Goal: Information Seeking & Learning: Get advice/opinions

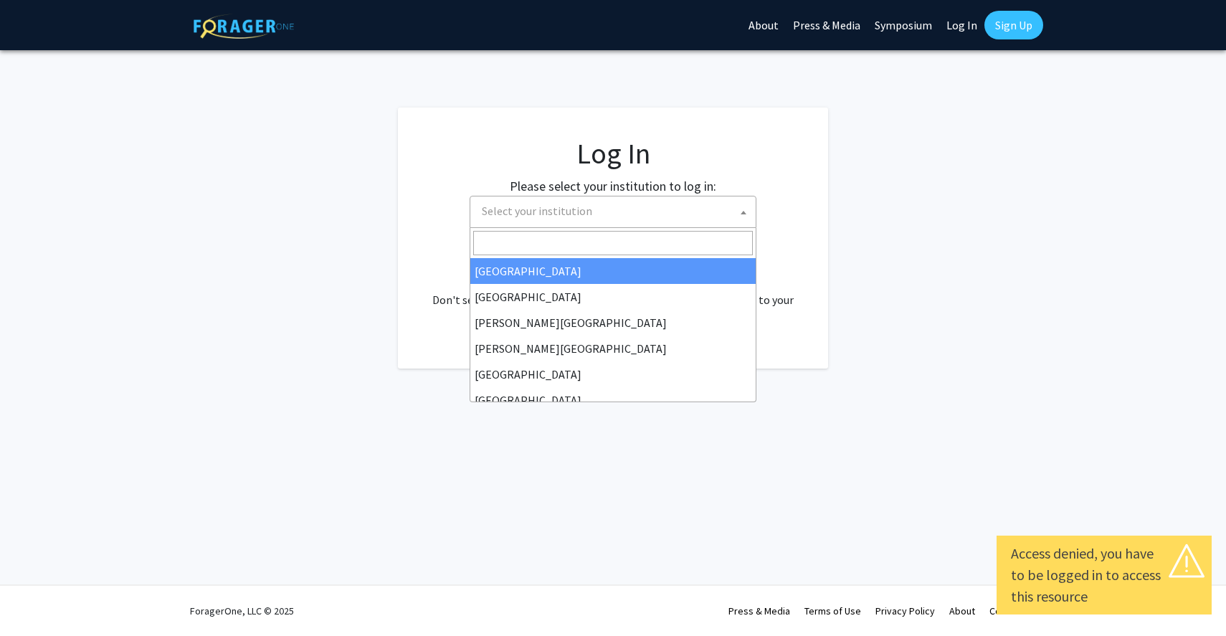
select select
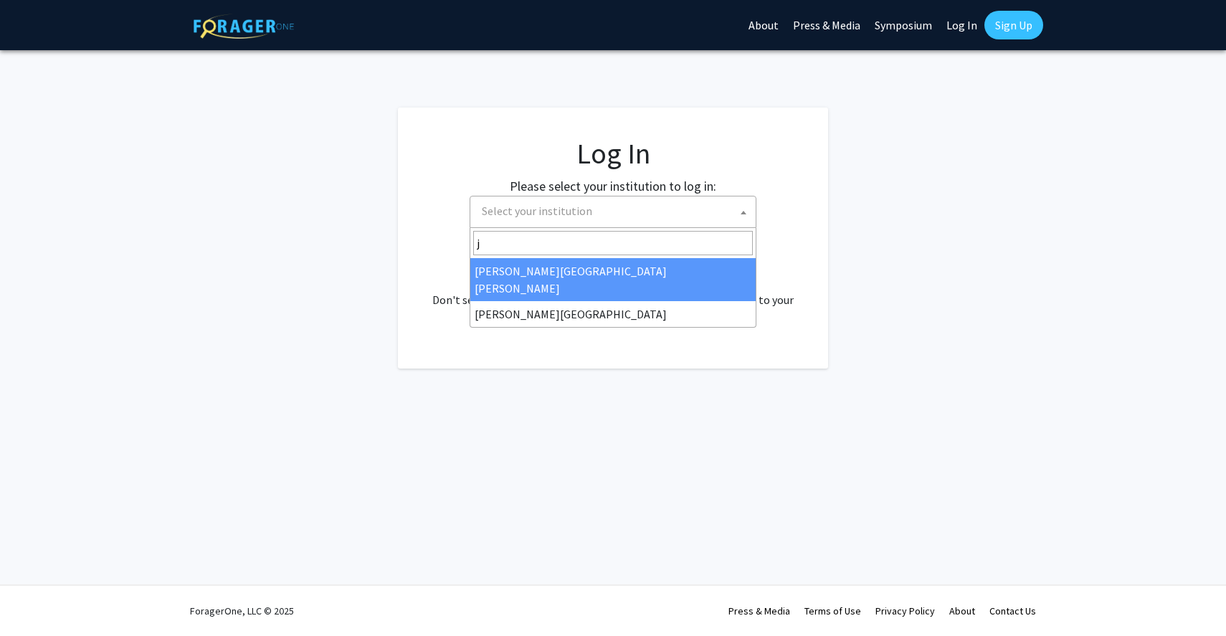
type input "j"
select select "1"
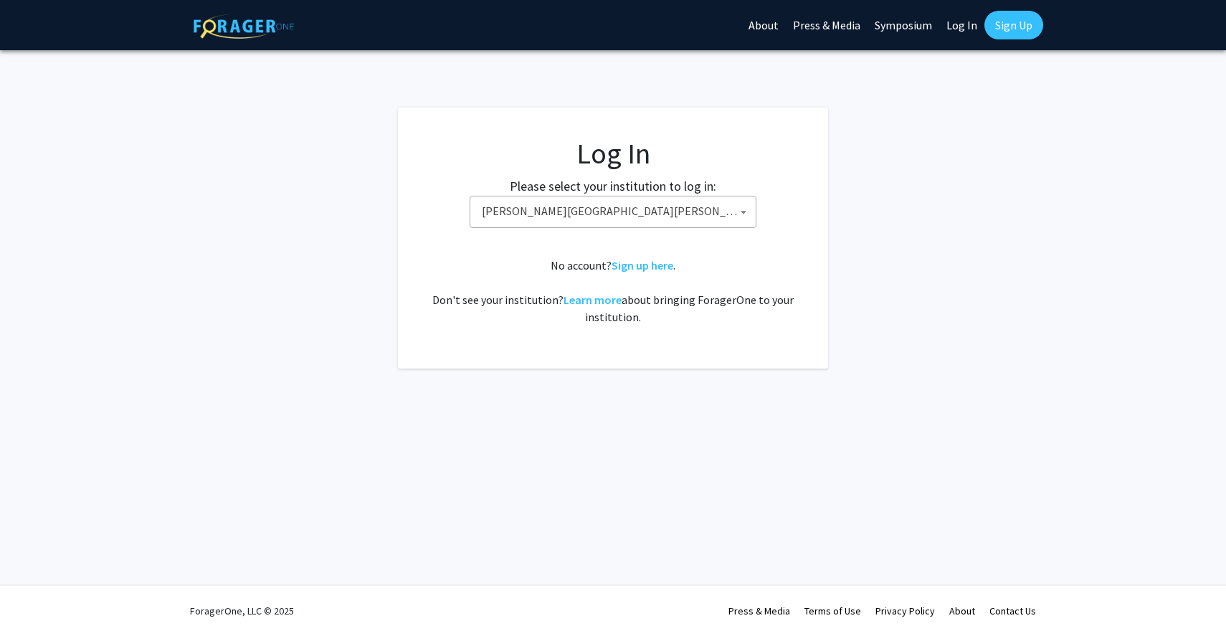
click at [1011, 29] on link "Sign Up" at bounding box center [1013, 25] width 59 height 29
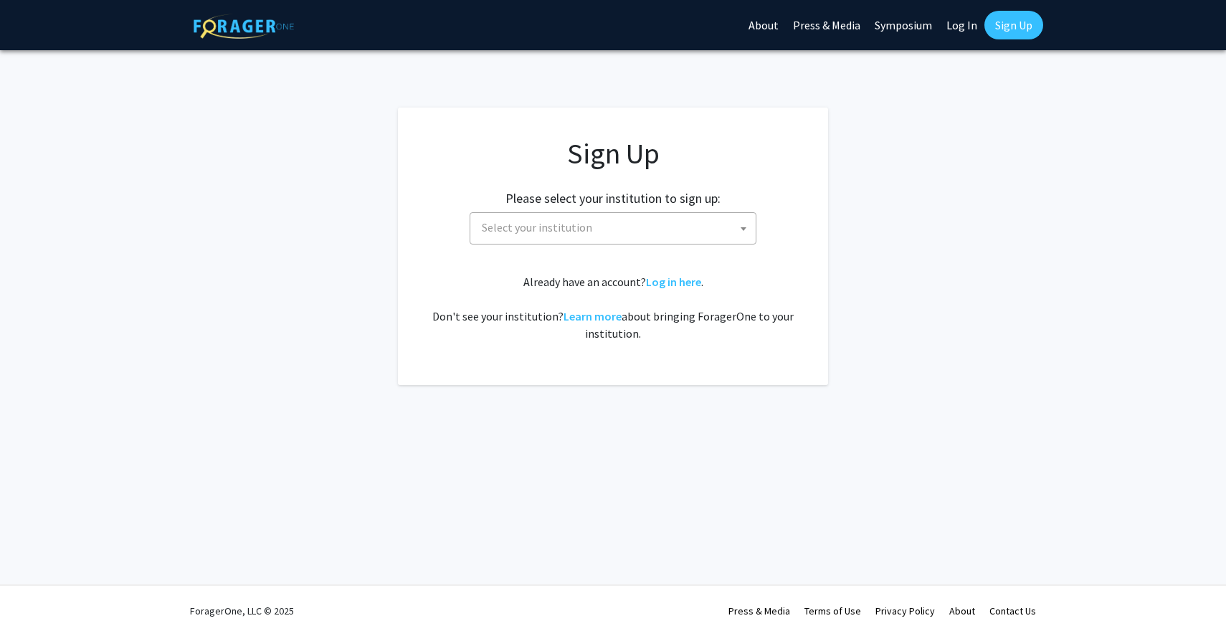
click at [970, 28] on link "Log In" at bounding box center [961, 25] width 45 height 50
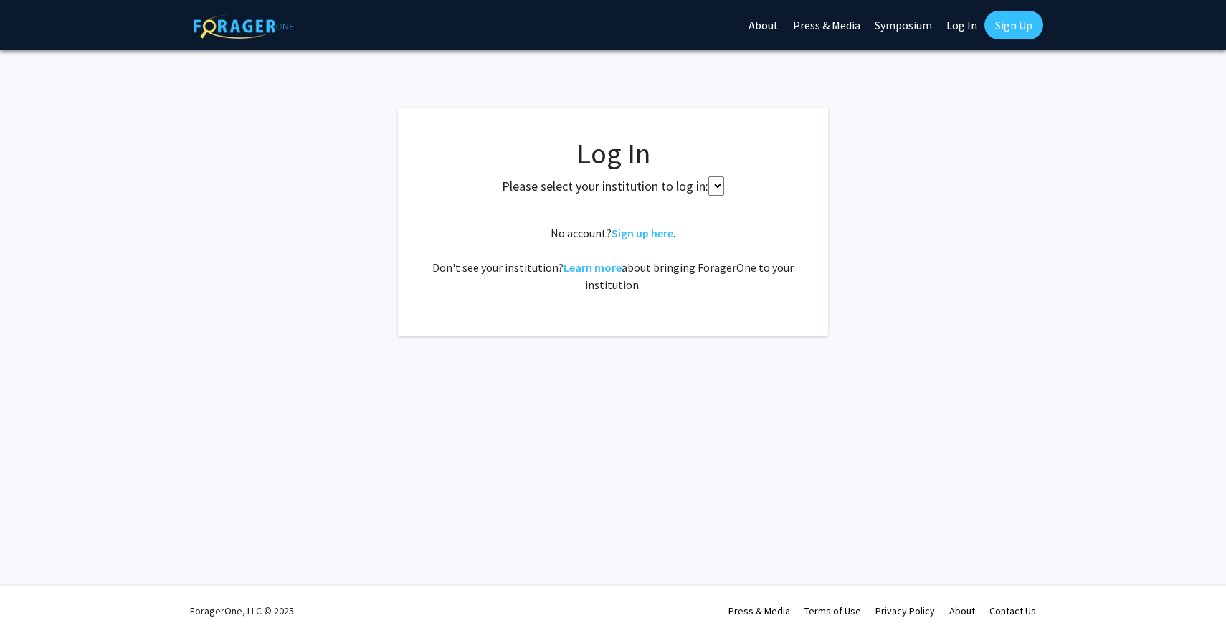
select select
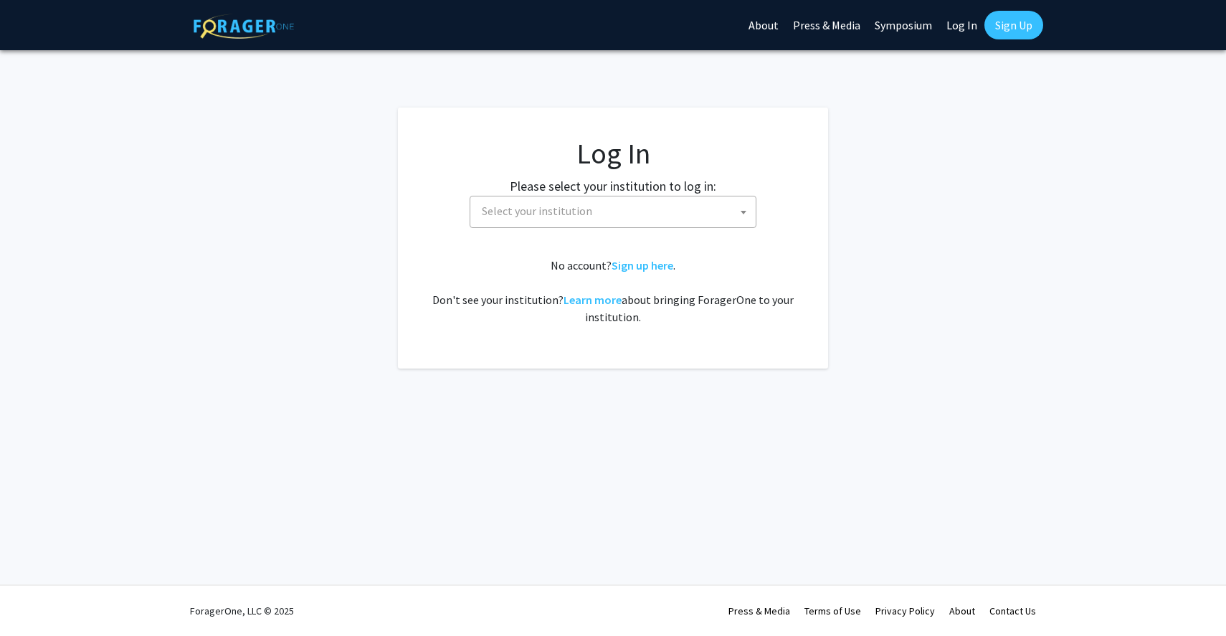
click at [638, 205] on span "Select your institution" at bounding box center [616, 210] width 280 height 29
click at [1002, 219] on fg-login "Log In Please select your institution to log in: Baylor University Brandeis Uni…" at bounding box center [613, 238] width 1226 height 261
click at [977, 31] on link "Log In" at bounding box center [961, 25] width 45 height 50
click at [951, 27] on link "Log In" at bounding box center [961, 25] width 45 height 50
click at [958, 41] on link "Log In" at bounding box center [961, 25] width 45 height 50
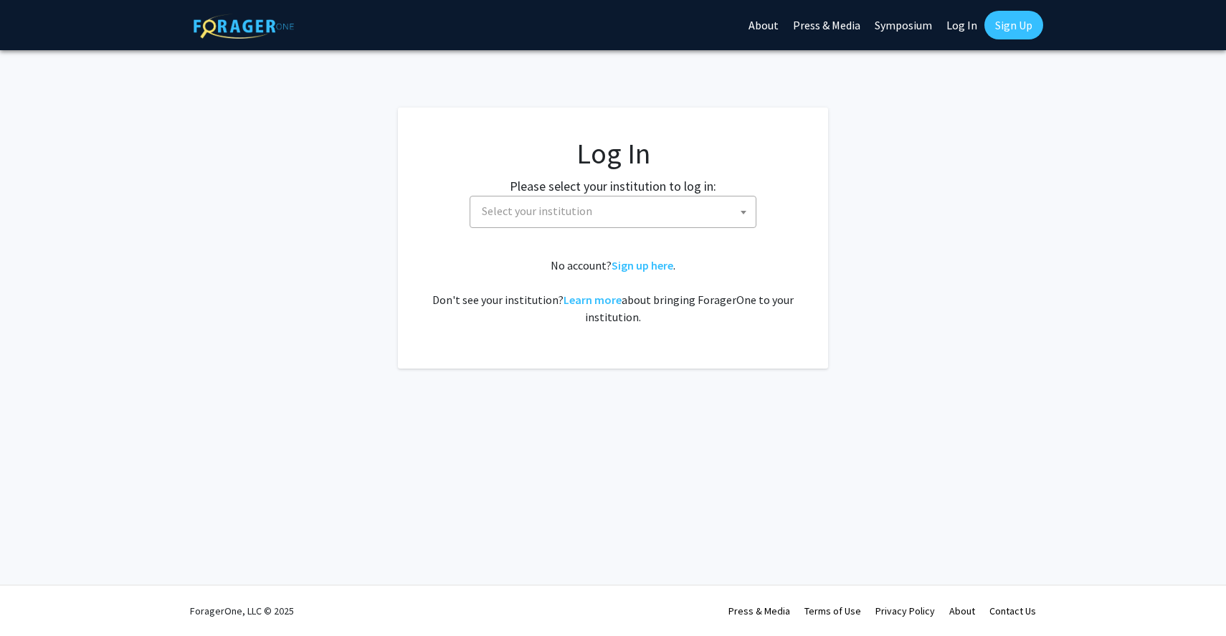
click at [963, 28] on link "Log In" at bounding box center [961, 25] width 45 height 50
click at [666, 229] on fg-card-body "Log In Please select your institution to log in: Baylor University Brandeis Uni…" at bounding box center [612, 238] width 373 height 204
click at [671, 220] on span "Select your institution" at bounding box center [616, 210] width 280 height 29
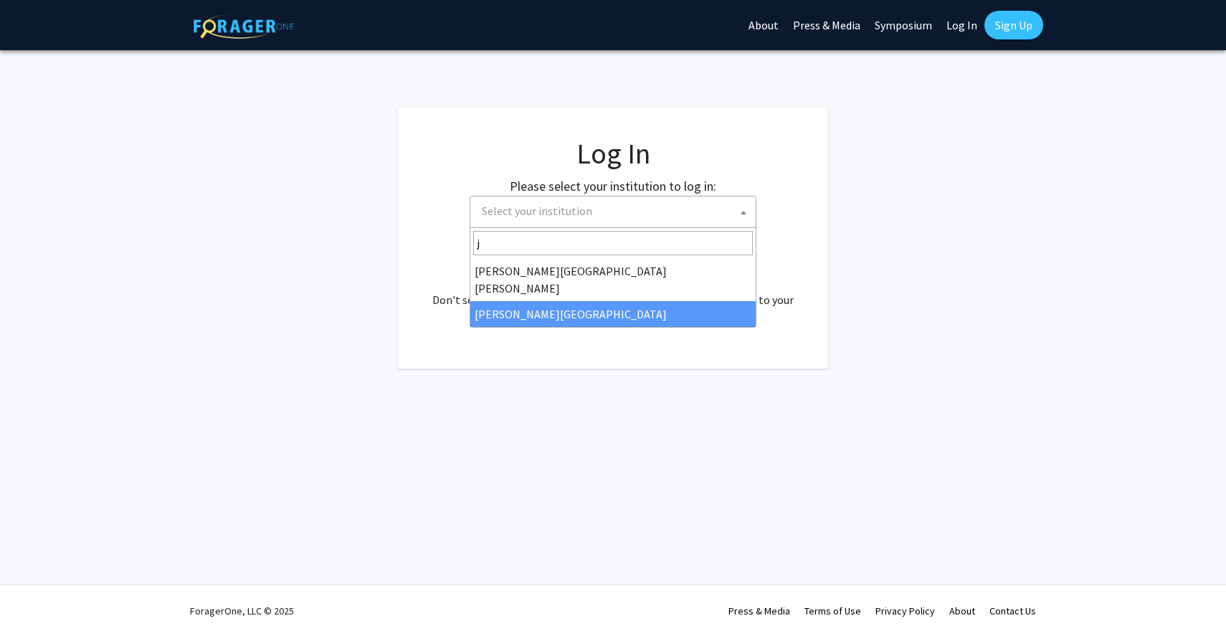
type input "j"
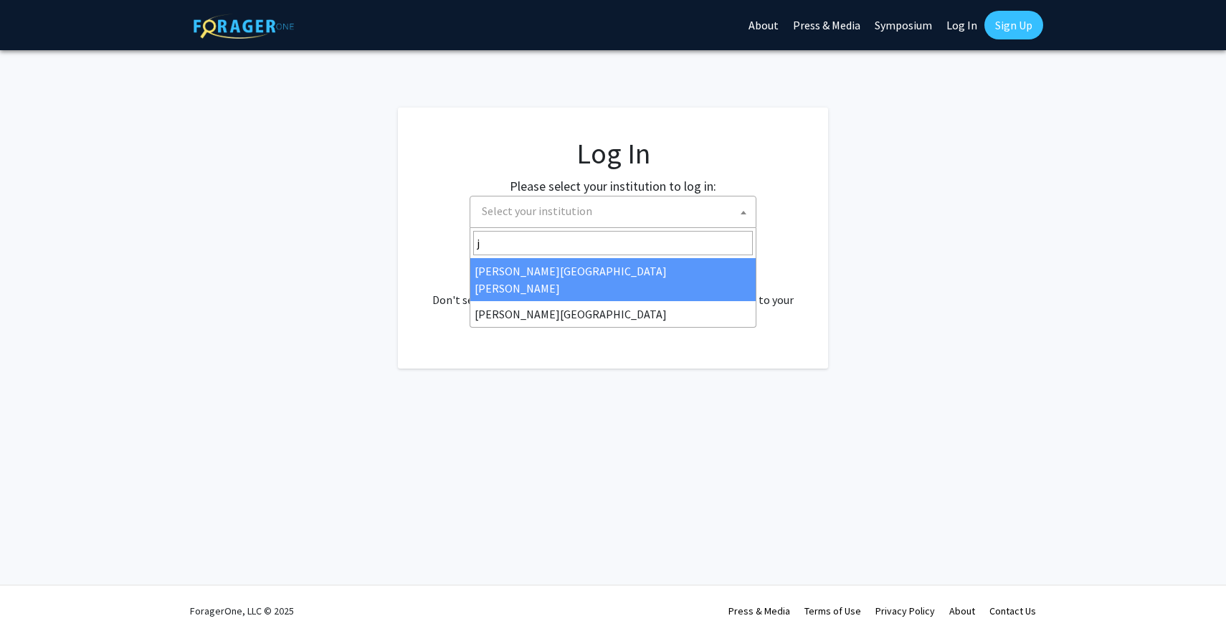
select select "1"
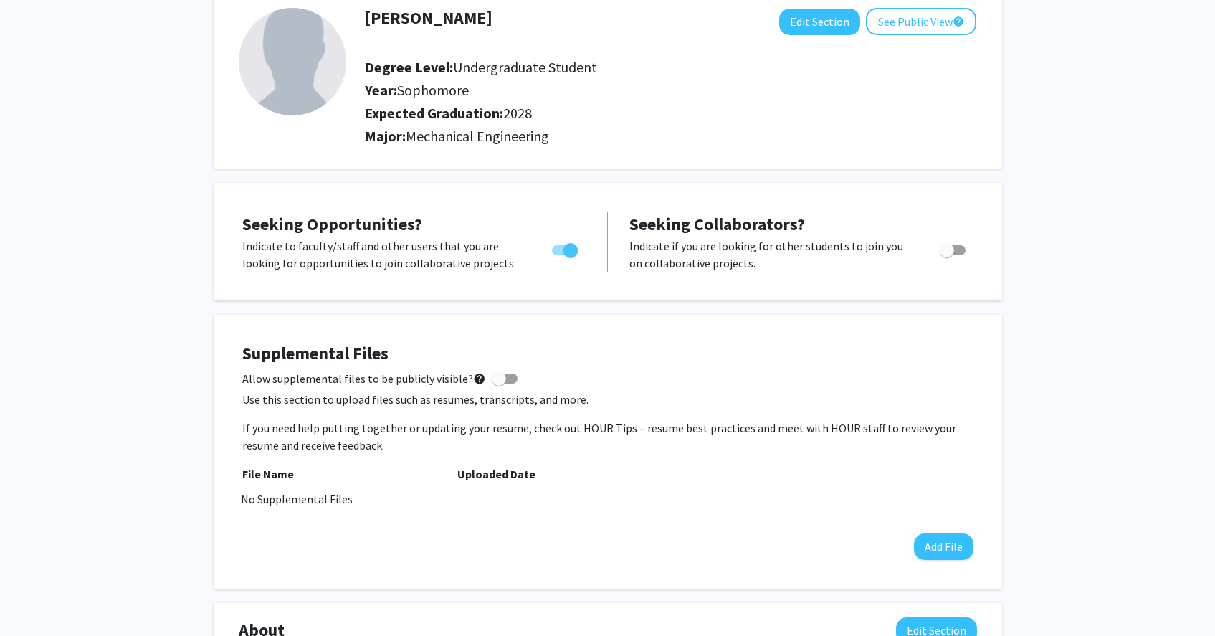
scroll to position [59, 0]
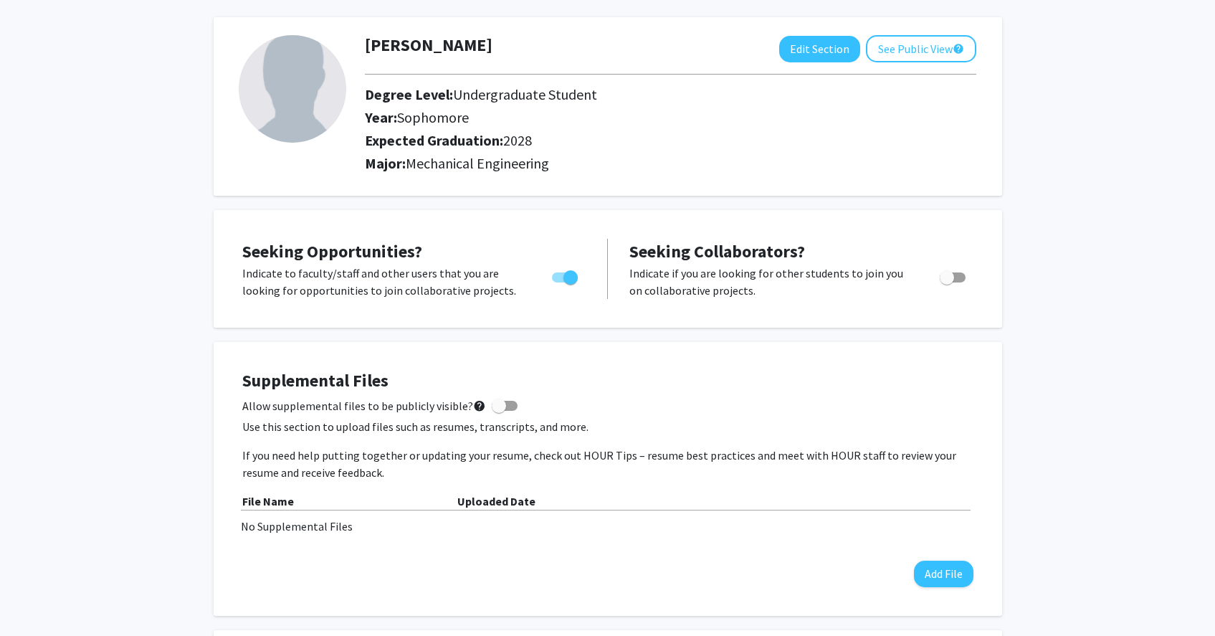
drag, startPoint x: 402, startPoint y: 104, endPoint x: 492, endPoint y: 171, distance: 112.7
click at [492, 171] on div "[PERSON_NAME] Edit Section See Public View help Degree Level: Undergraduate Stu…" at bounding box center [670, 106] width 633 height 143
click at [492, 171] on span "Mechanical Engineering" at bounding box center [477, 163] width 143 height 18
drag, startPoint x: 477, startPoint y: 143, endPoint x: 421, endPoint y: 120, distance: 59.8
click at [421, 120] on div "[PERSON_NAME] Edit Section See Public View help Degree Level: Undergraduate Stu…" at bounding box center [670, 106] width 633 height 143
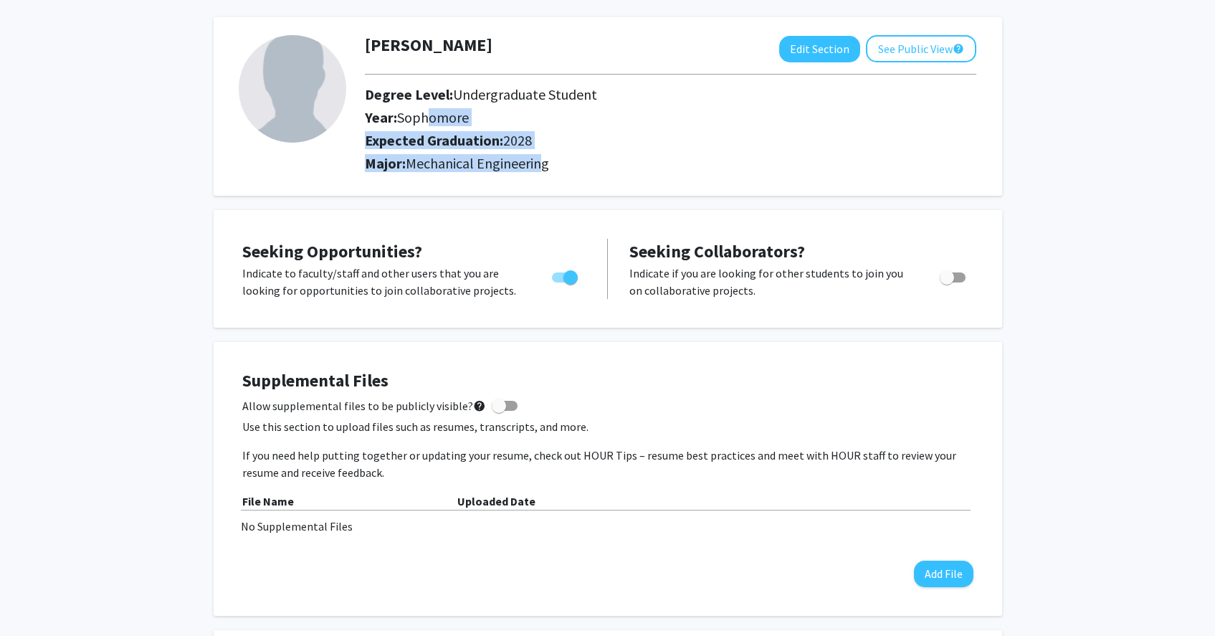
click at [426, 141] on h2 "Expected Graduation: 2028" at bounding box center [638, 140] width 546 height 17
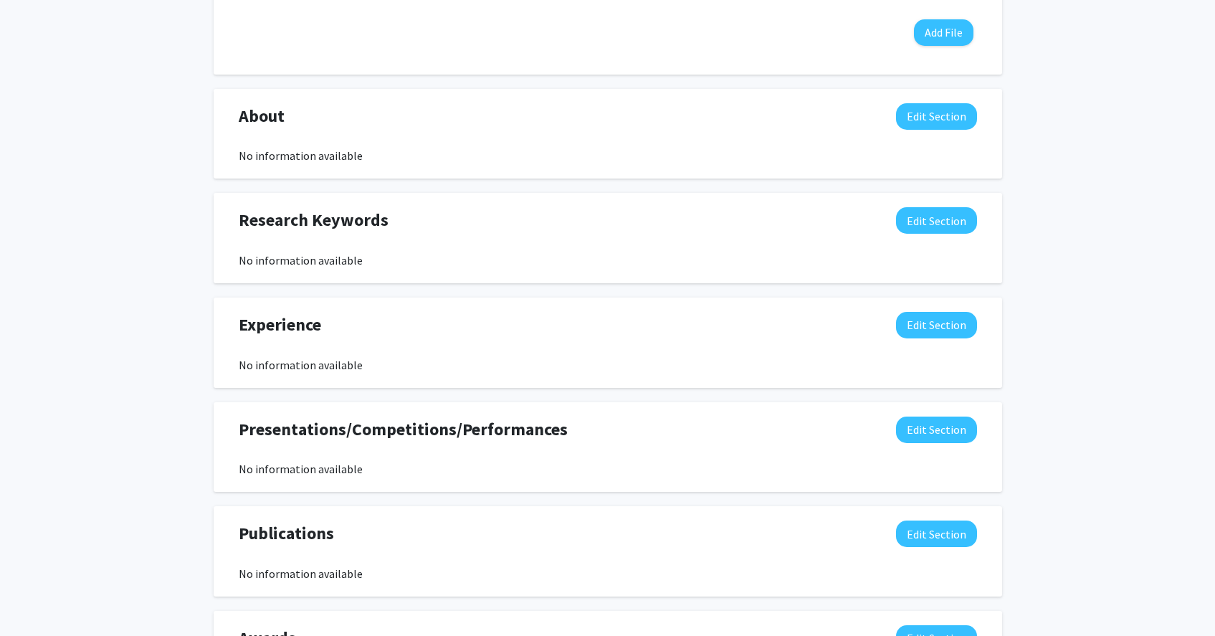
scroll to position [598, 0]
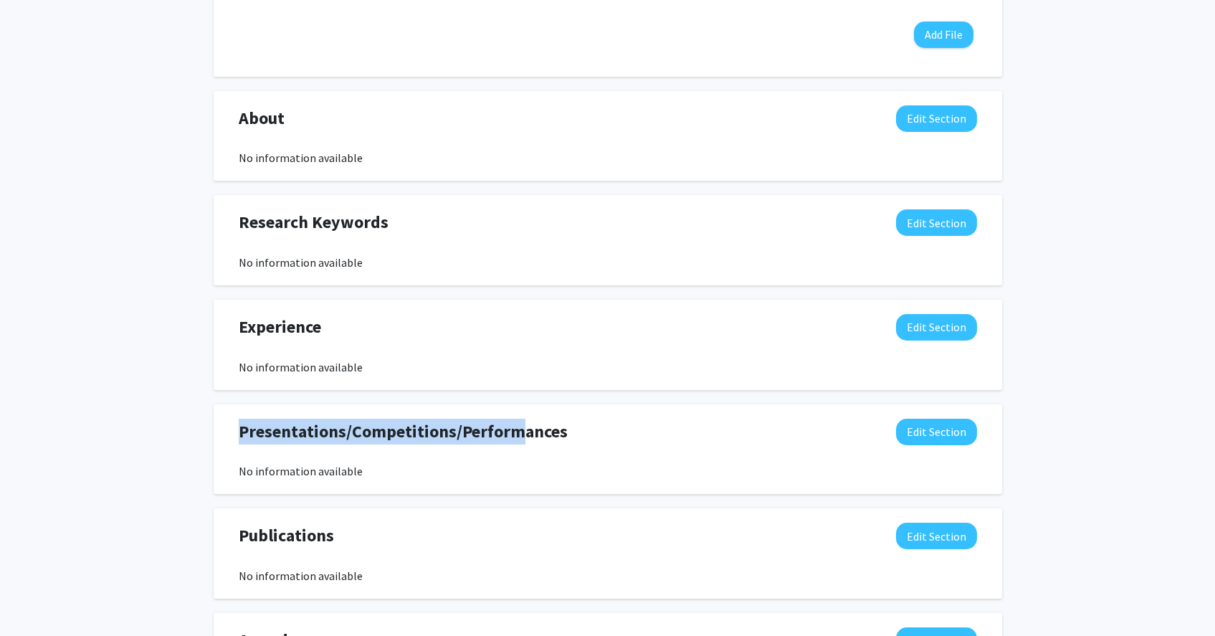
drag, startPoint x: 522, startPoint y: 427, endPoint x: 271, endPoint y: 412, distance: 252.0
click at [271, 412] on div "Presentations/Competitions/Performances Edit Section No information available Y…" at bounding box center [608, 449] width 788 height 90
click at [286, 426] on span "Presentations/Competitions/Performances" at bounding box center [403, 432] width 329 height 26
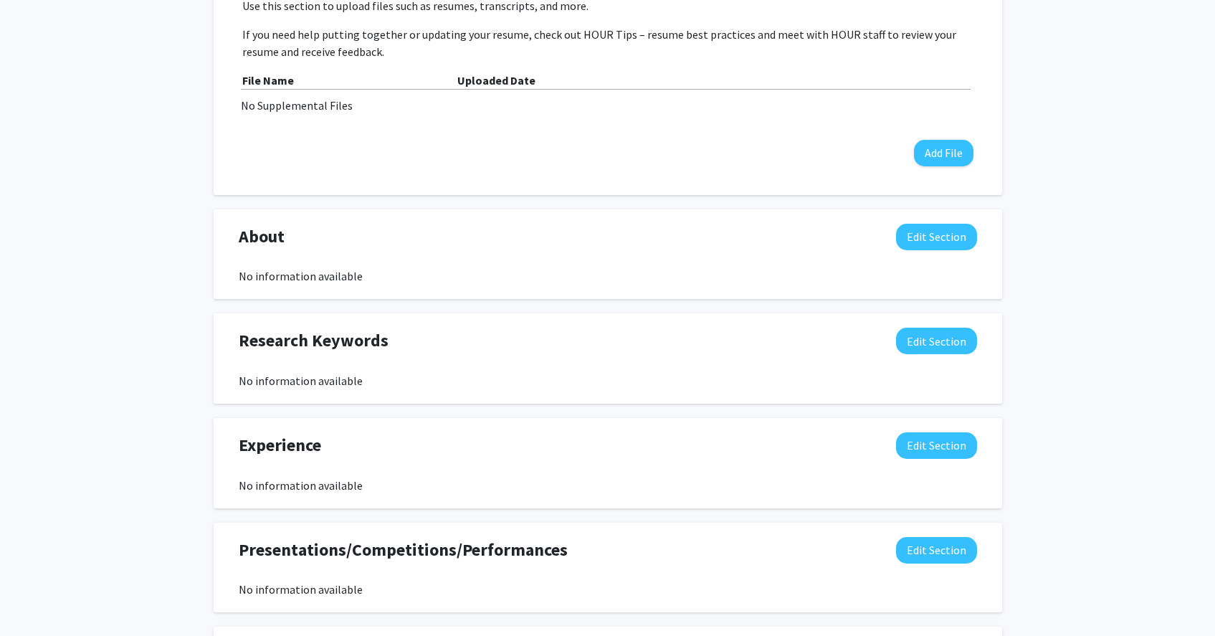
drag, startPoint x: 344, startPoint y: 432, endPoint x: 295, endPoint y: 422, distance: 50.5
click at [295, 422] on div "Experience Edit Section No information available You may write a maximum of 750…" at bounding box center [608, 463] width 788 height 90
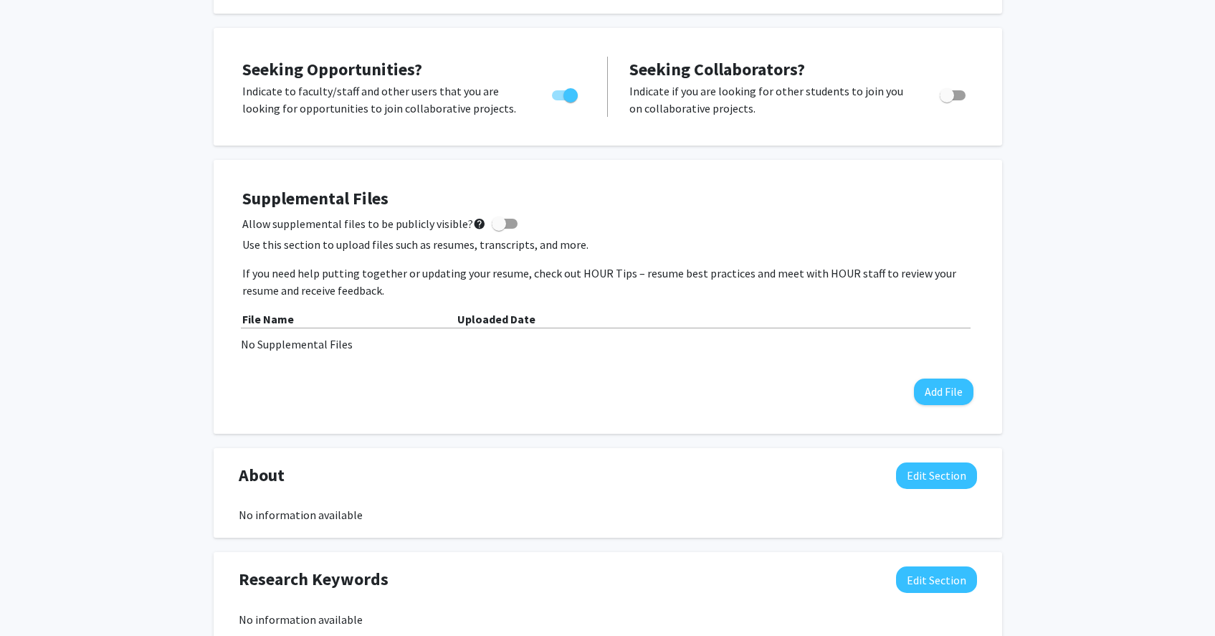
scroll to position [0, 0]
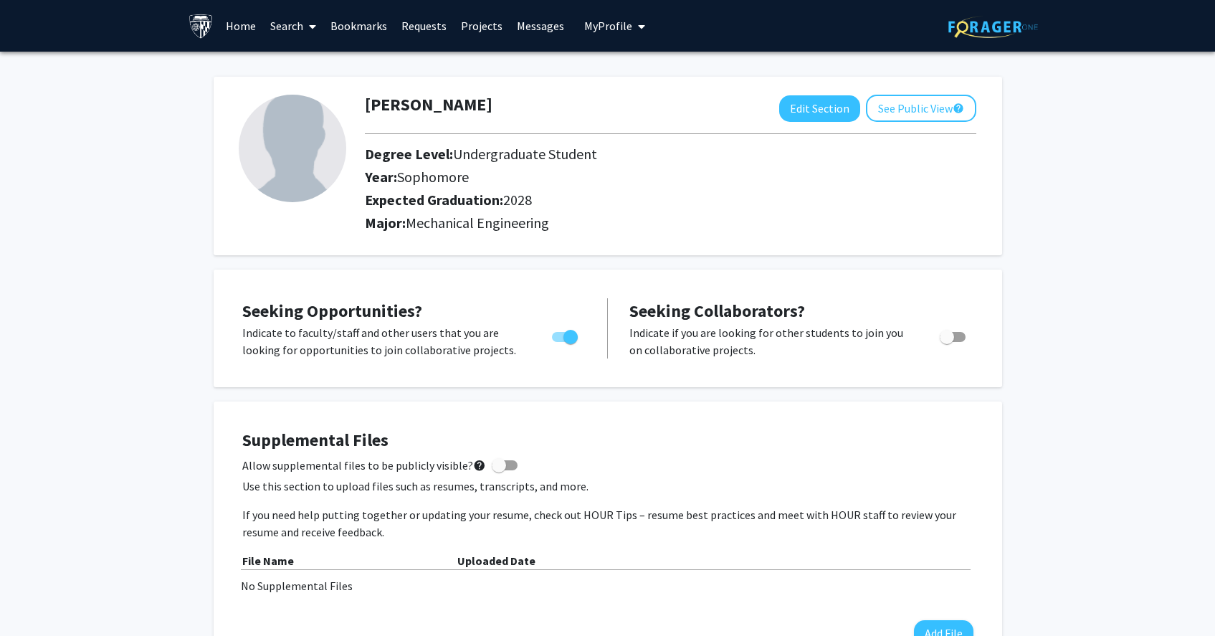
drag, startPoint x: 426, startPoint y: 369, endPoint x: 465, endPoint y: 364, distance: 39.0
click at [442, 364] on div "Seeking Opportunities? Indicate to faculty/staff and other users that you are l…" at bounding box center [608, 328] width 760 height 89
click at [467, 359] on div "Seeking Opportunities? Indicate to faculty/staff and other users that you are l…" at bounding box center [608, 328] width 760 height 89
click at [495, 21] on link "Projects" at bounding box center [482, 26] width 56 height 50
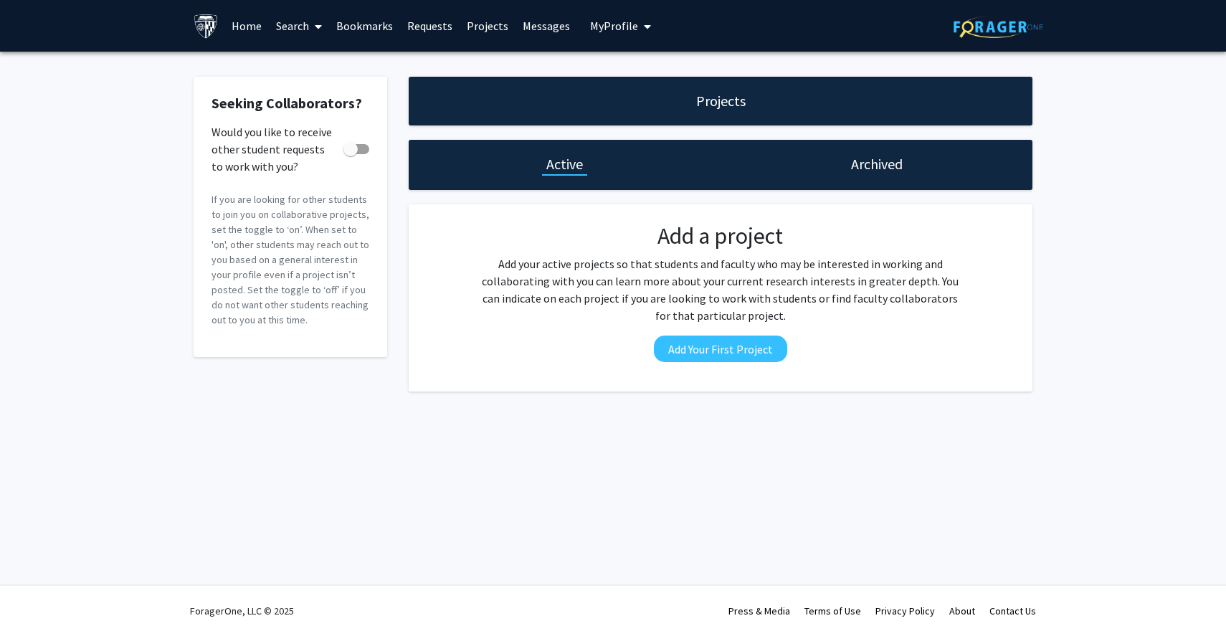
drag, startPoint x: 679, startPoint y: 62, endPoint x: 645, endPoint y: 72, distance: 35.1
click at [679, 63] on div "Seeking Collaborators? Would you like to receive other student requests to work…" at bounding box center [613, 238] width 1226 height 372
click at [290, 19] on link "Search" at bounding box center [299, 26] width 60 height 50
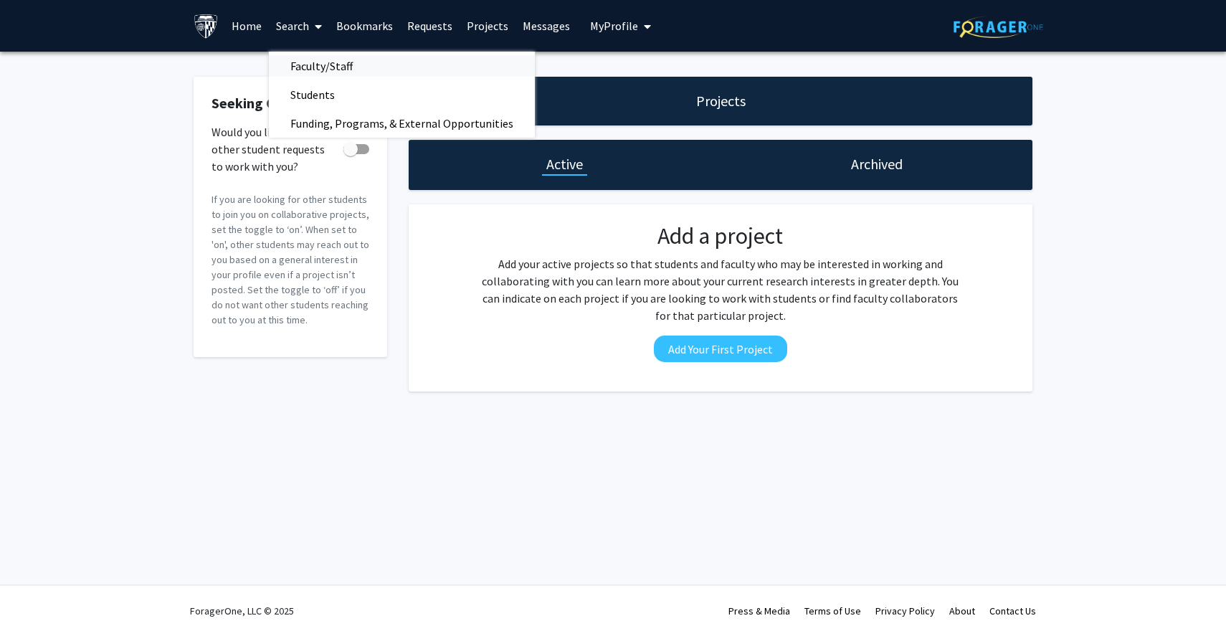
click at [358, 62] on span "Faculty/Staff" at bounding box center [321, 66] width 105 height 29
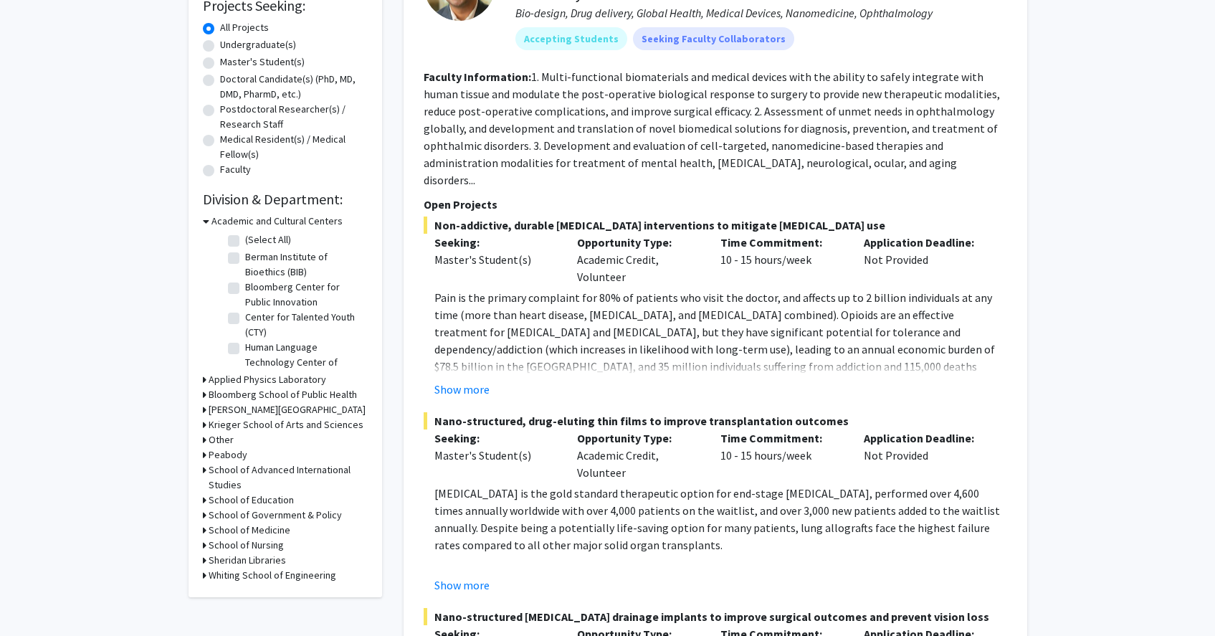
click at [282, 378] on h3 "Applied Physics Laboratory" at bounding box center [268, 379] width 118 height 15
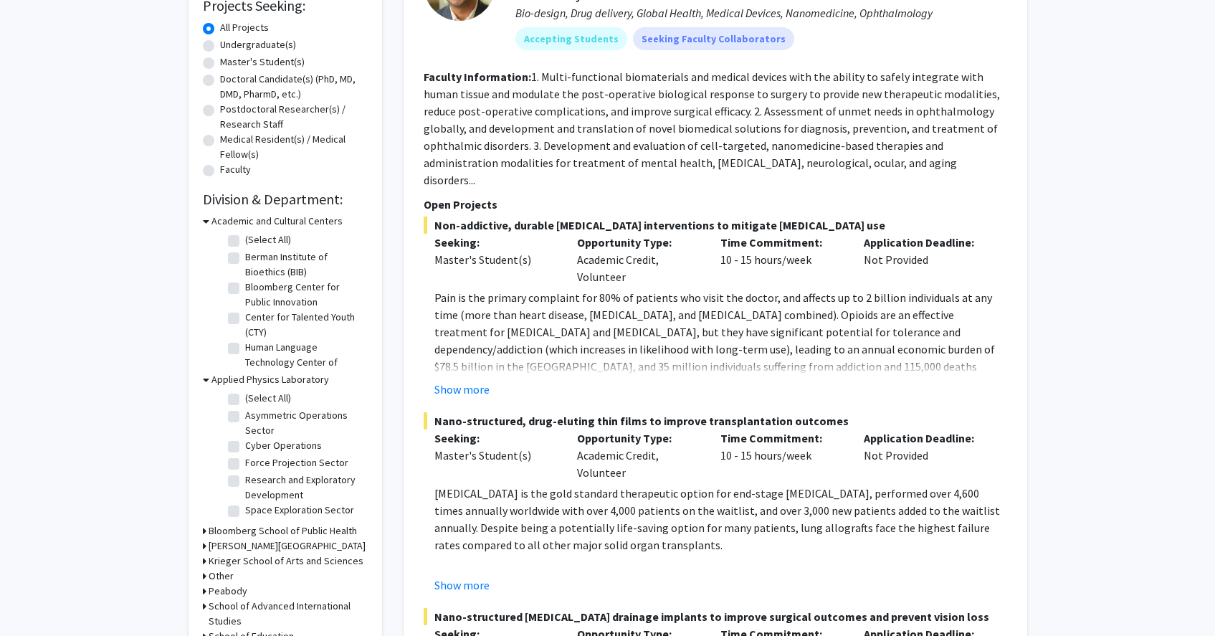
click at [282, 378] on h3 "Applied Physics Laboratory" at bounding box center [270, 379] width 118 height 15
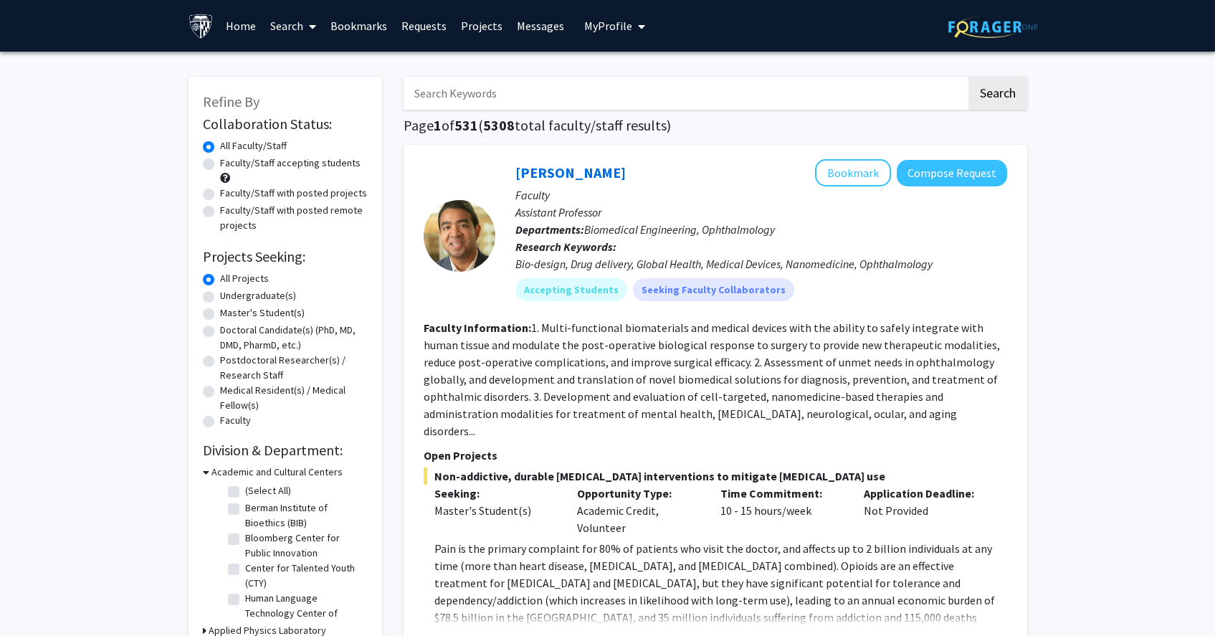
click at [649, 119] on h1 "Page 1 of 531 ( 5308 total faculty/staff results)" at bounding box center [716, 125] width 624 height 17
click at [645, 107] on input "Search Keywords" at bounding box center [685, 93] width 563 height 33
type input "mechanical engineering"
click at [968, 77] on button "Search" at bounding box center [997, 93] width 59 height 33
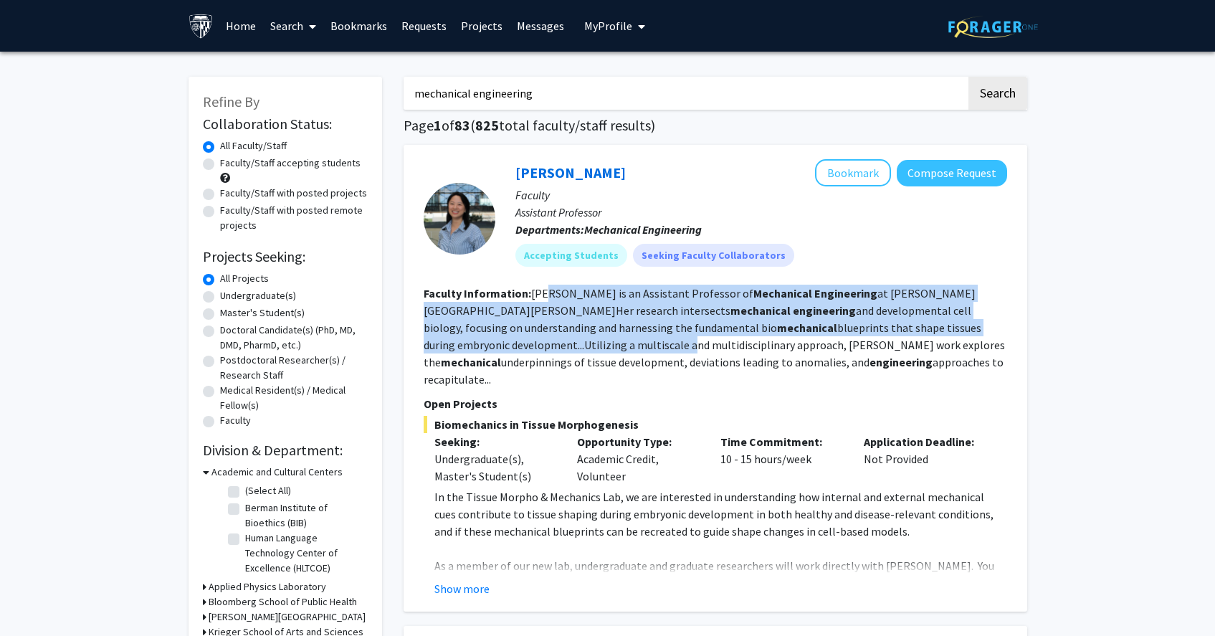
drag, startPoint x: 626, startPoint y: 300, endPoint x: 982, endPoint y: 326, distance: 357.2
click at [982, 326] on fg-read-more "[PERSON_NAME] is an Assistant Professor of Mechanical Engineering at [PERSON_NA…" at bounding box center [714, 336] width 581 height 100
drag, startPoint x: 551, startPoint y: 348, endPoint x: 913, endPoint y: 354, distance: 362.0
click at [917, 354] on section "Faculty Information: [PERSON_NAME] is an Assistant Professor of Mechanical Engi…" at bounding box center [715, 336] width 583 height 103
click at [886, 358] on section "Faculty Information: [PERSON_NAME] is an Assistant Professor of Mechanical Engi…" at bounding box center [715, 336] width 583 height 103
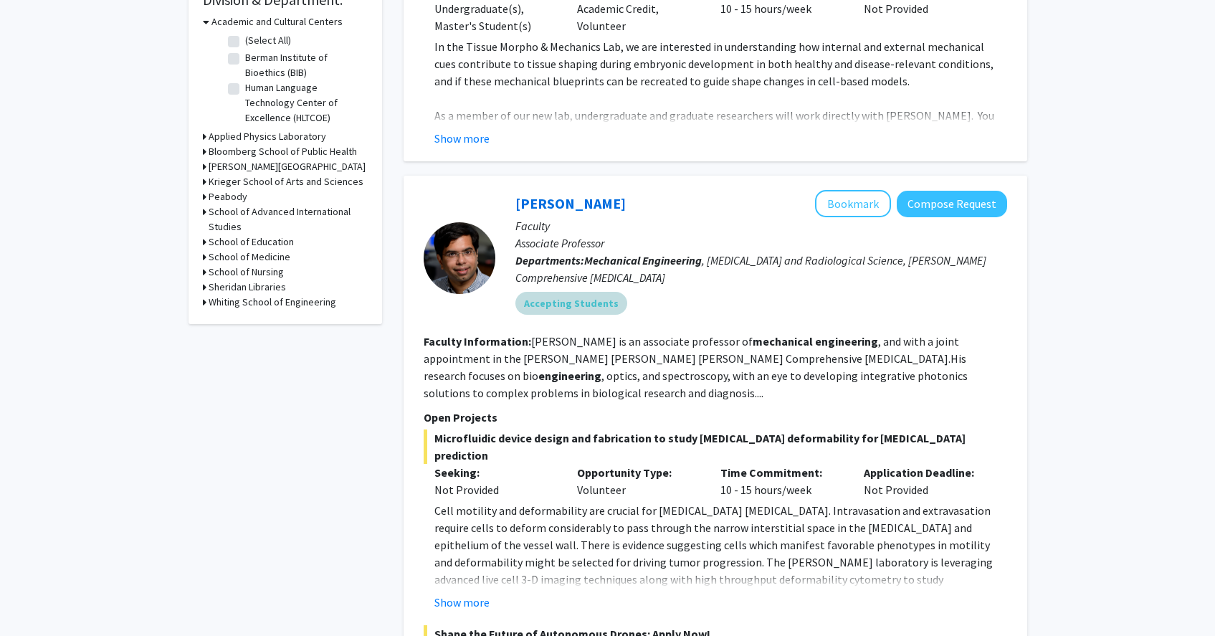
scroll to position [463, 0]
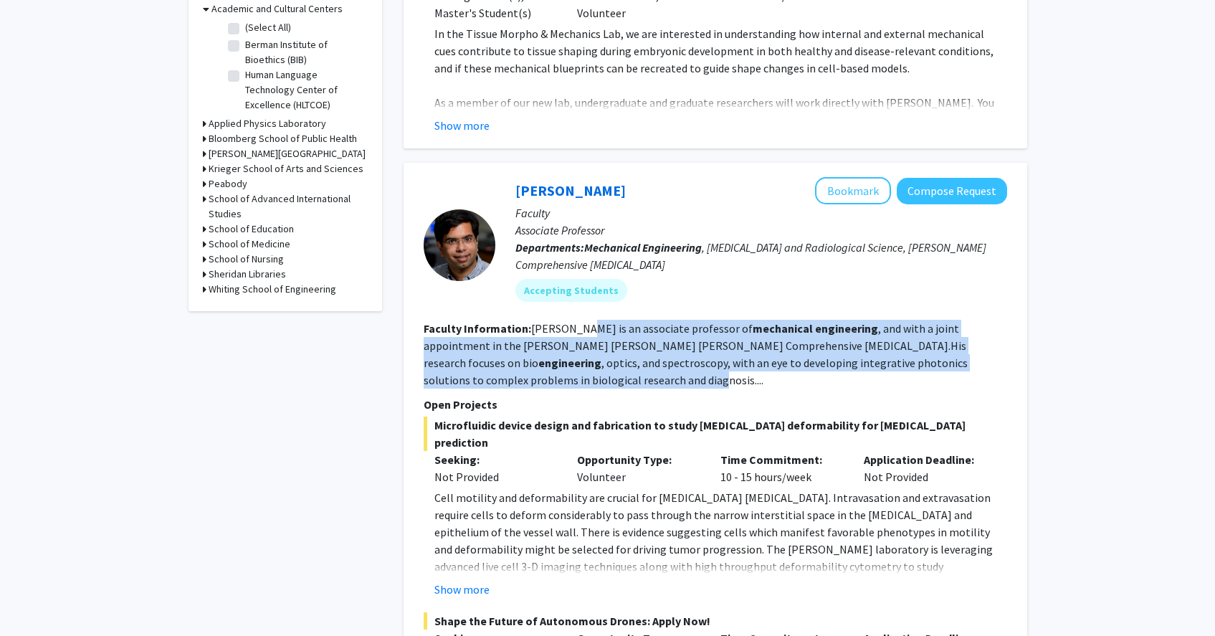
drag, startPoint x: 622, startPoint y: 303, endPoint x: 443, endPoint y: 357, distance: 187.1
click at [443, 357] on fg-read-more "[PERSON_NAME] is an associate professor of mechanical engineering , and with a …" at bounding box center [696, 354] width 544 height 66
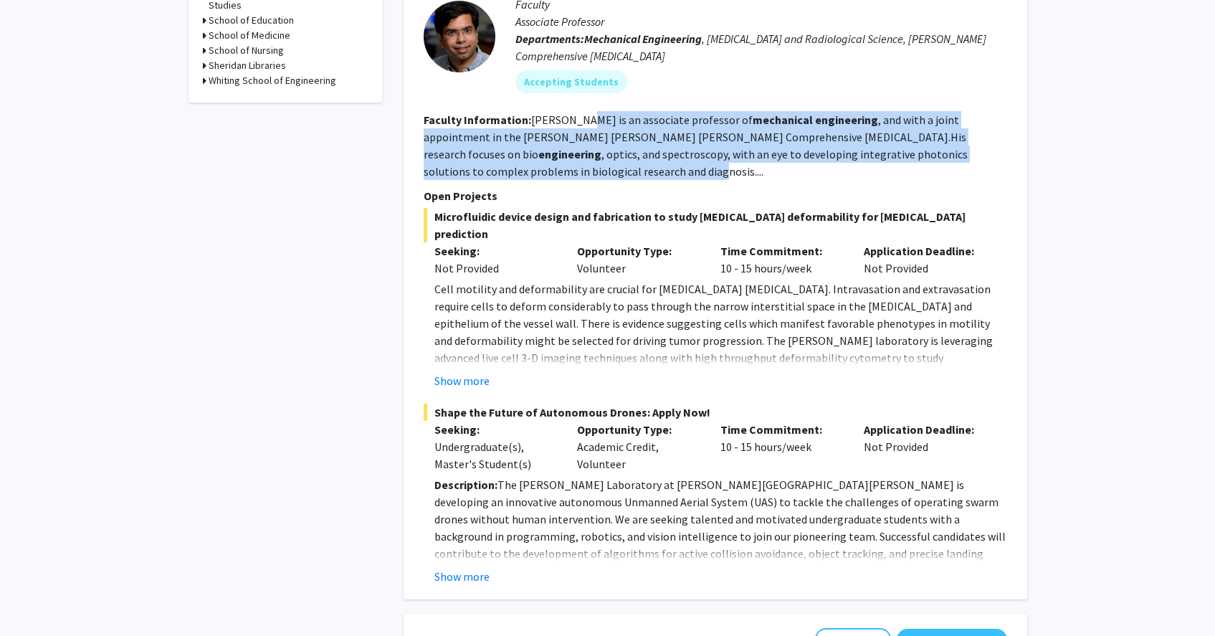
scroll to position [656, 0]
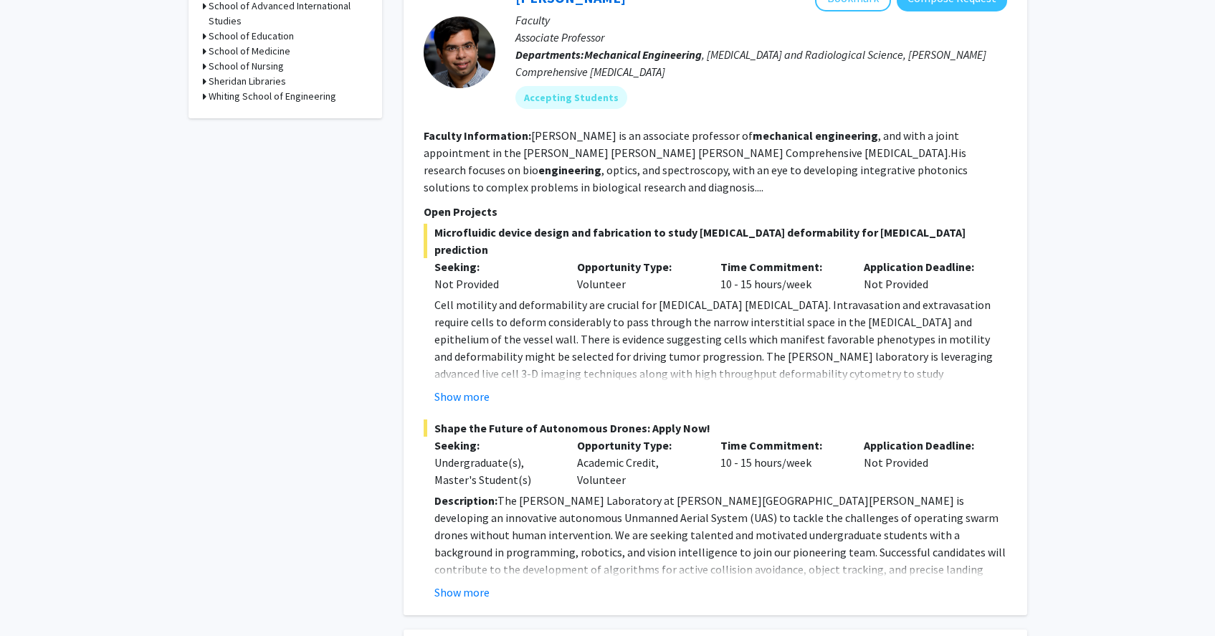
click at [454, 371] on fg-project-list "Microfluidic device design and fabrication to study [MEDICAL_DATA] deformabilit…" at bounding box center [715, 412] width 583 height 377
click at [454, 388] on button "Show more" at bounding box center [461, 396] width 55 height 17
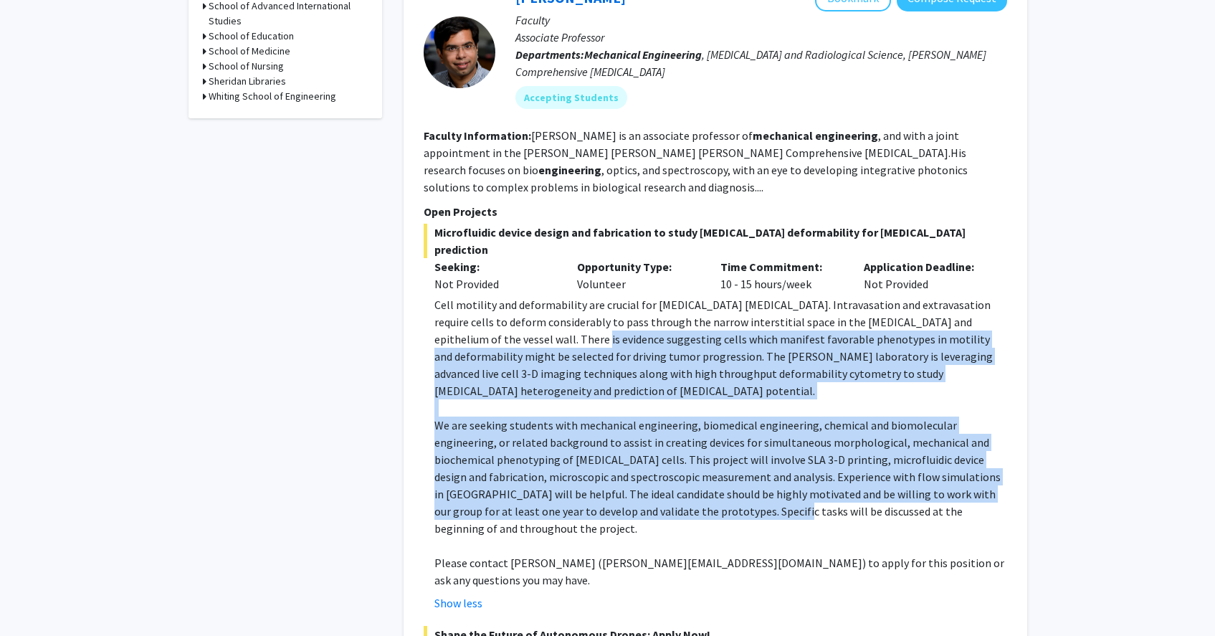
drag, startPoint x: 494, startPoint y: 302, endPoint x: 725, endPoint y: 464, distance: 281.5
click at [725, 464] on div "Cell motility and deformability are crucial for [MEDICAL_DATA] [MEDICAL_DATA]. …" at bounding box center [720, 442] width 573 height 292
click at [720, 445] on p "We are seeking students with mechanical engineering, biomedical engineering, ch…" at bounding box center [720, 476] width 573 height 120
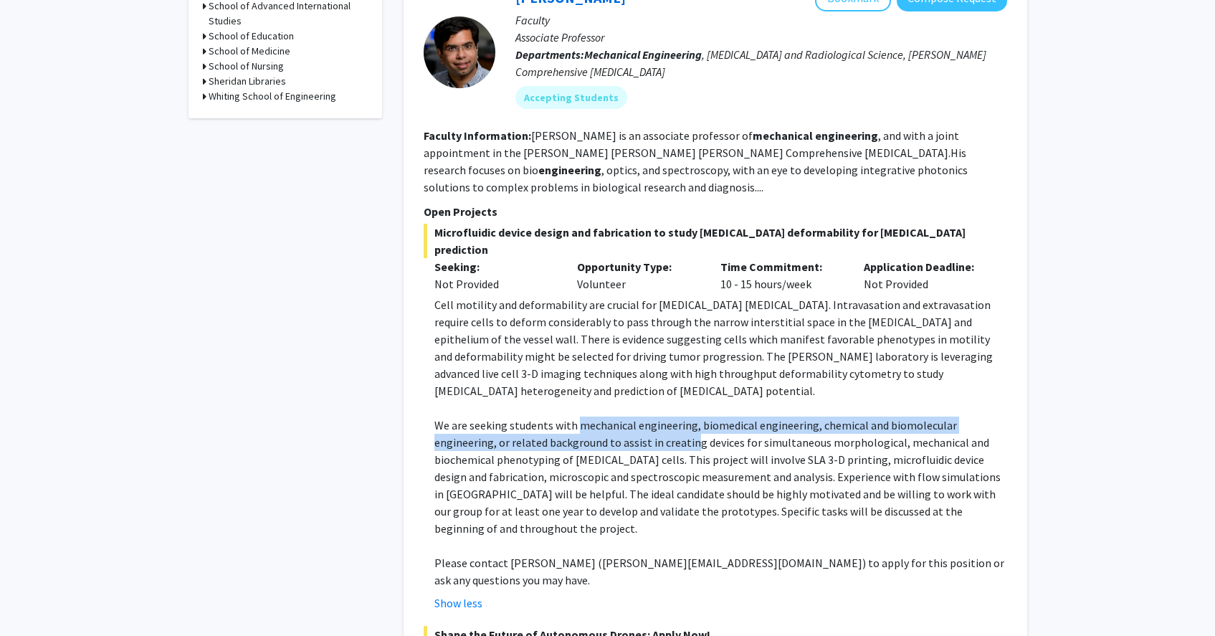
drag, startPoint x: 702, startPoint y: 388, endPoint x: 578, endPoint y: 372, distance: 124.3
click at [578, 416] on p "We are seeking students with mechanical engineering, biomedical engineering, ch…" at bounding box center [720, 476] width 573 height 120
click at [577, 416] on p "We are seeking students with mechanical engineering, biomedical engineering, ch…" at bounding box center [720, 476] width 573 height 120
drag, startPoint x: 631, startPoint y: 381, endPoint x: 945, endPoint y: 393, distance: 314.2
click at [943, 416] on p "We are seeking students with mechanical engineering, biomedical engineering, ch…" at bounding box center [720, 476] width 573 height 120
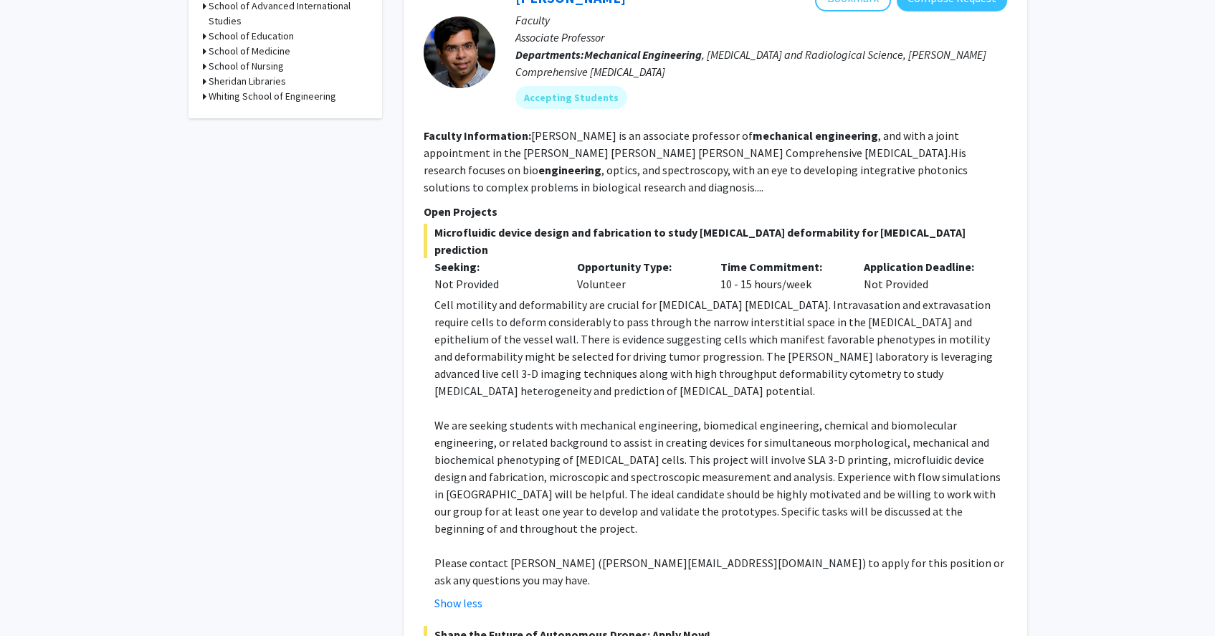
drag, startPoint x: 511, startPoint y: 408, endPoint x: 824, endPoint y: 420, distance: 312.7
click at [824, 420] on p "We are seeking students with mechanical engineering, biomedical engineering, ch…" at bounding box center [720, 476] width 573 height 120
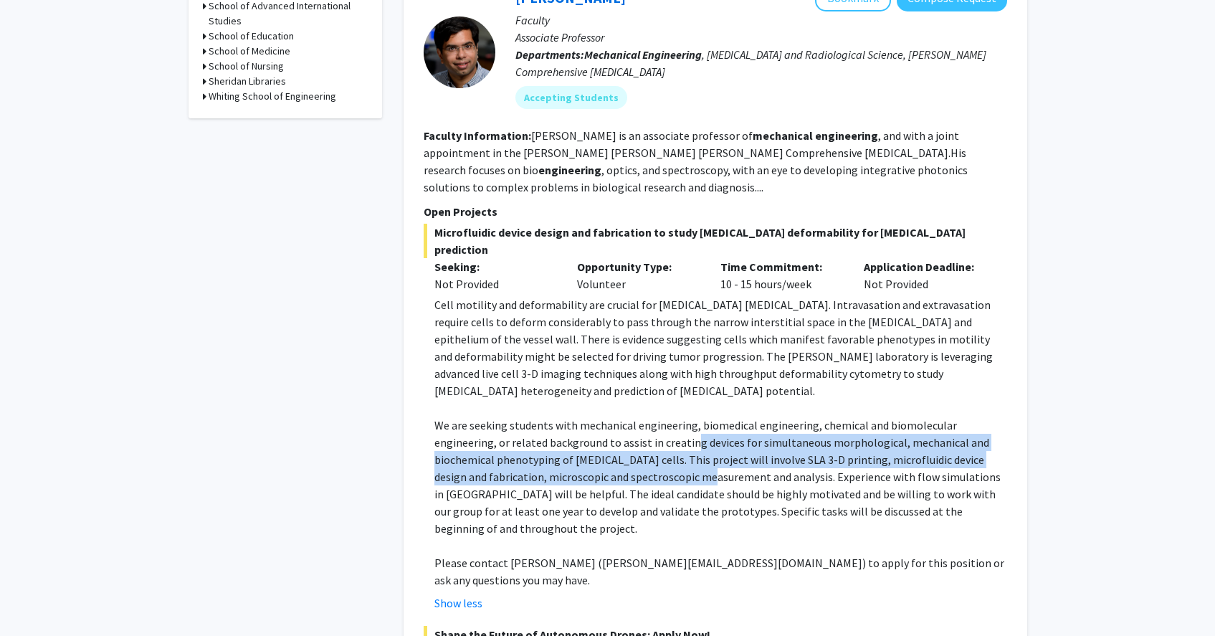
drag, startPoint x: 702, startPoint y: 417, endPoint x: 691, endPoint y: 394, distance: 25.6
click at [691, 416] on p "We are seeking students with mechanical engineering, biomedical engineering, ch…" at bounding box center [720, 476] width 573 height 120
click at [687, 416] on p "We are seeking students with mechanical engineering, biomedical engineering, ch…" at bounding box center [720, 476] width 573 height 120
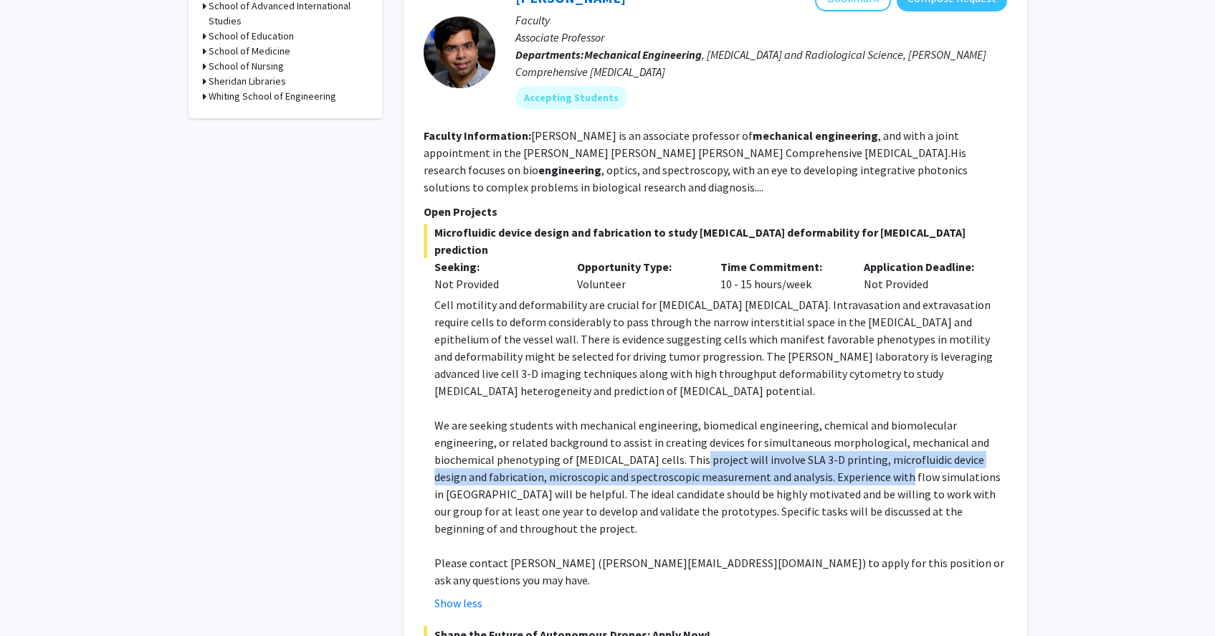
drag, startPoint x: 687, startPoint y: 406, endPoint x: 884, endPoint y: 422, distance: 197.7
click at [884, 422] on p "We are seeking students with mechanical engineering, biomedical engineering, ch…" at bounding box center [720, 476] width 573 height 120
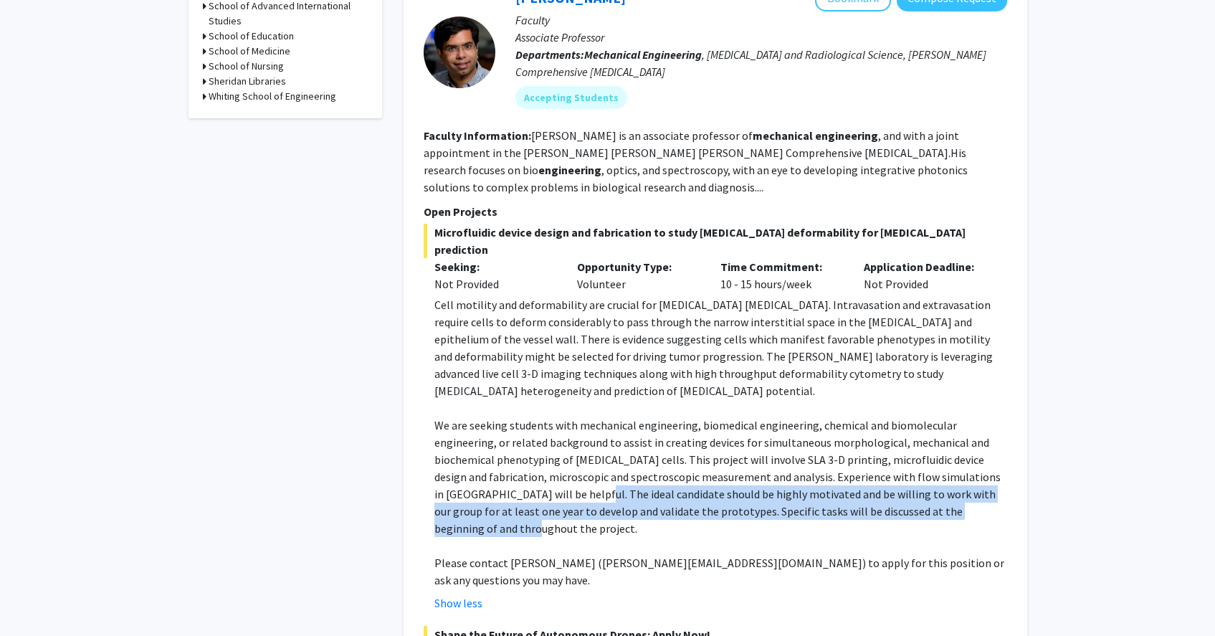
drag, startPoint x: 563, startPoint y: 445, endPoint x: 1001, endPoint y: 457, distance: 438.1
click at [1001, 456] on p "We are seeking students with mechanical engineering, biomedical engineering, ch…" at bounding box center [720, 476] width 573 height 120
click at [999, 457] on p "We are seeking students with mechanical engineering, biomedical engineering, ch…" at bounding box center [720, 476] width 573 height 120
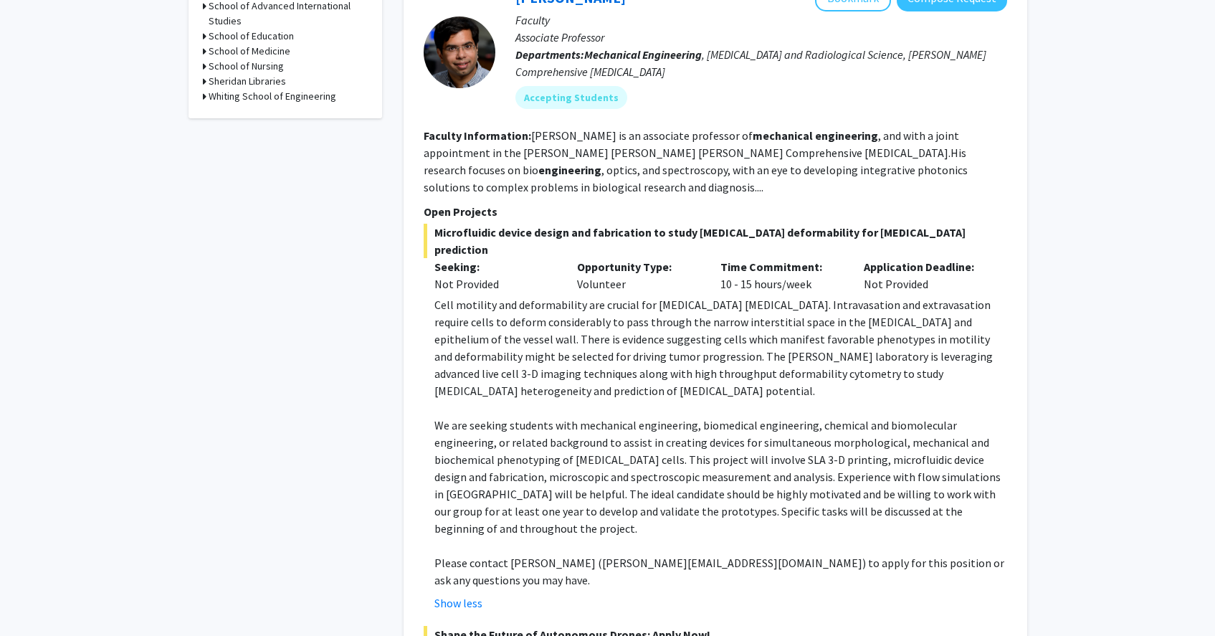
drag, startPoint x: 872, startPoint y: 454, endPoint x: 970, endPoint y: 450, distance: 98.3
click at [970, 451] on p "We are seeking students with mechanical engineering, biomedical engineering, ch…" at bounding box center [720, 476] width 573 height 120
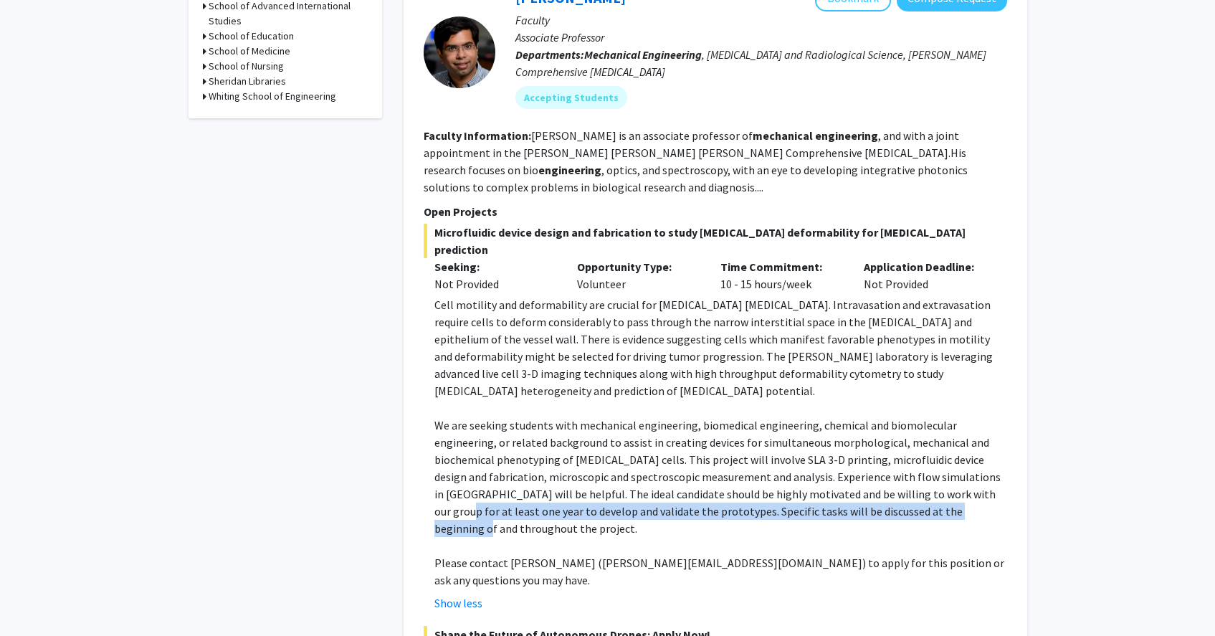
drag, startPoint x: 863, startPoint y: 455, endPoint x: 945, endPoint y: 459, distance: 82.5
click at [945, 459] on p "We are seeking students with mechanical engineering, biomedical engineering, ch…" at bounding box center [720, 476] width 573 height 120
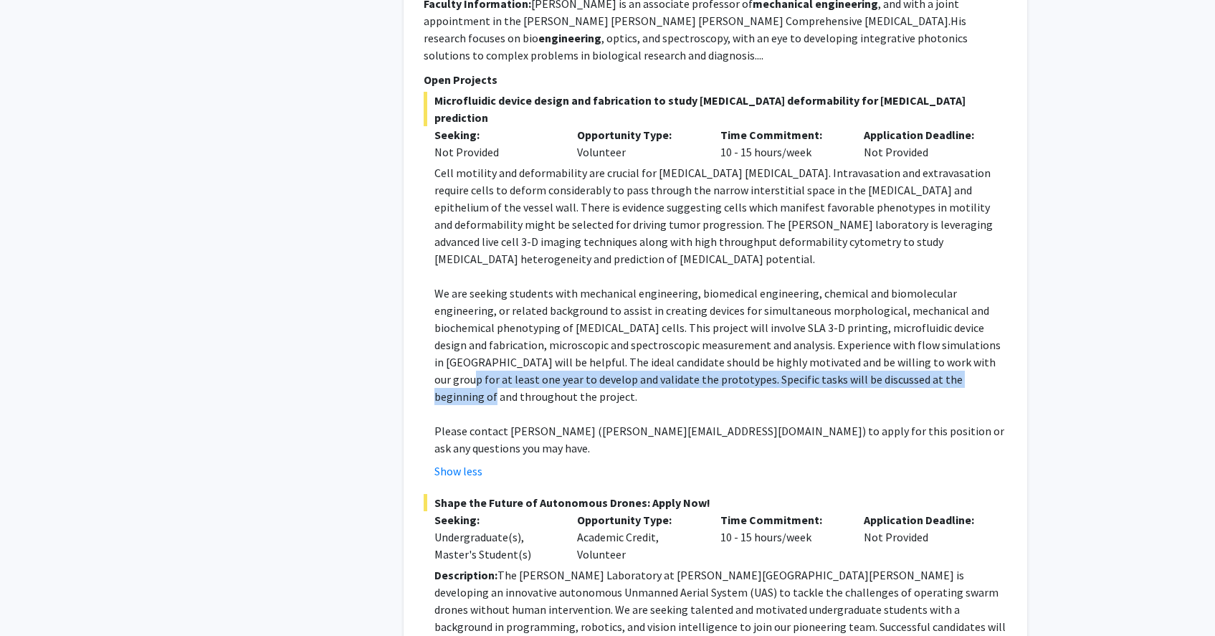
scroll to position [866, 0]
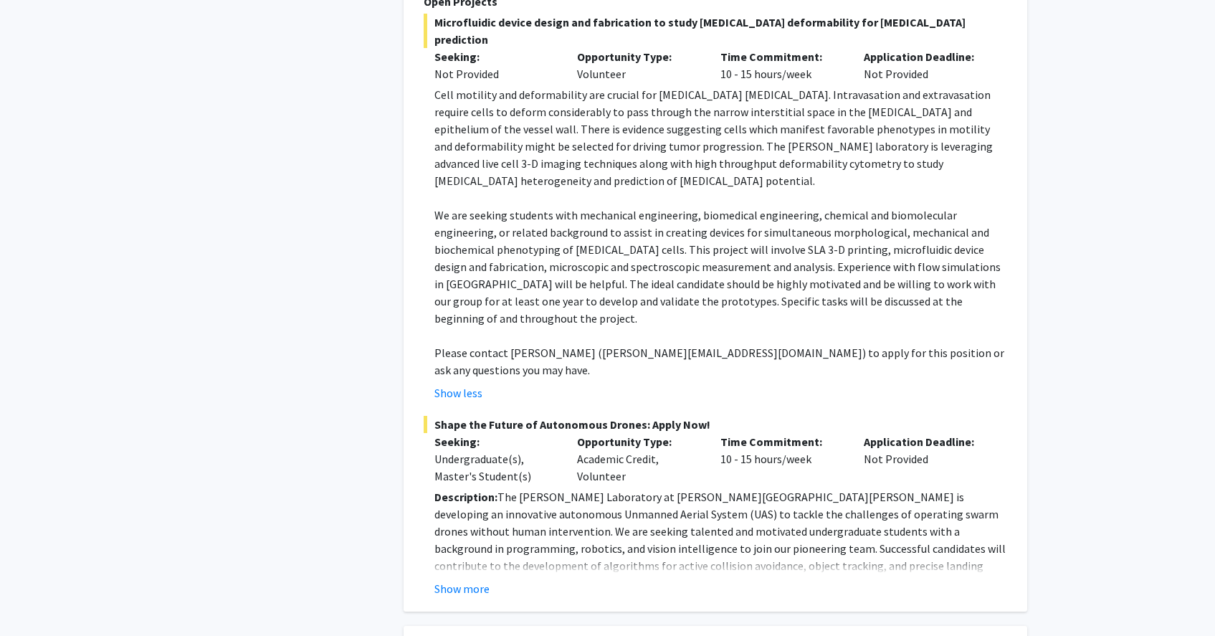
click at [616, 344] on p "Please contact [PERSON_NAME] ([PERSON_NAME][EMAIL_ADDRESS][DOMAIN_NAME]) to app…" at bounding box center [720, 361] width 573 height 34
drag, startPoint x: 527, startPoint y: 300, endPoint x: 811, endPoint y: 297, distance: 283.8
click at [811, 297] on fg-read-more "Cell motility and deformability are crucial for [MEDICAL_DATA] [MEDICAL_DATA]. …" at bounding box center [715, 243] width 583 height 315
click at [797, 292] on fg-read-more "Cell motility and deformability are crucial for [MEDICAL_DATA] [MEDICAL_DATA]. …" at bounding box center [715, 243] width 583 height 315
drag, startPoint x: 697, startPoint y: 283, endPoint x: 498, endPoint y: 283, distance: 199.3
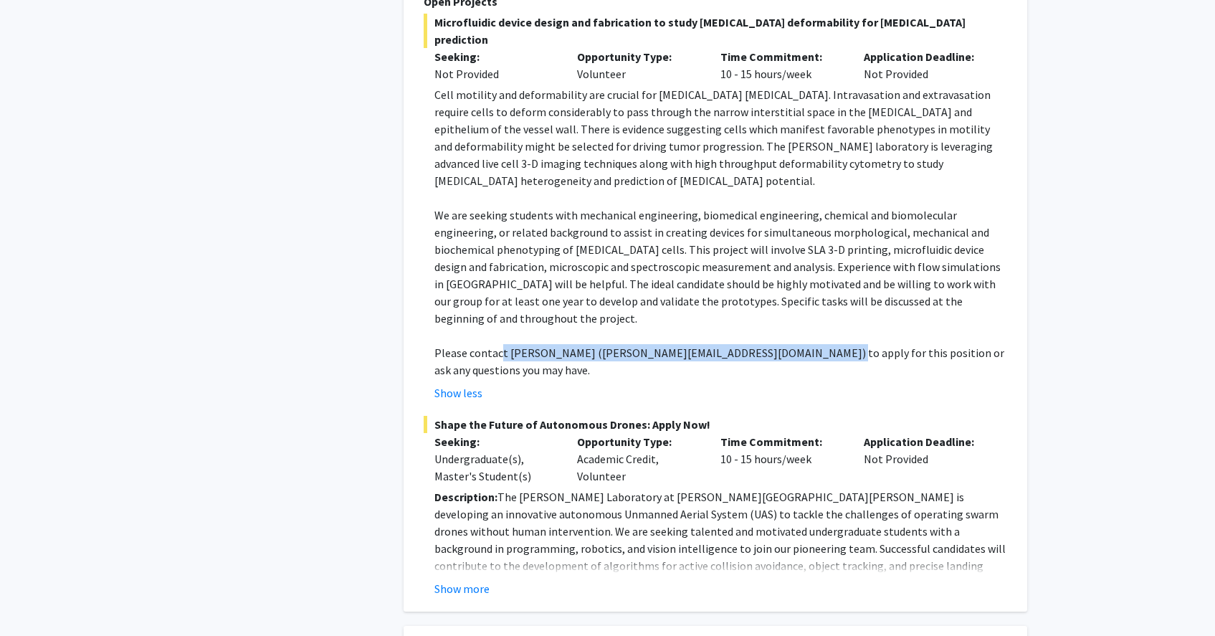
click at [498, 344] on p "Please contact [PERSON_NAME] ([PERSON_NAME][EMAIL_ADDRESS][DOMAIN_NAME]) to app…" at bounding box center [720, 361] width 573 height 34
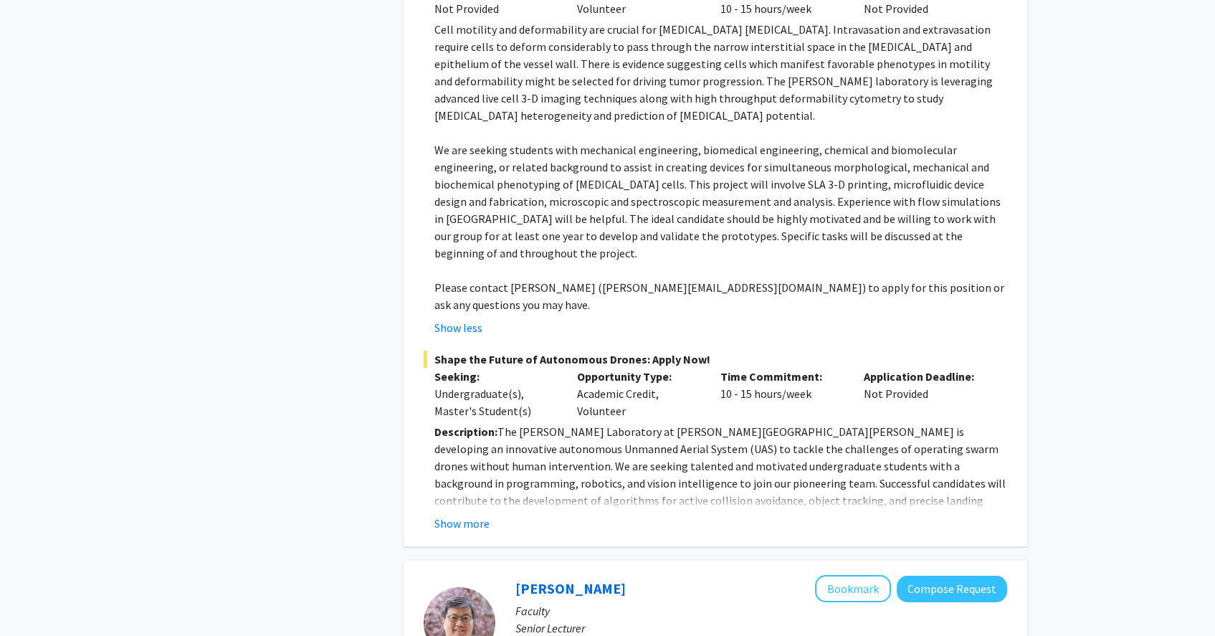
scroll to position [958, 0]
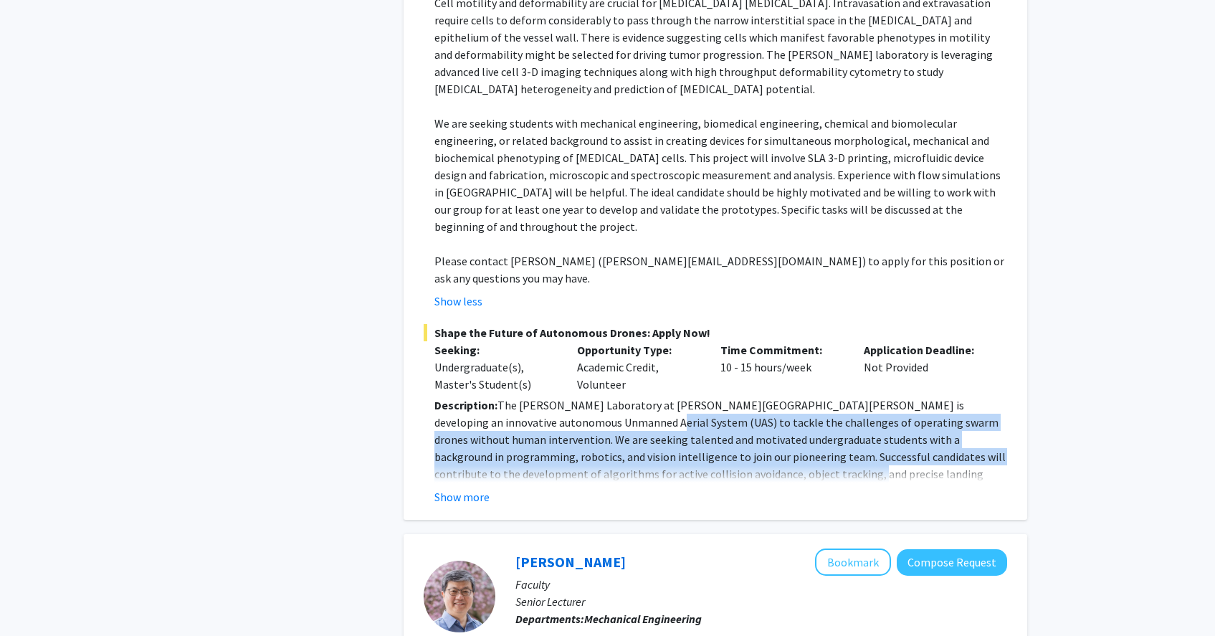
drag, startPoint x: 567, startPoint y: 330, endPoint x: 502, endPoint y: 386, distance: 85.4
click at [620, 396] on p "Description: The [PERSON_NAME] Laboratory at [PERSON_NAME][GEOGRAPHIC_DATA][PER…" at bounding box center [720, 447] width 573 height 103
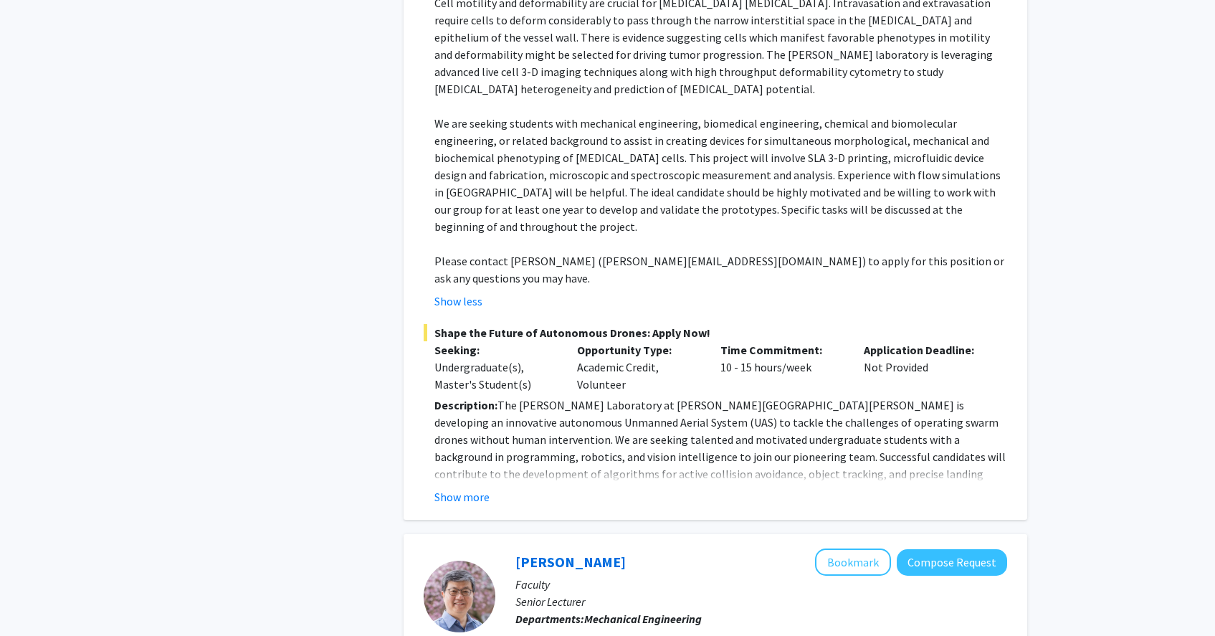
click at [472, 398] on fg-read-more "Description: The [PERSON_NAME] Laboratory at [PERSON_NAME][GEOGRAPHIC_DATA][PER…" at bounding box center [715, 450] width 583 height 109
click at [469, 488] on button "Show more" at bounding box center [461, 496] width 55 height 17
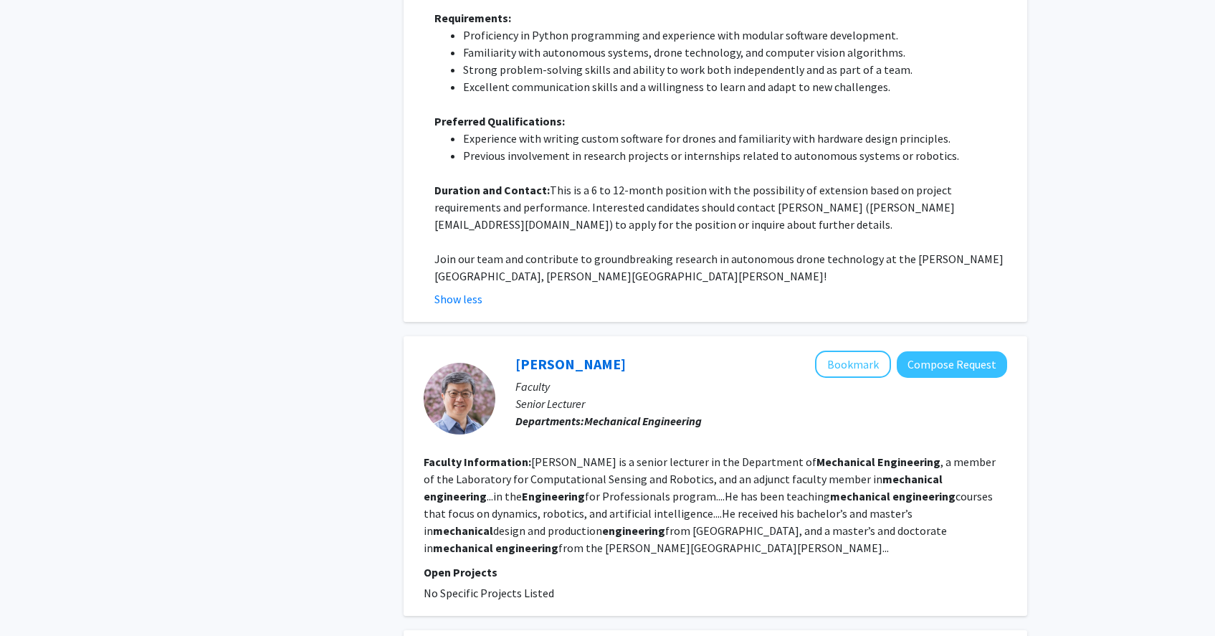
scroll to position [1563, 0]
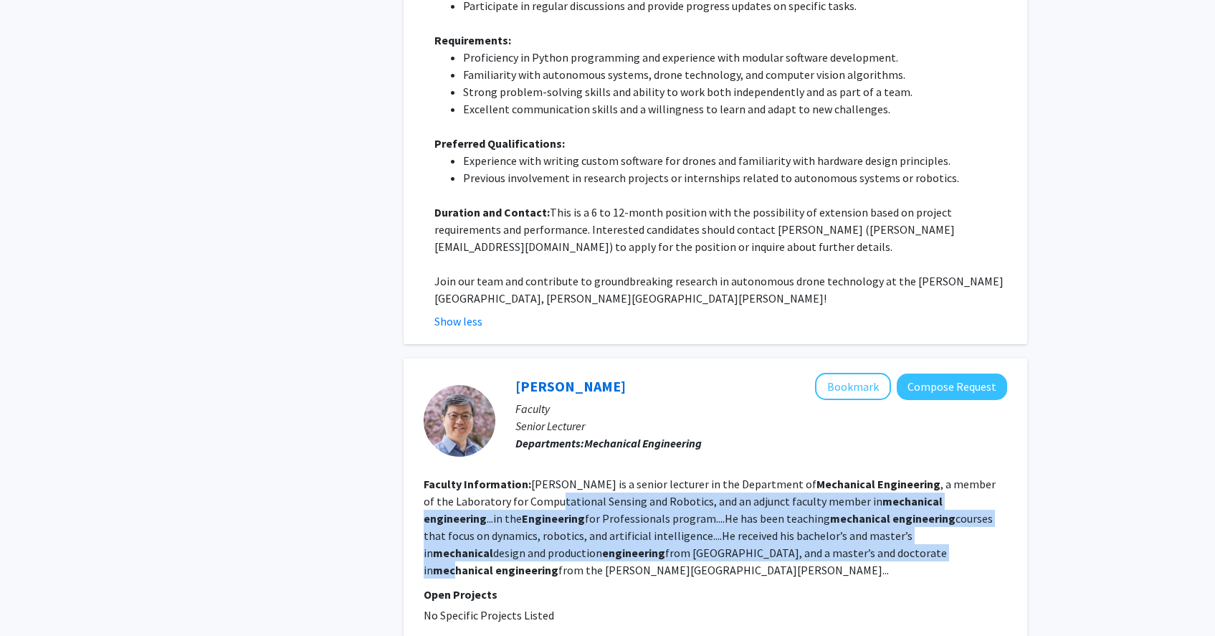
drag, startPoint x: 538, startPoint y: 386, endPoint x: 738, endPoint y: 434, distance: 206.2
click at [770, 477] on fg-read-more "[PERSON_NAME] is a senior lecturer in the Department of Mechanical Engineering …" at bounding box center [710, 527] width 572 height 100
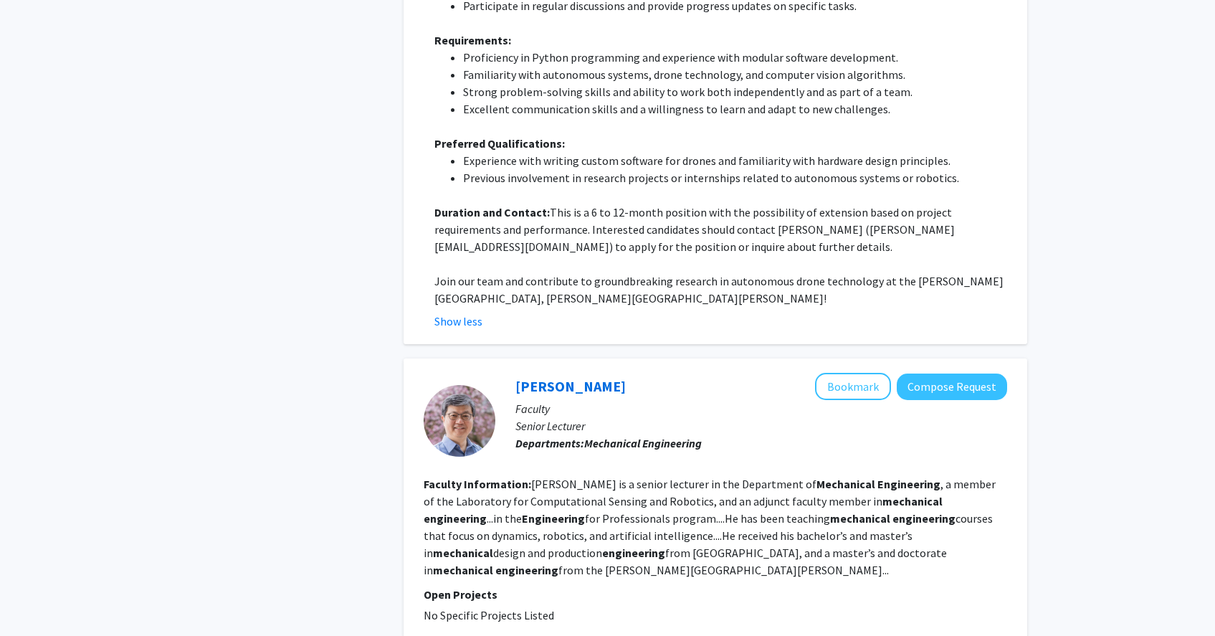
click at [664, 477] on fg-read-more "[PERSON_NAME] is a senior lecturer in the Department of Mechanical Engineering …" at bounding box center [710, 527] width 572 height 100
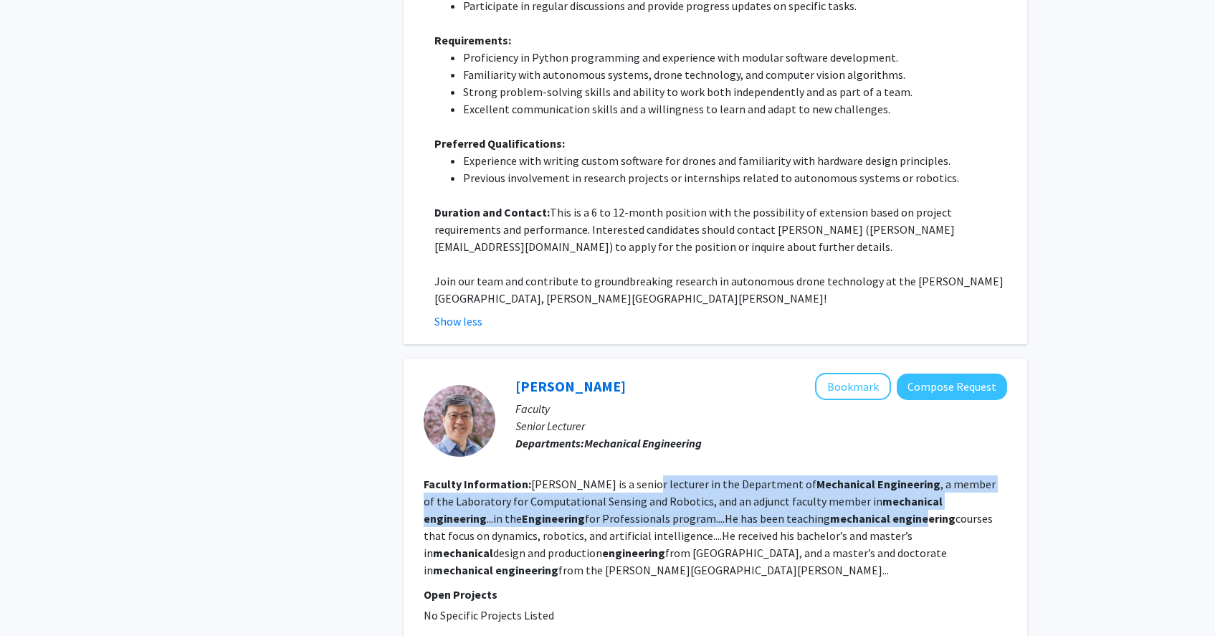
drag, startPoint x: 643, startPoint y: 376, endPoint x: 765, endPoint y: 422, distance: 130.4
click at [821, 477] on fg-read-more "[PERSON_NAME] is a senior lecturer in the Department of Mechanical Engineering …" at bounding box center [710, 527] width 572 height 100
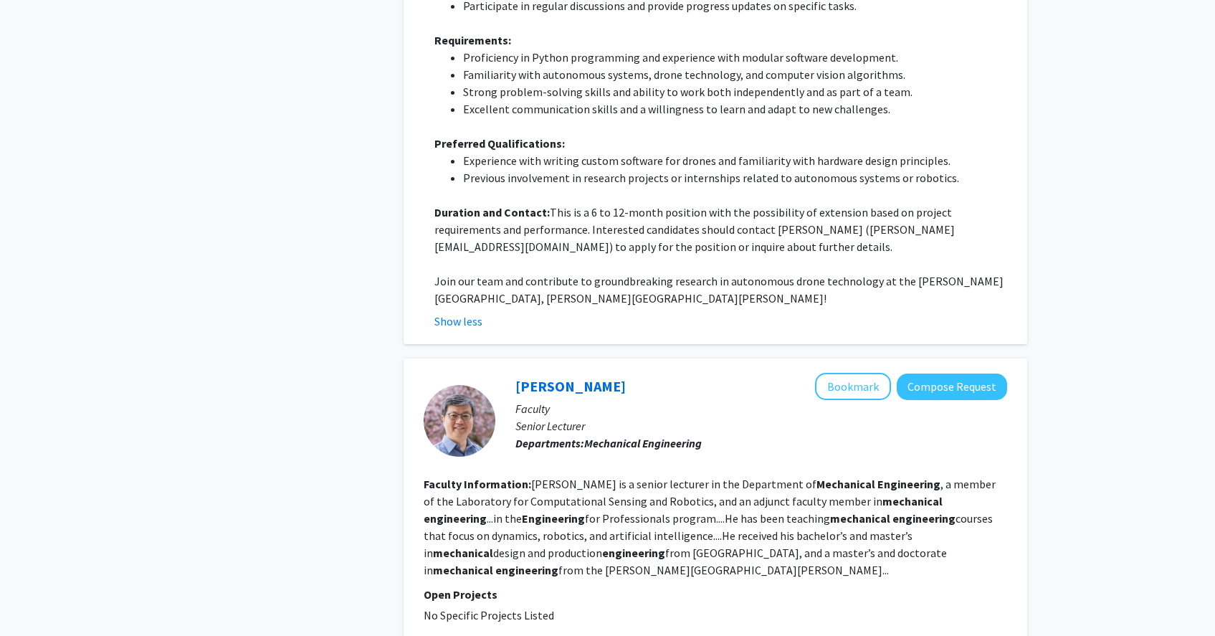
click at [607, 373] on div "[PERSON_NAME] Bookmark Compose Request Faculty Senior Lecturer Departments: Mec…" at bounding box center [751, 420] width 512 height 95
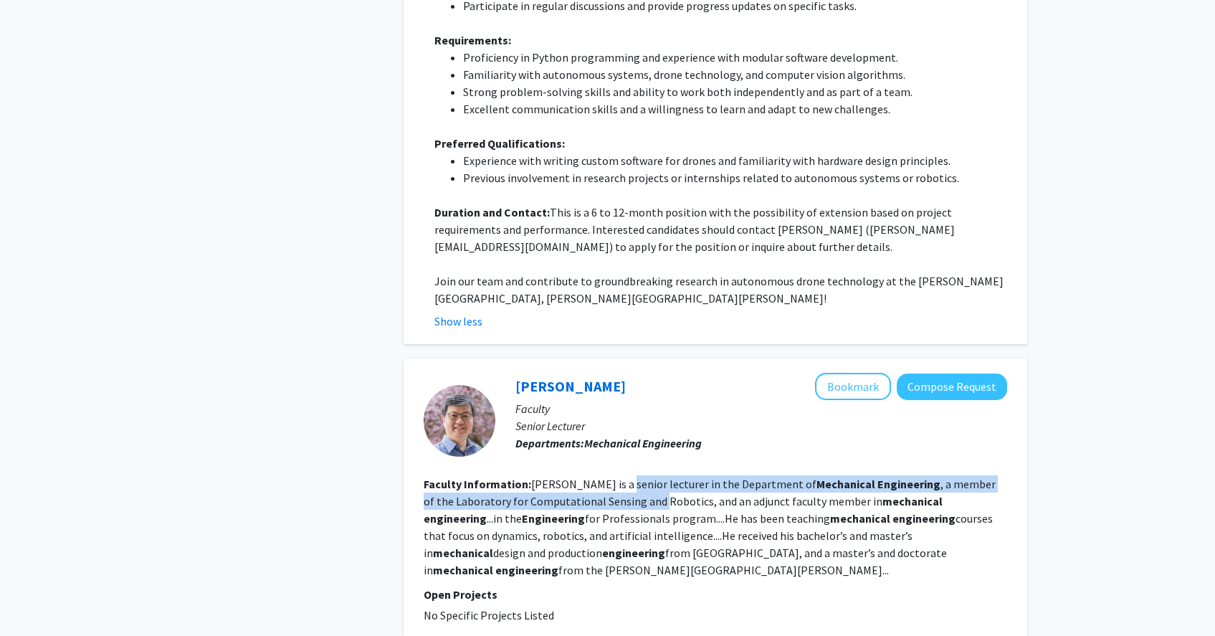
drag, startPoint x: 616, startPoint y: 381, endPoint x: 629, endPoint y: 400, distance: 22.3
click at [629, 477] on fg-read-more "[PERSON_NAME] is a senior lecturer in the Department of Mechanical Engineering …" at bounding box center [710, 527] width 572 height 100
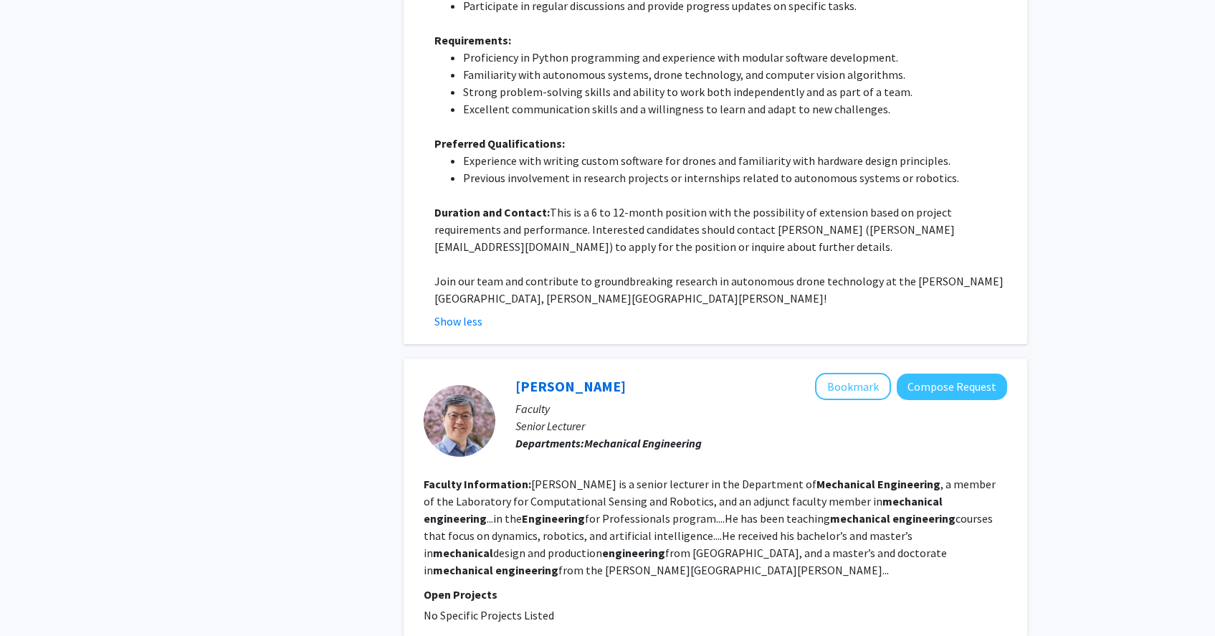
click at [608, 477] on fg-read-more "[PERSON_NAME] is a senior lecturer in the Department of Mechanical Engineering …" at bounding box center [710, 527] width 572 height 100
drag, startPoint x: 536, startPoint y: 425, endPoint x: 694, endPoint y: 409, distance: 158.5
click at [694, 477] on fg-read-more "[PERSON_NAME] is a senior lecturer in the Department of Mechanical Engineering …" at bounding box center [710, 527] width 572 height 100
click at [651, 477] on fg-read-more "[PERSON_NAME] is a senior lecturer in the Department of Mechanical Engineering …" at bounding box center [710, 527] width 572 height 100
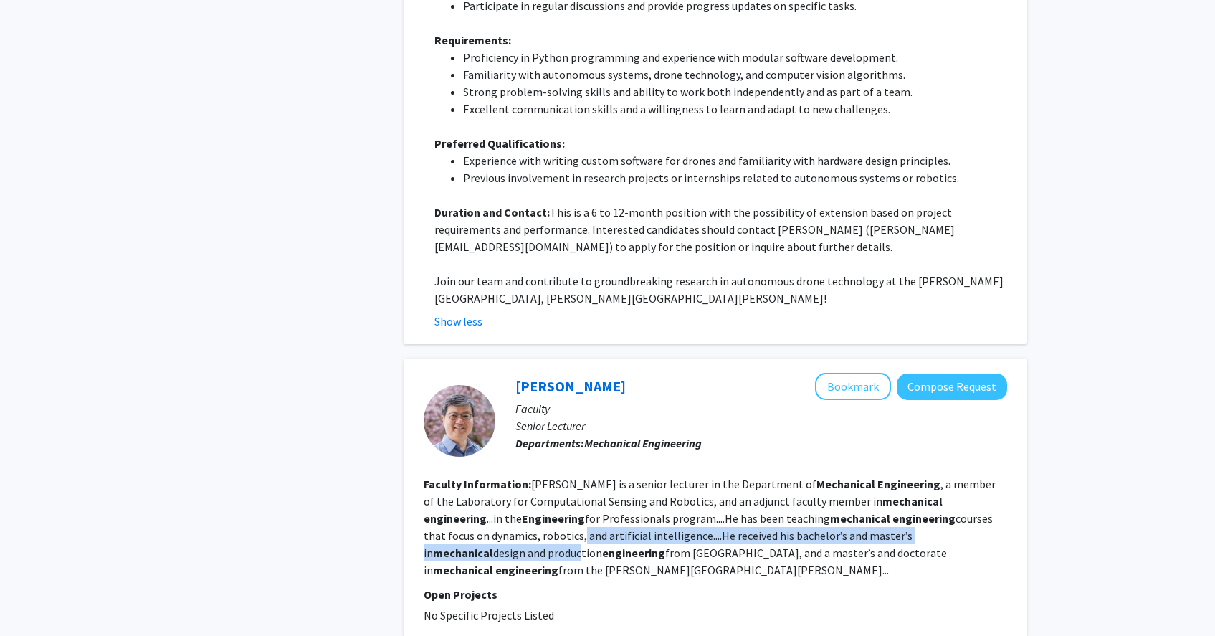
drag, startPoint x: 463, startPoint y: 436, endPoint x: 944, endPoint y: 431, distance: 480.9
click at [944, 477] on fg-read-more "[PERSON_NAME] is a senior lecturer in the Department of Mechanical Engineering …" at bounding box center [710, 527] width 572 height 100
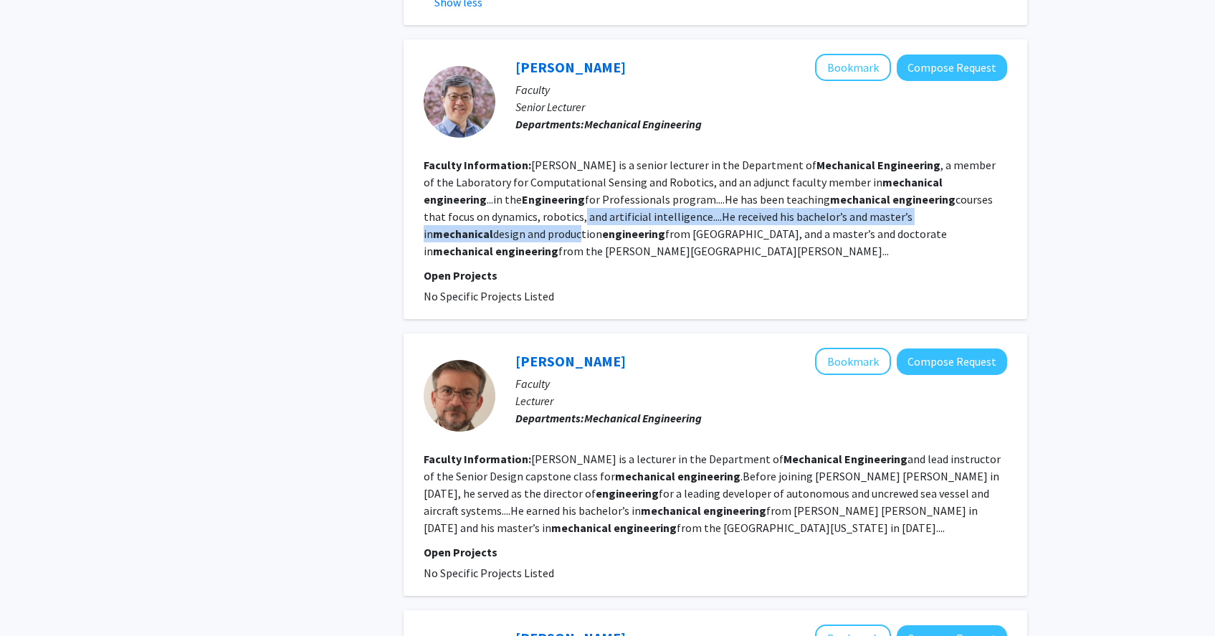
scroll to position [2101, 0]
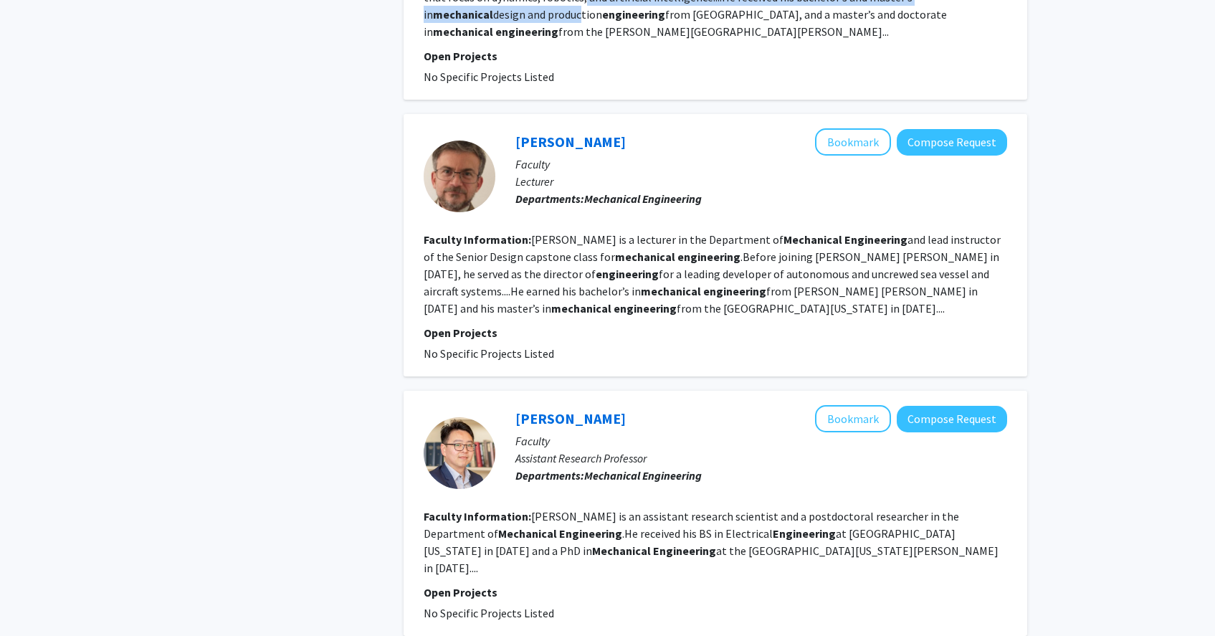
drag, startPoint x: 537, startPoint y: 145, endPoint x: 709, endPoint y: 204, distance: 181.5
click at [709, 231] on section "Faculty Information: [PERSON_NAME] is a lecturer in the Department of Mechanica…" at bounding box center [715, 274] width 583 height 86
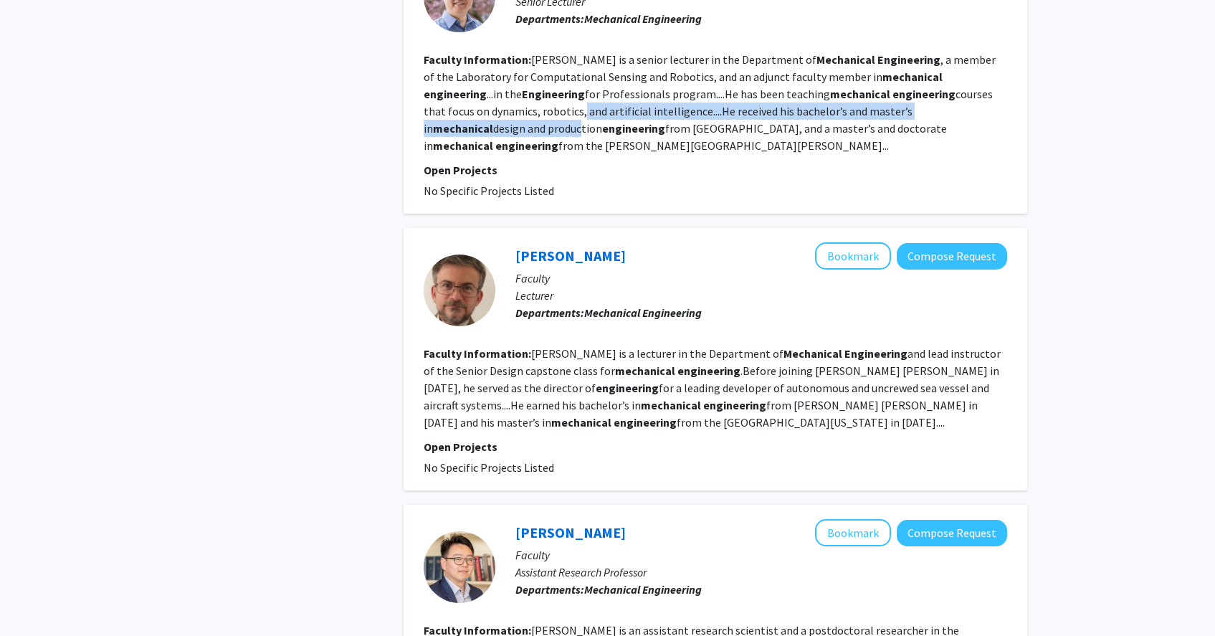
scroll to position [1972, 0]
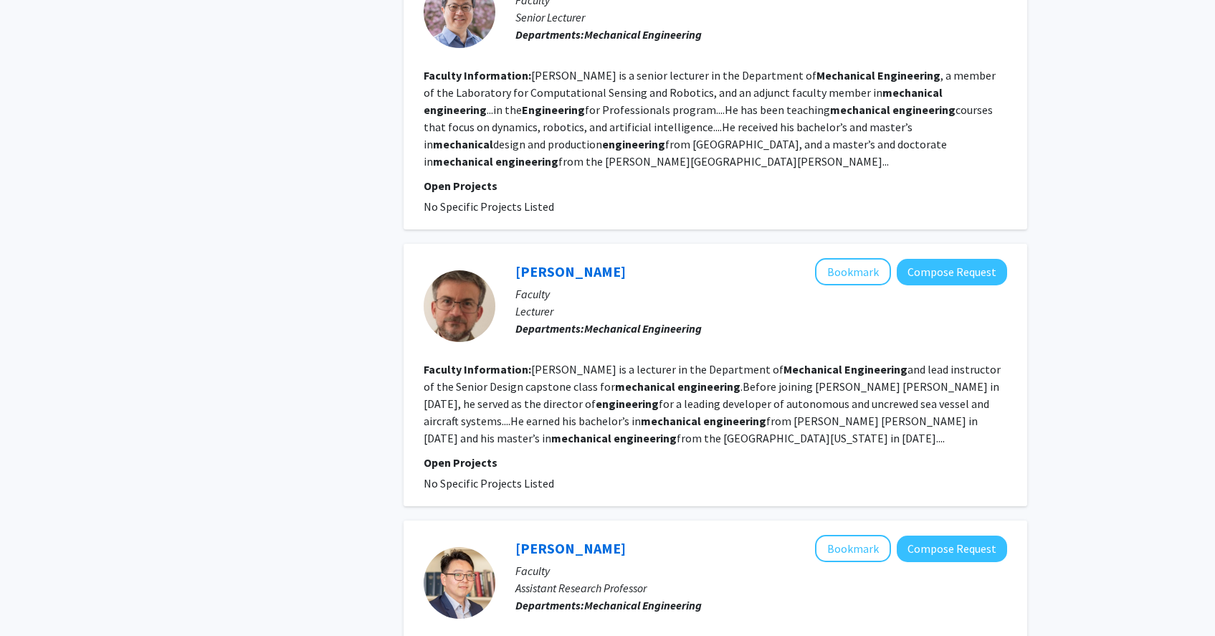
click at [596, 362] on fg-read-more "[PERSON_NAME] is a lecturer in the Department of Mechanical Engineering and lea…" at bounding box center [712, 403] width 577 height 83
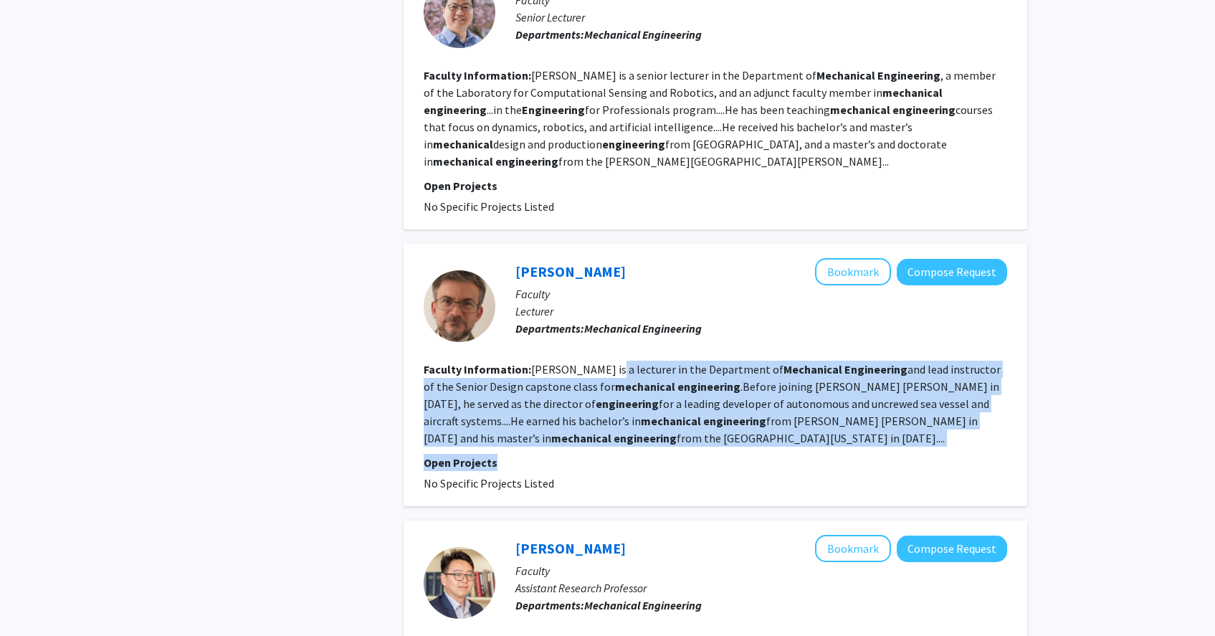
drag, startPoint x: 614, startPoint y: 261, endPoint x: 742, endPoint y: 360, distance: 161.4
click at [742, 360] on fg-search-faculty "[PERSON_NAME] Bookmark Compose Request Faculty Lecturer Departments: Mechanical…" at bounding box center [715, 375] width 583 height 234
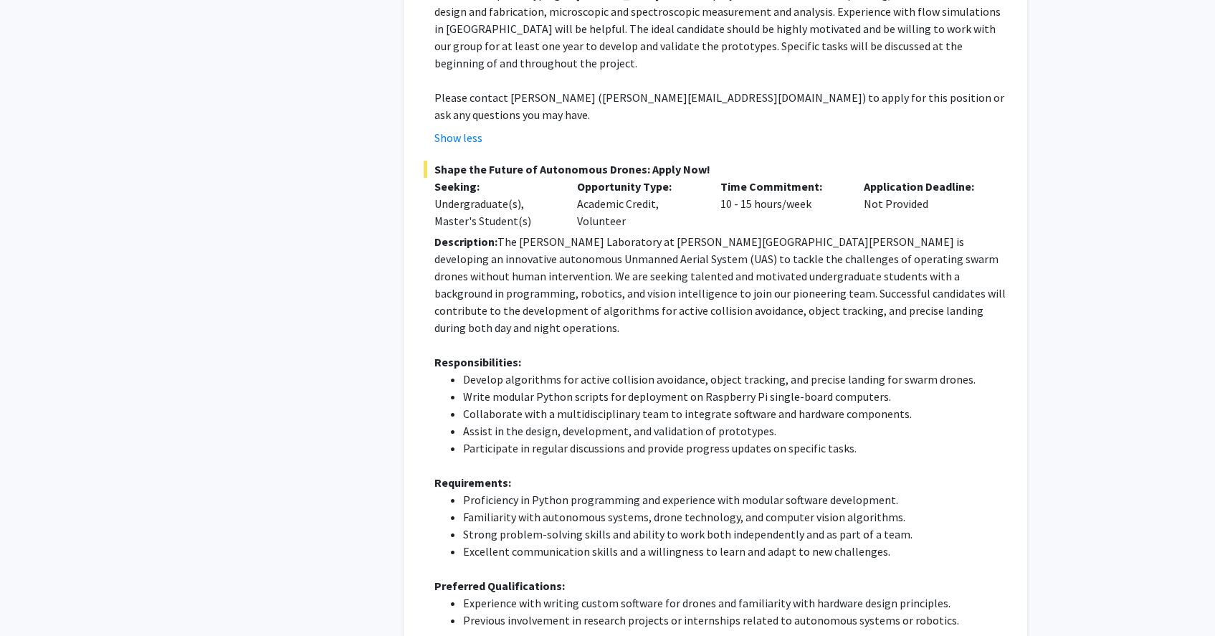
scroll to position [1122, 0]
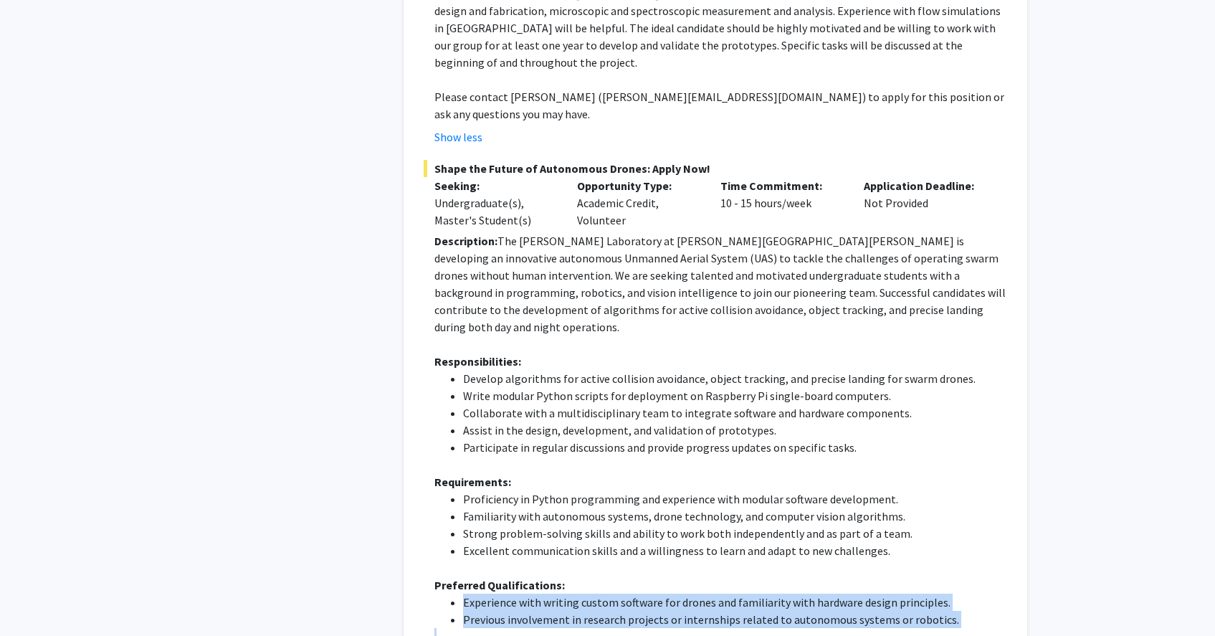
drag, startPoint x: 589, startPoint y: 490, endPoint x: 824, endPoint y: 530, distance: 237.8
click at [824, 530] on div "Description: The [PERSON_NAME] Laboratory at [PERSON_NAME][GEOGRAPHIC_DATA][PER…" at bounding box center [720, 490] width 573 height 516
click at [803, 628] on p at bounding box center [720, 636] width 573 height 17
drag, startPoint x: 753, startPoint y: 513, endPoint x: 540, endPoint y: 507, distance: 212.2
click at [550, 593] on ul "Experience with writing custom software for drones and familiarity with hardwar…" at bounding box center [720, 610] width 573 height 34
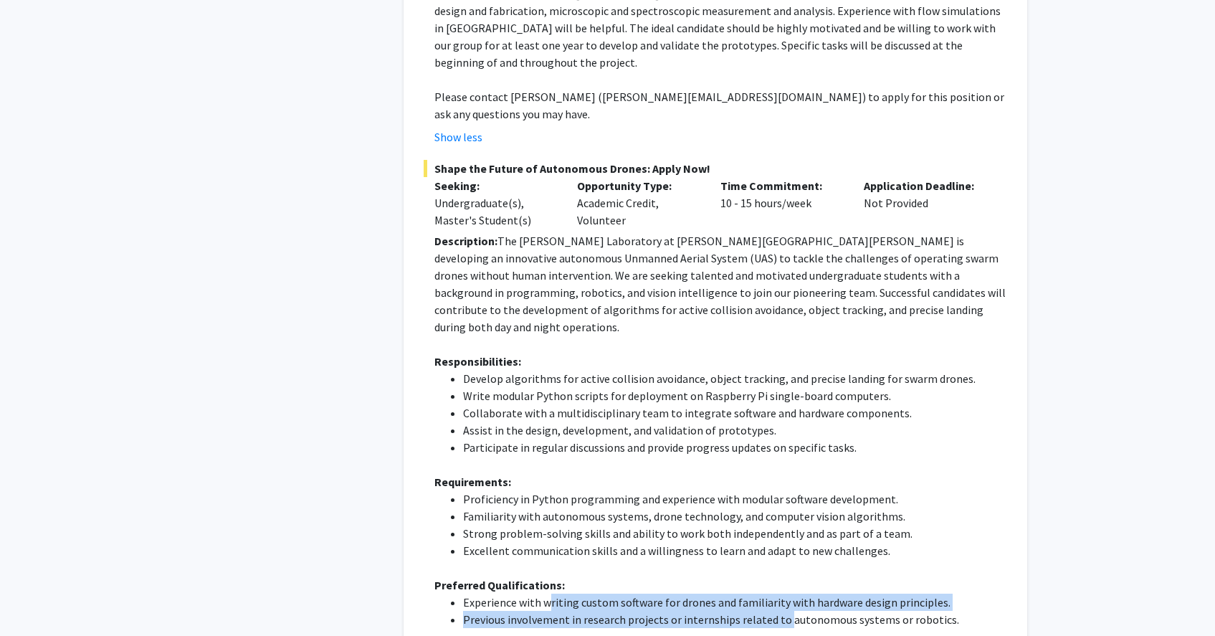
click at [540, 611] on li "Previous involvement in research projects or internships related to autonomous …" at bounding box center [735, 619] width 544 height 17
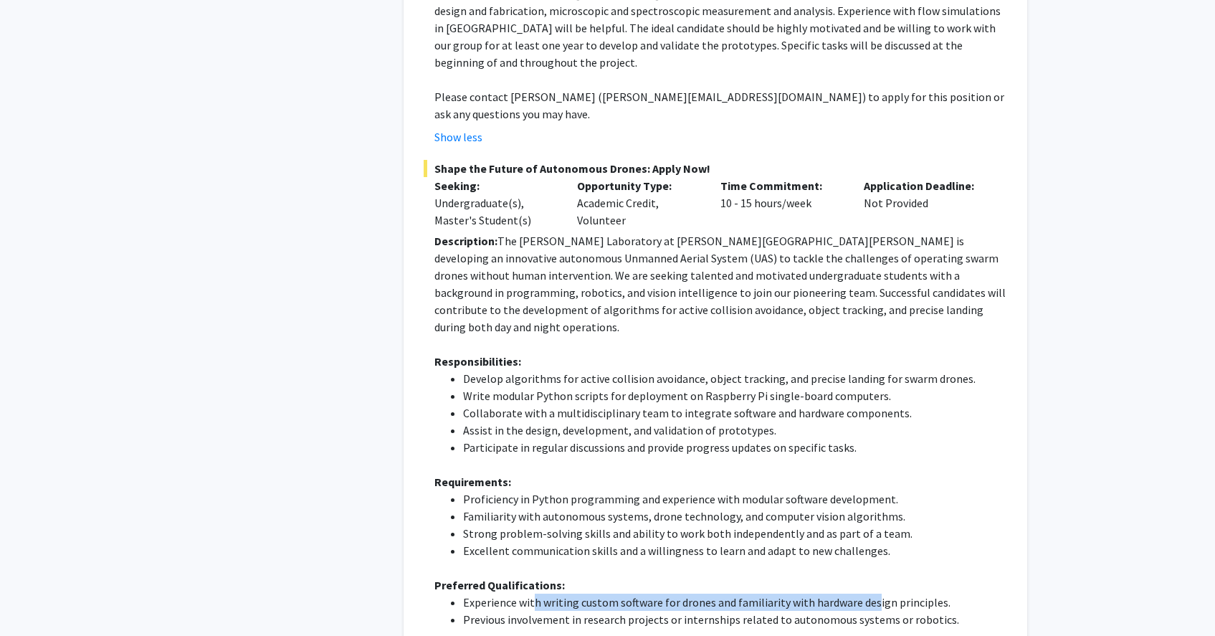
drag, startPoint x: 530, startPoint y: 507, endPoint x: 872, endPoint y: 503, distance: 341.2
click at [871, 593] on ul "Experience with writing custom software for drones and familiarity with hardwar…" at bounding box center [720, 610] width 573 height 34
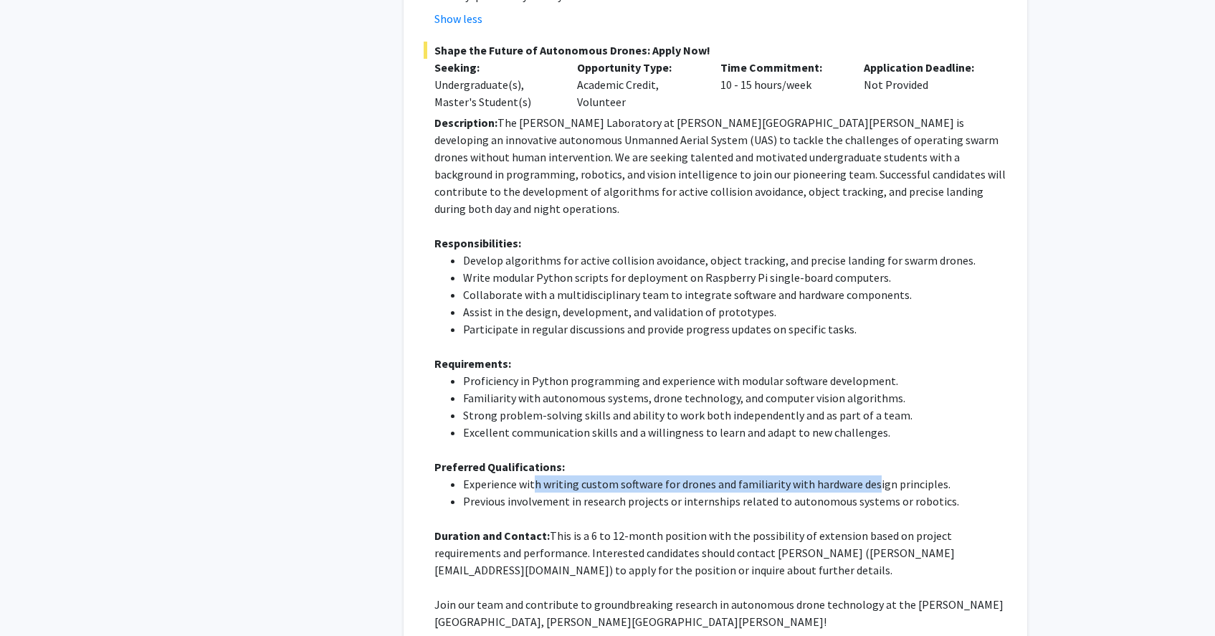
scroll to position [1343, 0]
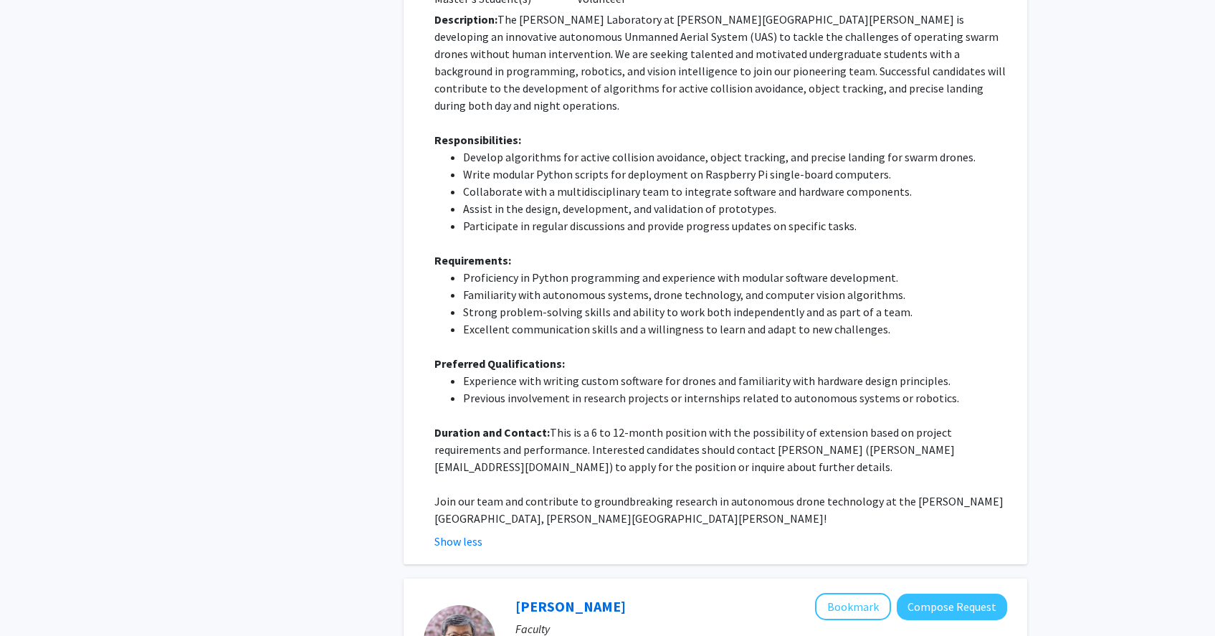
click at [523, 372] on li "Experience with writing custom software for drones and familiarity with hardwar…" at bounding box center [735, 380] width 544 height 17
drag, startPoint x: 523, startPoint y: 274, endPoint x: 831, endPoint y: 275, distance: 308.2
click at [862, 372] on li "Experience with writing custom software for drones and familiarity with hardwar…" at bounding box center [735, 380] width 544 height 17
drag, startPoint x: 527, startPoint y: 295, endPoint x: 969, endPoint y: 301, distance: 442.3
click at [975, 389] on li "Previous involvement in research projects or internships related to autonomous …" at bounding box center [735, 397] width 544 height 17
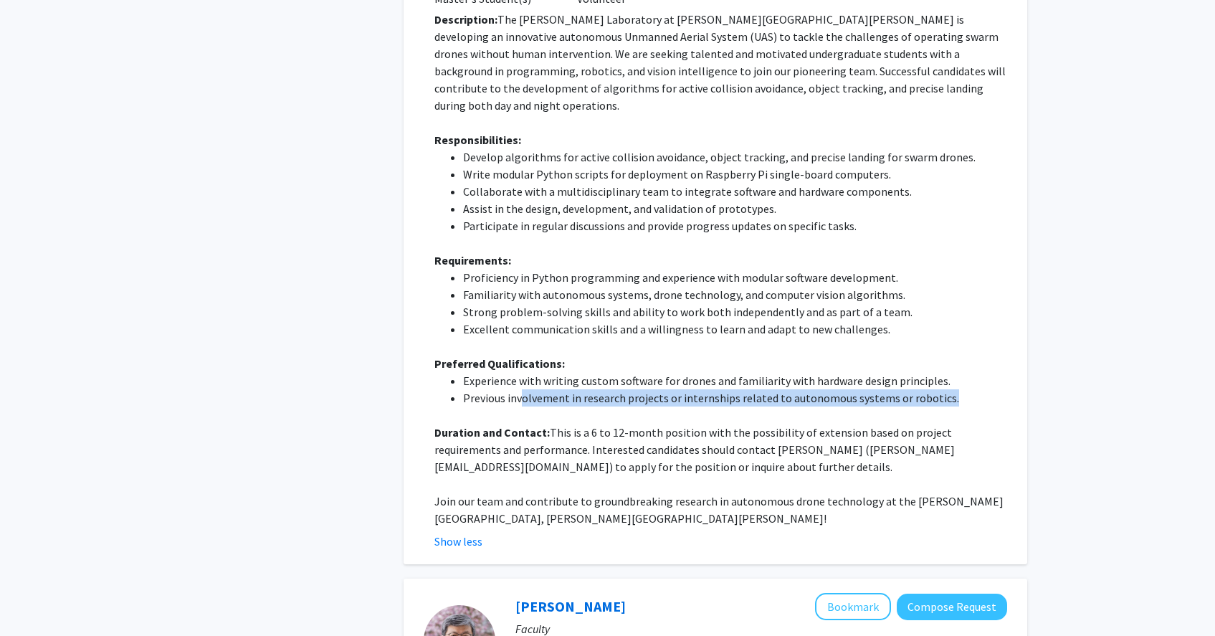
click at [963, 389] on li "Previous involvement in research projects or internships related to autonomous …" at bounding box center [735, 397] width 544 height 17
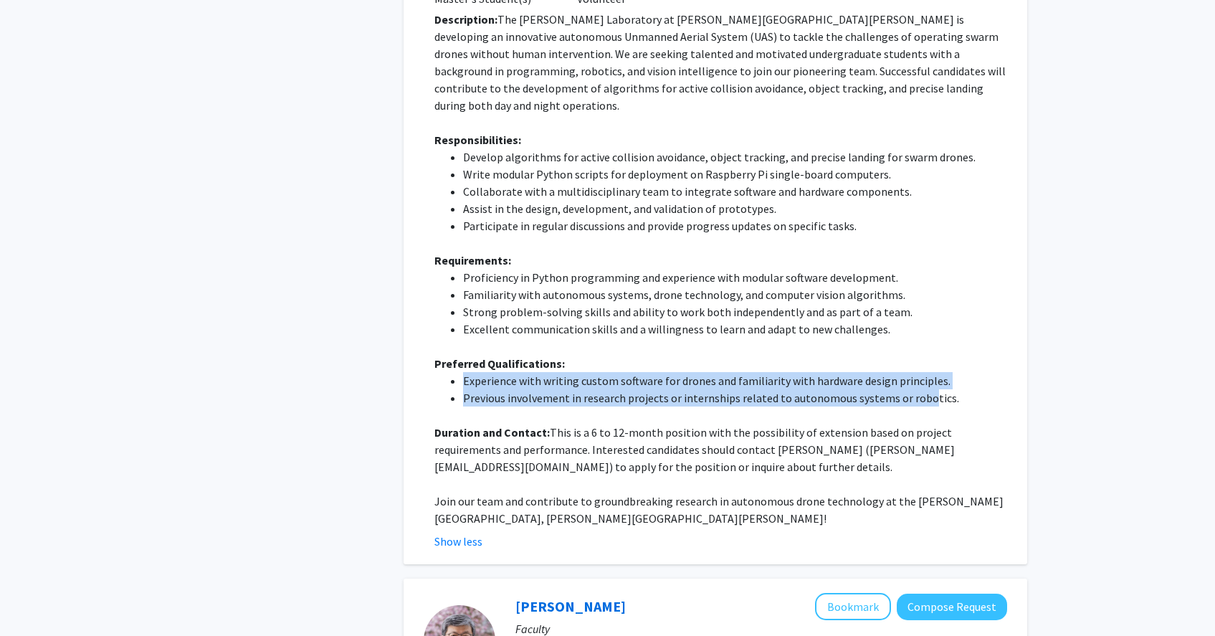
drag, startPoint x: 893, startPoint y: 297, endPoint x: 412, endPoint y: 282, distance: 481.2
click at [467, 372] on li "Experience with writing custom software for drones and familiarity with hardwar…" at bounding box center [735, 380] width 544 height 17
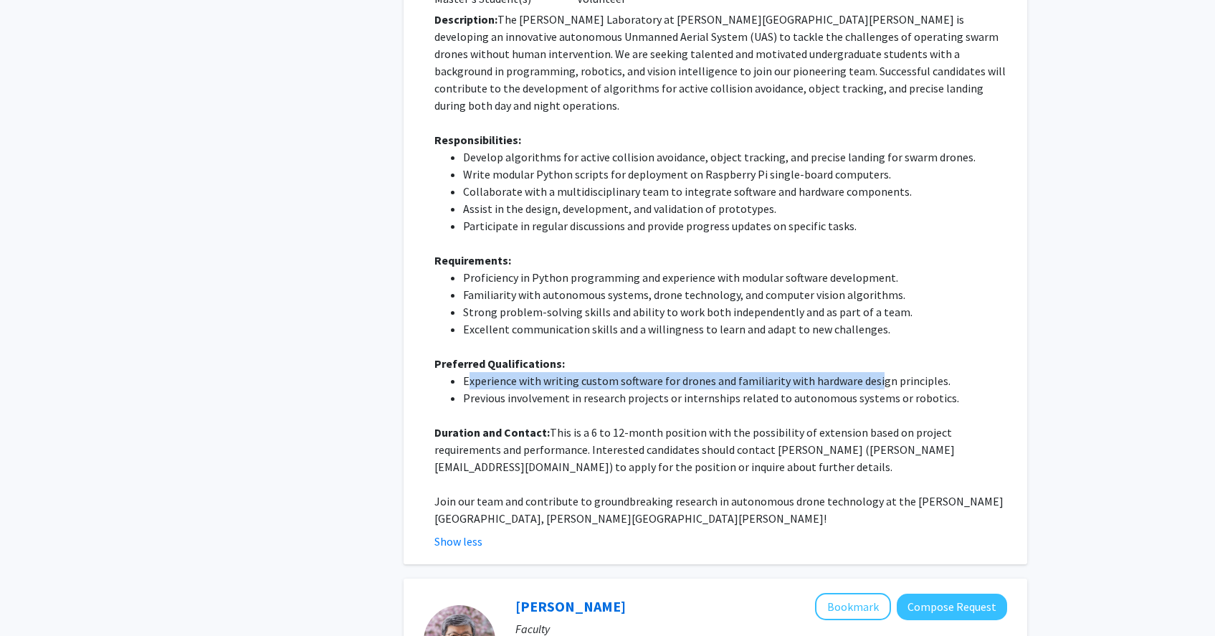
drag, startPoint x: 481, startPoint y: 280, endPoint x: 893, endPoint y: 281, distance: 412.1
click at [875, 372] on li "Experience with writing custom software for drones and familiarity with hardwar…" at bounding box center [735, 380] width 544 height 17
click at [909, 372] on li "Experience with writing custom software for drones and familiarity with hardwar…" at bounding box center [735, 380] width 544 height 17
drag, startPoint x: 917, startPoint y: 277, endPoint x: 452, endPoint y: 272, distance: 465.2
click at [463, 372] on li "Experience with writing custom software for drones and familiarity with hardwar…" at bounding box center [735, 380] width 544 height 17
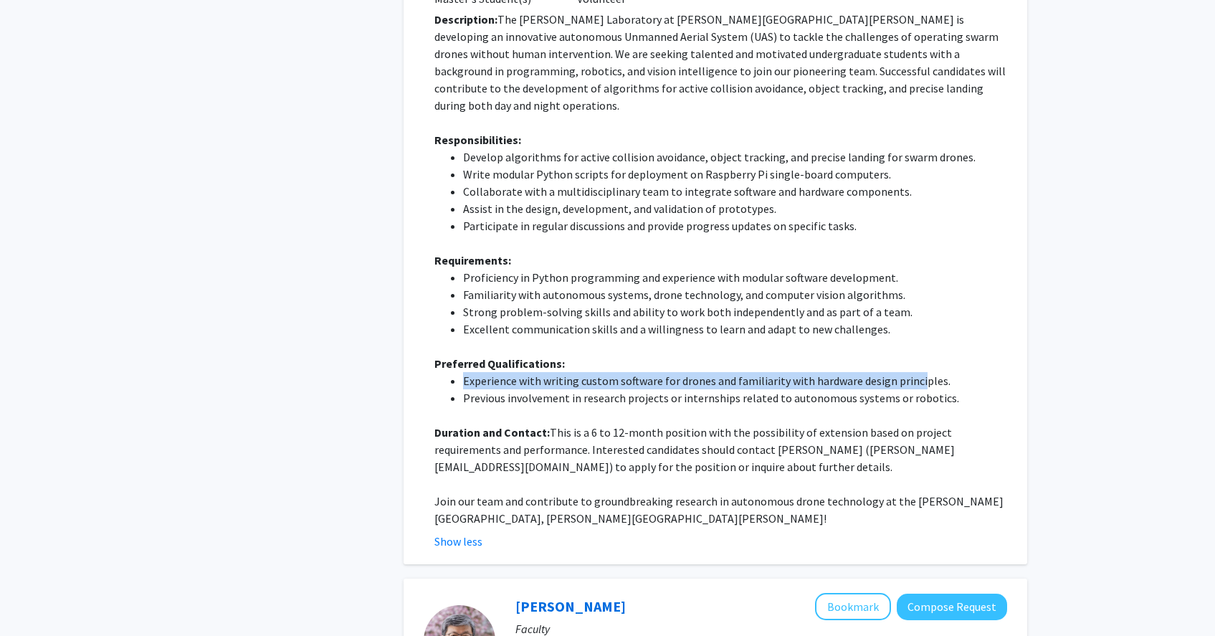
click at [463, 372] on li "Experience with writing custom software for drones and familiarity with hardwar…" at bounding box center [735, 380] width 544 height 17
drag, startPoint x: 490, startPoint y: 275, endPoint x: 750, endPoint y: 282, distance: 260.3
click at [749, 372] on li "Experience with writing custom software for drones and familiarity with hardwar…" at bounding box center [735, 380] width 544 height 17
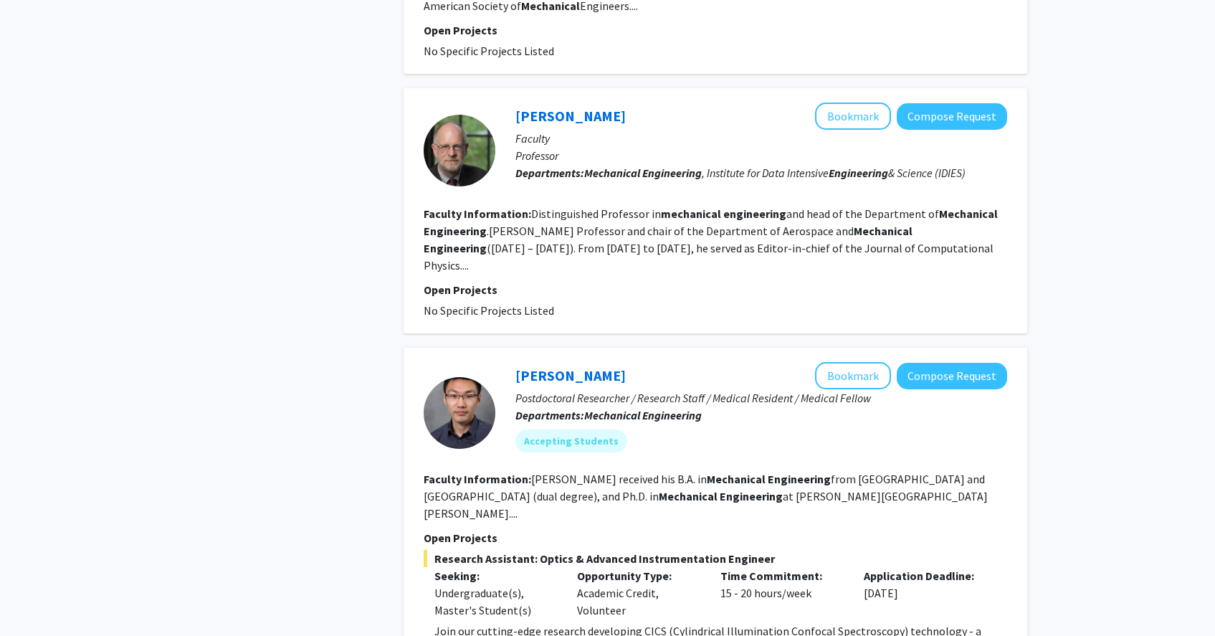
scroll to position [3306, 0]
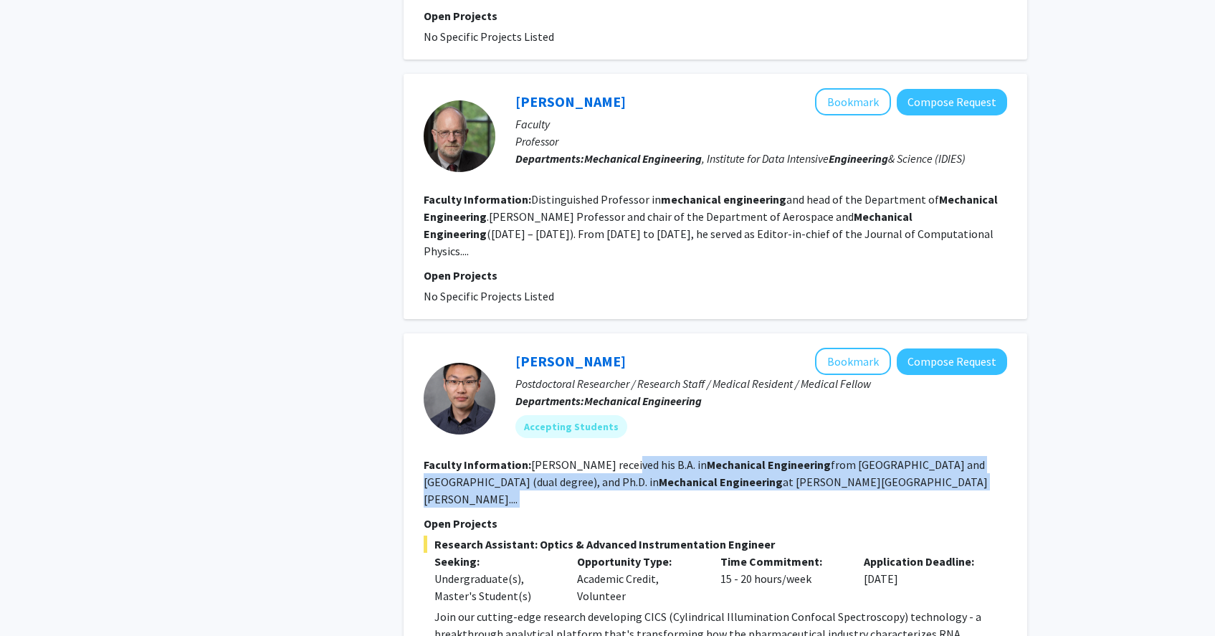
drag, startPoint x: 618, startPoint y: 310, endPoint x: 827, endPoint y: 340, distance: 211.4
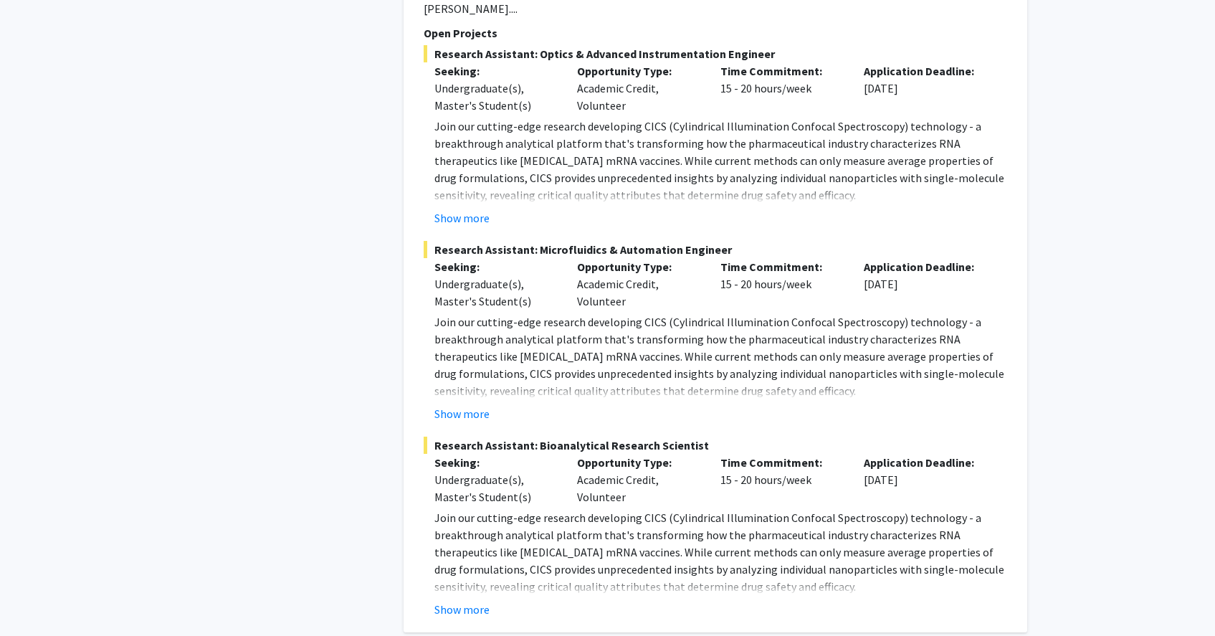
scroll to position [4091, 0]
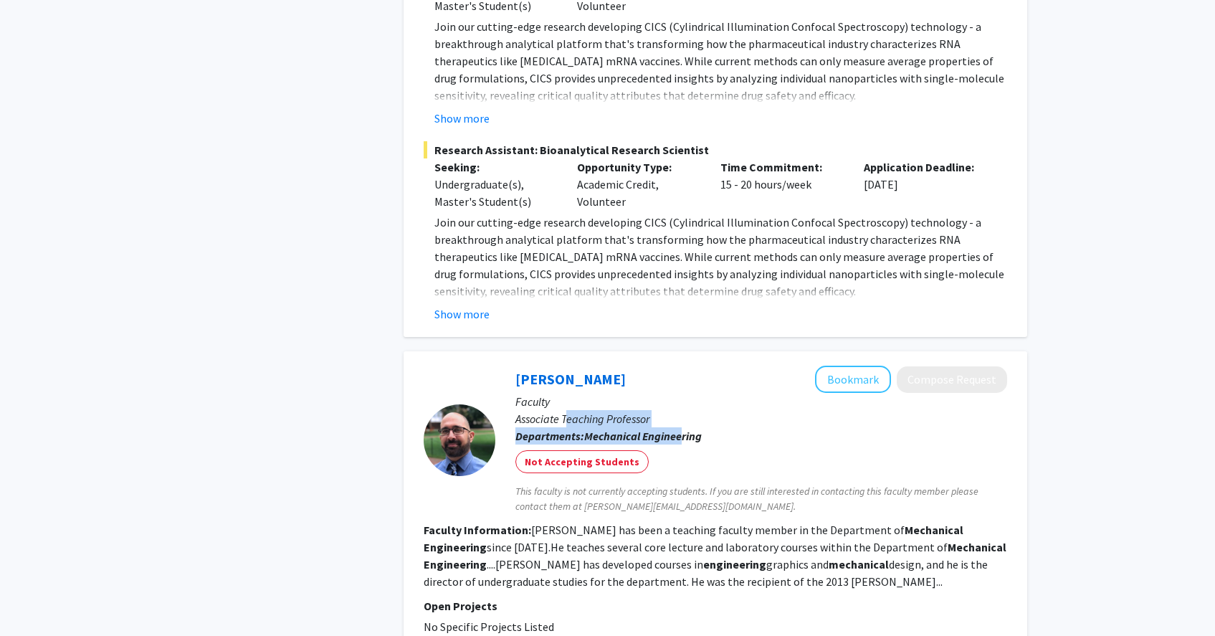
drag, startPoint x: 580, startPoint y: 247, endPoint x: 684, endPoint y: 267, distance: 105.8
click at [684, 366] on div "[PERSON_NAME] Bookmark Compose Request Faculty Associate Teaching Professor Dep…" at bounding box center [751, 440] width 512 height 148
click at [684, 429] on b "Engineering" at bounding box center [671, 436] width 59 height 14
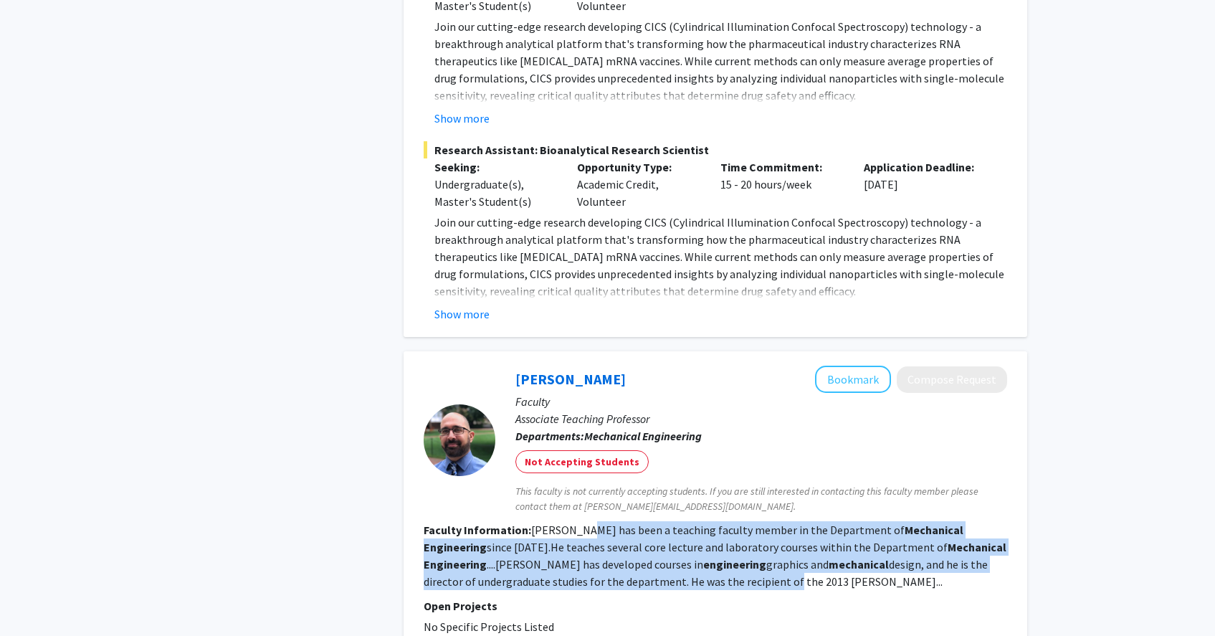
drag, startPoint x: 578, startPoint y: 358, endPoint x: 624, endPoint y: 404, distance: 65.9
click at [624, 522] on fg-read-more "[PERSON_NAME] has been a teaching faculty member in the Department of Mechanica…" at bounding box center [715, 555] width 583 height 66
click at [829, 557] on b "mechanical" at bounding box center [859, 564] width 60 height 14
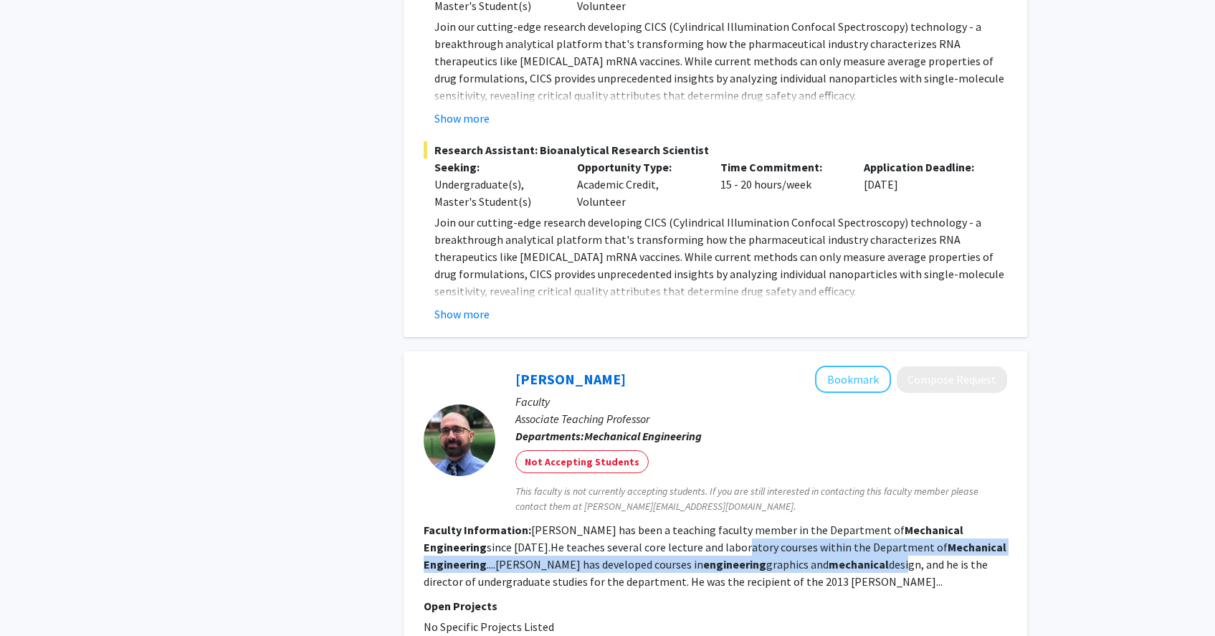
drag, startPoint x: 753, startPoint y: 388, endPoint x: 644, endPoint y: 389, distance: 108.9
click at [647, 522] on fg-read-more "[PERSON_NAME] has been a teaching faculty member in the Department of Mechanica…" at bounding box center [715, 555] width 583 height 66
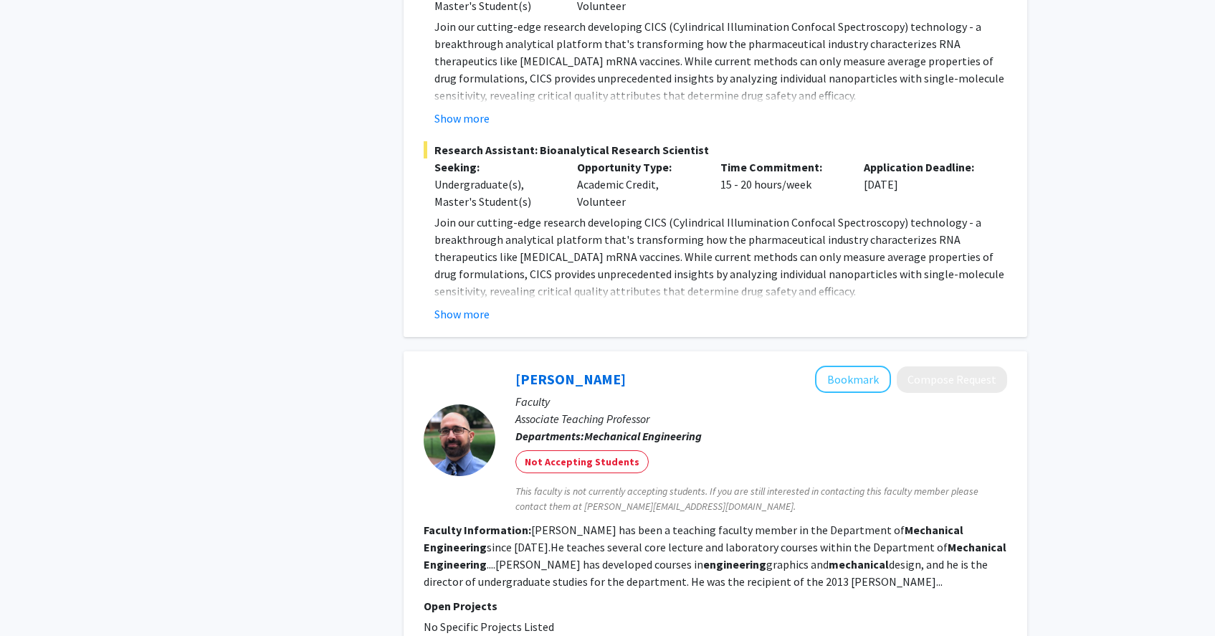
click at [654, 597] on p "Open Projects" at bounding box center [715, 605] width 583 height 17
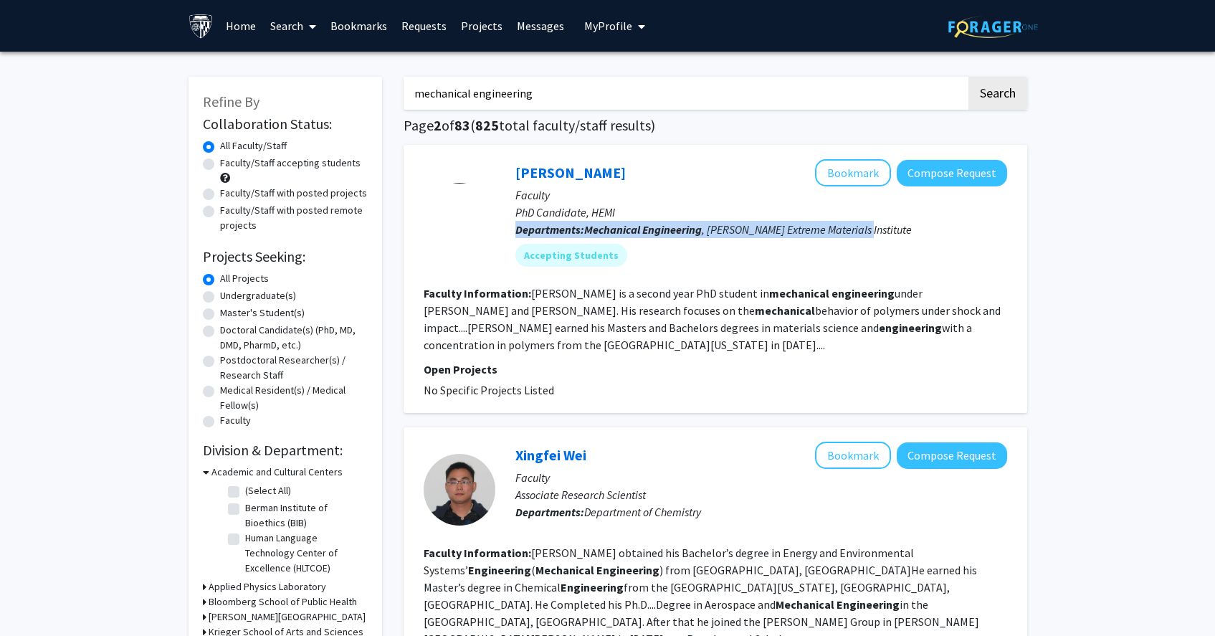
drag, startPoint x: 660, startPoint y: 217, endPoint x: 858, endPoint y: 228, distance: 198.1
click at [858, 228] on p "Departments: Mechanical Engineering , [PERSON_NAME] Extreme Materials Institute" at bounding box center [761, 229] width 492 height 17
click at [858, 228] on span "Mechanical Engineering , [PERSON_NAME] Extreme Materials Institute" at bounding box center [748, 229] width 328 height 14
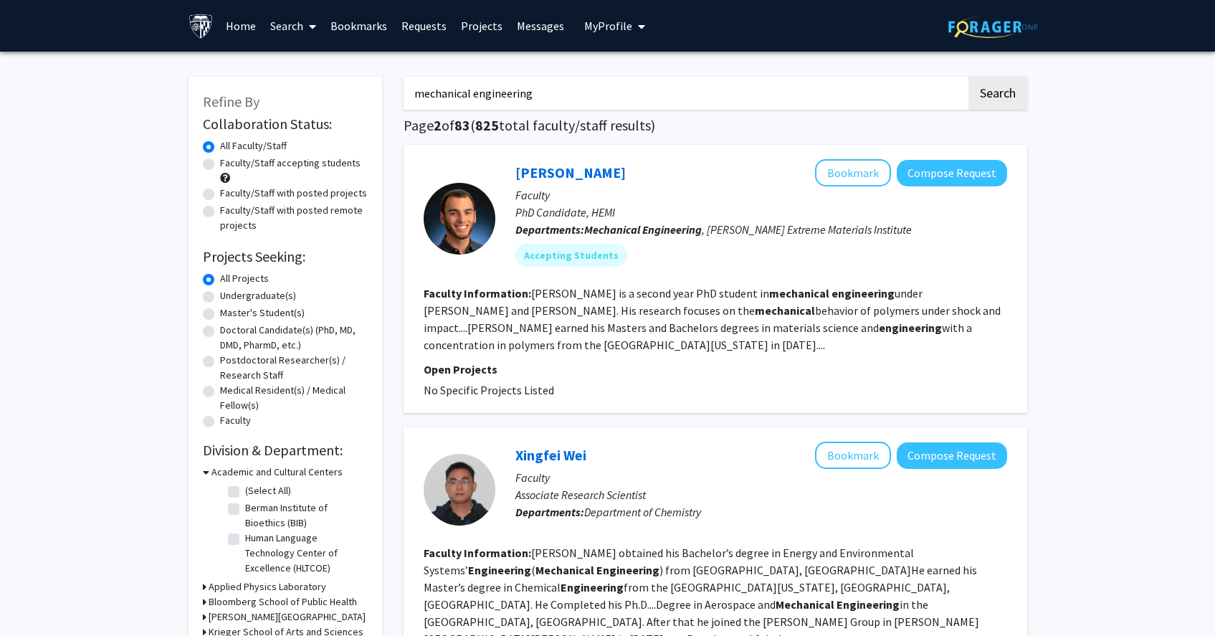
scroll to position [654, 0]
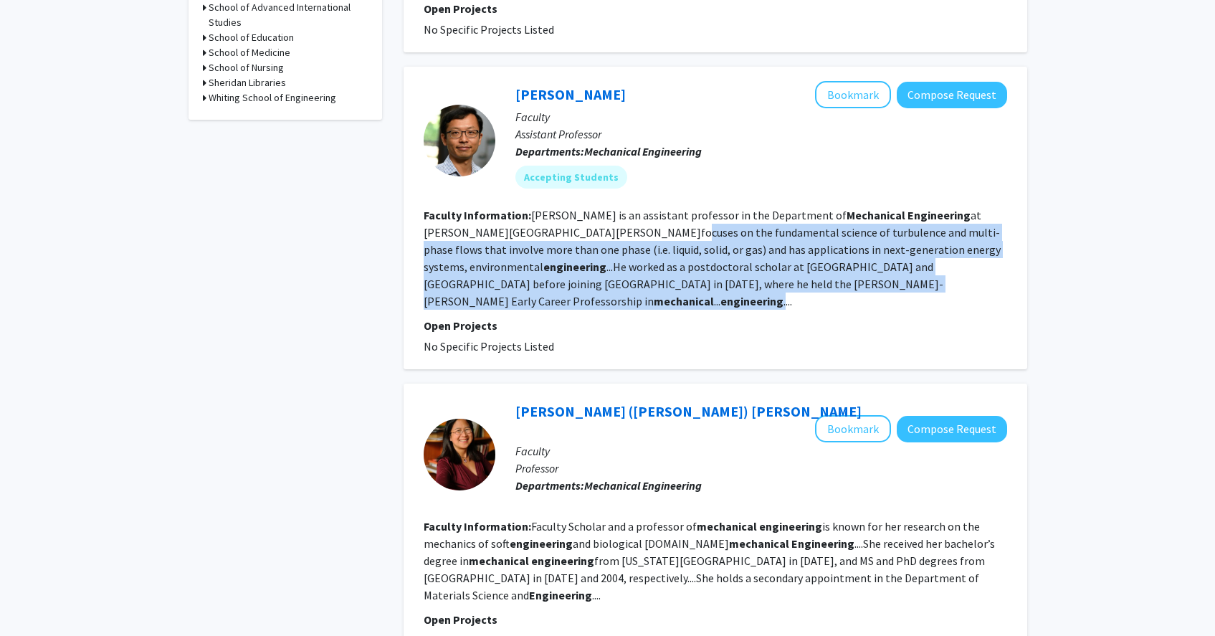
drag, startPoint x: 644, startPoint y: 216, endPoint x: 826, endPoint y: 268, distance: 189.2
click at [825, 267] on fg-read-more "[PERSON_NAME] is an assistant professor in the Department of Mechanical Enginee…" at bounding box center [712, 258] width 577 height 100
click at [575, 254] on fg-read-more "[PERSON_NAME] is an assistant professor in the Department of Mechanical Enginee…" at bounding box center [712, 258] width 577 height 100
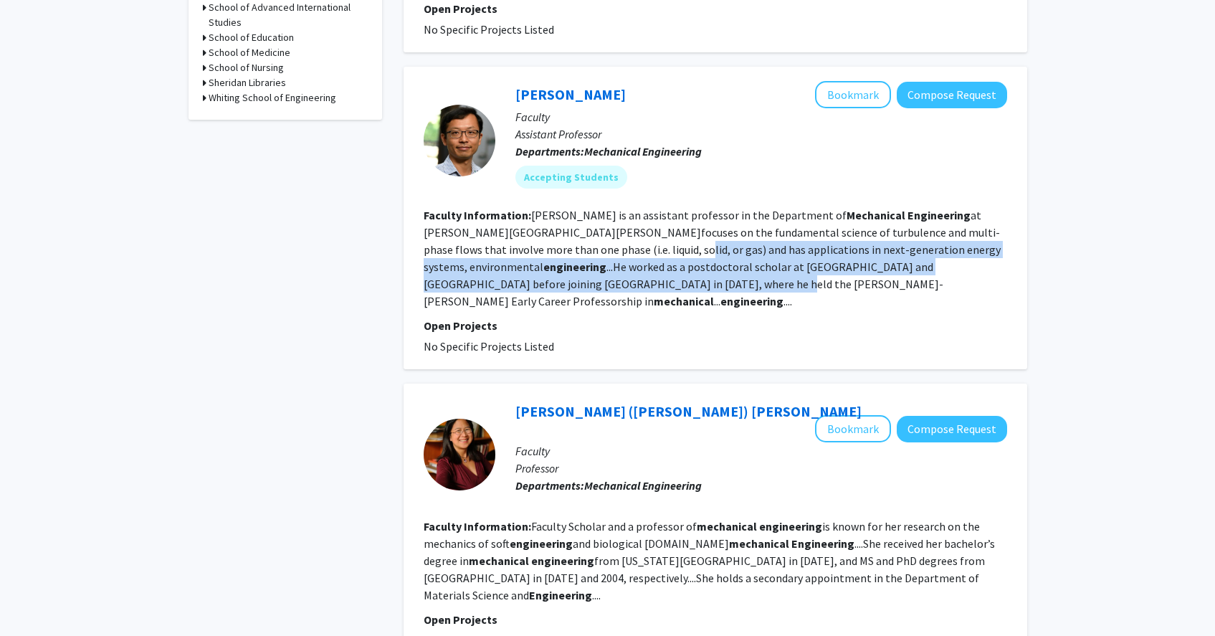
drag, startPoint x: 540, startPoint y: 236, endPoint x: 983, endPoint y: 248, distance: 443.8
click at [983, 248] on fg-read-more "[PERSON_NAME] is an assistant professor in the Department of Mechanical Enginee…" at bounding box center [712, 258] width 577 height 100
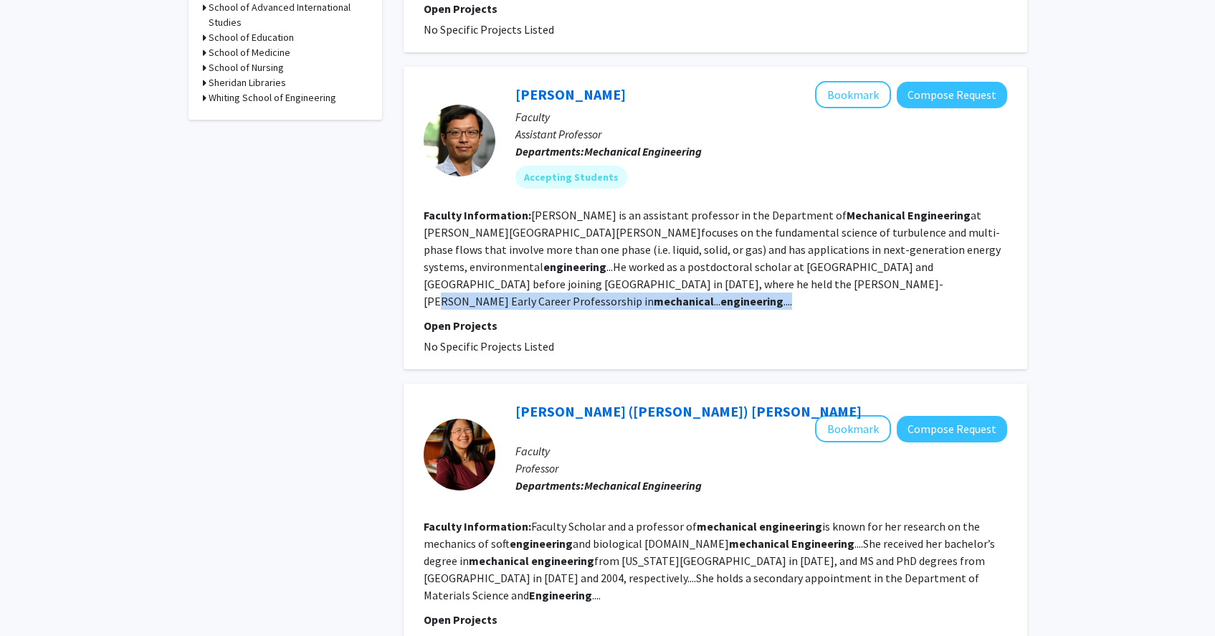
drag, startPoint x: 567, startPoint y: 262, endPoint x: 804, endPoint y: 274, distance: 237.6
click at [804, 275] on fg-search-faculty "[PERSON_NAME] Bookmark Compose Request Faculty Assistant Professor Departments:…" at bounding box center [715, 218] width 583 height 274
click at [783, 294] on b "engineering" at bounding box center [751, 301] width 63 height 14
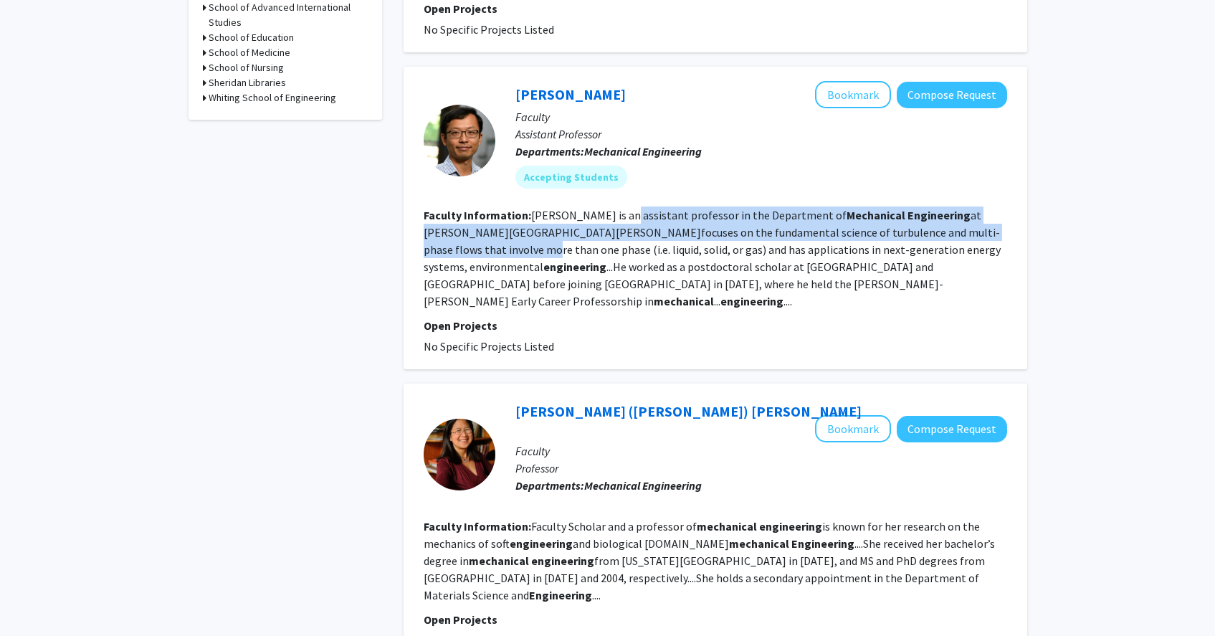
drag, startPoint x: 611, startPoint y: 199, endPoint x: 981, endPoint y: 196, distance: 370.6
click at [980, 209] on fg-read-more "[PERSON_NAME] is an assistant professor in the Department of Mechanical Enginee…" at bounding box center [712, 258] width 577 height 100
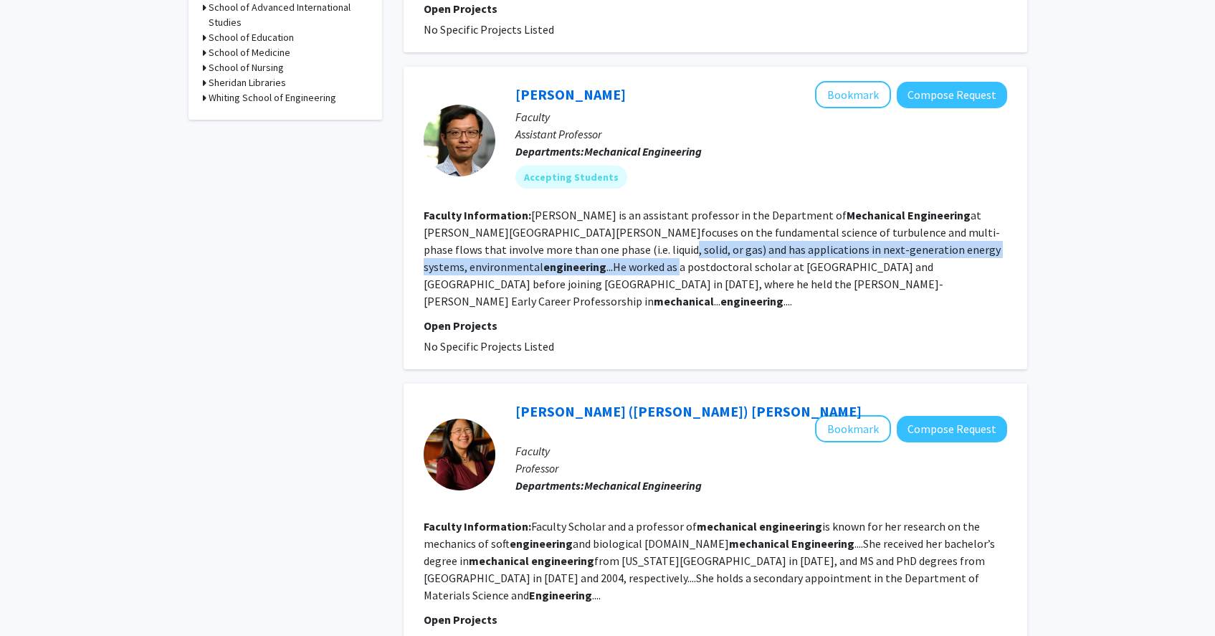
drag, startPoint x: 520, startPoint y: 232, endPoint x: 998, endPoint y: 226, distance: 478.1
click at [998, 226] on fg-read-more "[PERSON_NAME] is an assistant professor in the Department of Mechanical Enginee…" at bounding box center [712, 258] width 577 height 100
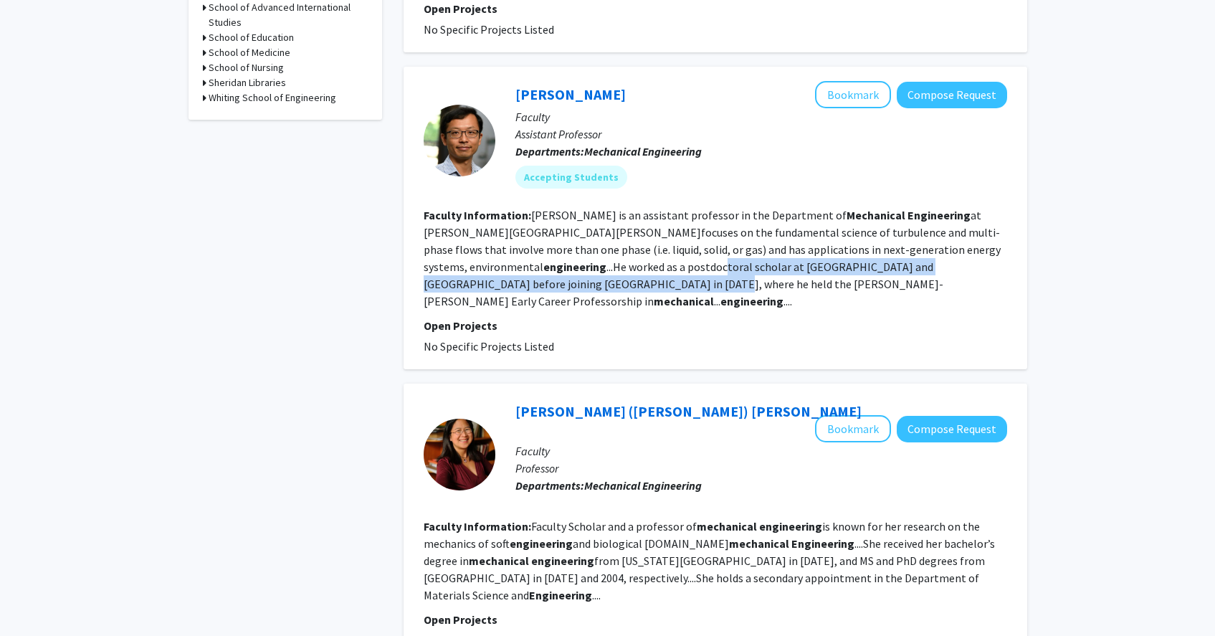
drag, startPoint x: 506, startPoint y: 253, endPoint x: 948, endPoint y: 237, distance: 441.8
click at [923, 242] on fg-read-more "[PERSON_NAME] is an assistant professor in the Department of Mechanical Enginee…" at bounding box center [712, 258] width 577 height 100
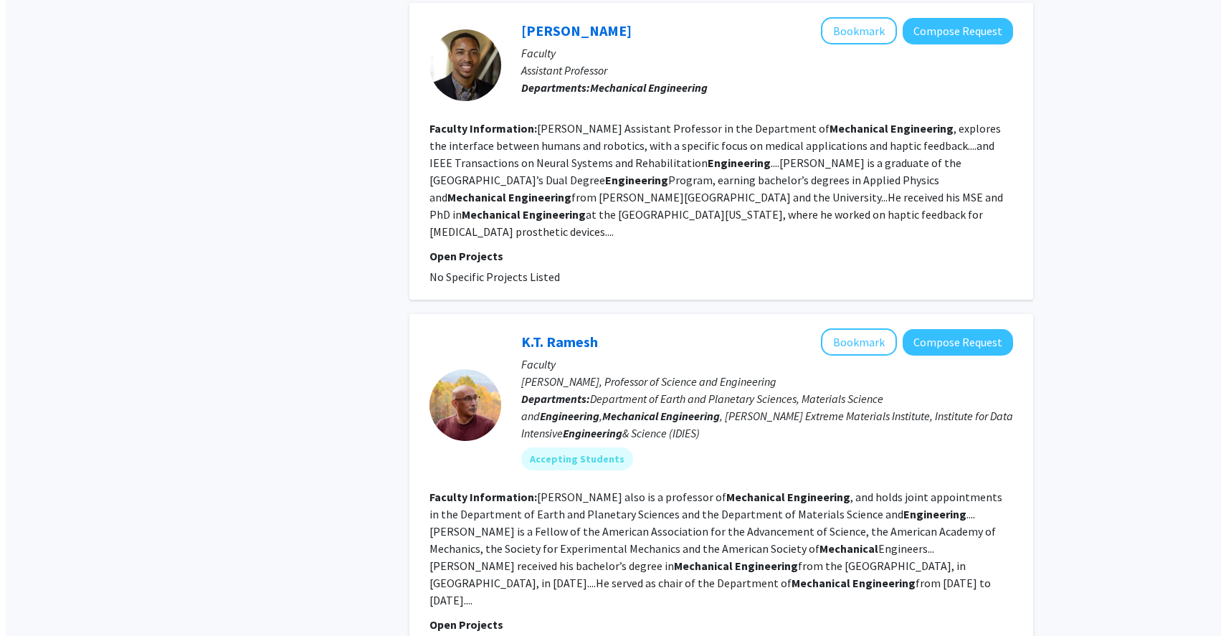
scroll to position [2632, 0]
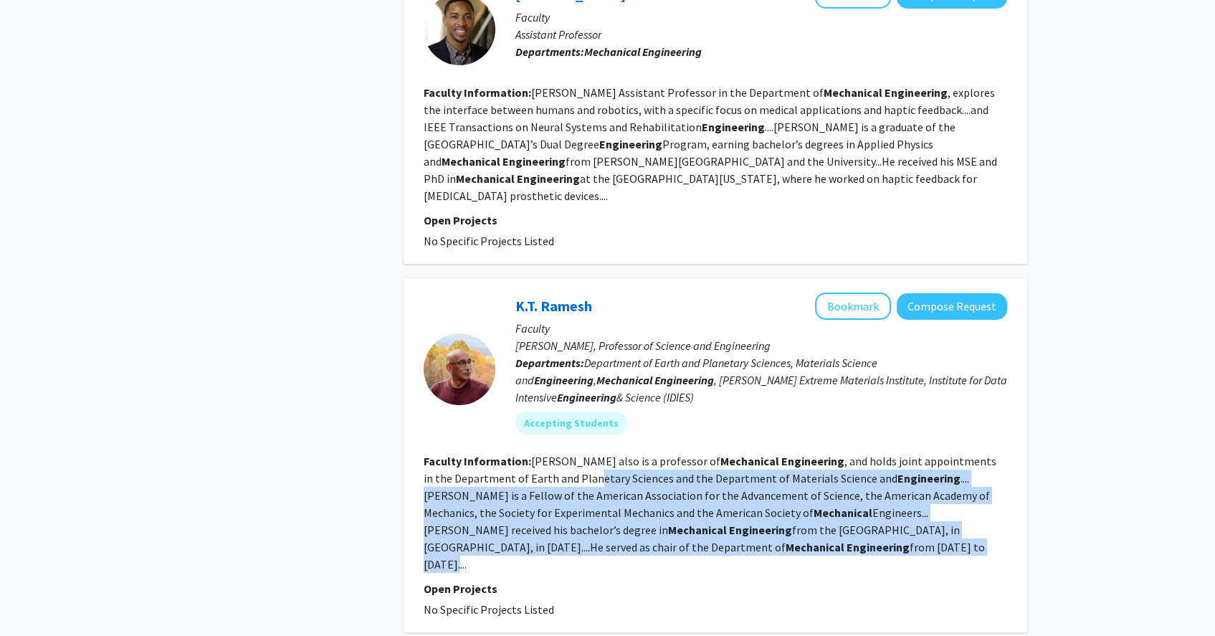
drag, startPoint x: 610, startPoint y: 356, endPoint x: 715, endPoint y: 417, distance: 121.7
click at [715, 452] on section "Faculty Information: [PERSON_NAME] also is a professor of Mechanical Engineerin…" at bounding box center [715, 512] width 583 height 120
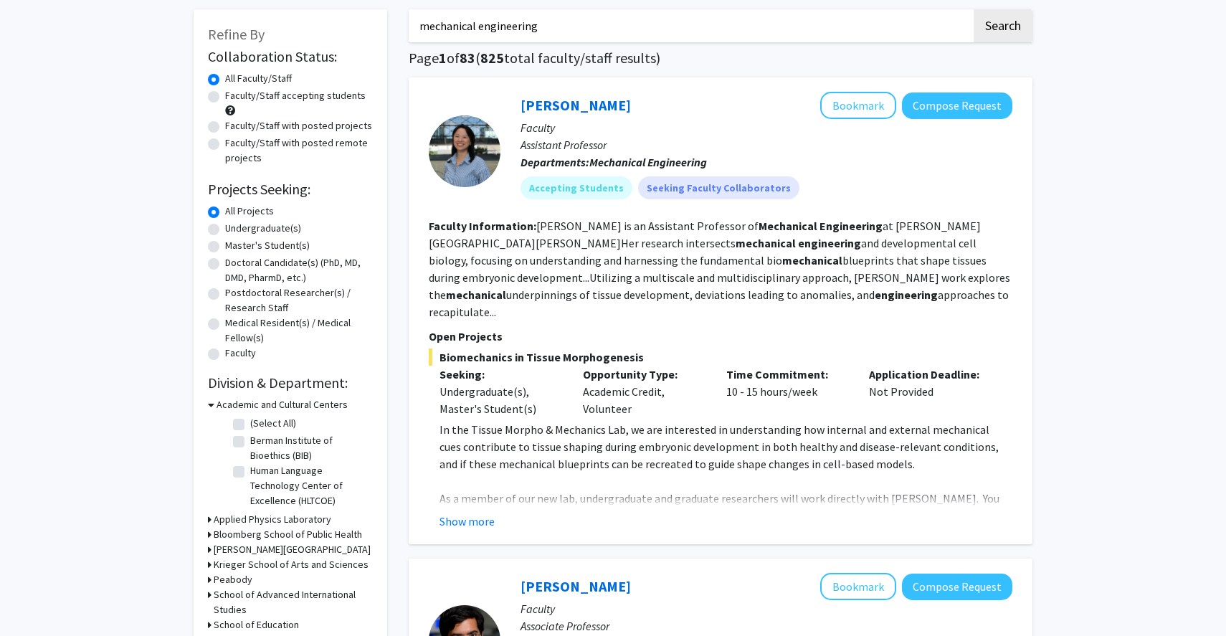
scroll to position [70, 0]
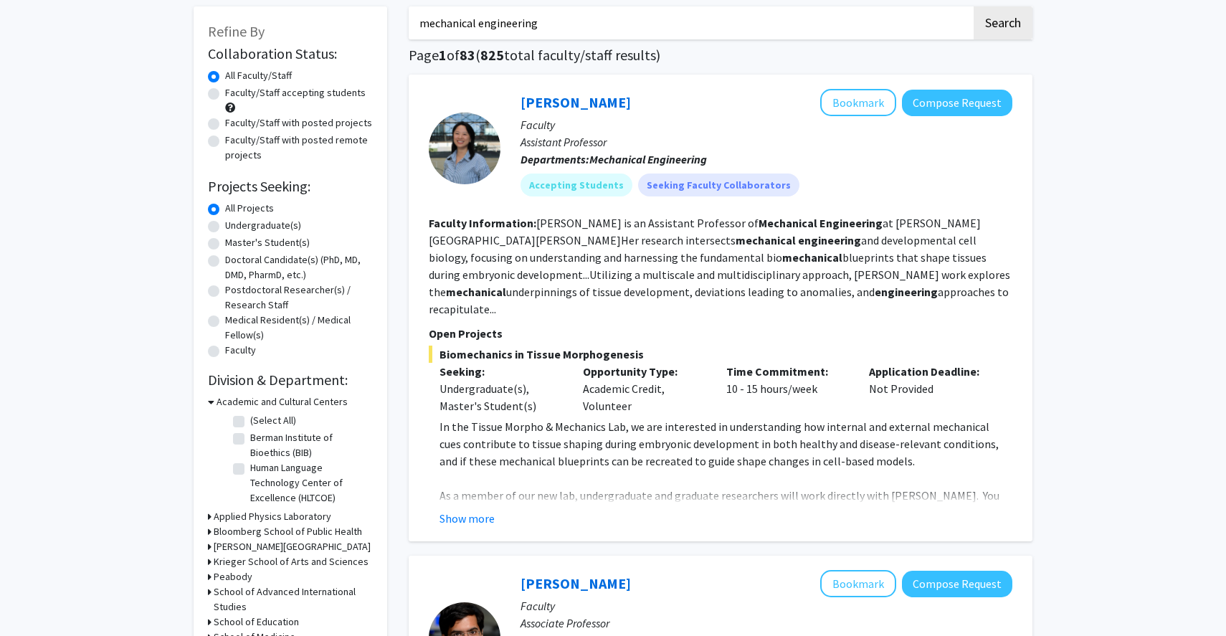
drag, startPoint x: 556, startPoint y: 225, endPoint x: 783, endPoint y: 285, distance: 235.0
click at [783, 285] on section "Faculty Information: [PERSON_NAME] is an Assistant Professor of Mechanical Engi…" at bounding box center [720, 265] width 583 height 103
click at [475, 510] on button "Show more" at bounding box center [466, 518] width 55 height 17
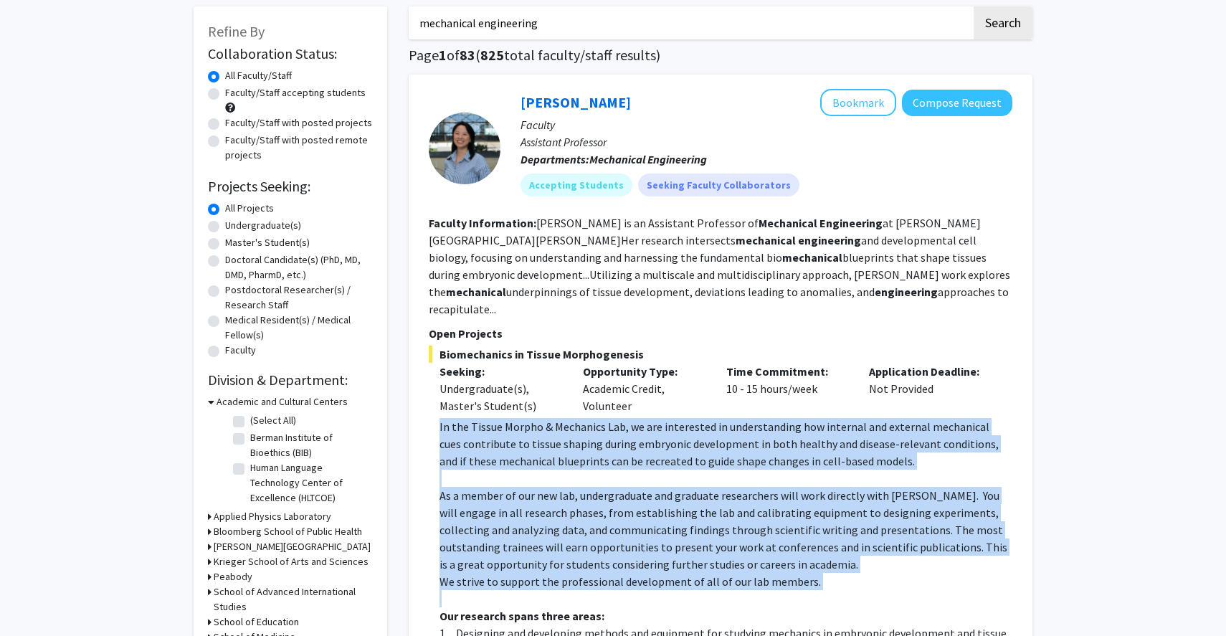
drag, startPoint x: 551, startPoint y: 410, endPoint x: 556, endPoint y: 585, distance: 175.0
click at [579, 487] on p "As a member of our new lab, undergraduate and graduate researchers will work di…" at bounding box center [725, 530] width 573 height 86
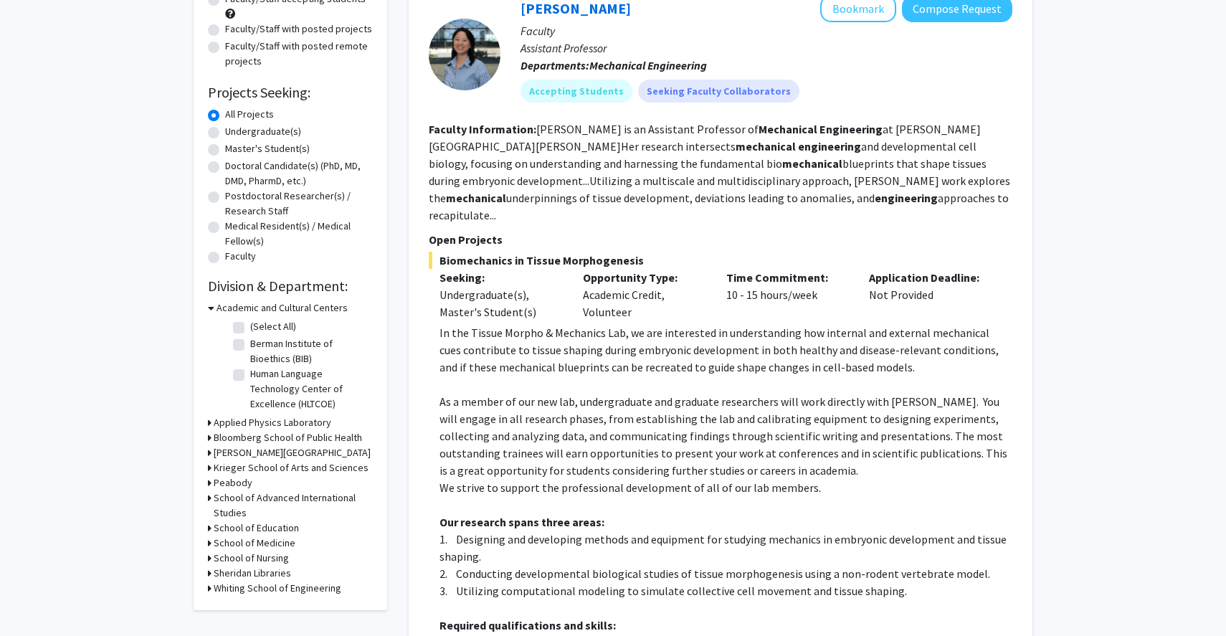
scroll to position [201, 0]
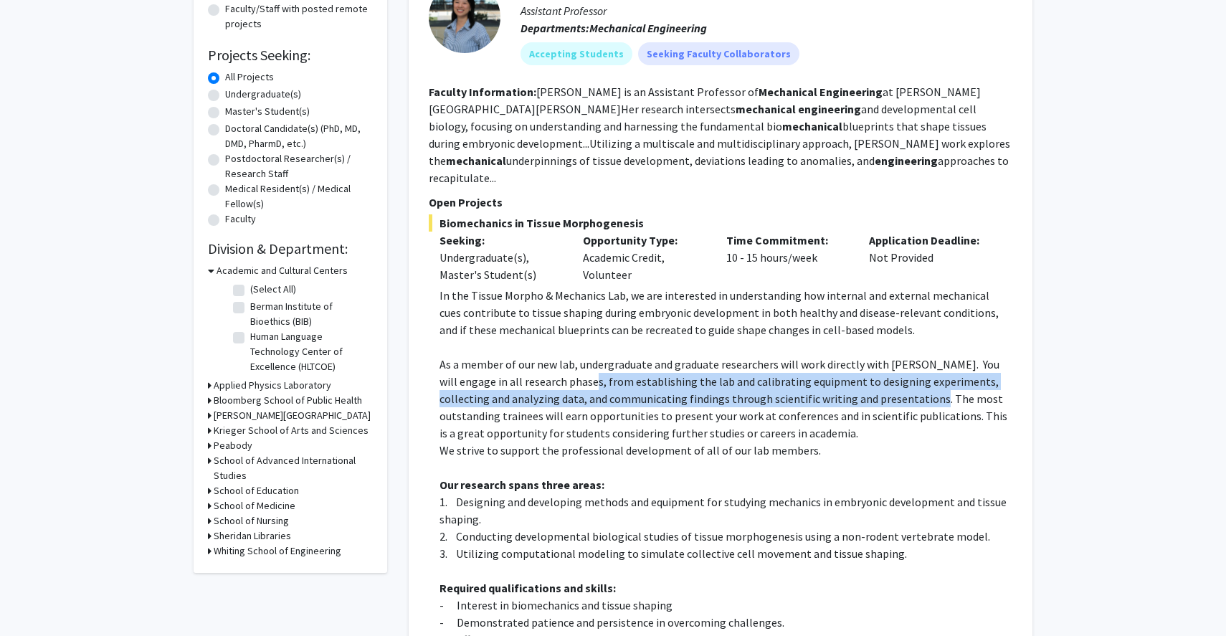
drag, startPoint x: 555, startPoint y: 369, endPoint x: 884, endPoint y: 372, distance: 329.0
click at [884, 372] on p "As a member of our new lab, undergraduate and graduate researchers will work di…" at bounding box center [725, 398] width 573 height 86
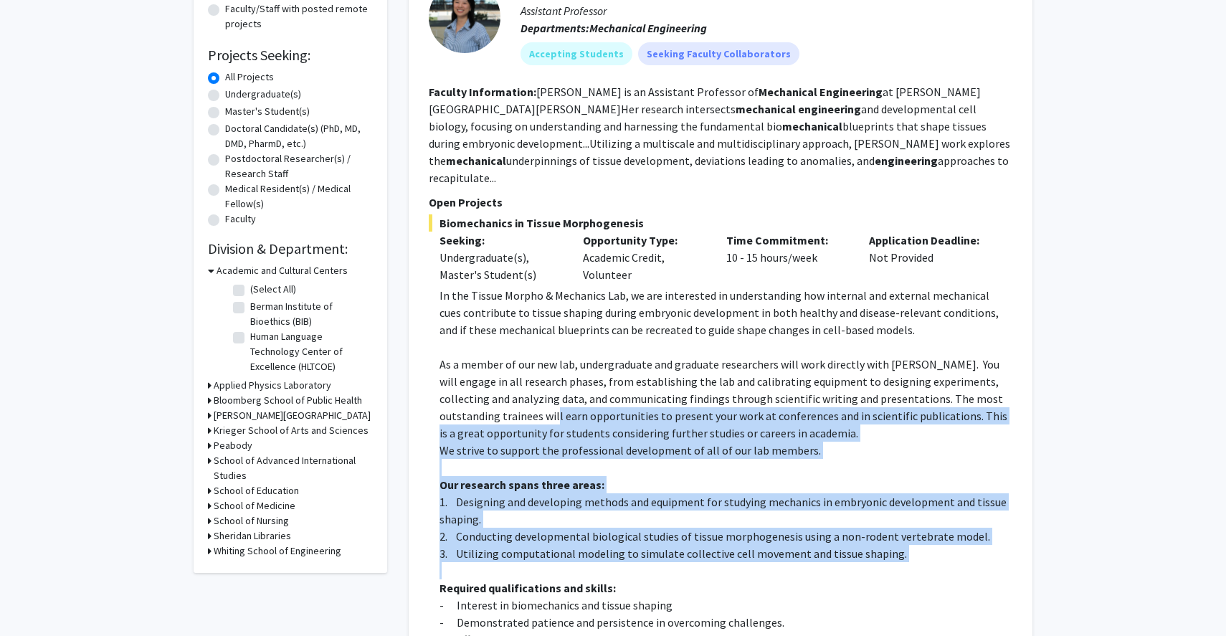
drag, startPoint x: 474, startPoint y: 391, endPoint x: 654, endPoint y: 547, distance: 238.8
click at [654, 547] on div "In the Tissue Morpho & Mechanics Lab, we are interested in understanding how in…" at bounding box center [725, 553] width 573 height 533
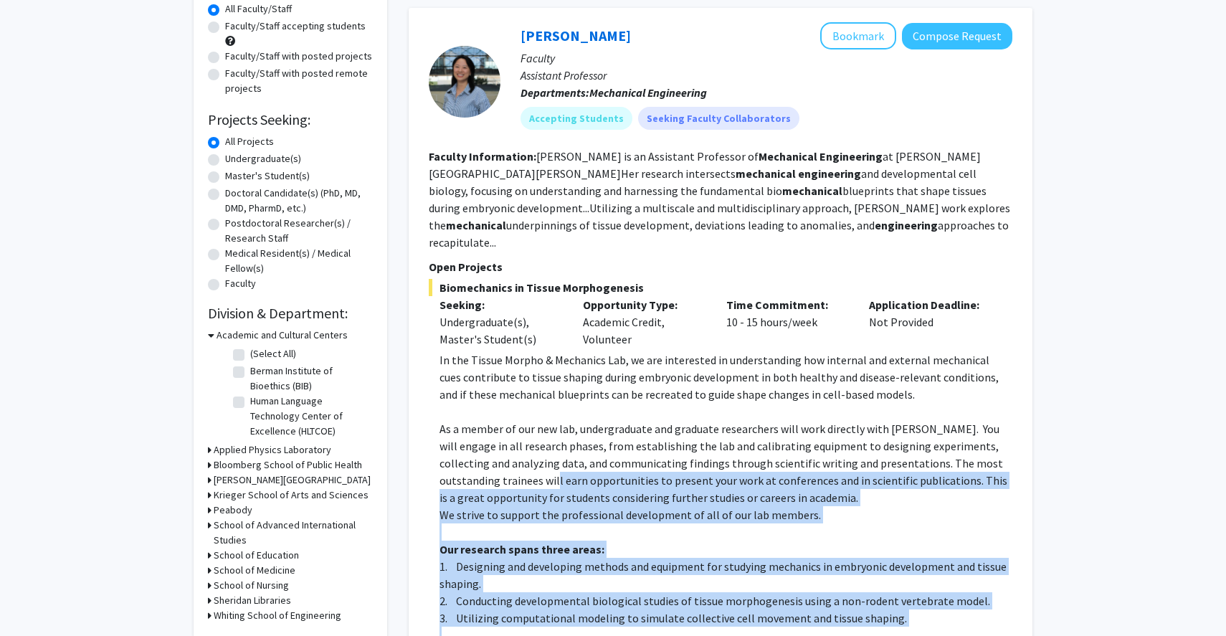
scroll to position [135, 0]
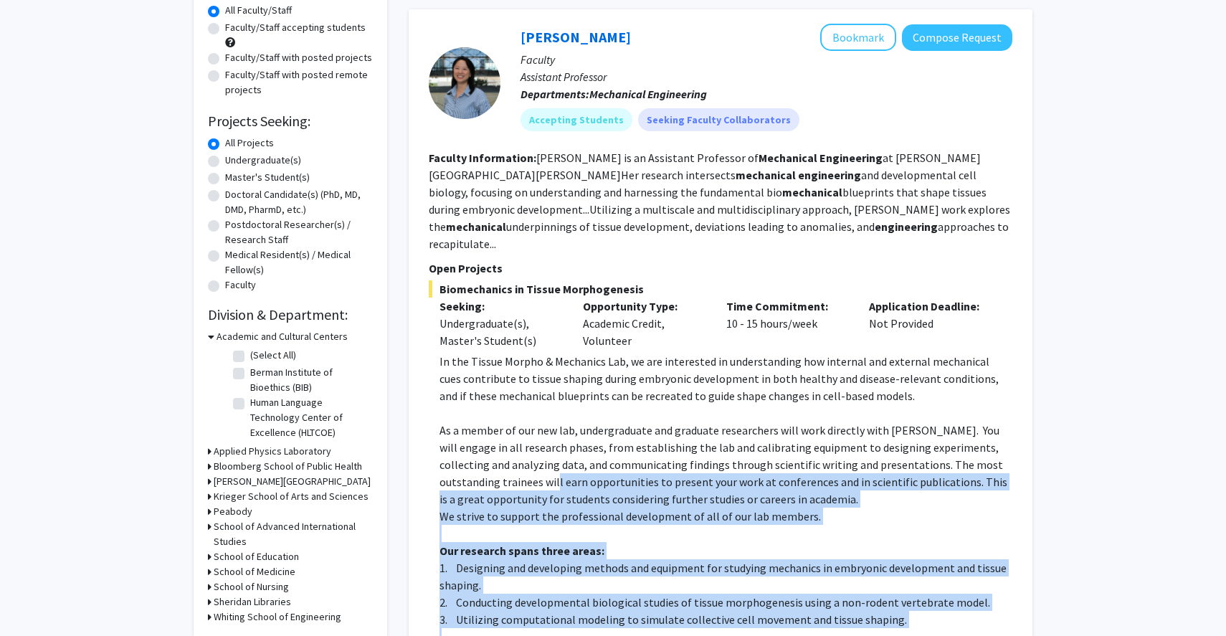
drag, startPoint x: 753, startPoint y: 290, endPoint x: 829, endPoint y: 308, distance: 77.4
click at [829, 310] on div "Time Commitment: 10 - 15 hours/week" at bounding box center [786, 323] width 143 height 52
click at [829, 308] on div "Time Commitment: 10 - 15 hours/week" at bounding box center [786, 323] width 143 height 52
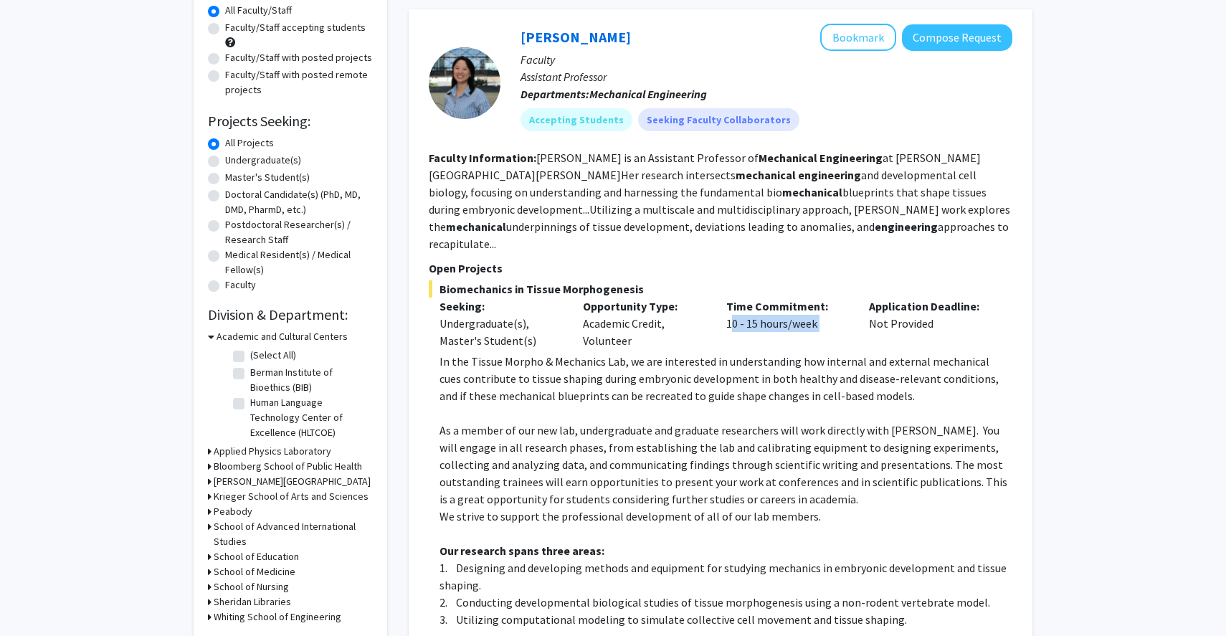
drag, startPoint x: 829, startPoint y: 308, endPoint x: 720, endPoint y: 308, distance: 108.9
click at [720, 308] on div "Time Commitment: 10 - 15 hours/week" at bounding box center [786, 323] width 143 height 52
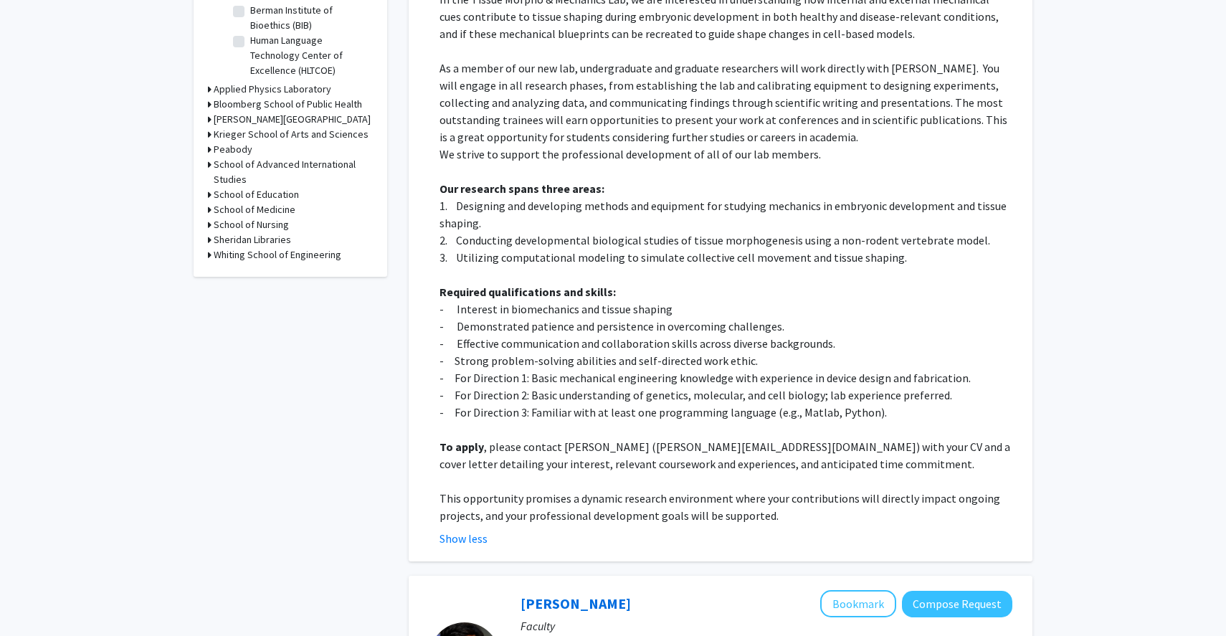
scroll to position [508, 0]
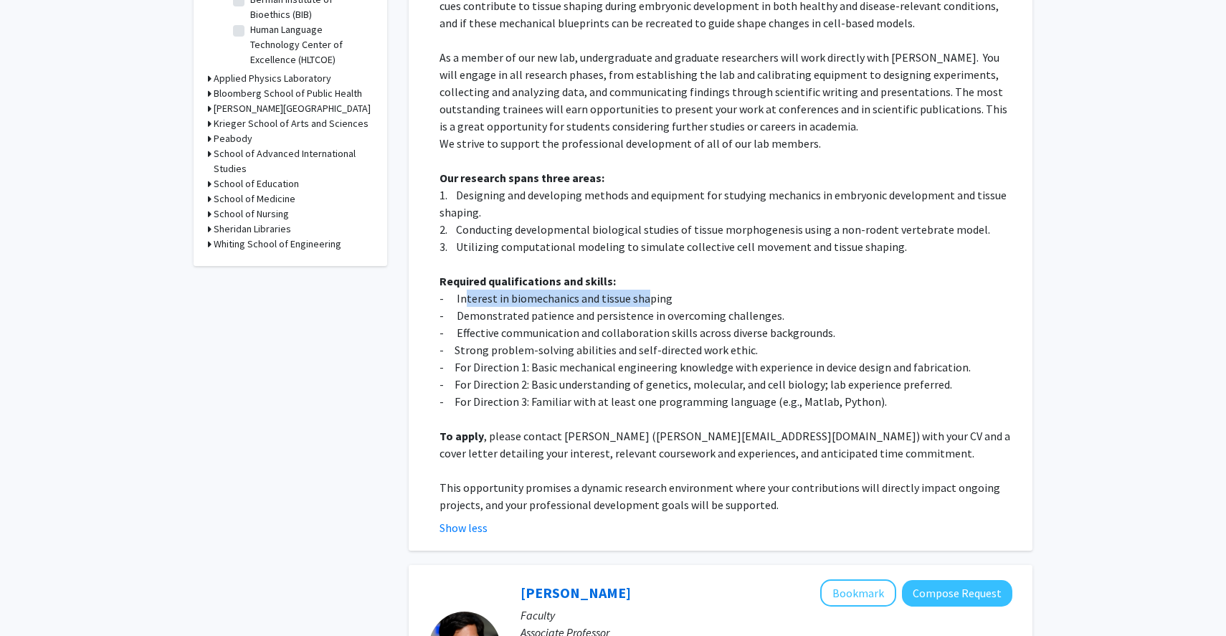
drag, startPoint x: 464, startPoint y: 280, endPoint x: 647, endPoint y: 280, distance: 183.5
click at [647, 290] on p "- Interest in biomechanics and tissue shaping" at bounding box center [725, 298] width 573 height 17
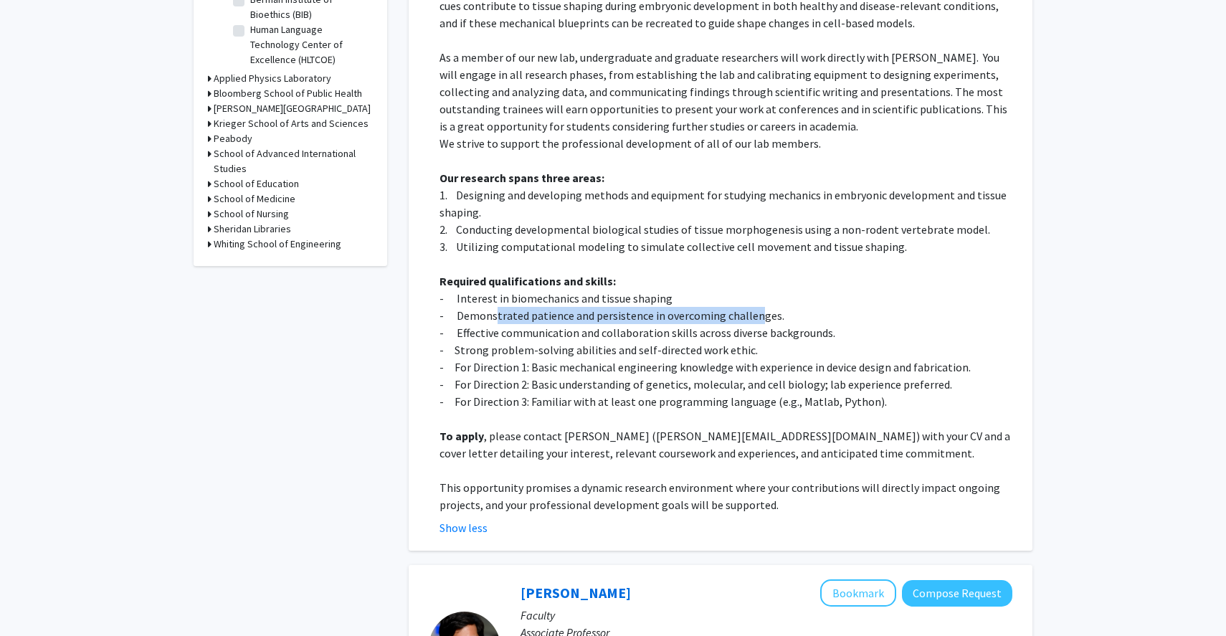
drag, startPoint x: 494, startPoint y: 300, endPoint x: 755, endPoint y: 300, distance: 260.9
click at [755, 307] on p "- Demonstrated patience and persistence in overcoming challenges." at bounding box center [725, 315] width 573 height 17
drag, startPoint x: 466, startPoint y: 320, endPoint x: 773, endPoint y: 312, distance: 307.6
click at [773, 324] on p "- Effective communication and collaboration skills across diverse backgrounds." at bounding box center [725, 332] width 573 height 17
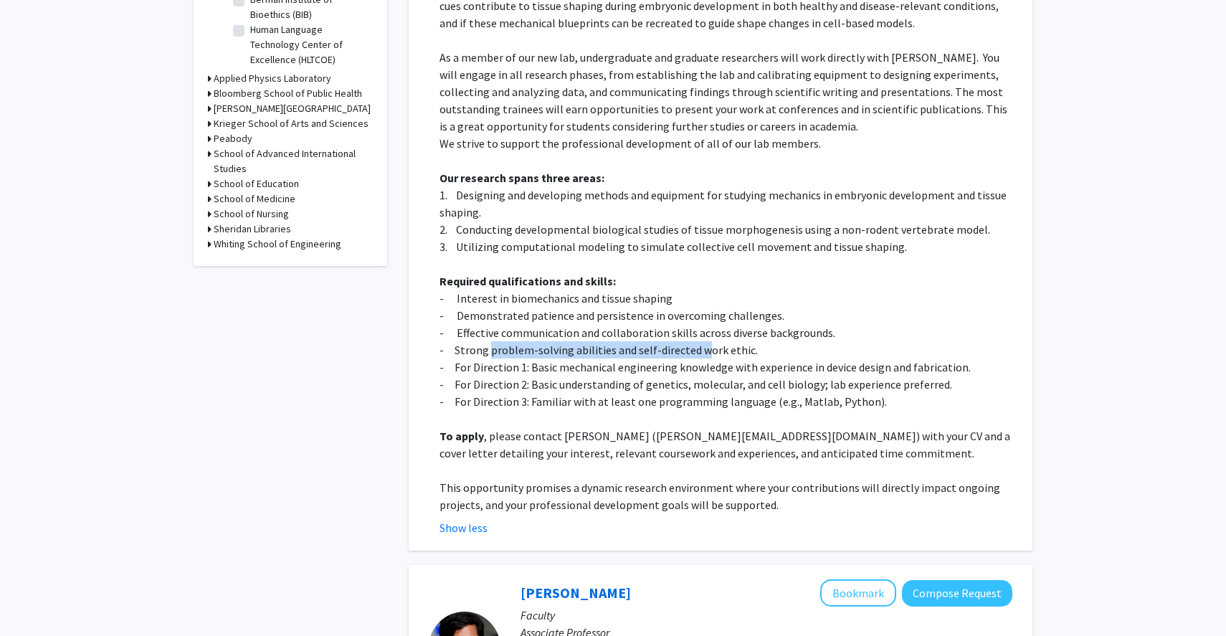
drag, startPoint x: 491, startPoint y: 339, endPoint x: 700, endPoint y: 330, distance: 208.7
click at [700, 341] on p "- Strong problem-solving abilities and self-directed work ethic." at bounding box center [725, 349] width 573 height 17
drag, startPoint x: 462, startPoint y: 356, endPoint x: 498, endPoint y: 356, distance: 35.8
click at [498, 358] on p "- For Direction 1: Basic mechanical engineering knowledge with experience in de…" at bounding box center [725, 366] width 573 height 17
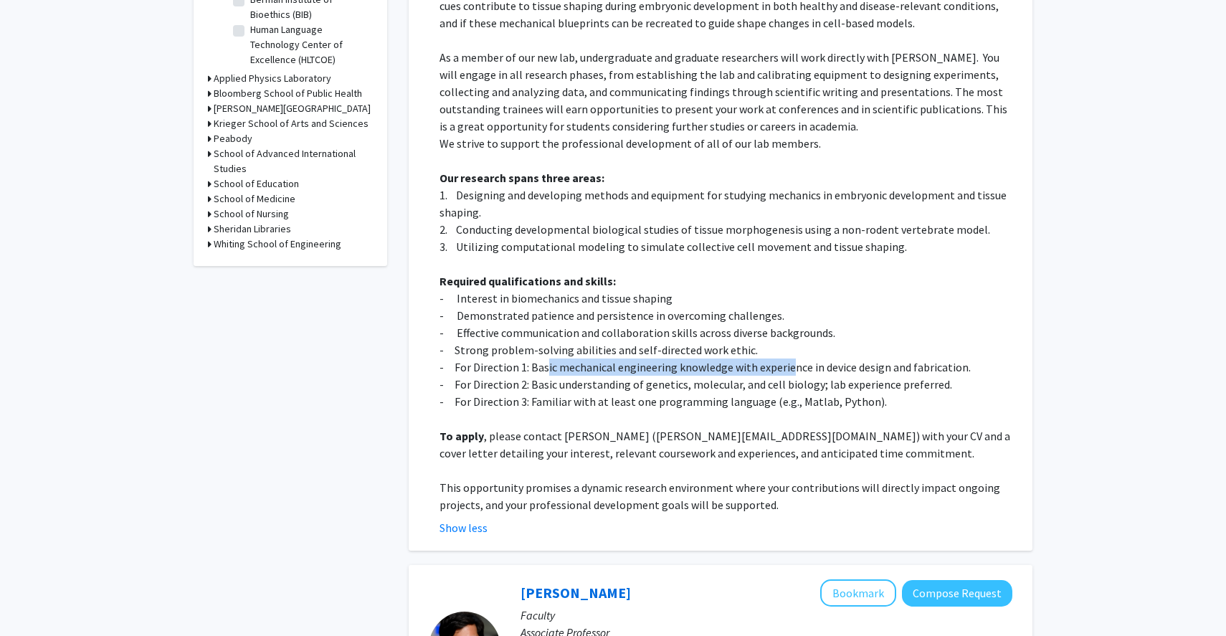
drag, startPoint x: 547, startPoint y: 354, endPoint x: 787, endPoint y: 354, distance: 240.1
click at [787, 358] on p "- For Direction 1: Basic mechanical engineering knowledge with experience in de…" at bounding box center [725, 366] width 573 height 17
drag, startPoint x: 807, startPoint y: 353, endPoint x: 976, endPoint y: 346, distance: 169.3
click at [976, 358] on p "- For Direction 1: Basic mechanical engineering knowledge with experience in de…" at bounding box center [725, 366] width 573 height 17
drag, startPoint x: 530, startPoint y: 374, endPoint x: 738, endPoint y: 361, distance: 209.0
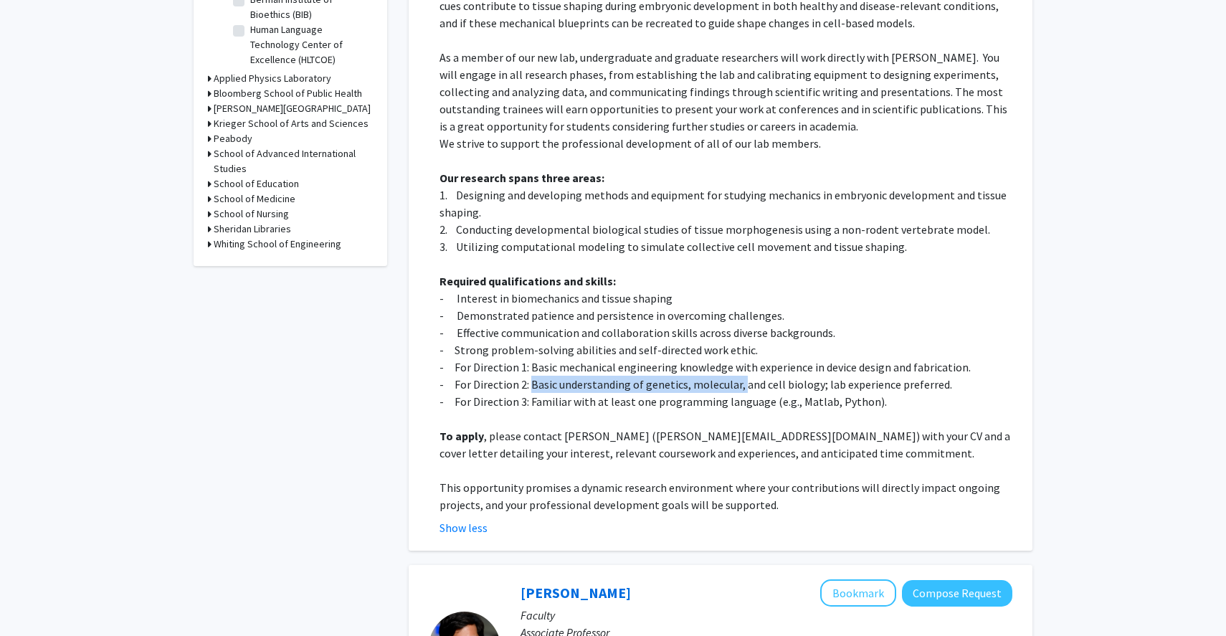
click at [740, 376] on p "- For Direction 2: Basic understanding of genetics, molecular, and cell biology…" at bounding box center [725, 384] width 573 height 17
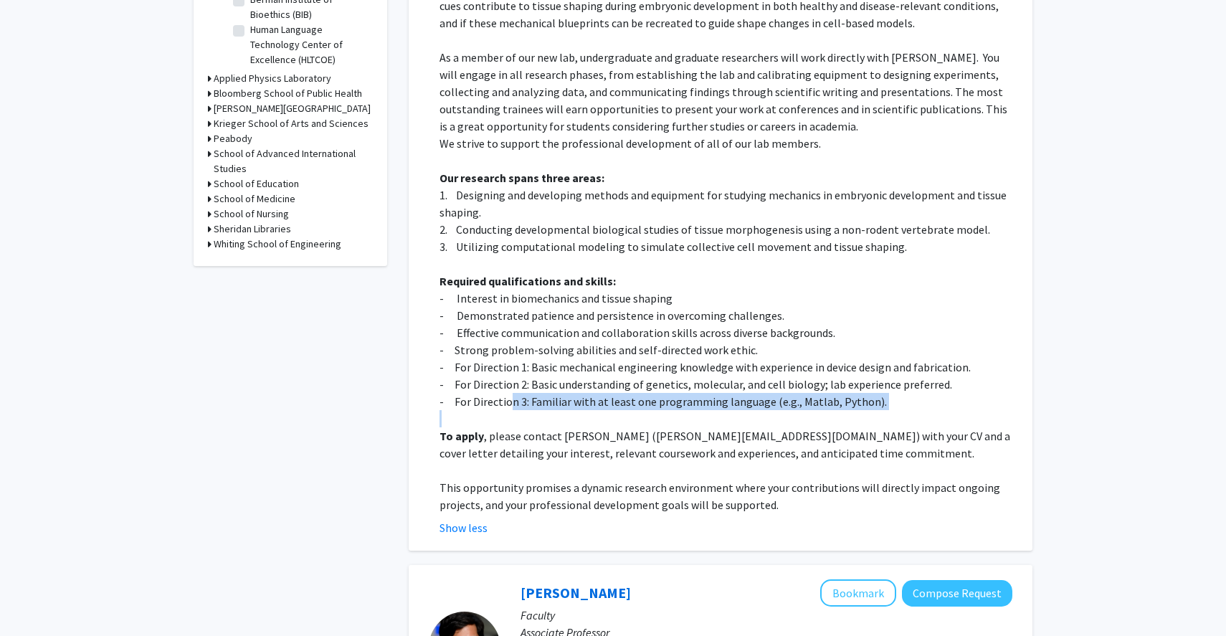
drag, startPoint x: 568, startPoint y: 393, endPoint x: 510, endPoint y: 385, distance: 59.4
click at [510, 385] on div "In the Tissue Morpho & Mechanics Lab, we are interested in understanding how in…" at bounding box center [725, 246] width 573 height 533
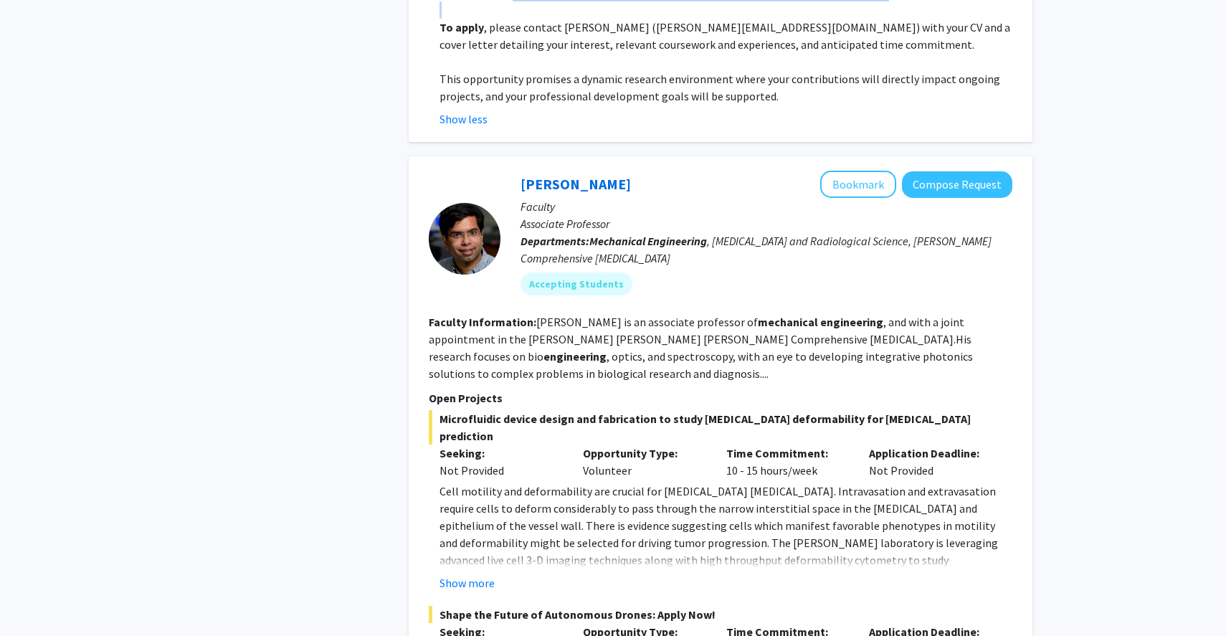
scroll to position [920, 0]
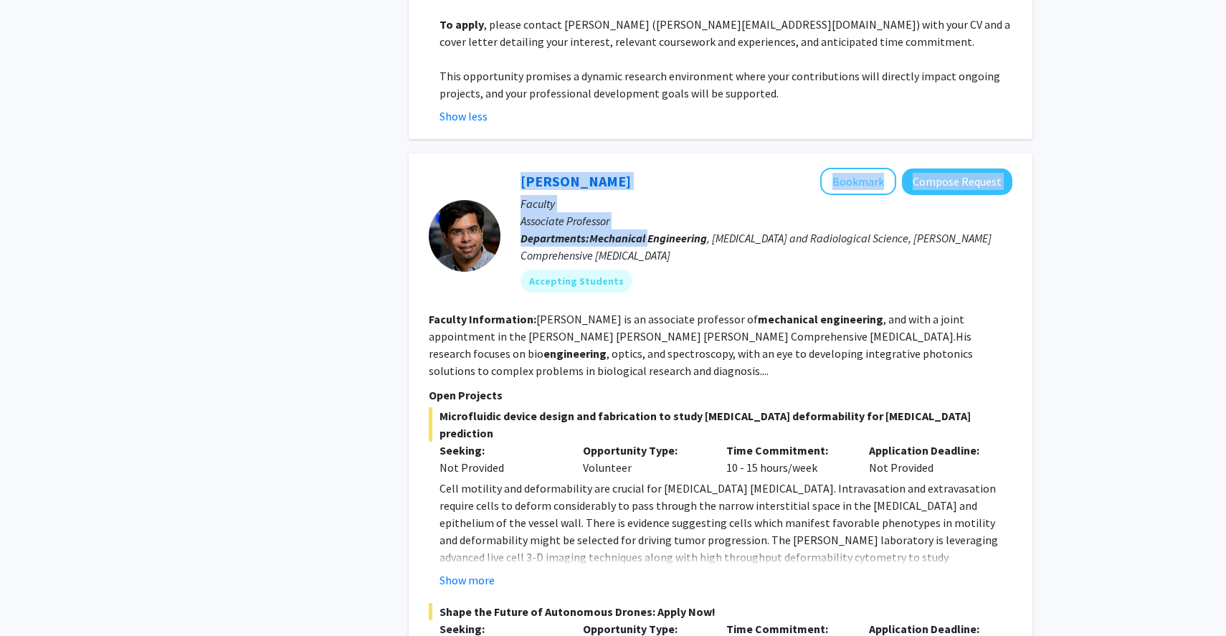
drag, startPoint x: 492, startPoint y: 174, endPoint x: 650, endPoint y: 219, distance: 164.7
click at [650, 219] on section "[PERSON_NAME] Bookmark Compose Request Faculty Associate Professor Departments:…" at bounding box center [720, 235] width 583 height 135
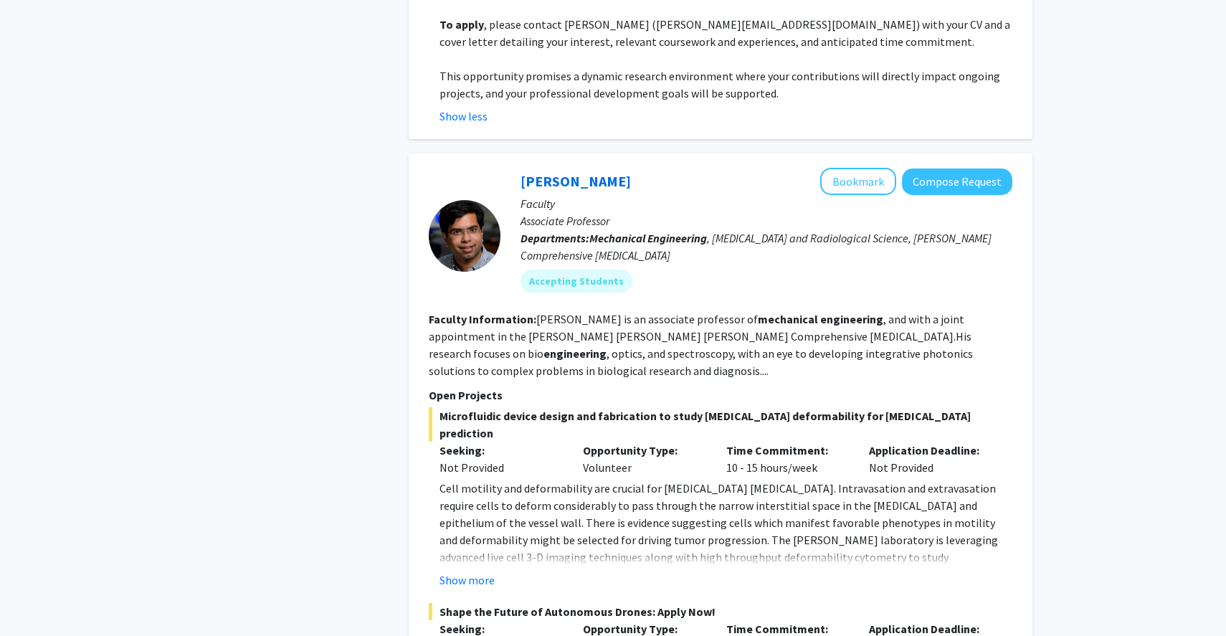
click at [650, 231] on b "Engineering" at bounding box center [676, 238] width 59 height 14
drag, startPoint x: 650, startPoint y: 222, endPoint x: 501, endPoint y: 199, distance: 150.8
click at [501, 199] on div "[PERSON_NAME] Bookmark Compose Request Faculty Associate Professor Departments:…" at bounding box center [756, 235] width 512 height 135
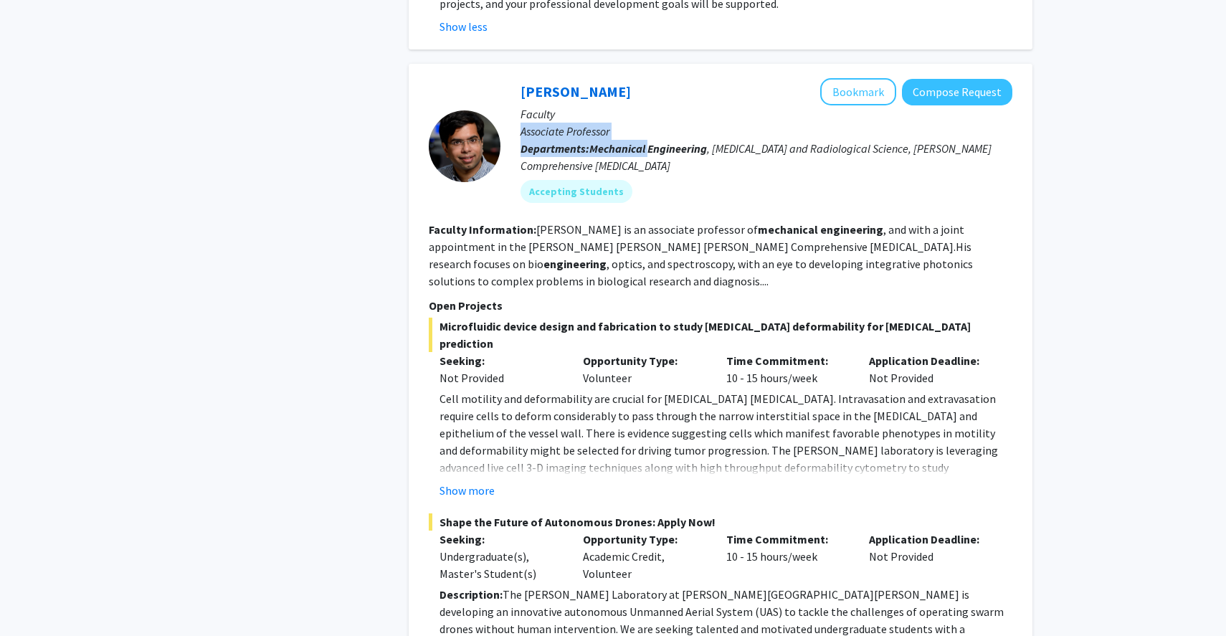
scroll to position [1008, 0]
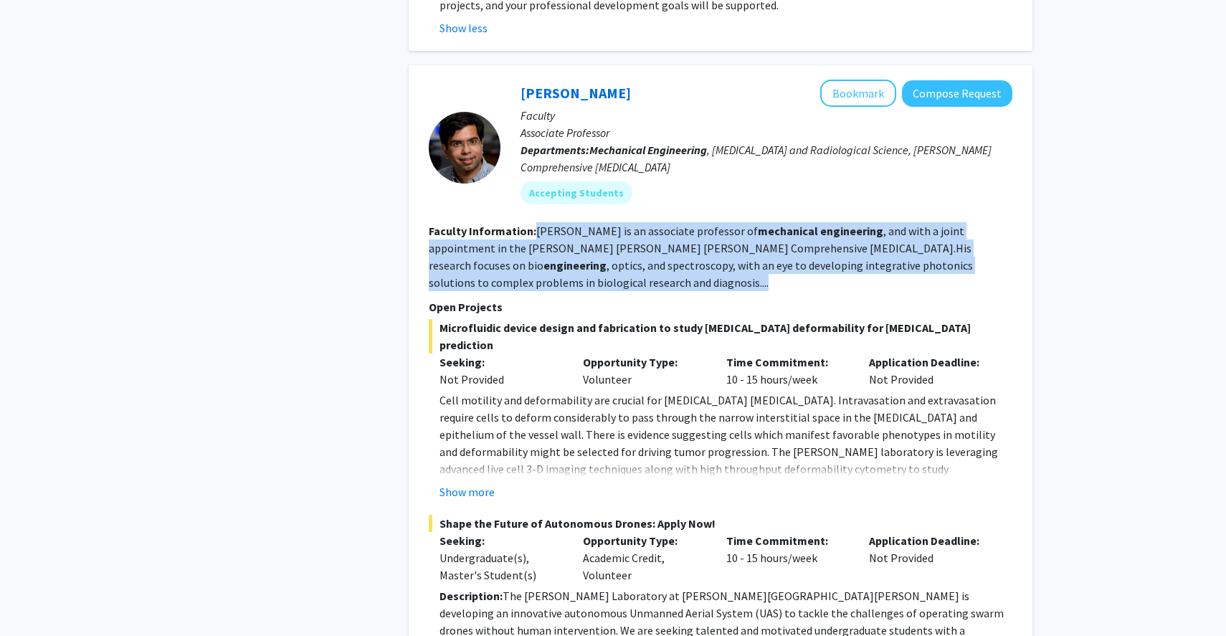
drag, startPoint x: 535, startPoint y: 219, endPoint x: 827, endPoint y: 263, distance: 295.1
click at [829, 263] on section "Faculty Information: [PERSON_NAME] is an associate professor of mechanical engi…" at bounding box center [720, 256] width 583 height 69
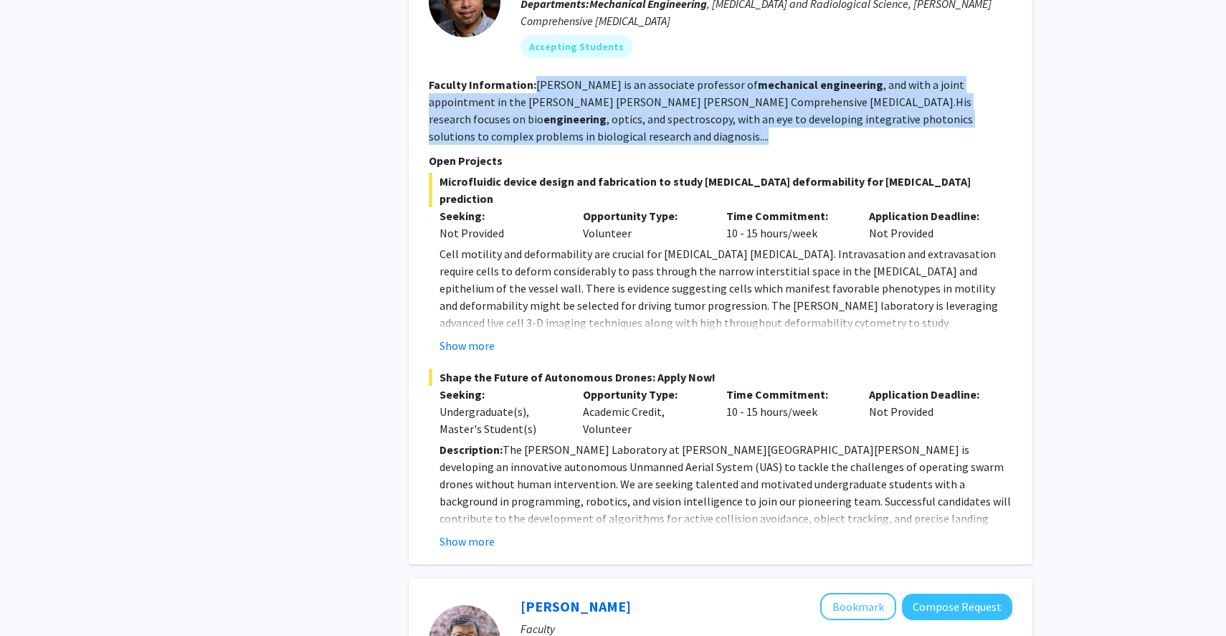
scroll to position [1150, 0]
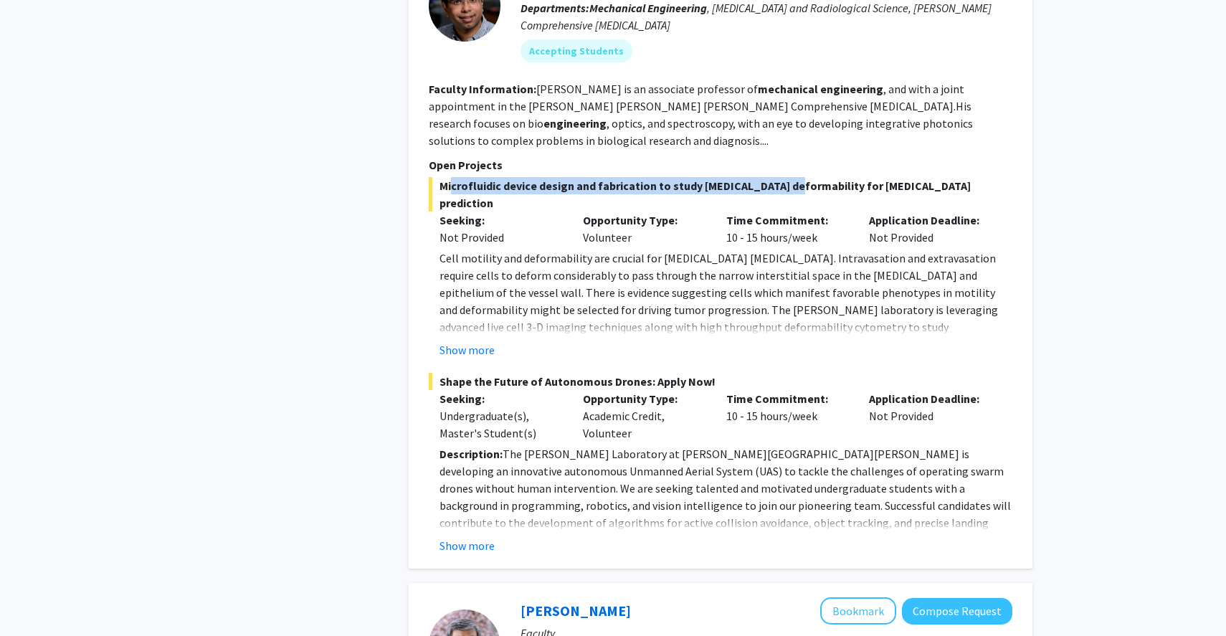
drag, startPoint x: 444, startPoint y: 171, endPoint x: 783, endPoint y: 163, distance: 338.4
click at [783, 177] on span "Microfluidic device design and fabrication to study [MEDICAL_DATA] deformabilit…" at bounding box center [720, 194] width 583 height 34
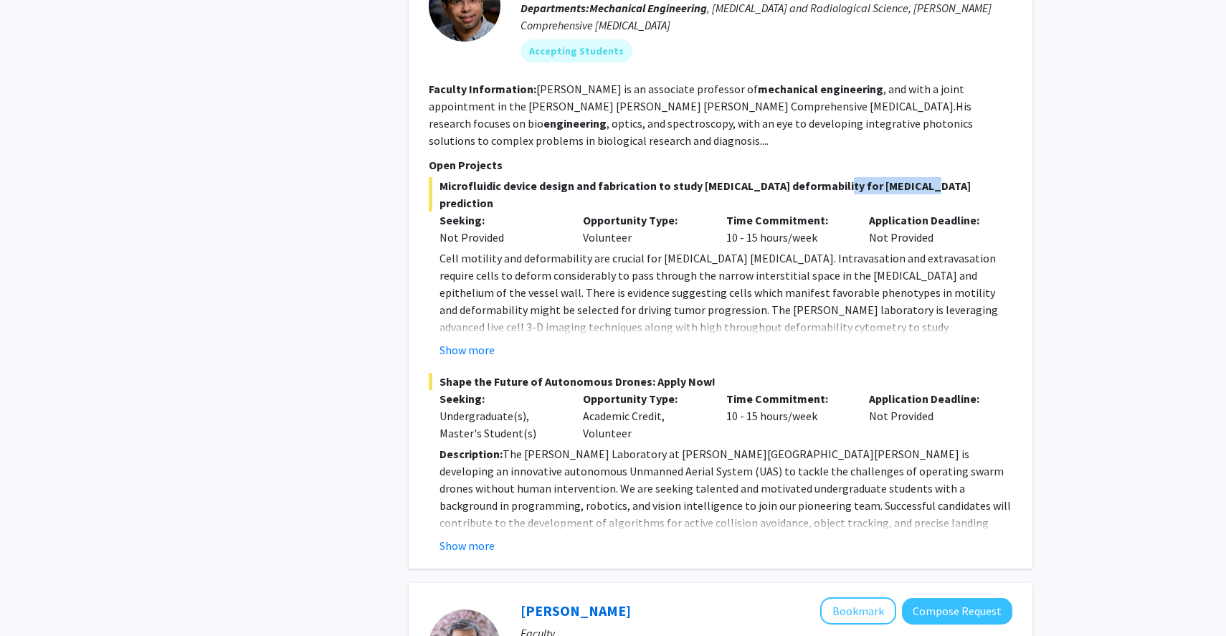
drag, startPoint x: 905, startPoint y: 171, endPoint x: 821, endPoint y: 175, distance: 84.0
click at [821, 177] on span "Microfluidic device design and fabrication to study [MEDICAL_DATA] deformabilit…" at bounding box center [720, 194] width 583 height 34
click at [469, 341] on button "Show more" at bounding box center [466, 349] width 55 height 17
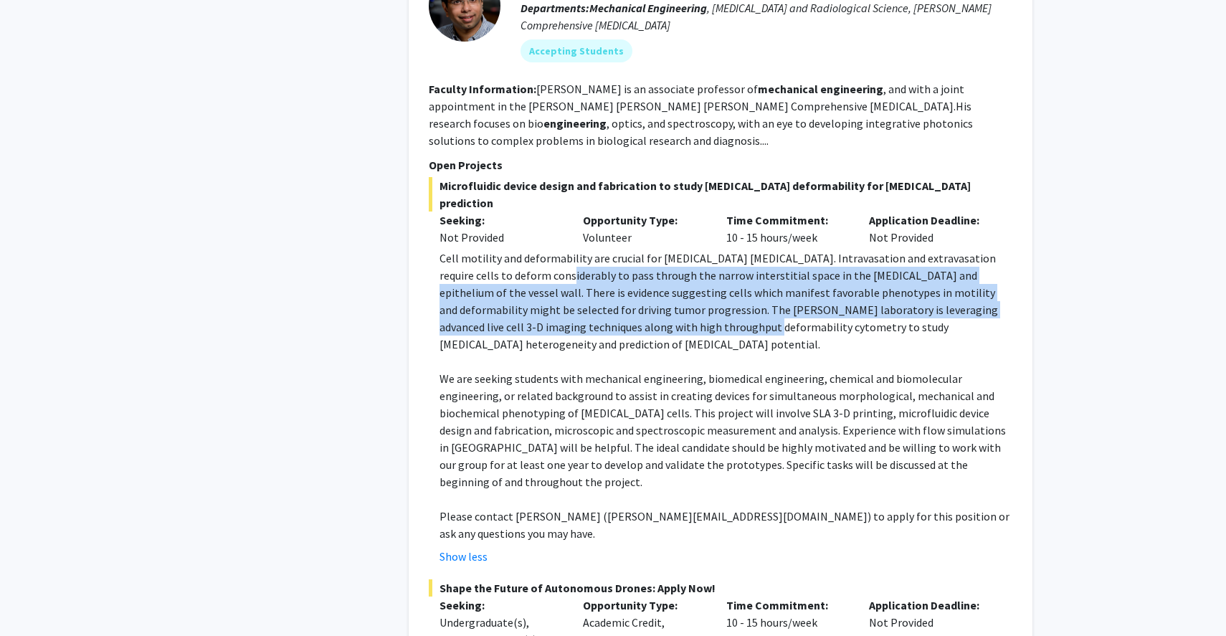
drag, startPoint x: 516, startPoint y: 244, endPoint x: 633, endPoint y: 293, distance: 126.6
click at [633, 293] on p "Cell motility and deformability are crucial for [MEDICAL_DATA] [MEDICAL_DATA]. …" at bounding box center [725, 300] width 573 height 103
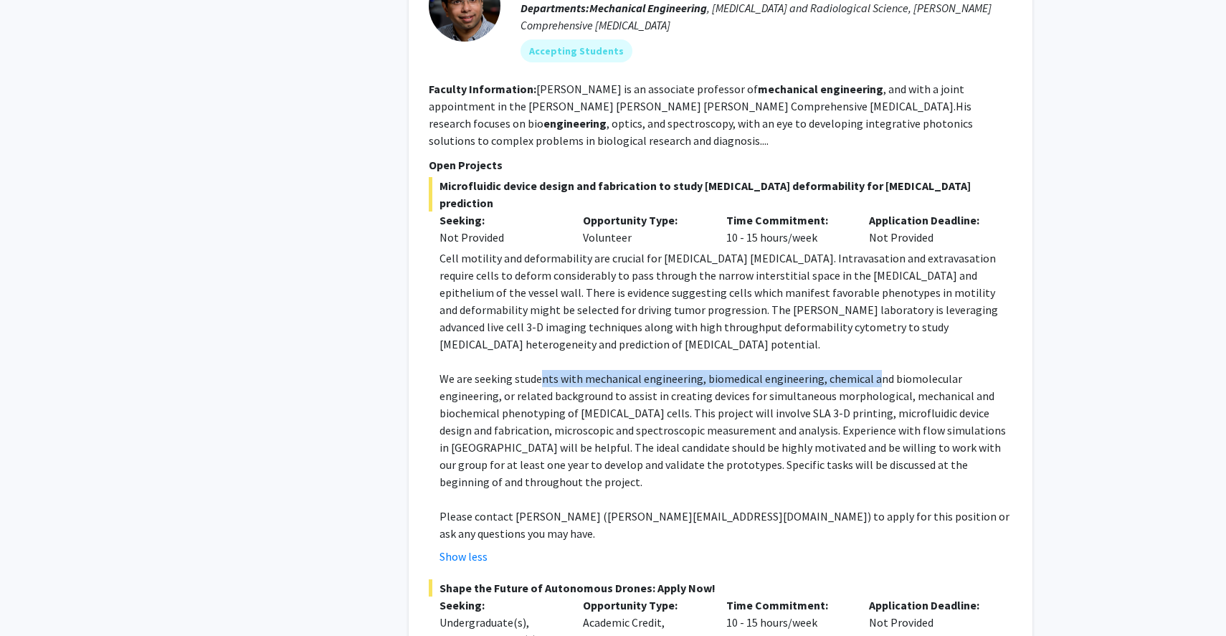
drag, startPoint x: 540, startPoint y: 332, endPoint x: 868, endPoint y: 328, distance: 328.3
click at [868, 370] on p "We are seeking students with mechanical engineering, biomedical engineering, ch…" at bounding box center [725, 430] width 573 height 120
drag, startPoint x: 586, startPoint y: 347, endPoint x: 822, endPoint y: 347, distance: 236.5
click at [822, 370] on p "We are seeking students with mechanical engineering, biomedical engineering, ch…" at bounding box center [725, 430] width 573 height 120
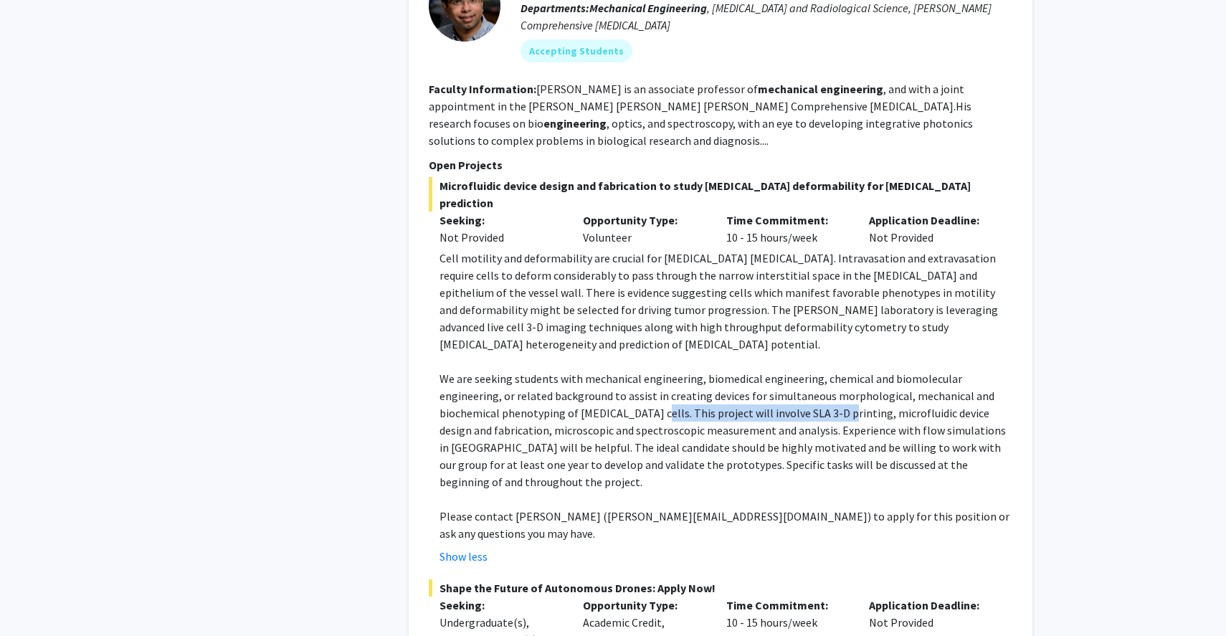
drag, startPoint x: 646, startPoint y: 366, endPoint x: 829, endPoint y: 363, distance: 182.8
click at [829, 370] on p "We are seeking students with mechanical engineering, biomedical engineering, ch…" at bounding box center [725, 430] width 573 height 120
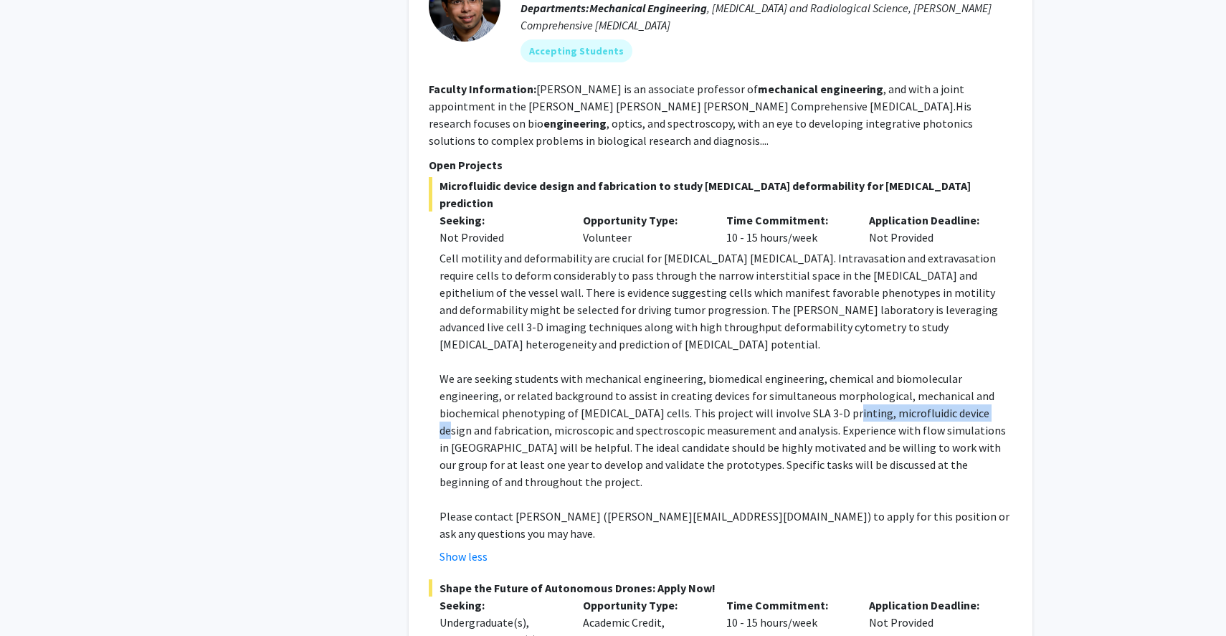
drag, startPoint x: 832, startPoint y: 366, endPoint x: 976, endPoint y: 363, distance: 144.1
click at [976, 370] on p "We are seeking students with mechanical engineering, biomedical engineering, ch…" at bounding box center [725, 430] width 573 height 120
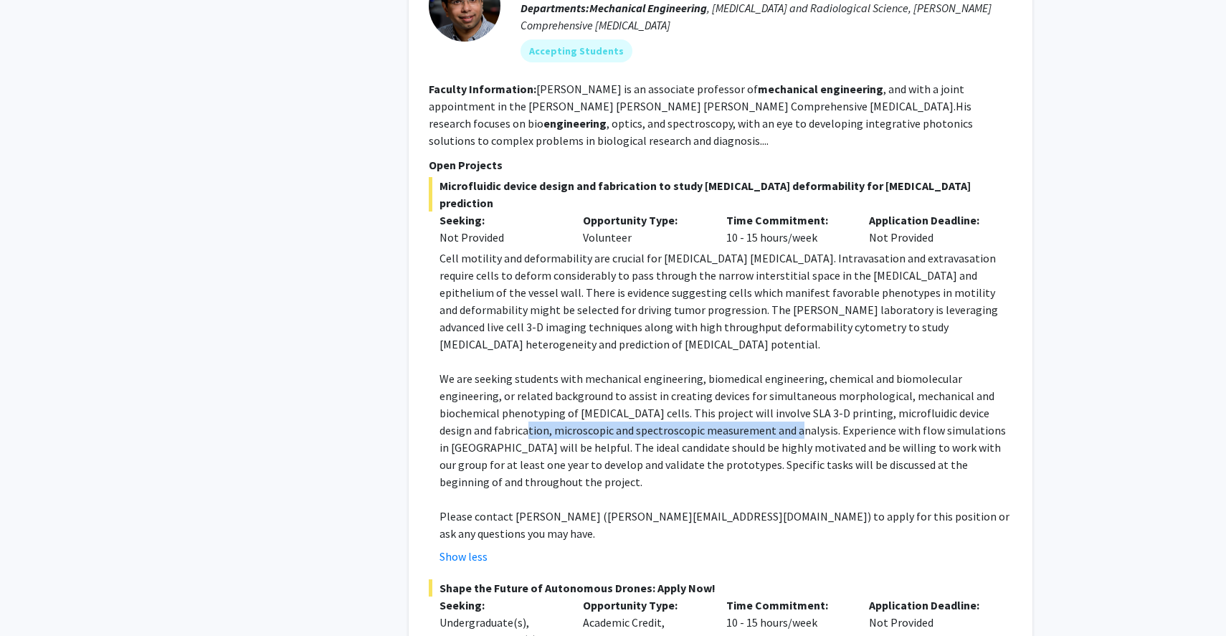
drag, startPoint x: 508, startPoint y: 385, endPoint x: 777, endPoint y: 381, distance: 268.8
click at [777, 381] on p "We are seeking students with mechanical engineering, biomedical engineering, ch…" at bounding box center [725, 430] width 573 height 120
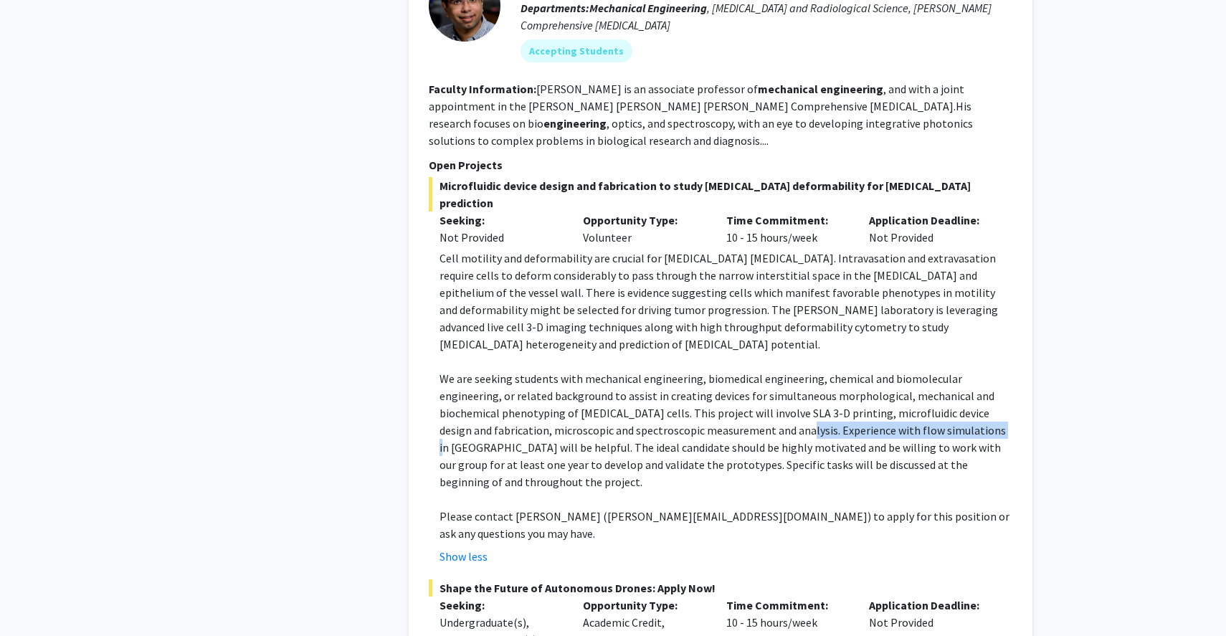
drag, startPoint x: 786, startPoint y: 382, endPoint x: 991, endPoint y: 379, distance: 205.0
click at [991, 379] on p "We are seeking students with mechanical engineering, biomedical engineering, ch…" at bounding box center [725, 430] width 573 height 120
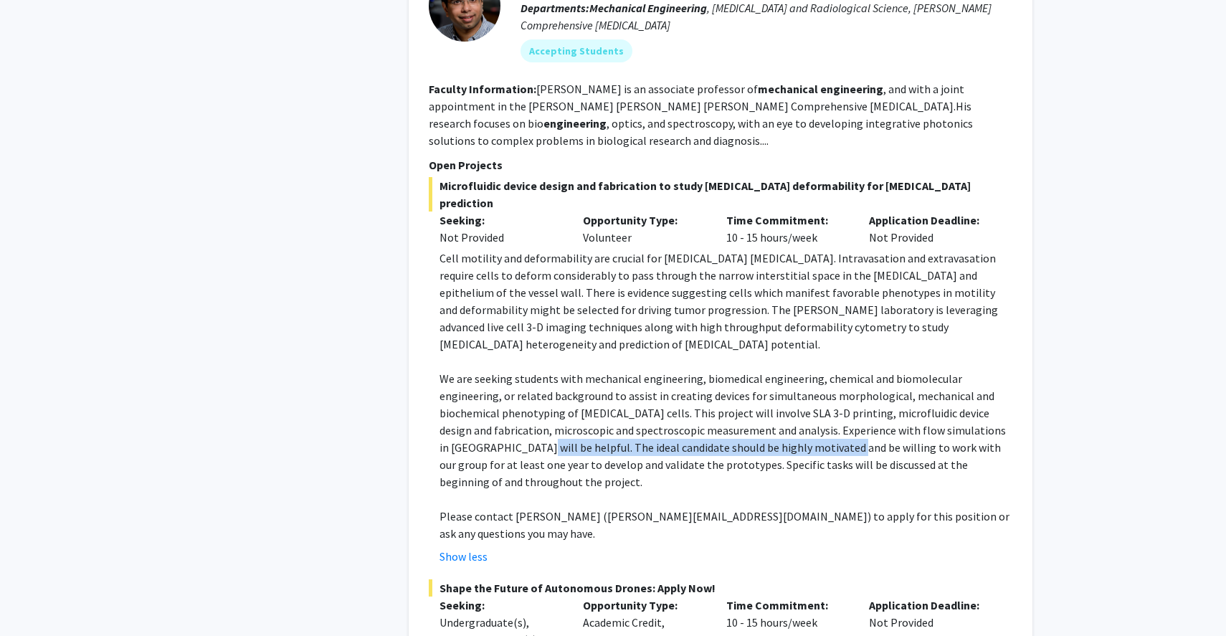
drag, startPoint x: 498, startPoint y: 400, endPoint x: 813, endPoint y: 393, distance: 314.7
click at [813, 393] on p "We are seeking students with mechanical engineering, biomedical engineering, ch…" at bounding box center [725, 430] width 573 height 120
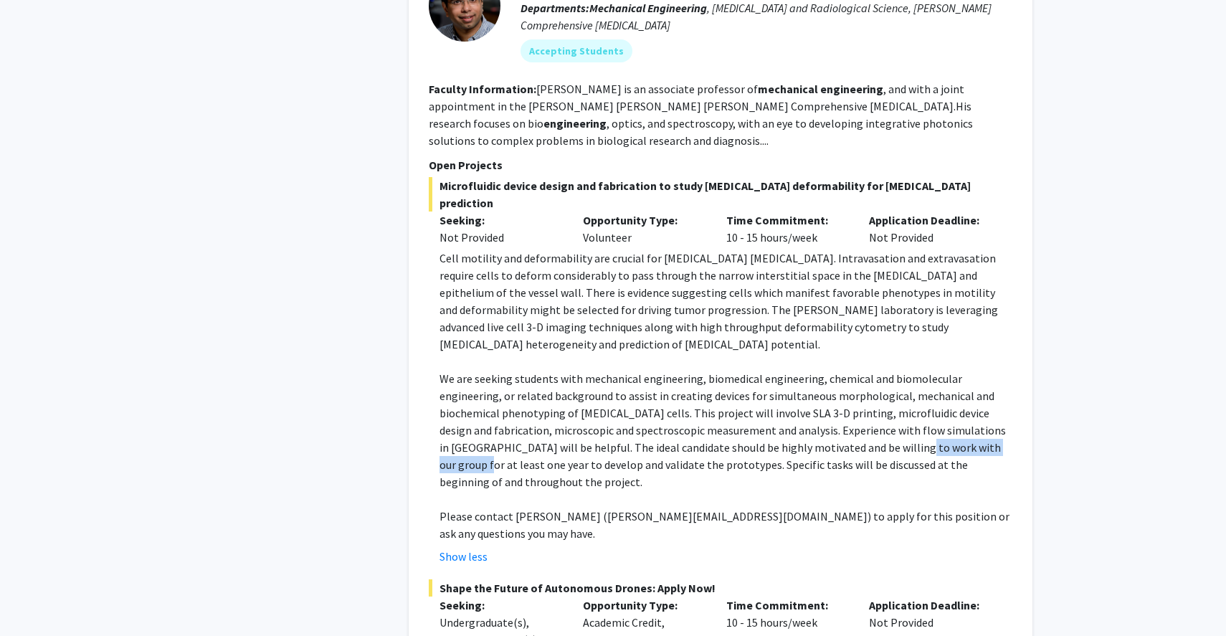
drag, startPoint x: 874, startPoint y: 398, endPoint x: 989, endPoint y: 393, distance: 115.5
click at [989, 393] on p "We are seeking students with mechanical engineering, biomedical engineering, ch…" at bounding box center [725, 430] width 573 height 120
drag, startPoint x: 502, startPoint y: 415, endPoint x: 609, endPoint y: 413, distance: 106.8
click at [609, 413] on p "We are seeking students with mechanical engineering, biomedical engineering, ch…" at bounding box center [725, 430] width 573 height 120
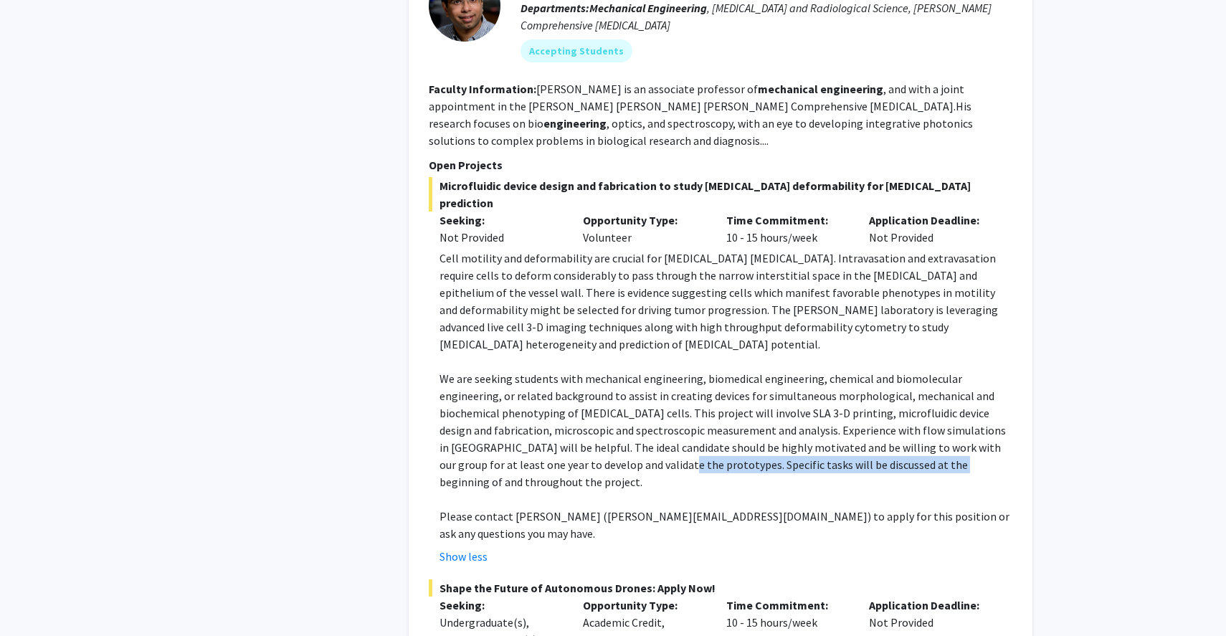
drag, startPoint x: 624, startPoint y: 416, endPoint x: 894, endPoint y: 414, distance: 269.5
click at [894, 414] on p "We are seeking students with mechanical engineering, biomedical engineering, ch…" at bounding box center [725, 430] width 573 height 120
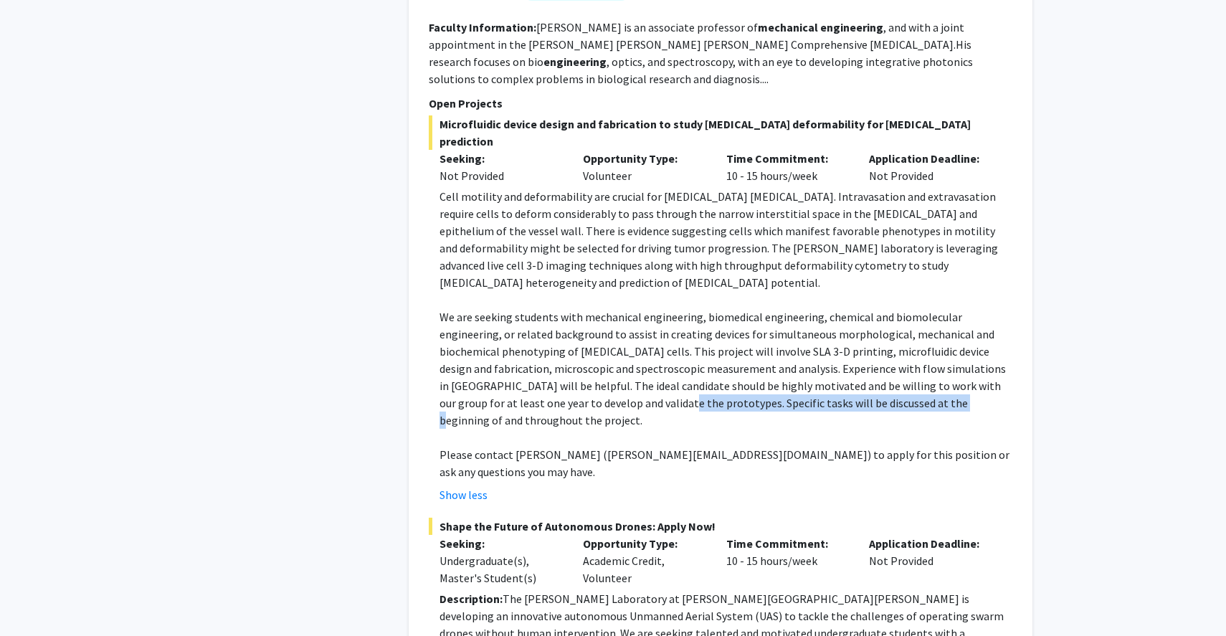
scroll to position [1215, 0]
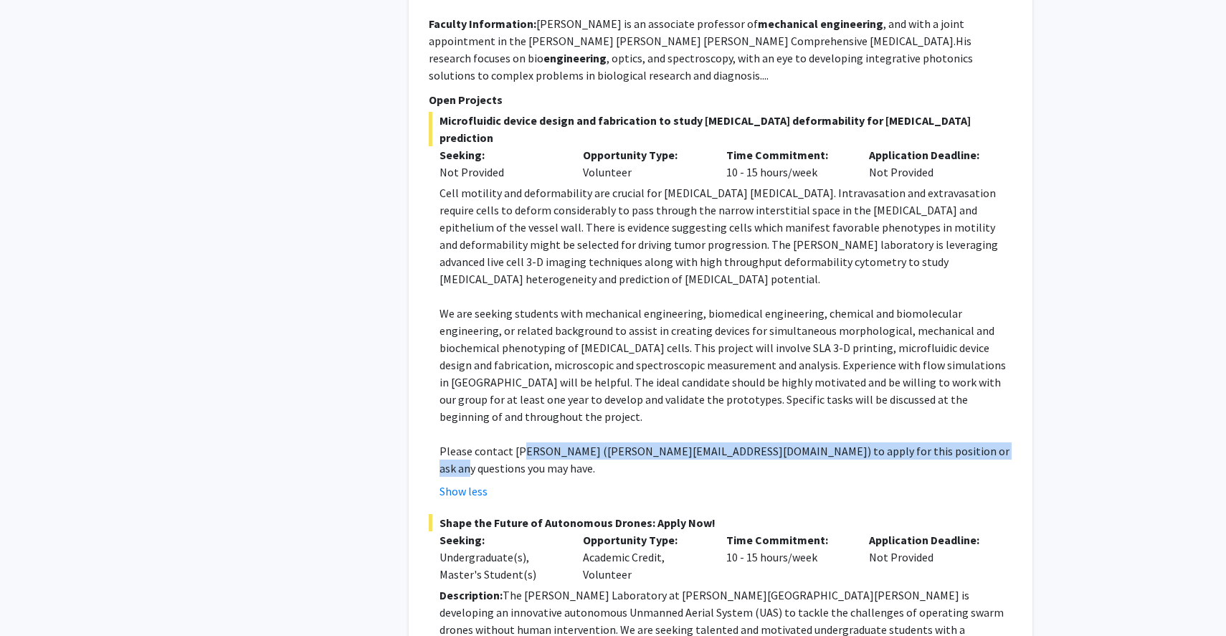
drag, startPoint x: 521, startPoint y: 384, endPoint x: 968, endPoint y: 388, distance: 447.3
click at [969, 442] on p "Please contact [PERSON_NAME] ([PERSON_NAME][EMAIL_ADDRESS][DOMAIN_NAME]) to app…" at bounding box center [725, 459] width 573 height 34
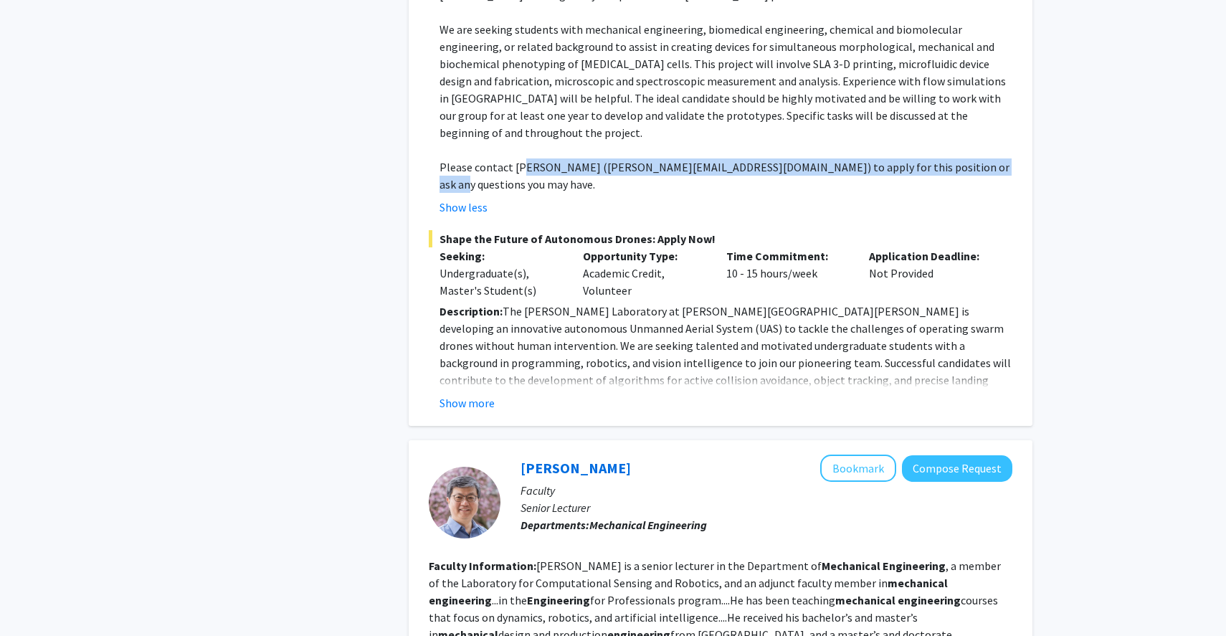
scroll to position [1499, 0]
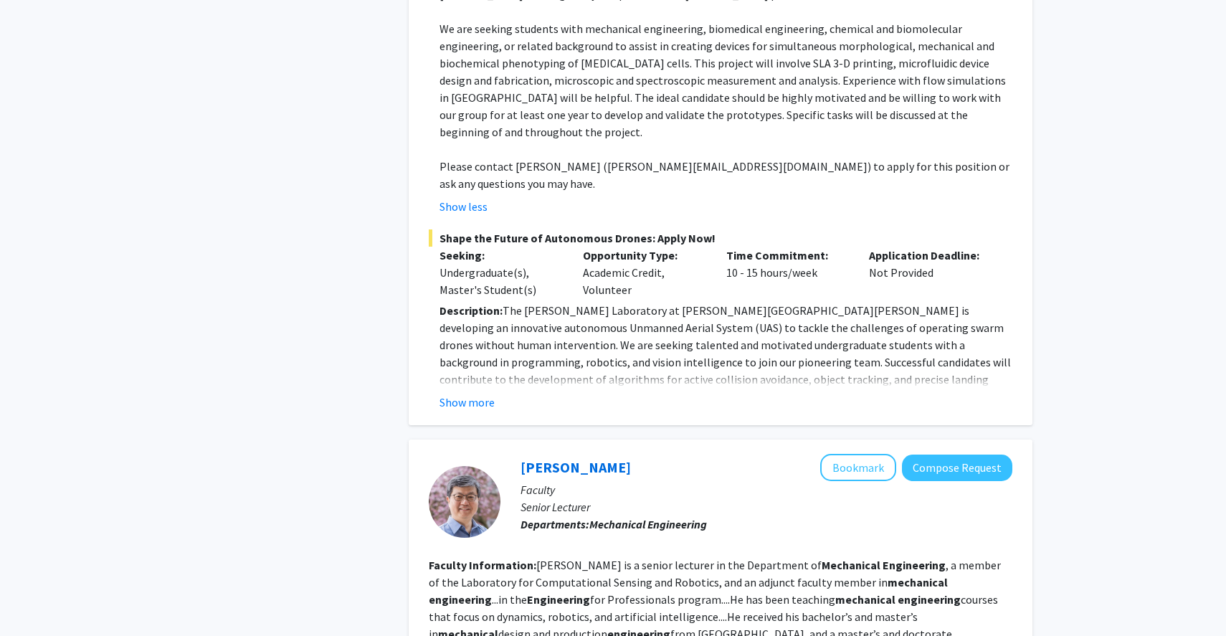
click at [456, 305] on fg-read-more "Description: The [PERSON_NAME] Laboratory at [PERSON_NAME][GEOGRAPHIC_DATA][PER…" at bounding box center [720, 356] width 583 height 109
click at [454, 393] on button "Show more" at bounding box center [466, 401] width 55 height 17
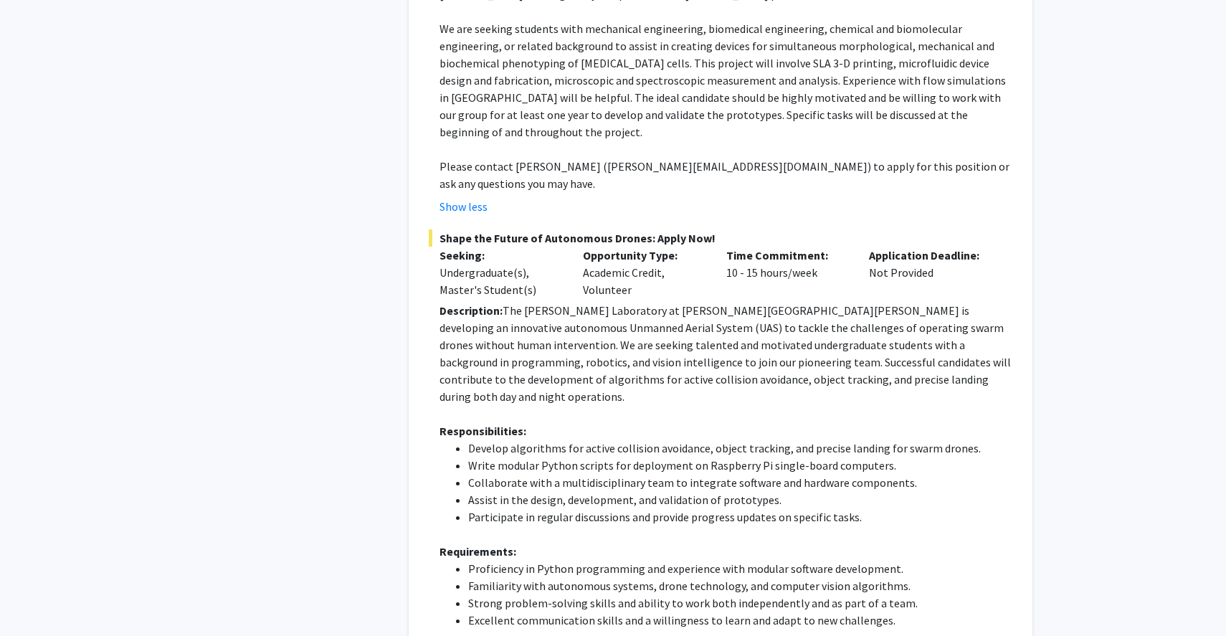
scroll to position [1470, 0]
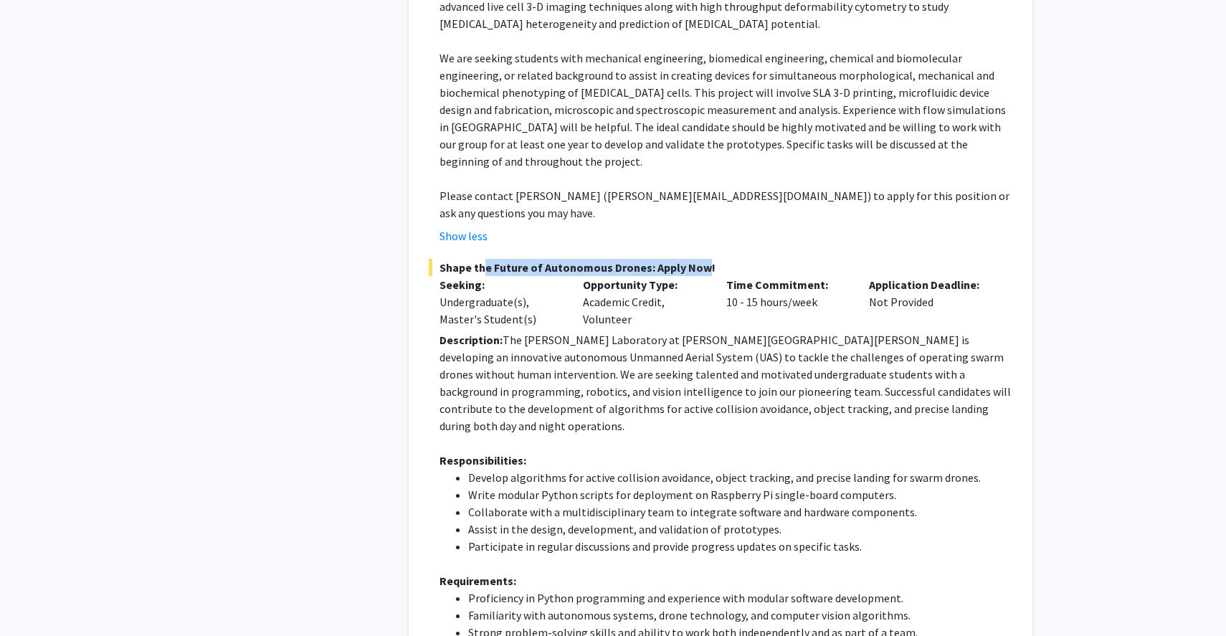
drag, startPoint x: 477, startPoint y: 184, endPoint x: 691, endPoint y: 178, distance: 214.4
click at [691, 259] on span "Shape the Future of Autonomous Drones: Apply Now!" at bounding box center [720, 267] width 583 height 17
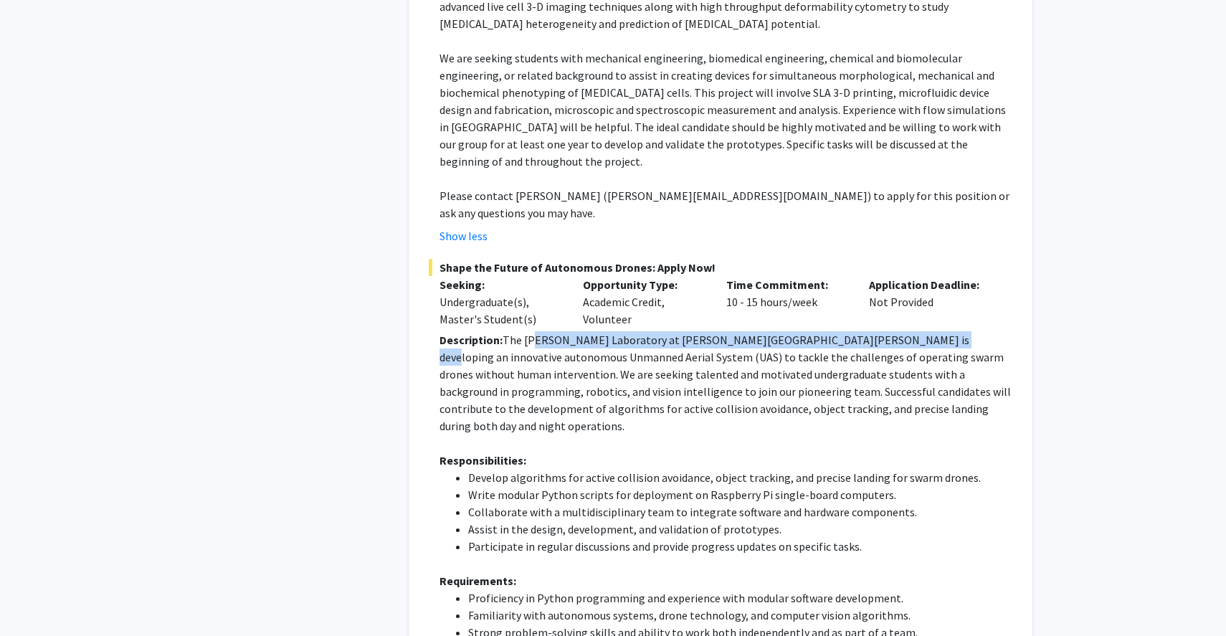
drag, startPoint x: 538, startPoint y: 255, endPoint x: 915, endPoint y: 247, distance: 377.8
click at [915, 331] on p "Description: The [PERSON_NAME] Laboratory at [PERSON_NAME][GEOGRAPHIC_DATA][PER…" at bounding box center [725, 382] width 573 height 103
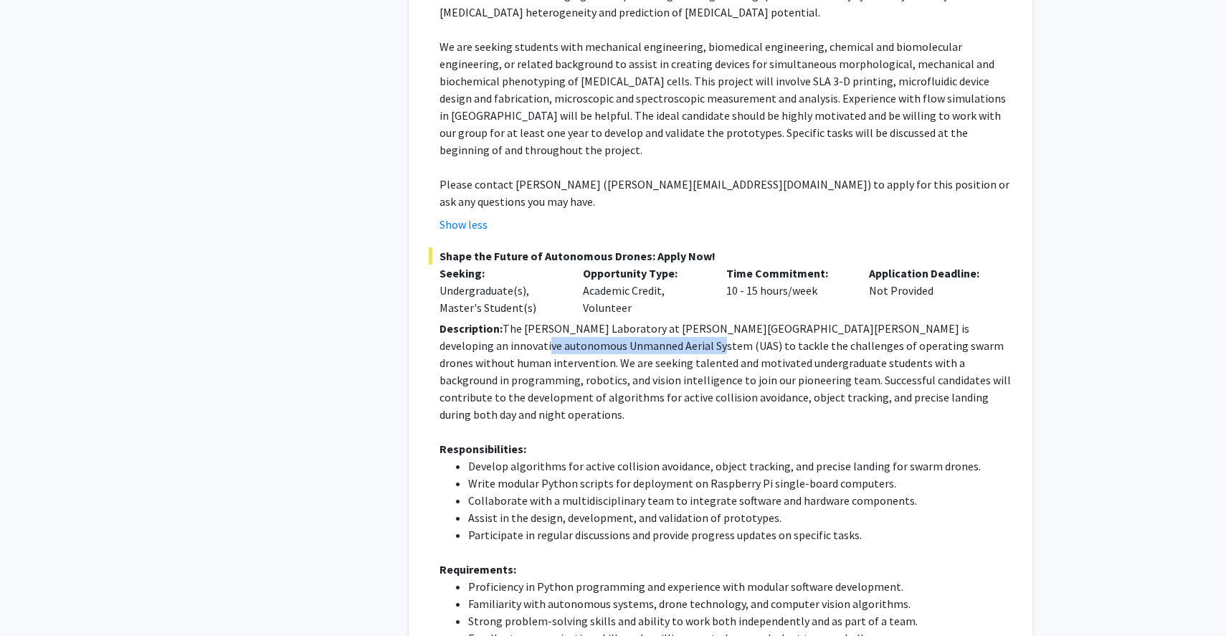
drag, startPoint x: 456, startPoint y: 264, endPoint x: 603, endPoint y: 261, distance: 147.7
click at [603, 320] on p "Description: The [PERSON_NAME] Laboratory at [PERSON_NAME][GEOGRAPHIC_DATA][PER…" at bounding box center [725, 371] width 573 height 103
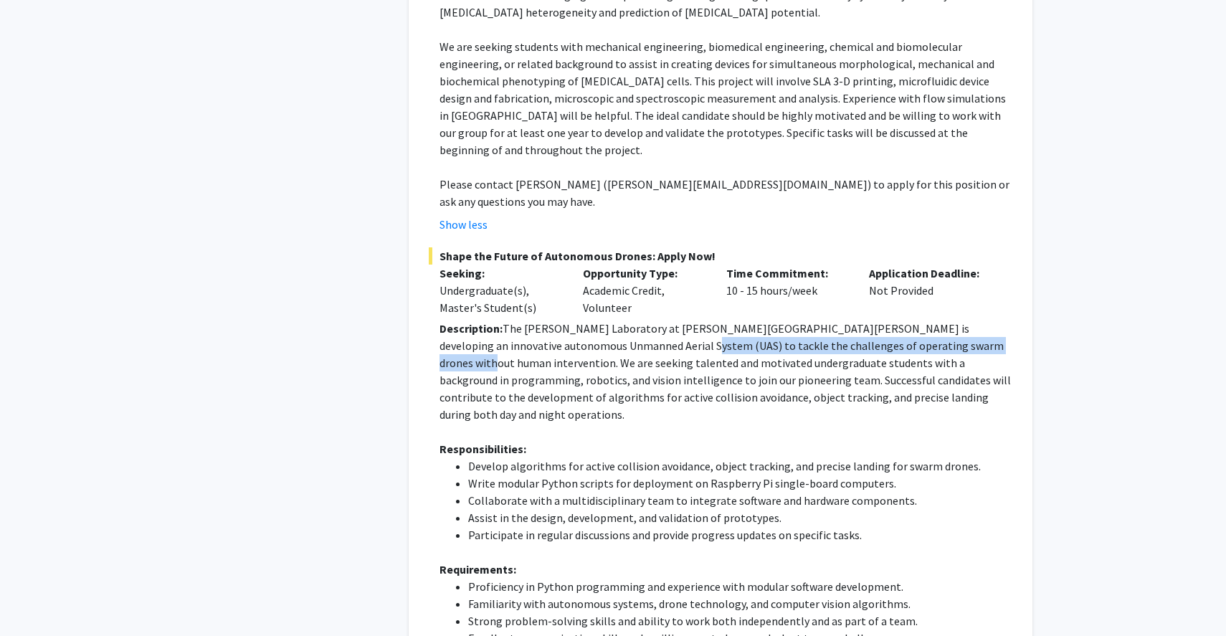
drag, startPoint x: 603, startPoint y: 261, endPoint x: 927, endPoint y: 264, distance: 323.3
click at [927, 320] on p "Description: The [PERSON_NAME] Laboratory at [PERSON_NAME][GEOGRAPHIC_DATA][PER…" at bounding box center [725, 371] width 573 height 103
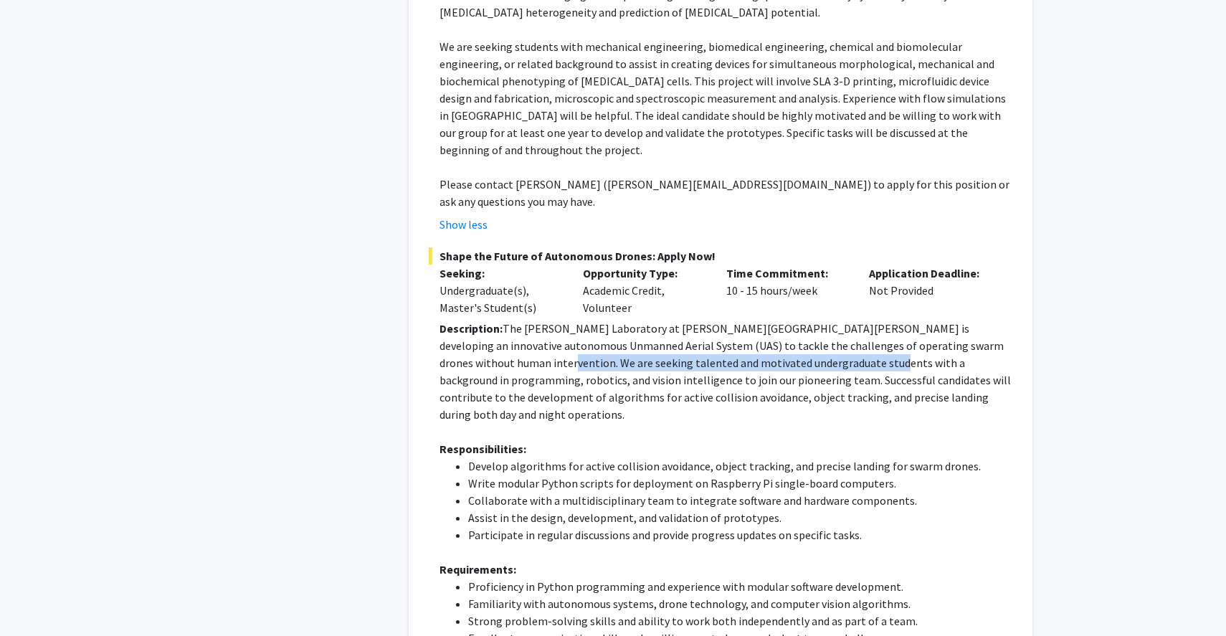
drag, startPoint x: 446, startPoint y: 282, endPoint x: 783, endPoint y: 275, distance: 337.7
click at [783, 320] on p "Description: The [PERSON_NAME] Laboratory at [PERSON_NAME][GEOGRAPHIC_DATA][PER…" at bounding box center [725, 371] width 573 height 103
click at [753, 320] on p "Description: The [PERSON_NAME] Laboratory at [PERSON_NAME][GEOGRAPHIC_DATA][PER…" at bounding box center [725, 371] width 573 height 103
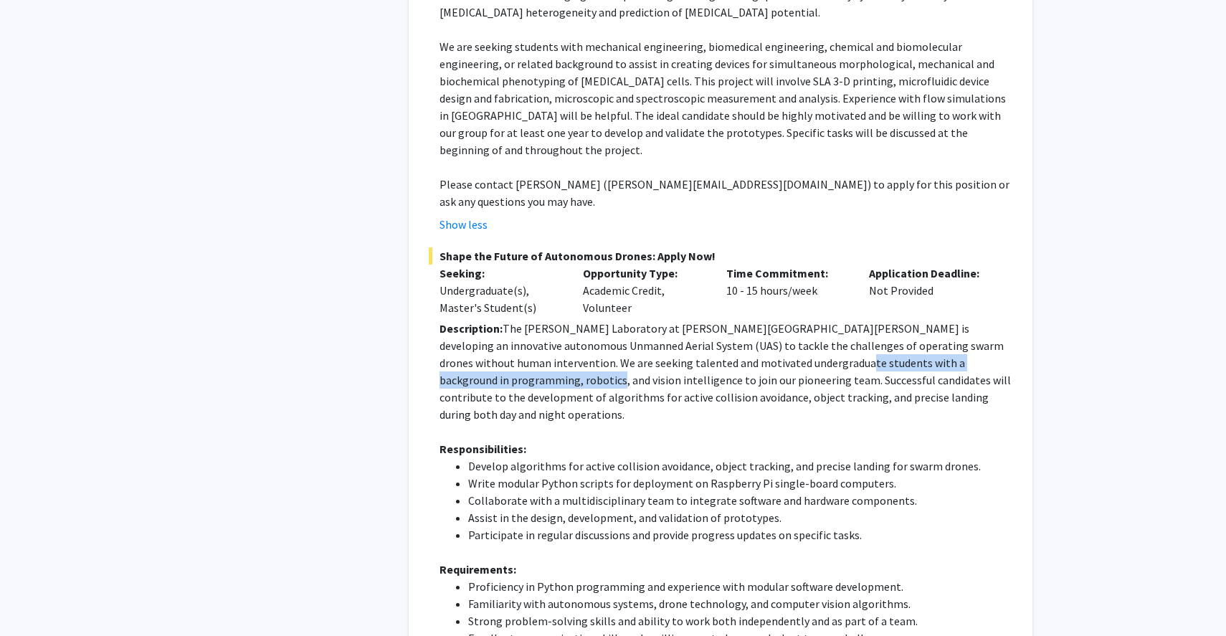
drag, startPoint x: 740, startPoint y: 281, endPoint x: 999, endPoint y: 274, distance: 258.8
click at [999, 320] on p "Description: The [PERSON_NAME] Laboratory at [PERSON_NAME][GEOGRAPHIC_DATA][PER…" at bounding box center [725, 371] width 573 height 103
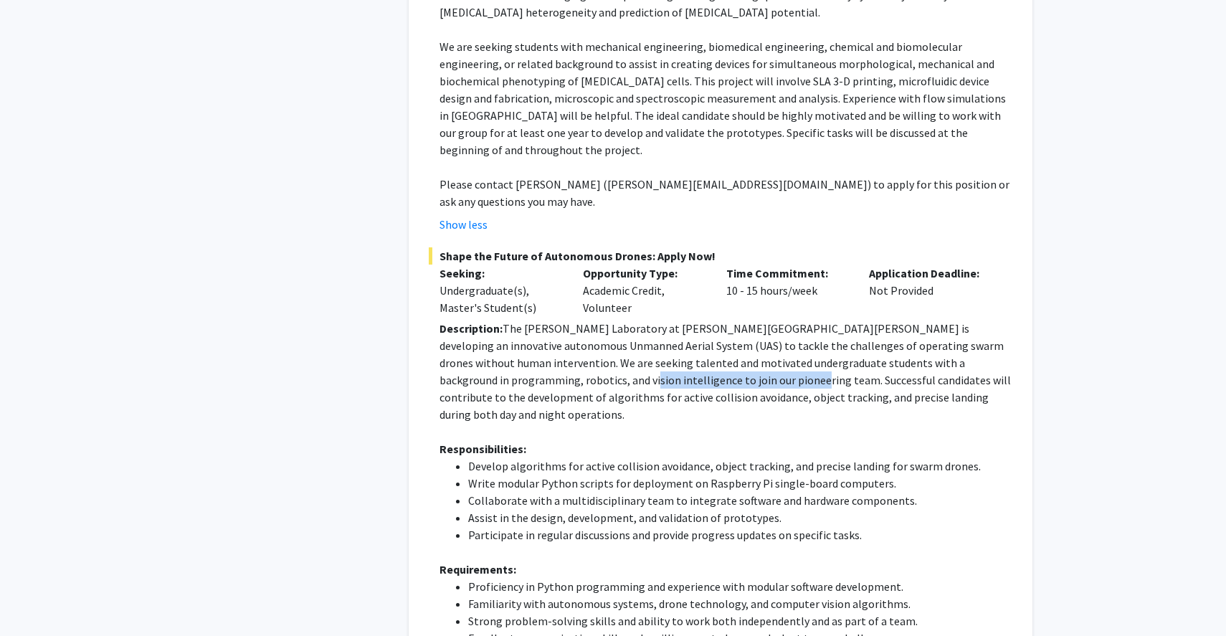
drag, startPoint x: 462, startPoint y: 293, endPoint x: 638, endPoint y: 289, distance: 176.4
click at [638, 320] on p "Description: The [PERSON_NAME] Laboratory at [PERSON_NAME][GEOGRAPHIC_DATA][PER…" at bounding box center [725, 371] width 573 height 103
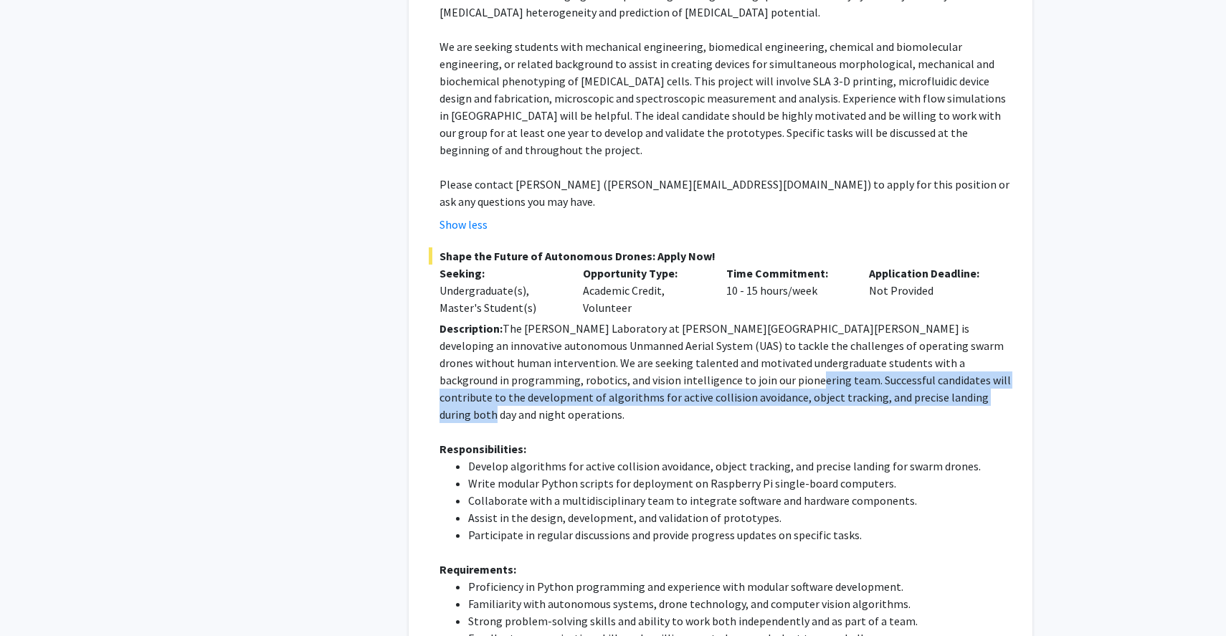
drag, startPoint x: 629, startPoint y: 291, endPoint x: 887, endPoint y: 305, distance: 258.4
click at [887, 320] on p "Description: The [PERSON_NAME] Laboratory at [PERSON_NAME][GEOGRAPHIC_DATA][PER…" at bounding box center [725, 371] width 573 height 103
click at [847, 320] on p "Description: The [PERSON_NAME] Laboratory at [PERSON_NAME][GEOGRAPHIC_DATA][PER…" at bounding box center [725, 371] width 573 height 103
drag, startPoint x: 841, startPoint y: 290, endPoint x: 651, endPoint y: 310, distance: 191.7
click at [651, 320] on p "Description: The [PERSON_NAME] Laboratory at [PERSON_NAME][GEOGRAPHIC_DATA][PER…" at bounding box center [725, 371] width 573 height 103
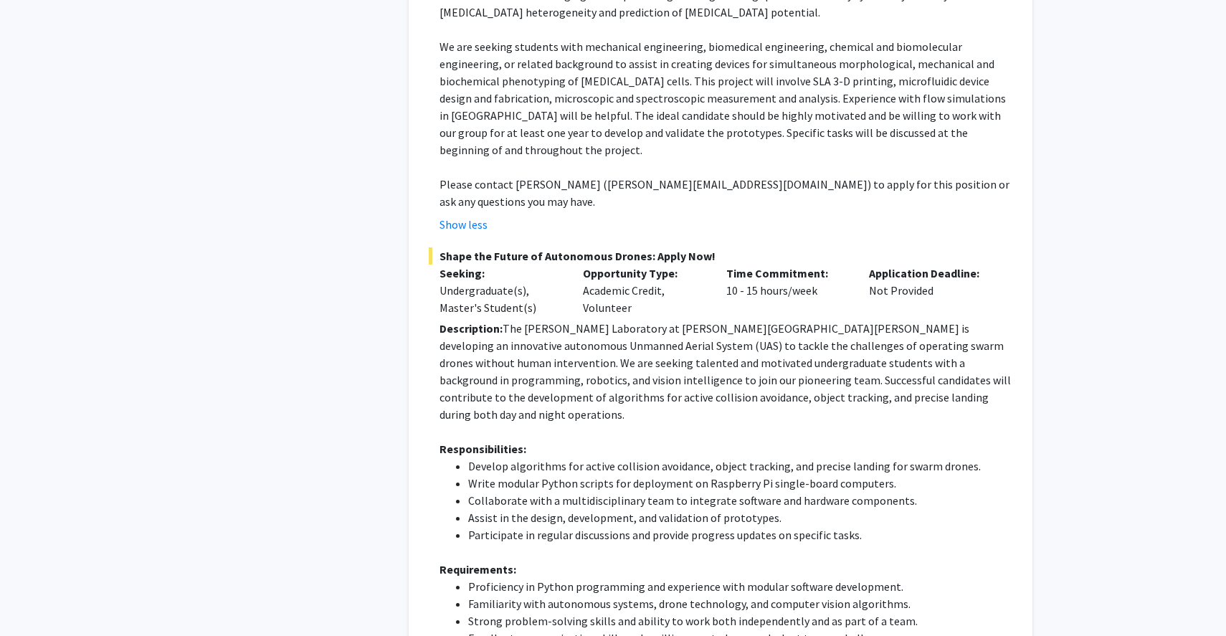
click at [571, 320] on p "Description: The [PERSON_NAME] Laboratory at [PERSON_NAME][GEOGRAPHIC_DATA][PER…" at bounding box center [725, 371] width 573 height 103
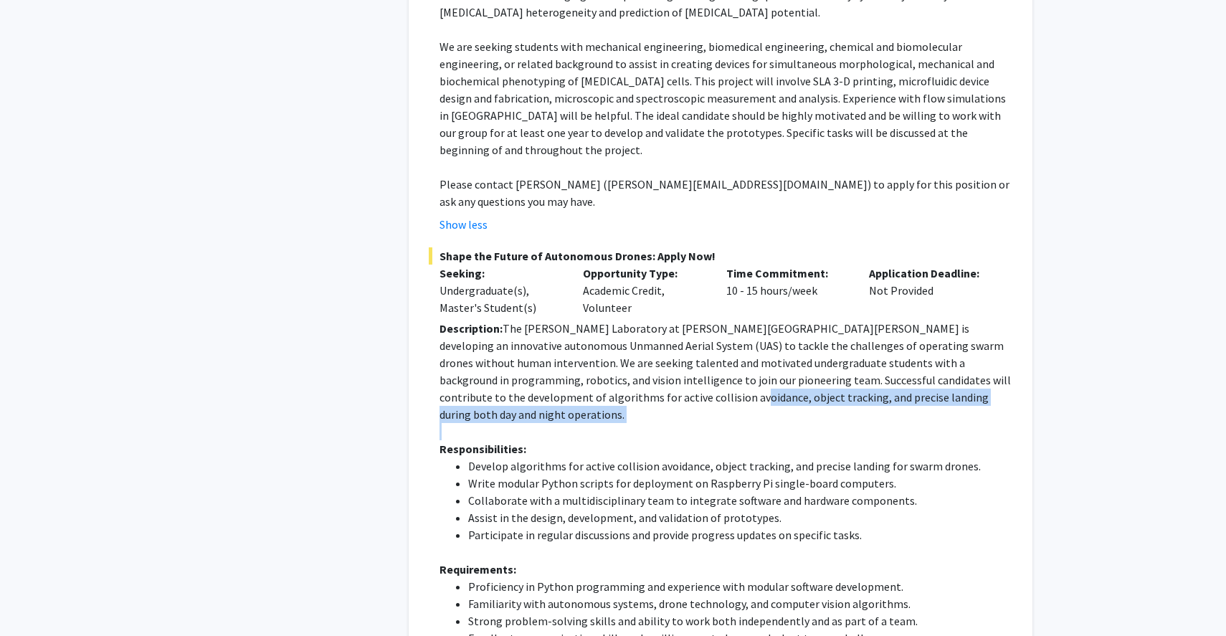
drag, startPoint x: 571, startPoint y: 312, endPoint x: 847, endPoint y: 310, distance: 276.7
click at [847, 320] on p "Description: The [PERSON_NAME] Laboratory at [PERSON_NAME][GEOGRAPHIC_DATA][PER…" at bounding box center [725, 371] width 573 height 103
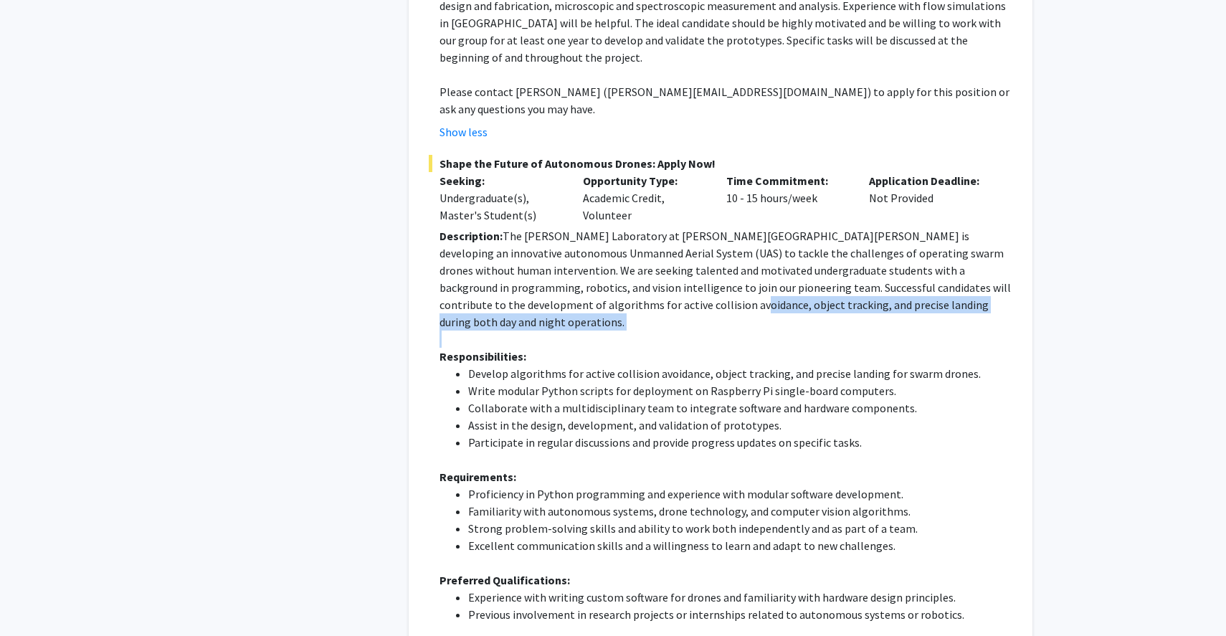
scroll to position [1580, 0]
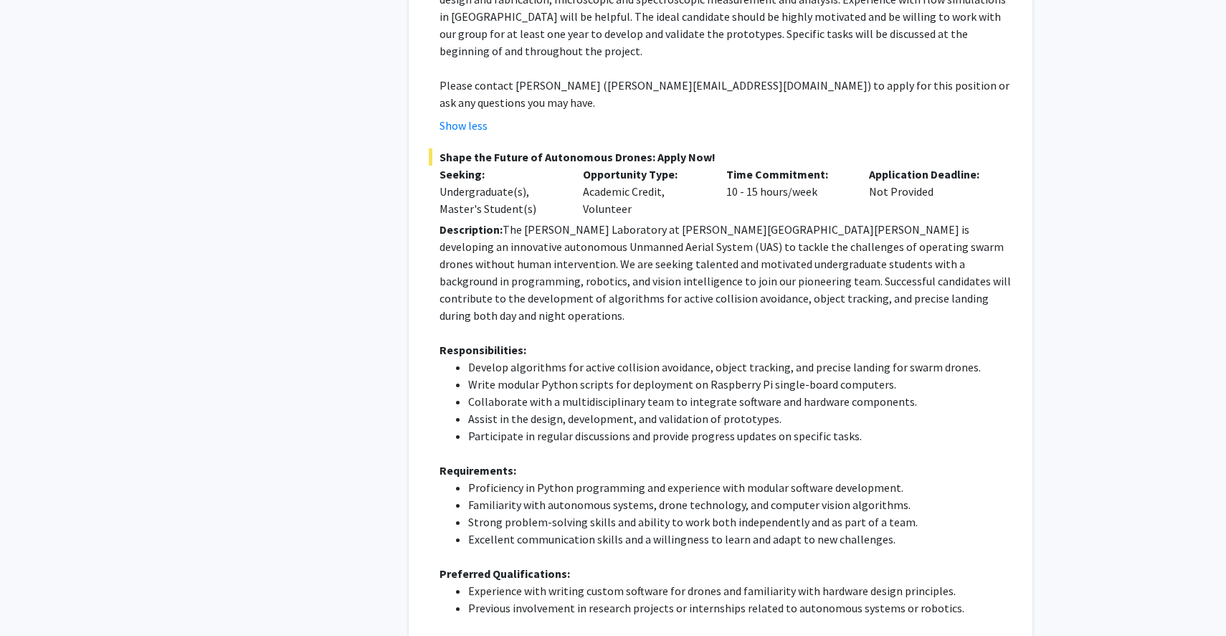
drag, startPoint x: 471, startPoint y: 269, endPoint x: 603, endPoint y: 267, distance: 132.6
click at [603, 358] on li "Develop algorithms for active collision avoidance, object tracking, and precise…" at bounding box center [740, 366] width 544 height 17
drag, startPoint x: 560, startPoint y: 267, endPoint x: 684, endPoint y: 262, distance: 124.1
click at [684, 358] on li "Develop algorithms for active collision avoidance, object tracking, and precise…" at bounding box center [740, 366] width 544 height 17
drag, startPoint x: 703, startPoint y: 264, endPoint x: 927, endPoint y: 267, distance: 224.3
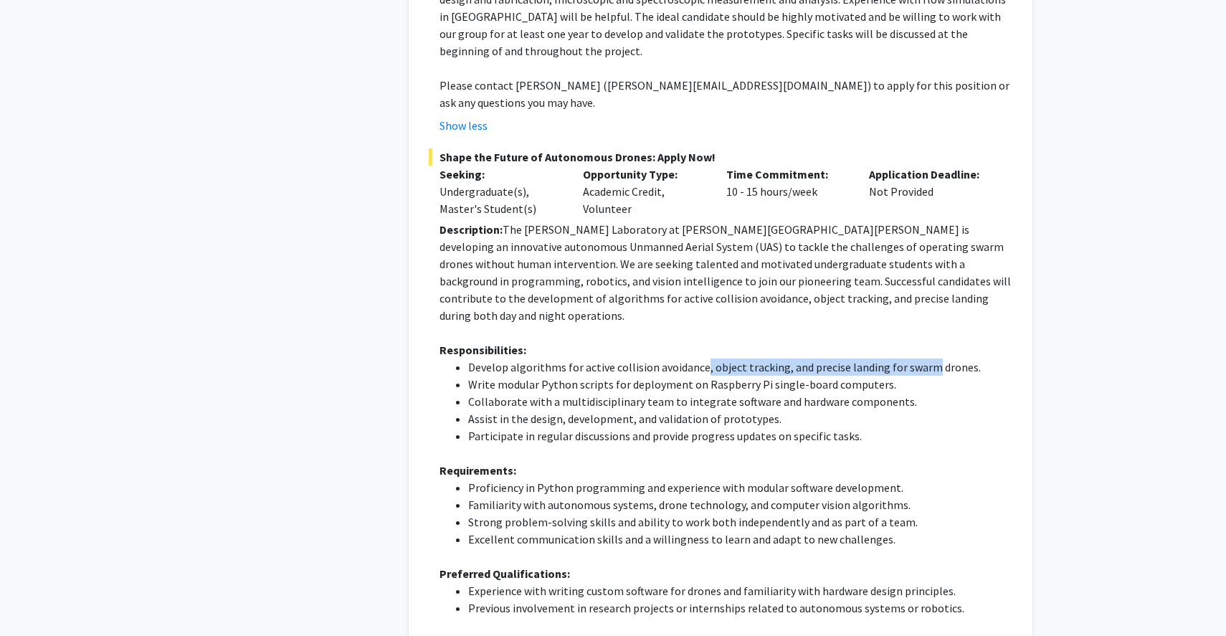
click at [927, 358] on li "Develop algorithms for active collision avoidance, object tracking, and precise…" at bounding box center [740, 366] width 544 height 17
drag, startPoint x: 473, startPoint y: 282, endPoint x: 621, endPoint y: 285, distance: 148.4
click at [621, 376] on li "Write modular Python scripts for deployment on Raspberry Pi single-board comput…" at bounding box center [740, 384] width 544 height 17
drag, startPoint x: 639, startPoint y: 283, endPoint x: 831, endPoint y: 280, distance: 192.1
click at [831, 376] on li "Write modular Python scripts for deployment on Raspberry Pi single-board comput…" at bounding box center [740, 384] width 544 height 17
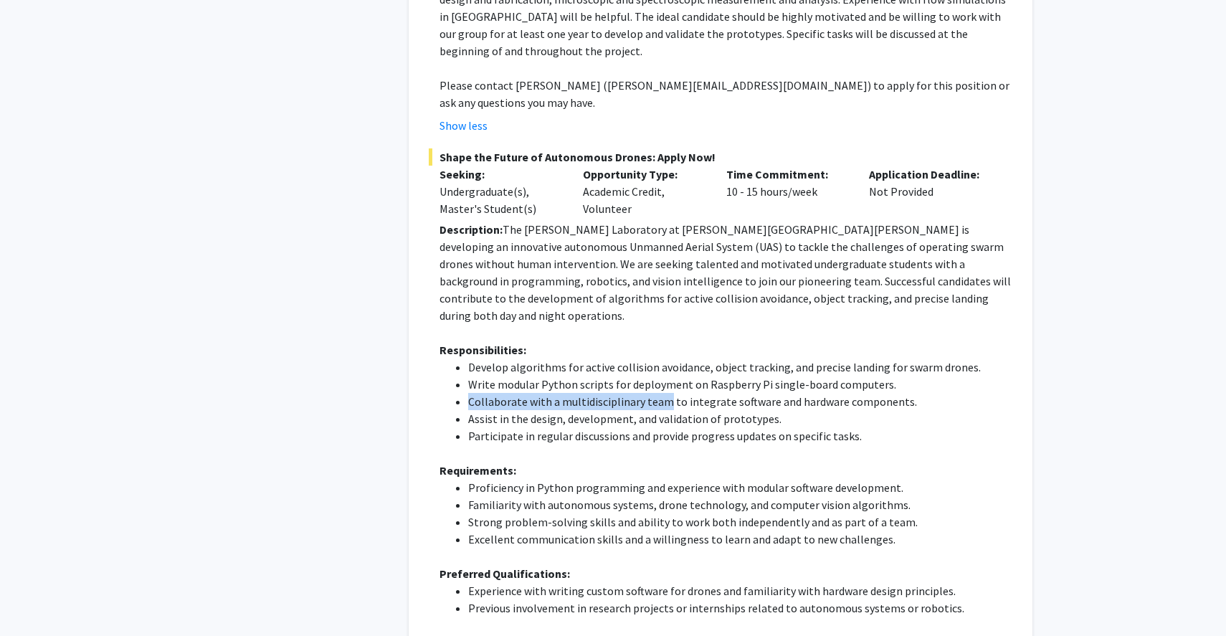
drag, startPoint x: 467, startPoint y: 297, endPoint x: 667, endPoint y: 304, distance: 200.1
click at [667, 393] on li "Collaborate with a multidisciplinary team to integrate software and hardware co…" at bounding box center [740, 401] width 544 height 17
click at [669, 393] on li "Collaborate with a multidisciplinary team to integrate software and hardware co…" at bounding box center [740, 401] width 544 height 17
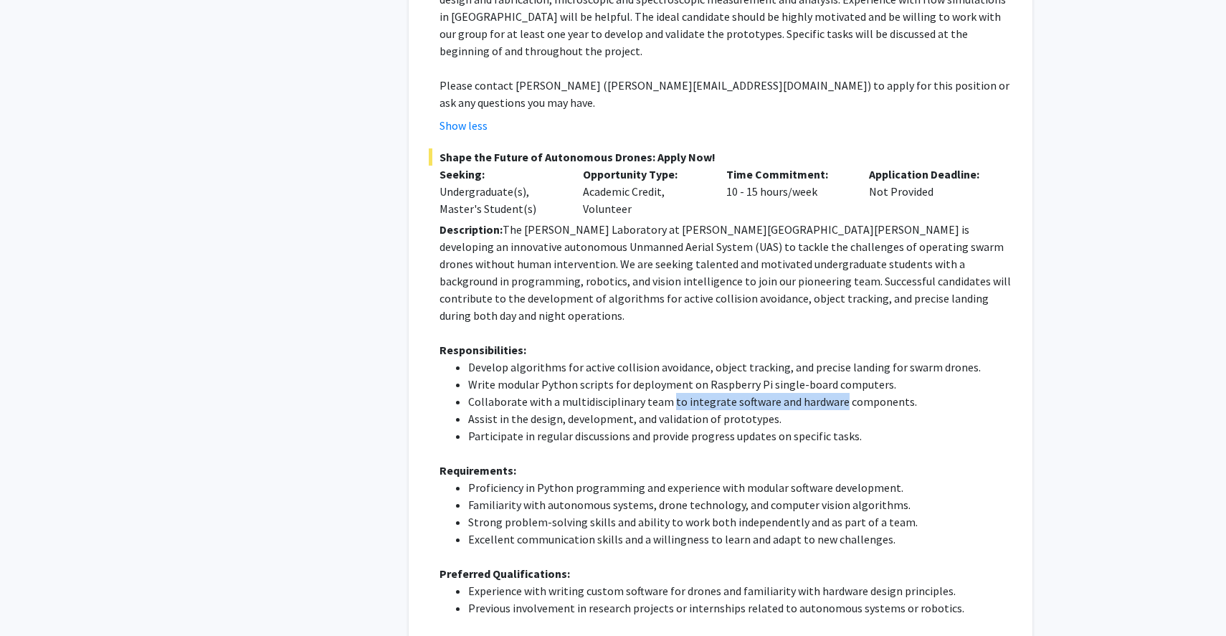
drag, startPoint x: 669, startPoint y: 303, endPoint x: 822, endPoint y: 301, distance: 153.4
click at [822, 393] on li "Collaborate with a multidisciplinary team to integrate software and hardware co…" at bounding box center [740, 401] width 544 height 17
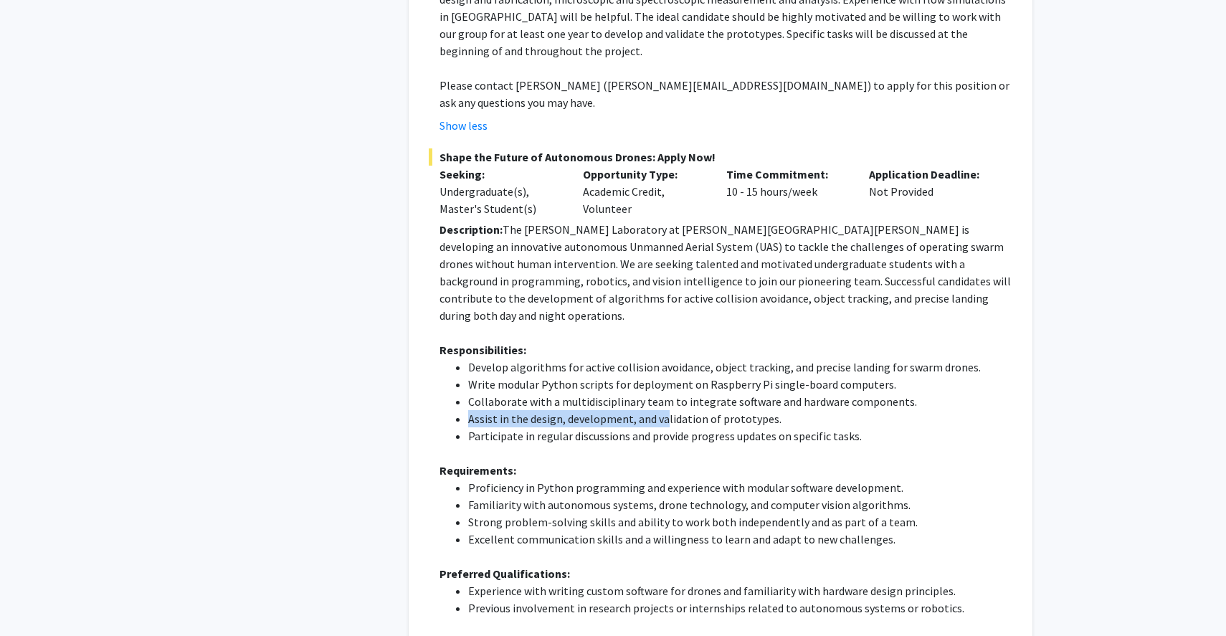
drag, startPoint x: 470, startPoint y: 315, endPoint x: 662, endPoint y: 309, distance: 192.2
click at [662, 410] on li "Assist in the design, development, and validation of prototypes." at bounding box center [740, 418] width 544 height 17
drag, startPoint x: 770, startPoint y: 322, endPoint x: 543, endPoint y: 333, distance: 226.7
click at [543, 358] on ul "Develop algorithms for active collision avoidance, object tracking, and precise…" at bounding box center [725, 401] width 573 height 86
click at [524, 427] on li "Participate in regular discussions and provide progress updates on specific tas…" at bounding box center [740, 435] width 544 height 17
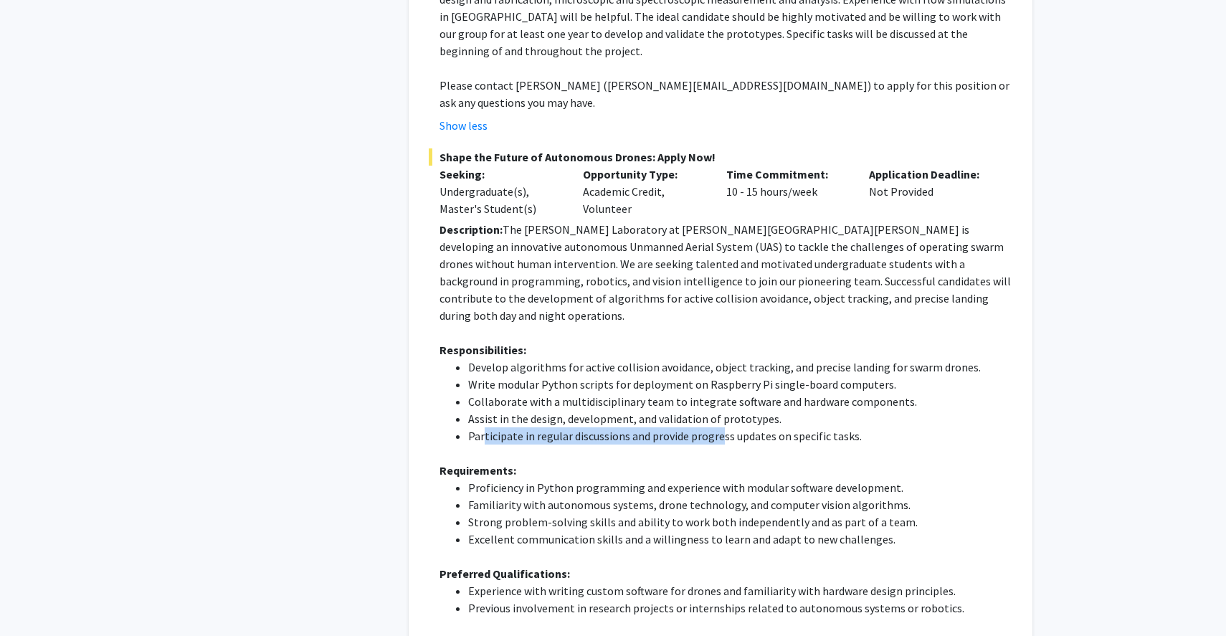
drag, startPoint x: 484, startPoint y: 332, endPoint x: 719, endPoint y: 333, distance: 235.1
click at [719, 427] on li "Participate in regular discussions and provide progress updates on specific tas…" at bounding box center [740, 435] width 544 height 17
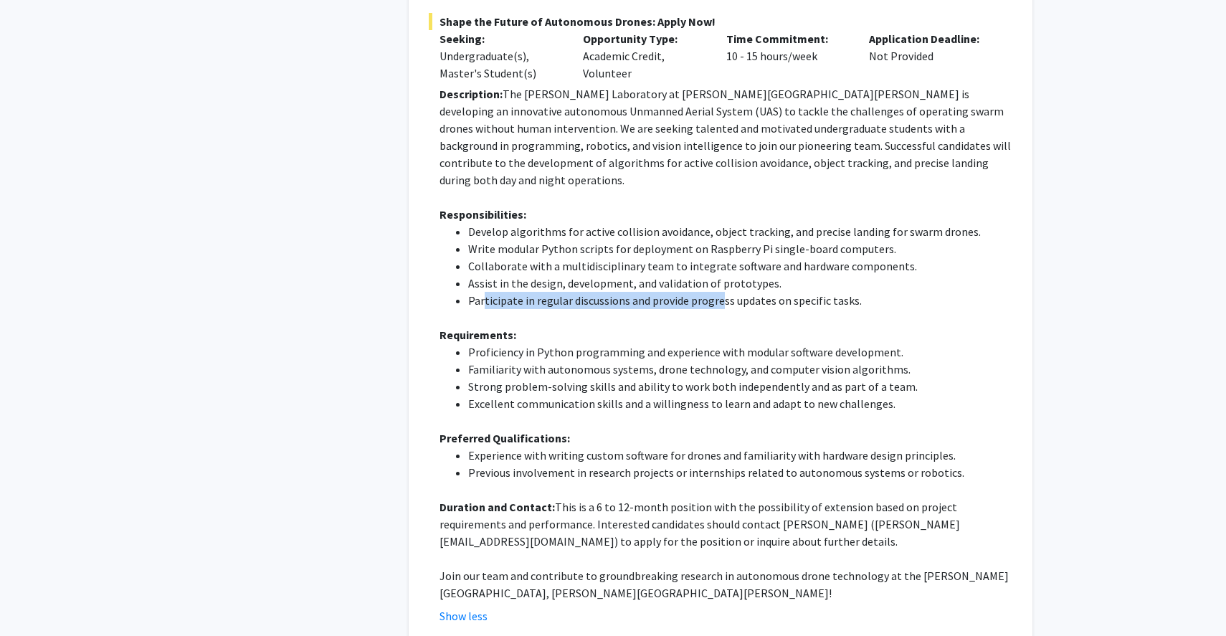
scroll to position [1717, 0]
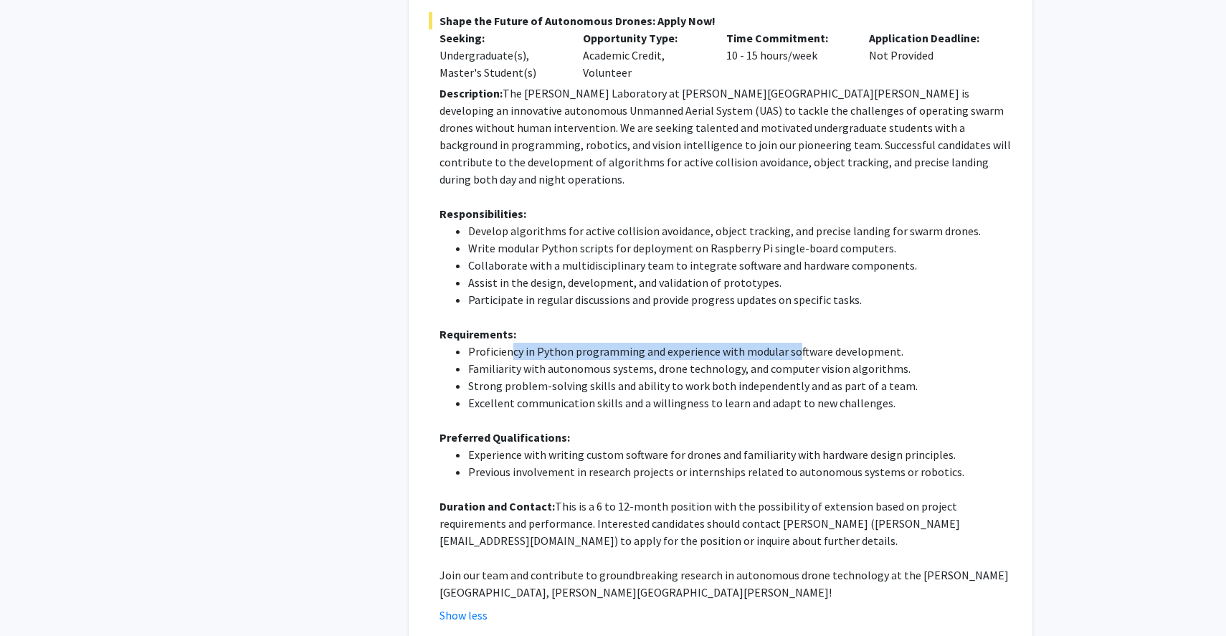
drag, startPoint x: 510, startPoint y: 251, endPoint x: 788, endPoint y: 254, distance: 277.4
click at [788, 343] on li "Proficiency in Python programming and experience with modular software developm…" at bounding box center [740, 351] width 544 height 17
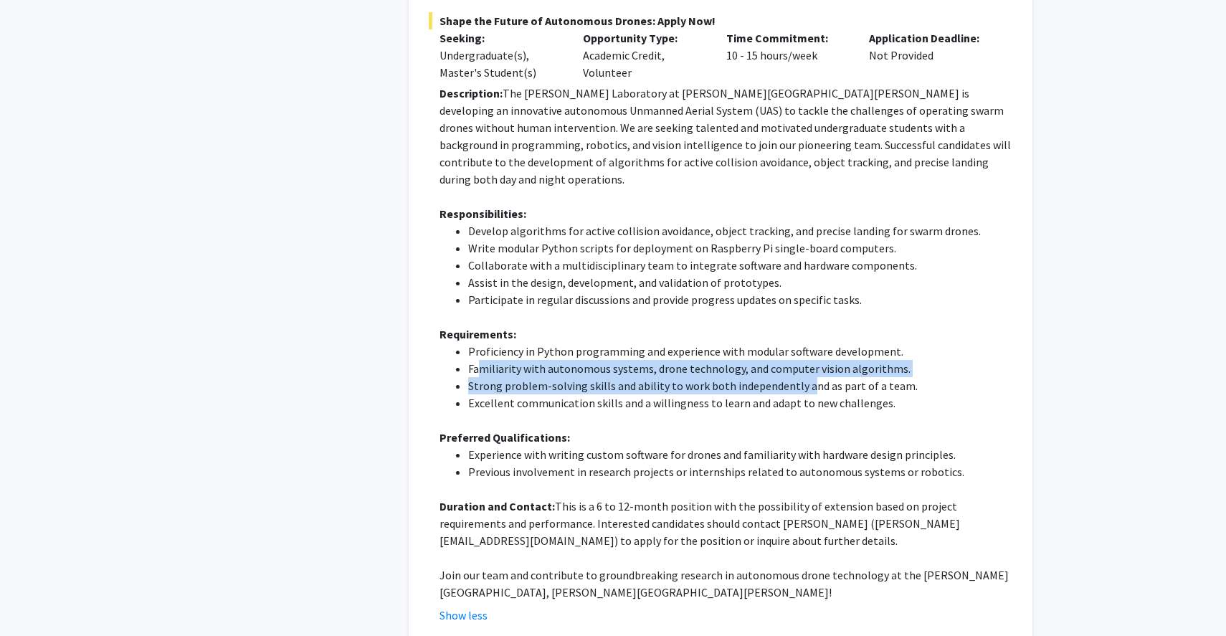
drag, startPoint x: 478, startPoint y: 265, endPoint x: 803, endPoint y: 275, distance: 324.8
click at [803, 343] on ul "Proficiency in Python programming and experience with modular software developm…" at bounding box center [725, 377] width 573 height 69
click at [803, 377] on li "Strong problem-solving skills and ability to work both independently and as par…" at bounding box center [740, 385] width 544 height 17
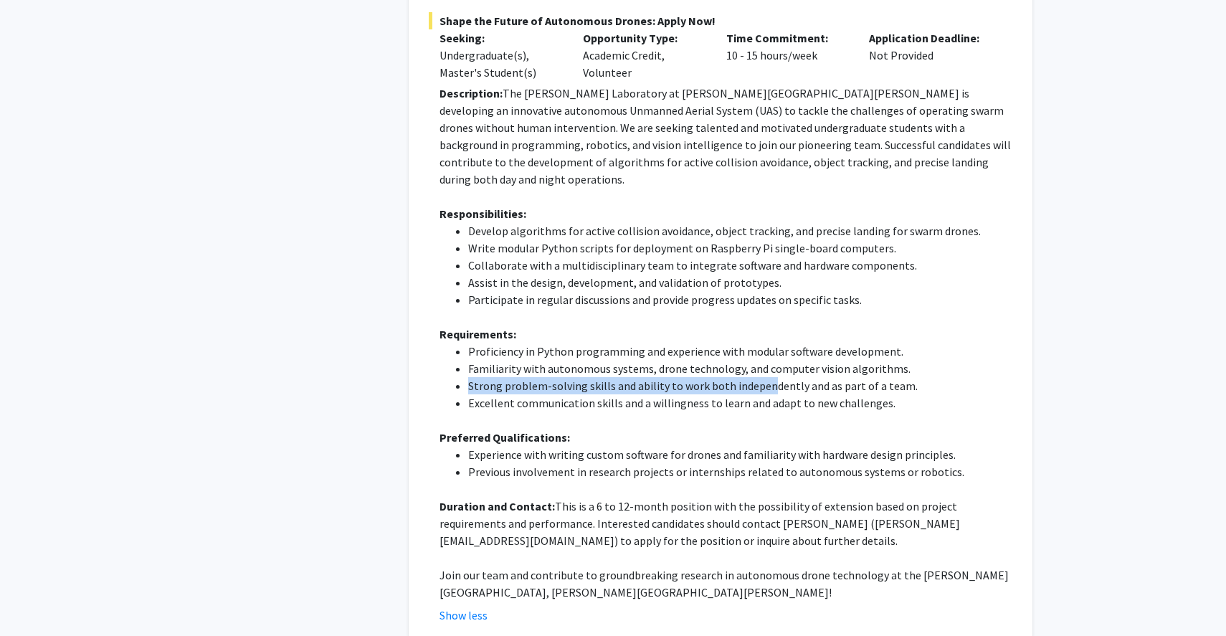
drag, startPoint x: 462, startPoint y: 280, endPoint x: 763, endPoint y: 285, distance: 301.1
click at [763, 343] on ul "Proficiency in Python programming and experience with modular software developm…" at bounding box center [725, 377] width 573 height 69
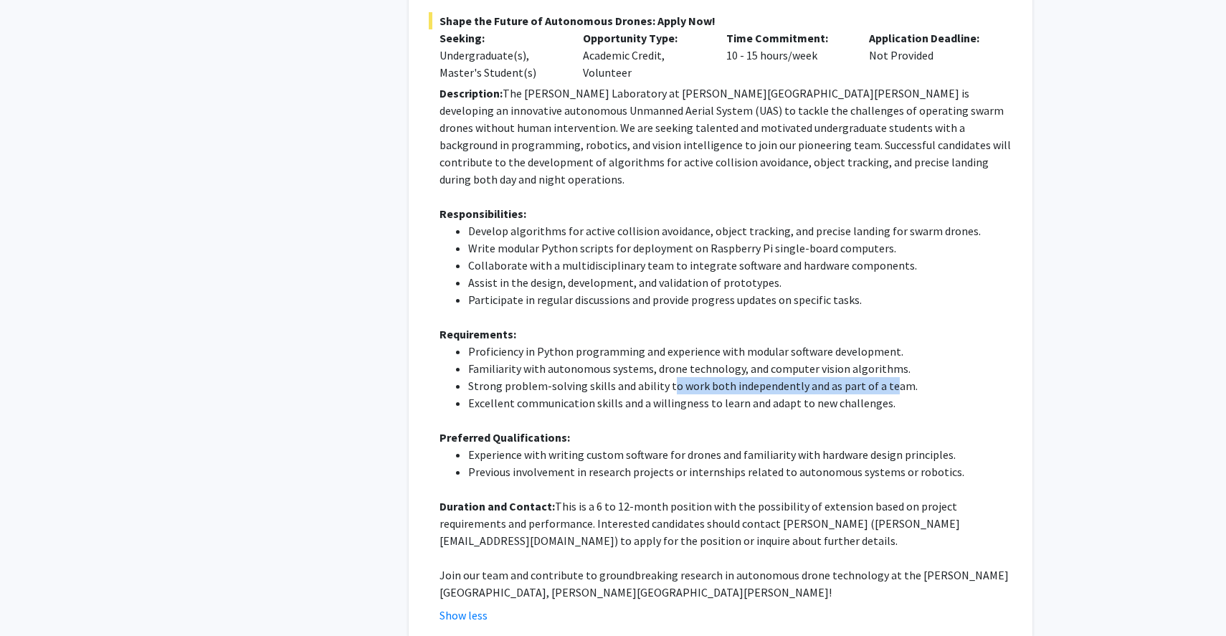
drag, startPoint x: 880, startPoint y: 281, endPoint x: 667, endPoint y: 274, distance: 213.0
click at [668, 377] on li "Strong problem-solving skills and ability to work both independently and as par…" at bounding box center [740, 385] width 544 height 17
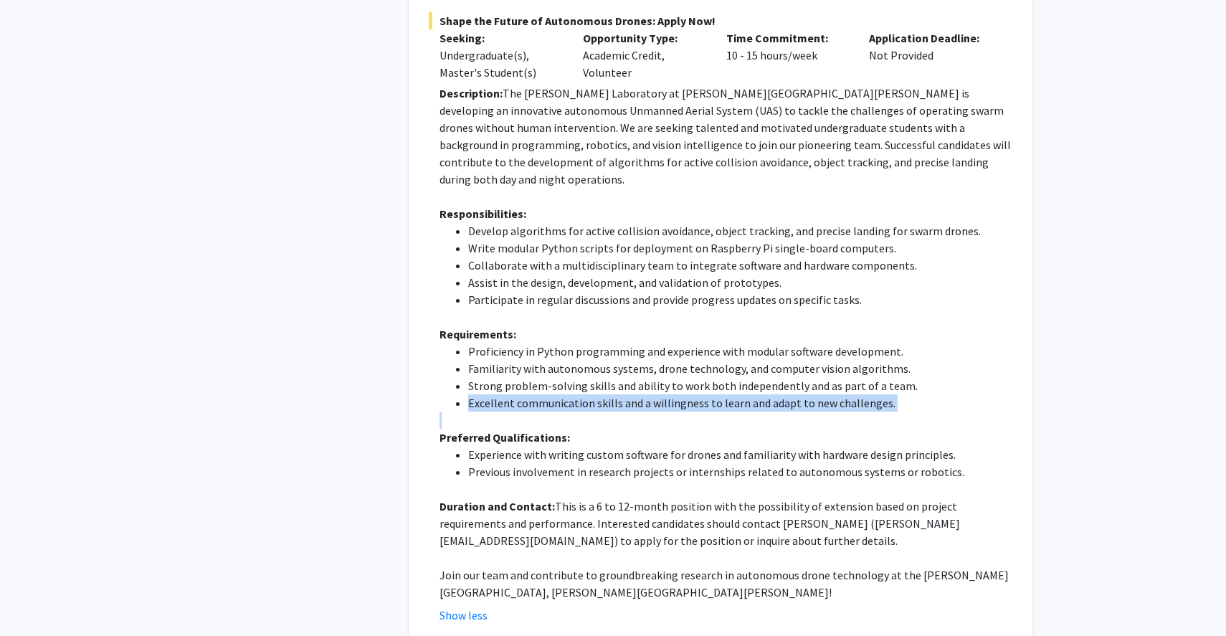
drag, startPoint x: 467, startPoint y: 304, endPoint x: 759, endPoint y: 314, distance: 291.9
click at [759, 314] on div "Description: The [PERSON_NAME] Laboratory at [PERSON_NAME][GEOGRAPHIC_DATA][PER…" at bounding box center [725, 343] width 573 height 516
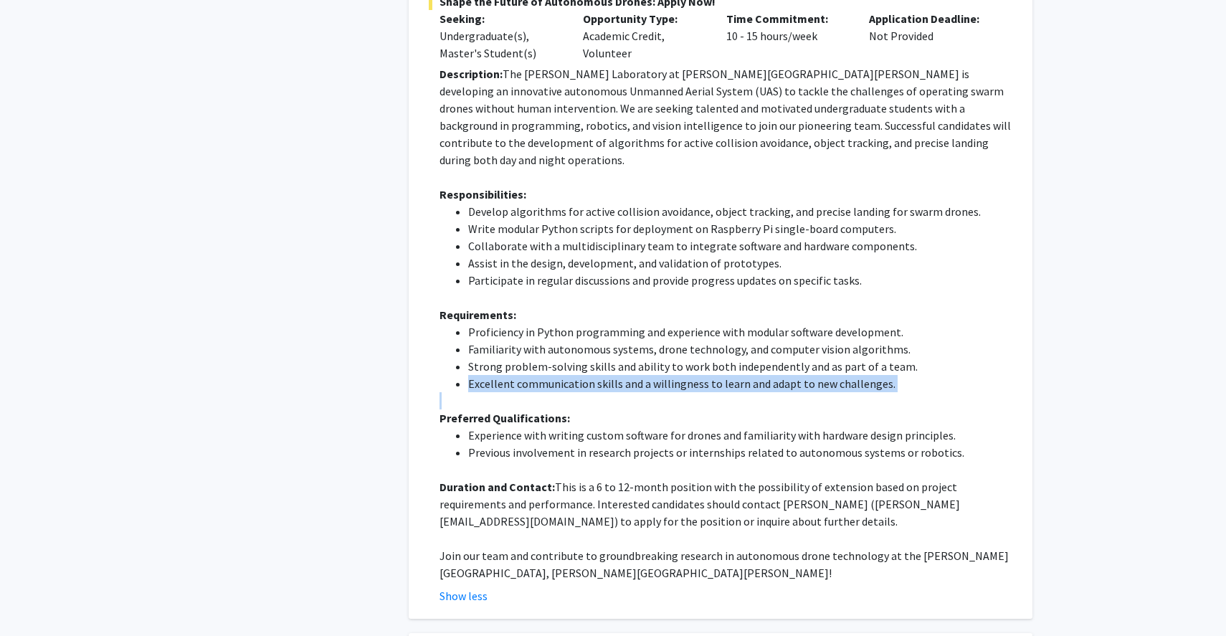
scroll to position [1742, 0]
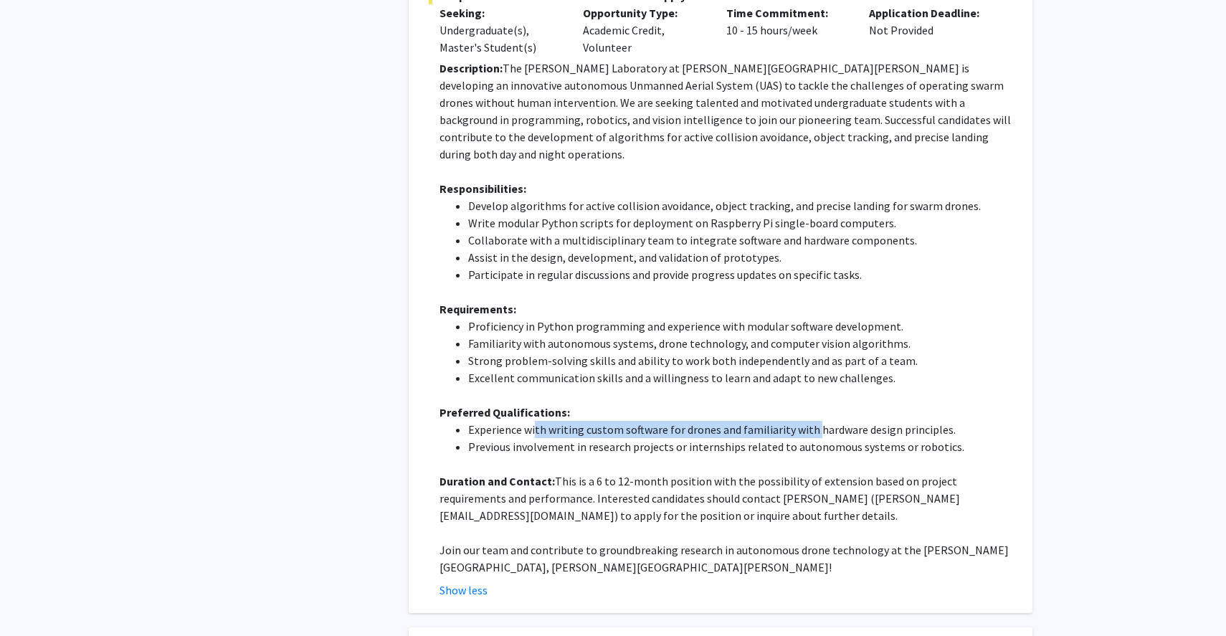
drag, startPoint x: 533, startPoint y: 330, endPoint x: 813, endPoint y: 333, distance: 279.5
click at [813, 421] on li "Experience with writing custom software for drones and familiarity with hardwar…" at bounding box center [740, 429] width 544 height 17
drag, startPoint x: 543, startPoint y: 343, endPoint x: 796, endPoint y: 351, distance: 253.2
click at [796, 438] on li "Previous involvement in research projects or internships related to autonomous …" at bounding box center [740, 446] width 544 height 17
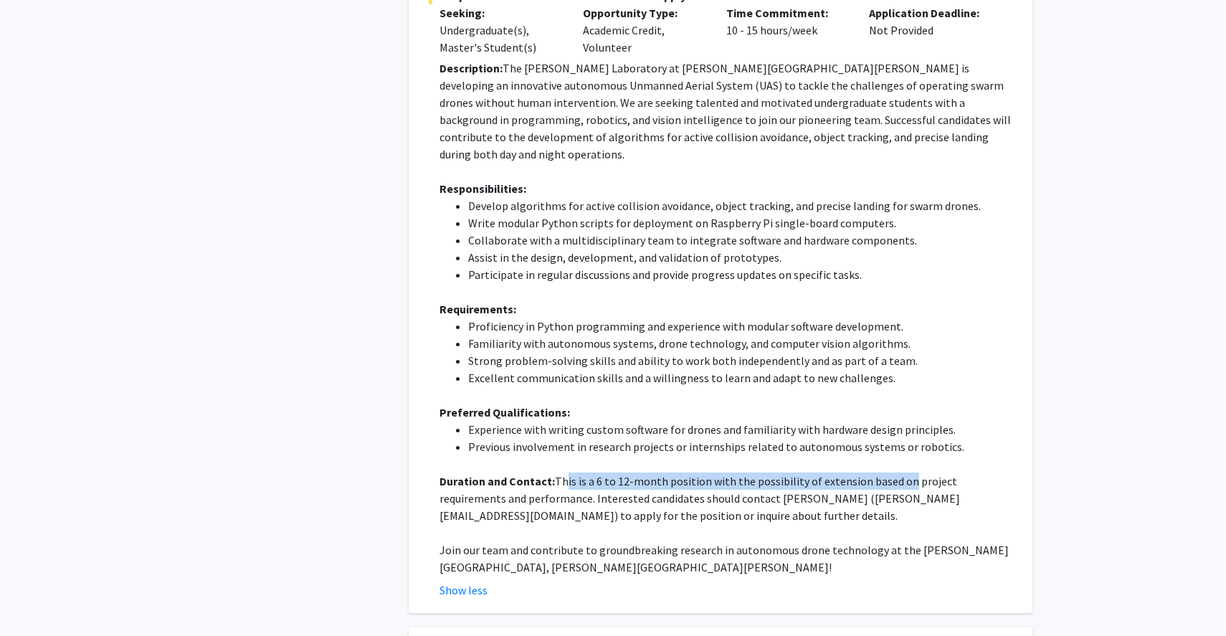
drag, startPoint x: 557, startPoint y: 381, endPoint x: 896, endPoint y: 381, distance: 339.0
click at [896, 472] on p "Duration and Contact: This is a 6 to 12-month position with the possibility of …" at bounding box center [725, 498] width 573 height 52
drag, startPoint x: 930, startPoint y: 373, endPoint x: 929, endPoint y: 408, distance: 34.4
click at [933, 472] on p "Duration and Contact: This is a 6 to 12-month position with the possibility of …" at bounding box center [725, 498] width 573 height 52
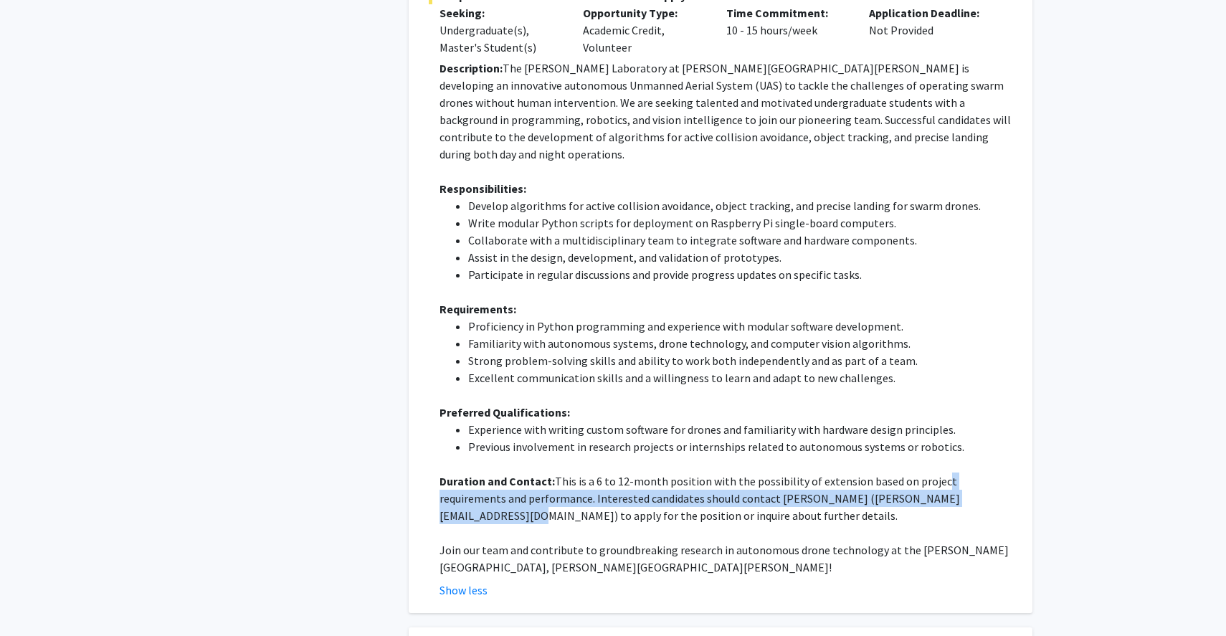
click at [702, 472] on p "Duration and Contact: This is a 6 to 12-month position with the possibility of …" at bounding box center [725, 498] width 573 height 52
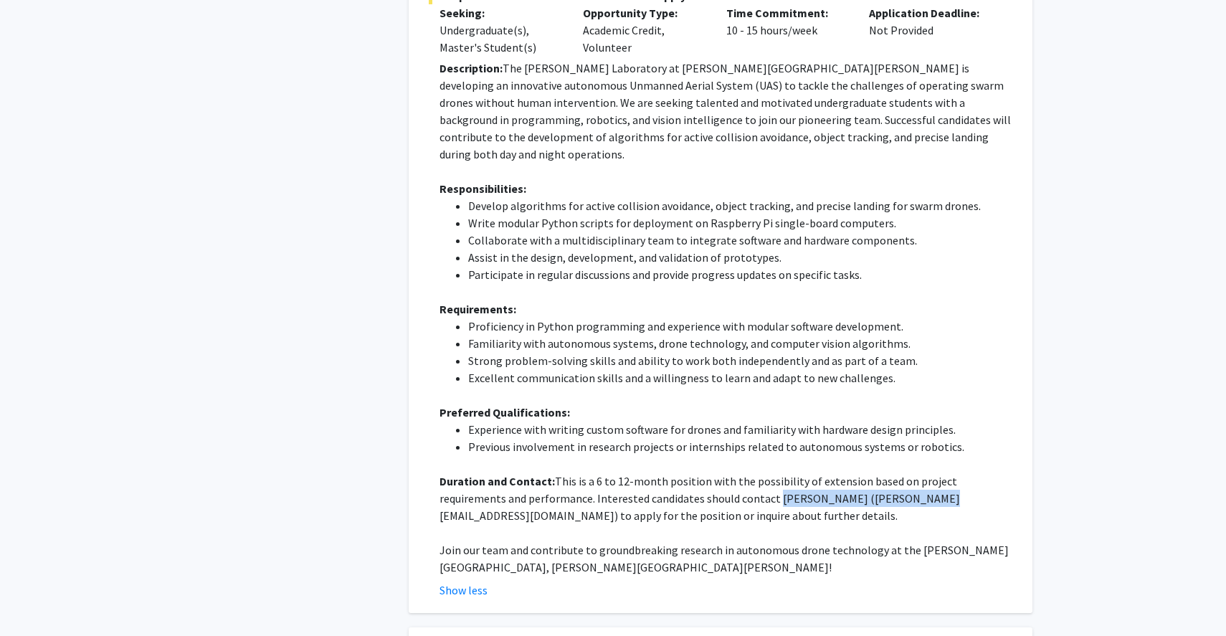
drag, startPoint x: 702, startPoint y: 399, endPoint x: 834, endPoint y: 396, distance: 131.9
click at [834, 472] on p "Duration and Contact: This is a 6 to 12-month position with the possibility of …" at bounding box center [725, 498] width 573 height 52
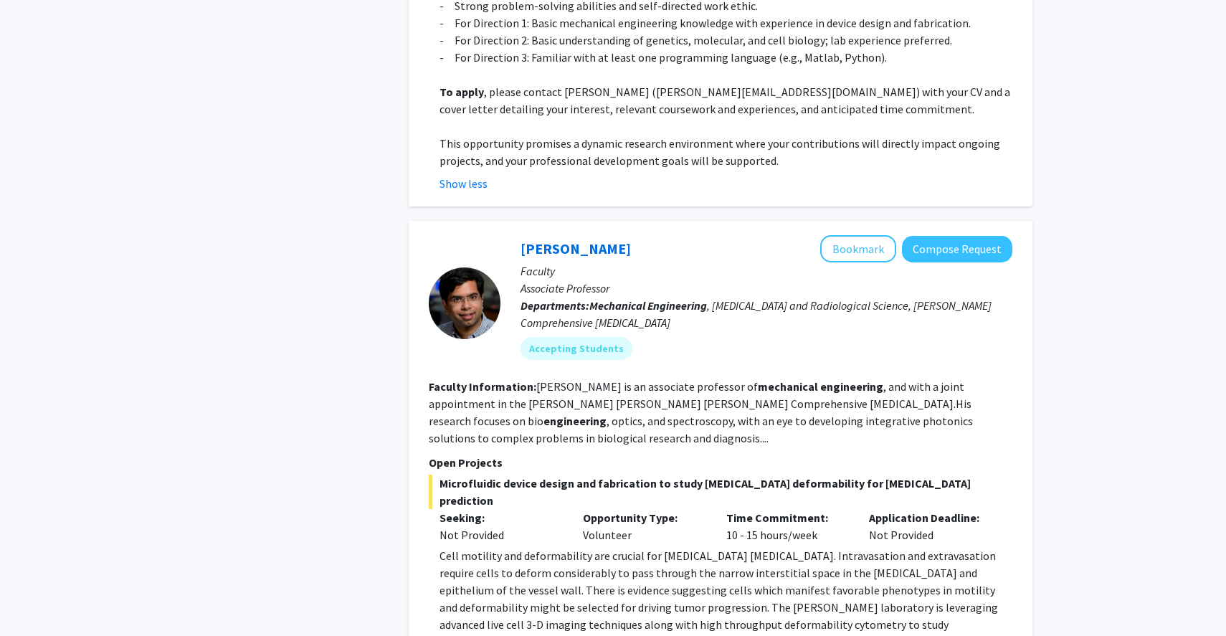
scroll to position [843, 0]
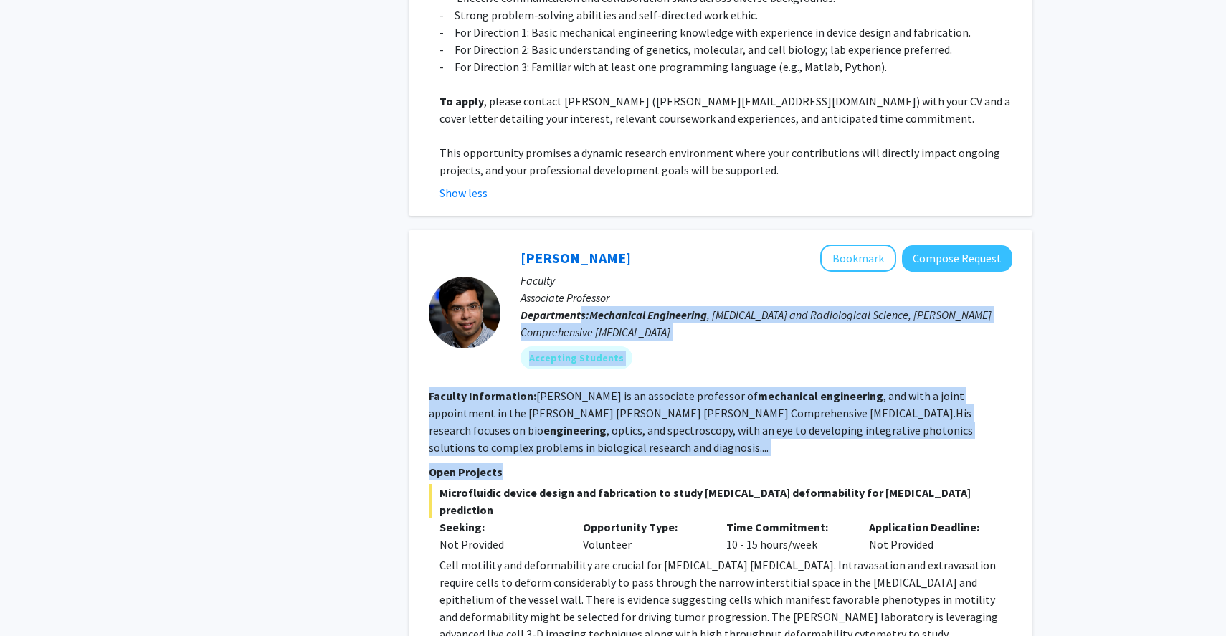
drag, startPoint x: 578, startPoint y: 299, endPoint x: 572, endPoint y: 482, distance: 182.9
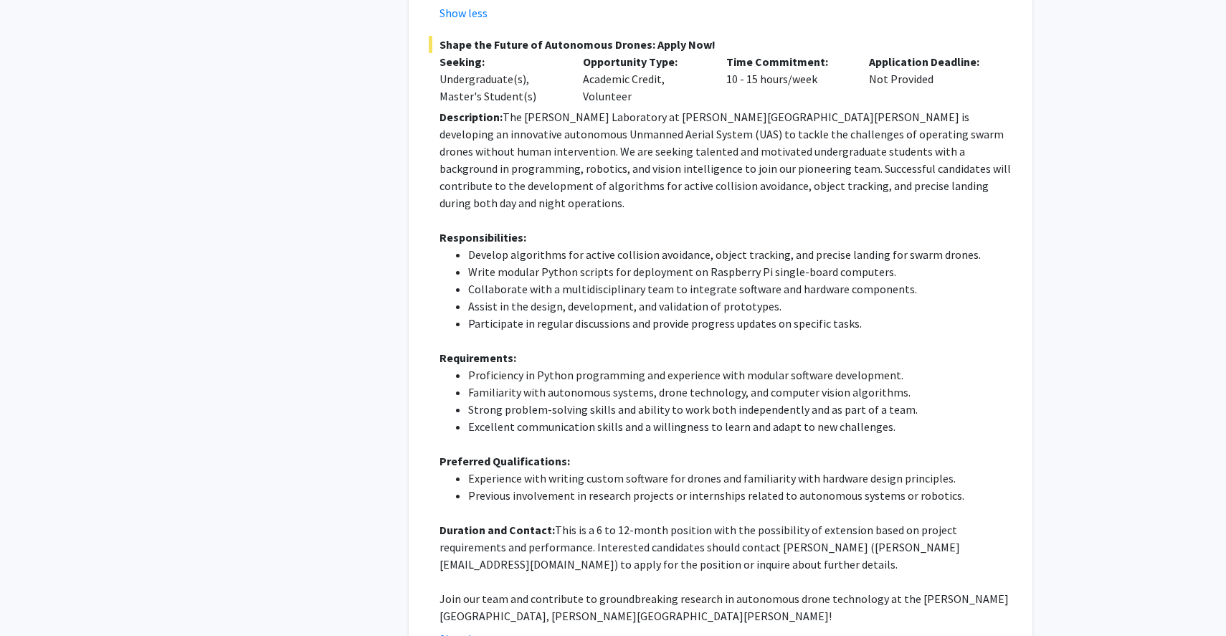
scroll to position [1694, 0]
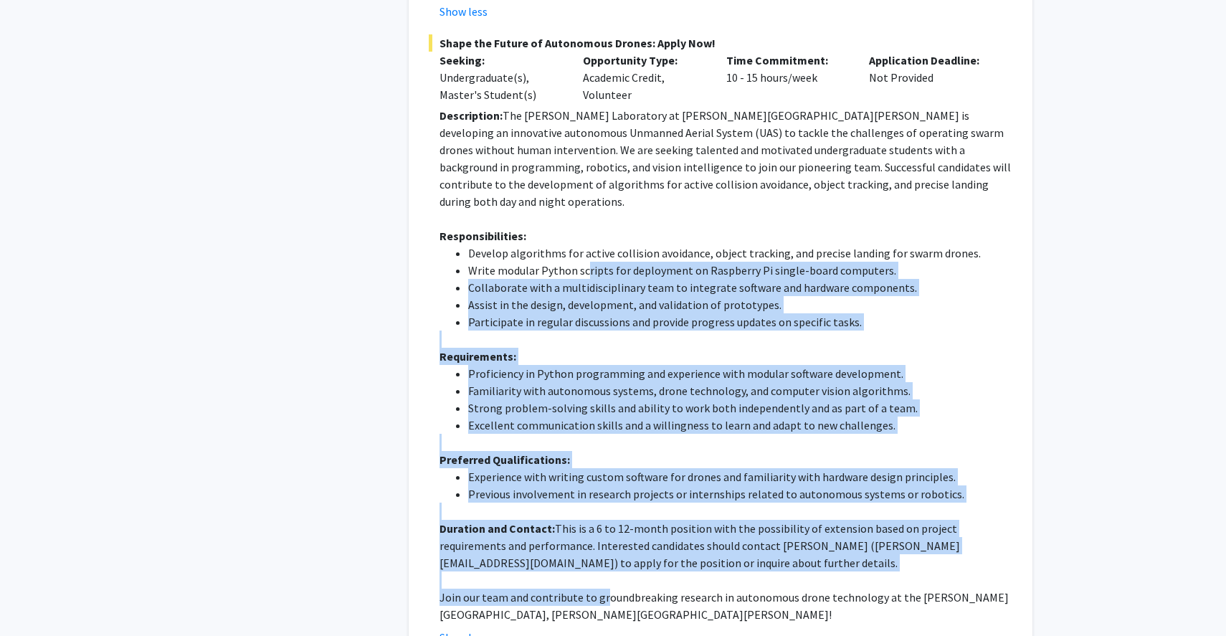
drag, startPoint x: 583, startPoint y: 168, endPoint x: 603, endPoint y: 497, distance: 329.6
click at [603, 497] on div "Description: The [PERSON_NAME] Laboratory at [PERSON_NAME][GEOGRAPHIC_DATA][PER…" at bounding box center [725, 365] width 573 height 516
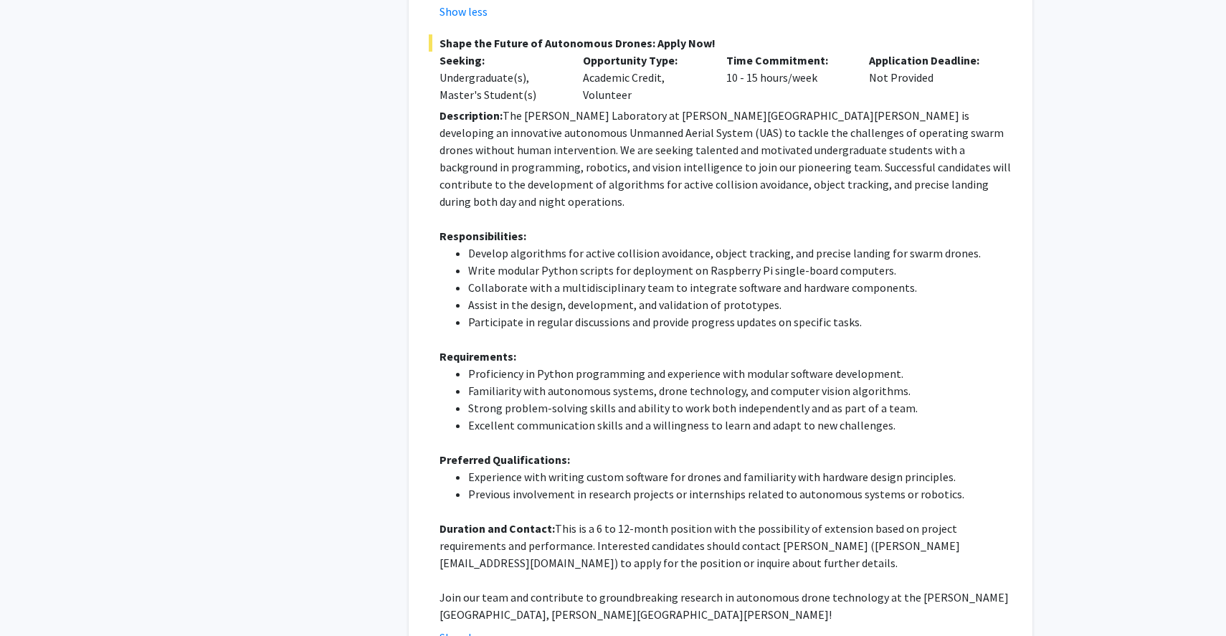
click at [674, 520] on p "Duration and Contact: This is a 6 to 12-month position with the possibility of …" at bounding box center [725, 546] width 573 height 52
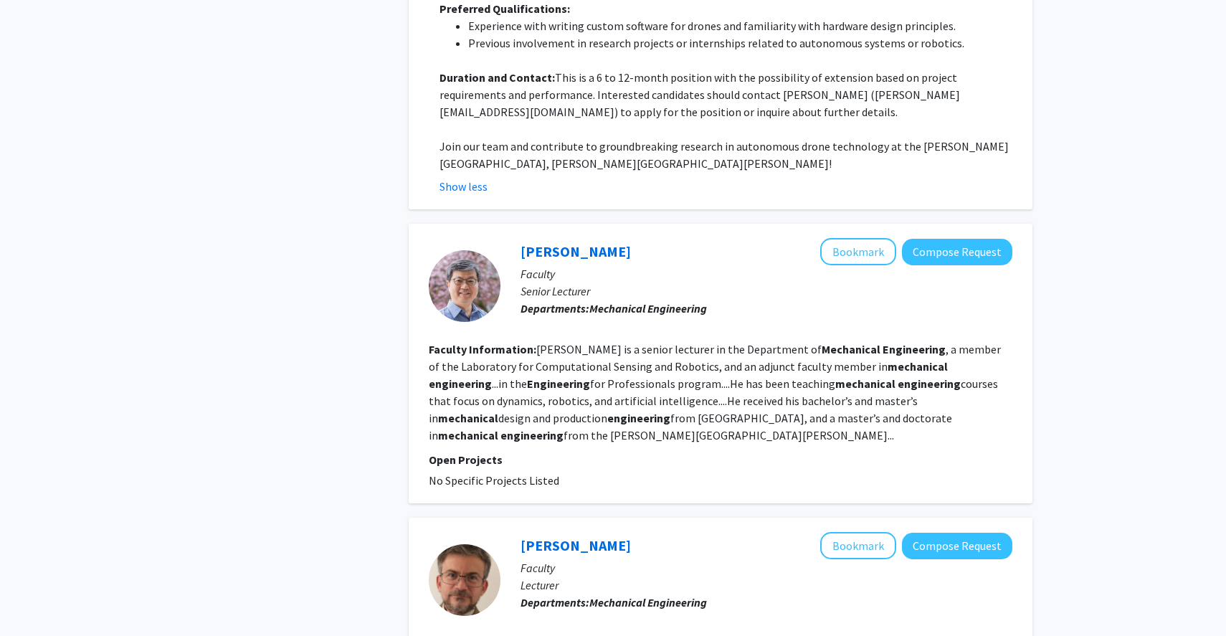
scroll to position [2148, 0]
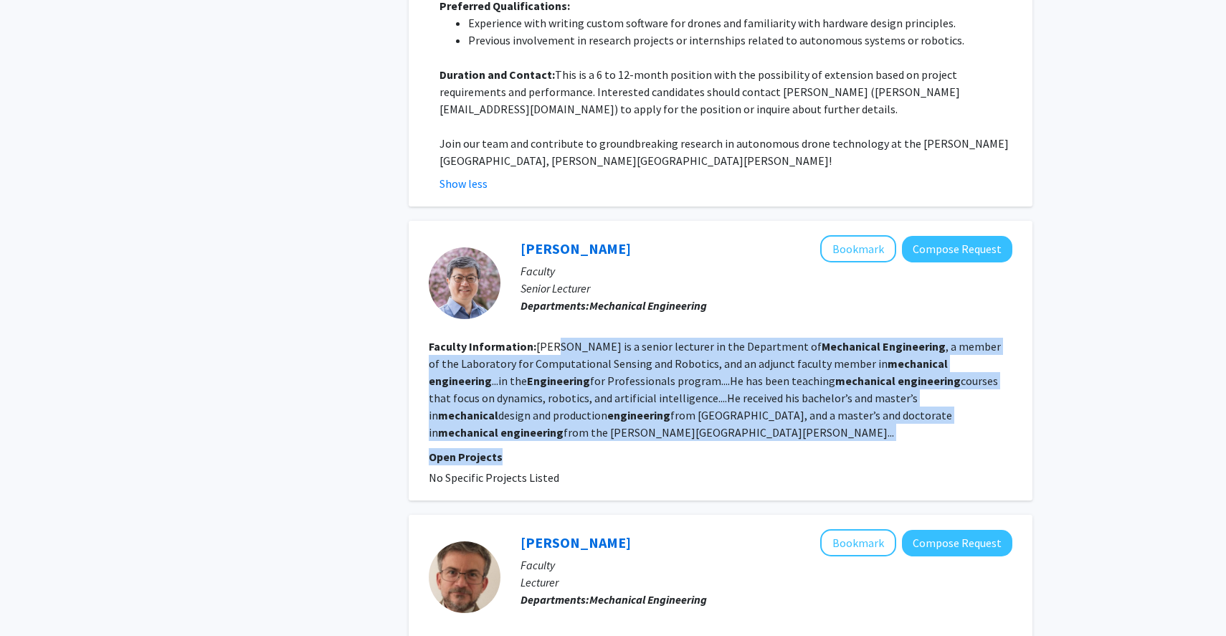
drag, startPoint x: 551, startPoint y: 244, endPoint x: 552, endPoint y: 355, distance: 111.1
click at [553, 355] on fg-search-faculty "[PERSON_NAME] Bookmark Compose Request Faculty Senior Lecturer Departments: Mec…" at bounding box center [720, 360] width 583 height 251
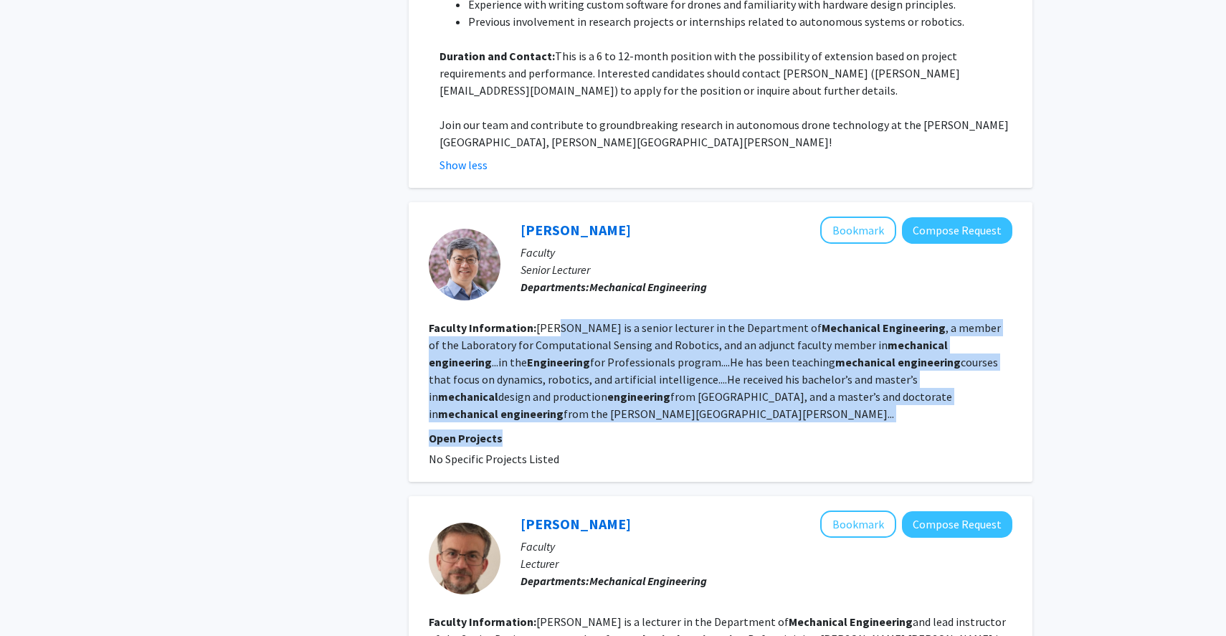
scroll to position [2168, 0]
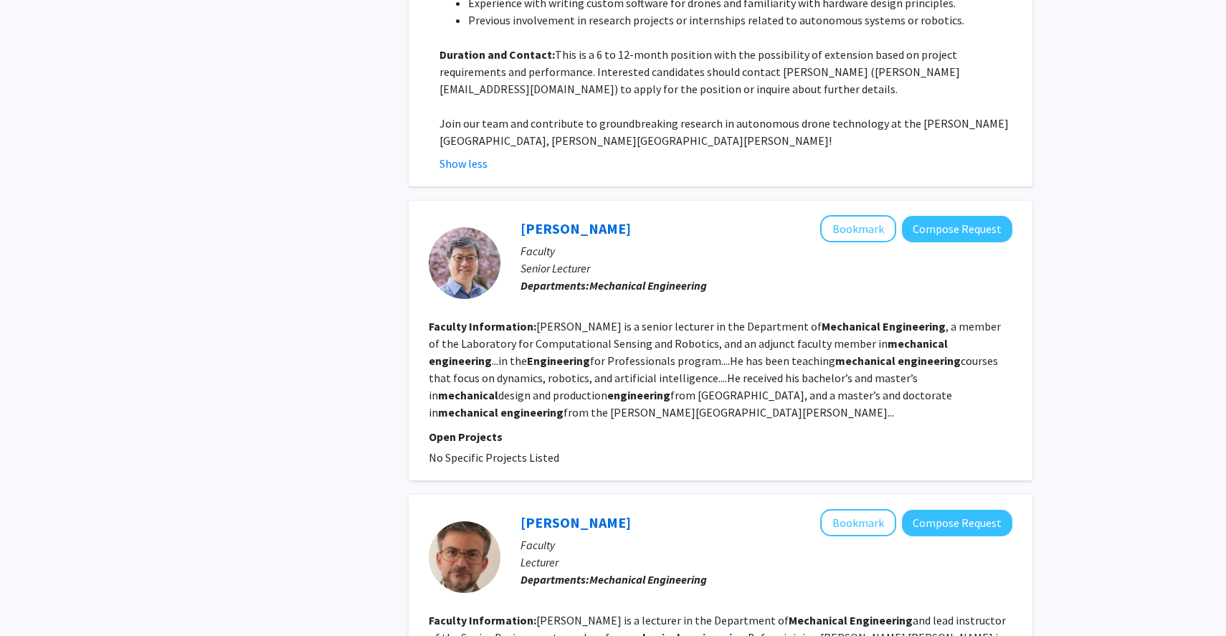
click at [576, 319] on fg-read-more "[PERSON_NAME] is a senior lecturer in the Department of Mechanical Engineering …" at bounding box center [715, 369] width 572 height 100
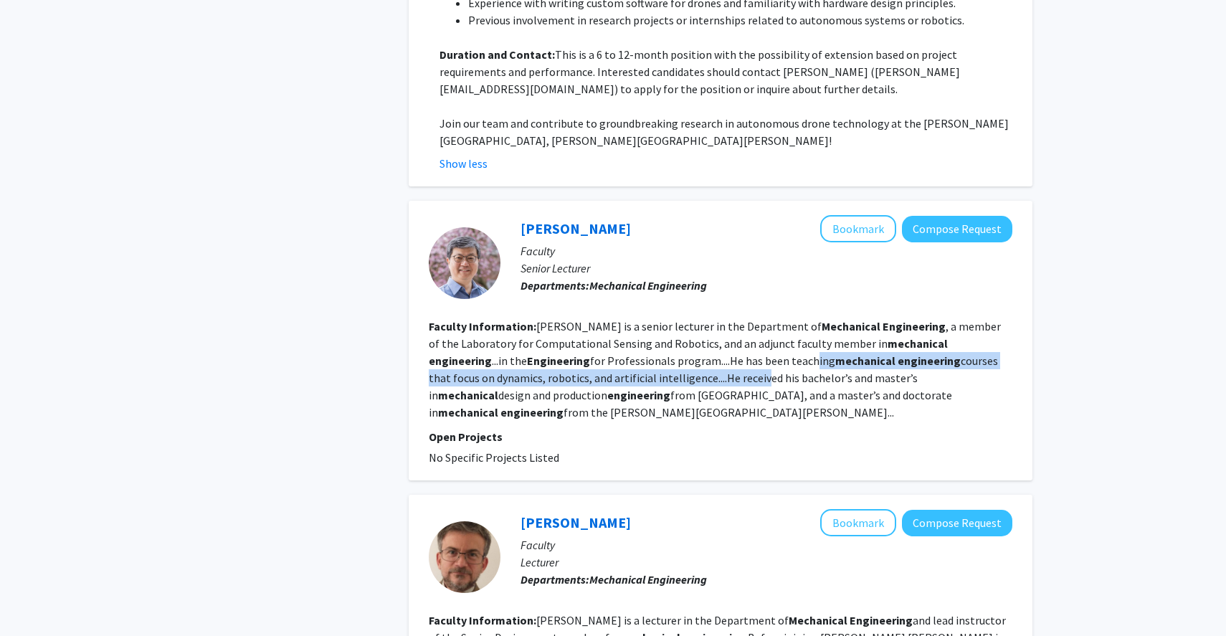
drag, startPoint x: 709, startPoint y: 261, endPoint x: 641, endPoint y: 275, distance: 68.7
click at [641, 319] on fg-read-more "[PERSON_NAME] is a senior lecturer in the Department of Mechanical Engineering …" at bounding box center [715, 369] width 572 height 100
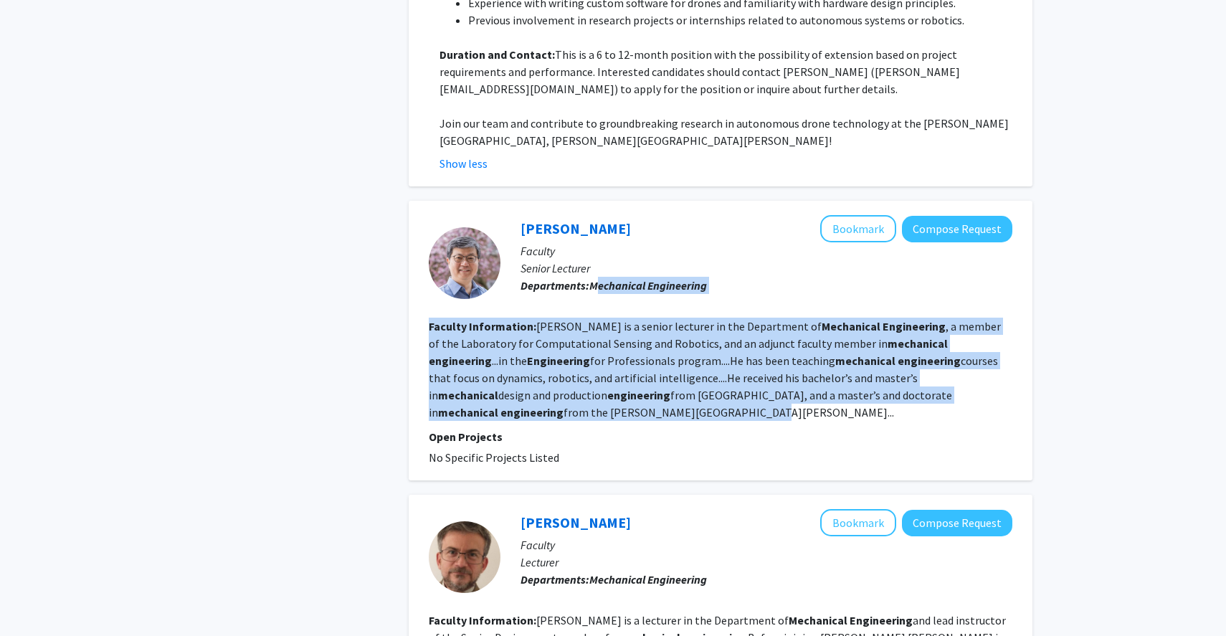
drag, startPoint x: 672, startPoint y: 300, endPoint x: 595, endPoint y: 175, distance: 147.0
click at [595, 215] on fg-search-faculty "[PERSON_NAME] Bookmark Compose Request Faculty Senior Lecturer Departments: Mec…" at bounding box center [720, 340] width 583 height 251
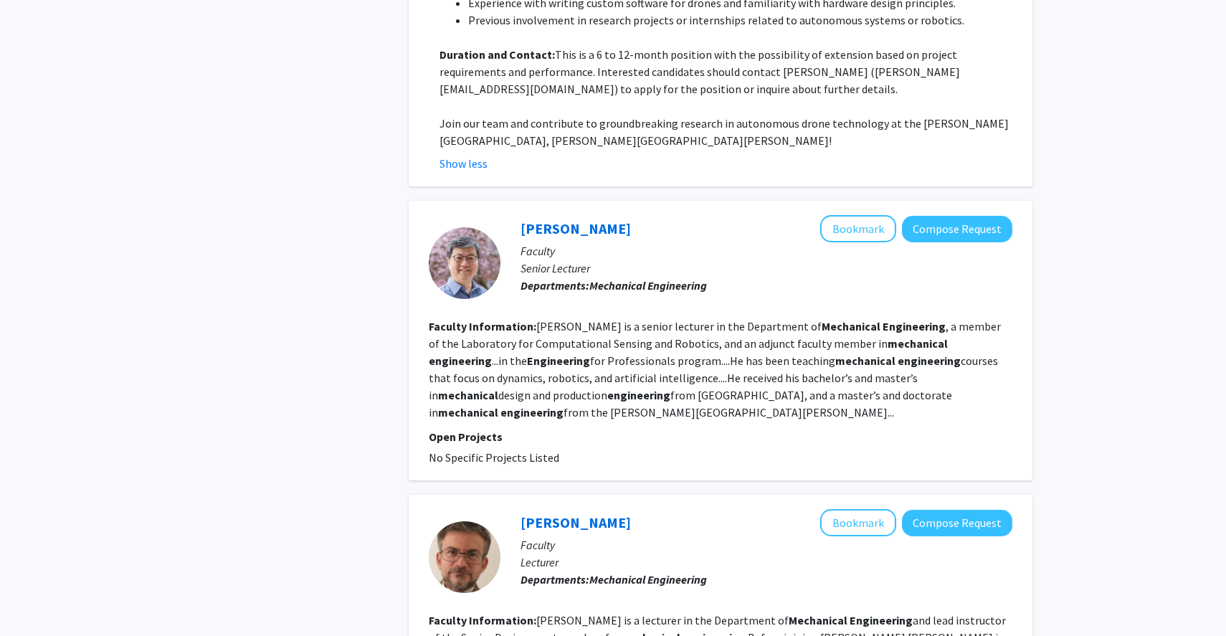
click at [594, 278] on b "Mechanical" at bounding box center [617, 285] width 56 height 14
drag, startPoint x: 594, startPoint y: 175, endPoint x: 558, endPoint y: 175, distance: 35.8
click at [558, 277] on p "Departments: Mechanical Engineering" at bounding box center [766, 285] width 492 height 17
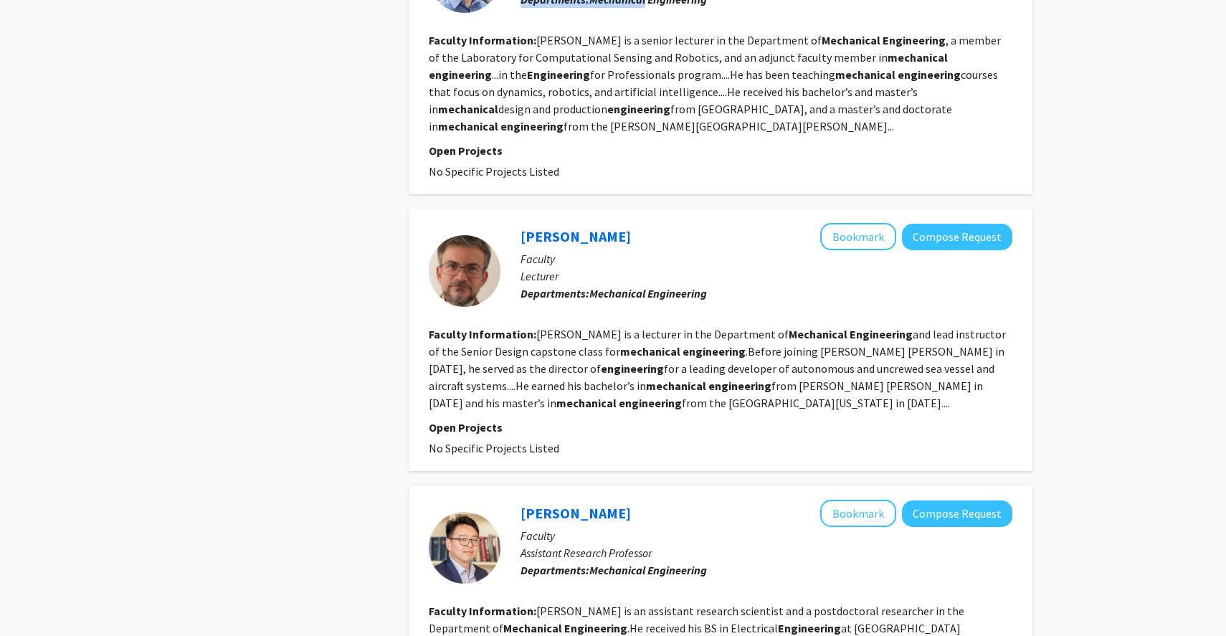
scroll to position [2458, 0]
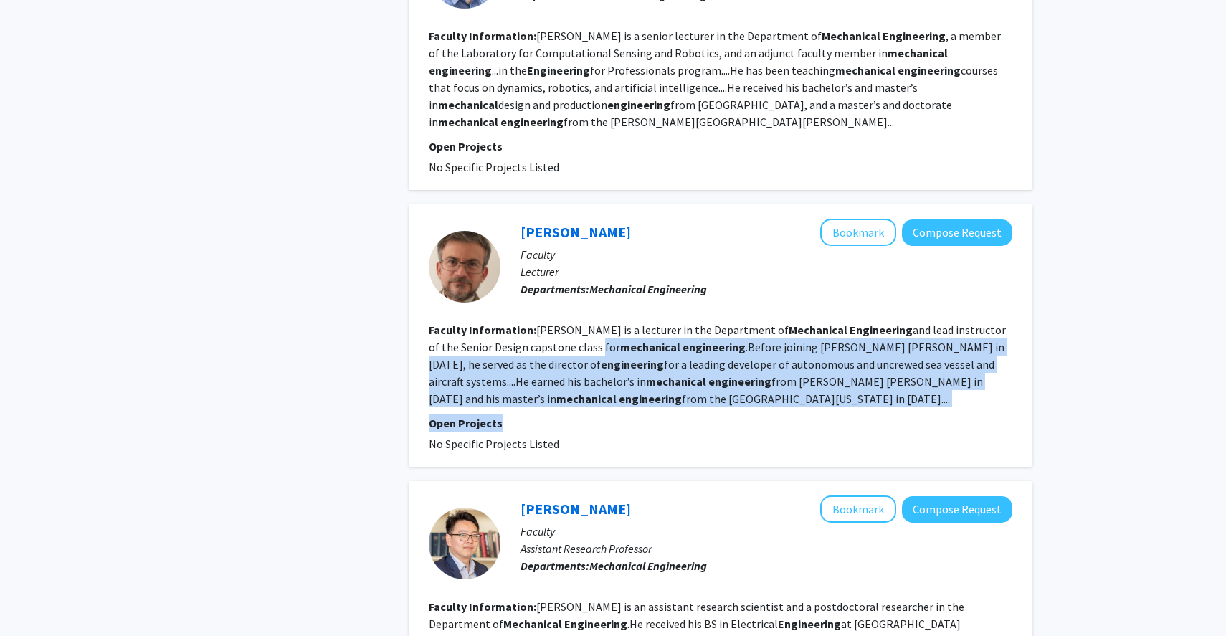
drag, startPoint x: 583, startPoint y: 237, endPoint x: 583, endPoint y: 315, distance: 78.1
click at [583, 315] on fg-search-faculty "[PERSON_NAME] Bookmark Compose Request Faculty Lecturer Departments: Mechanical…" at bounding box center [720, 336] width 583 height 234
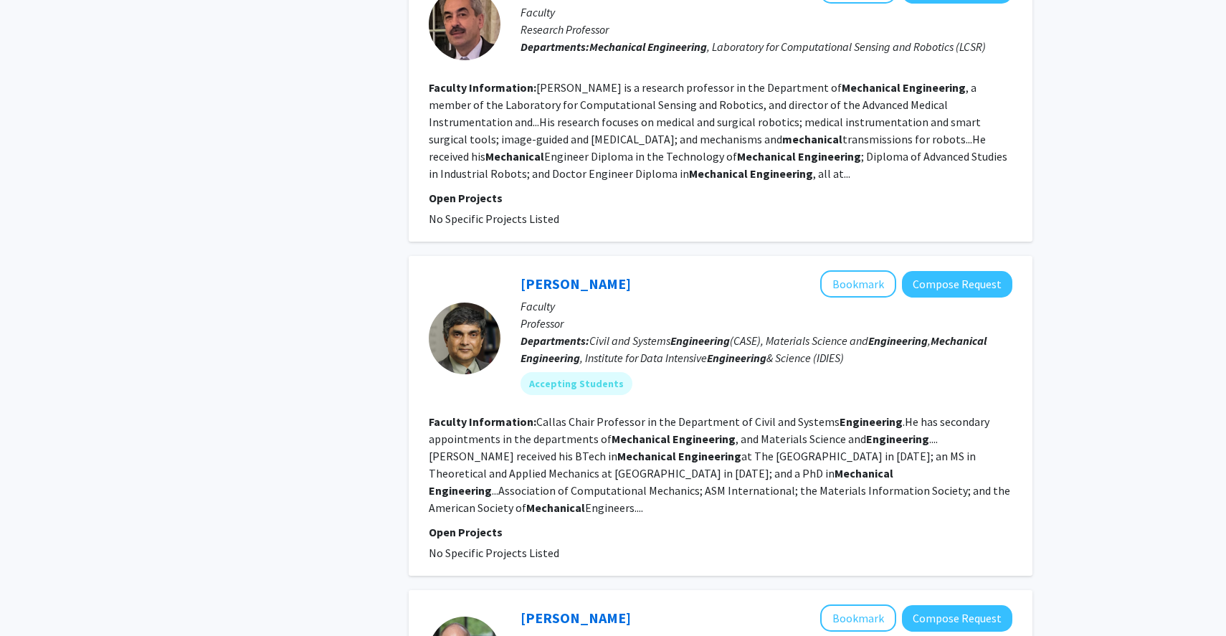
scroll to position [3235, 0]
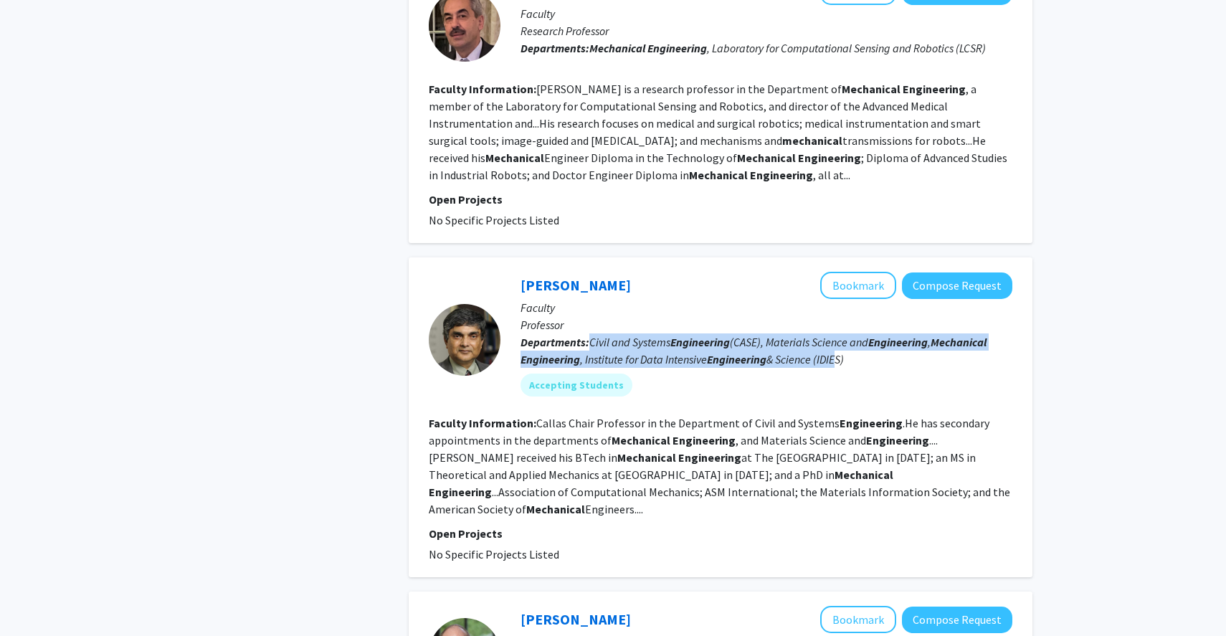
drag, startPoint x: 591, startPoint y: 220, endPoint x: 823, endPoint y: 252, distance: 234.5
click at [826, 272] on div "[PERSON_NAME] Bookmark Compose Request Faculty Professor Departments: Civil and…" at bounding box center [756, 339] width 512 height 135
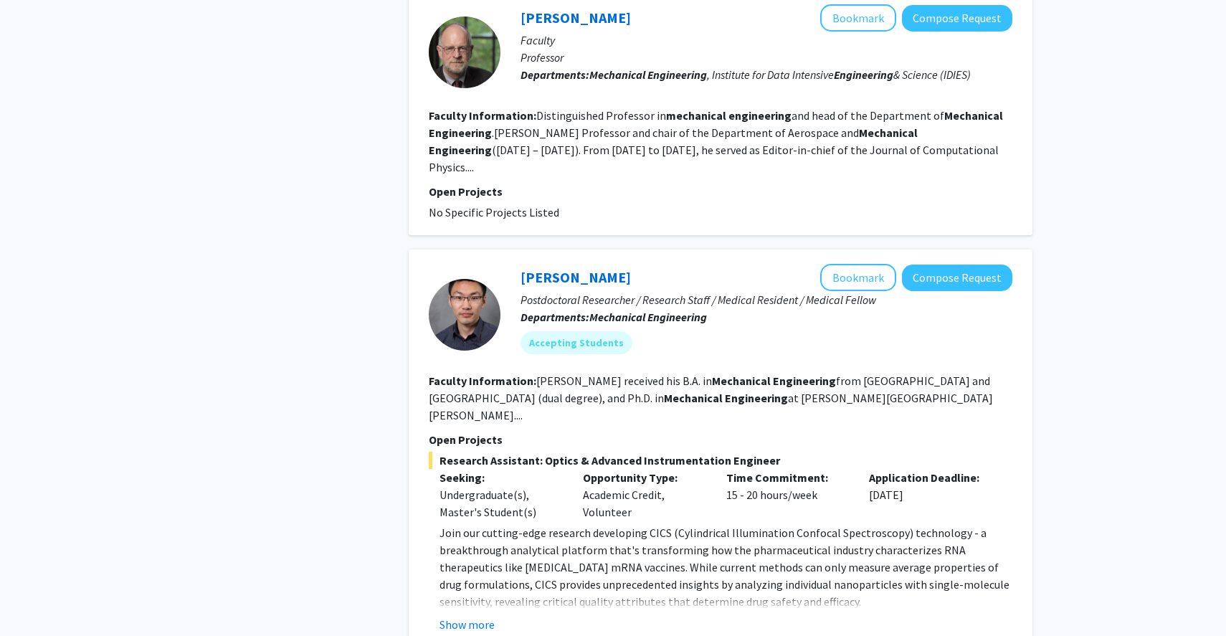
scroll to position [3829, 0]
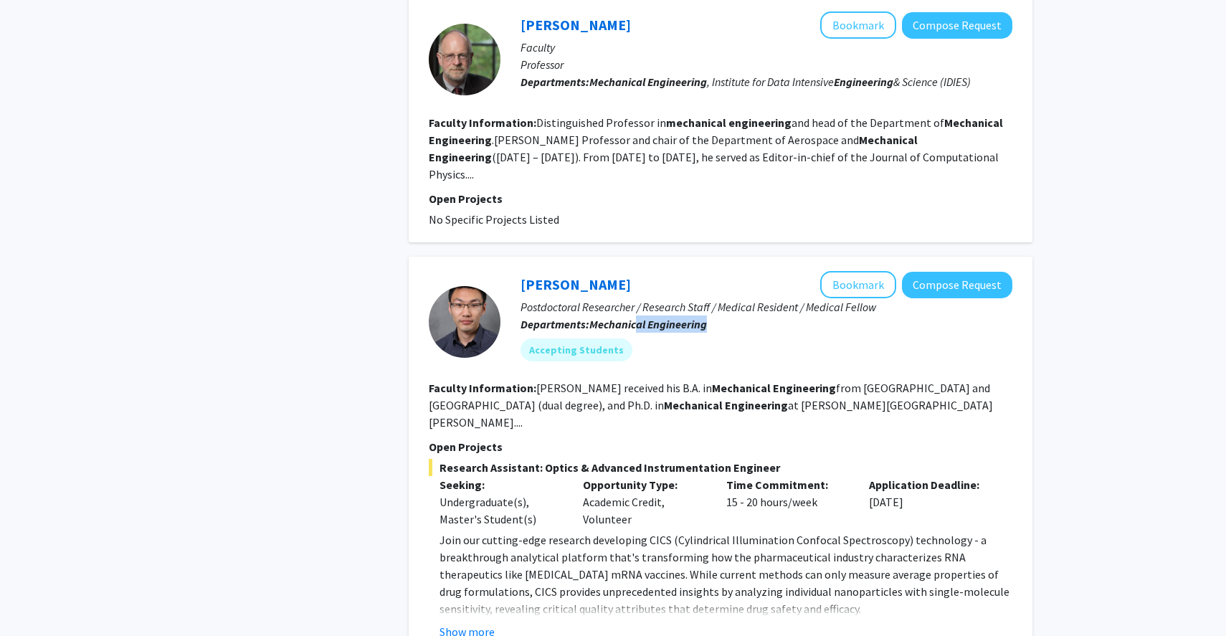
drag, startPoint x: 728, startPoint y: 178, endPoint x: 638, endPoint y: 174, distance: 90.4
click at [638, 271] on div "[PERSON_NAME] Bookmark Compose Request Postdoctoral Researcher / Research Staff…" at bounding box center [756, 321] width 512 height 101
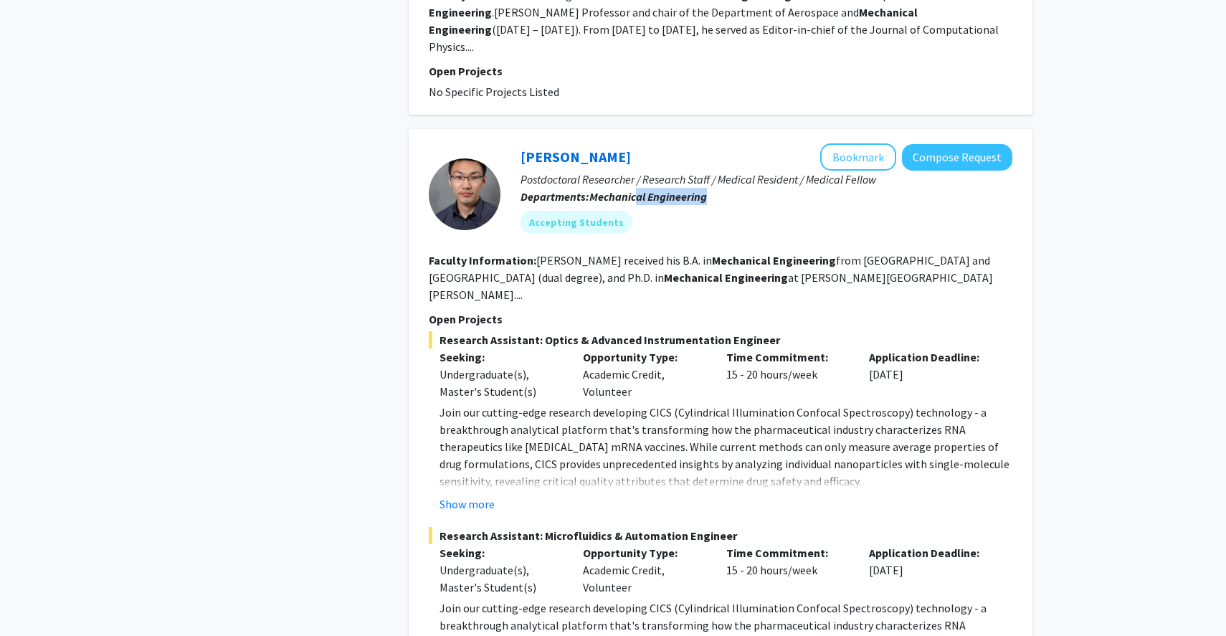
scroll to position [3968, 0]
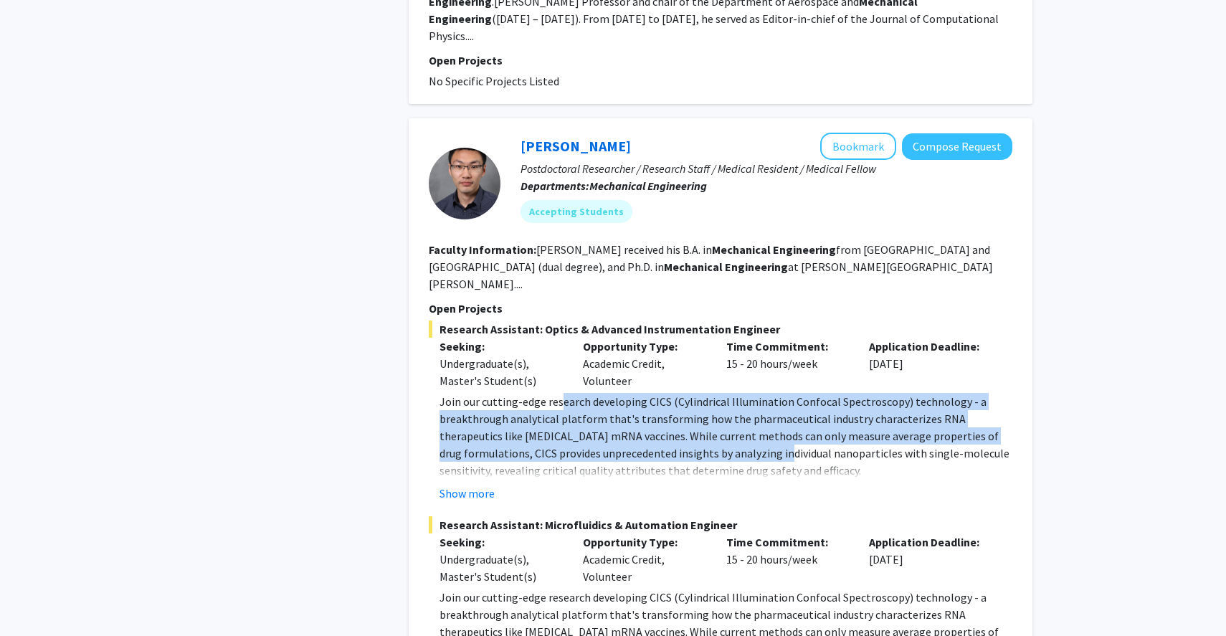
drag, startPoint x: 560, startPoint y: 230, endPoint x: 697, endPoint y: 272, distance: 144.0
click at [697, 393] on p "Join our cutting-edge research developing CICS (Cylindrical Illumination Confoc…" at bounding box center [725, 436] width 573 height 86
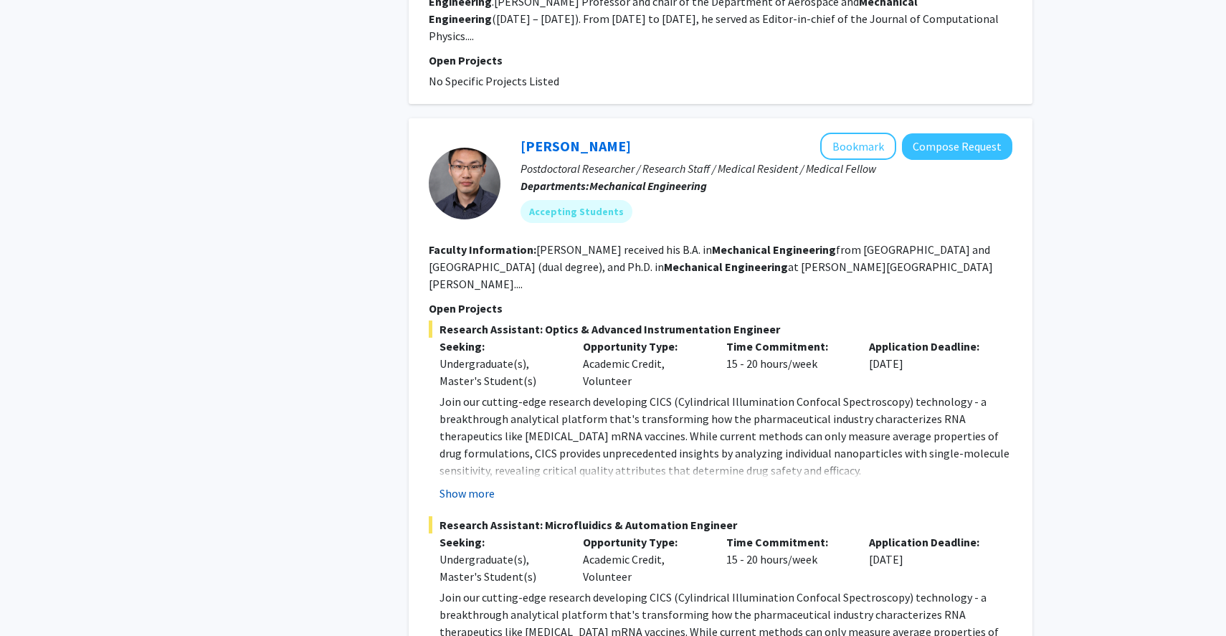
click at [467, 485] on button "Show more" at bounding box center [466, 493] width 55 height 17
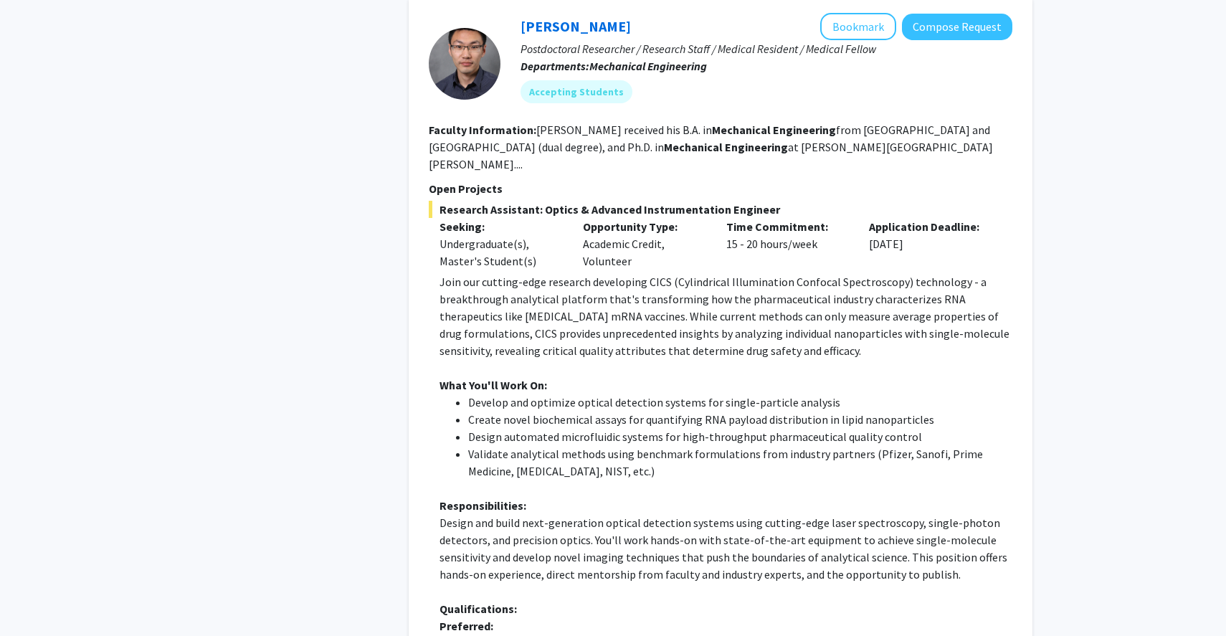
scroll to position [4089, 0]
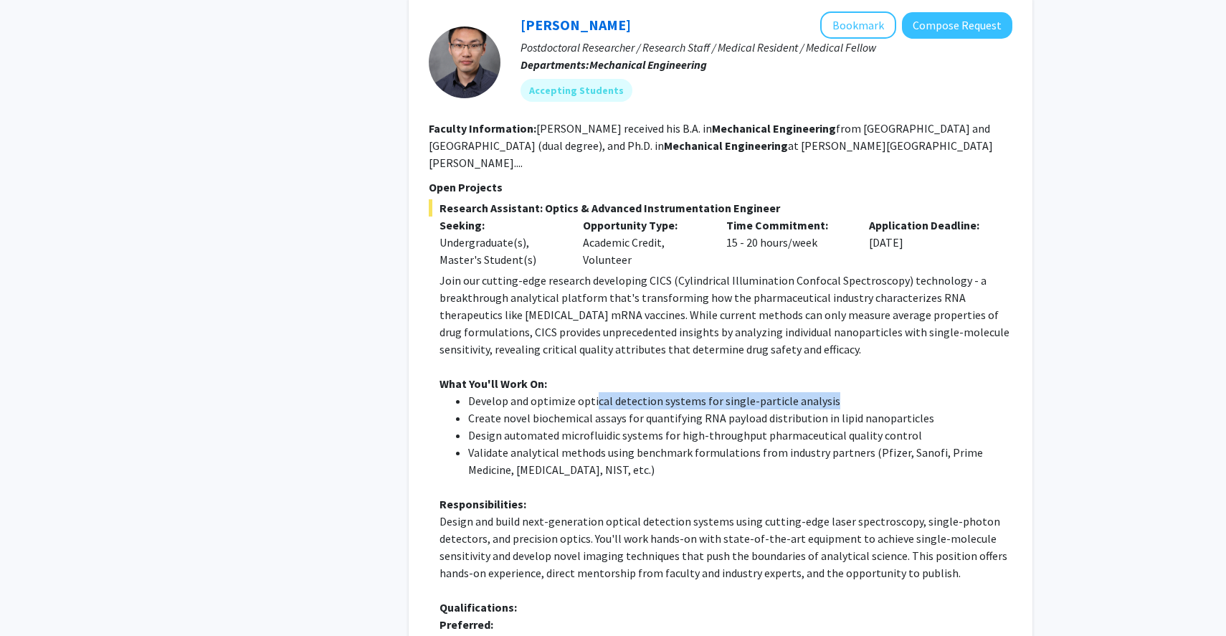
drag, startPoint x: 593, startPoint y: 225, endPoint x: 844, endPoint y: 224, distance: 251.6
click at [844, 392] on li "Develop and optimize optical detection systems for single-particle analysis" at bounding box center [740, 400] width 544 height 17
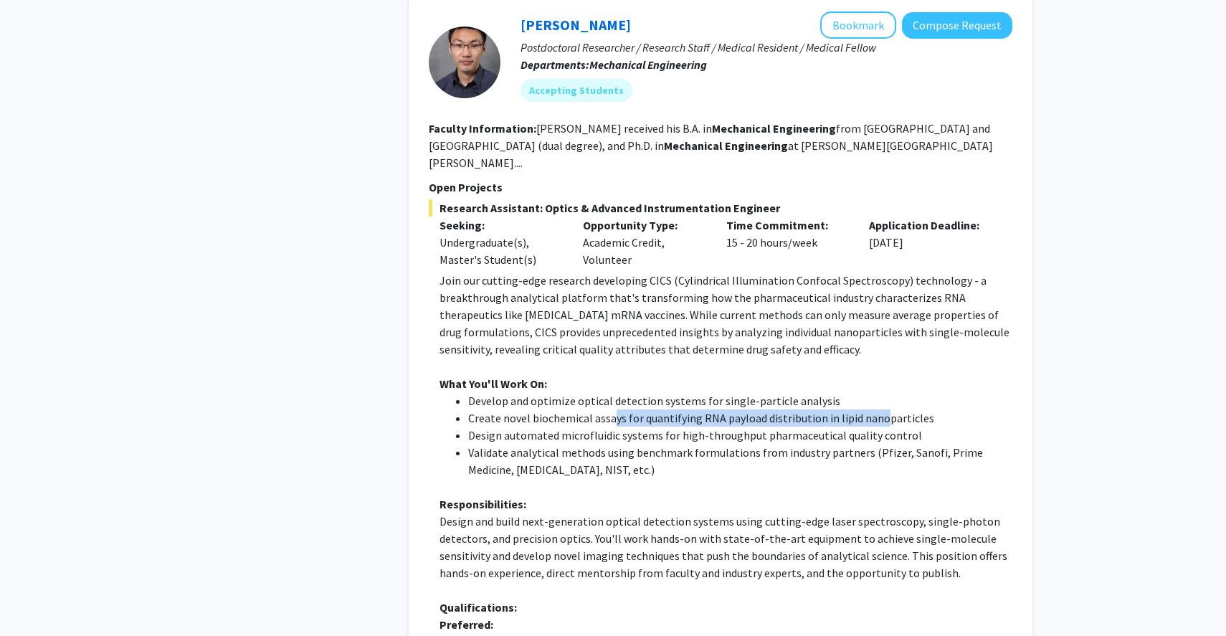
drag, startPoint x: 611, startPoint y: 246, endPoint x: 881, endPoint y: 254, distance: 269.6
click at [881, 409] on li "Create novel biochemical assays for quantifying RNA payload distribution in lip…" at bounding box center [740, 417] width 544 height 17
drag, startPoint x: 513, startPoint y: 262, endPoint x: 786, endPoint y: 260, distance: 272.4
click at [786, 426] on li "Design automated microfluidic systems for high-throughput pharmaceutical qualit…" at bounding box center [740, 434] width 544 height 17
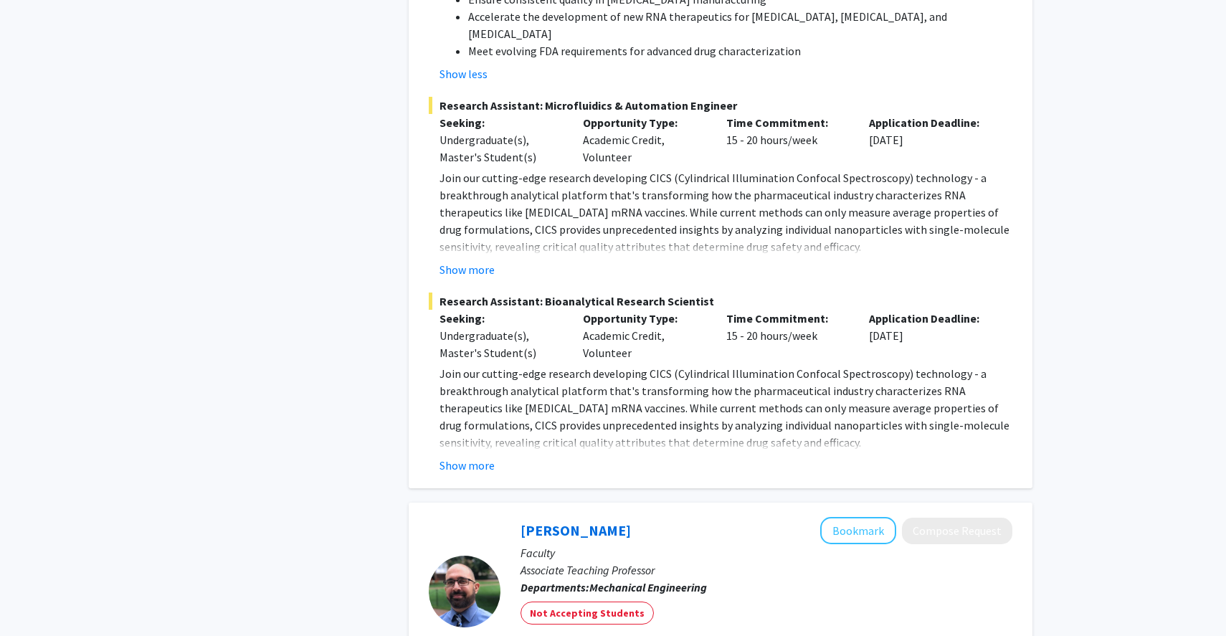
scroll to position [5003, 0]
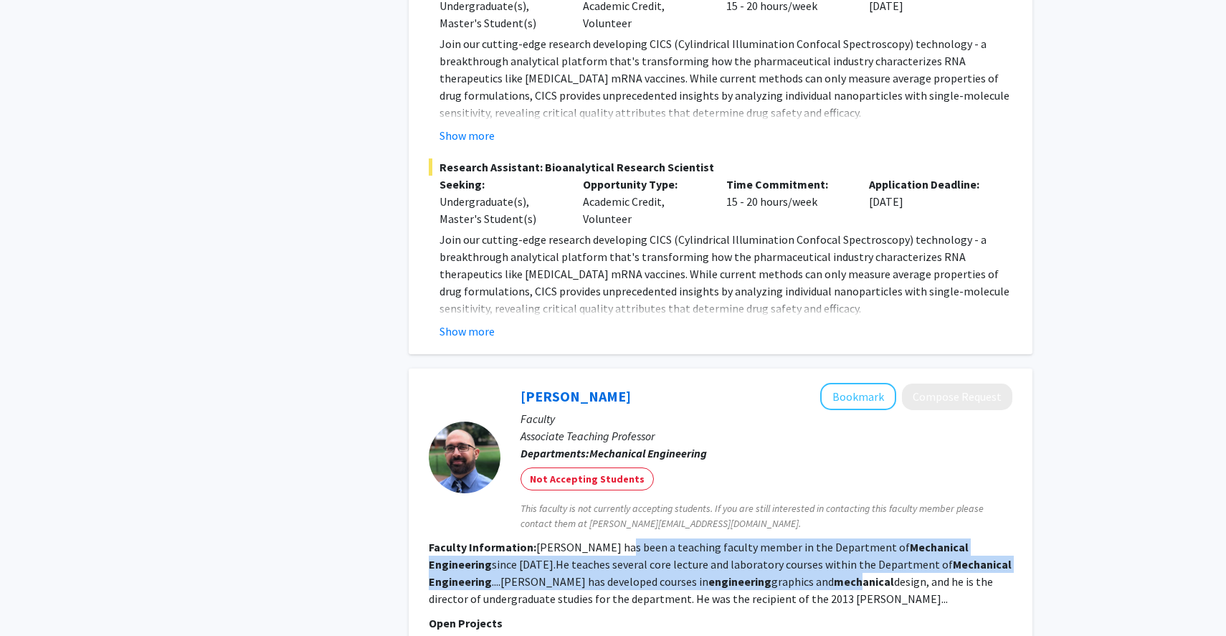
drag, startPoint x: 613, startPoint y: 362, endPoint x: 704, endPoint y: 393, distance: 96.3
click at [704, 540] on fg-read-more "[PERSON_NAME] has been a teaching faculty member in the Department of Mechanica…" at bounding box center [720, 573] width 583 height 66
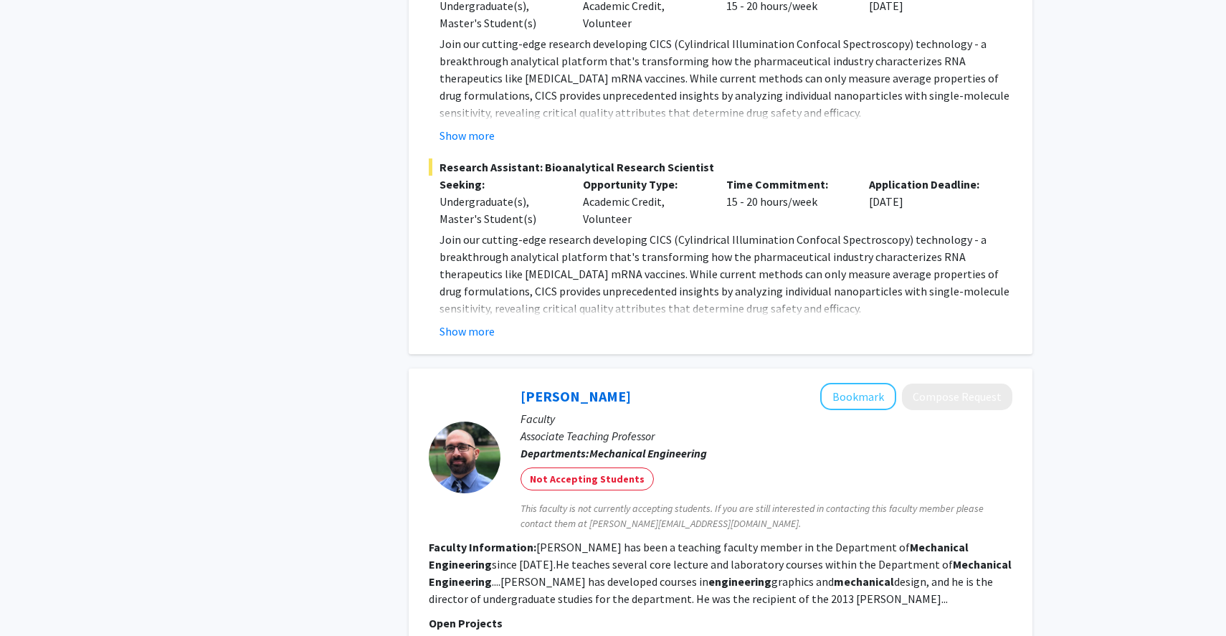
click at [715, 614] on p "Open Projects" at bounding box center [720, 622] width 583 height 17
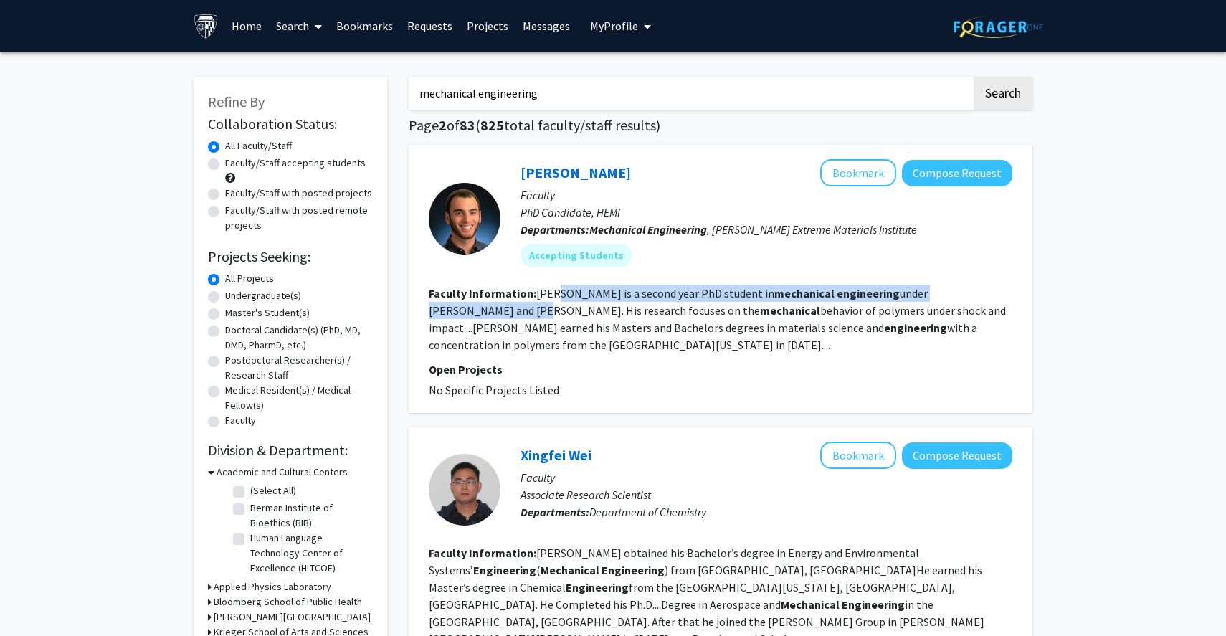
drag, startPoint x: 557, startPoint y: 294, endPoint x: 968, endPoint y: 292, distance: 411.4
click at [968, 291] on fg-read-more "[PERSON_NAME] is a second year PhD student in mechanical engineering under [PER…" at bounding box center [717, 319] width 577 height 66
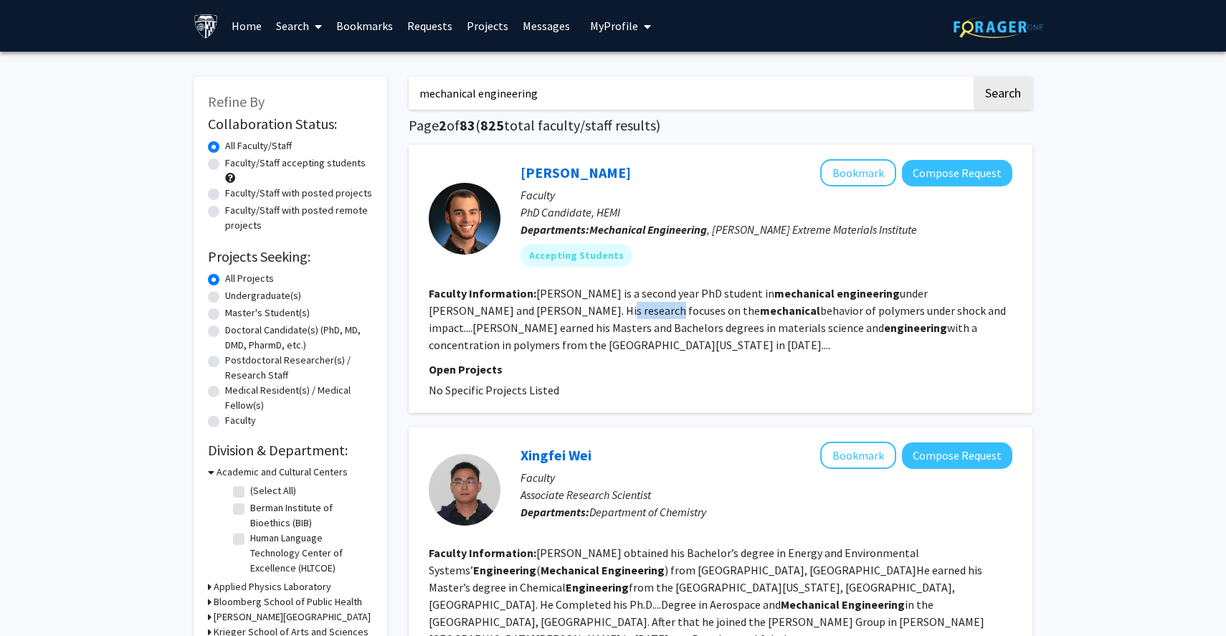
drag, startPoint x: 479, startPoint y: 308, endPoint x: 527, endPoint y: 308, distance: 48.0
click at [527, 308] on fg-read-more "[PERSON_NAME] is a second year PhD student in mechanical engineering under [PER…" at bounding box center [717, 319] width 577 height 66
drag, startPoint x: 568, startPoint y: 305, endPoint x: 882, endPoint y: 316, distance: 314.8
click at [882, 316] on fg-read-more "[PERSON_NAME] is a second year PhD student in mechanical engineering under [PER…" at bounding box center [717, 319] width 577 height 66
click at [948, 318] on section "Faculty Information: [PERSON_NAME] is a second year PhD student in mechanical e…" at bounding box center [720, 319] width 583 height 69
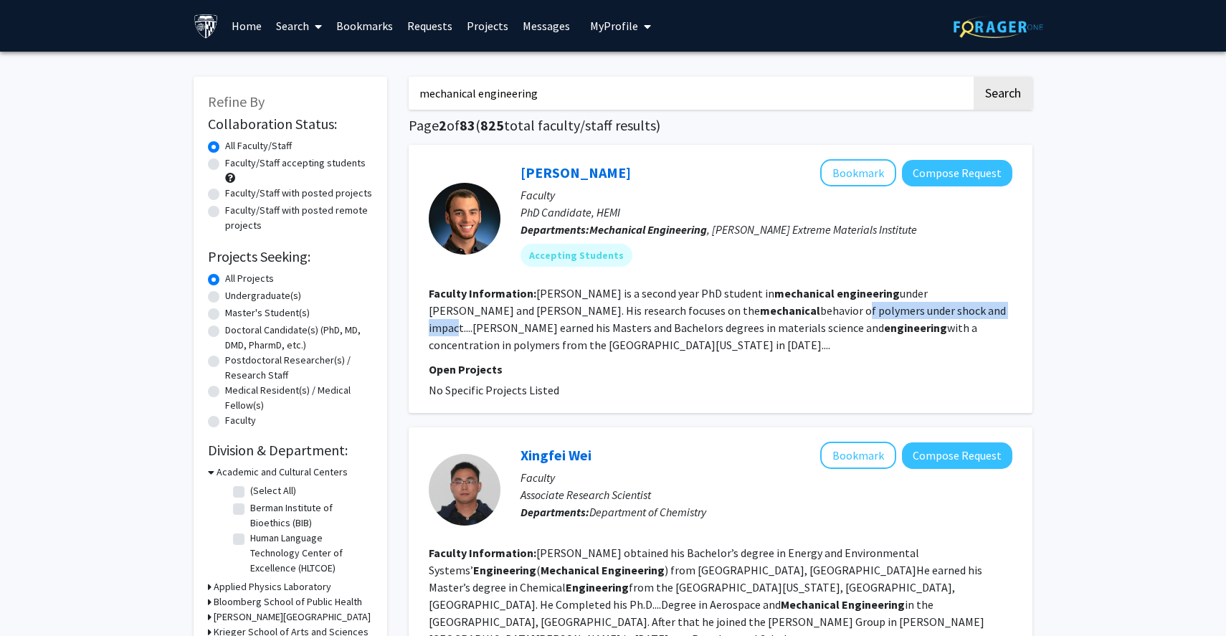
drag, startPoint x: 948, startPoint y: 307, endPoint x: 785, endPoint y: 311, distance: 163.5
click at [785, 311] on fg-read-more "[PERSON_NAME] is a second year PhD student in mechanical engineering under [PER…" at bounding box center [717, 319] width 577 height 66
drag, startPoint x: 608, startPoint y: 328, endPoint x: 718, endPoint y: 350, distance: 112.6
click at [718, 351] on section "Faculty Information: [PERSON_NAME] is a second year PhD student in mechanical e…" at bounding box center [720, 319] width 583 height 69
click at [668, 321] on fg-read-more "[PERSON_NAME] is a second year PhD student in mechanical engineering under [PER…" at bounding box center [717, 319] width 577 height 66
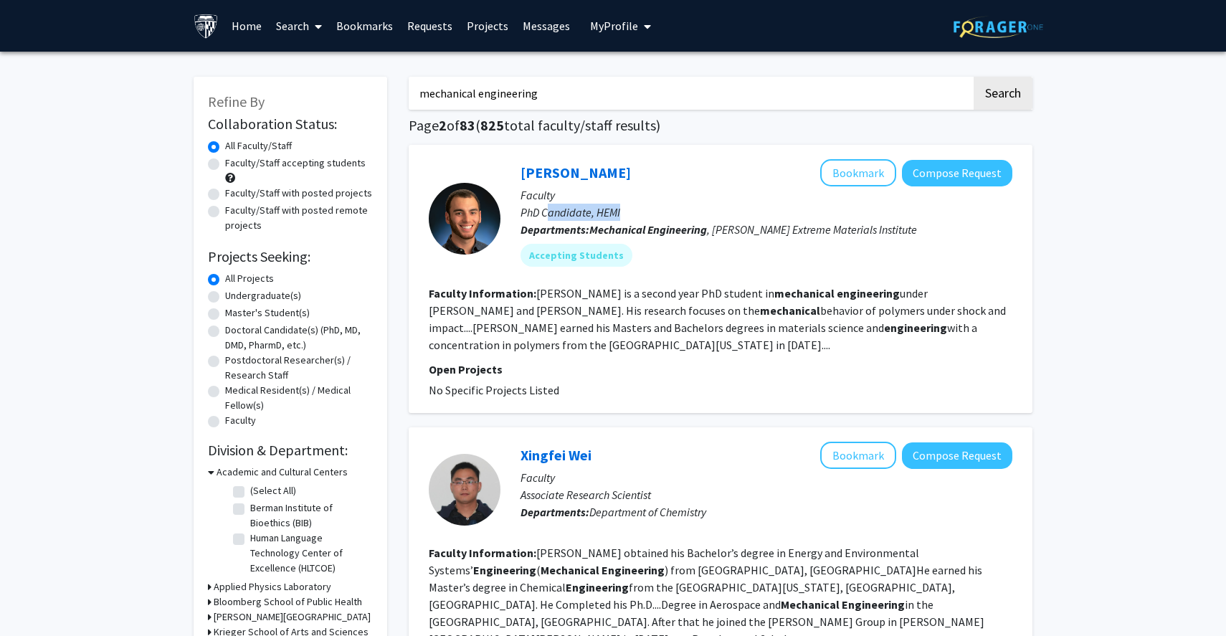
drag, startPoint x: 699, startPoint y: 219, endPoint x: 548, endPoint y: 211, distance: 150.7
click at [548, 211] on p "PhD Candidate, HEMI" at bounding box center [766, 212] width 492 height 17
drag, startPoint x: 517, startPoint y: 220, endPoint x: 617, endPoint y: 244, distance: 102.4
click at [617, 244] on div "[PERSON_NAME] Bookmark Compose Request Faculty PhD Candidate, HEMI Departments:…" at bounding box center [756, 218] width 512 height 118
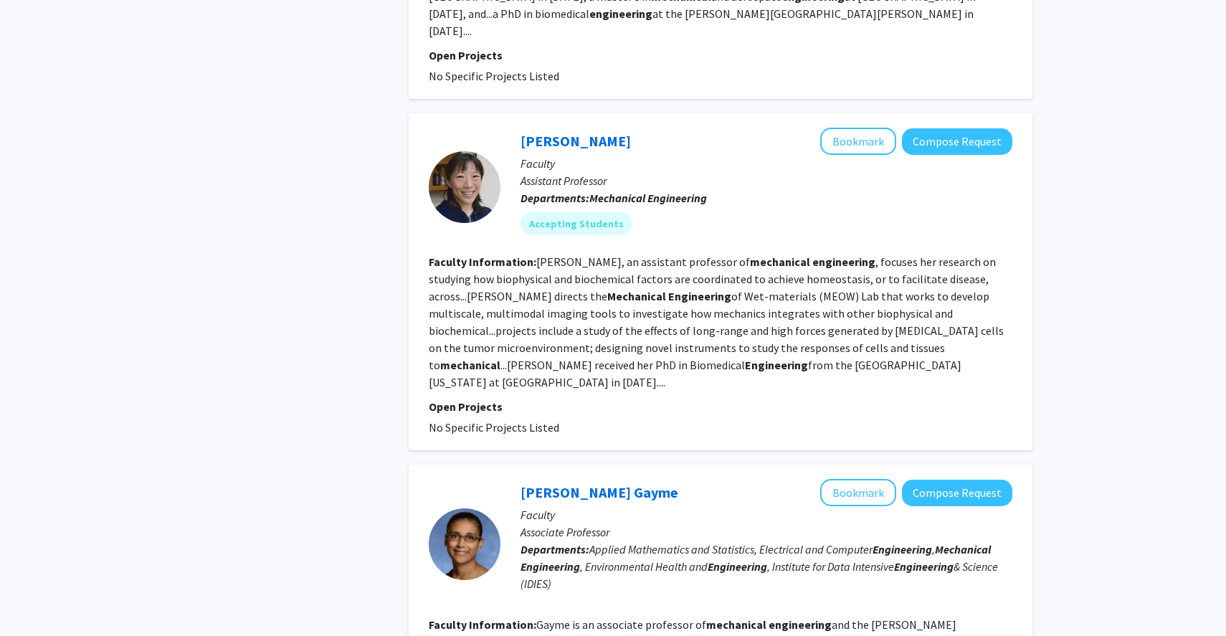
scroll to position [1513, 0]
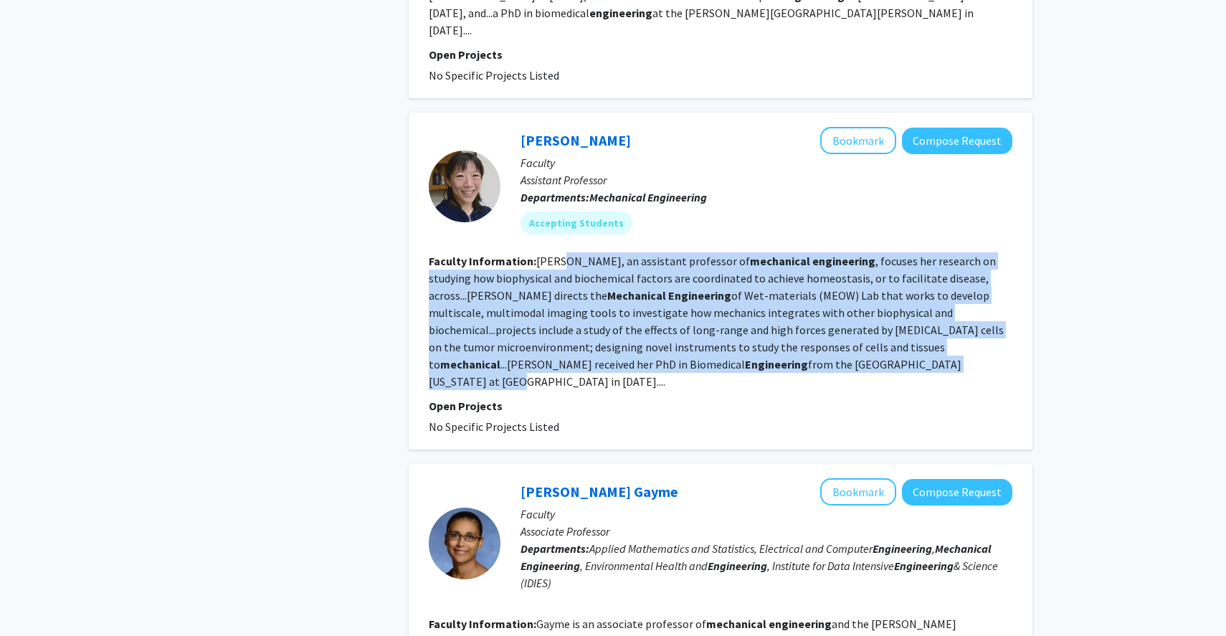
drag, startPoint x: 563, startPoint y: 187, endPoint x: 586, endPoint y: 302, distance: 116.8
click at [586, 302] on fg-read-more "[PERSON_NAME], an assistant professor of mechanical engineering , focuses her r…" at bounding box center [716, 321] width 575 height 135
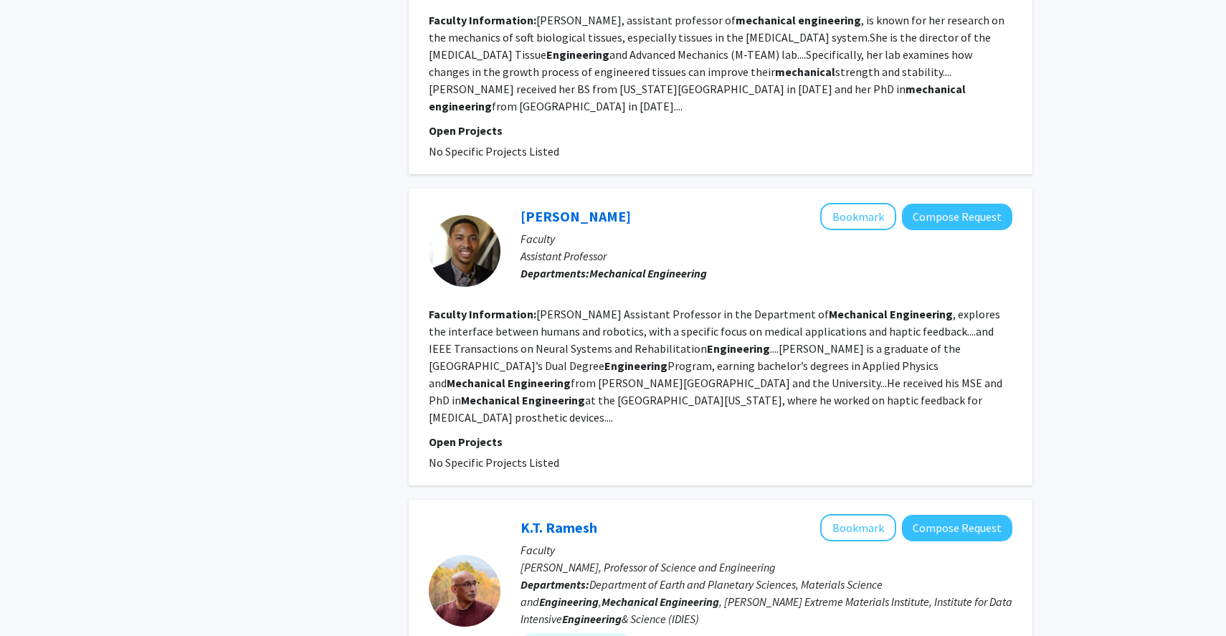
scroll to position [2411, 0]
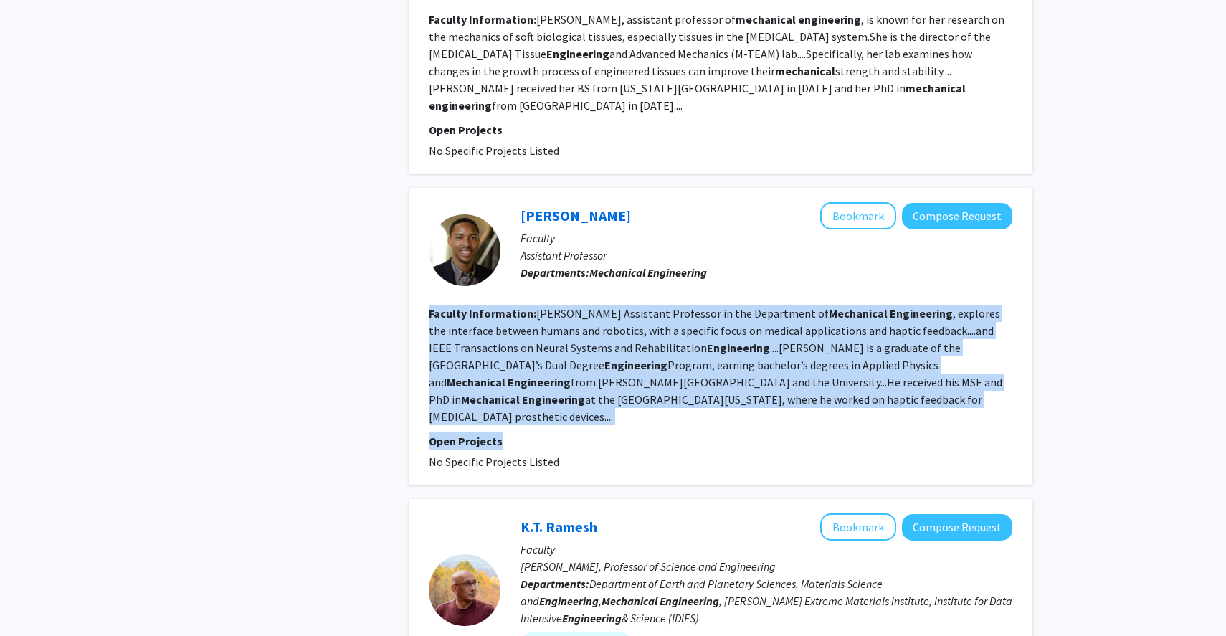
drag, startPoint x: 516, startPoint y: 181, endPoint x: 545, endPoint y: 298, distance: 121.0
click at [545, 298] on fg-search-faculty "[PERSON_NAME] Bookmark Compose Request Faculty Assistant Professor Departments:…" at bounding box center [720, 336] width 583 height 268
click at [543, 432] on p "Open Projects" at bounding box center [720, 440] width 583 height 17
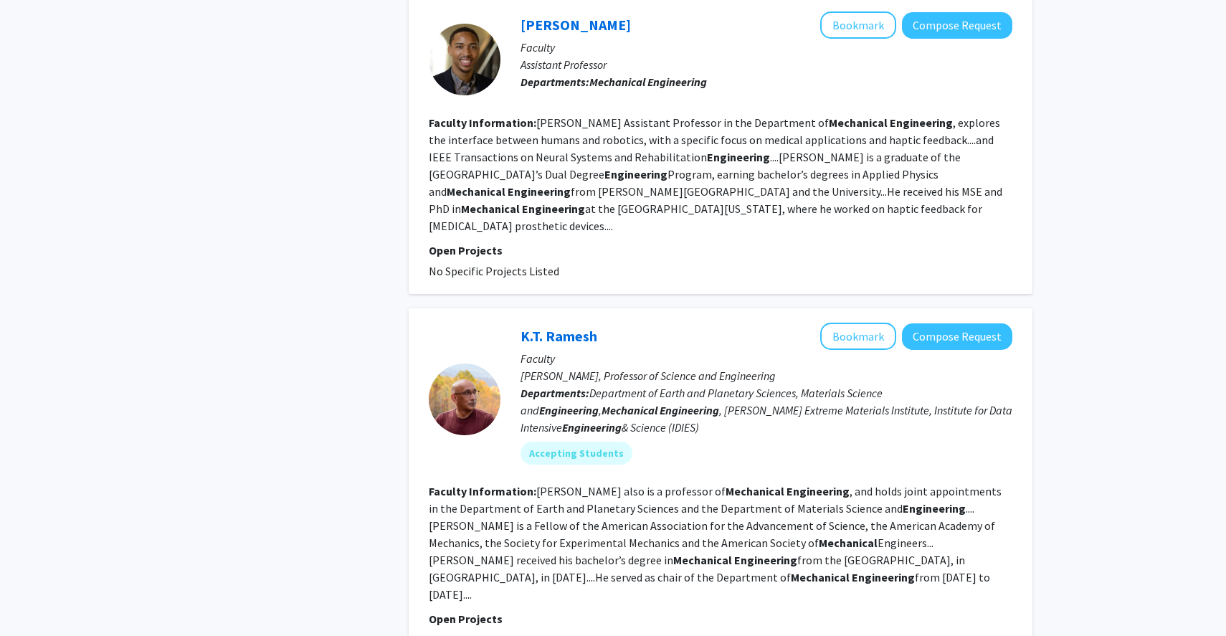
scroll to position [2602, 0]
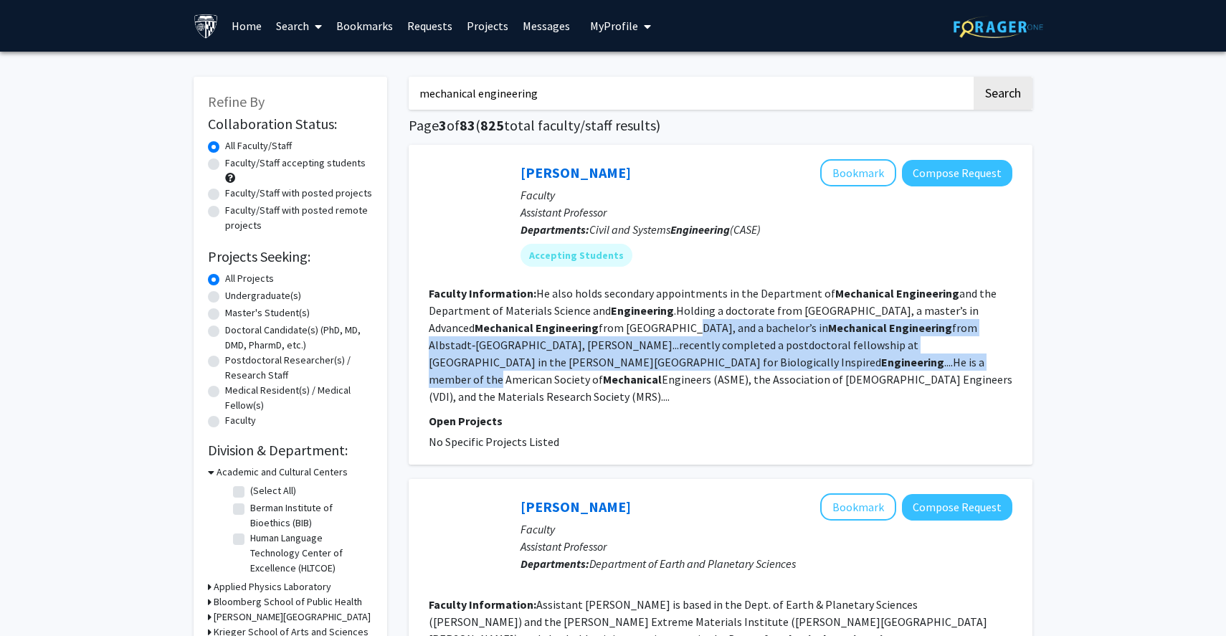
drag, startPoint x: 629, startPoint y: 320, endPoint x: 721, endPoint y: 354, distance: 98.4
click at [721, 354] on fg-read-more "He also holds secondary appointments in the Department of Mechanical Engineerin…" at bounding box center [720, 345] width 583 height 118
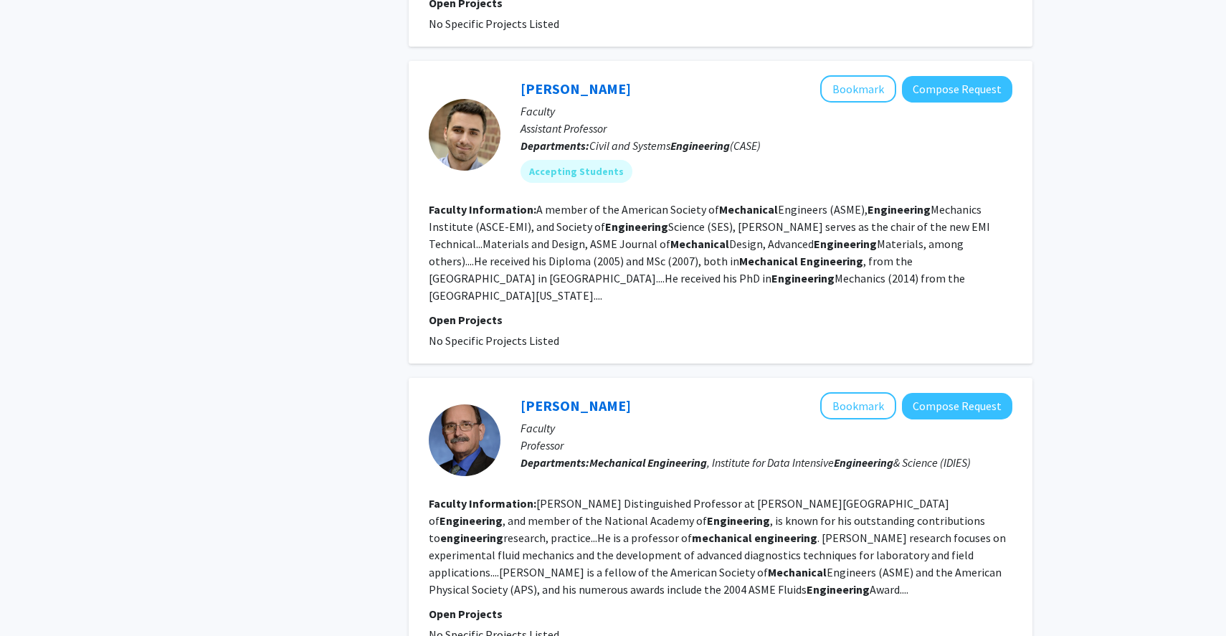
scroll to position [2557, 0]
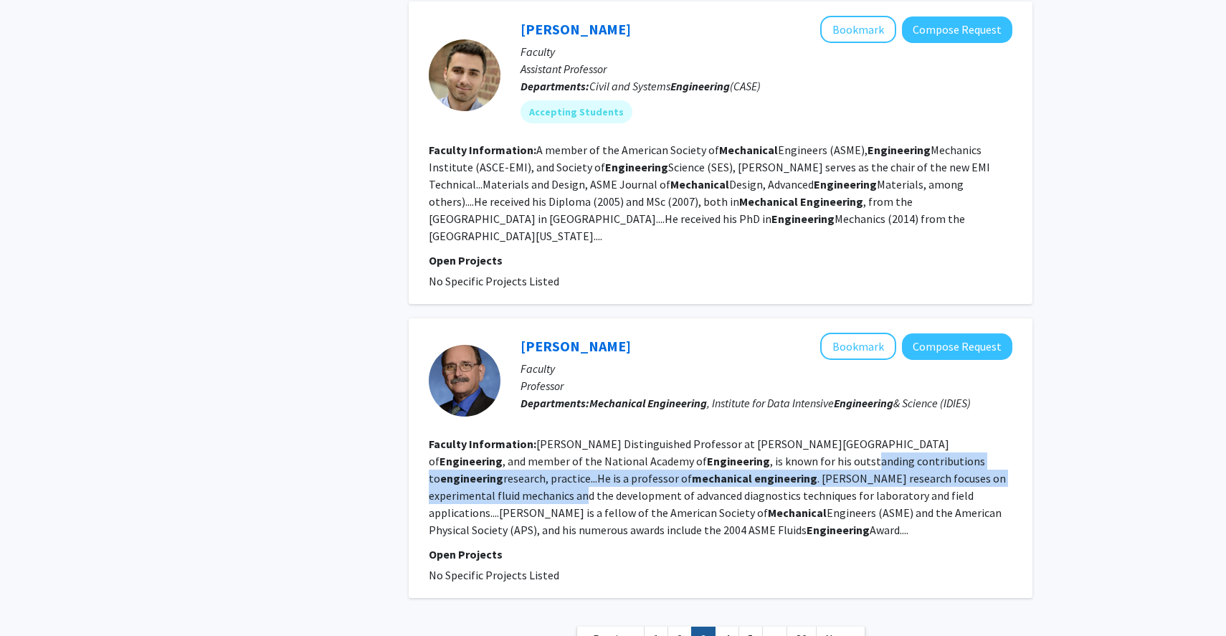
drag, startPoint x: 699, startPoint y: 339, endPoint x: 932, endPoint y: 355, distance: 234.2
click at [932, 436] on fg-read-more "[PERSON_NAME] Distinguished Professor at [GEOGRAPHIC_DATA][PERSON_NAME] School …" at bounding box center [717, 486] width 577 height 100
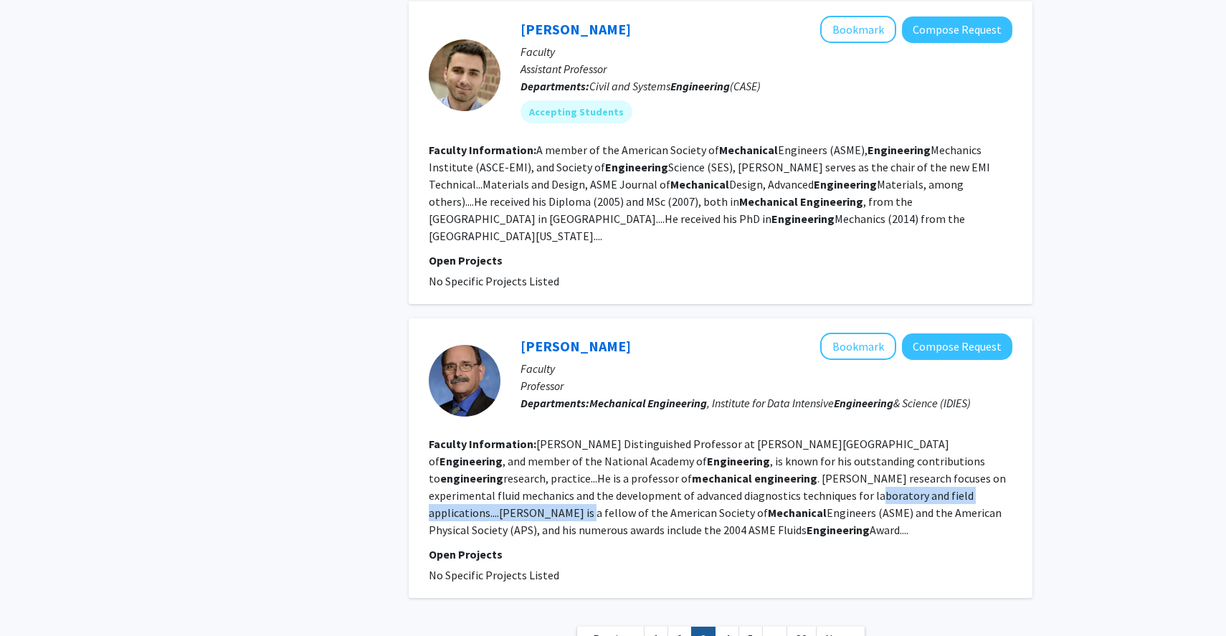
drag, startPoint x: 650, startPoint y: 368, endPoint x: 854, endPoint y: 376, distance: 203.7
click at [876, 436] on fg-read-more "[PERSON_NAME] Distinguished Professor at [GEOGRAPHIC_DATA][PERSON_NAME] School …" at bounding box center [717, 486] width 577 height 100
click at [715, 626] on link "4" at bounding box center [727, 638] width 24 height 25
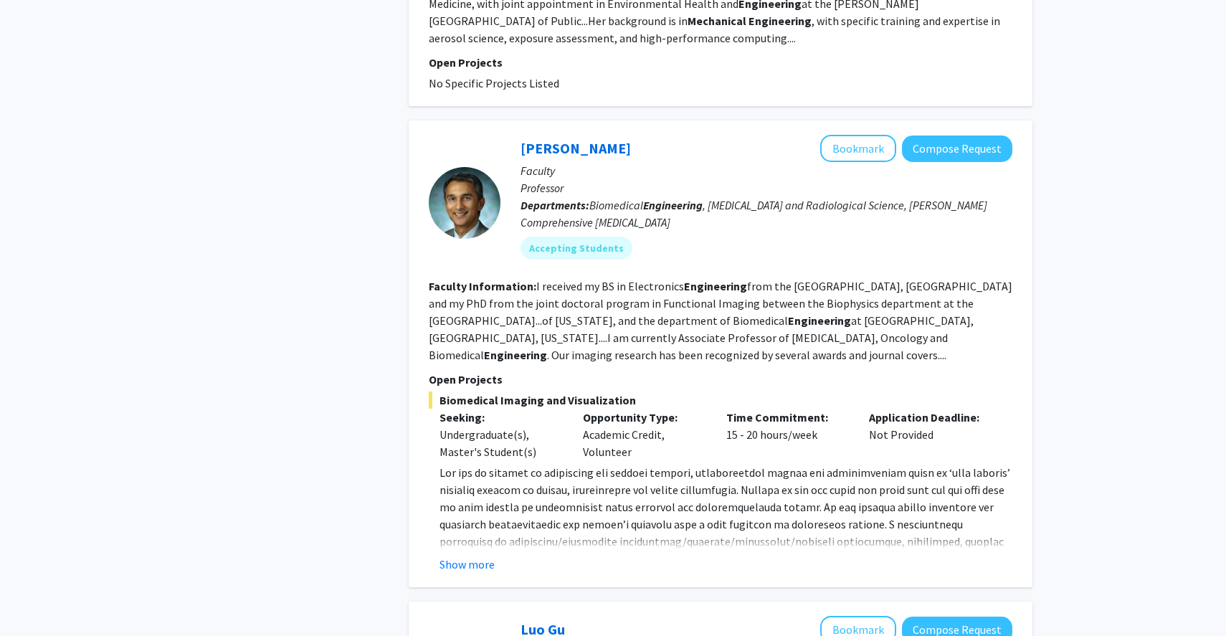
scroll to position [2033, 0]
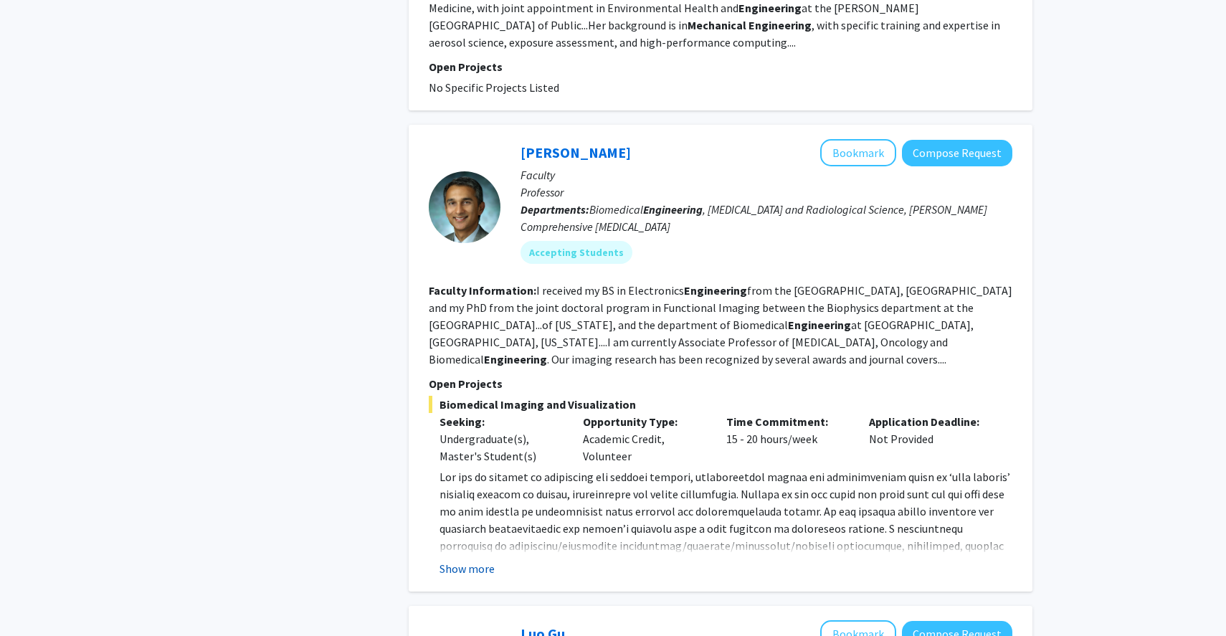
click at [467, 560] on button "Show more" at bounding box center [466, 568] width 55 height 17
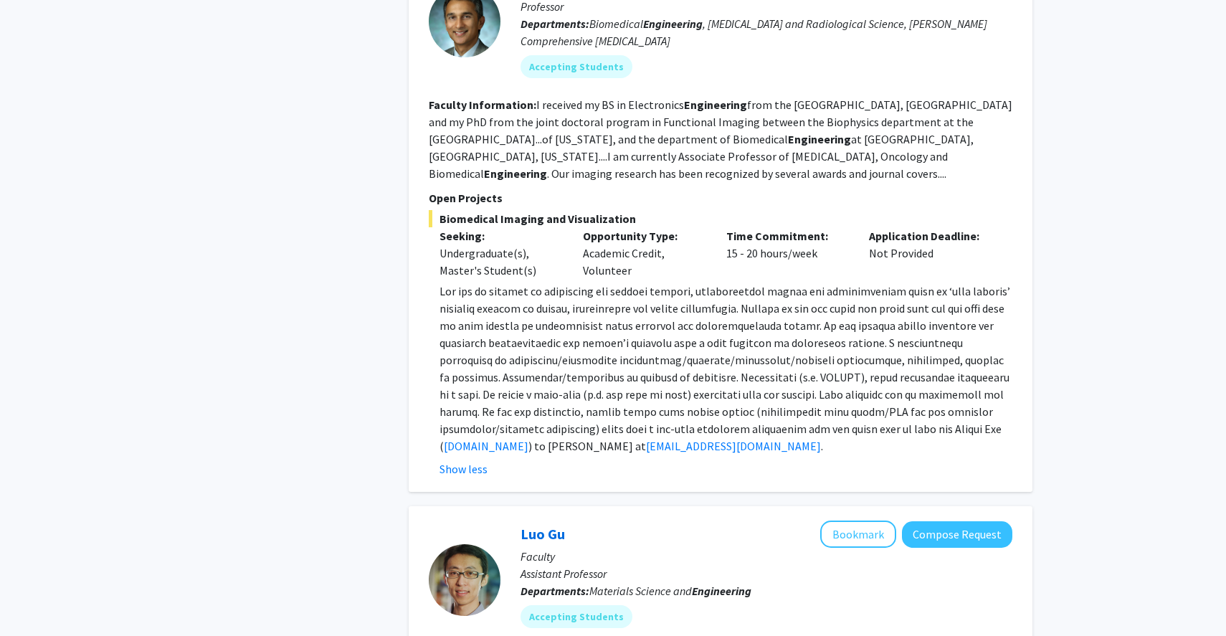
scroll to position [2220, 0]
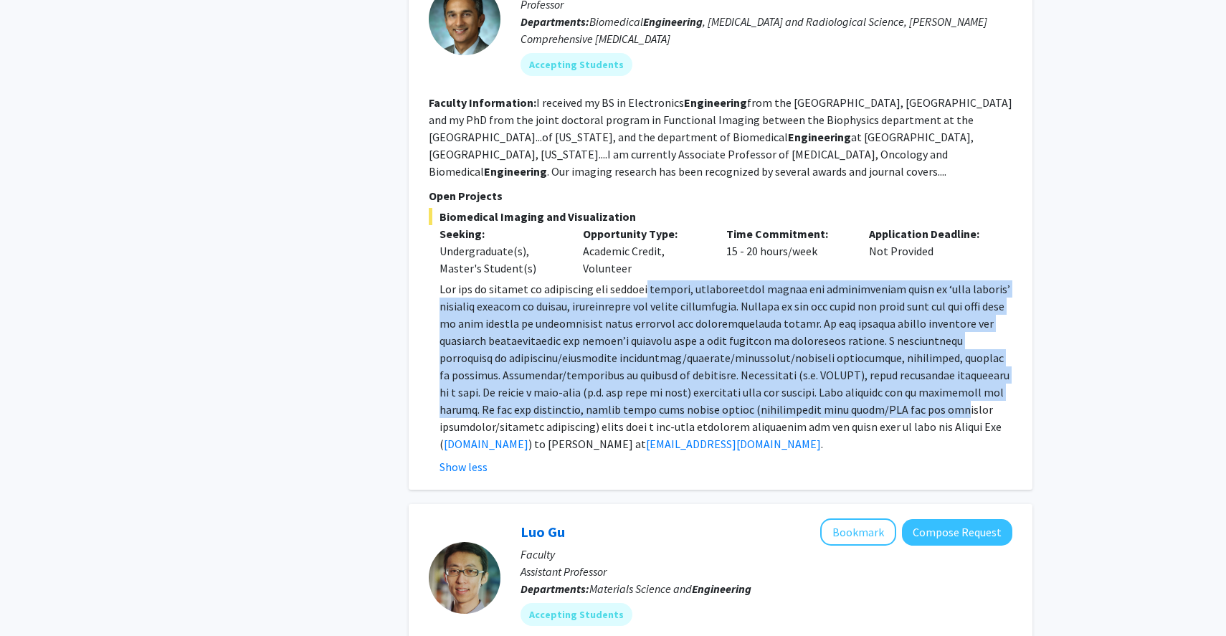
drag, startPoint x: 659, startPoint y: 254, endPoint x: 879, endPoint y: 383, distance: 255.7
click at [879, 383] on p "[DOMAIN_NAME] ) to [PERSON_NAME] at [EMAIL_ADDRESS][DOMAIN_NAME] ." at bounding box center [725, 366] width 573 height 172
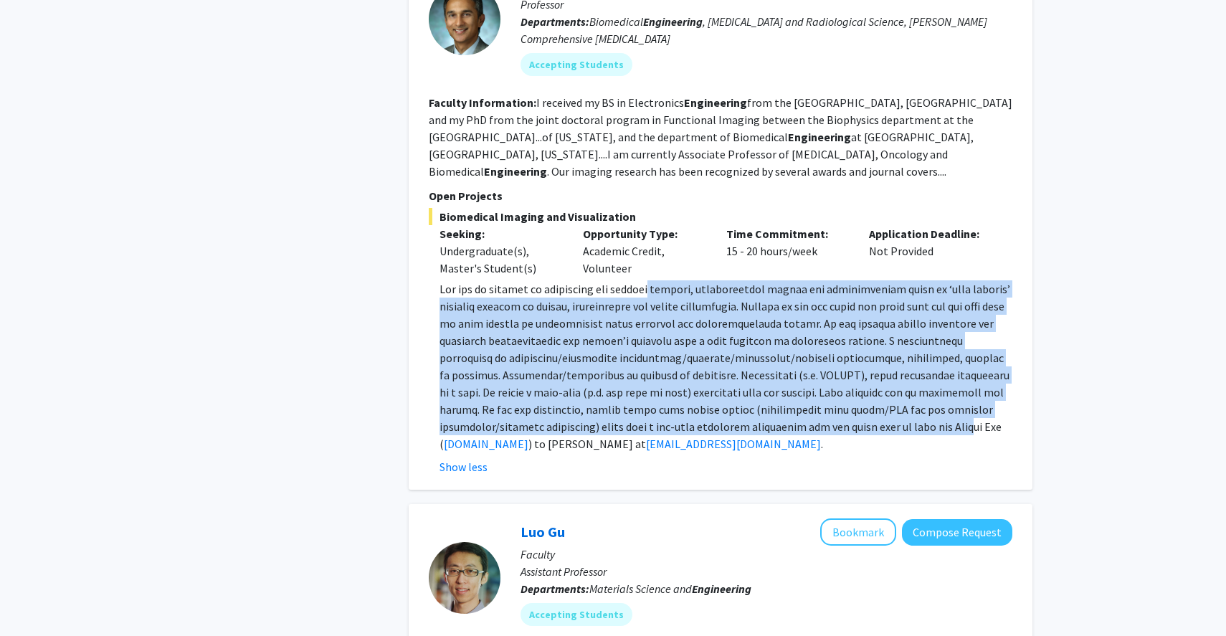
click at [879, 383] on p "[DOMAIN_NAME] ) to [PERSON_NAME] at [EMAIL_ADDRESS][DOMAIN_NAME] ." at bounding box center [725, 366] width 573 height 172
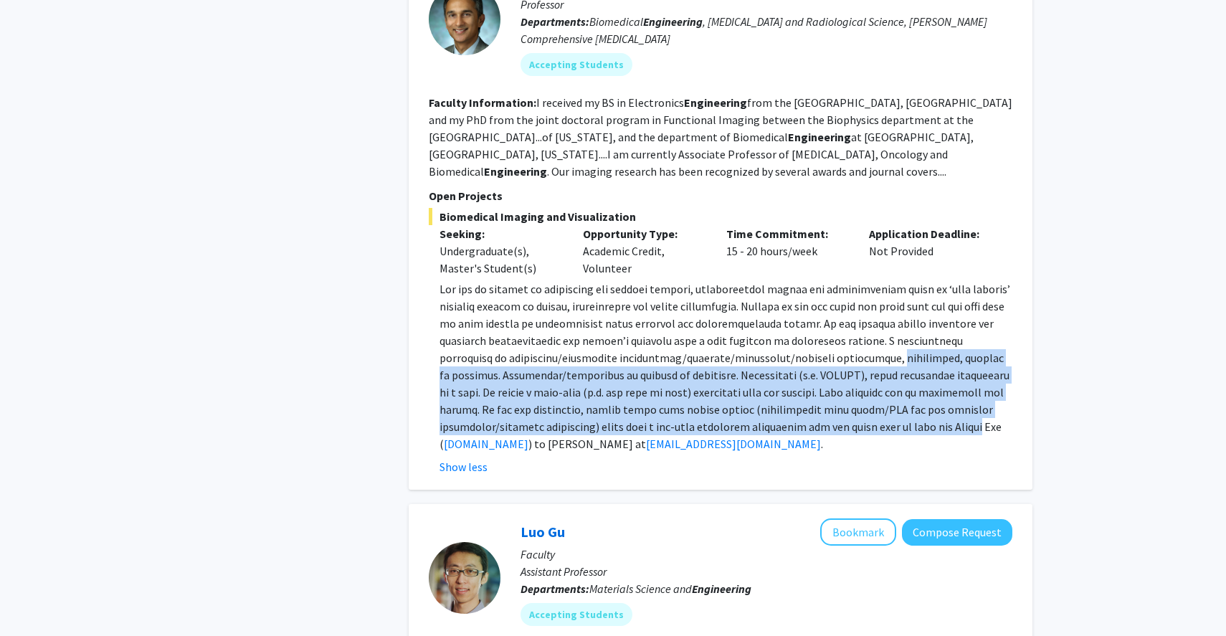
drag, startPoint x: 879, startPoint y: 383, endPoint x: 859, endPoint y: 328, distance: 59.6
click at [859, 328] on p "[DOMAIN_NAME] ) to [PERSON_NAME] at [EMAIL_ADDRESS][DOMAIN_NAME] ." at bounding box center [725, 366] width 573 height 172
click at [822, 333] on span at bounding box center [724, 366] width 571 height 169
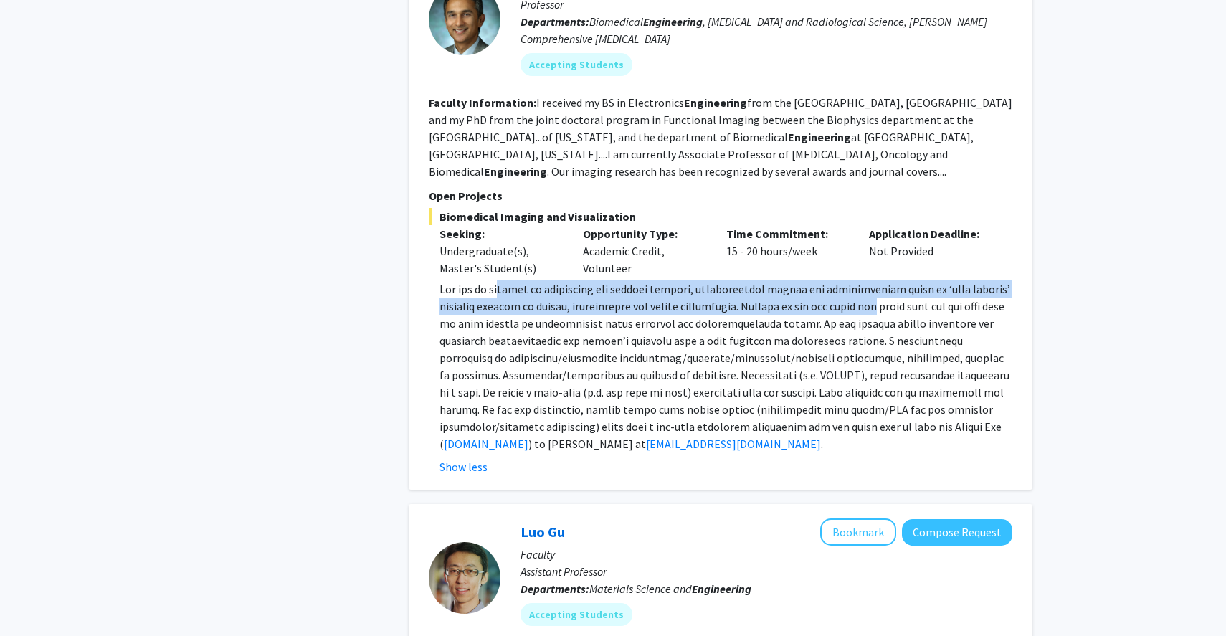
drag, startPoint x: 498, startPoint y: 255, endPoint x: 867, endPoint y: 264, distance: 368.5
click at [867, 280] on p "[DOMAIN_NAME] ) to [PERSON_NAME] at [EMAIL_ADDRESS][DOMAIN_NAME] ." at bounding box center [725, 366] width 573 height 172
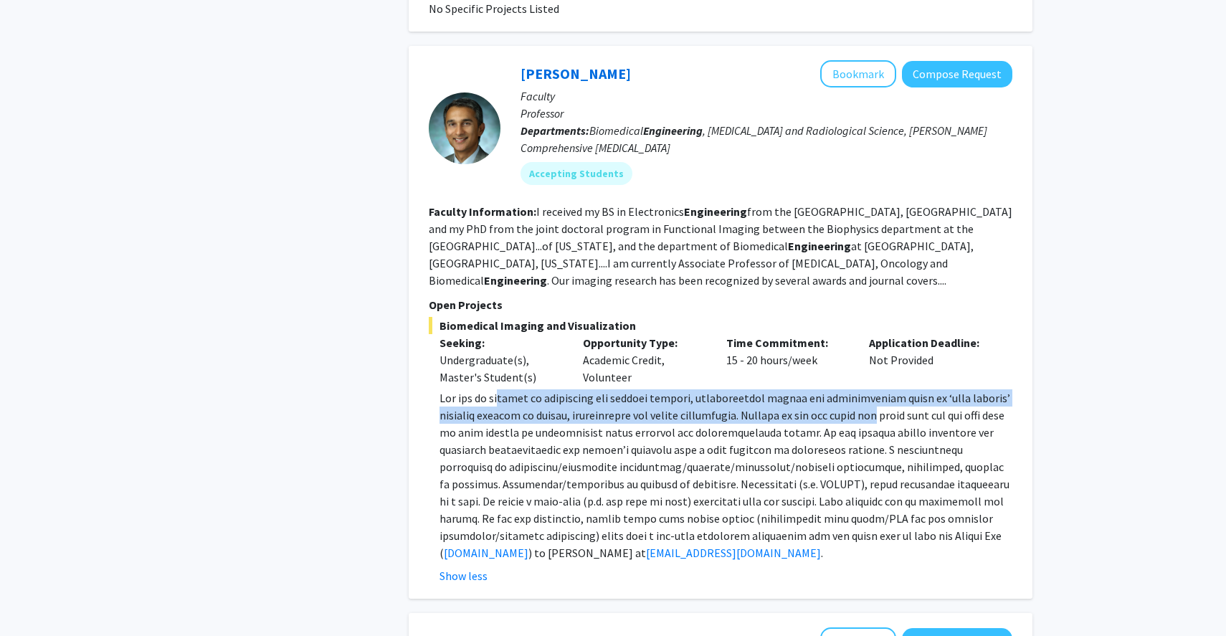
scroll to position [2111, 0]
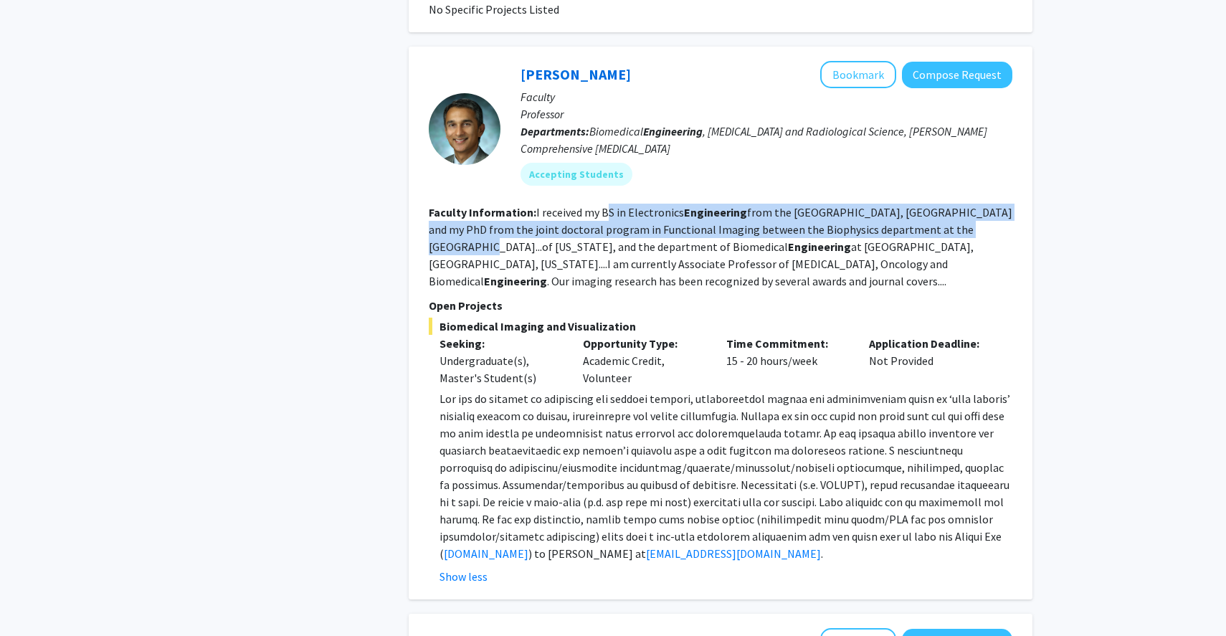
drag, startPoint x: 606, startPoint y: 173, endPoint x: 993, endPoint y: 200, distance: 388.7
click at [994, 204] on section "Faculty Information: I received my BS in Electronics Engineering from the [GEOG…" at bounding box center [720, 247] width 583 height 86
click at [617, 205] on fg-read-more "I received my BS in Electronics Engineering from the [GEOGRAPHIC_DATA], [GEOGRA…" at bounding box center [720, 246] width 583 height 83
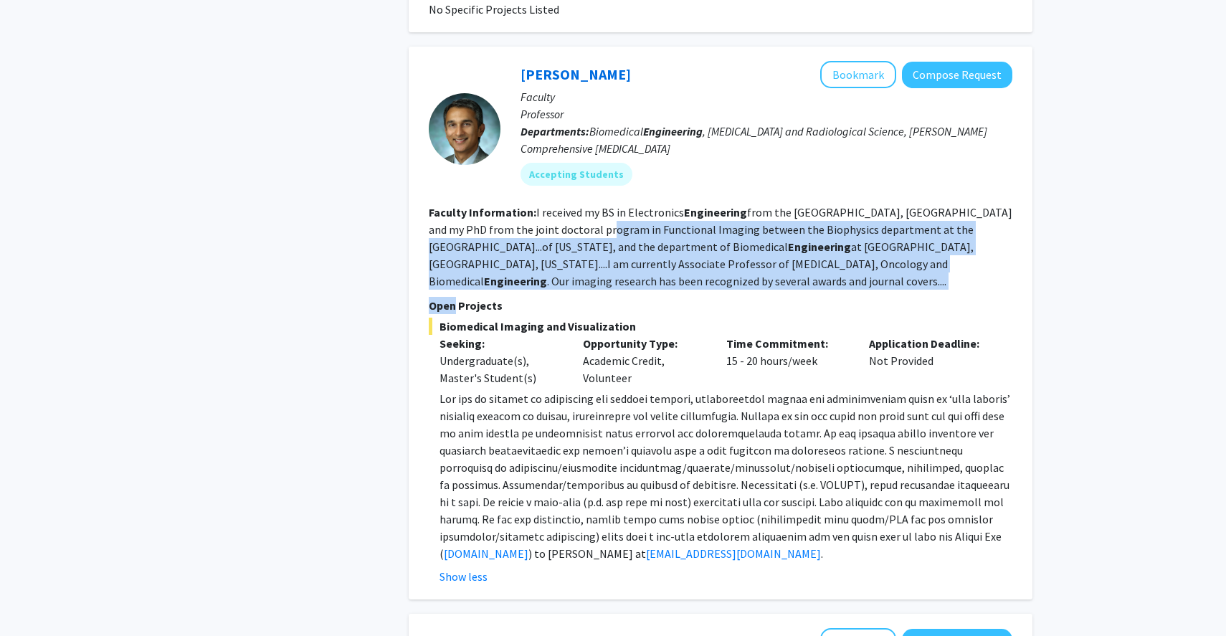
drag, startPoint x: 617, startPoint y: 196, endPoint x: 913, endPoint y: 273, distance: 306.0
click at [913, 272] on fg-search-faculty "[PERSON_NAME] Bookmark Compose Request Faculty Professor Departments: Biomedica…" at bounding box center [720, 323] width 583 height 524
click at [670, 229] on fg-read-more "I received my BS in Electronics Engineering from the [GEOGRAPHIC_DATA], [GEOGRA…" at bounding box center [720, 246] width 583 height 83
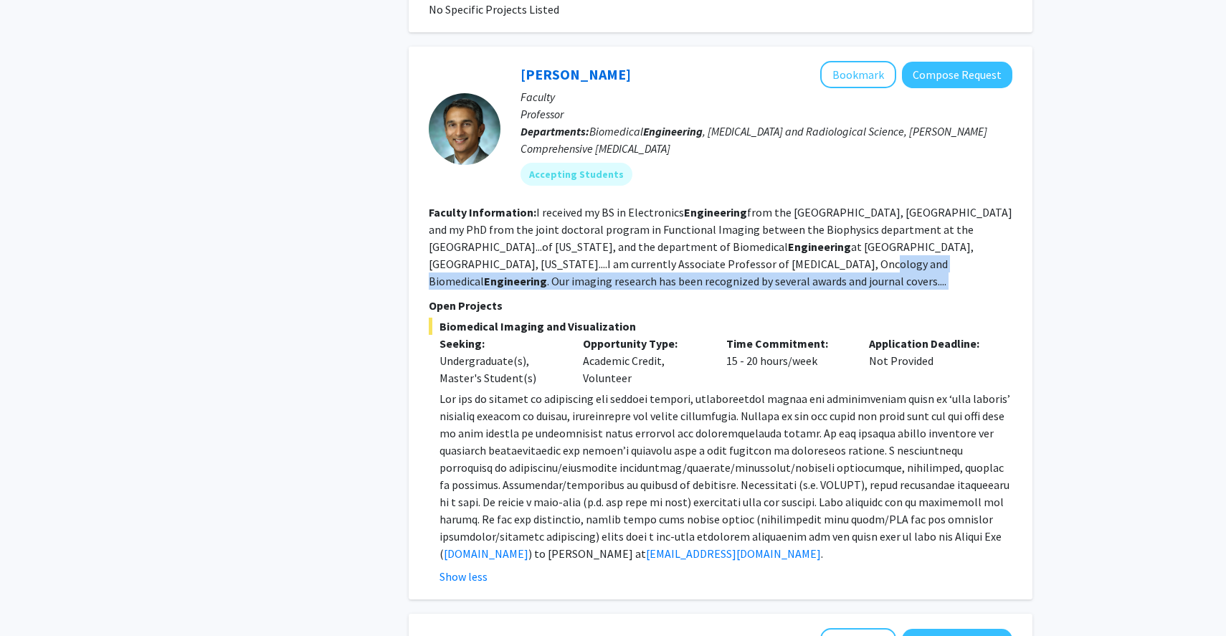
drag, startPoint x: 670, startPoint y: 229, endPoint x: 617, endPoint y: 275, distance: 70.1
click at [618, 269] on fg-search-faculty "[PERSON_NAME] Bookmark Compose Request Faculty Professor Departments: Biomedica…" at bounding box center [720, 323] width 583 height 524
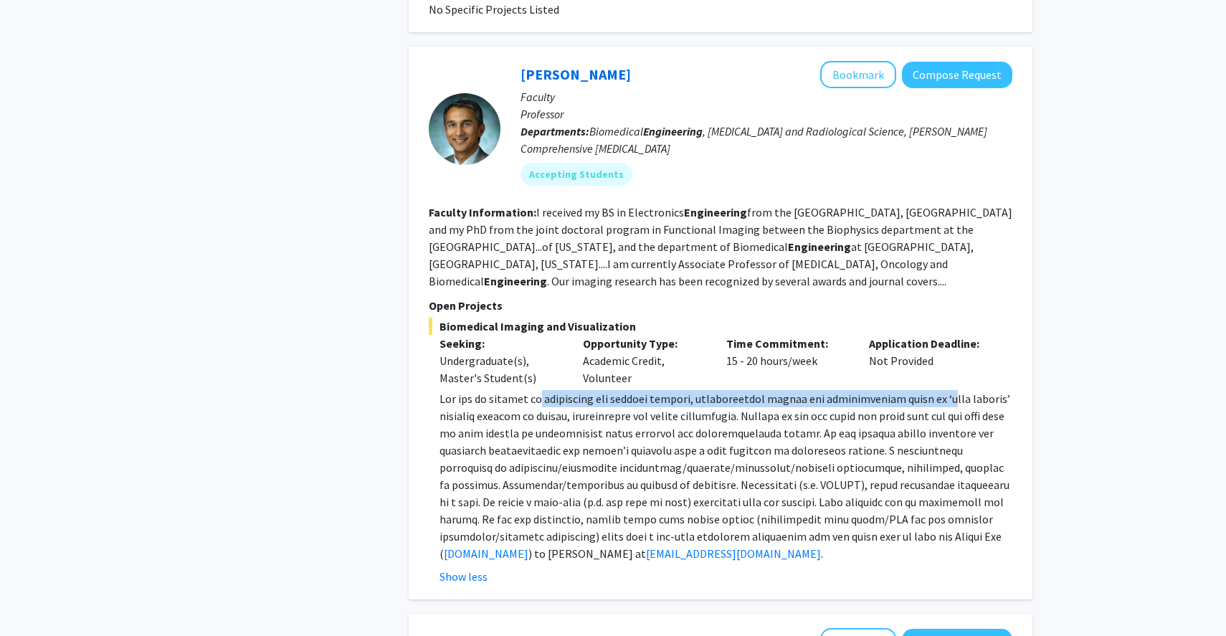
drag, startPoint x: 536, startPoint y: 368, endPoint x: 955, endPoint y: 361, distance: 419.3
click at [955, 391] on span at bounding box center [724, 475] width 571 height 169
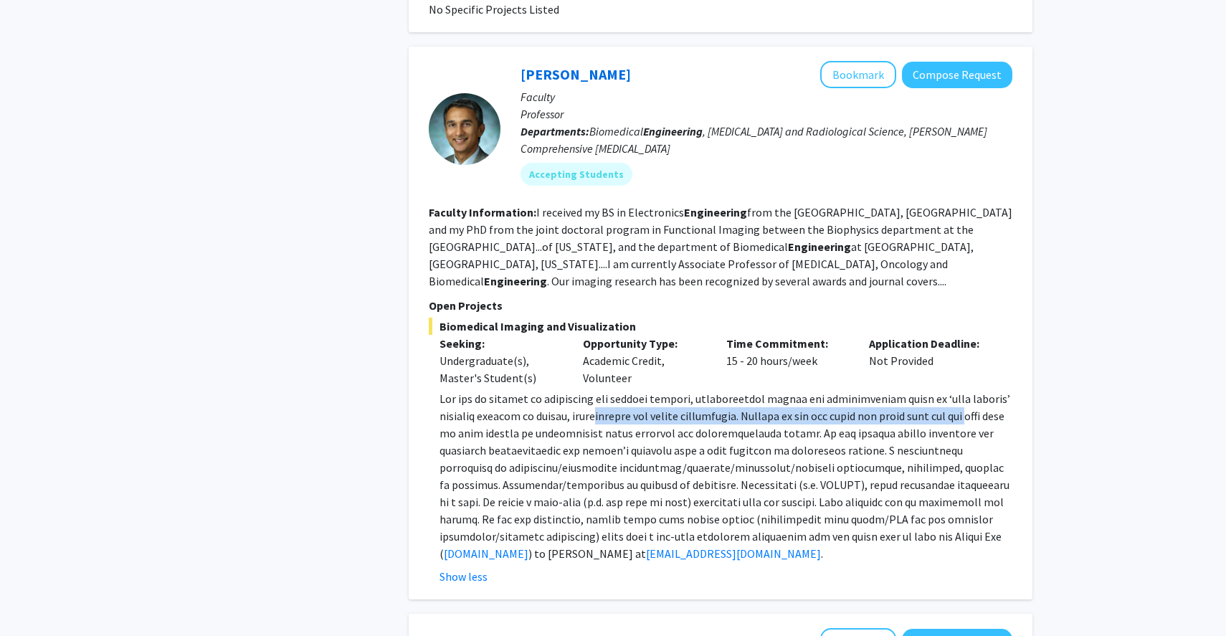
drag, startPoint x: 587, startPoint y: 383, endPoint x: 970, endPoint y: 381, distance: 383.5
click at [970, 391] on span at bounding box center [724, 475] width 571 height 169
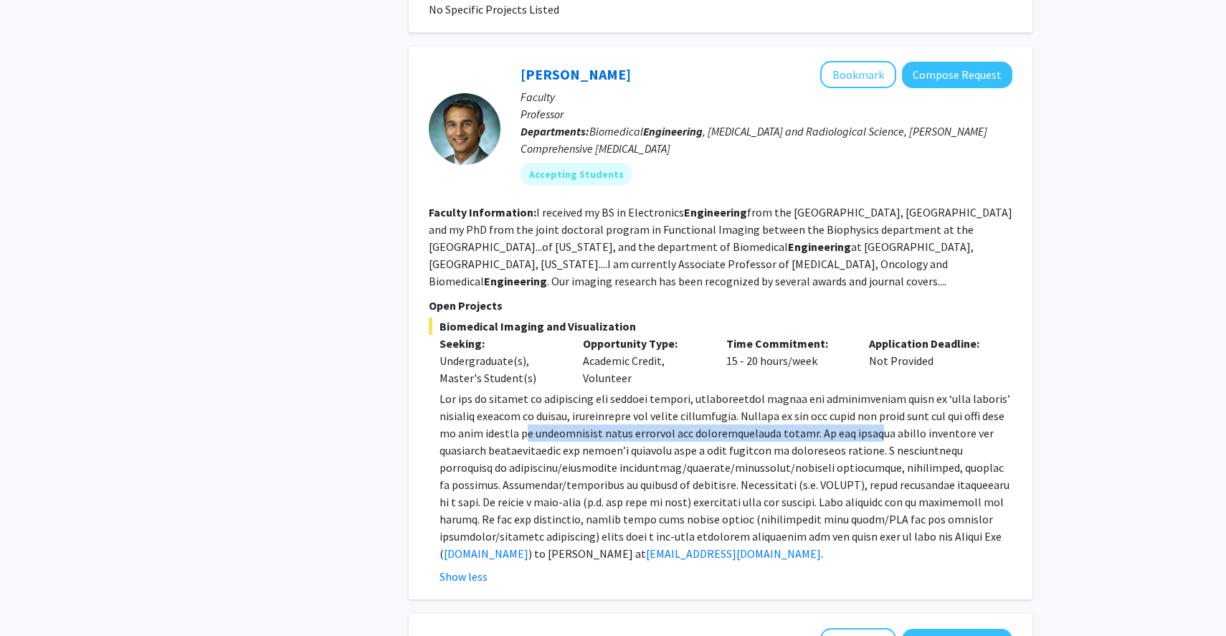
drag, startPoint x: 539, startPoint y: 402, endPoint x: 875, endPoint y: 404, distance: 336.2
click at [875, 404] on span at bounding box center [724, 475] width 571 height 169
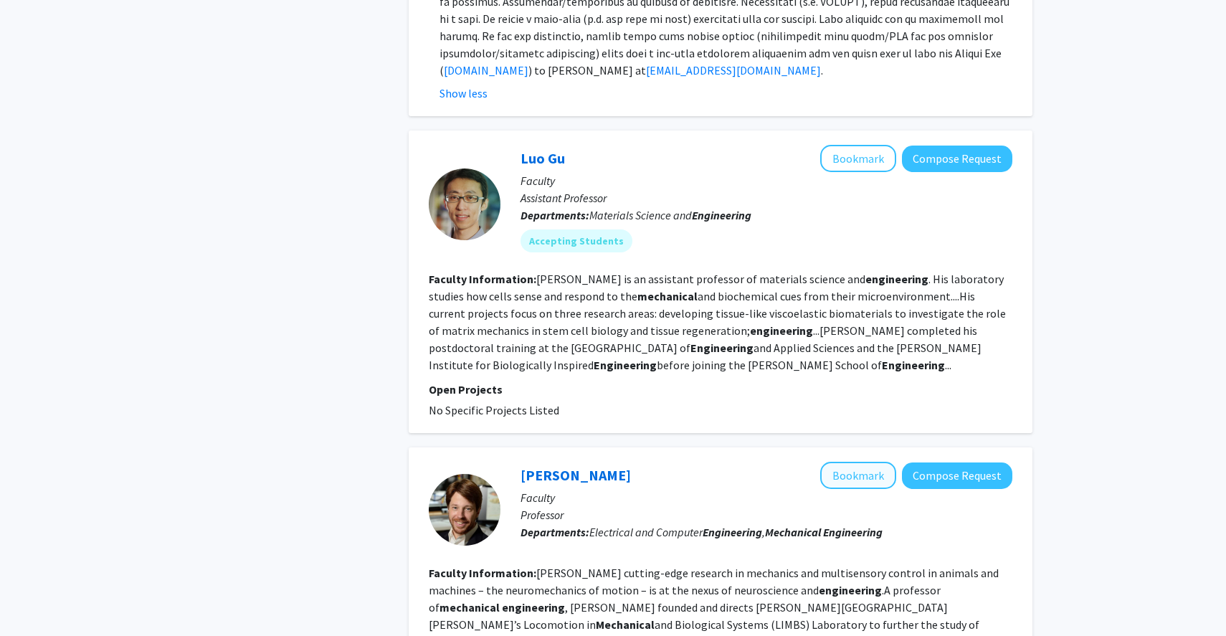
scroll to position [2764, 0]
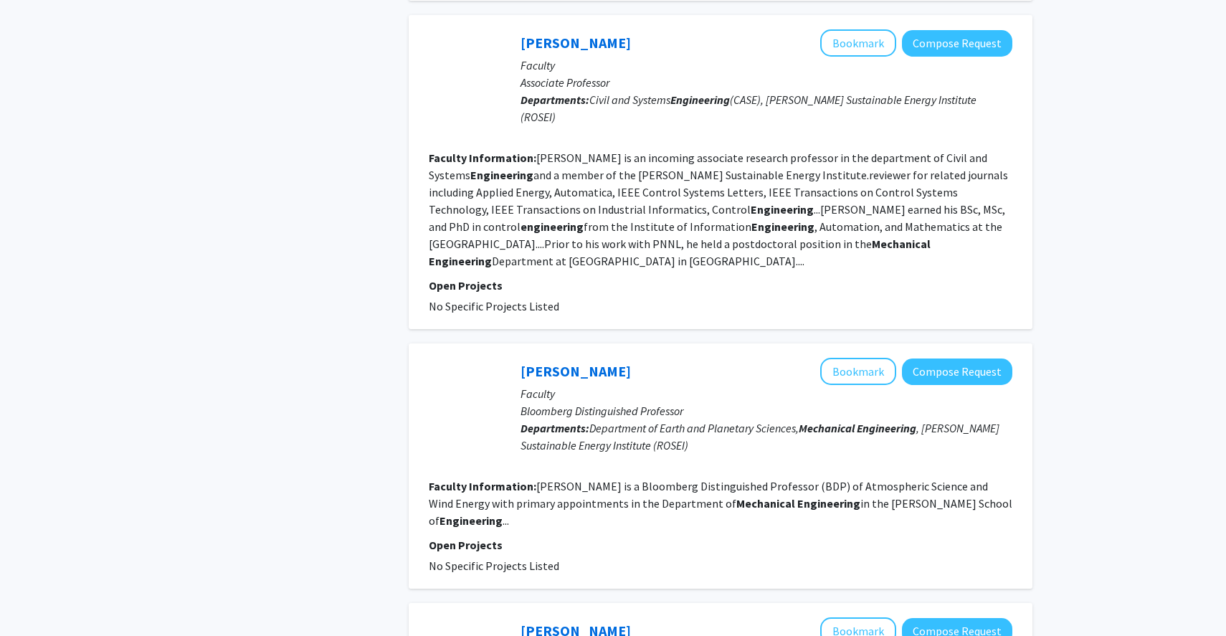
scroll to position [2408, 0]
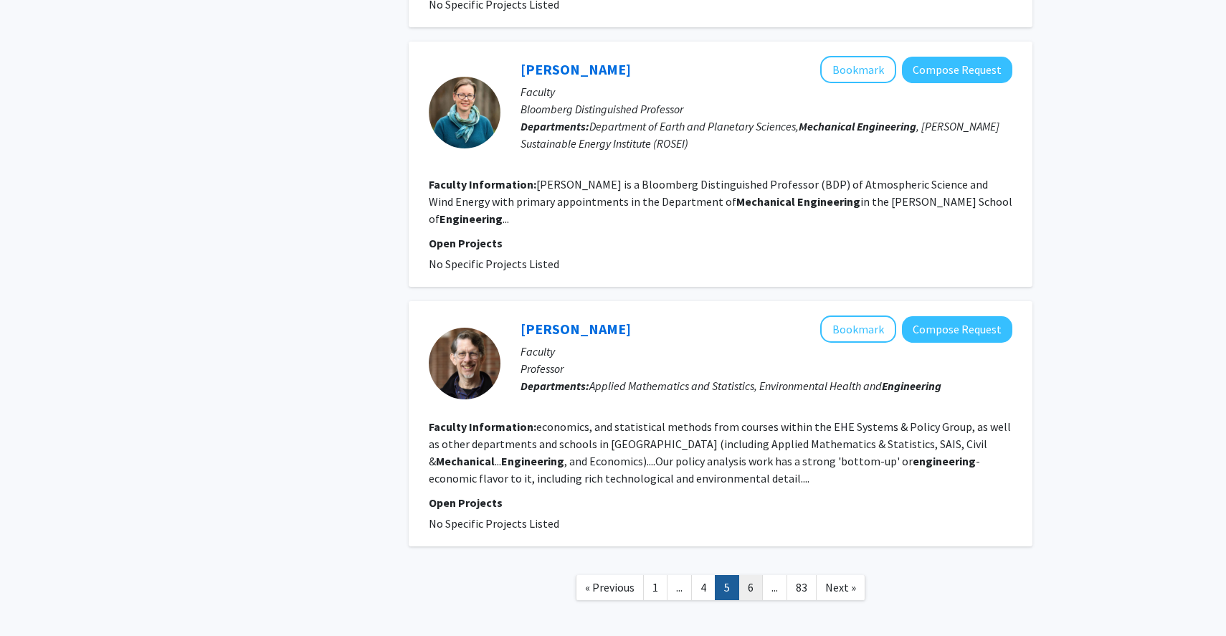
click at [751, 575] on link "6" at bounding box center [750, 587] width 24 height 25
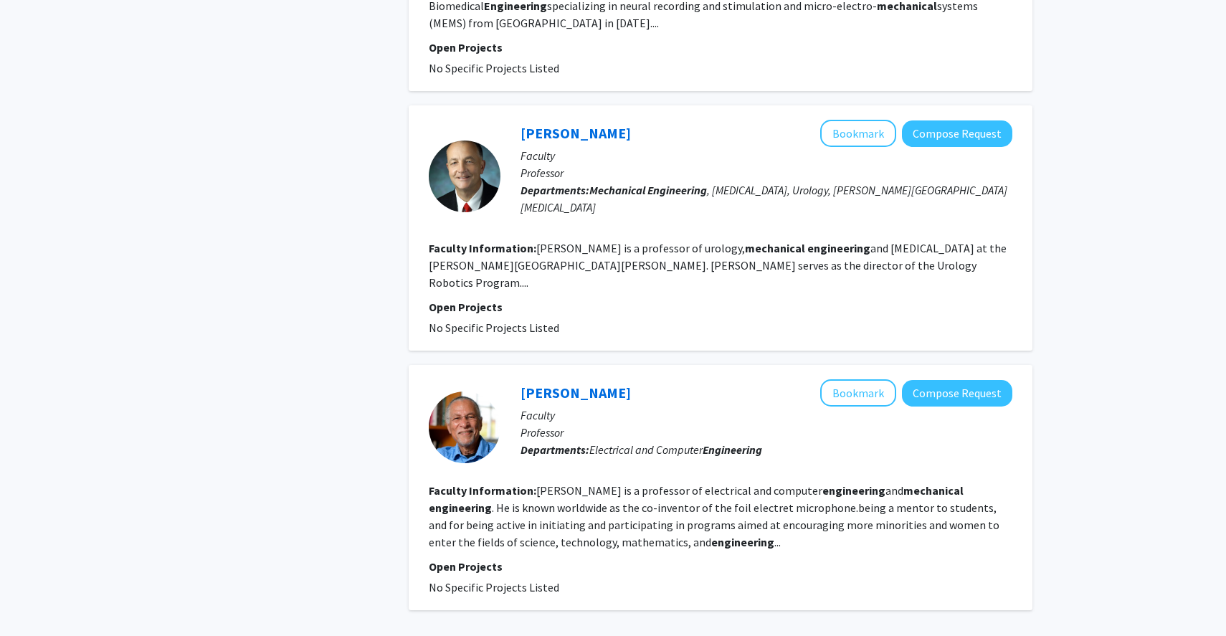
scroll to position [2643, 0]
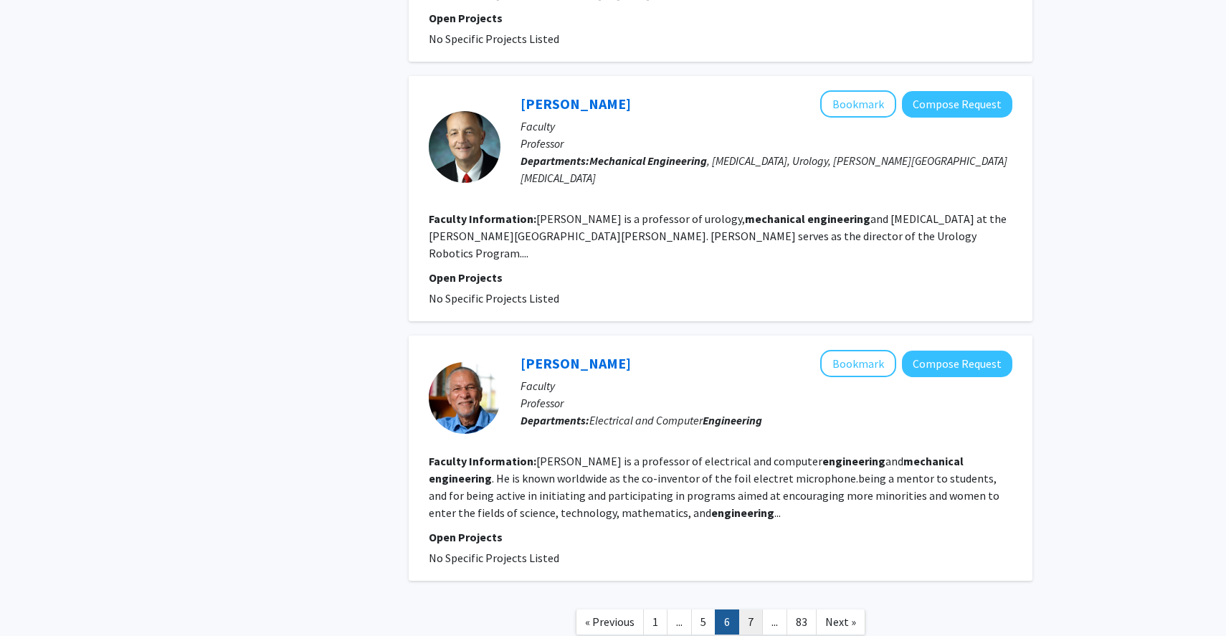
click at [749, 609] on link "7" at bounding box center [750, 621] width 24 height 25
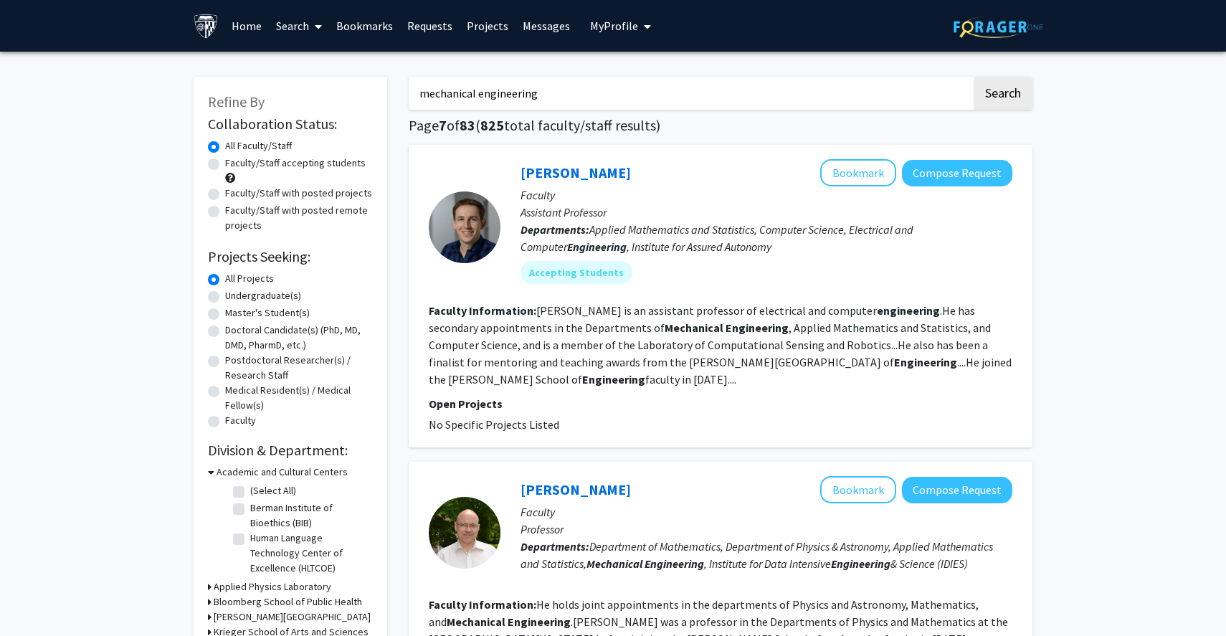
click at [252, 297] on label "Undergraduate(s)" at bounding box center [263, 295] width 76 height 15
click at [234, 297] on input "Undergraduate(s)" at bounding box center [229, 292] width 9 height 9
radio input "true"
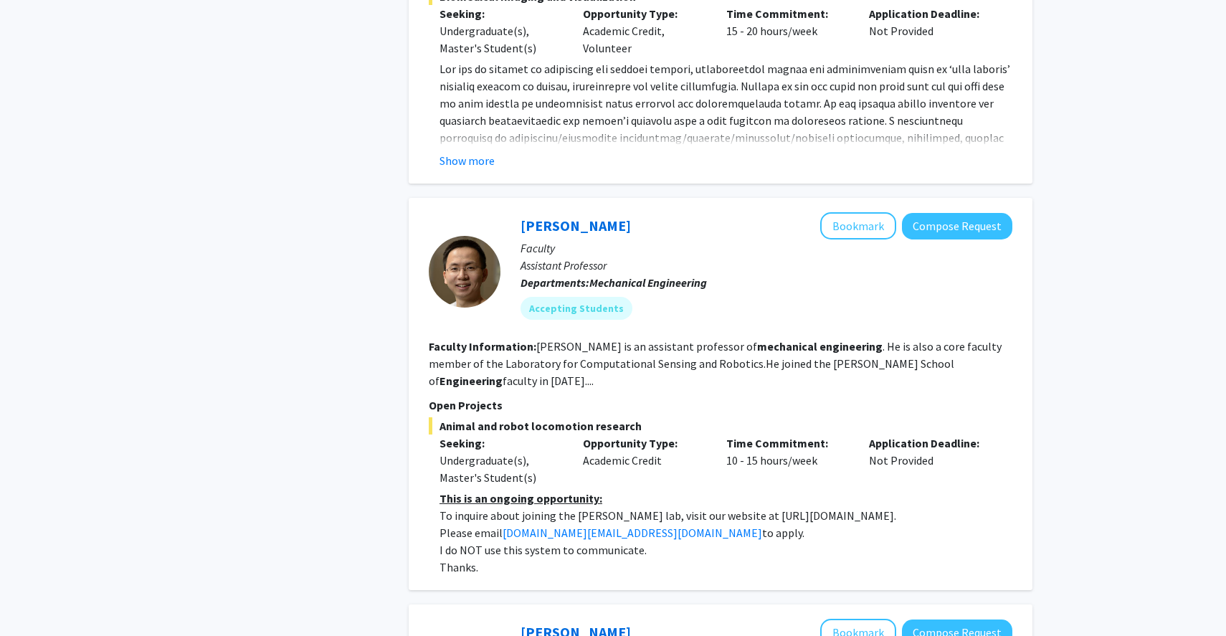
scroll to position [2902, 0]
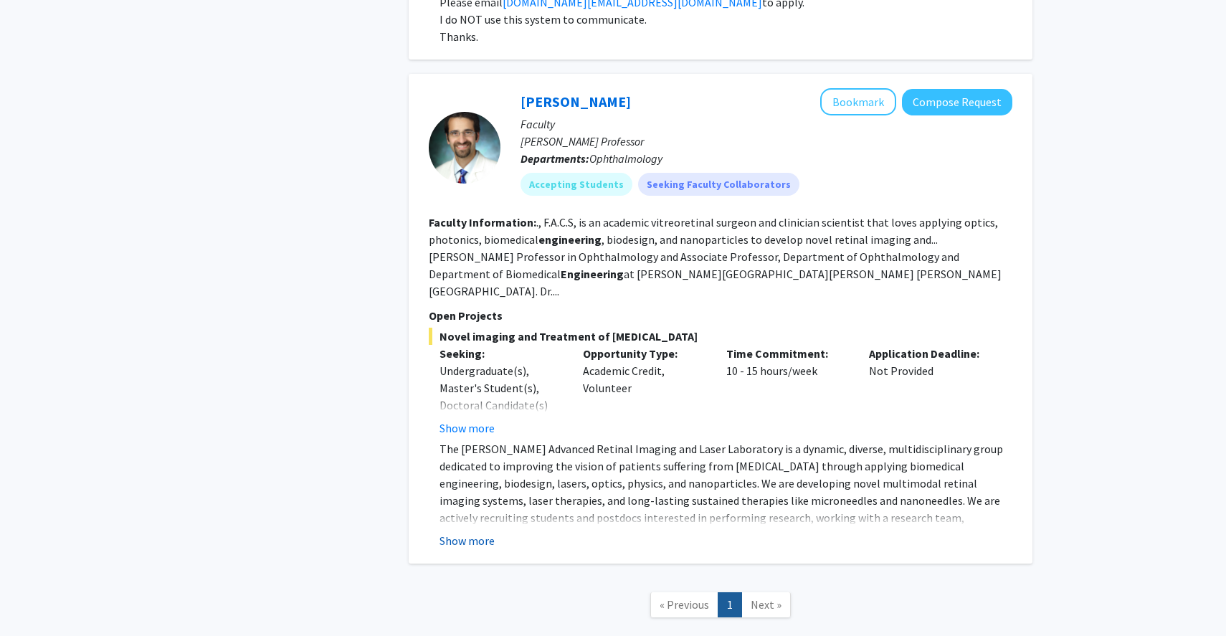
click at [460, 532] on button "Show more" at bounding box center [466, 540] width 55 height 17
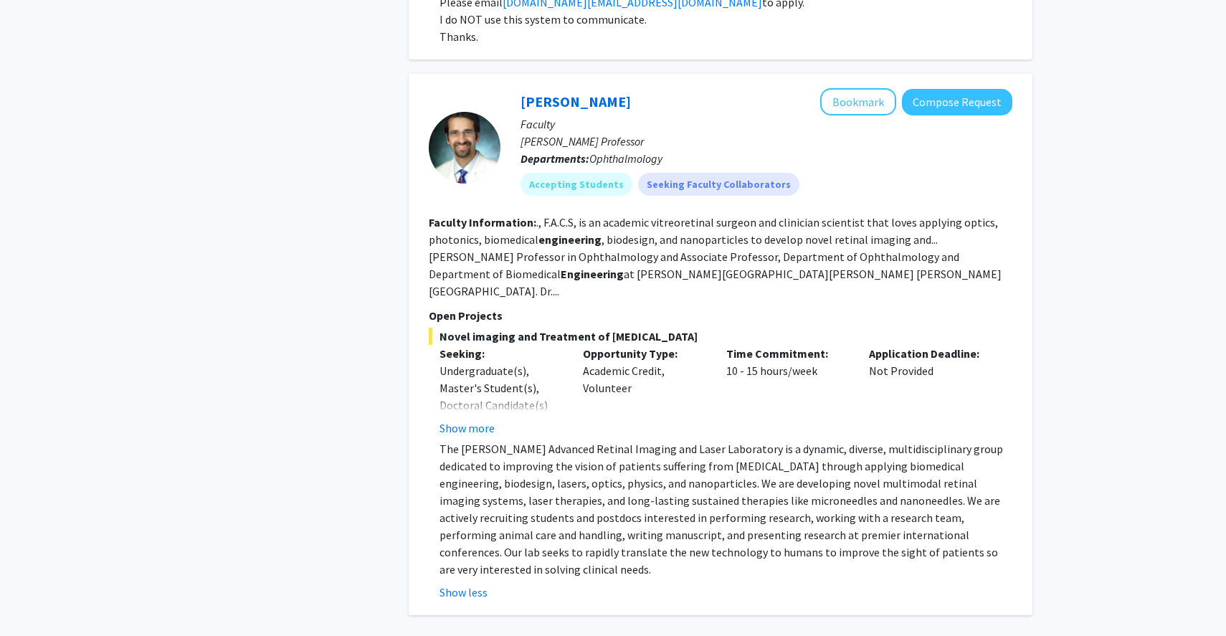
drag, startPoint x: 628, startPoint y: 163, endPoint x: 760, endPoint y: 313, distance: 200.1
click at [760, 312] on fg-search-faculty "[PERSON_NAME] Bookmark Compose Request Faculty [PERSON_NAME] Professor Departme…" at bounding box center [720, 344] width 583 height 512
click at [717, 440] on p "The [PERSON_NAME] Advanced Retinal Imaging and Laser Laboratory is a dynamic, d…" at bounding box center [725, 509] width 573 height 138
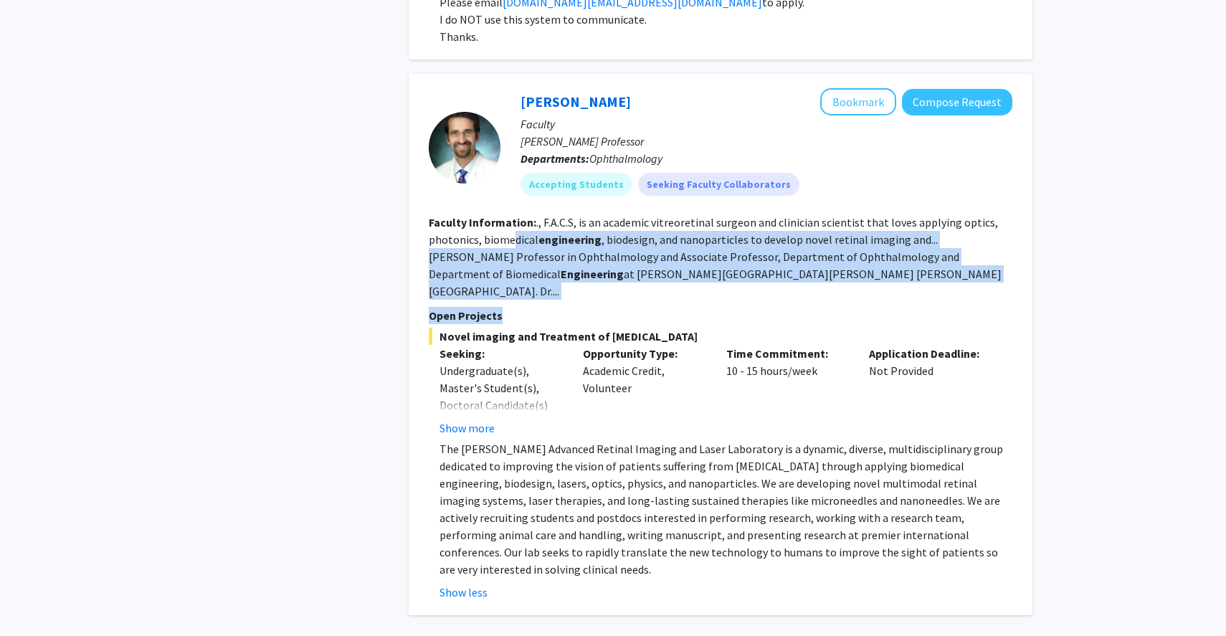
drag, startPoint x: 514, startPoint y: 171, endPoint x: 817, endPoint y: 239, distance: 310.9
click at [819, 239] on fg-search-faculty "[PERSON_NAME] Bookmark Compose Request Faculty [PERSON_NAME] Professor Departme…" at bounding box center [720, 344] width 583 height 512
click at [817, 307] on section "Open Projects Novel imaging and Treatment of [MEDICAL_DATA] Seeking: Undergradu…" at bounding box center [720, 454] width 583 height 294
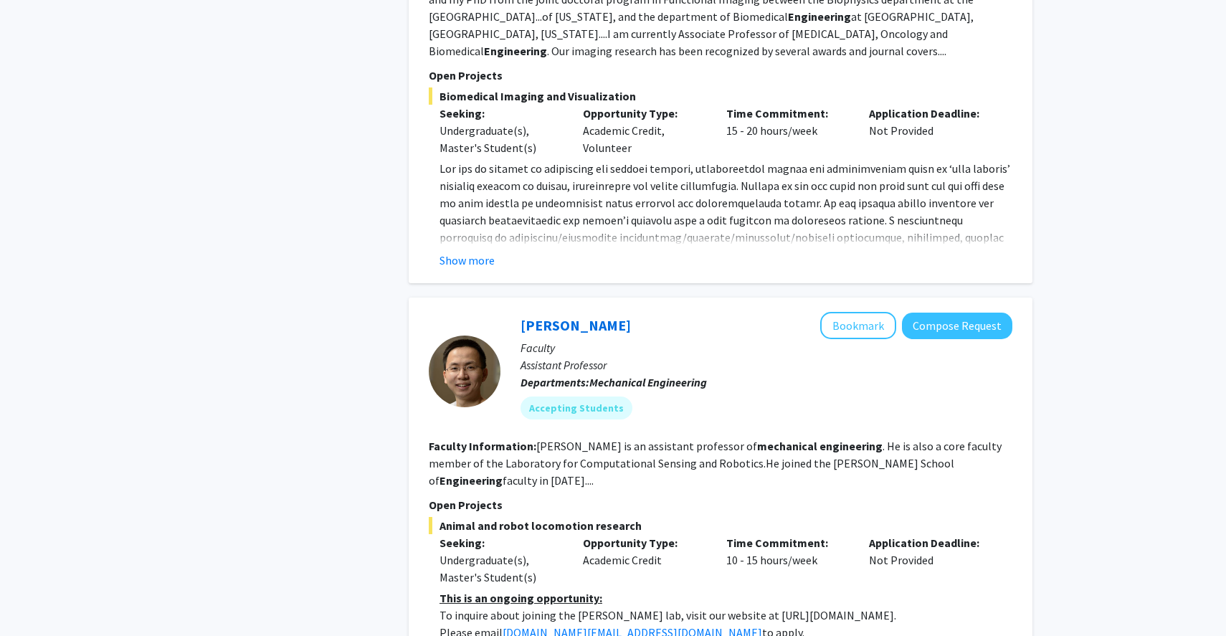
scroll to position [2269, 0]
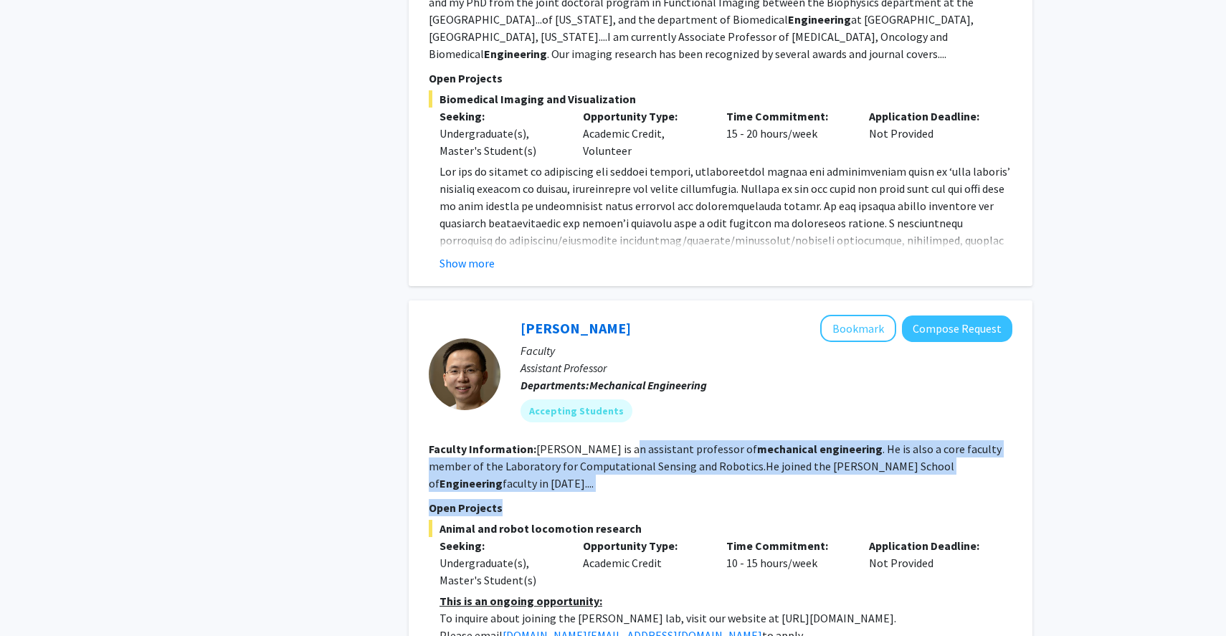
drag, startPoint x: 615, startPoint y: 398, endPoint x: 905, endPoint y: 439, distance: 292.4
click at [905, 439] on fg-search-faculty "[PERSON_NAME] Bookmark Compose Request Faculty Assistant Professor Departments:…" at bounding box center [720, 496] width 583 height 363
click at [905, 499] on p "Open Projects" at bounding box center [720, 507] width 583 height 17
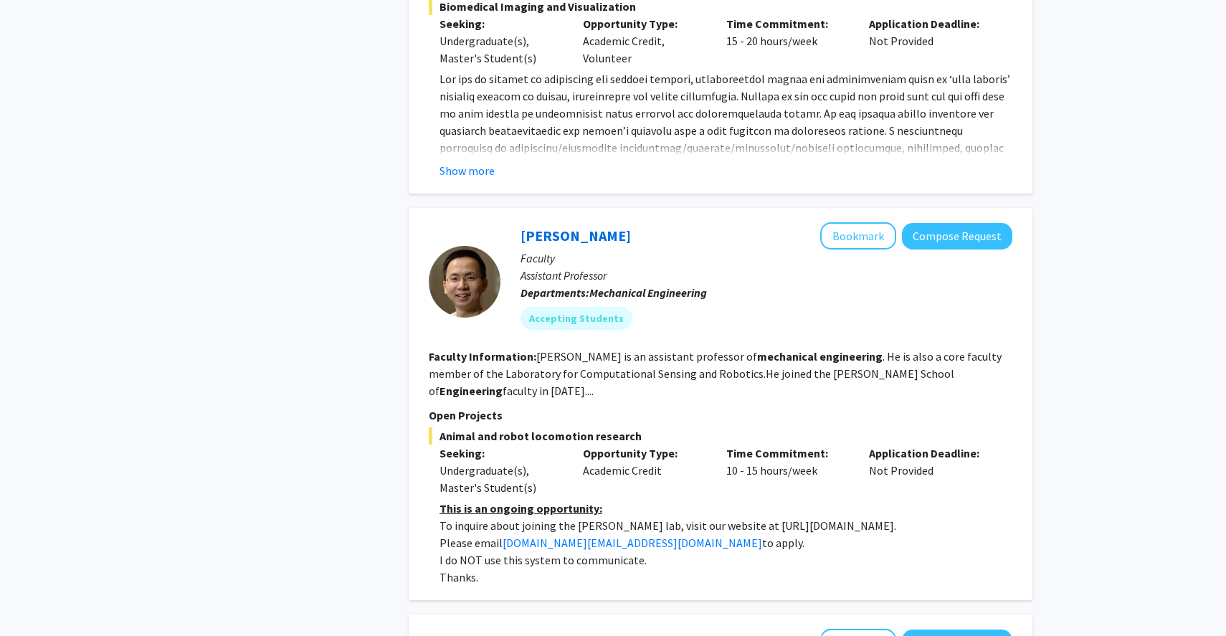
scroll to position [2363, 0]
drag, startPoint x: 472, startPoint y: 455, endPoint x: 811, endPoint y: 467, distance: 338.5
click at [811, 498] on div "This is an ongoing opportunity: To inquire about joining the [PERSON_NAME] lab,…" at bounding box center [725, 541] width 573 height 86
click at [811, 533] on p "Please email [DOMAIN_NAME][EMAIL_ADDRESS][DOMAIN_NAME] to apply." at bounding box center [725, 541] width 573 height 17
drag, startPoint x: 723, startPoint y: 454, endPoint x: 858, endPoint y: 457, distance: 134.8
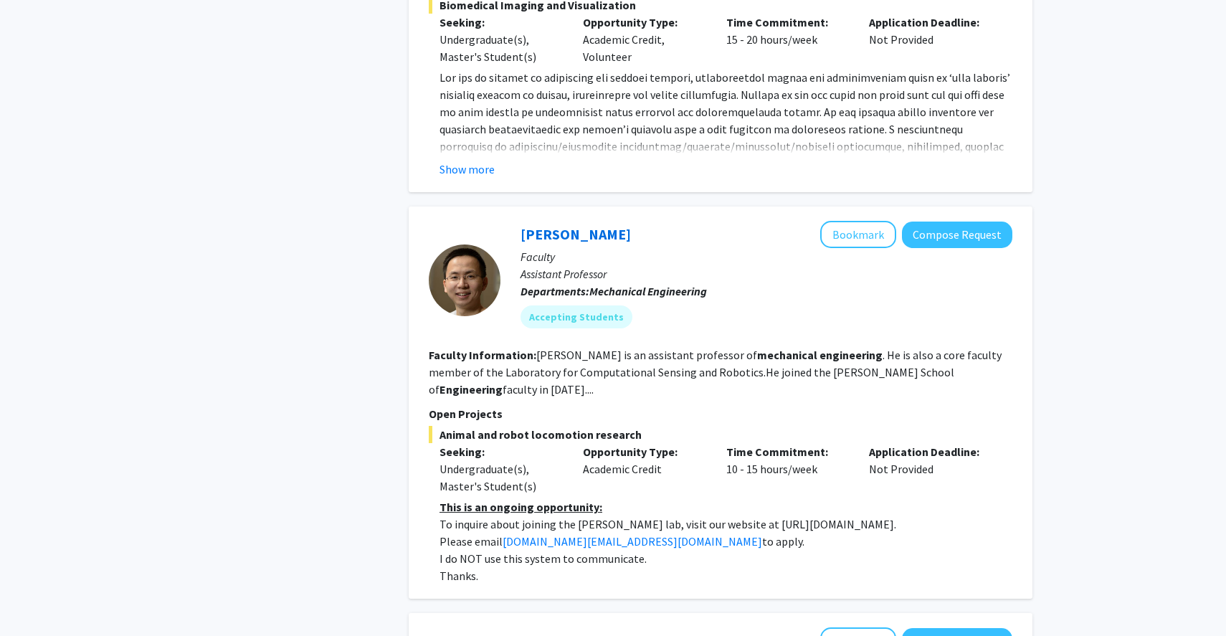
click at [858, 515] on p "To inquire about joining the [PERSON_NAME] lab, visit our website at [URL][DOMA…" at bounding box center [725, 523] width 573 height 17
copy p "[URL][DOMAIN_NAME]."
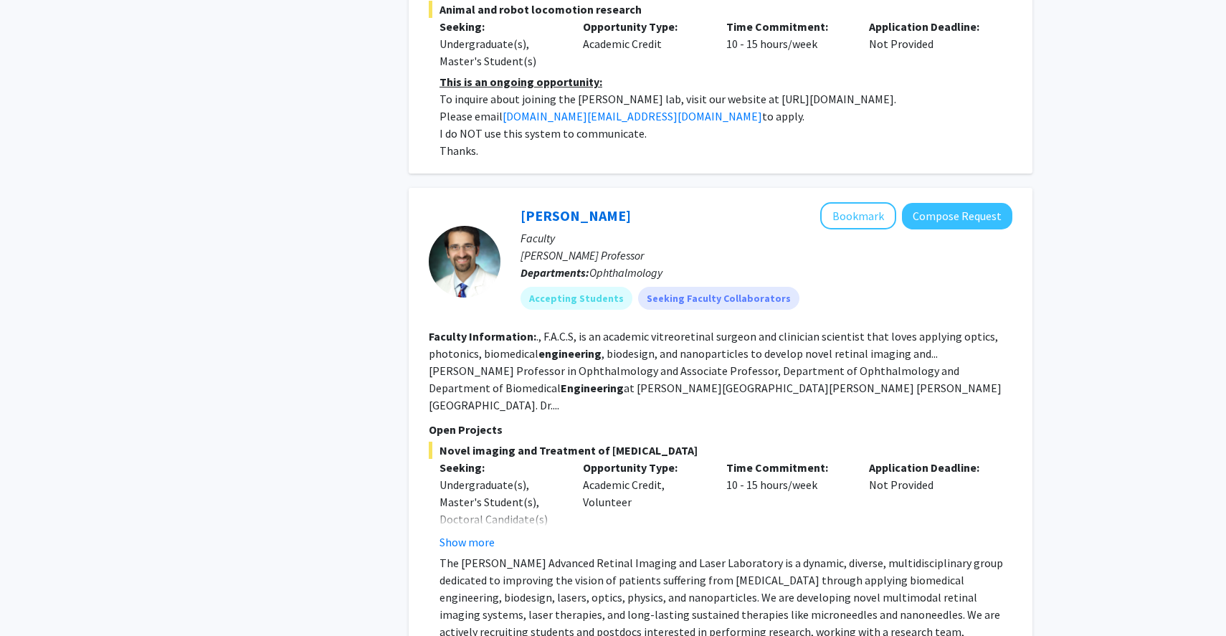
scroll to position [2936, 0]
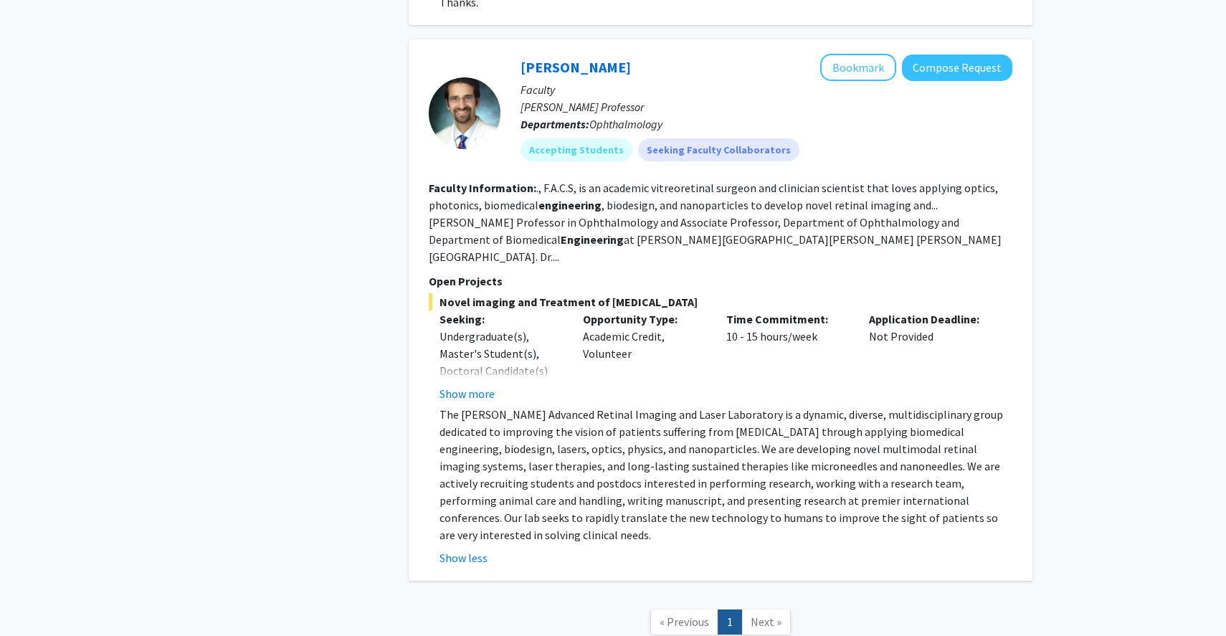
click at [761, 614] on span "Next »" at bounding box center [765, 621] width 31 height 14
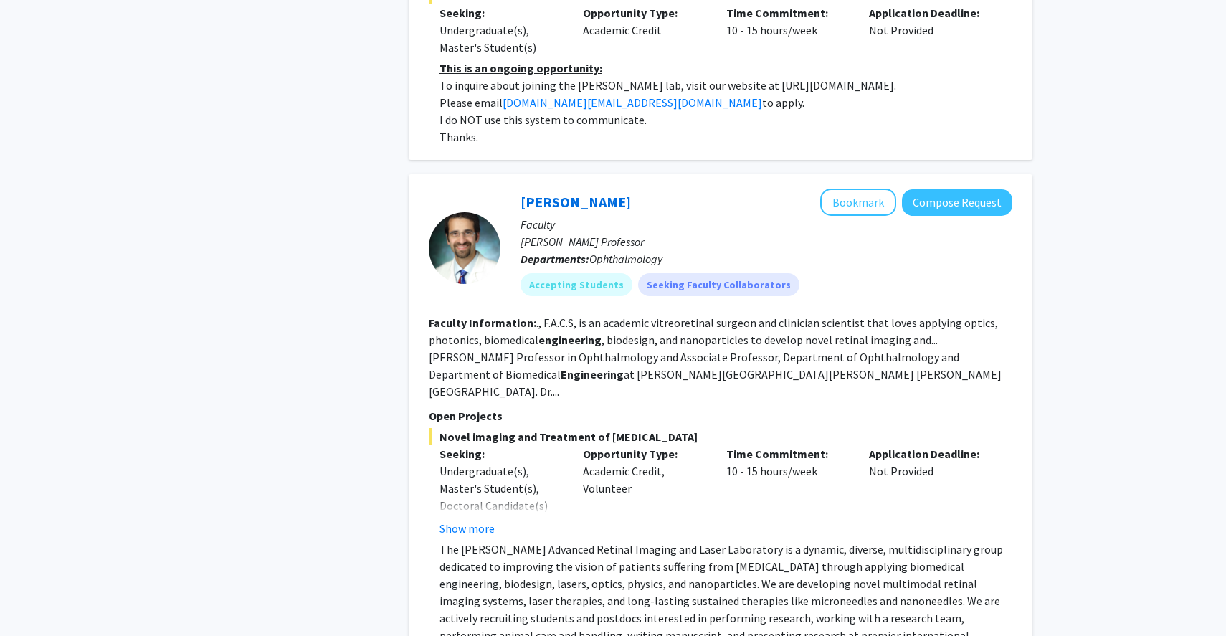
scroll to position [2800, 0]
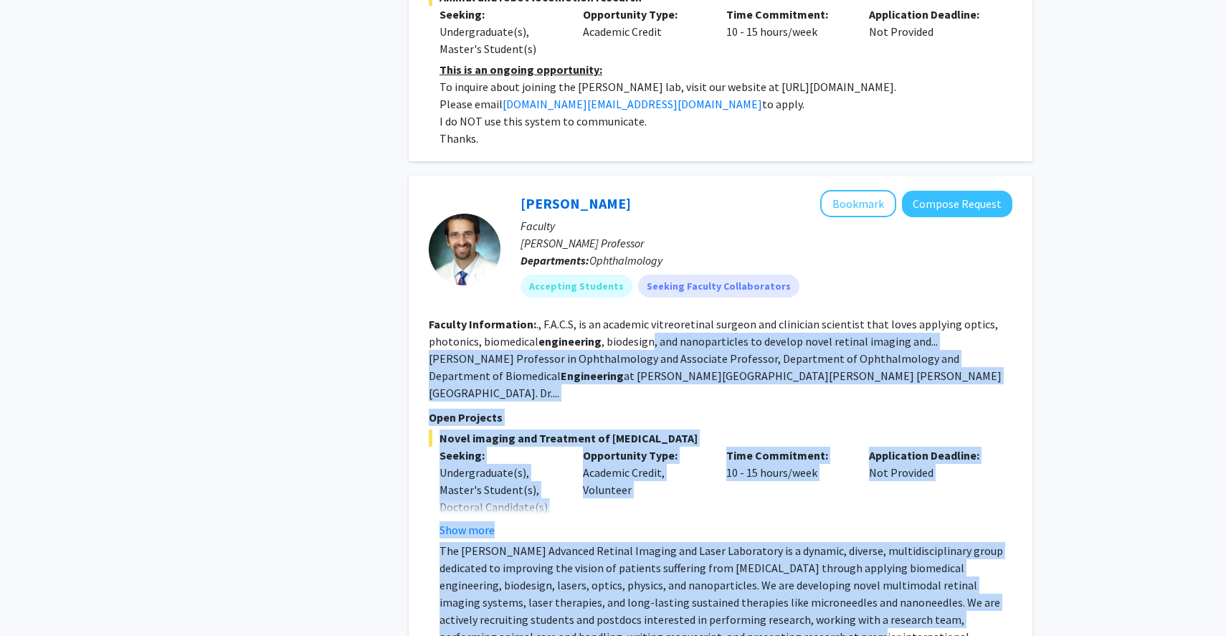
drag, startPoint x: 649, startPoint y: 270, endPoint x: 682, endPoint y: 558, distance: 290.1
click at [687, 556] on fg-search-faculty "[PERSON_NAME] Bookmark Compose Request Faculty [PERSON_NAME] Professor Departme…" at bounding box center [720, 446] width 583 height 512
click at [682, 558] on p "The [PERSON_NAME] Advanced Retinal Imaging and Laser Laboratory is a dynamic, d…" at bounding box center [725, 611] width 573 height 138
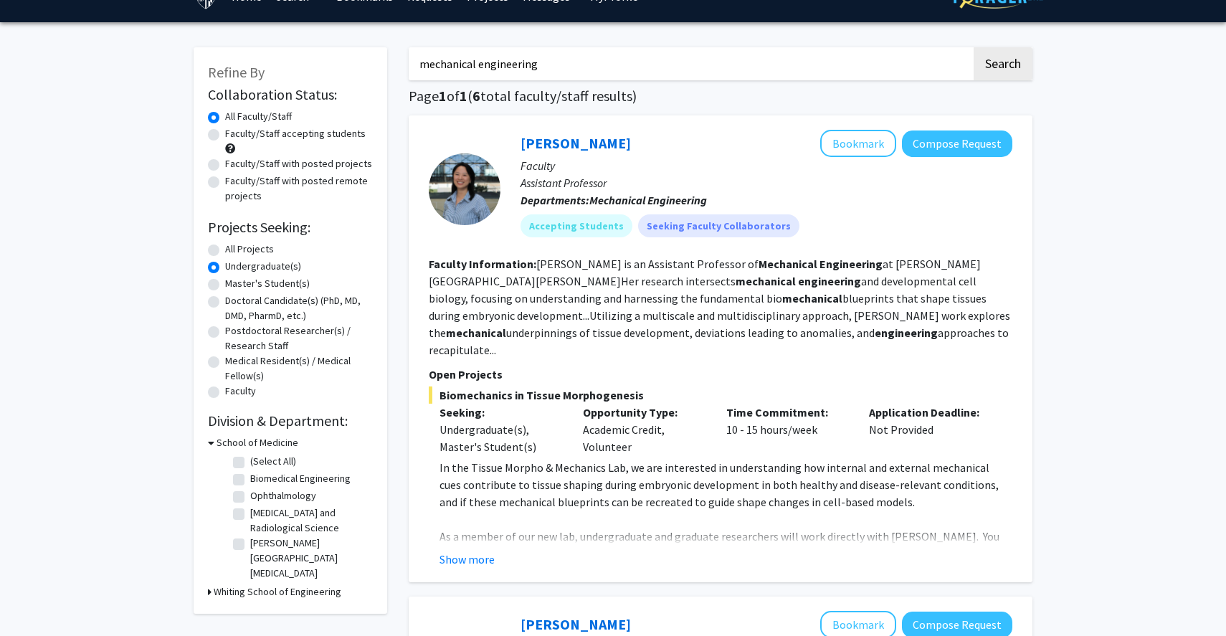
scroll to position [19, 0]
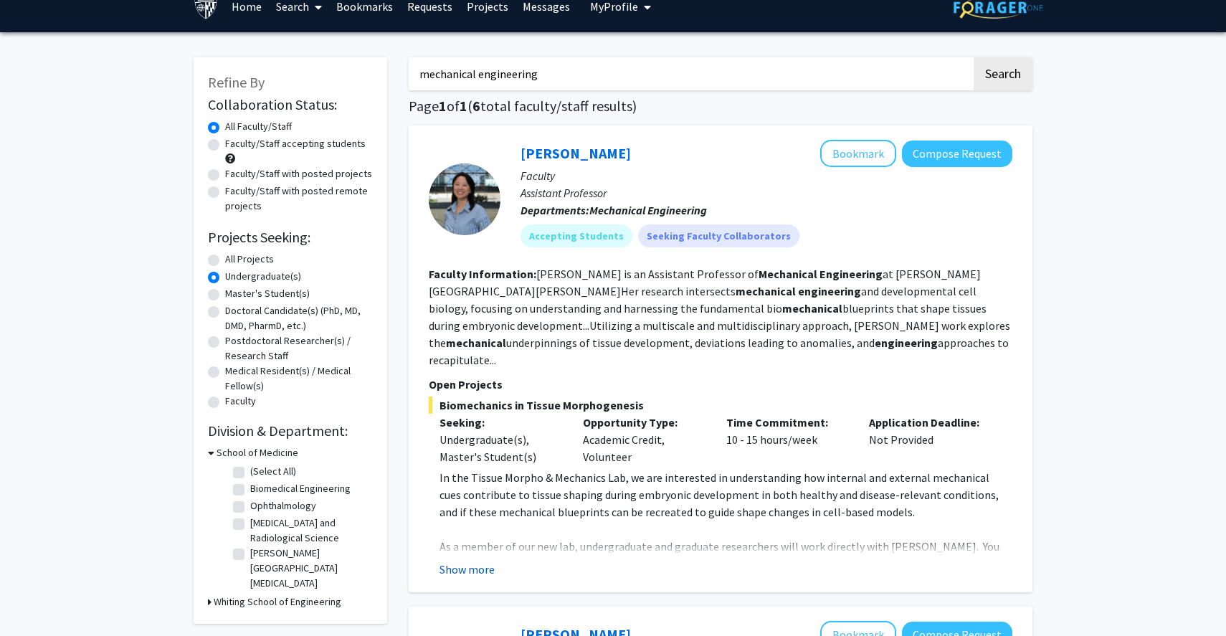
click at [467, 560] on button "Show more" at bounding box center [466, 568] width 55 height 17
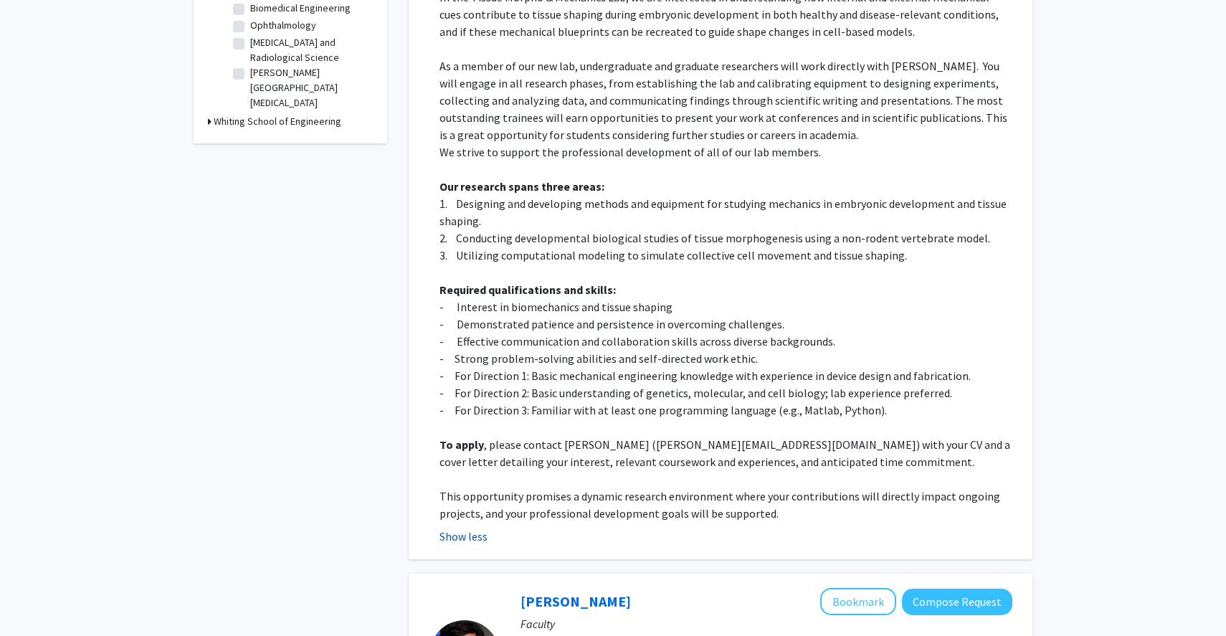
scroll to position [502, 0]
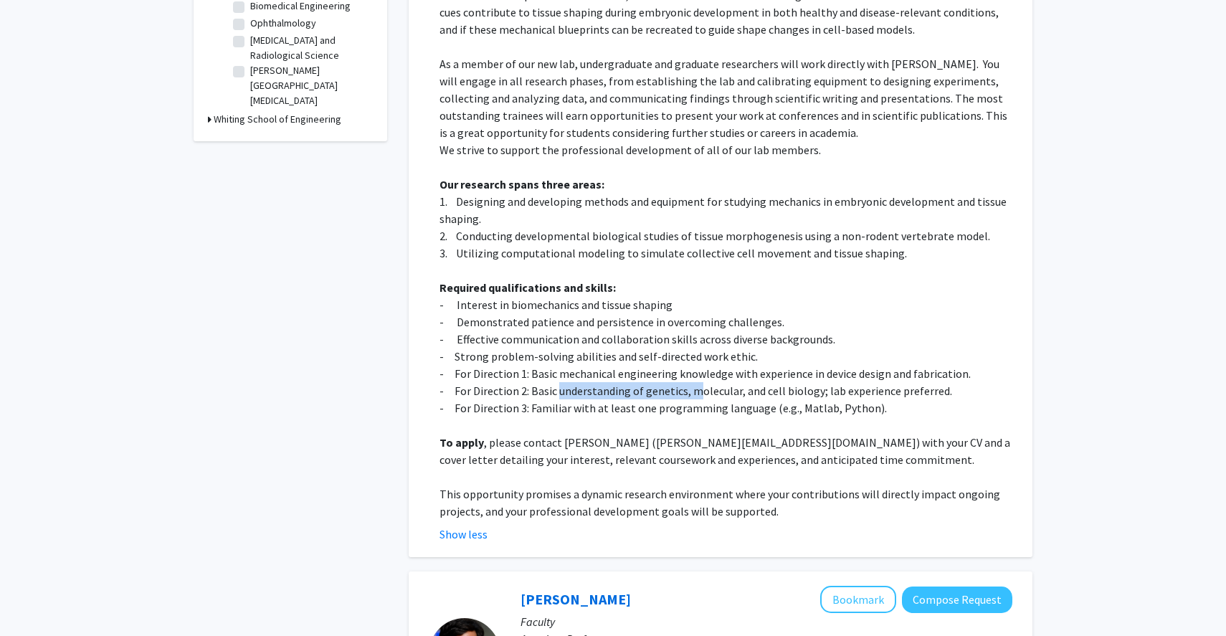
drag, startPoint x: 695, startPoint y: 366, endPoint x: 560, endPoint y: 371, distance: 134.8
click at [560, 382] on p "- For Direction 2: Basic understanding of genetics, molecular, and cell biology…" at bounding box center [725, 390] width 573 height 17
click at [520, 382] on p "- For Direction 2: Basic understanding of genetics, molecular, and cell biology…" at bounding box center [725, 390] width 573 height 17
drag, startPoint x: 520, startPoint y: 371, endPoint x: 865, endPoint y: 373, distance: 344.8
click at [864, 382] on p "- For Direction 2: Basic understanding of genetics, molecular, and cell biology…" at bounding box center [725, 390] width 573 height 17
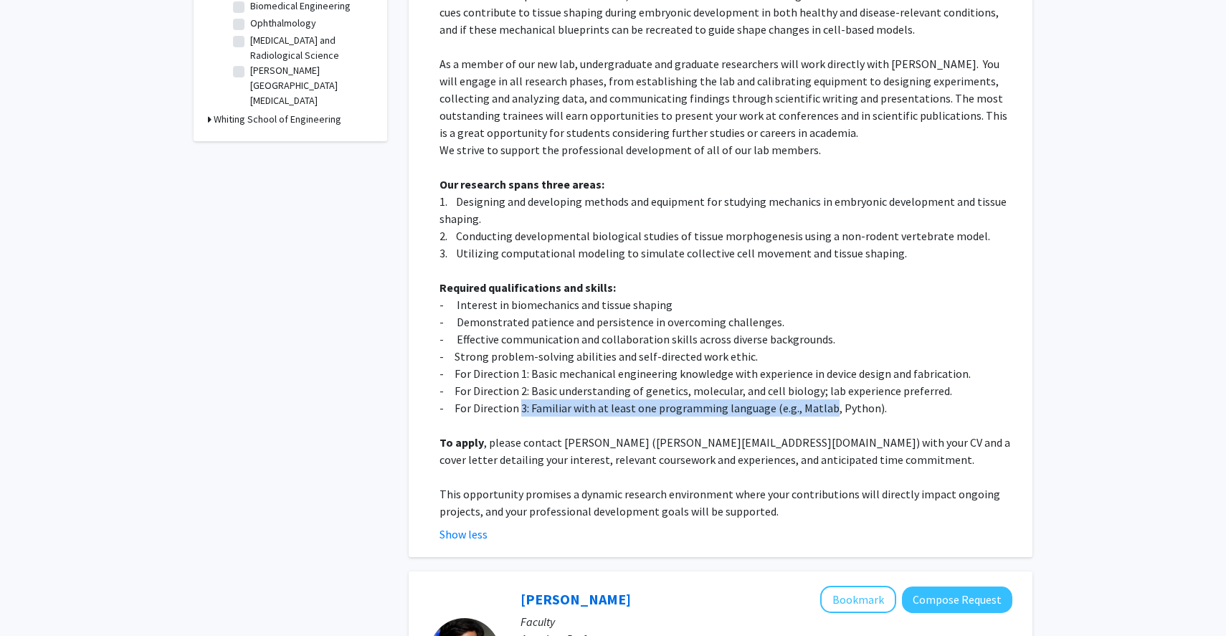
drag, startPoint x: 821, startPoint y: 387, endPoint x: 516, endPoint y: 386, distance: 305.3
click at [516, 399] on p "- For Direction 3: Familiar with at least one programming language (e.g., Matla…" at bounding box center [725, 407] width 573 height 17
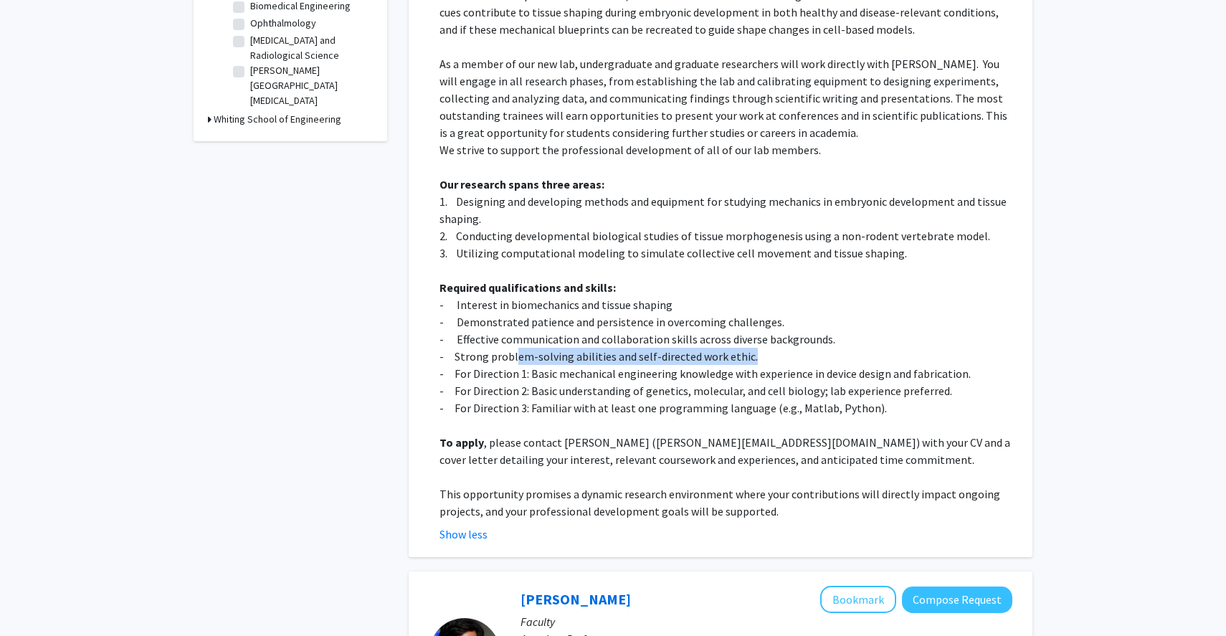
drag, startPoint x: 515, startPoint y: 340, endPoint x: 861, endPoint y: 346, distance: 345.5
click at [861, 348] on p "- Strong problem-solving abilities and self-directed work ethic." at bounding box center [725, 356] width 573 height 17
drag, startPoint x: 577, startPoint y: 370, endPoint x: 745, endPoint y: 376, distance: 167.8
click at [743, 382] on p "- For Direction 2: Basic understanding of genetics, molecular, and cell biology…" at bounding box center [725, 390] width 573 height 17
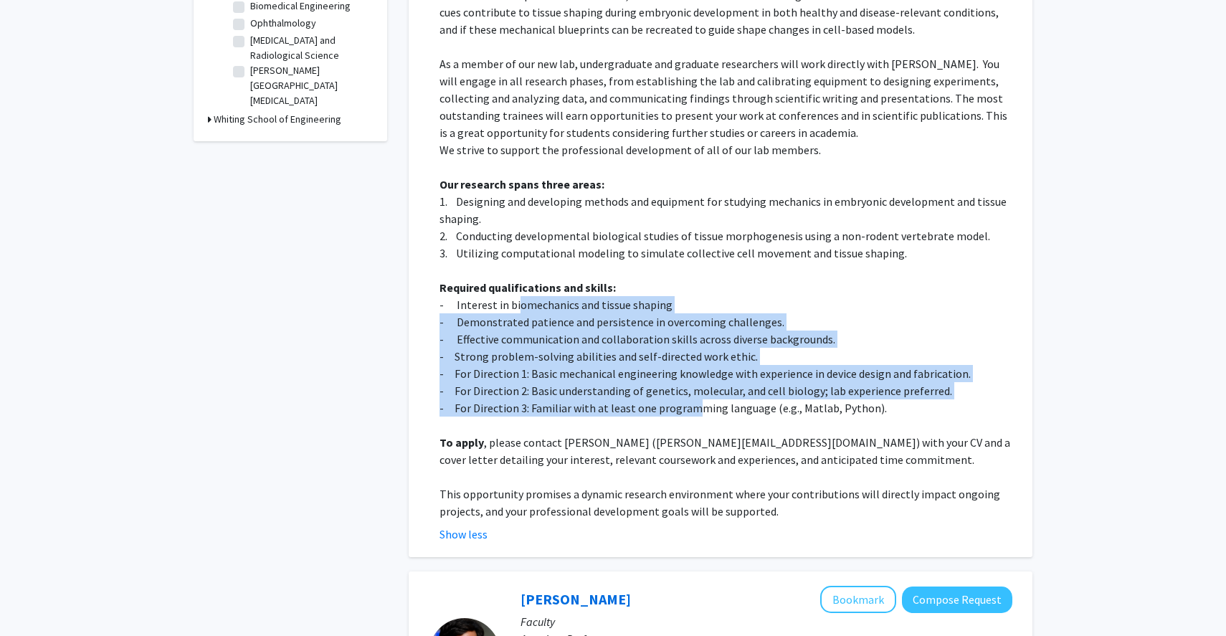
drag, startPoint x: 518, startPoint y: 292, endPoint x: 693, endPoint y: 388, distance: 199.9
click at [695, 386] on div "In the Tissue Morpho & Mechanics Lab, we are interested in understanding how in…" at bounding box center [725, 252] width 573 height 533
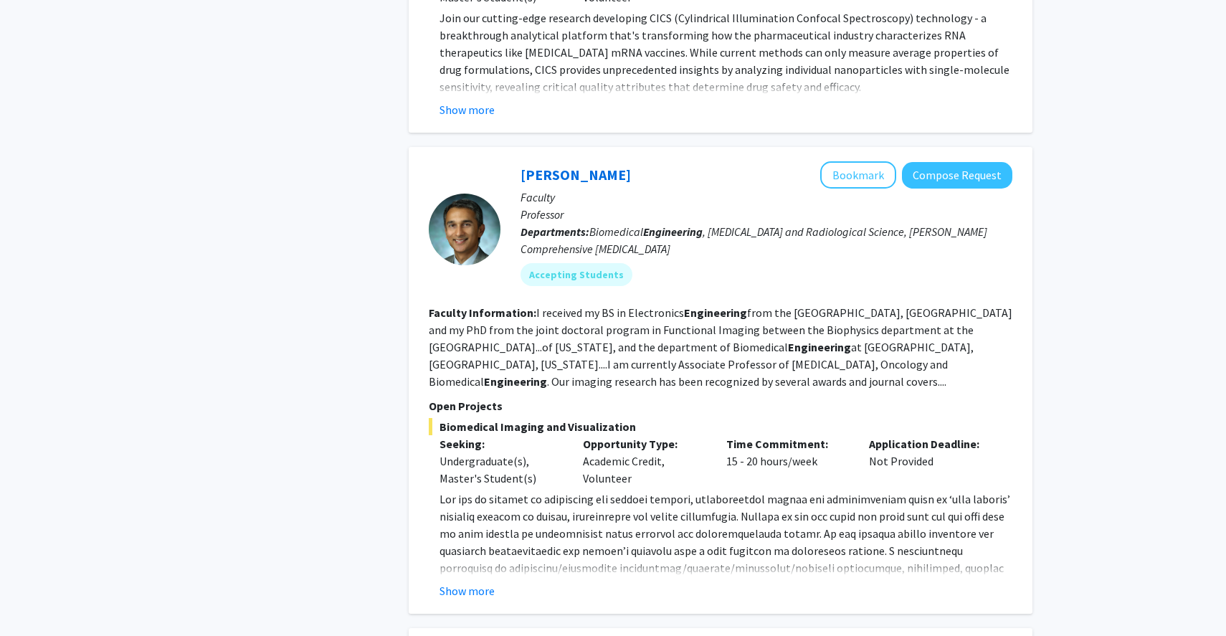
scroll to position [2388, 0]
click at [477, 583] on button "Show more" at bounding box center [466, 591] width 55 height 17
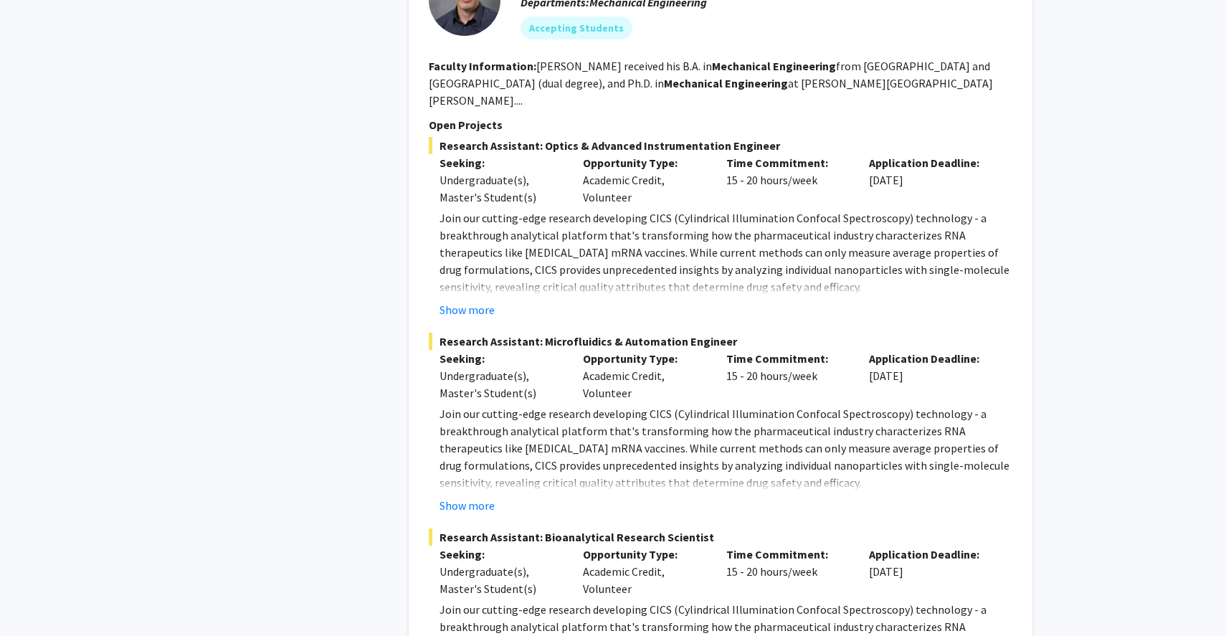
scroll to position [1798, 0]
click at [467, 462] on fg-project-list "Research Assistant: Optics & Advanced Instrumentation Engineer Seeking: Undergr…" at bounding box center [720, 422] width 583 height 573
click at [467, 496] on button "Show more" at bounding box center [466, 504] width 55 height 17
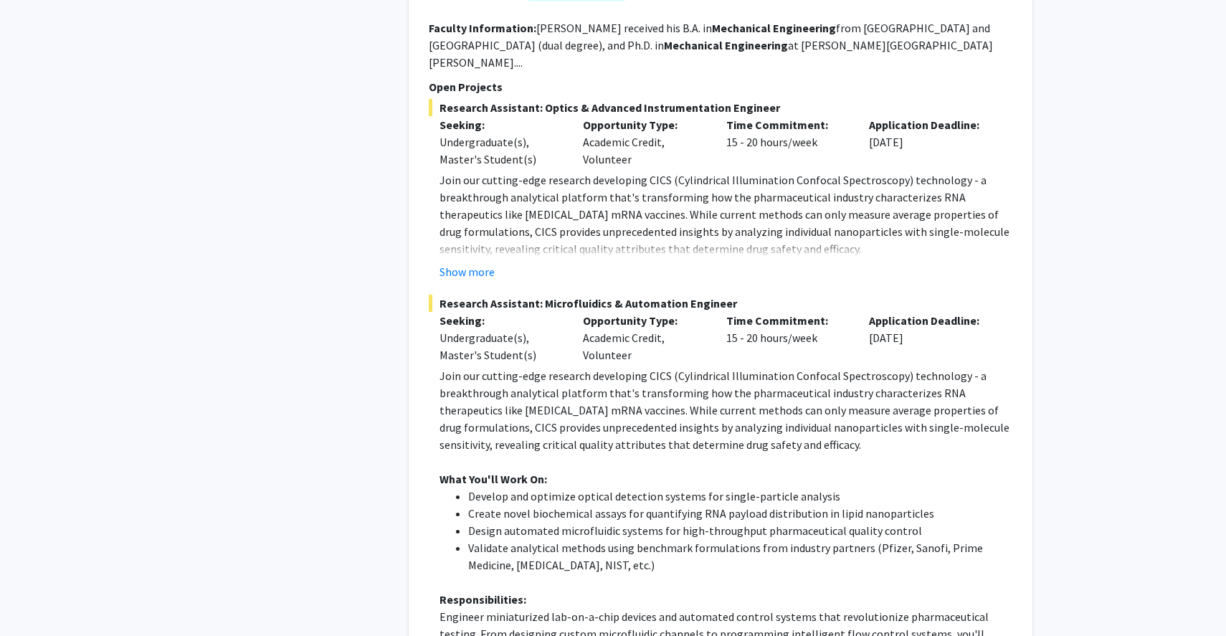
scroll to position [1842, 0]
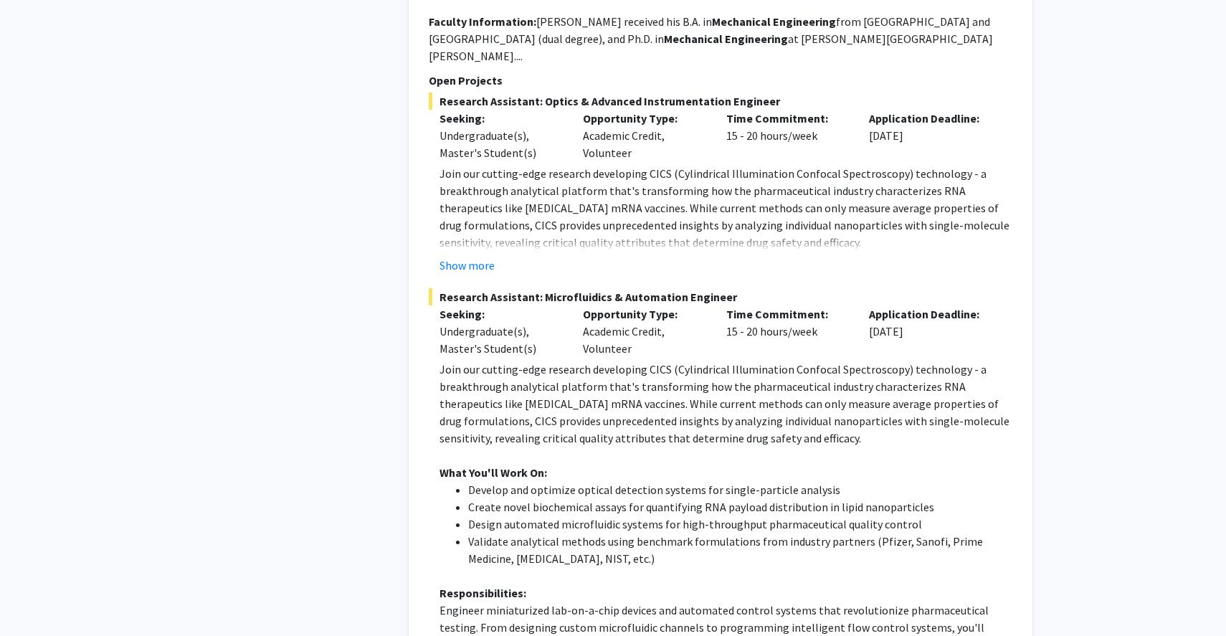
drag, startPoint x: 515, startPoint y: 439, endPoint x: 670, endPoint y: 439, distance: 154.8
click at [584, 481] on li "Develop and optimize optical detection systems for single-particle analysis" at bounding box center [740, 489] width 544 height 17
drag, startPoint x: 751, startPoint y: 439, endPoint x: 500, endPoint y: 436, distance: 250.9
click at [500, 481] on li "Develop and optimize optical detection systems for single-particle analysis" at bounding box center [740, 489] width 544 height 17
drag, startPoint x: 478, startPoint y: 453, endPoint x: 684, endPoint y: 453, distance: 205.7
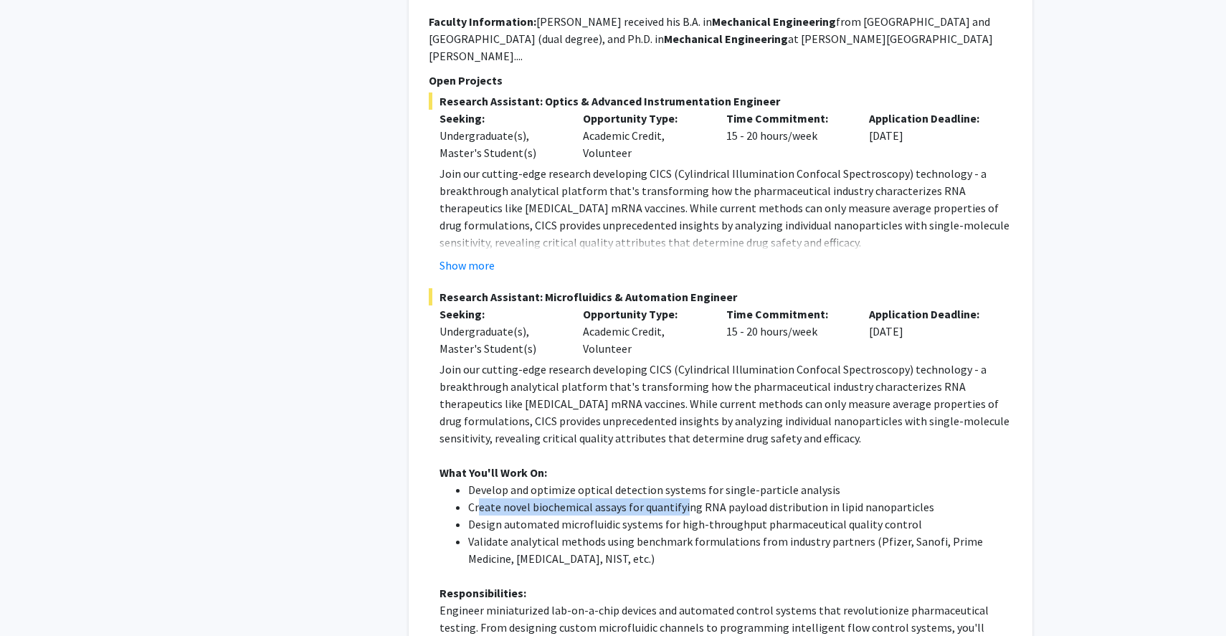
click at [684, 498] on li "Create novel biochemical assays for quantifying RNA payload distribution in lip…" at bounding box center [740, 506] width 544 height 17
drag, startPoint x: 684, startPoint y: 452, endPoint x: 894, endPoint y: 444, distance: 210.8
click at [894, 481] on ul "Develop and optimize optical detection systems for single-particle analysis Cre…" at bounding box center [725, 524] width 573 height 86
click at [894, 481] on li "Develop and optimize optical detection systems for single-particle analysis" at bounding box center [740, 489] width 544 height 17
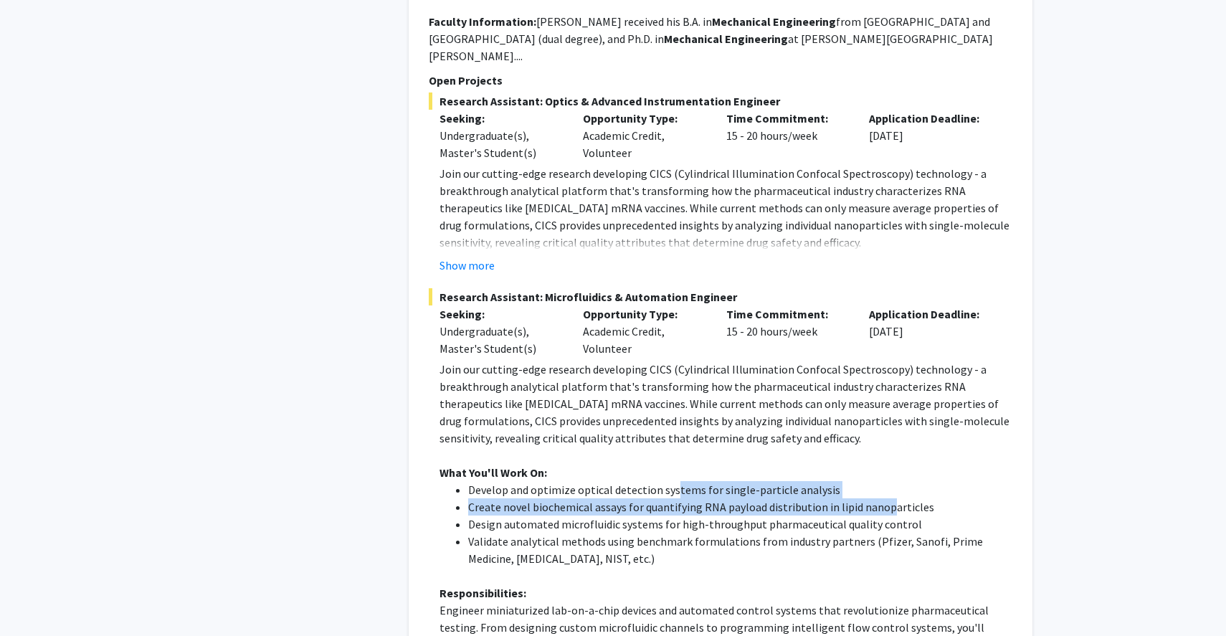
drag, startPoint x: 885, startPoint y: 450, endPoint x: 669, endPoint y: 431, distance: 217.3
click at [670, 481] on ul "Develop and optimize optical detection systems for single-particle analysis Cre…" at bounding box center [725, 524] width 573 height 86
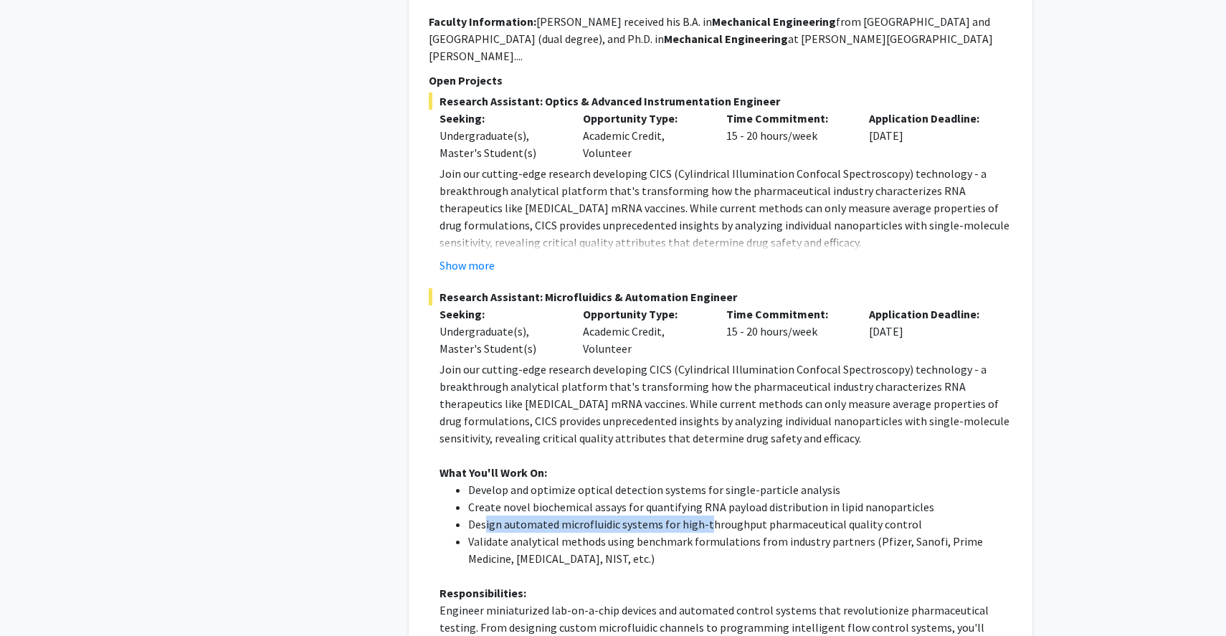
drag, startPoint x: 485, startPoint y: 477, endPoint x: 707, endPoint y: 474, distance: 222.2
click at [707, 515] on li "Design automated microfluidic systems for high-throughput pharmaceutical qualit…" at bounding box center [740, 523] width 544 height 17
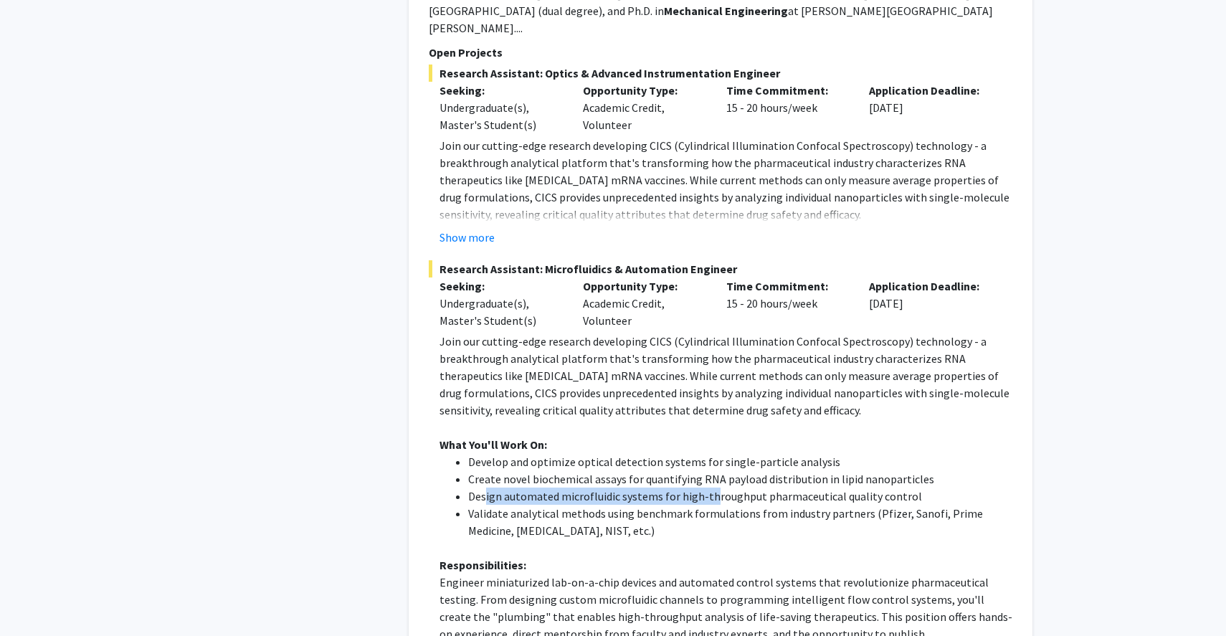
scroll to position [1878, 0]
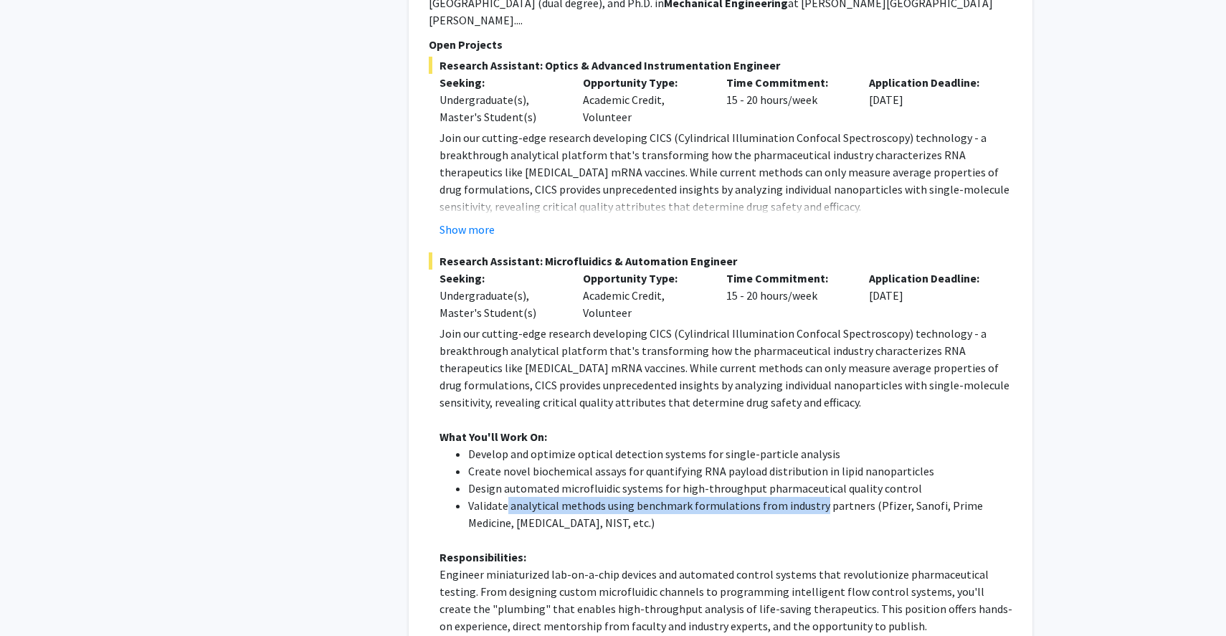
drag, startPoint x: 507, startPoint y: 455, endPoint x: 821, endPoint y: 449, distance: 313.3
click at [821, 497] on li "Validate analytical methods using benchmark formulations from industry partners…" at bounding box center [740, 514] width 544 height 34
click at [836, 497] on li "Validate analytical methods using benchmark formulations from industry partners…" at bounding box center [740, 514] width 544 height 34
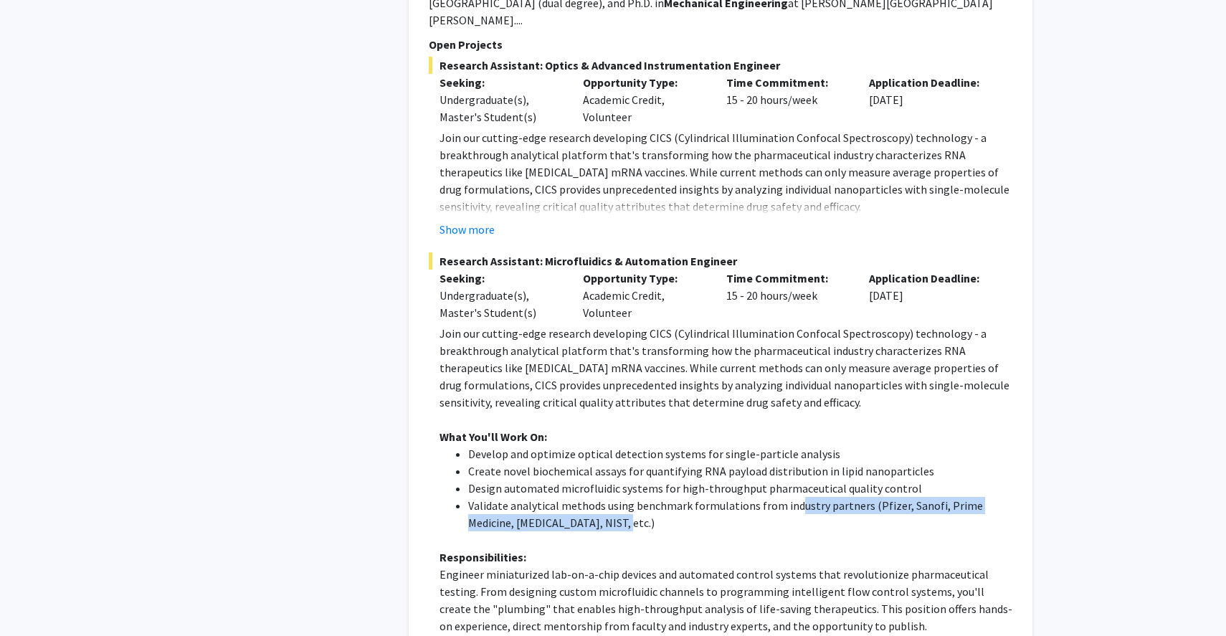
drag, startPoint x: 791, startPoint y: 462, endPoint x: 922, endPoint y: 472, distance: 130.8
click at [922, 497] on li "Validate analytical methods using benchmark formulations from industry partners…" at bounding box center [740, 514] width 544 height 34
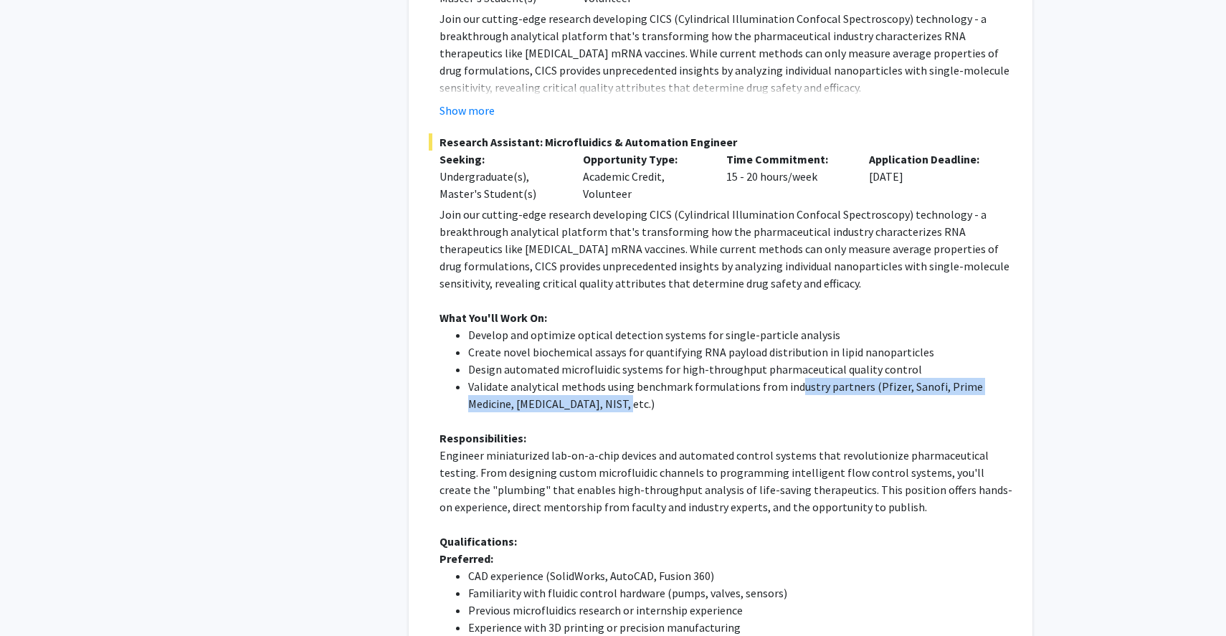
scroll to position [2016, 0]
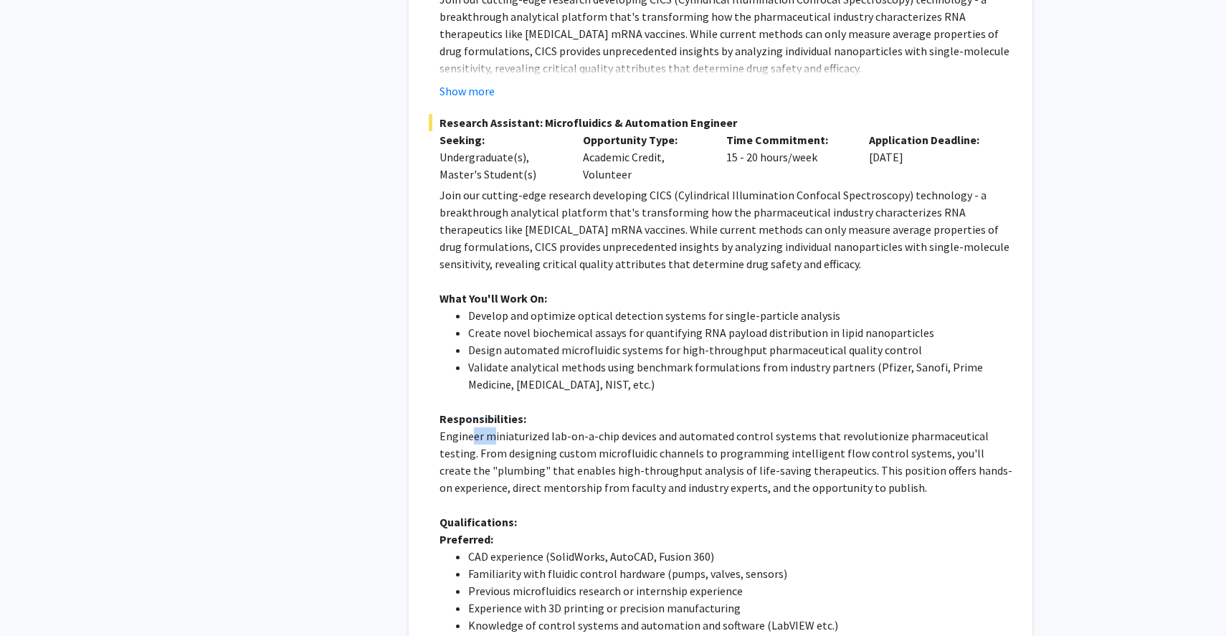
drag, startPoint x: 474, startPoint y: 384, endPoint x: 493, endPoint y: 384, distance: 19.4
click at [490, 427] on p "Engineer miniaturized lab-on-a-chip devices and automated control systems that …" at bounding box center [725, 461] width 573 height 69
drag, startPoint x: 538, startPoint y: 388, endPoint x: 598, endPoint y: 386, distance: 59.5
click at [595, 427] on p "Engineer miniaturized lab-on-a-chip devices and automated control systems that …" at bounding box center [725, 461] width 573 height 69
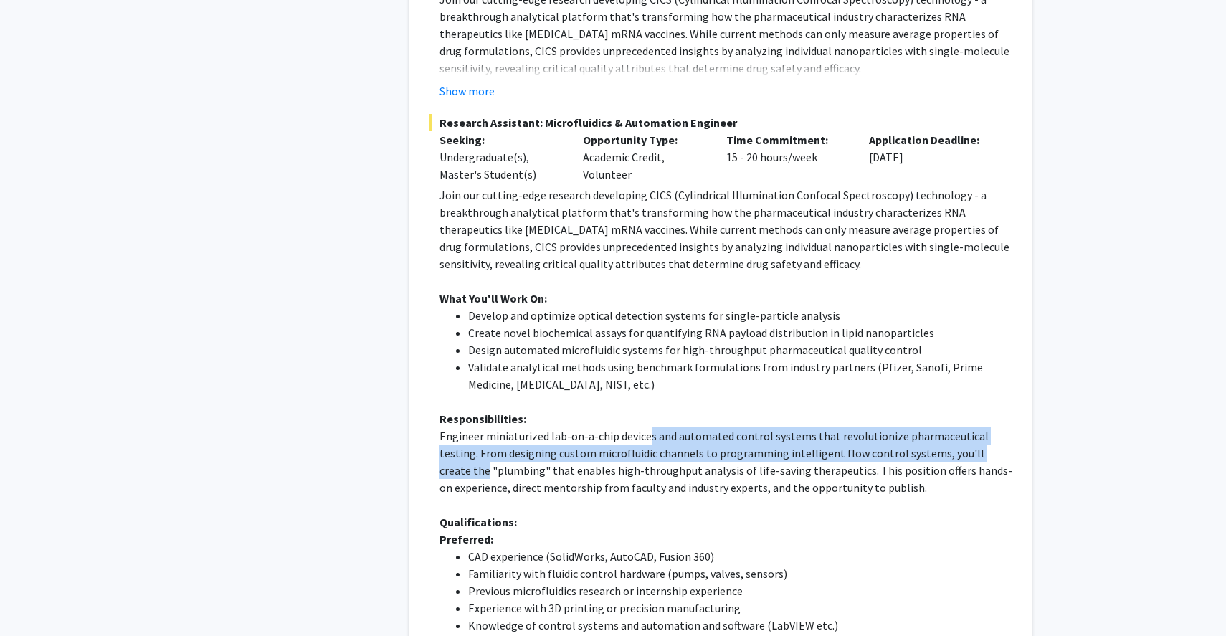
drag, startPoint x: 646, startPoint y: 390, endPoint x: 979, endPoint y: 394, distance: 333.3
click at [979, 427] on p "Engineer miniaturized lab-on-a-chip devices and automated control systems that …" at bounding box center [725, 461] width 573 height 69
click at [474, 427] on p "Engineer miniaturized lab-on-a-chip devices and automated control systems that …" at bounding box center [725, 461] width 573 height 69
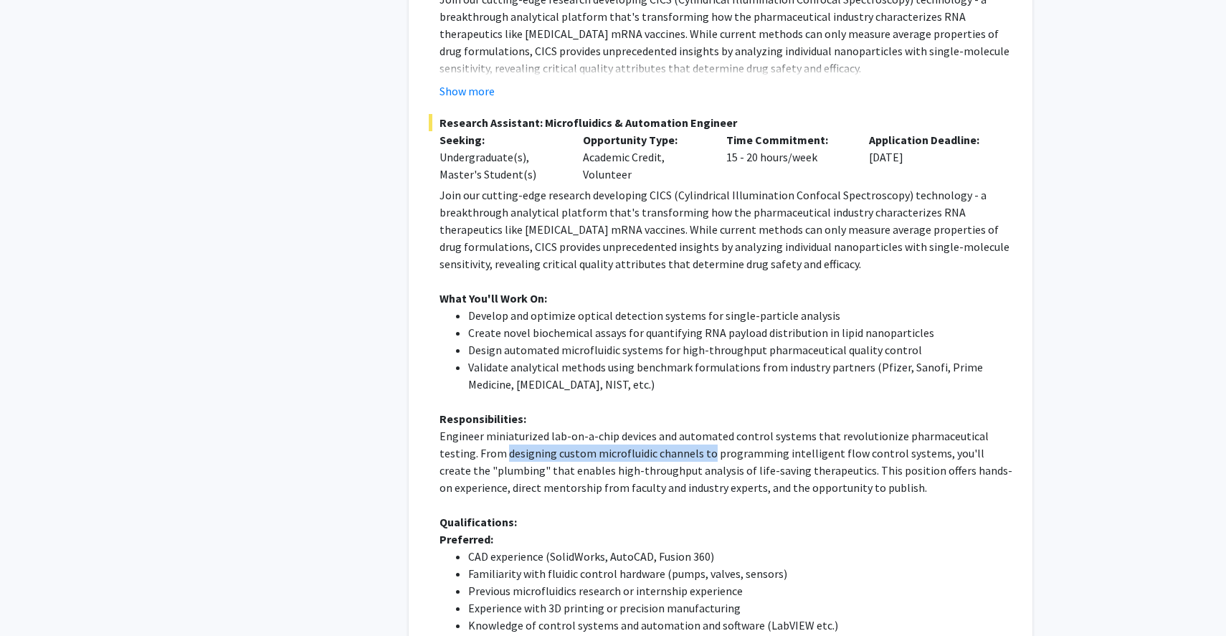
drag, startPoint x: 474, startPoint y: 406, endPoint x: 663, endPoint y: 406, distance: 188.5
click at [663, 427] on p "Engineer miniaturized lab-on-a-chip devices and automated control systems that …" at bounding box center [725, 461] width 573 height 69
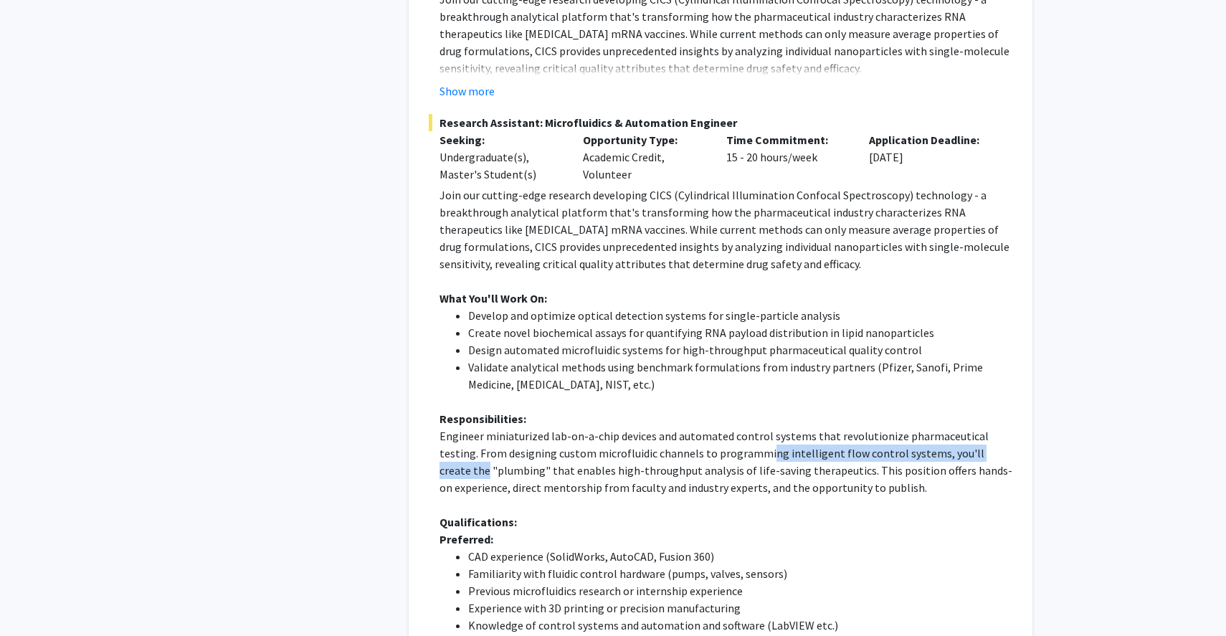
drag, startPoint x: 723, startPoint y: 401, endPoint x: 983, endPoint y: 396, distance: 259.5
click at [983, 427] on p "Engineer miniaturized lab-on-a-chip devices and automated control systems that …" at bounding box center [725, 461] width 573 height 69
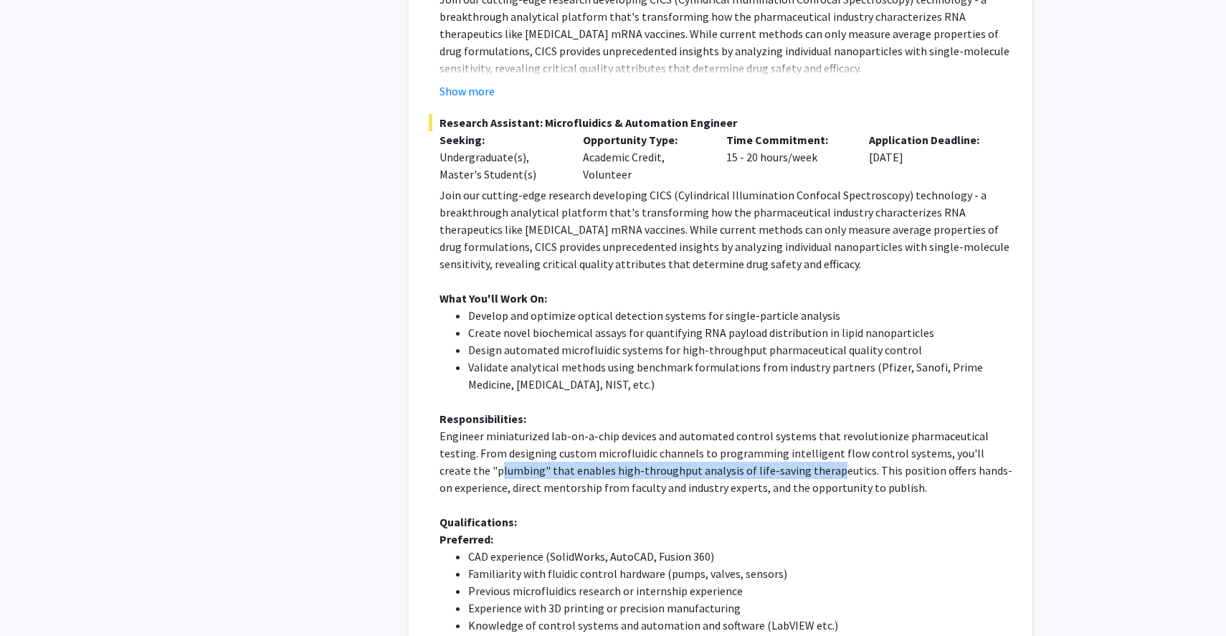
drag, startPoint x: 452, startPoint y: 426, endPoint x: 776, endPoint y: 416, distance: 324.8
click at [776, 427] on p "Engineer miniaturized lab-on-a-chip devices and automated control systems that …" at bounding box center [725, 461] width 573 height 69
drag, startPoint x: 776, startPoint y: 416, endPoint x: 683, endPoint y: 415, distance: 93.2
click at [683, 427] on p "Engineer miniaturized lab-on-a-chip devices and automated control systems that …" at bounding box center [725, 461] width 573 height 69
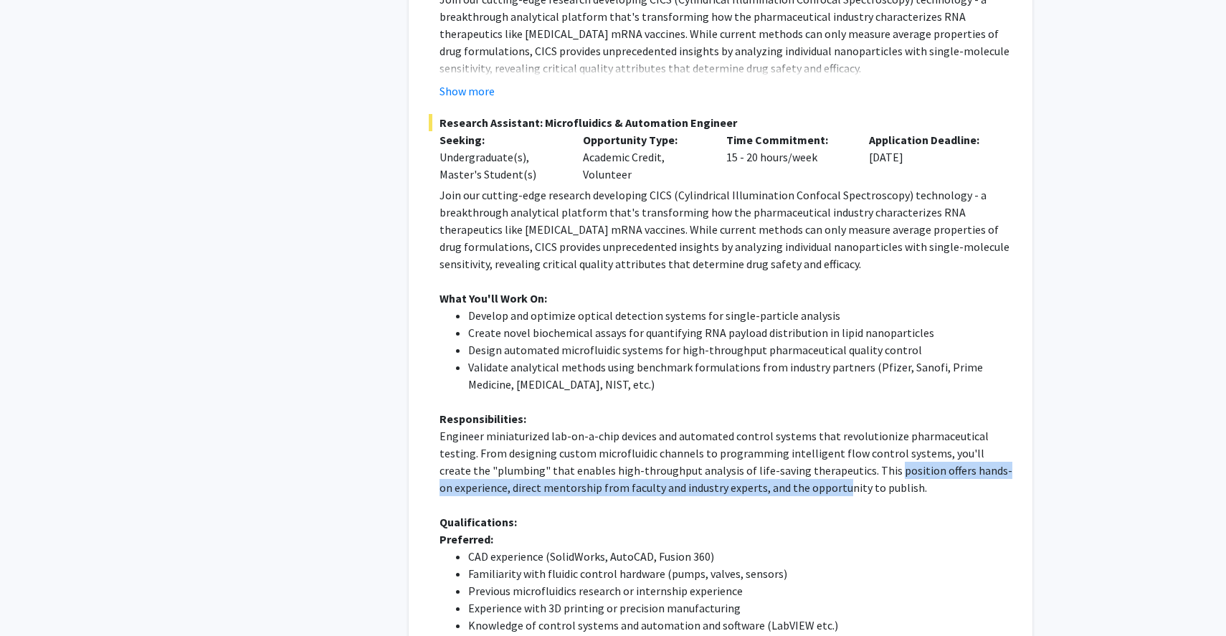
drag, startPoint x: 836, startPoint y: 420, endPoint x: 770, endPoint y: 442, distance: 69.4
click at [770, 442] on p "Engineer miniaturized lab-on-a-chip devices and automated control systems that …" at bounding box center [725, 461] width 573 height 69
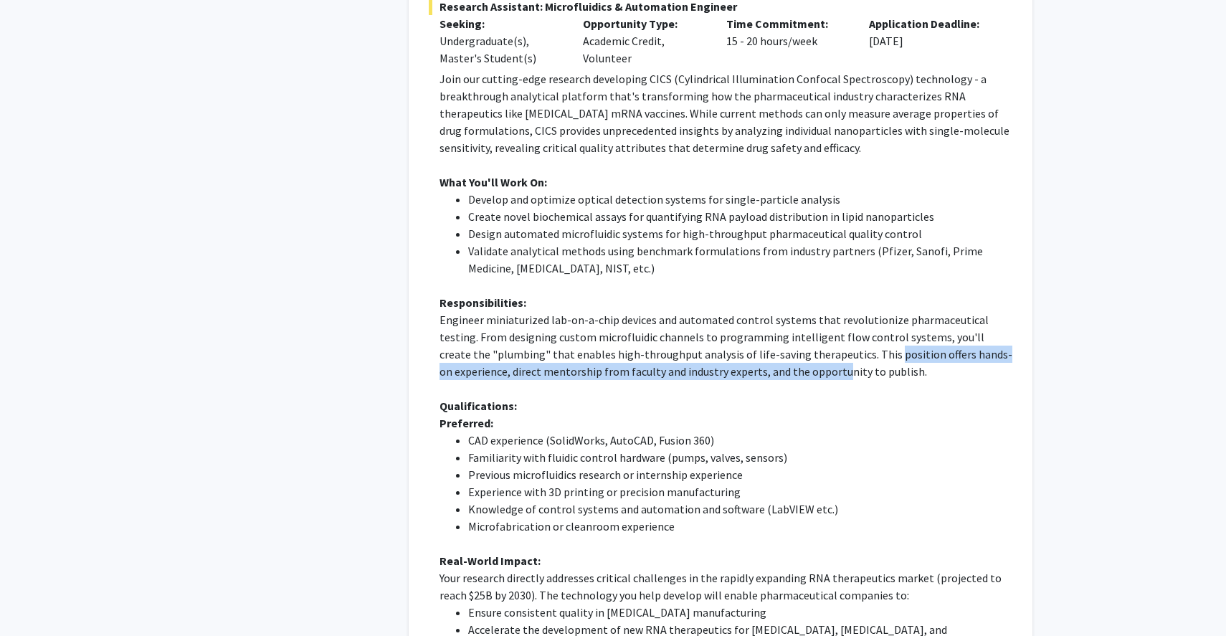
scroll to position [2134, 0]
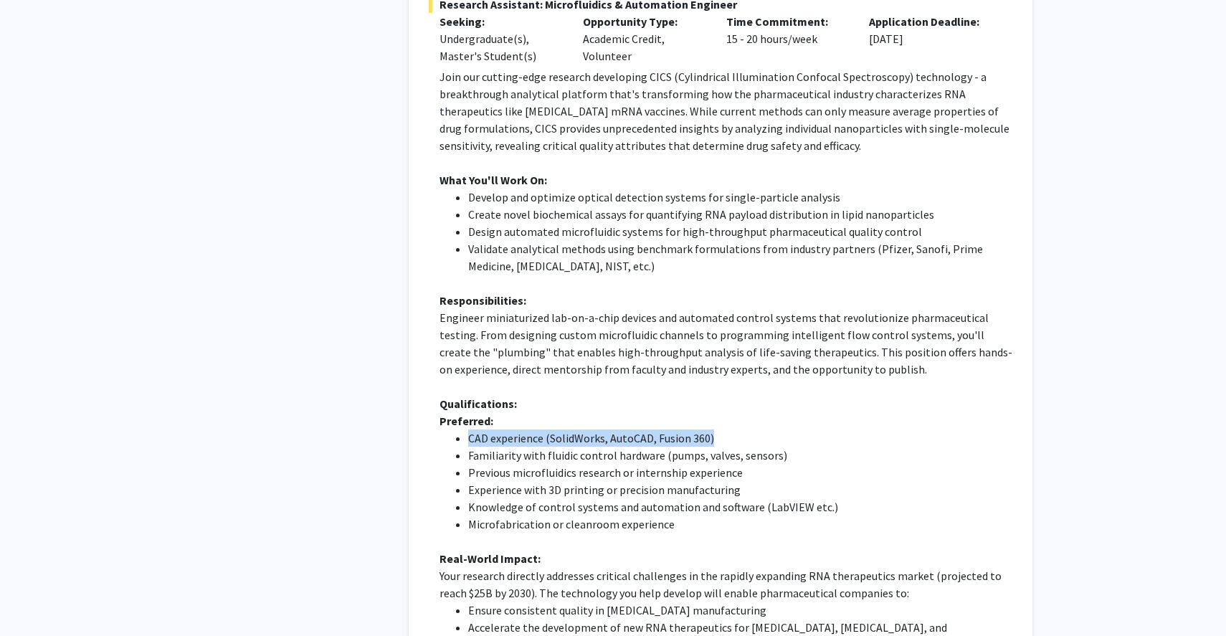
drag, startPoint x: 470, startPoint y: 385, endPoint x: 721, endPoint y: 392, distance: 251.0
click at [721, 429] on li "CAD experience (SolidWorks, AutoCAD, Fusion 360)" at bounding box center [740, 437] width 544 height 17
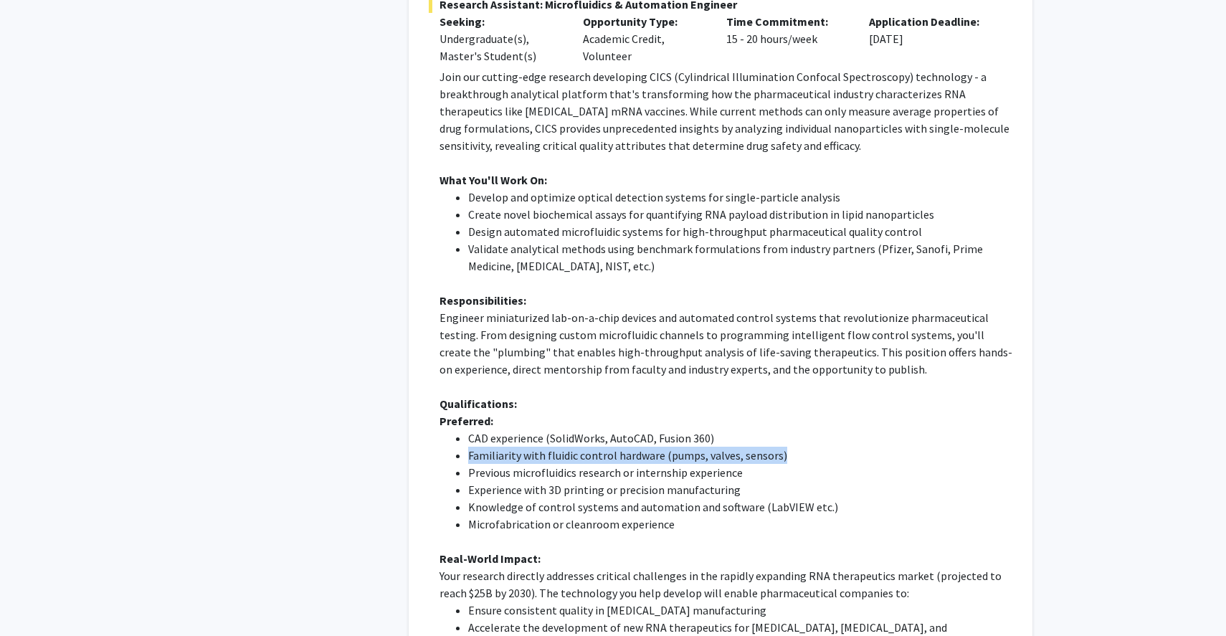
drag, startPoint x: 467, startPoint y: 400, endPoint x: 776, endPoint y: 406, distance: 309.7
click at [776, 429] on ul "CAD experience (SolidWorks, AutoCAD, Fusion 360) Familiarity with fluidic contr…" at bounding box center [725, 480] width 573 height 103
drag, startPoint x: 503, startPoint y: 419, endPoint x: 735, endPoint y: 426, distance: 232.3
click at [735, 464] on li "Previous microfluidics research or internship experience" at bounding box center [740, 472] width 544 height 17
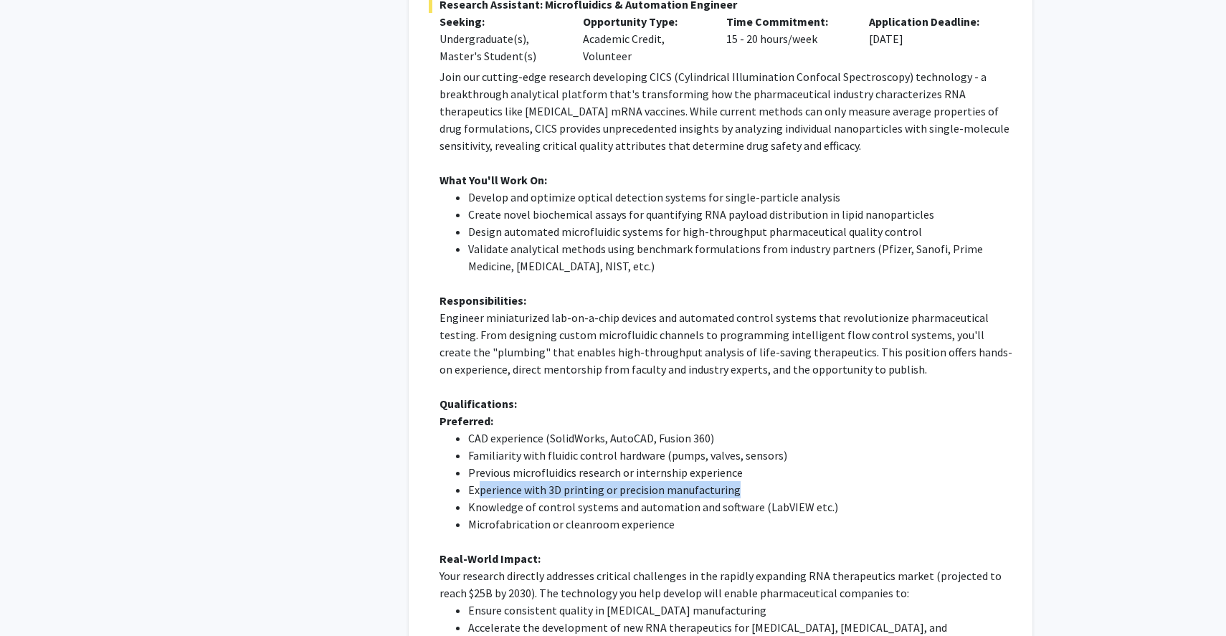
drag, startPoint x: 482, startPoint y: 438, endPoint x: 751, endPoint y: 435, distance: 268.8
click at [751, 481] on li "Experience with 3D printing or precision manufacturing" at bounding box center [740, 489] width 544 height 17
drag, startPoint x: 482, startPoint y: 453, endPoint x: 811, endPoint y: 444, distance: 329.1
click at [811, 444] on ul "CAD experience (SolidWorks, AutoCAD, Fusion 360) Familiarity with fluidic contr…" at bounding box center [725, 480] width 573 height 103
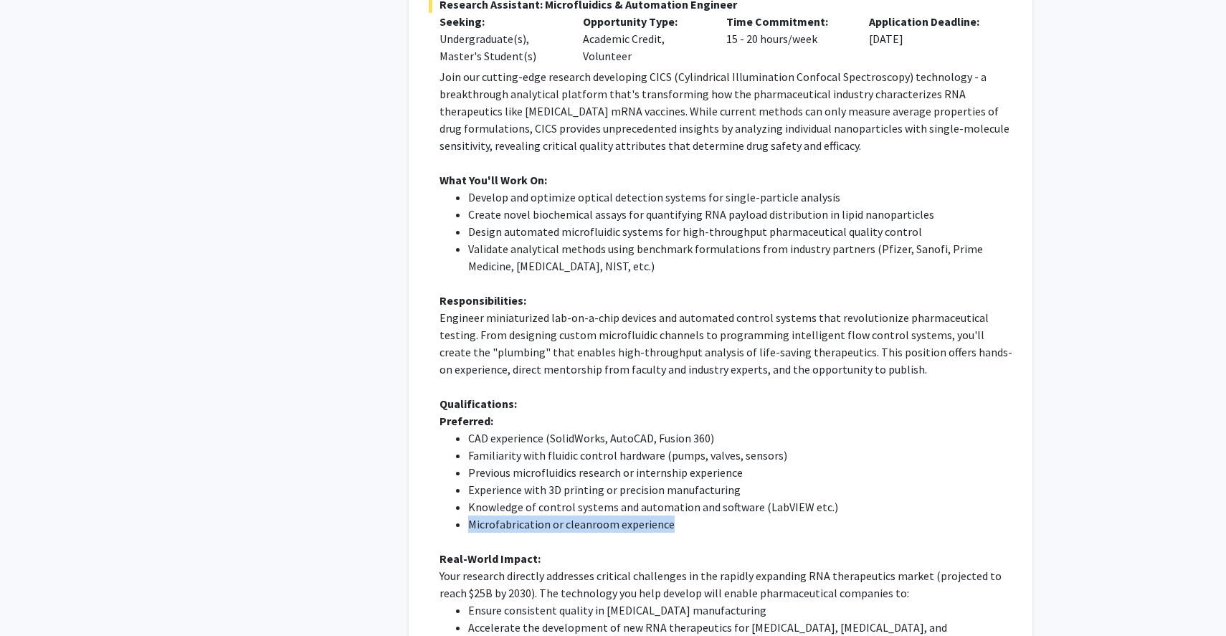
drag, startPoint x: 471, startPoint y: 473, endPoint x: 682, endPoint y: 479, distance: 211.5
click at [682, 515] on li "Microfabrication or cleanroom experience" at bounding box center [740, 523] width 544 height 17
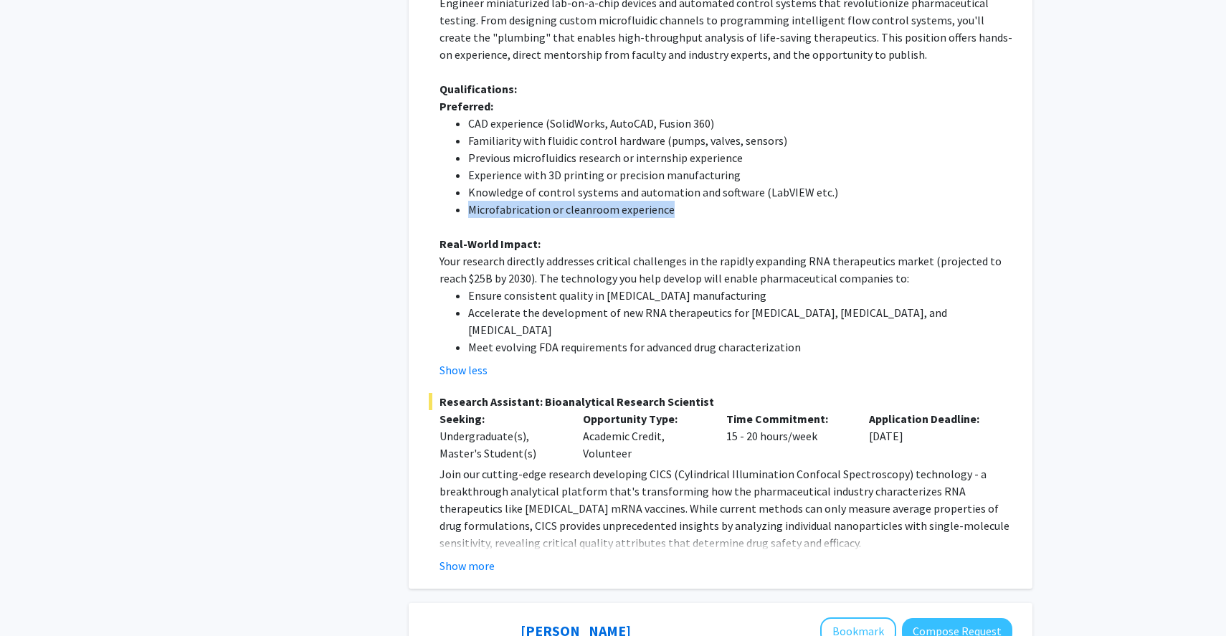
scroll to position [2451, 0]
click at [471, 555] on button "Show more" at bounding box center [466, 563] width 55 height 17
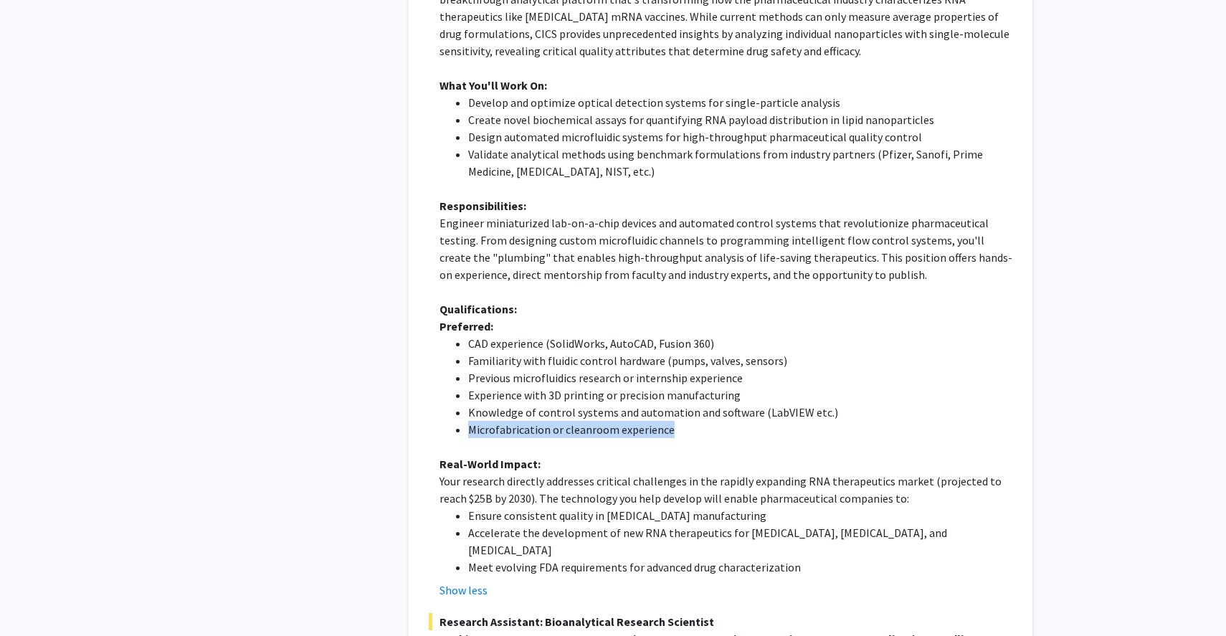
scroll to position [2228, 0]
drag, startPoint x: 482, startPoint y: 290, endPoint x: 667, endPoint y: 291, distance: 184.9
click at [667, 336] on li "CAD experience (SolidWorks, AutoCAD, Fusion 360)" at bounding box center [740, 344] width 544 height 17
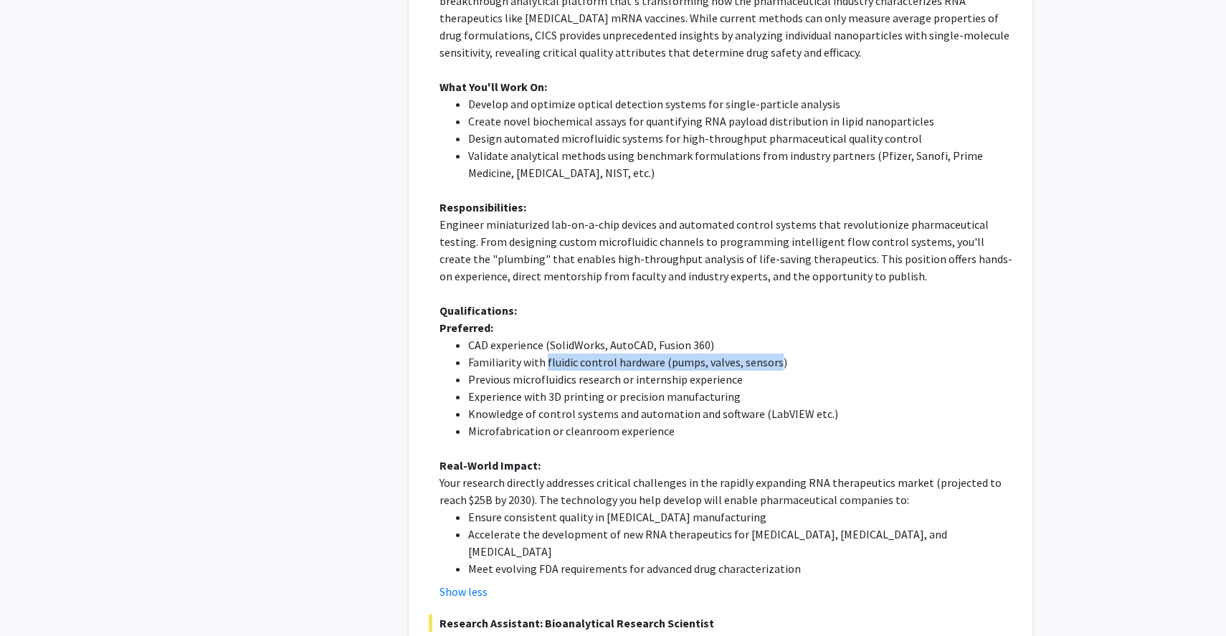
drag, startPoint x: 544, startPoint y: 313, endPoint x: 773, endPoint y: 308, distance: 229.4
click at [773, 353] on li "Familiarity with fluidic control hardware (pumps, valves, sensors)" at bounding box center [740, 361] width 544 height 17
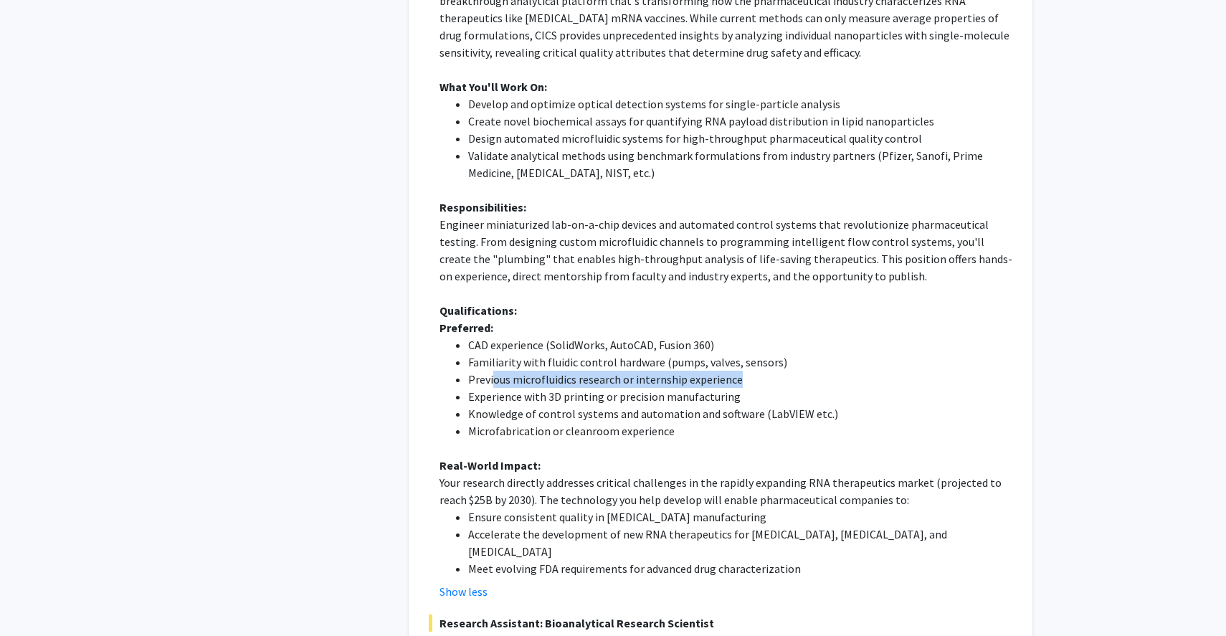
drag, startPoint x: 517, startPoint y: 329, endPoint x: 763, endPoint y: 329, distance: 245.8
click at [763, 371] on li "Previous microfluidics research or internship experience" at bounding box center [740, 379] width 544 height 17
drag, startPoint x: 483, startPoint y: 343, endPoint x: 698, endPoint y: 340, distance: 215.0
click at [698, 388] on li "Experience with 3D printing or precision manufacturing" at bounding box center [740, 396] width 544 height 17
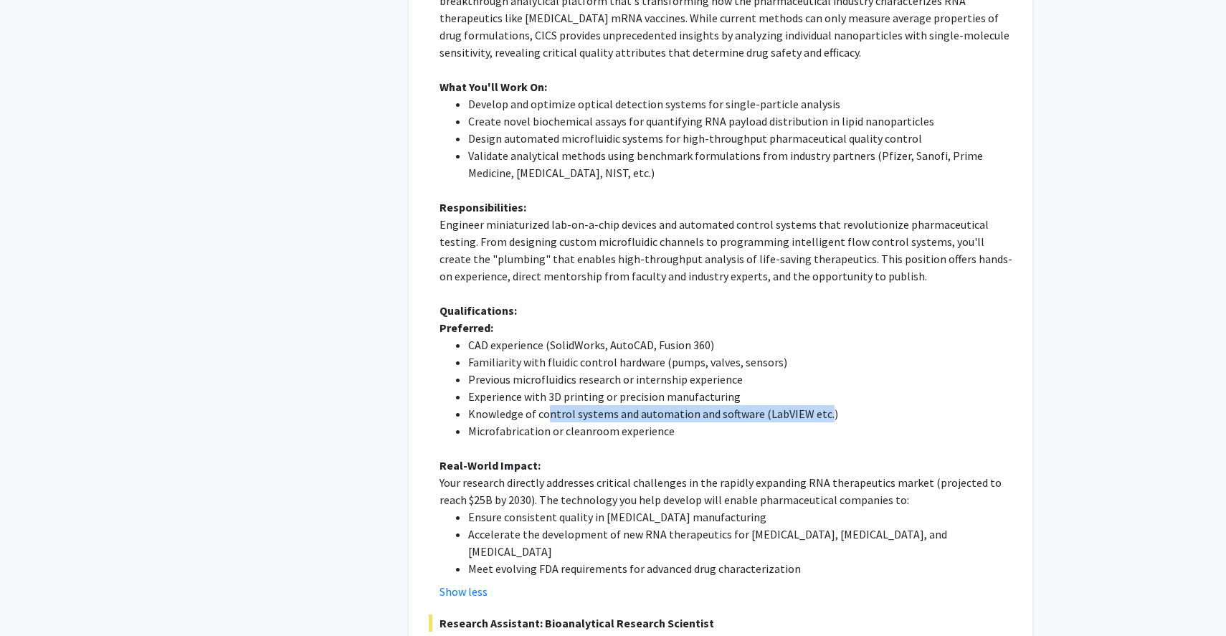
drag, startPoint x: 549, startPoint y: 364, endPoint x: 819, endPoint y: 361, distance: 270.2
click at [819, 405] on li "Knowledge of control systems and automation and software (LabVIEW etc.)" at bounding box center [740, 413] width 544 height 17
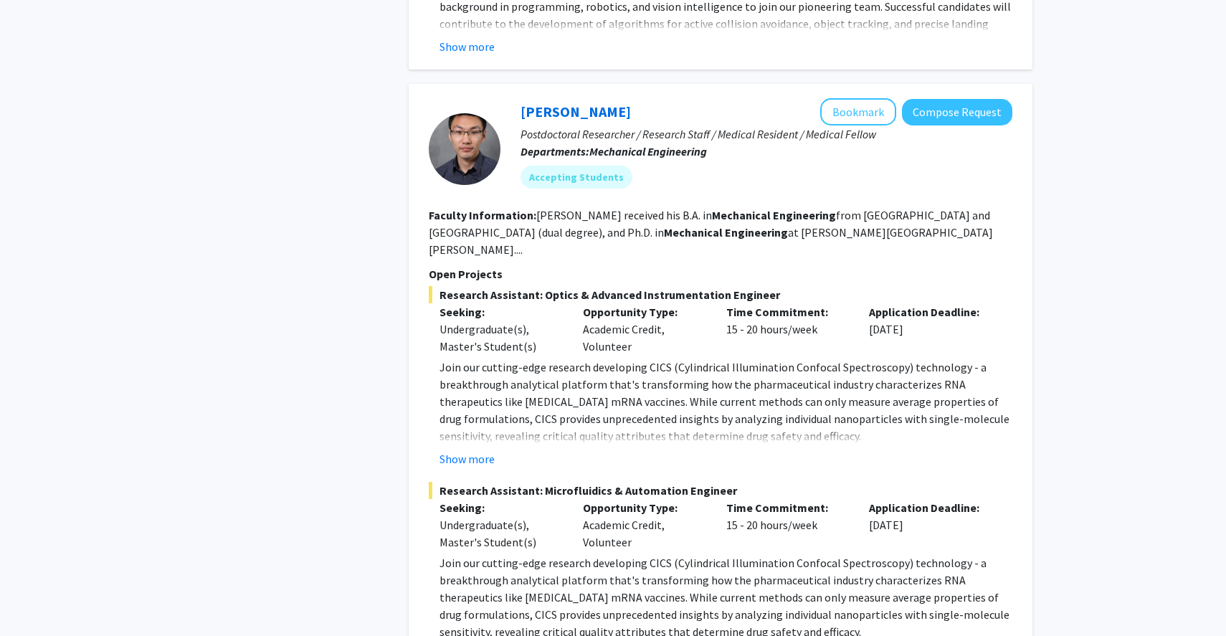
scroll to position [1655, 0]
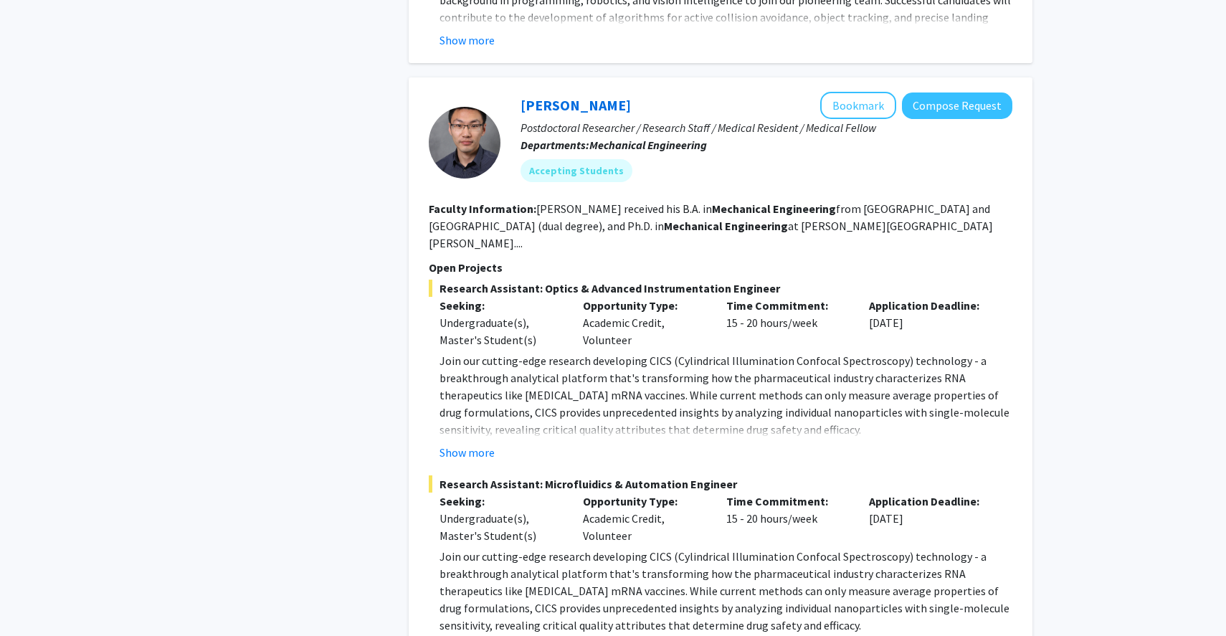
drag, startPoint x: 937, startPoint y: 463, endPoint x: 860, endPoint y: 463, distance: 77.4
click at [860, 492] on div "Application Deadline: [DATE]" at bounding box center [929, 518] width 143 height 52
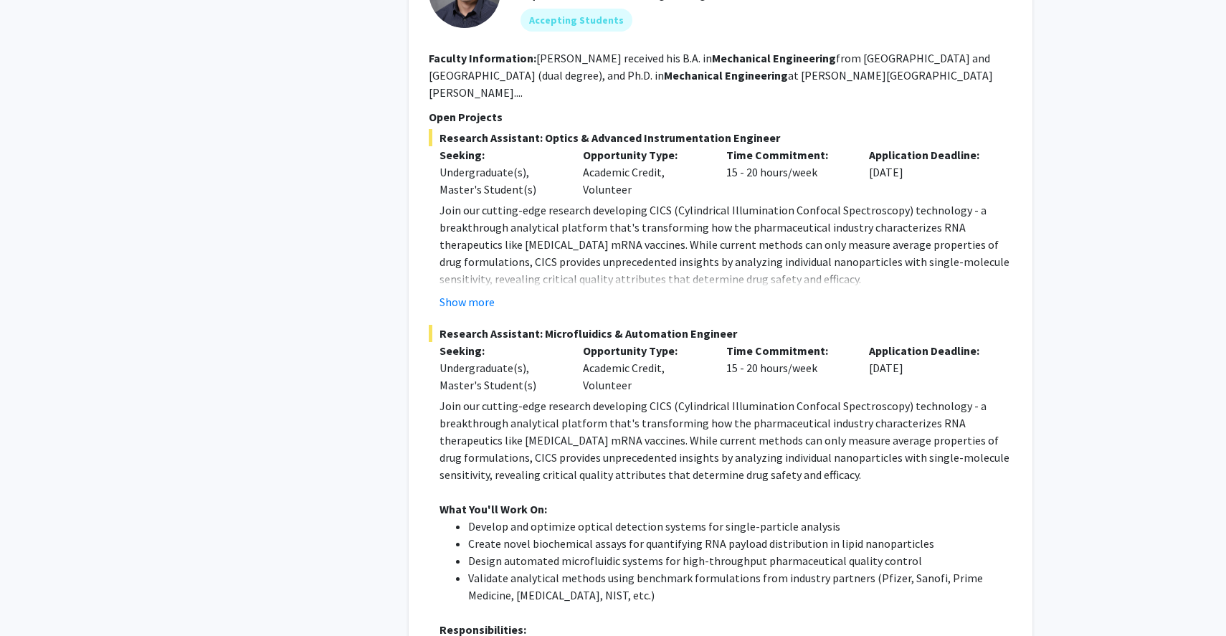
scroll to position [1772, 0]
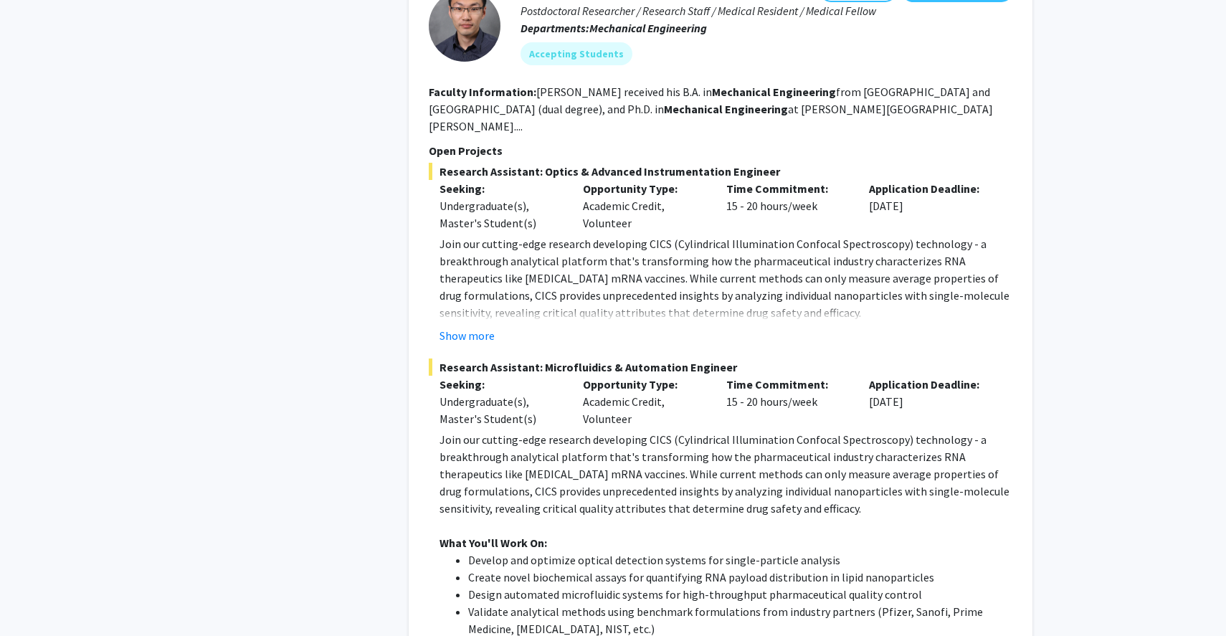
drag, startPoint x: 469, startPoint y: 345, endPoint x: 816, endPoint y: 355, distance: 347.7
click at [816, 376] on div "Seeking: Undergraduate(s), Master's Student(s) Opportunity Type: Academic Credi…" at bounding box center [709, 402] width 583 height 52
click at [816, 376] on div "Time Commitment: 15 - 20 hours/week" at bounding box center [786, 402] width 143 height 52
drag, startPoint x: 816, startPoint y: 355, endPoint x: 729, endPoint y: 353, distance: 87.5
click at [729, 376] on div "Time Commitment: 15 - 20 hours/week" at bounding box center [786, 402] width 143 height 52
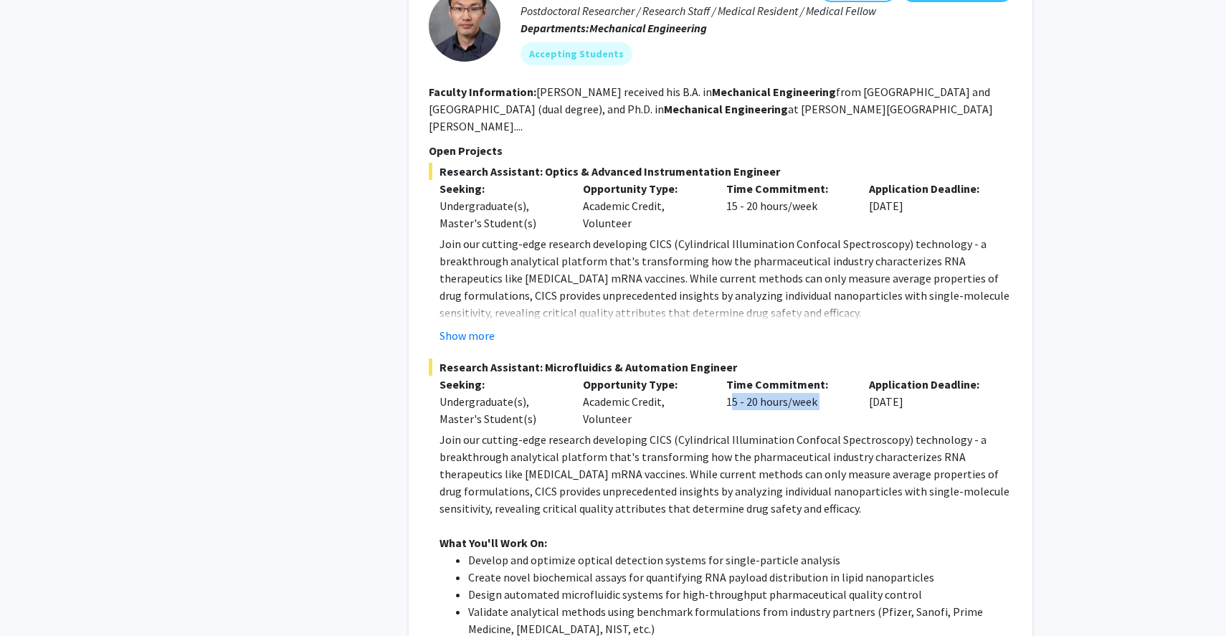
click at [729, 376] on div "Time Commitment: 15 - 20 hours/week" at bounding box center [786, 402] width 143 height 52
drag, startPoint x: 735, startPoint y: 345, endPoint x: 804, endPoint y: 350, distance: 68.9
click at [804, 376] on div "Time Commitment: 15 - 20 hours/week" at bounding box center [786, 402] width 143 height 52
drag, startPoint x: 804, startPoint y: 350, endPoint x: 730, endPoint y: 350, distance: 74.5
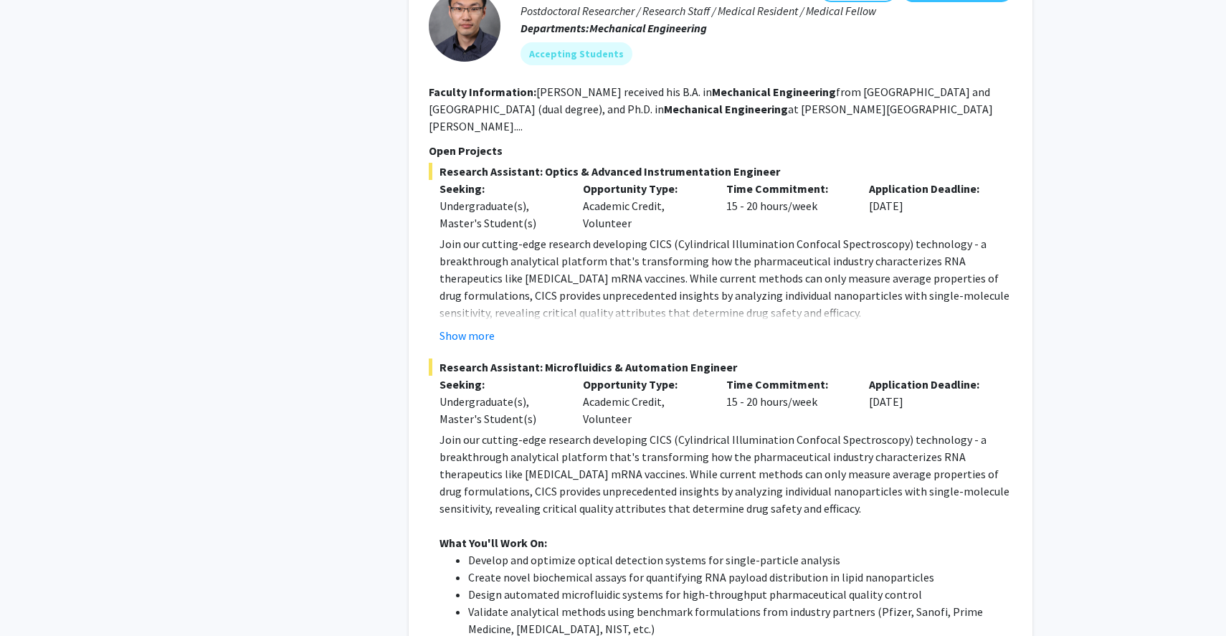
click at [730, 376] on div "Time Commitment: 15 - 20 hours/week" at bounding box center [786, 402] width 143 height 52
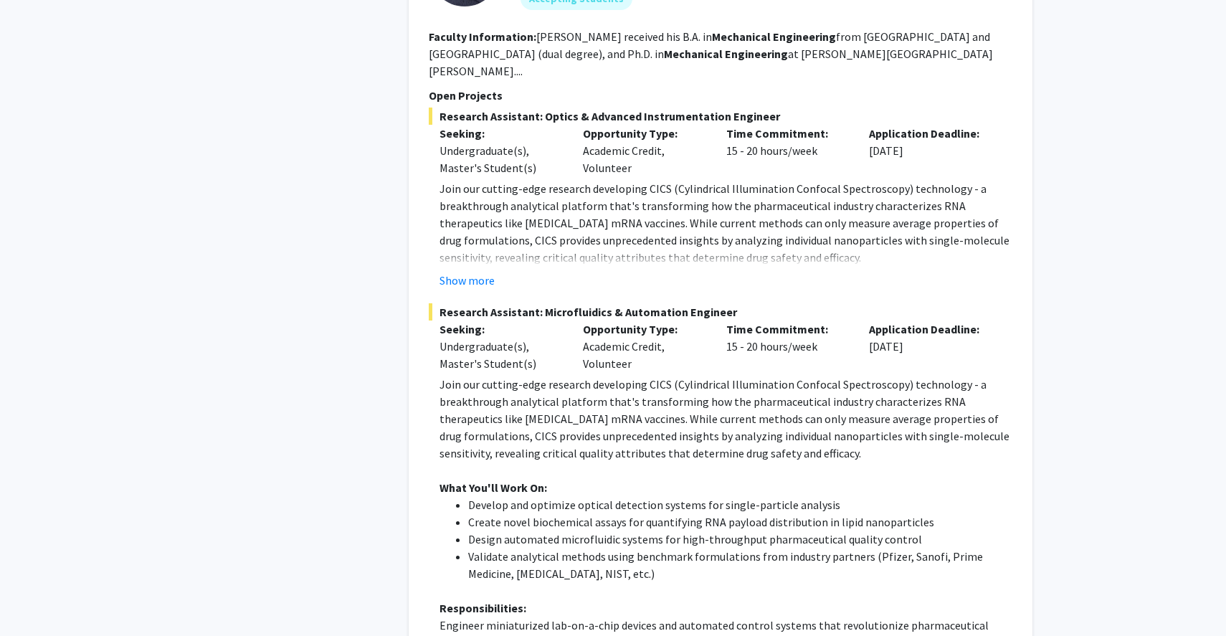
scroll to position [1828, 0]
drag, startPoint x: 596, startPoint y: 295, endPoint x: 672, endPoint y: 296, distance: 75.3
click at [672, 319] on div "Opportunity Type: Academic Credit, Volunteer" at bounding box center [643, 345] width 143 height 52
click at [577, 319] on div "Opportunity Type: Academic Credit, Volunteer" at bounding box center [643, 345] width 143 height 52
drag, startPoint x: 577, startPoint y: 291, endPoint x: 669, endPoint y: 291, distance: 92.5
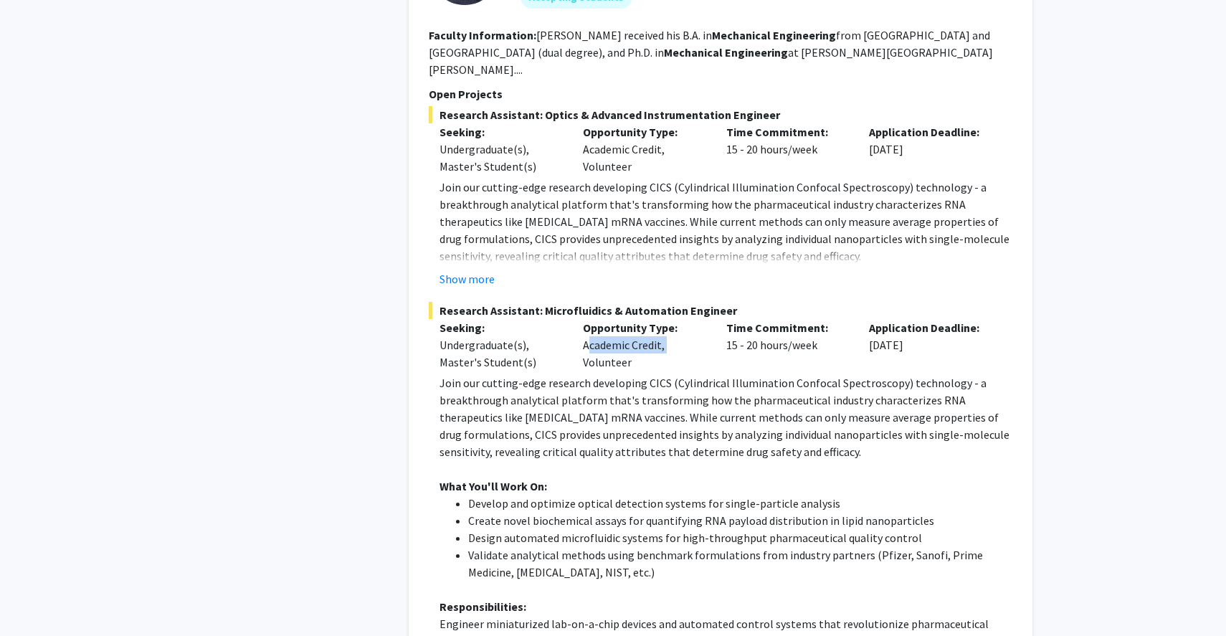
click at [669, 319] on div "Opportunity Type: Academic Credit, Volunteer" at bounding box center [643, 345] width 143 height 52
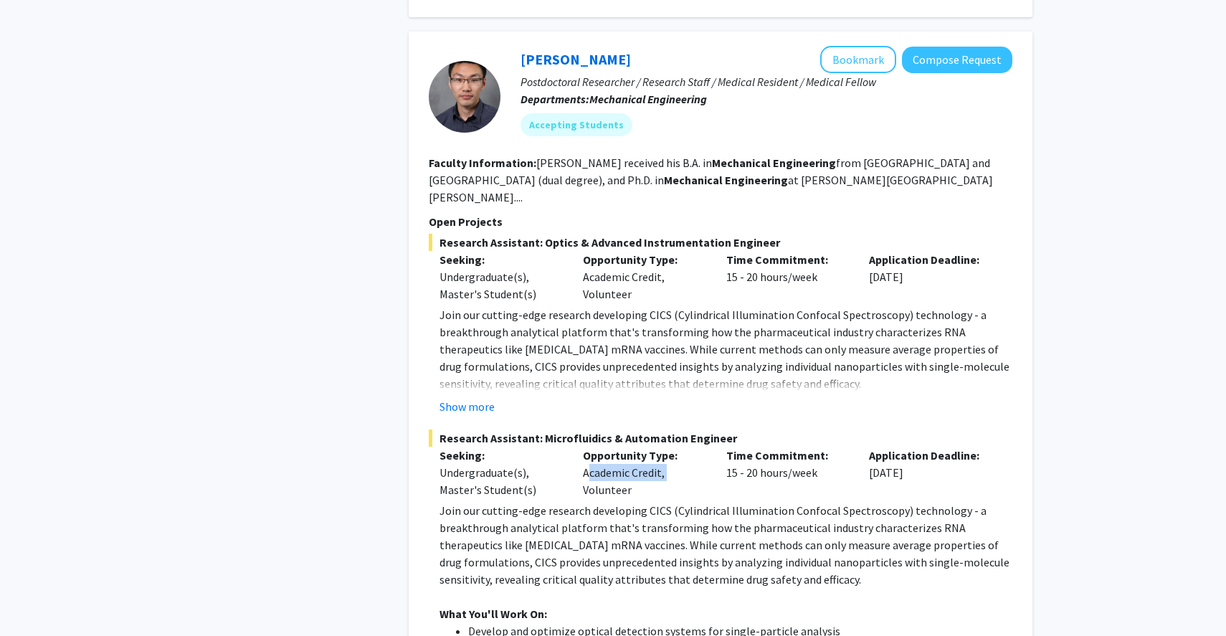
scroll to position [1684, 0]
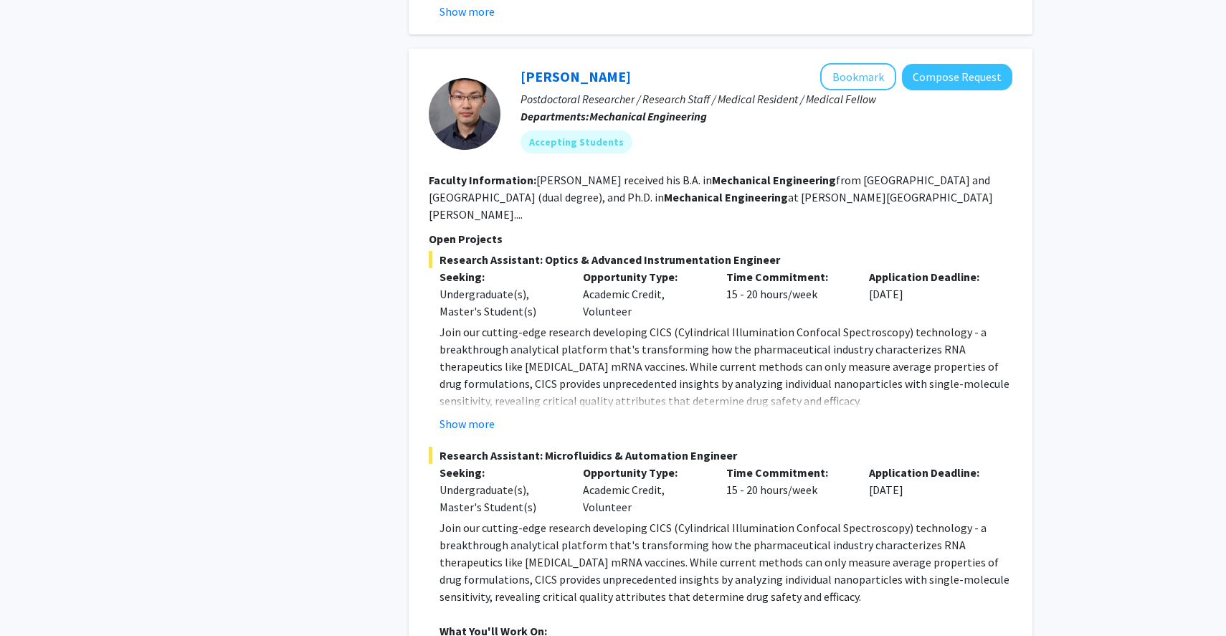
click at [642, 519] on p "Join our cutting-edge research developing CICS (Cylindrical Illumination Confoc…" at bounding box center [725, 562] width 573 height 86
drag, startPoint x: 642, startPoint y: 469, endPoint x: 587, endPoint y: 464, distance: 55.4
click at [591, 464] on div "Opportunity Type: Academic Credit, Volunteer" at bounding box center [643, 490] width 143 height 52
drag, startPoint x: 591, startPoint y: 441, endPoint x: 610, endPoint y: 457, distance: 25.4
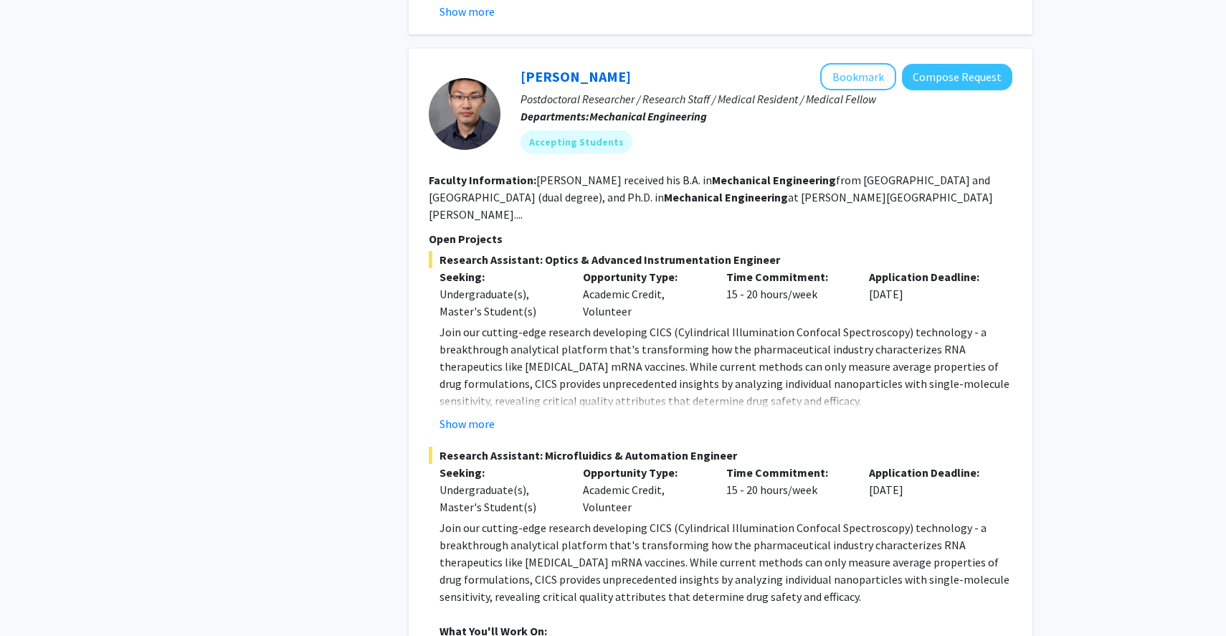
click at [610, 464] on div "Opportunity Type: Academic Credit, Volunteer" at bounding box center [643, 490] width 143 height 52
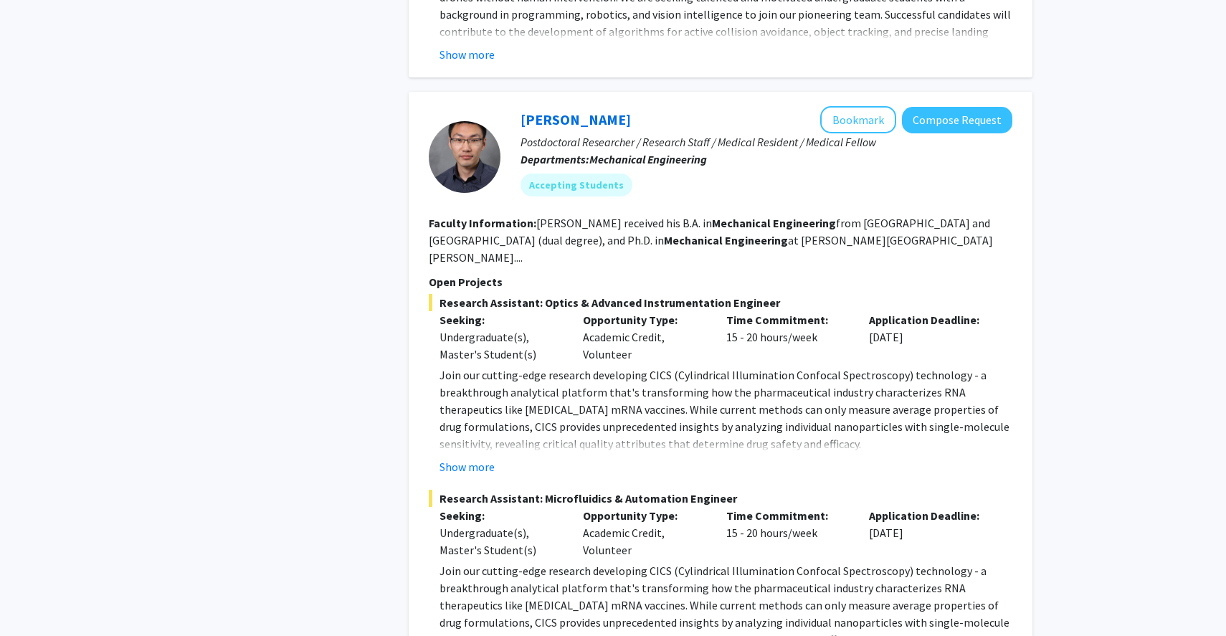
scroll to position [1619, 0]
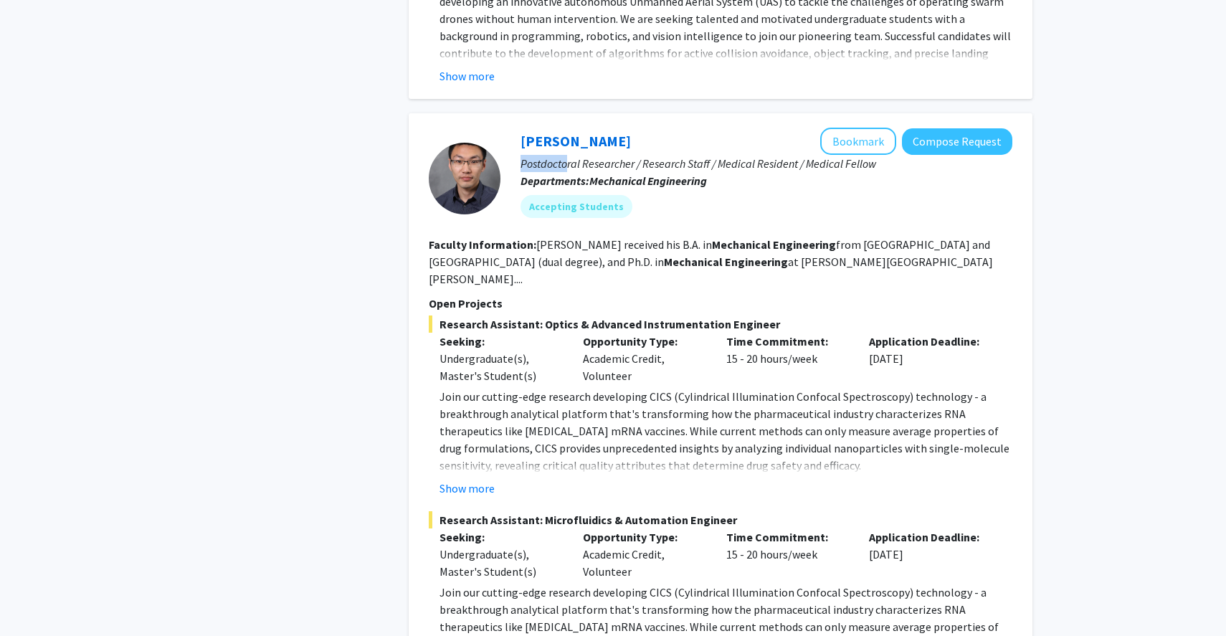
drag, startPoint x: 661, startPoint y: 115, endPoint x: 561, endPoint y: 125, distance: 100.1
click at [563, 128] on div "[PERSON_NAME] Bookmark Compose Request Postdoctoral Researcher / Research Staff…" at bounding box center [756, 178] width 512 height 101
click at [561, 155] on p "Postdoctoral Researcher / Research Staff / Medical Resident / Medical Fellow" at bounding box center [766, 163] width 492 height 17
drag, startPoint x: 561, startPoint y: 127, endPoint x: 634, endPoint y: 128, distance: 72.4
click at [635, 155] on p "Postdoctoral Researcher / Research Staff / Medical Resident / Medical Fellow" at bounding box center [766, 163] width 492 height 17
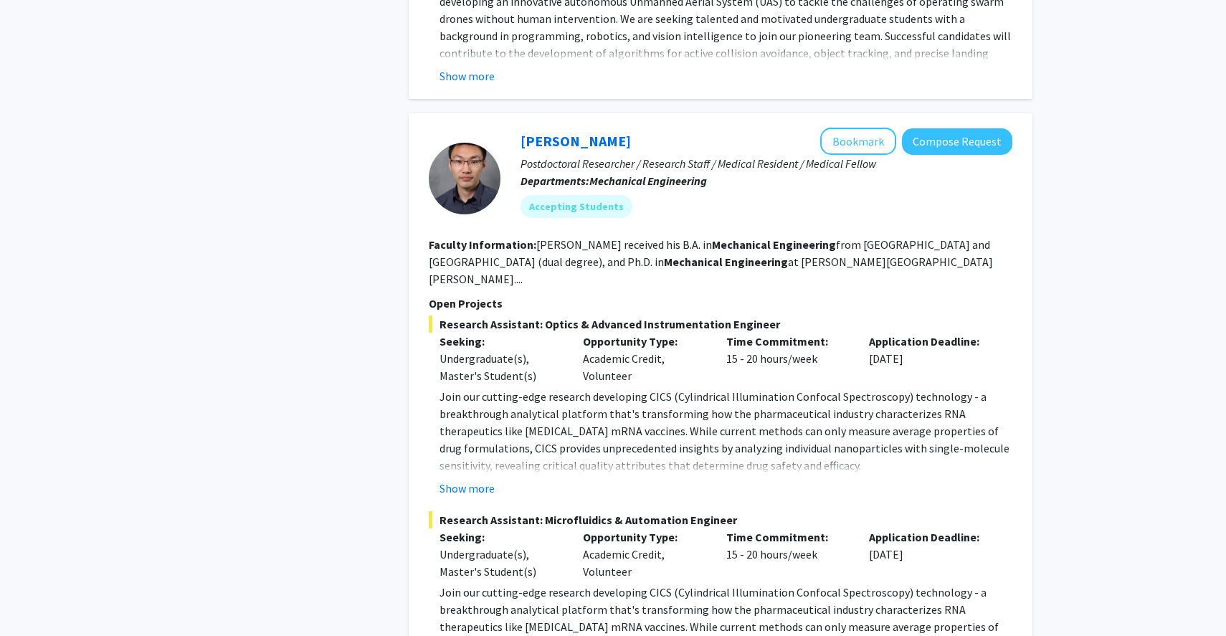
click at [650, 135] on div "[PERSON_NAME] Bookmark Compose Request Postdoctoral Researcher / Research Staff…" at bounding box center [756, 178] width 512 height 101
drag, startPoint x: 600, startPoint y: 144, endPoint x: 711, endPoint y: 146, distance: 111.1
click at [711, 172] on p "Departments: Mechanical Engineering" at bounding box center [766, 180] width 492 height 17
drag, startPoint x: 545, startPoint y: 205, endPoint x: 803, endPoint y: 211, distance: 258.1
click at [803, 237] on fg-read-more "[PERSON_NAME] received his B.A. in Mechanical Engineering from [GEOGRAPHIC_DATA…" at bounding box center [711, 261] width 564 height 49
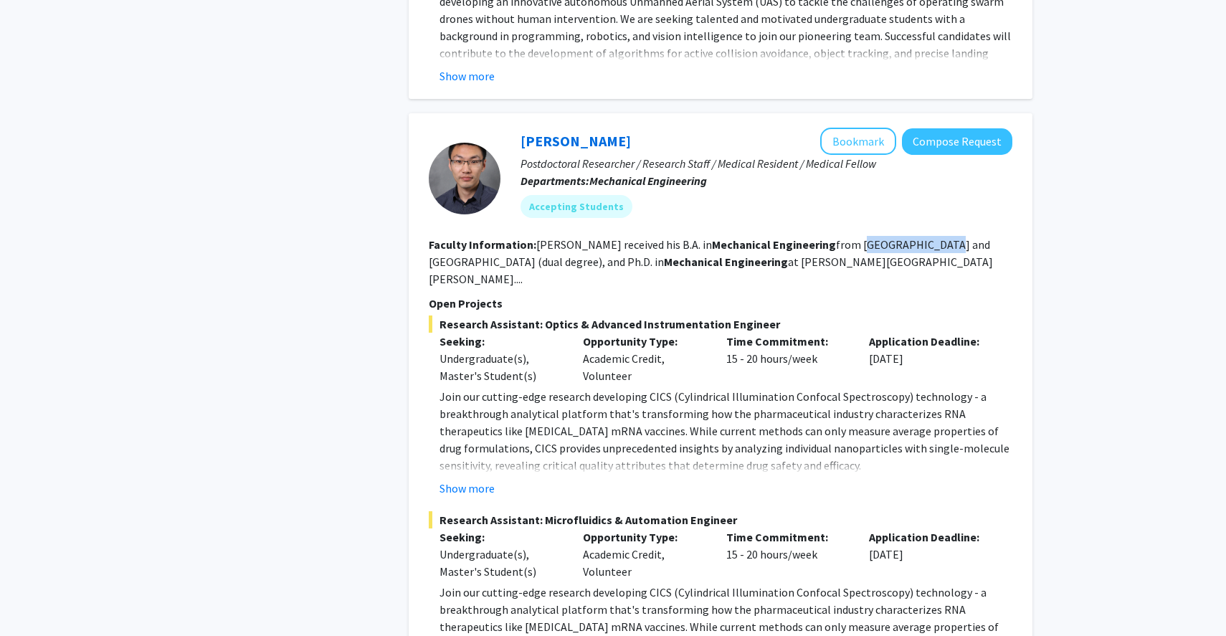
drag, startPoint x: 894, startPoint y: 203, endPoint x: 819, endPoint y: 203, distance: 75.3
click at [820, 237] on fg-read-more "[PERSON_NAME] received his B.A. in Mechanical Engineering from [GEOGRAPHIC_DATA…" at bounding box center [711, 261] width 564 height 49
drag, startPoint x: 485, startPoint y: 228, endPoint x: 586, endPoint y: 226, distance: 100.4
click at [586, 237] on fg-read-more "[PERSON_NAME] received his B.A. in Mechanical Engineering from [GEOGRAPHIC_DATA…" at bounding box center [711, 261] width 564 height 49
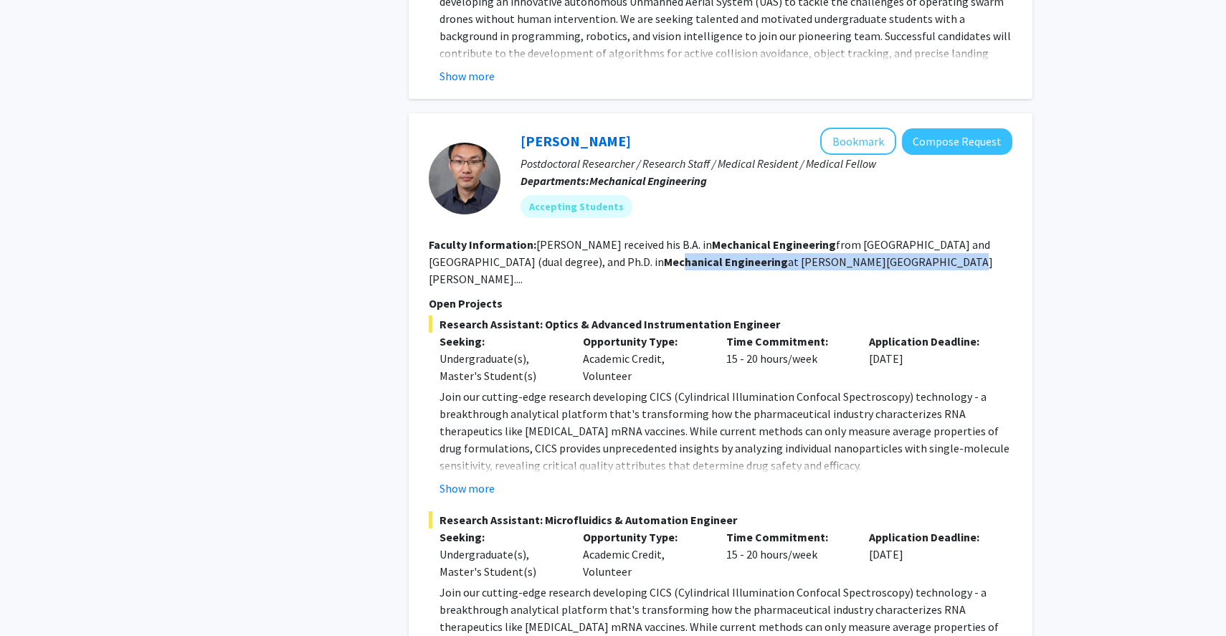
drag, startPoint x: 672, startPoint y: 229, endPoint x: 805, endPoint y: 237, distance: 133.6
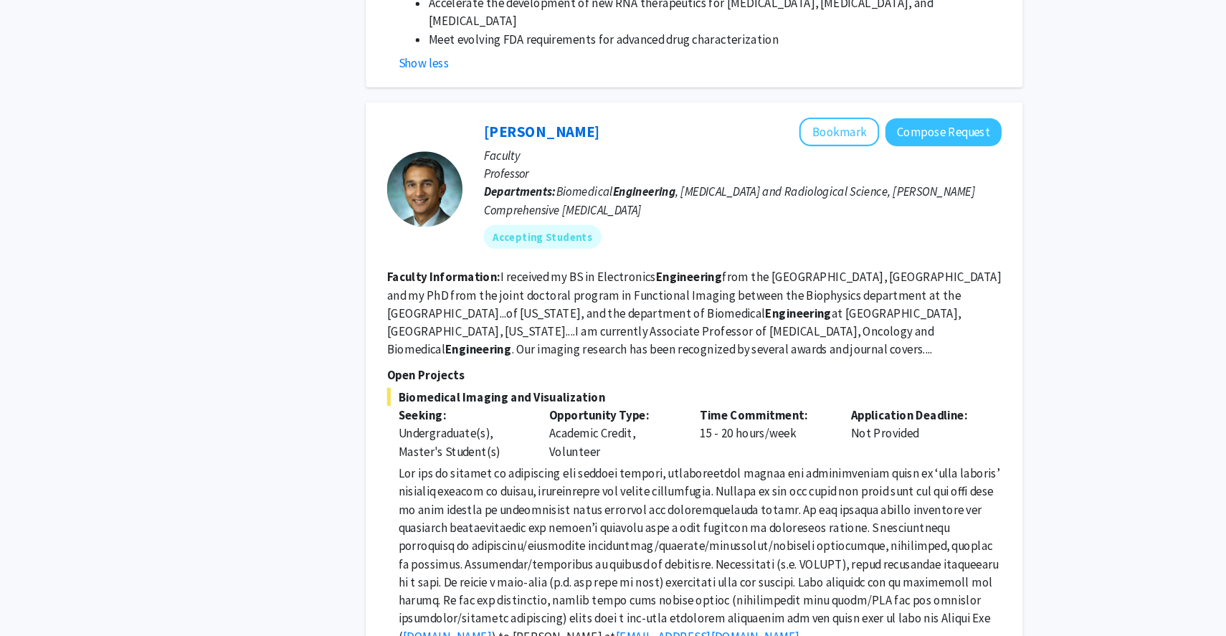
scroll to position [3504, 0]
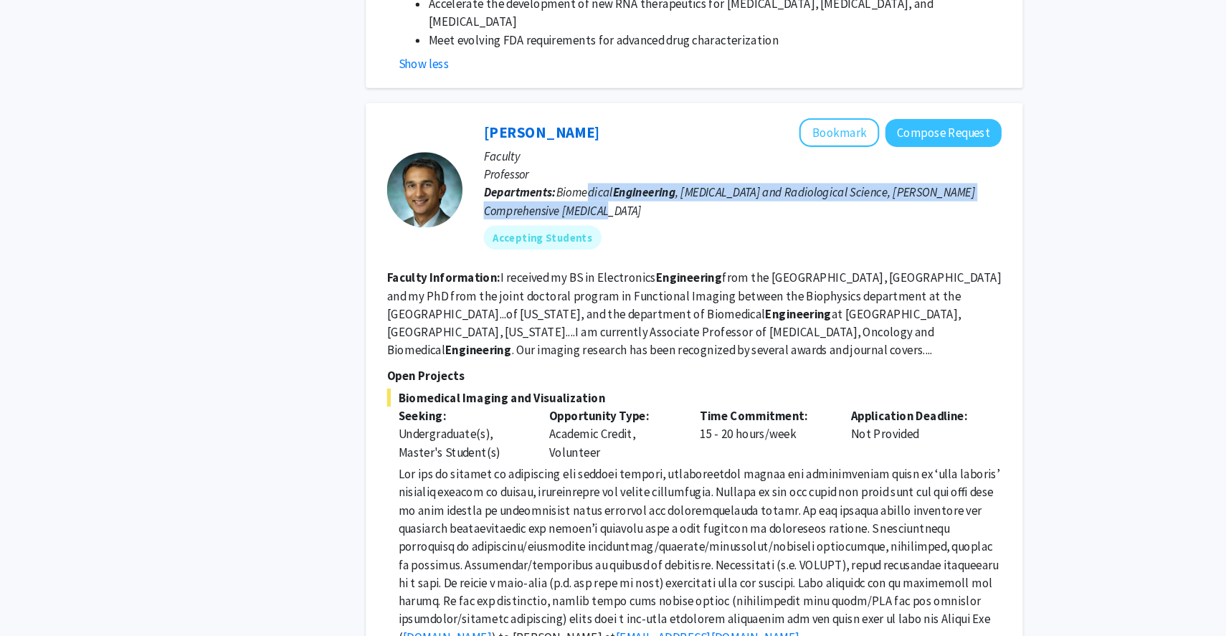
drag, startPoint x: 622, startPoint y: 99, endPoint x: 743, endPoint y: 107, distance: 121.4
click at [743, 174] on p "Departments: Biomedical Engineering , [MEDICAL_DATA] and Radiological Science, …" at bounding box center [766, 191] width 492 height 34
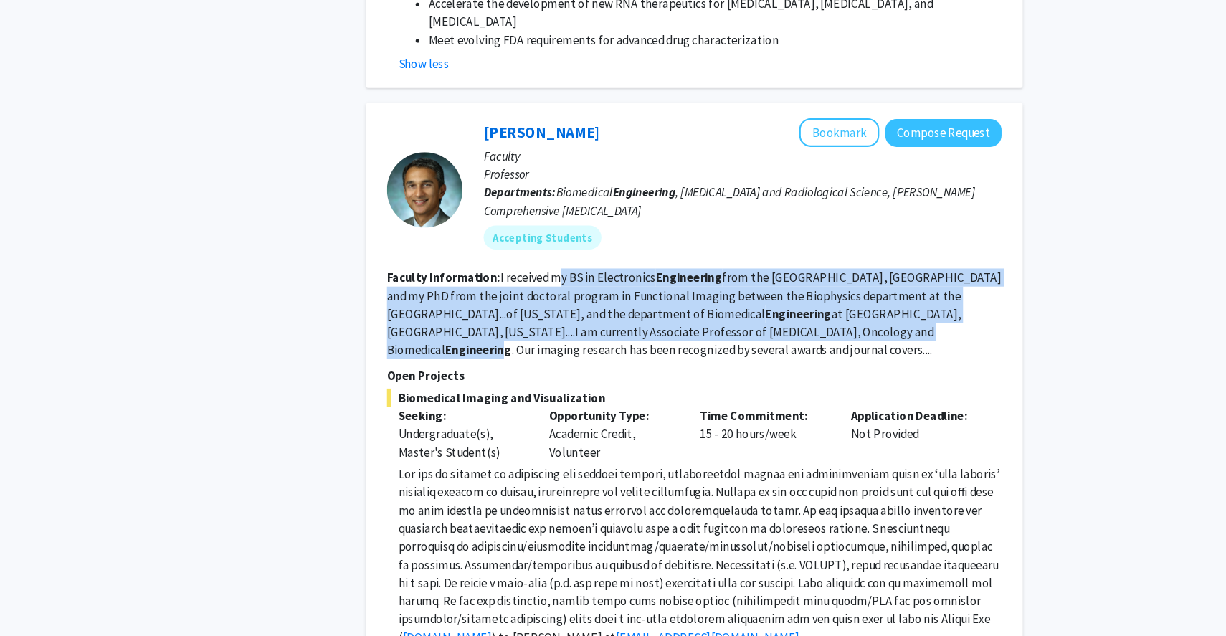
drag, startPoint x: 588, startPoint y: 176, endPoint x: 768, endPoint y: 225, distance: 187.1
click at [768, 257] on fg-read-more "I received my BS in Electronics Engineering from the [GEOGRAPHIC_DATA], [GEOGRA…" at bounding box center [720, 298] width 583 height 83
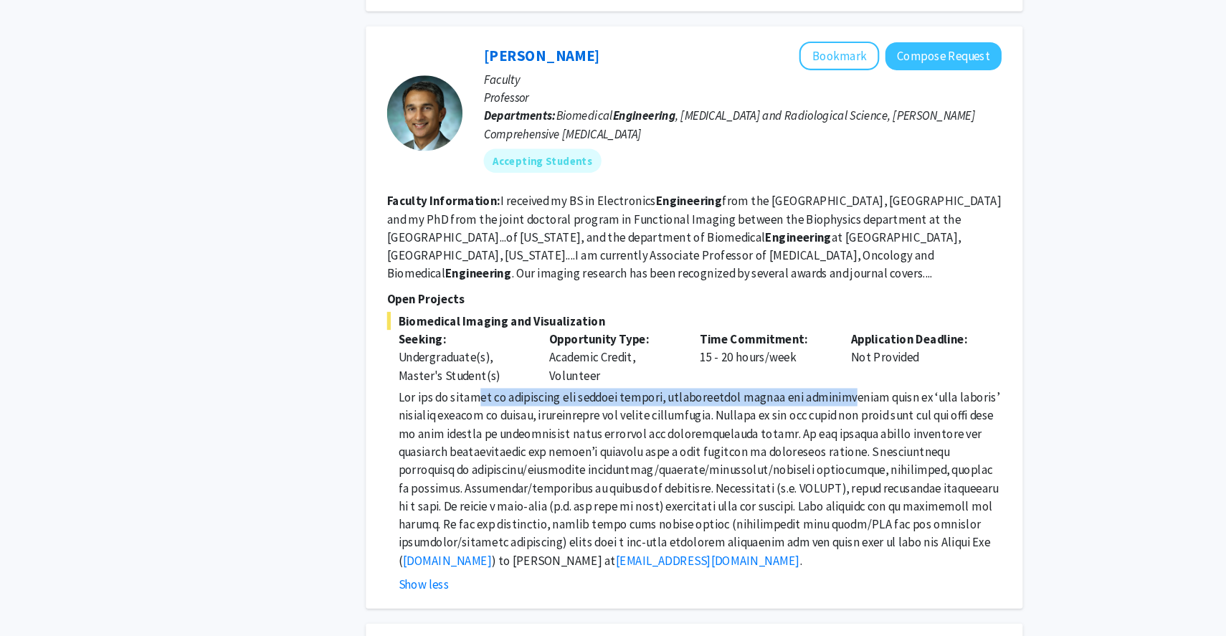
drag, startPoint x: 512, startPoint y: 325, endPoint x: 879, endPoint y: 321, distance: 366.3
click at [879, 401] on span at bounding box center [724, 485] width 571 height 169
click at [722, 401] on span at bounding box center [724, 485] width 571 height 169
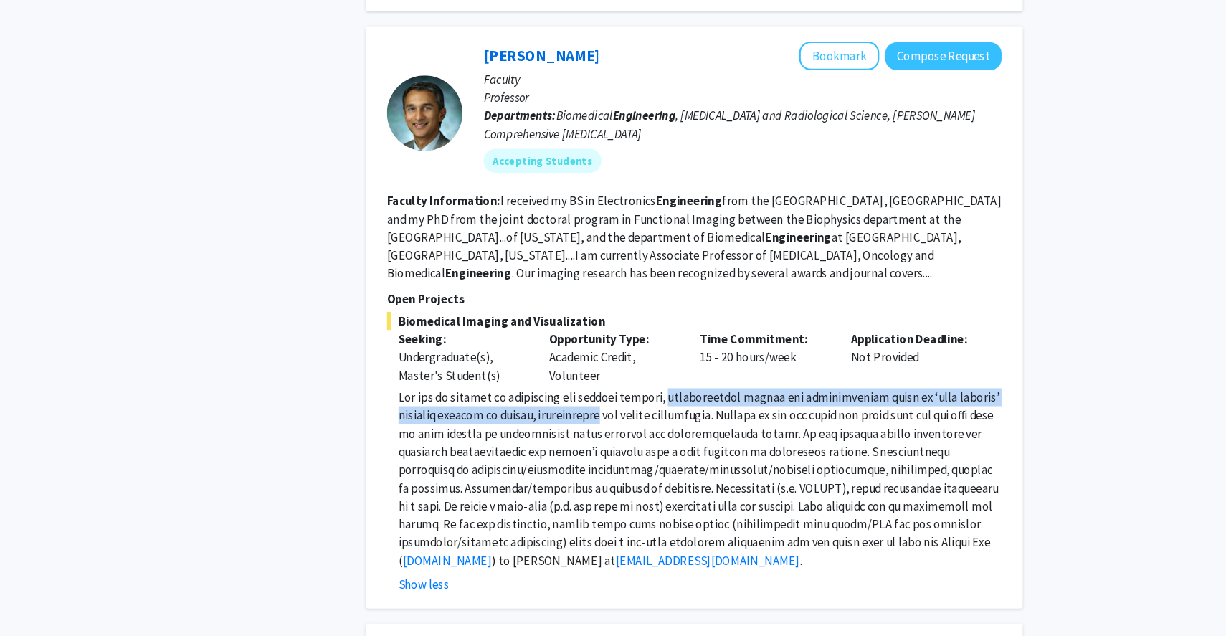
drag, startPoint x: 722, startPoint y: 323, endPoint x: 612, endPoint y: 340, distance: 111.7
click at [612, 401] on span at bounding box center [724, 485] width 571 height 169
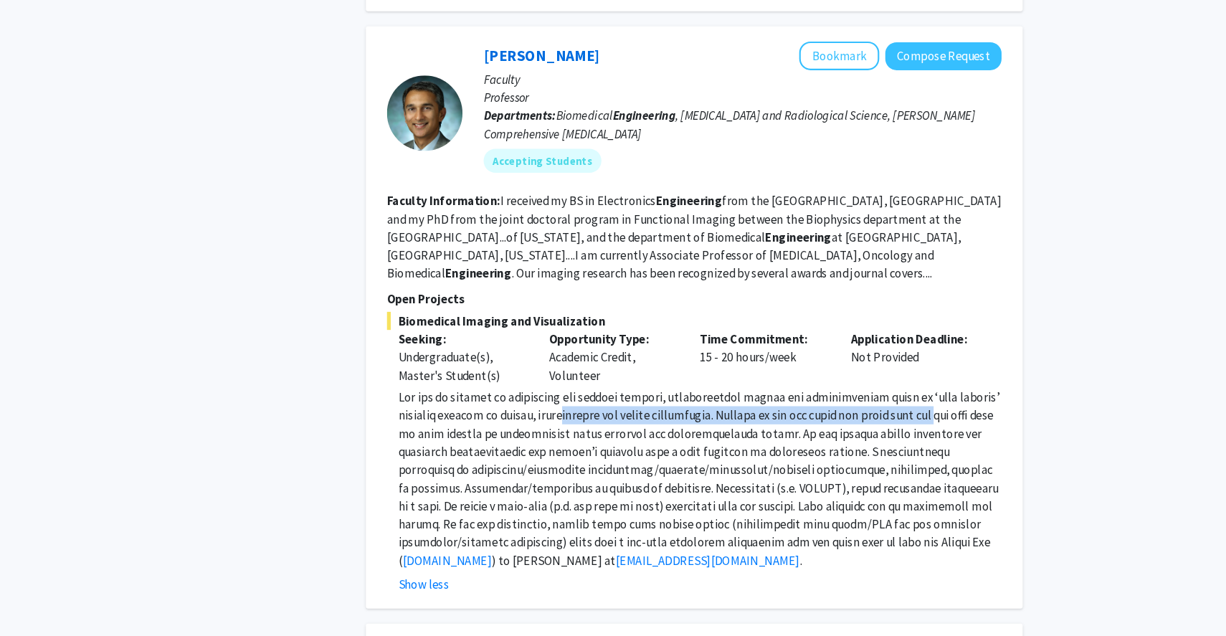
drag, startPoint x: 587, startPoint y: 336, endPoint x: 950, endPoint y: 336, distance: 362.7
click at [950, 401] on span at bounding box center [724, 485] width 571 height 169
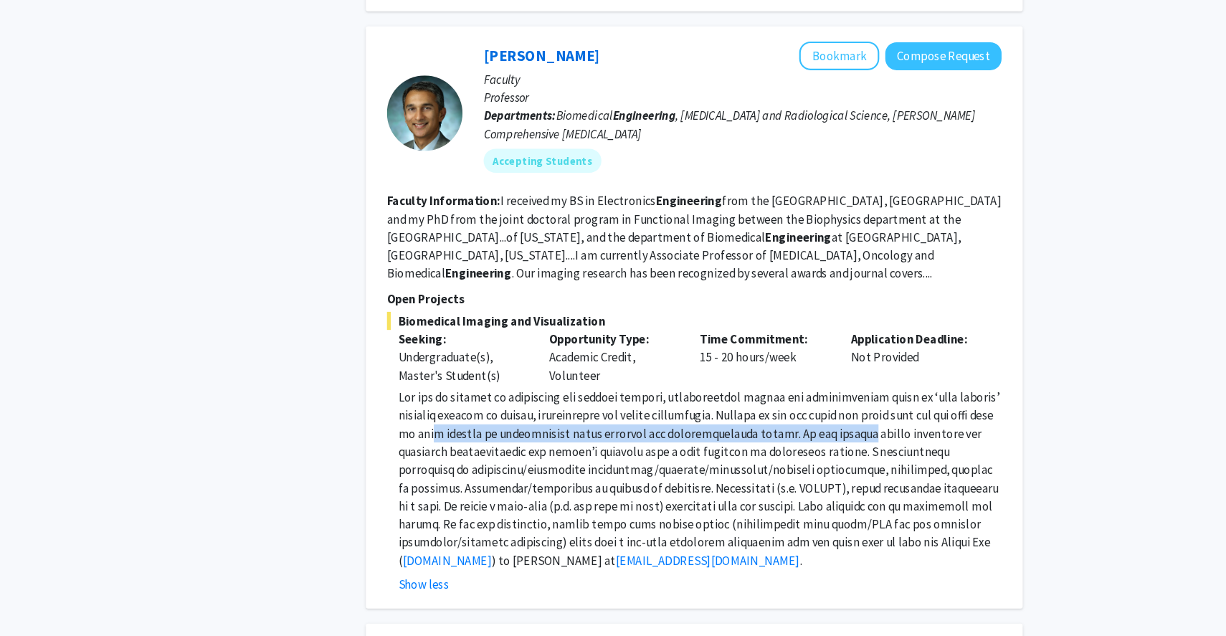
drag, startPoint x: 492, startPoint y: 360, endPoint x: 886, endPoint y: 360, distance: 394.2
click at [886, 401] on span at bounding box center [724, 485] width 571 height 169
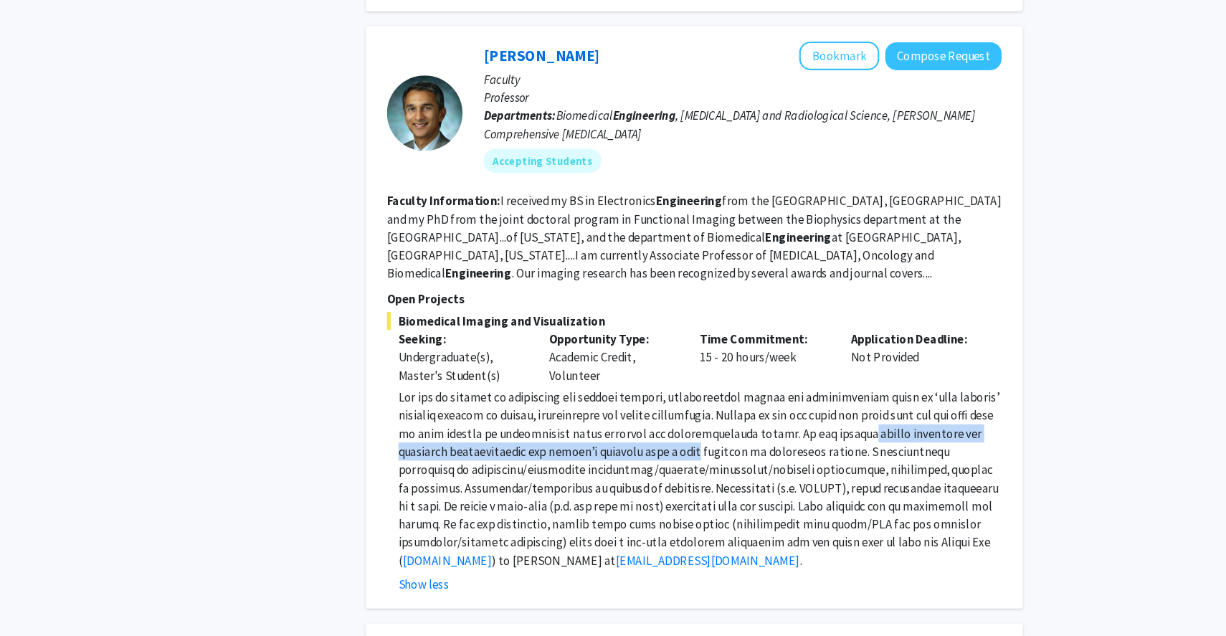
drag, startPoint x: 886, startPoint y: 360, endPoint x: 707, endPoint y: 379, distance: 179.5
click at [707, 401] on span at bounding box center [724, 485] width 571 height 169
click at [711, 401] on span at bounding box center [724, 485] width 571 height 169
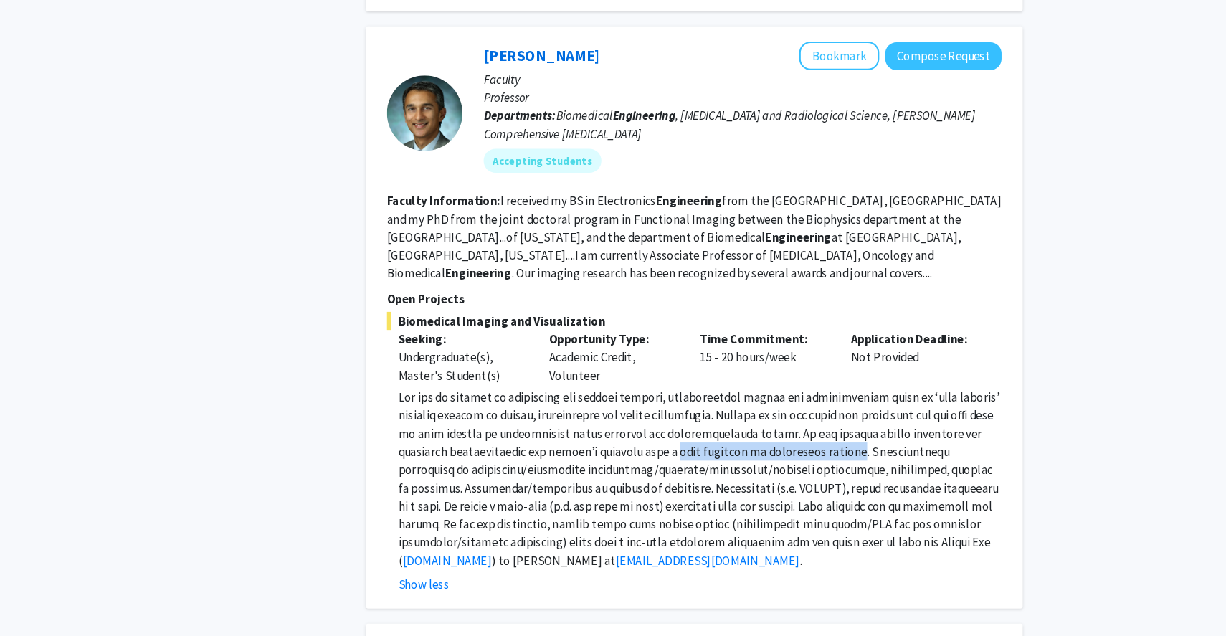
drag, startPoint x: 711, startPoint y: 376, endPoint x: 871, endPoint y: 376, distance: 159.8
click at [871, 401] on span at bounding box center [724, 485] width 571 height 169
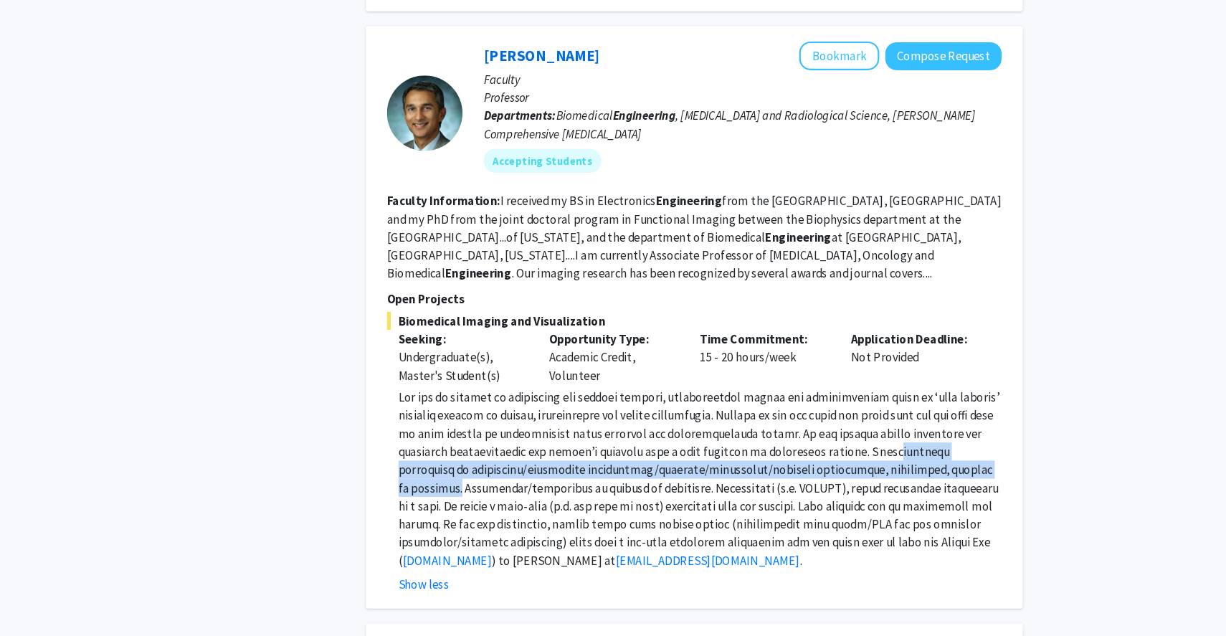
drag, startPoint x: 913, startPoint y: 373, endPoint x: 982, endPoint y: 391, distance: 71.1
click at [982, 400] on p "[DOMAIN_NAME] ) to [PERSON_NAME] at [EMAIL_ADDRESS][DOMAIN_NAME] ." at bounding box center [725, 486] width 573 height 172
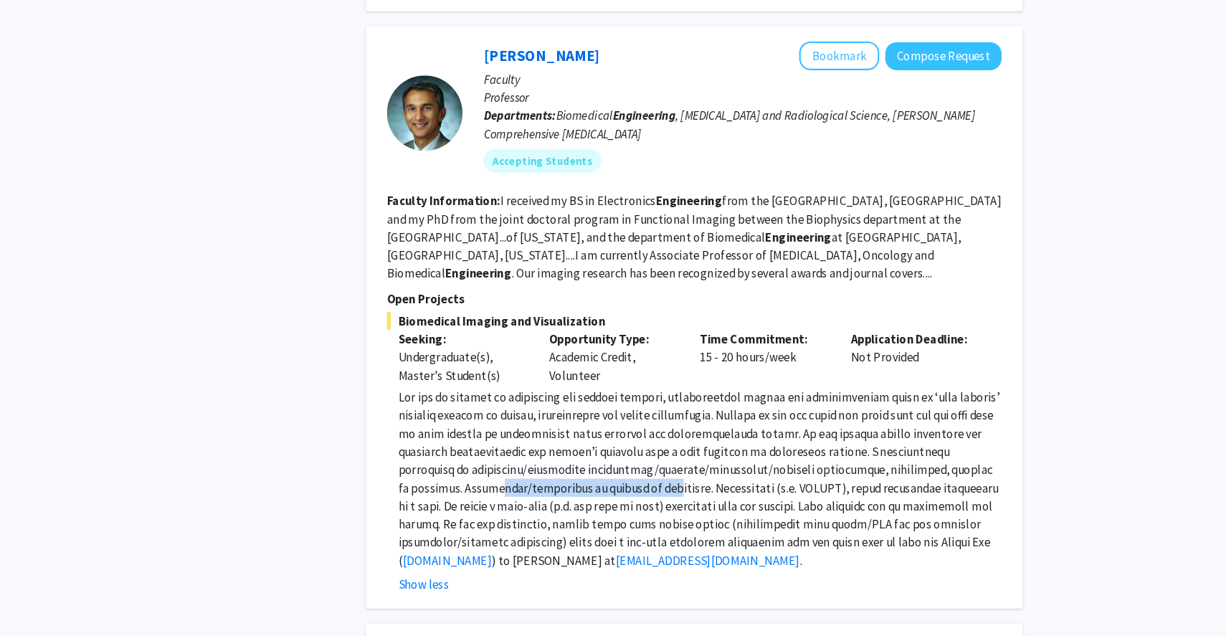
drag, startPoint x: 475, startPoint y: 409, endPoint x: 634, endPoint y: 406, distance: 159.1
click at [634, 406] on span at bounding box center [724, 485] width 571 height 169
click at [579, 416] on p "[DOMAIN_NAME] ) to [PERSON_NAME] at [EMAIL_ADDRESS][DOMAIN_NAME] ." at bounding box center [725, 486] width 573 height 172
drag, startPoint x: 565, startPoint y: 405, endPoint x: 622, endPoint y: 405, distance: 57.3
click at [622, 405] on span at bounding box center [724, 485] width 571 height 169
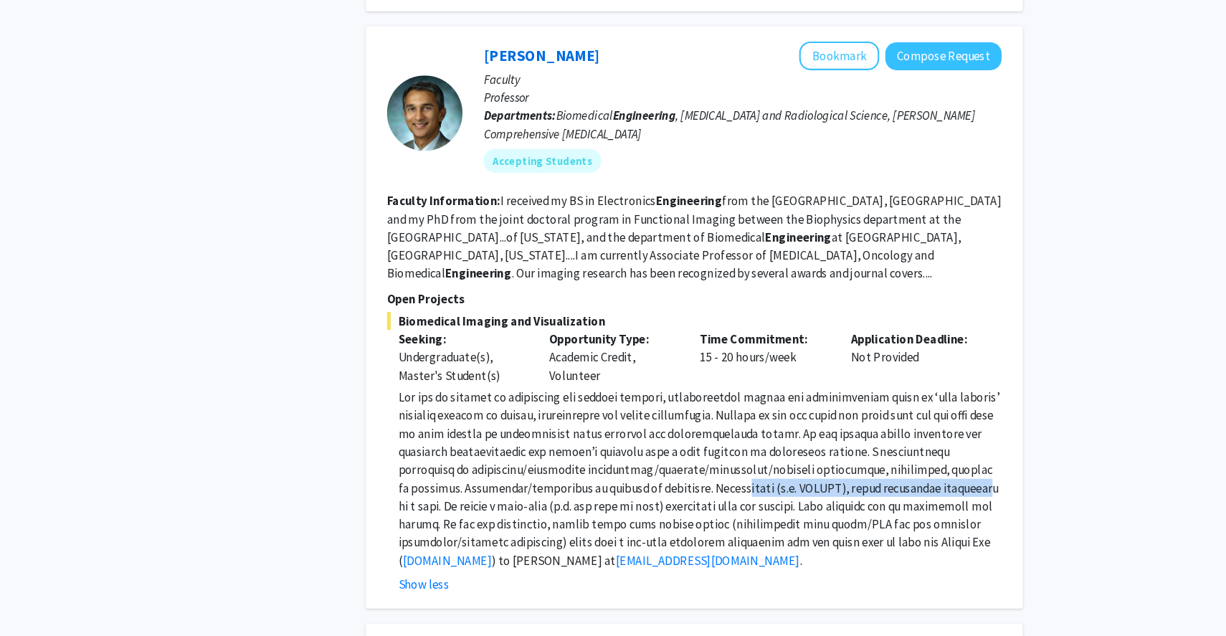
drag, startPoint x: 695, startPoint y: 400, endPoint x: 935, endPoint y: 408, distance: 240.2
click at [935, 408] on p "[DOMAIN_NAME] ) to [PERSON_NAME] at [EMAIL_ADDRESS][DOMAIN_NAME] ." at bounding box center [725, 486] width 573 height 172
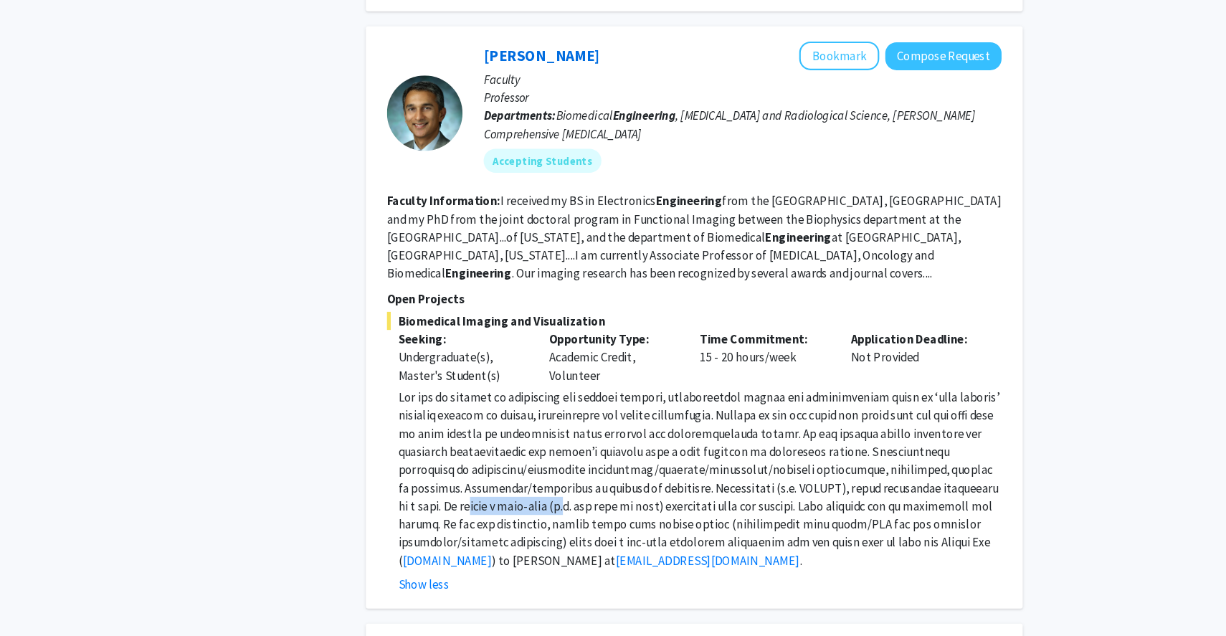
drag, startPoint x: 449, startPoint y: 427, endPoint x: 540, endPoint y: 428, distance: 91.0
click at [540, 428] on span at bounding box center [724, 485] width 571 height 169
drag, startPoint x: 564, startPoint y: 426, endPoint x: 624, endPoint y: 423, distance: 60.3
click at [624, 423] on span at bounding box center [724, 485] width 571 height 169
drag, startPoint x: 662, startPoint y: 429, endPoint x: 831, endPoint y: 429, distance: 169.2
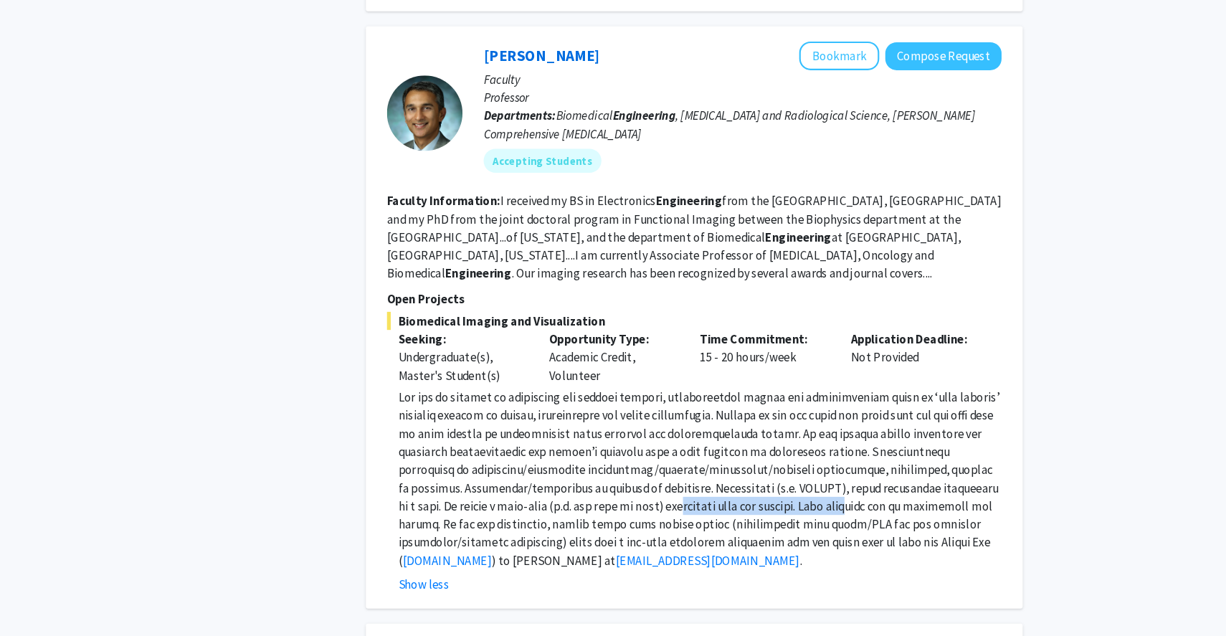
click at [831, 429] on span at bounding box center [724, 485] width 571 height 169
drag, startPoint x: 831, startPoint y: 429, endPoint x: 991, endPoint y: 425, distance: 160.6
click at [991, 425] on span at bounding box center [724, 485] width 571 height 169
drag, startPoint x: 556, startPoint y: 441, endPoint x: 778, endPoint y: 439, distance: 222.2
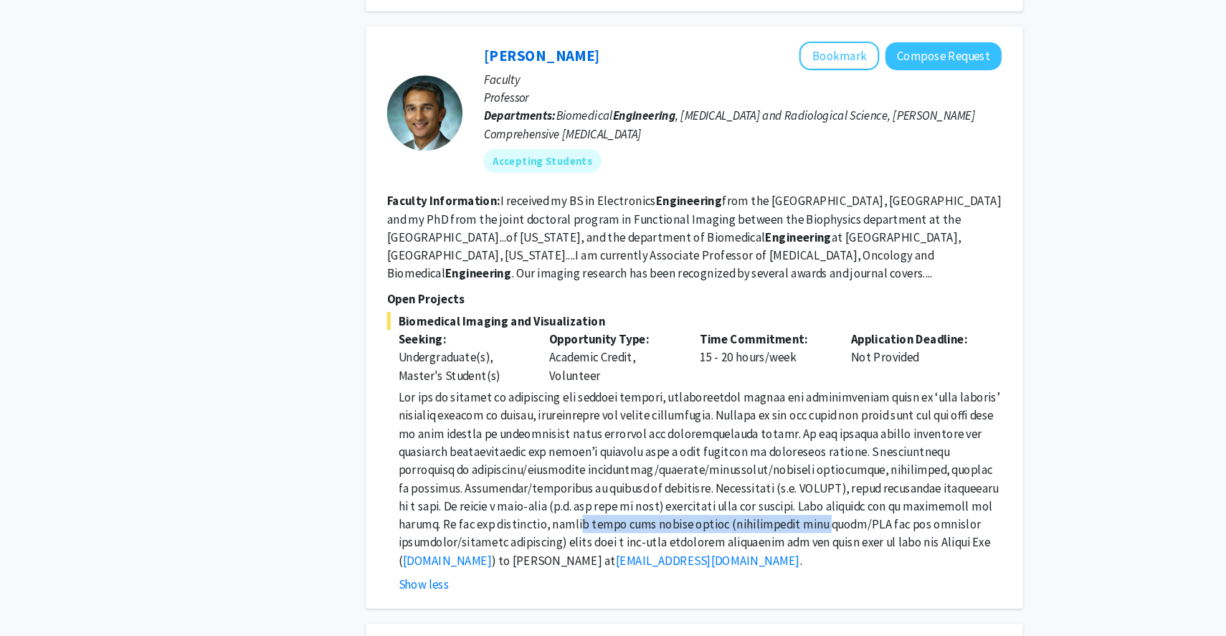
click at [778, 439] on span at bounding box center [724, 485] width 571 height 169
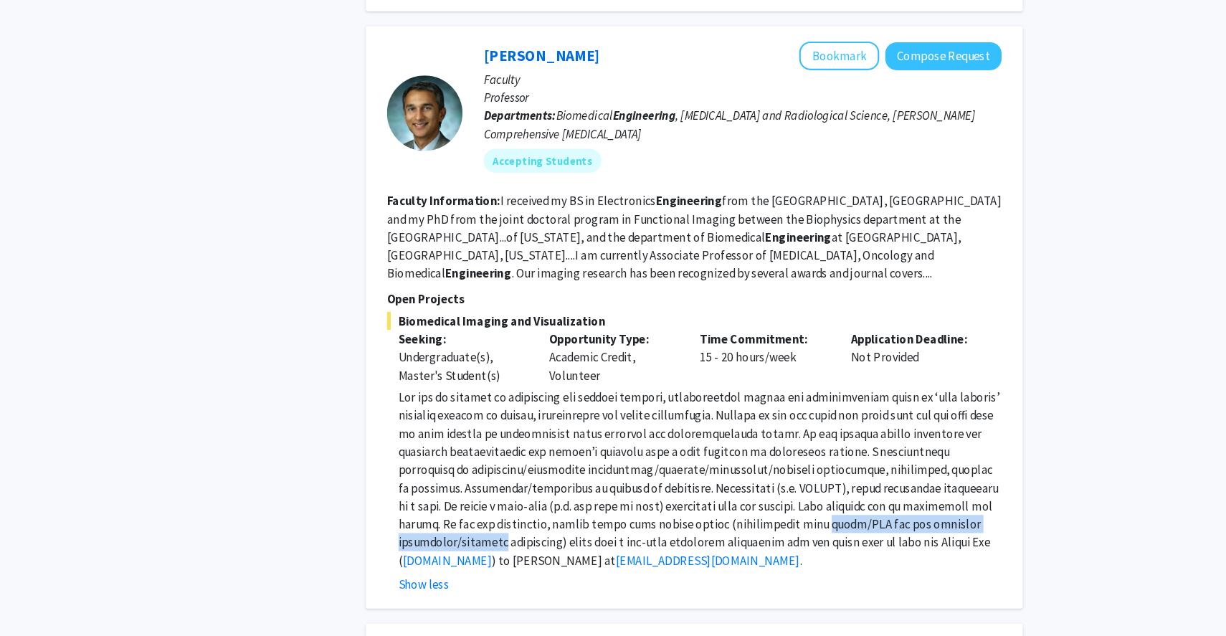
drag, startPoint x: 778, startPoint y: 439, endPoint x: 991, endPoint y: 449, distance: 212.4
click at [991, 449] on span at bounding box center [724, 485] width 571 height 169
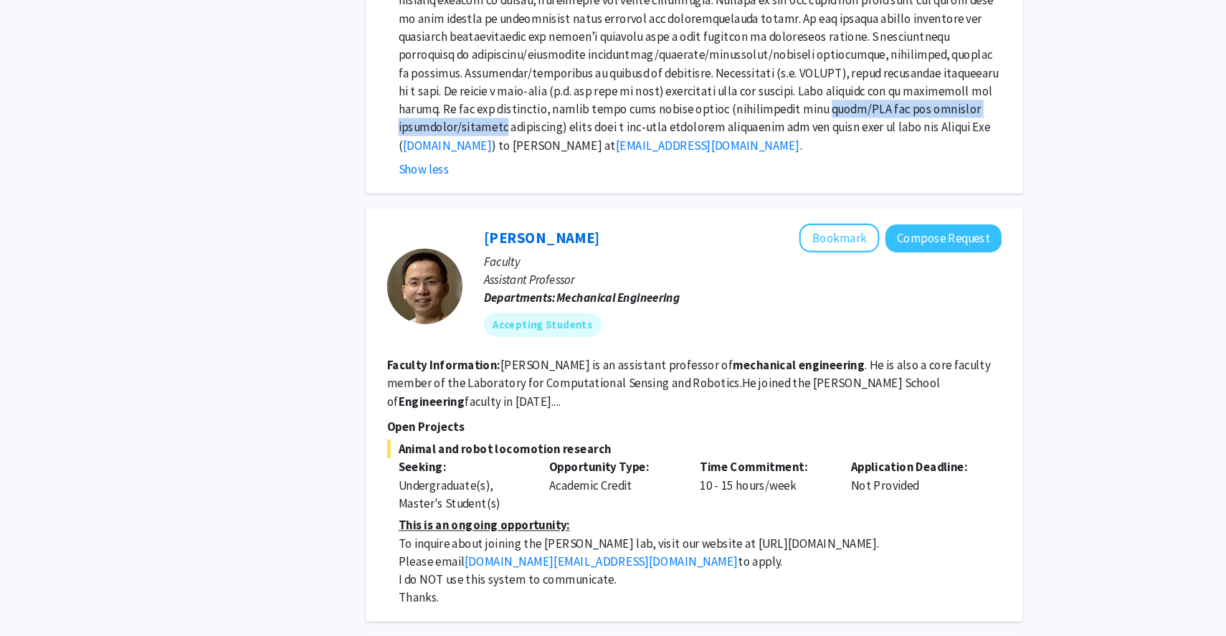
scroll to position [3970, 0]
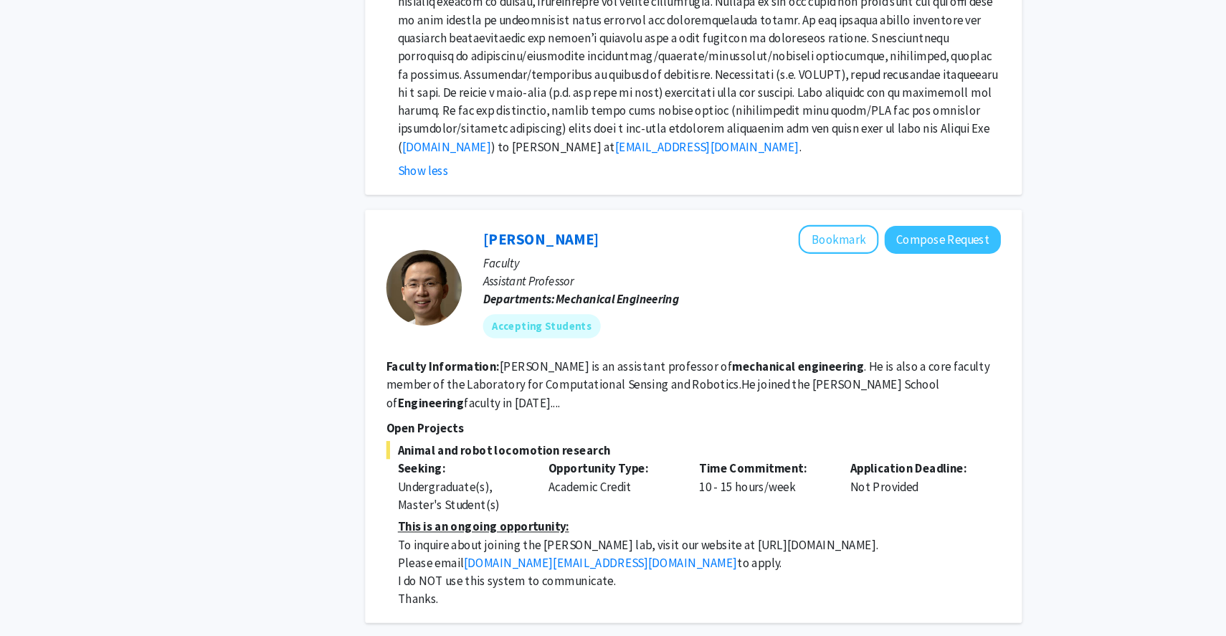
drag, startPoint x: 553, startPoint y: 281, endPoint x: 954, endPoint y: 272, distance: 400.7
click at [954, 340] on fg-read-more "[PERSON_NAME] is an assistant professor of mechanical engineering . He is also …" at bounding box center [715, 364] width 573 height 49
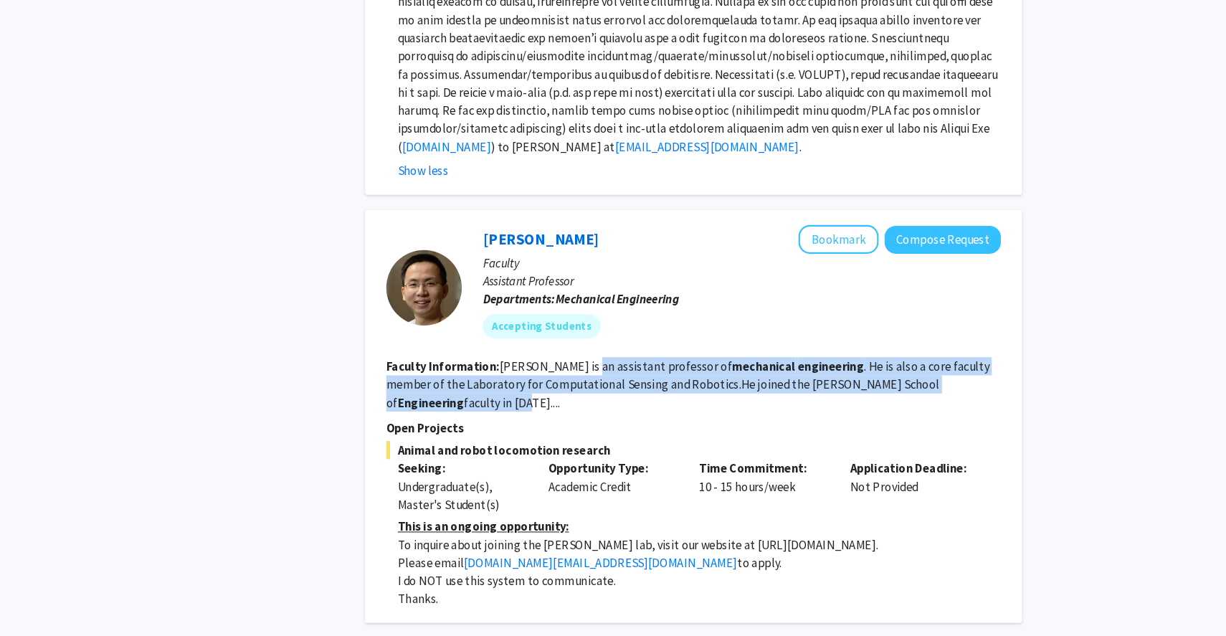
drag, startPoint x: 954, startPoint y: 272, endPoint x: 613, endPoint y: 257, distance: 341.5
click at [613, 340] on fg-read-more "[PERSON_NAME] is an assistant professor of mechanical engineering . He is also …" at bounding box center [715, 364] width 573 height 49
drag, startPoint x: 613, startPoint y: 257, endPoint x: 679, endPoint y: 273, distance: 68.7
click at [679, 340] on fg-read-more "[PERSON_NAME] is an assistant professor of mechanical engineering . He is also …" at bounding box center [715, 364] width 573 height 49
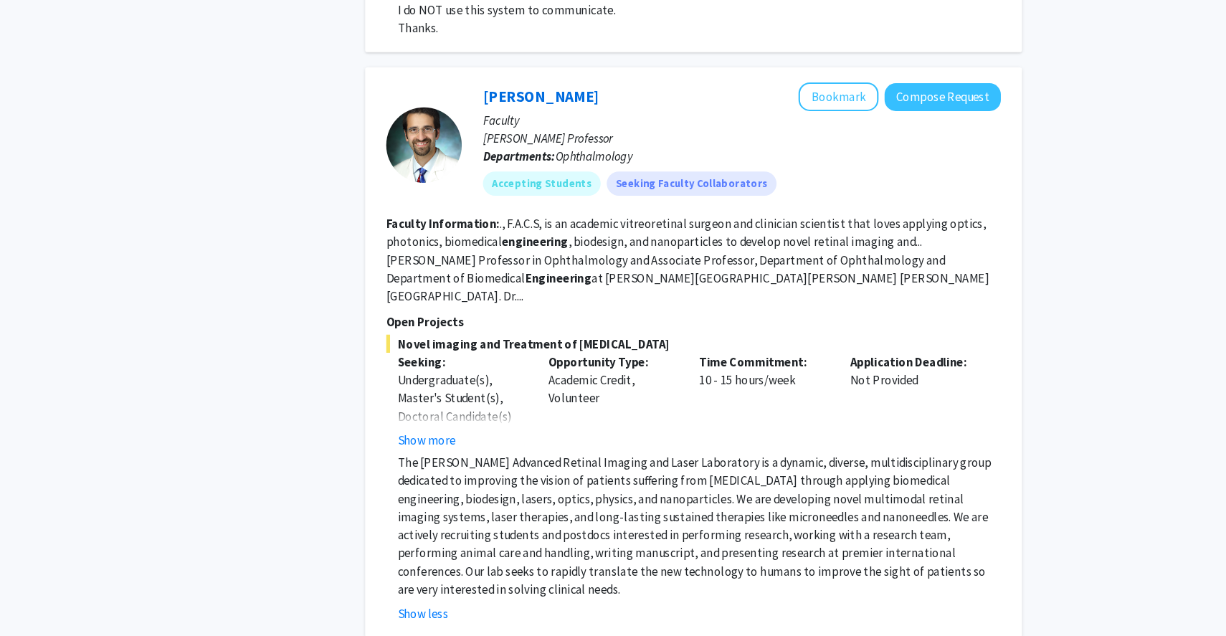
scroll to position [4487, 0]
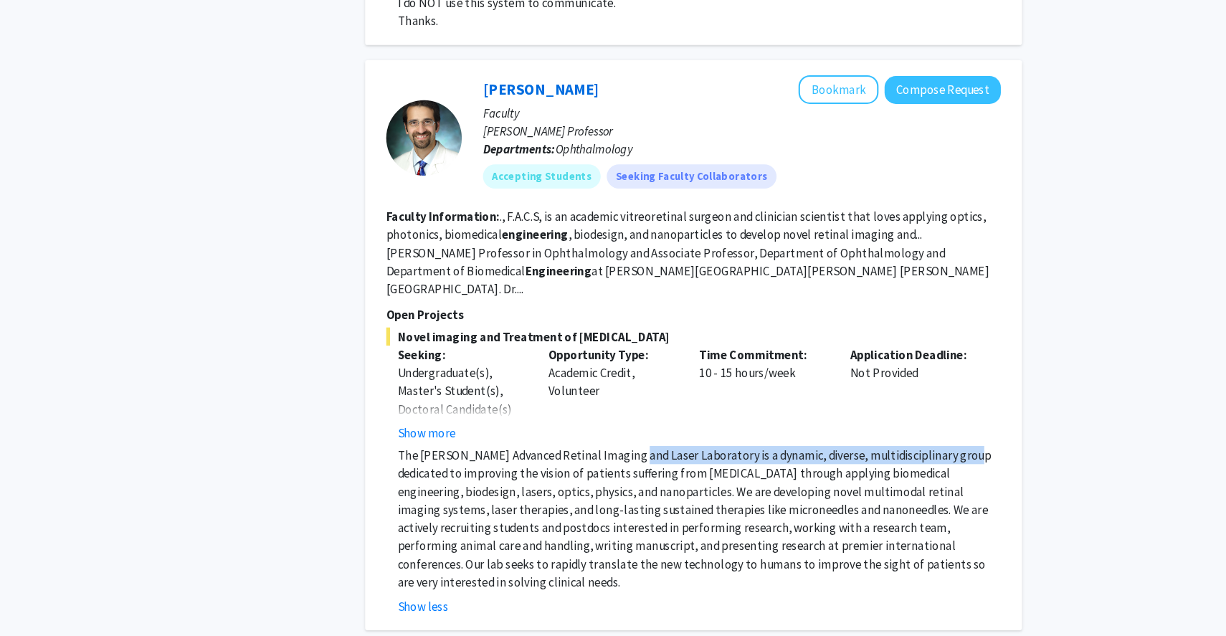
drag, startPoint x: 697, startPoint y: 339, endPoint x: 967, endPoint y: 348, distance: 269.7
click at [967, 454] on p "The [PERSON_NAME] Advanced Retinal Imaging and Laser Laboratory is a dynamic, d…" at bounding box center [725, 523] width 573 height 138
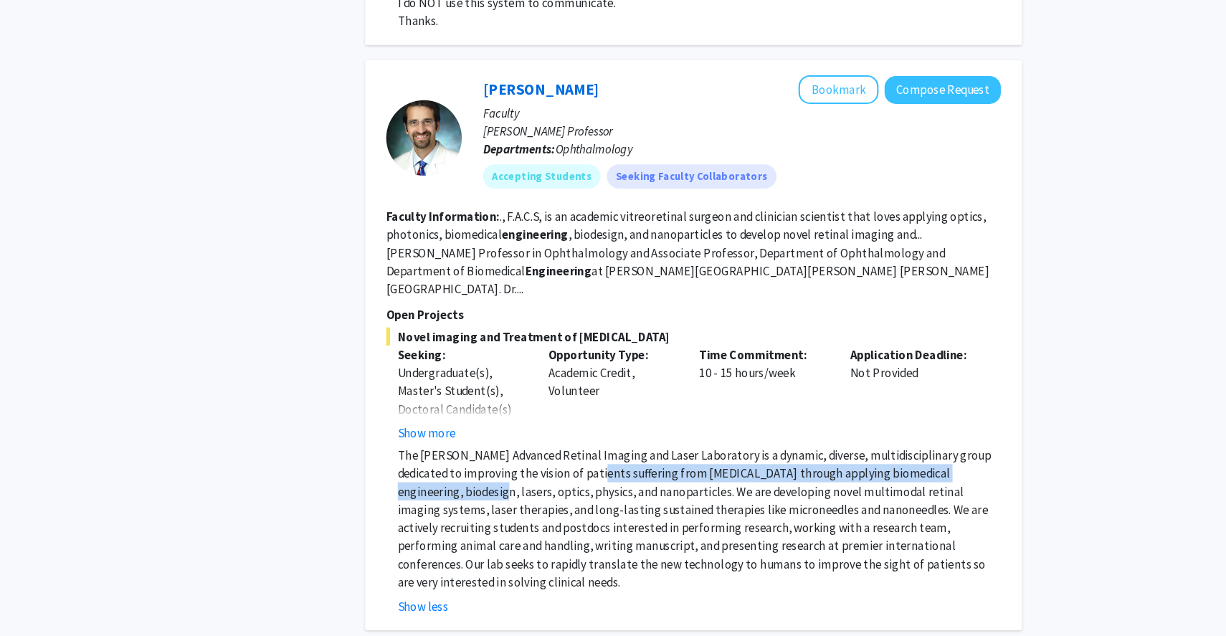
drag, startPoint x: 744, startPoint y: 358, endPoint x: 1008, endPoint y: 361, distance: 263.8
click at [1008, 454] on p "The [PERSON_NAME] Advanced Retinal Imaging and Laser Laboratory is a dynamic, d…" at bounding box center [725, 523] width 573 height 138
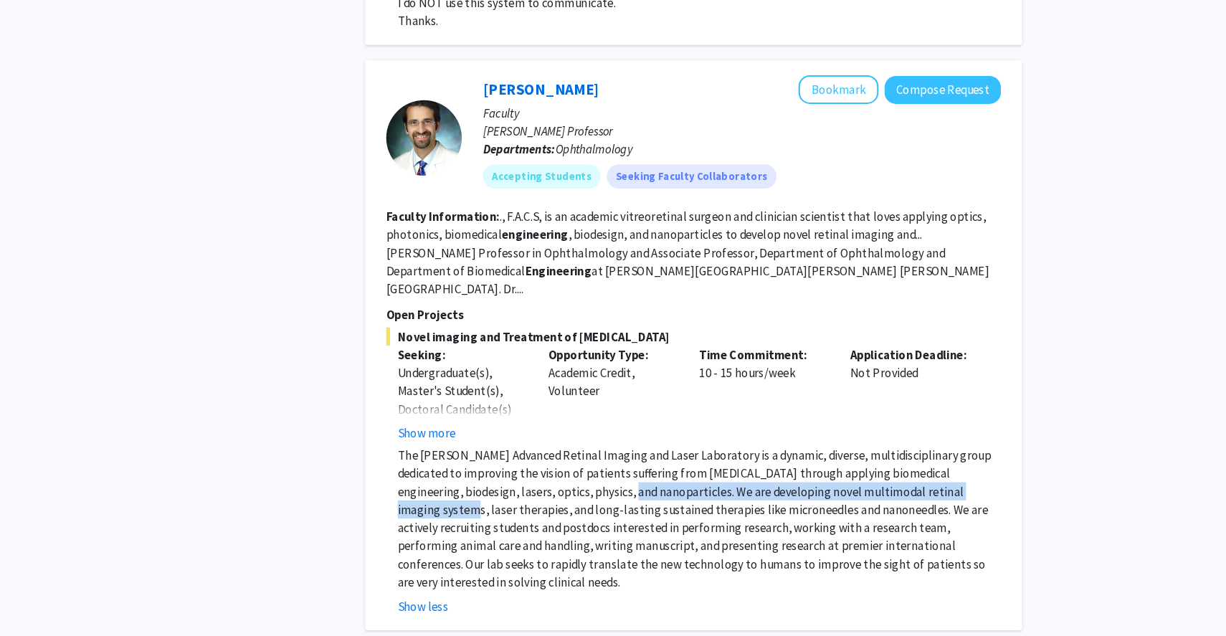
drag, startPoint x: 564, startPoint y: 374, endPoint x: 929, endPoint y: 380, distance: 364.9
click at [929, 454] on p "The [PERSON_NAME] Advanced Retinal Imaging and Laser Laboratory is a dynamic, d…" at bounding box center [725, 523] width 573 height 138
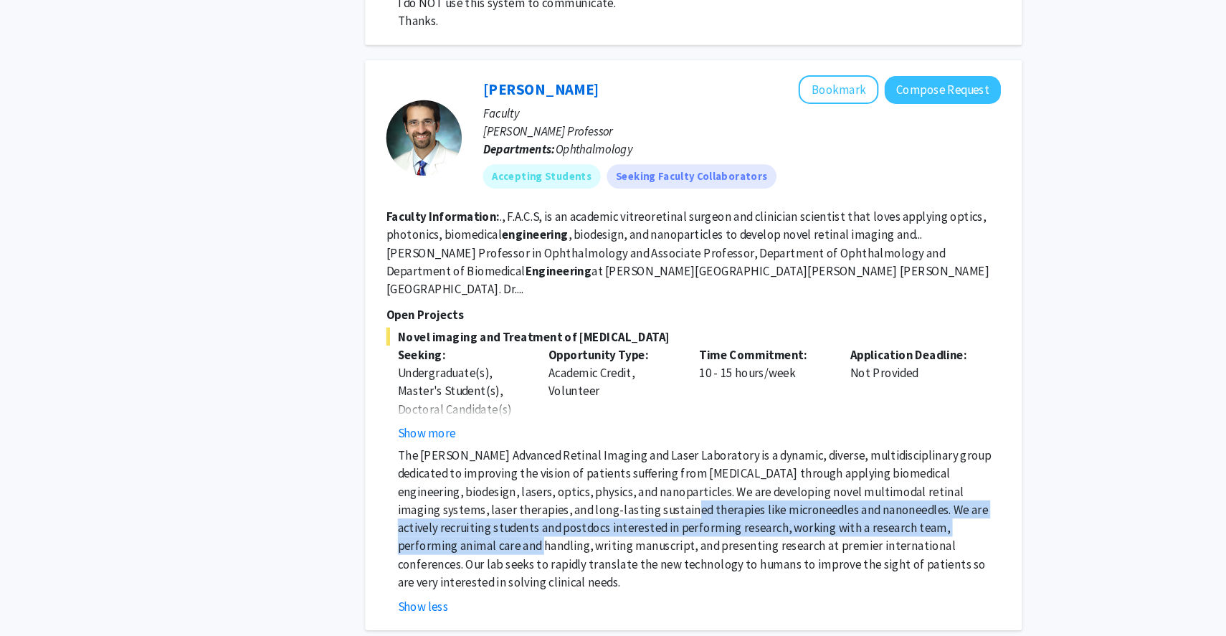
drag, startPoint x: 577, startPoint y: 396, endPoint x: 930, endPoint y: 407, distance: 353.5
click at [930, 454] on p "The [PERSON_NAME] Advanced Retinal Imaging and Laser Laboratory is a dynamic, d…" at bounding box center [725, 523] width 573 height 138
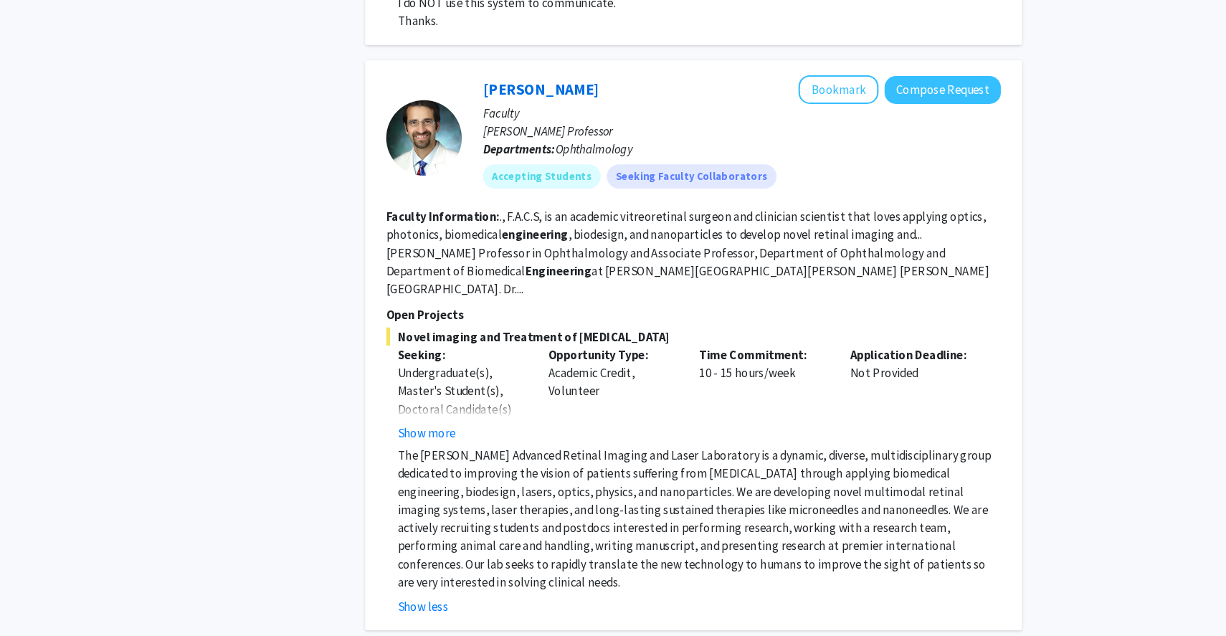
click at [661, 454] on p "The [PERSON_NAME] Advanced Retinal Imaging and Laser Laboratory is a dynamic, d…" at bounding box center [725, 523] width 573 height 138
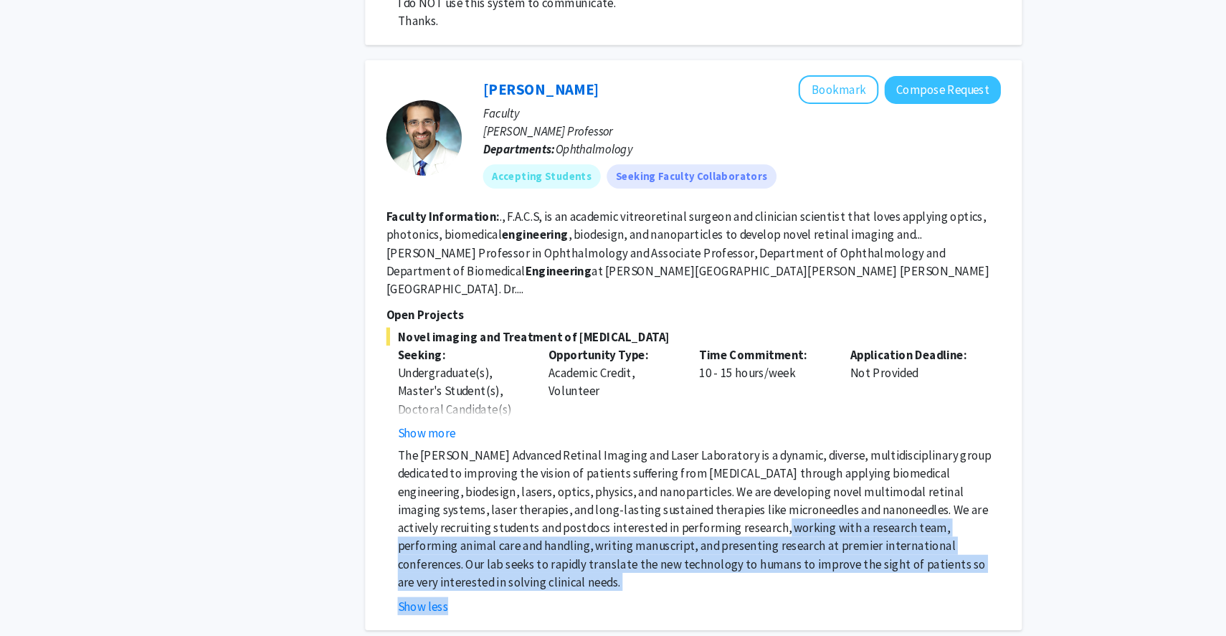
drag, startPoint x: 661, startPoint y: 412, endPoint x: 826, endPoint y: 468, distance: 174.7
click at [826, 468] on fg-read-more "The [PERSON_NAME] Advanced Retinal Imaging and Laser Laboratory is a dynamic, d…" at bounding box center [720, 534] width 583 height 161
click at [826, 598] on div "Show less" at bounding box center [725, 606] width 573 height 17
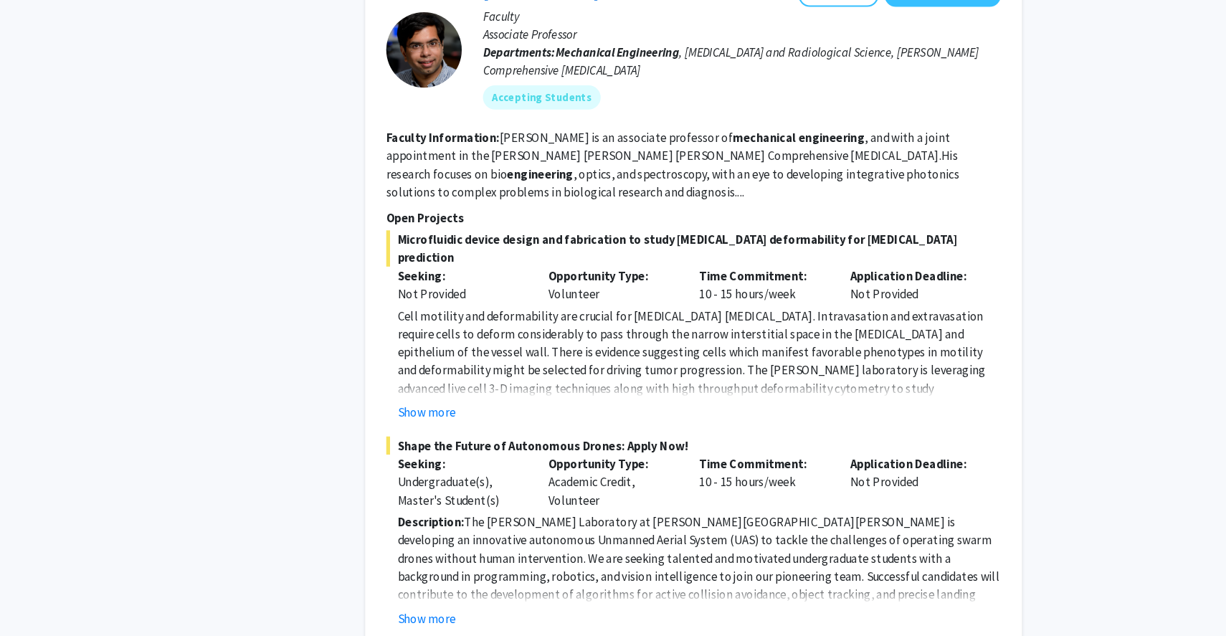
scroll to position [1018, 0]
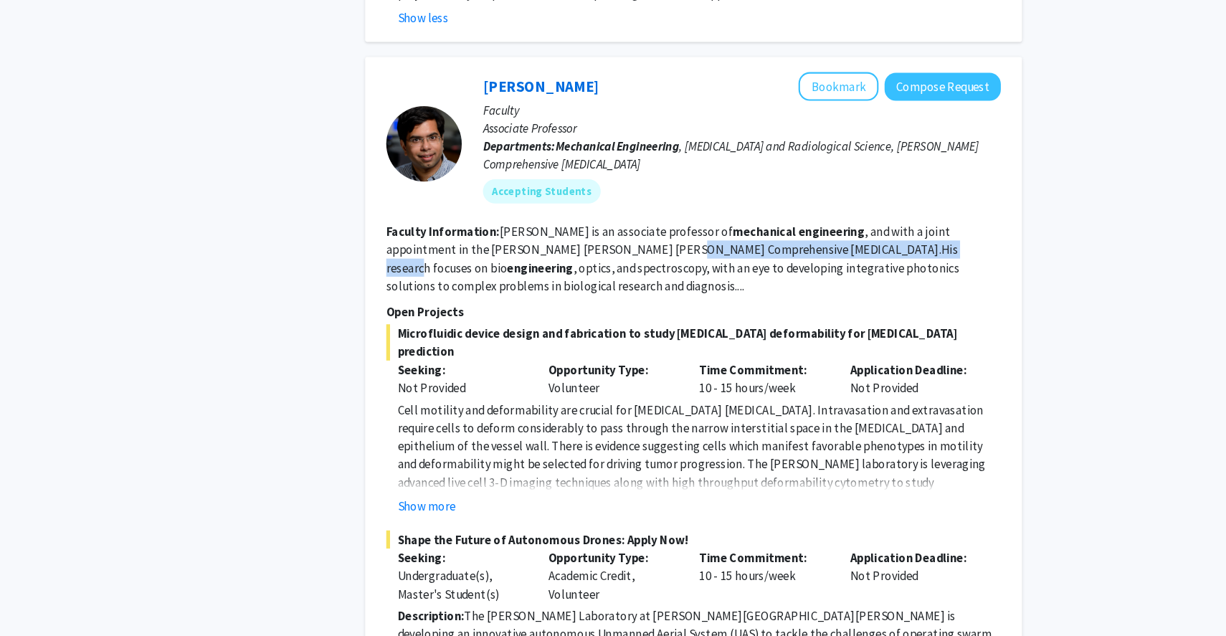
drag, startPoint x: 629, startPoint y: 219, endPoint x: 867, endPoint y: 226, distance: 237.4
click at [866, 226] on fg-read-more "[PERSON_NAME] is an associate professor of mechanical engineering , and with a …" at bounding box center [701, 247] width 544 height 66
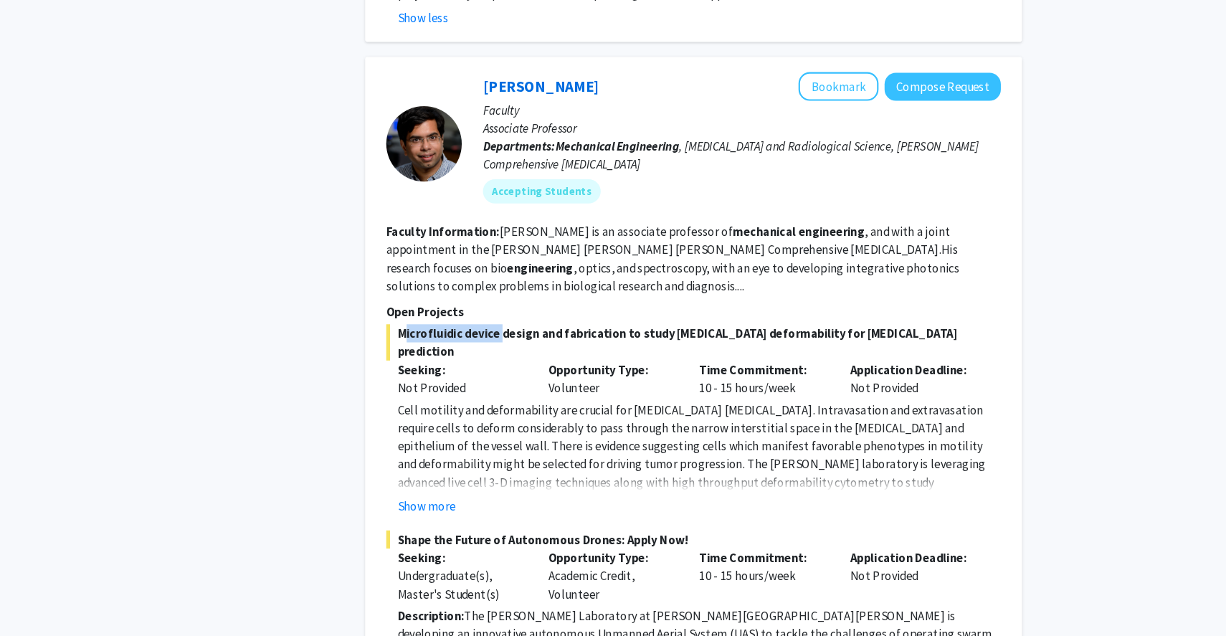
drag, startPoint x: 442, startPoint y: 295, endPoint x: 533, endPoint y: 295, distance: 90.3
click at [533, 309] on span "Microfluidic device design and fabrication to study [MEDICAL_DATA] deformabilit…" at bounding box center [720, 326] width 583 height 34
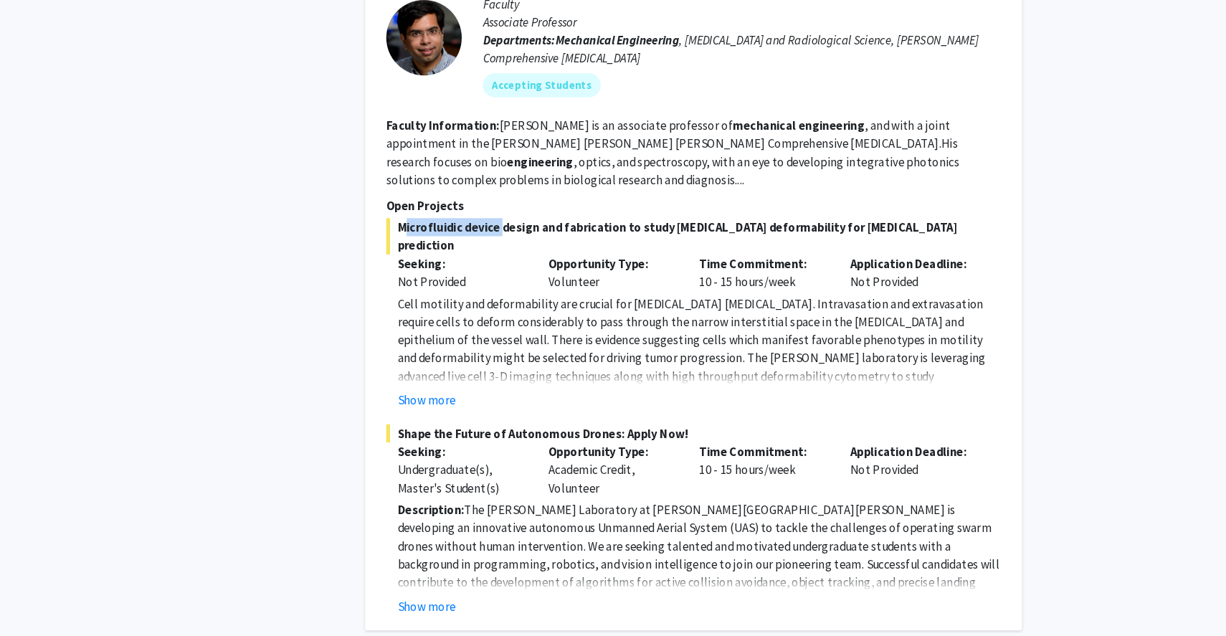
scroll to position [1089, 0]
click at [606, 272] on p "Opportunity Type:" at bounding box center [644, 280] width 122 height 17
click at [484, 402] on button "Show more" at bounding box center [466, 410] width 55 height 17
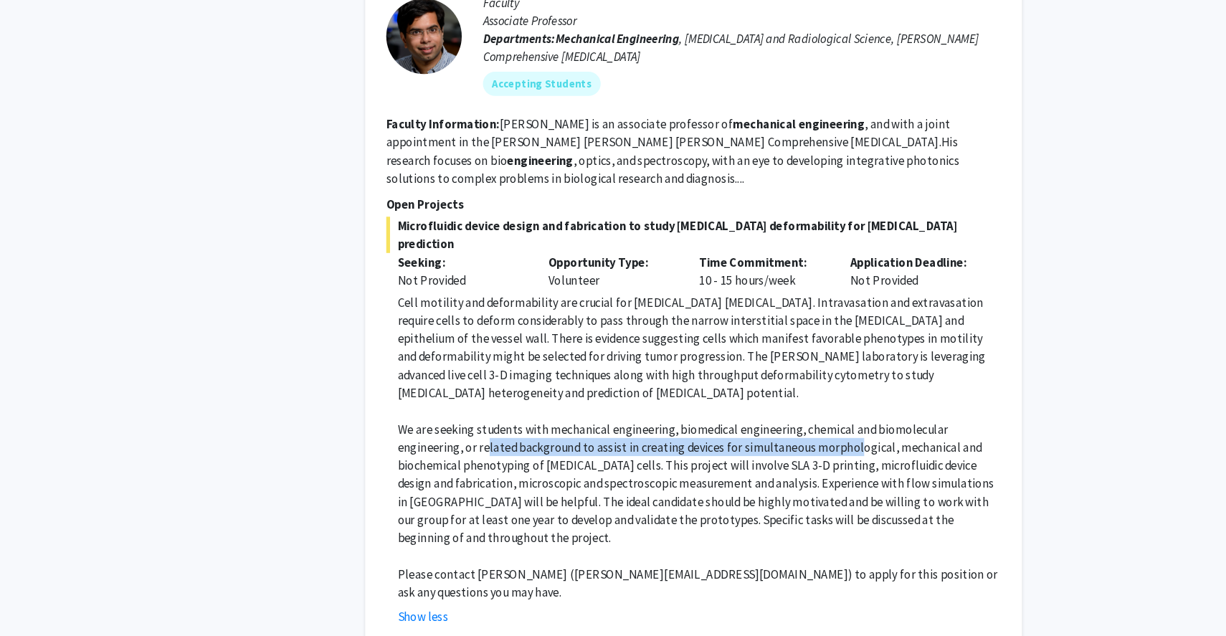
drag, startPoint x: 524, startPoint y: 410, endPoint x: 866, endPoint y: 408, distance: 341.9
click at [866, 431] on p "We are seeking students with mechanical engineering, biomedical engineering, ch…" at bounding box center [725, 491] width 573 height 120
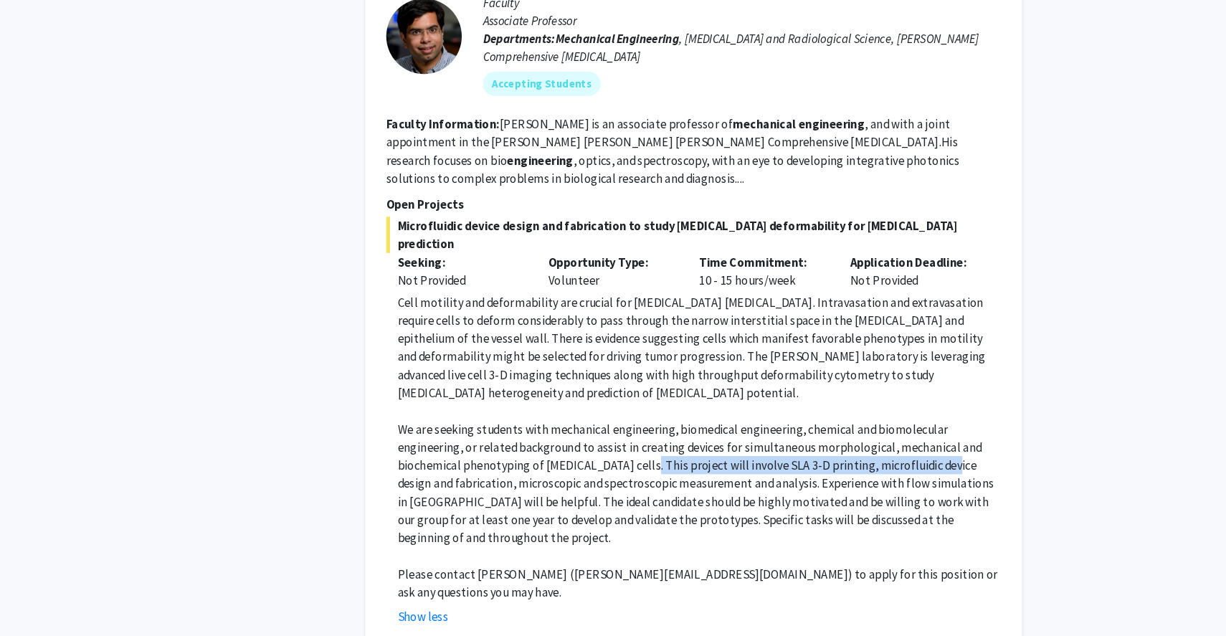
drag, startPoint x: 664, startPoint y: 425, endPoint x: 948, endPoint y: 419, distance: 283.2
click at [948, 431] on p "We are seeking students with mechanical engineering, biomedical engineering, ch…" at bounding box center [725, 491] width 573 height 120
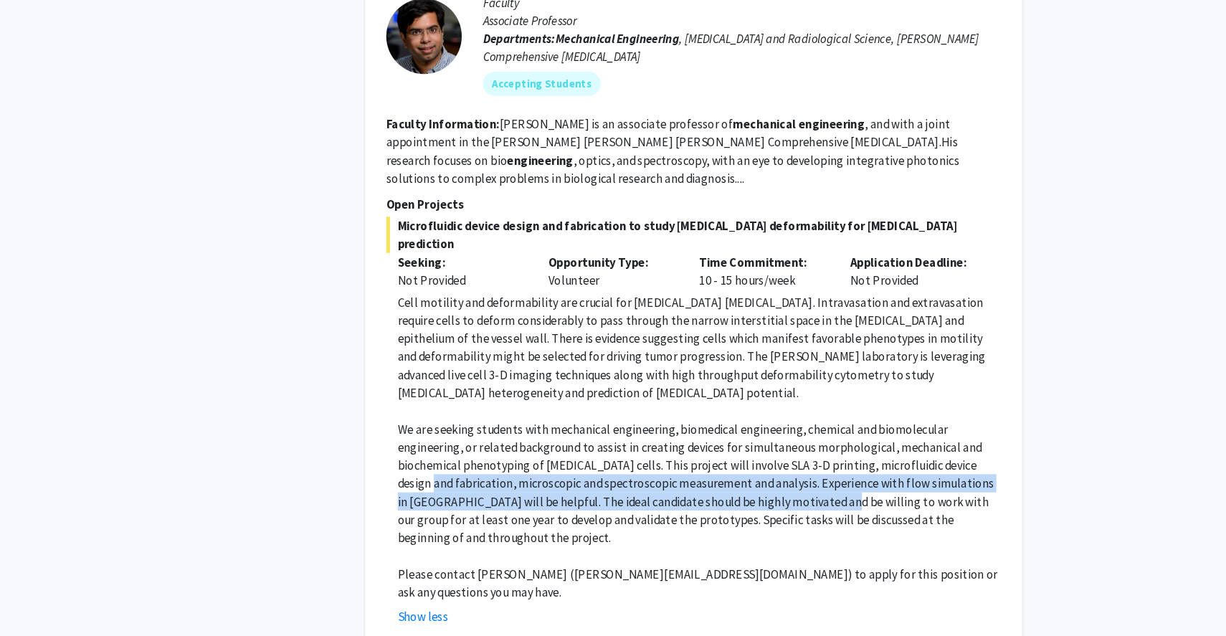
drag, startPoint x: 459, startPoint y: 444, endPoint x: 822, endPoint y: 450, distance: 362.7
click at [822, 450] on p "We are seeking students with mechanical engineering, biomedical engineering, ch…" at bounding box center [725, 491] width 573 height 120
click at [722, 445] on p "We are seeking students with mechanical engineering, biomedical engineering, ch…" at bounding box center [725, 491] width 573 height 120
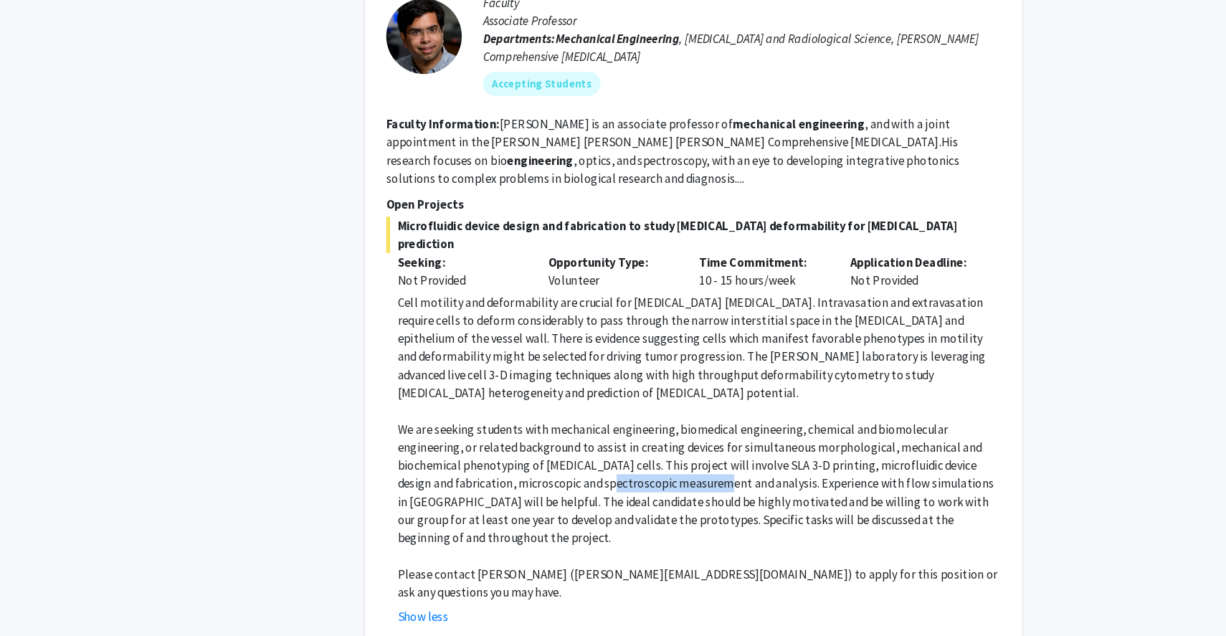
drag, startPoint x: 738, startPoint y: 442, endPoint x: 641, endPoint y: 439, distance: 96.8
click at [637, 439] on p "We are seeking students with mechanical engineering, biomedical engineering, ch…" at bounding box center [725, 491] width 573 height 120
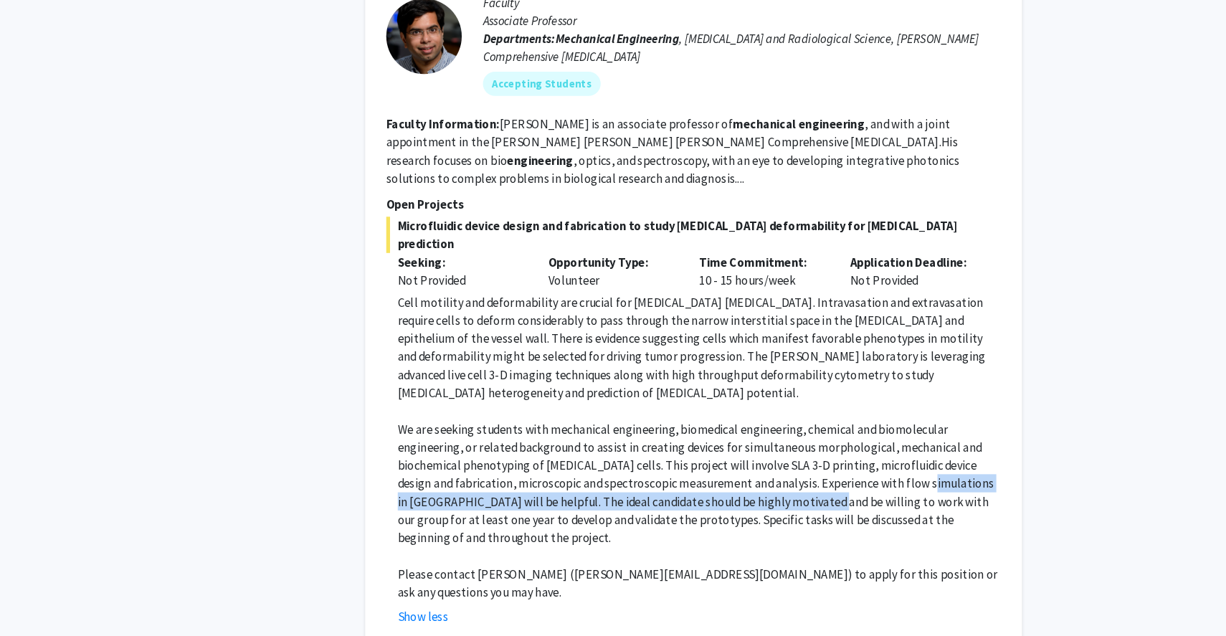
drag, startPoint x: 813, startPoint y: 449, endPoint x: 925, endPoint y: 447, distance: 111.8
click at [925, 447] on p "We are seeking students with mechanical engineering, biomedical engineering, ch…" at bounding box center [725, 491] width 573 height 120
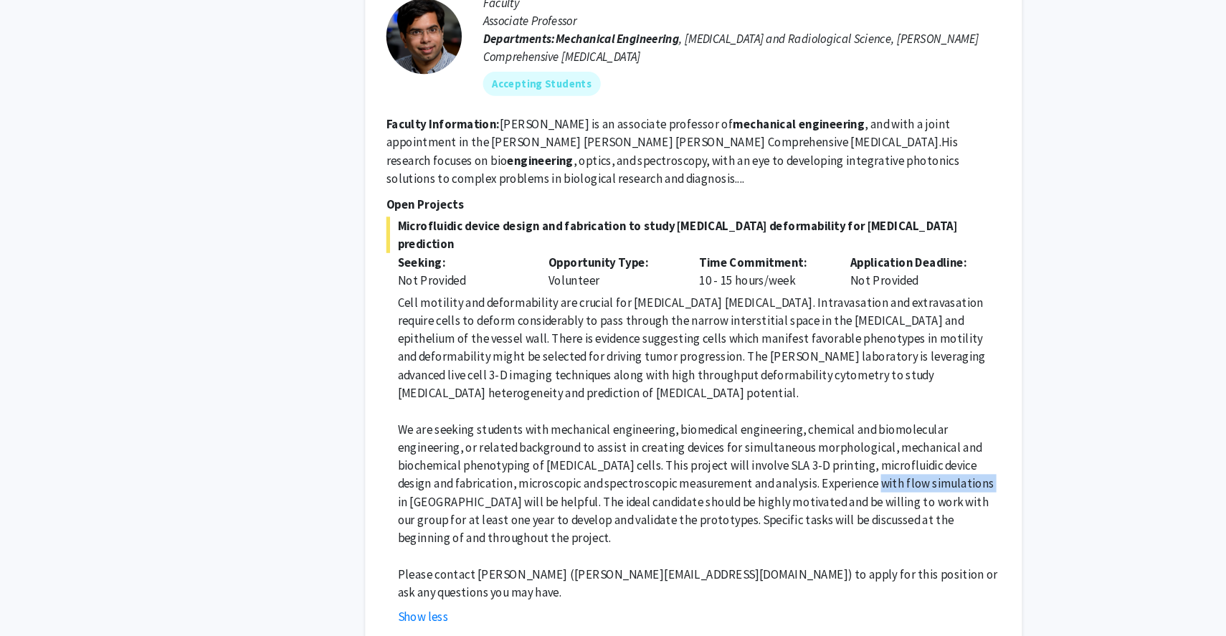
drag, startPoint x: 867, startPoint y: 440, endPoint x: 986, endPoint y: 444, distance: 119.0
click at [986, 444] on p "We are seeking students with mechanical engineering, biomedical engineering, ch…" at bounding box center [725, 491] width 573 height 120
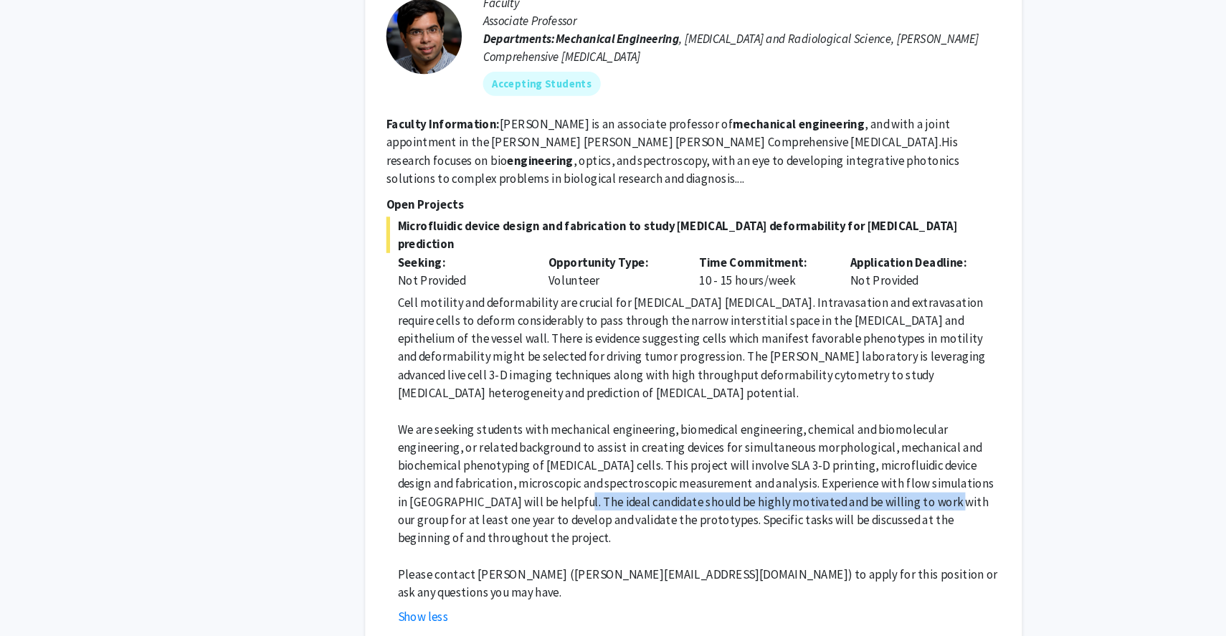
drag, startPoint x: 570, startPoint y: 453, endPoint x: 918, endPoint y: 460, distance: 348.4
click at [918, 460] on p "We are seeking students with mechanical engineering, biomedical engineering, ch…" at bounding box center [725, 491] width 573 height 120
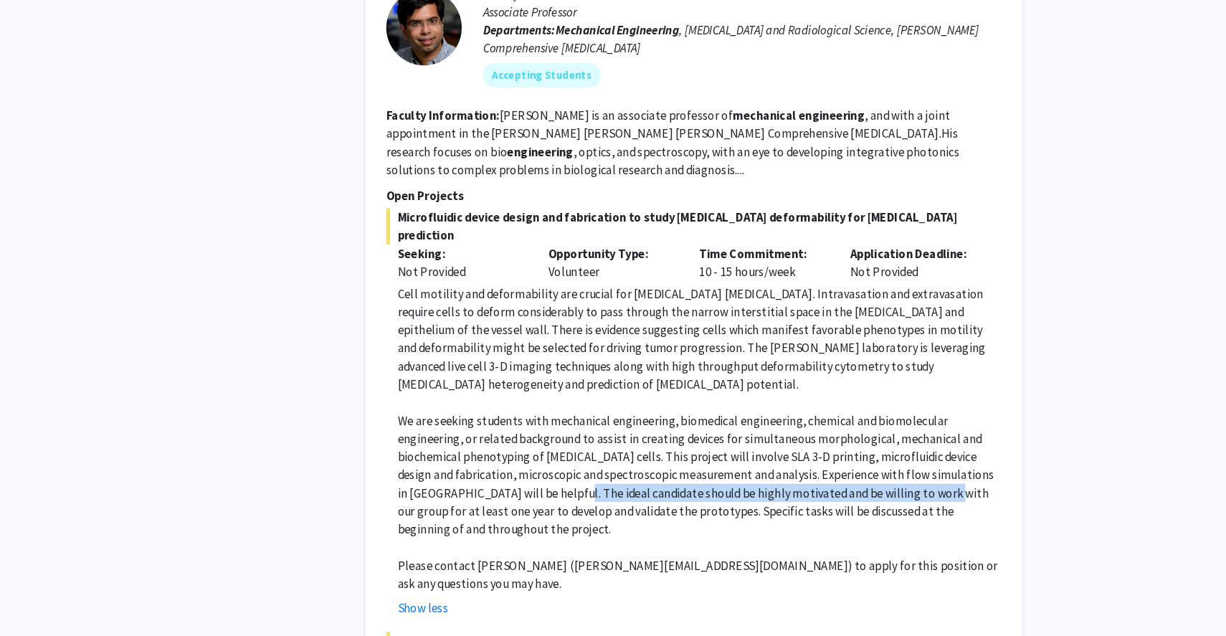
scroll to position [1098, 0]
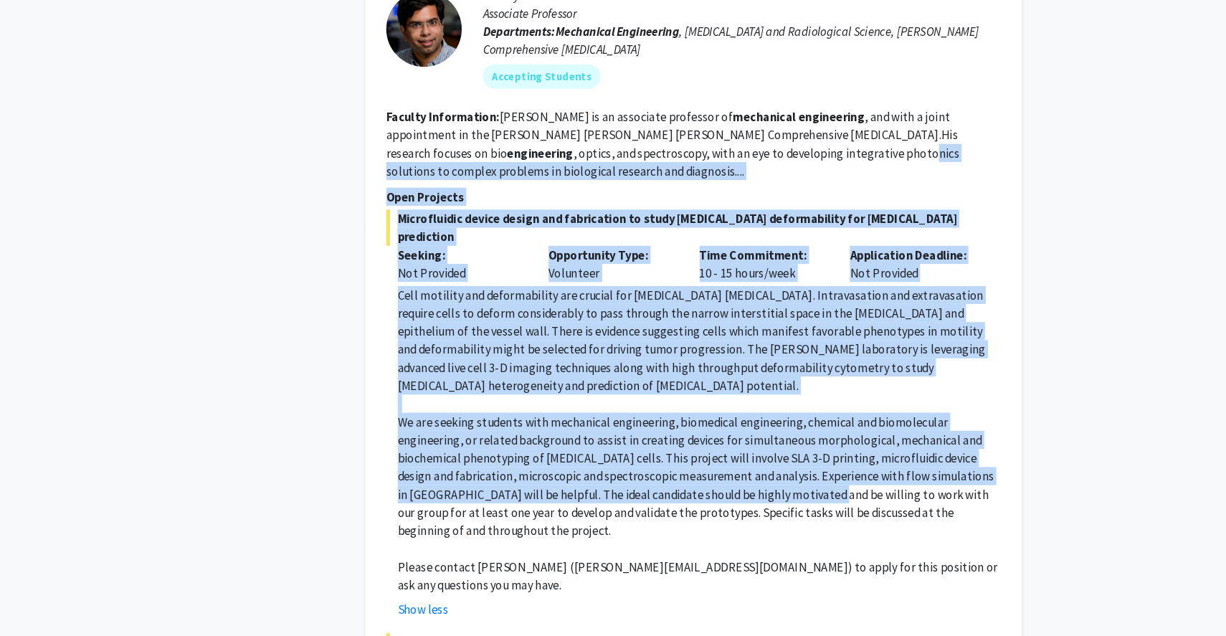
drag, startPoint x: 705, startPoint y: 151, endPoint x: 810, endPoint y: 446, distance: 313.3
click at [811, 445] on fg-search-faculty "[PERSON_NAME] Bookmark Compose Request Faculty Associate Professor Departments:…" at bounding box center [720, 400] width 583 height 823
click at [810, 446] on p "We are seeking students with mechanical engineering, biomedical engineering, ch…" at bounding box center [725, 481] width 573 height 120
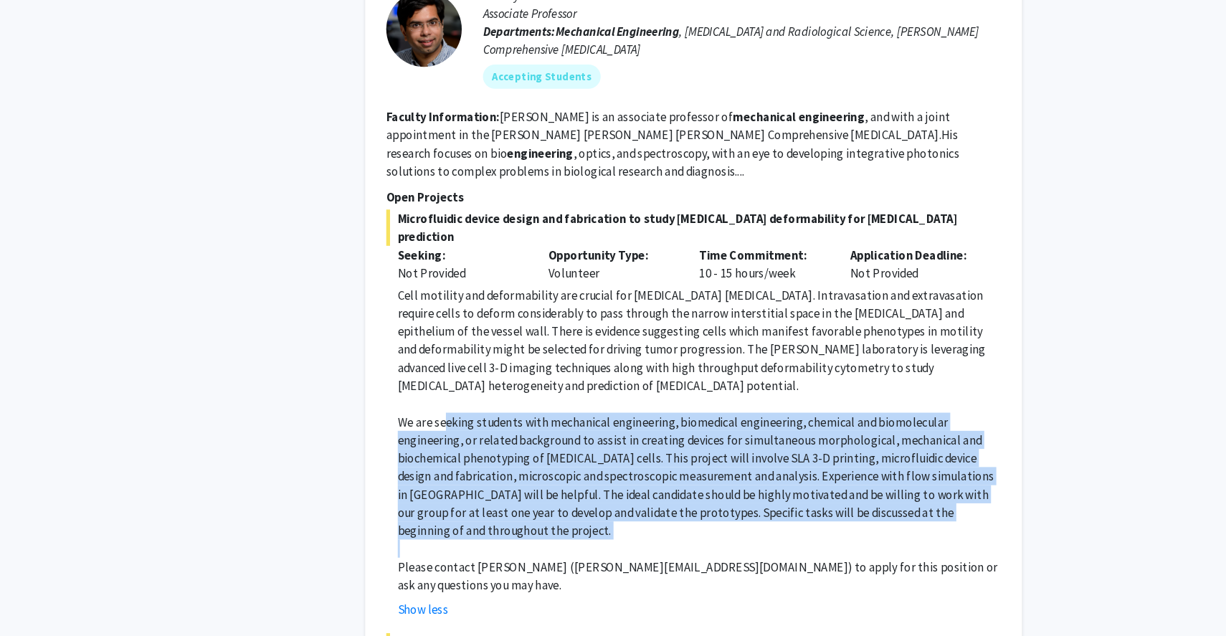
drag, startPoint x: 906, startPoint y: 473, endPoint x: 484, endPoint y: 386, distance: 431.1
click at [484, 386] on div "Cell motility and deformability are crucial for [MEDICAL_DATA] [MEDICAL_DATA]. …" at bounding box center [725, 447] width 573 height 292
click at [485, 421] on p "We are seeking students with mechanical engineering, biomedical engineering, ch…" at bounding box center [725, 481] width 573 height 120
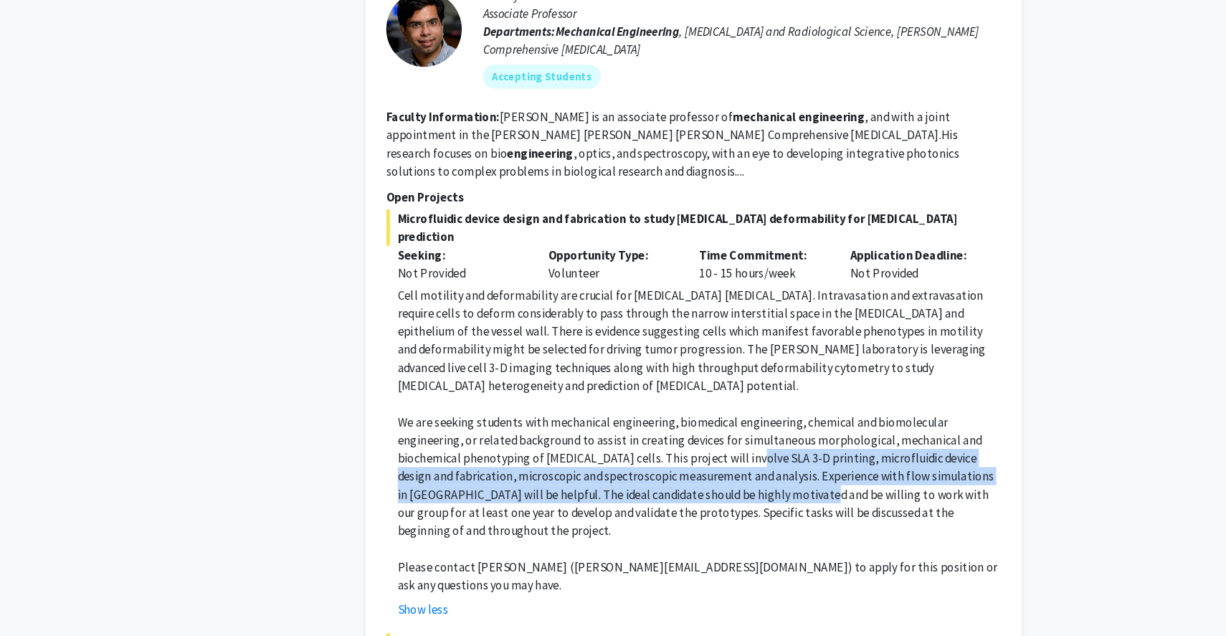
drag, startPoint x: 797, startPoint y: 409, endPoint x: 800, endPoint y: 441, distance: 31.7
click at [800, 441] on p "We are seeking students with mechanical engineering, biomedical engineering, ch…" at bounding box center [725, 481] width 573 height 120
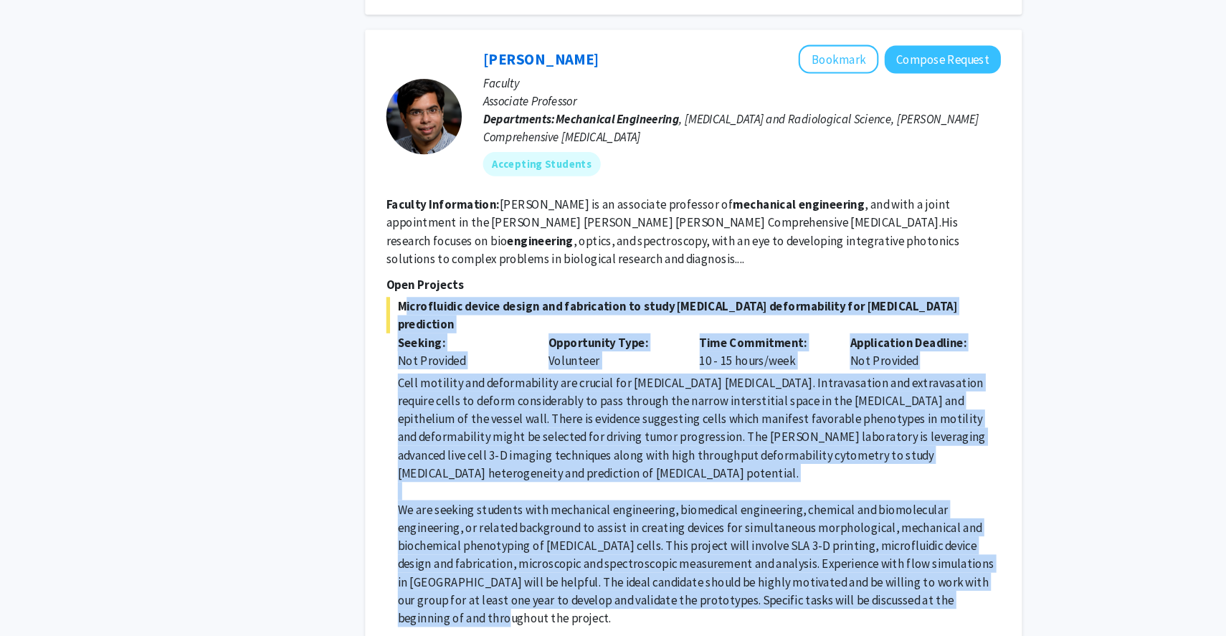
drag, startPoint x: 442, startPoint y: 272, endPoint x: 1009, endPoint y: 522, distance: 619.4
click at [1009, 522] on div "Microfluidic device design and fabrication to study [MEDICAL_DATA] deformabilit…" at bounding box center [720, 476] width 583 height 388
copy div "Loremipsumdo sitame consec adi elitseddoei te incid utlabo etdoloremagna ali en…"
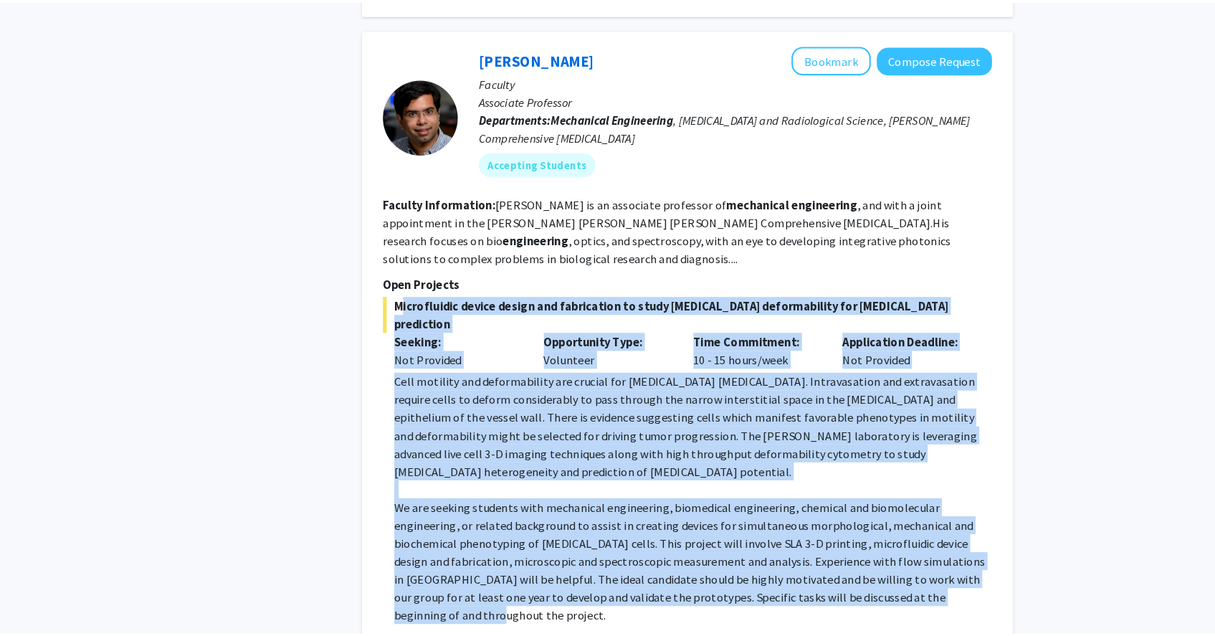
scroll to position [1046, 0]
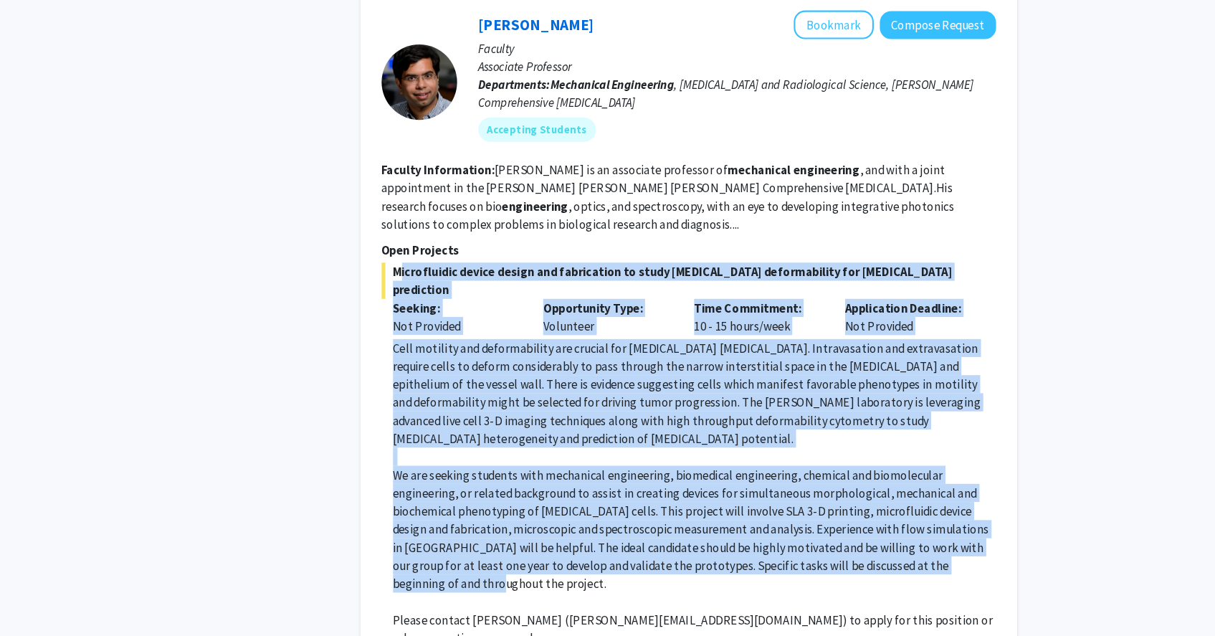
click at [605, 353] on p "Cell motility and deformability are crucial for [MEDICAL_DATA] [MEDICAL_DATA]. …" at bounding box center [720, 404] width 573 height 103
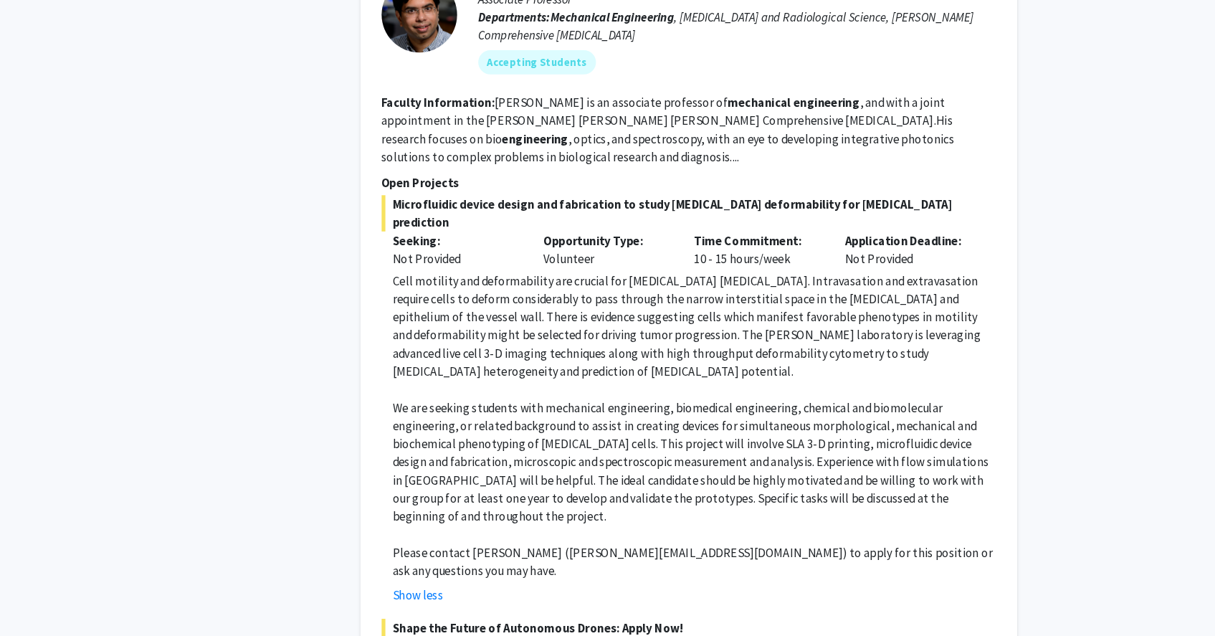
scroll to position [1110, 0]
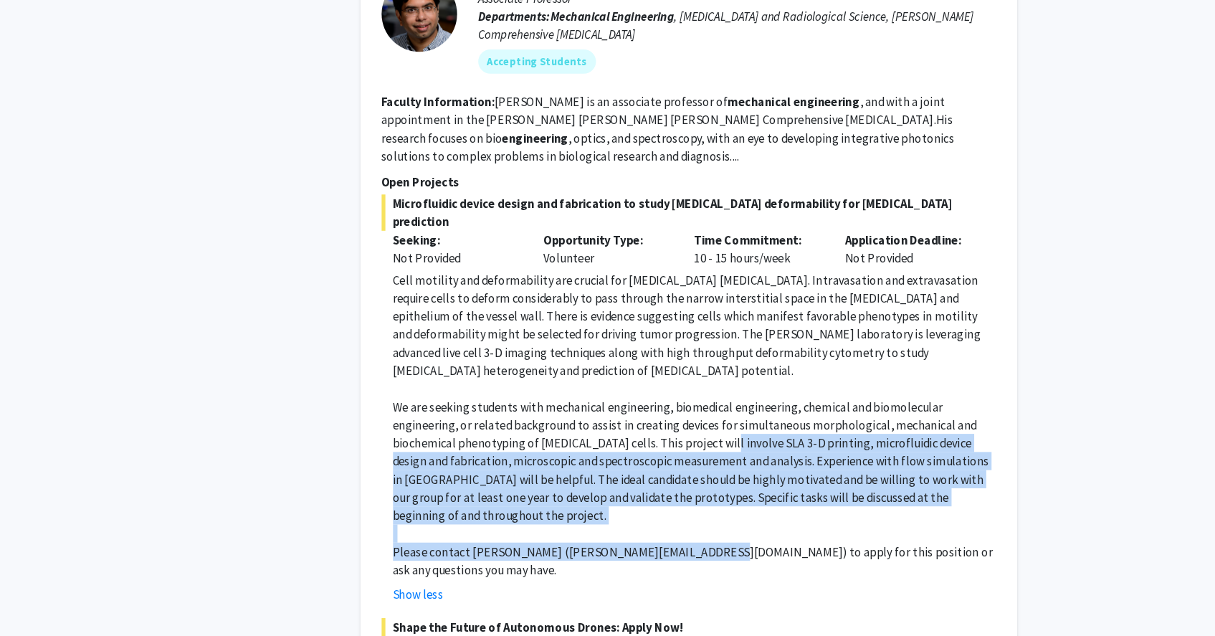
drag, startPoint x: 743, startPoint y: 399, endPoint x: 715, endPoint y: 487, distance: 92.3
click at [715, 487] on div "Cell motility and deformability are crucial for [MEDICAL_DATA] [MEDICAL_DATA]. …" at bounding box center [720, 435] width 573 height 292
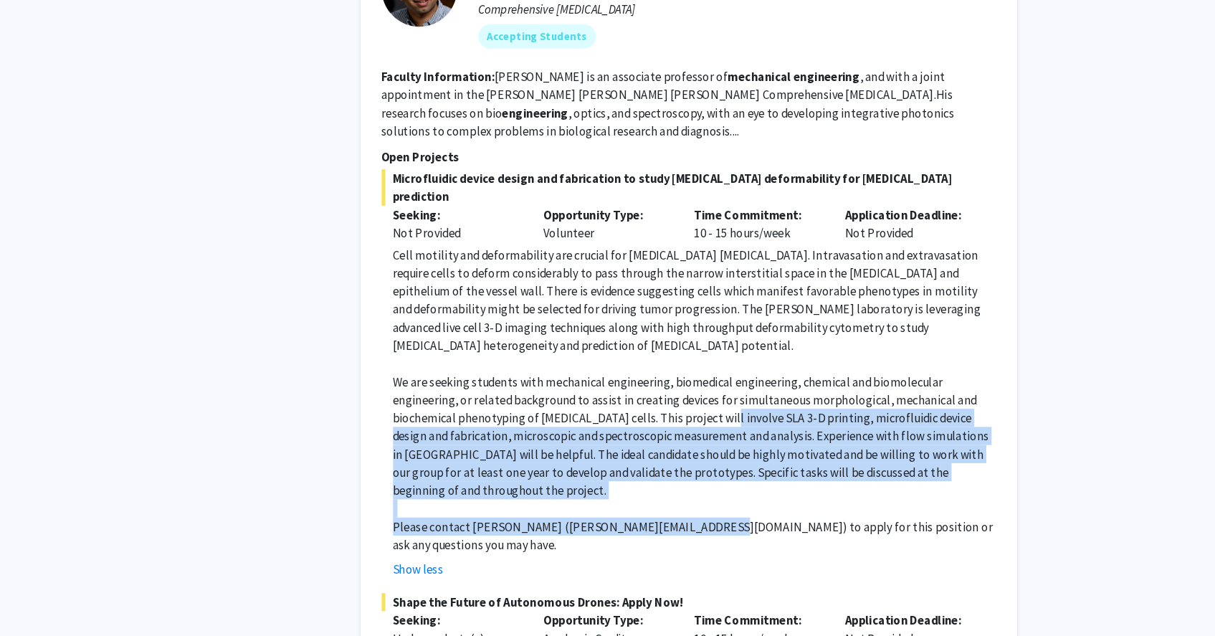
drag, startPoint x: 665, startPoint y: 463, endPoint x: 717, endPoint y: 467, distance: 52.5
click at [668, 523] on p "Please contact [PERSON_NAME] ([PERSON_NAME][EMAIL_ADDRESS][DOMAIN_NAME]) to app…" at bounding box center [720, 540] width 573 height 34
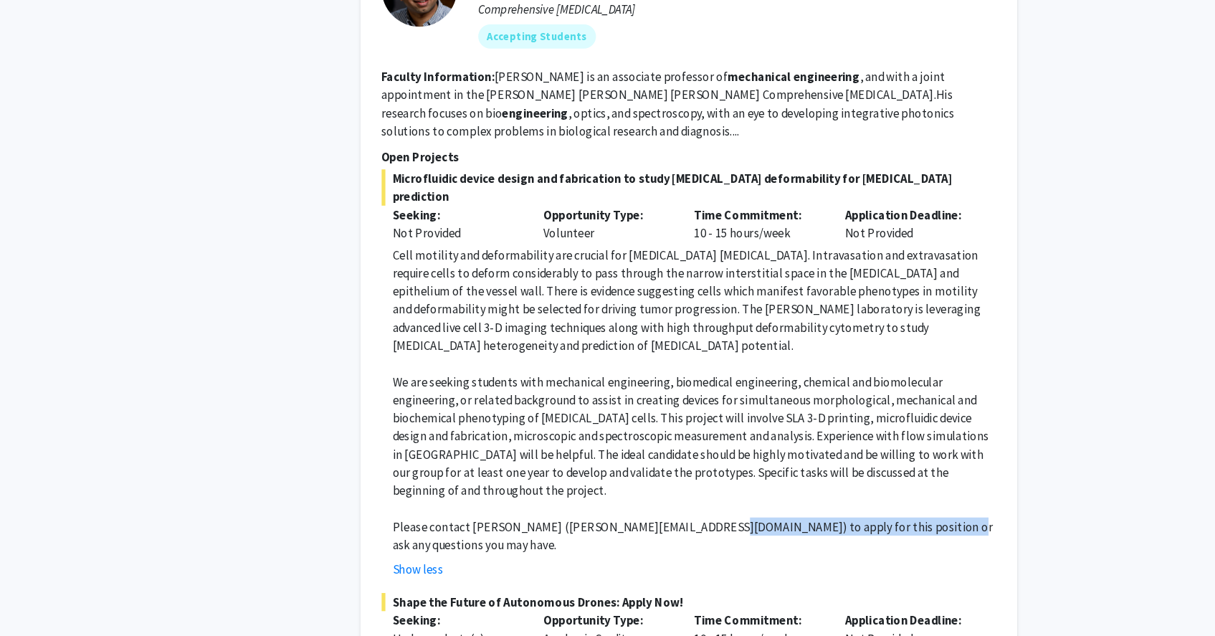
drag, startPoint x: 721, startPoint y: 466, endPoint x: 922, endPoint y: 468, distance: 201.4
click at [920, 523] on p "Please contact [PERSON_NAME] ([PERSON_NAME][EMAIL_ADDRESS][DOMAIN_NAME]) to app…" at bounding box center [720, 540] width 573 height 34
click at [933, 523] on p "Please contact [PERSON_NAME] ([PERSON_NAME][EMAIL_ADDRESS][DOMAIN_NAME]) to app…" at bounding box center [720, 540] width 573 height 34
drag, startPoint x: 928, startPoint y: 440, endPoint x: 424, endPoint y: 452, distance: 504.0
click at [424, 452] on fg-read-more "Cell motility and deformability are crucial for [MEDICAL_DATA] [MEDICAL_DATA]. …" at bounding box center [715, 422] width 583 height 315
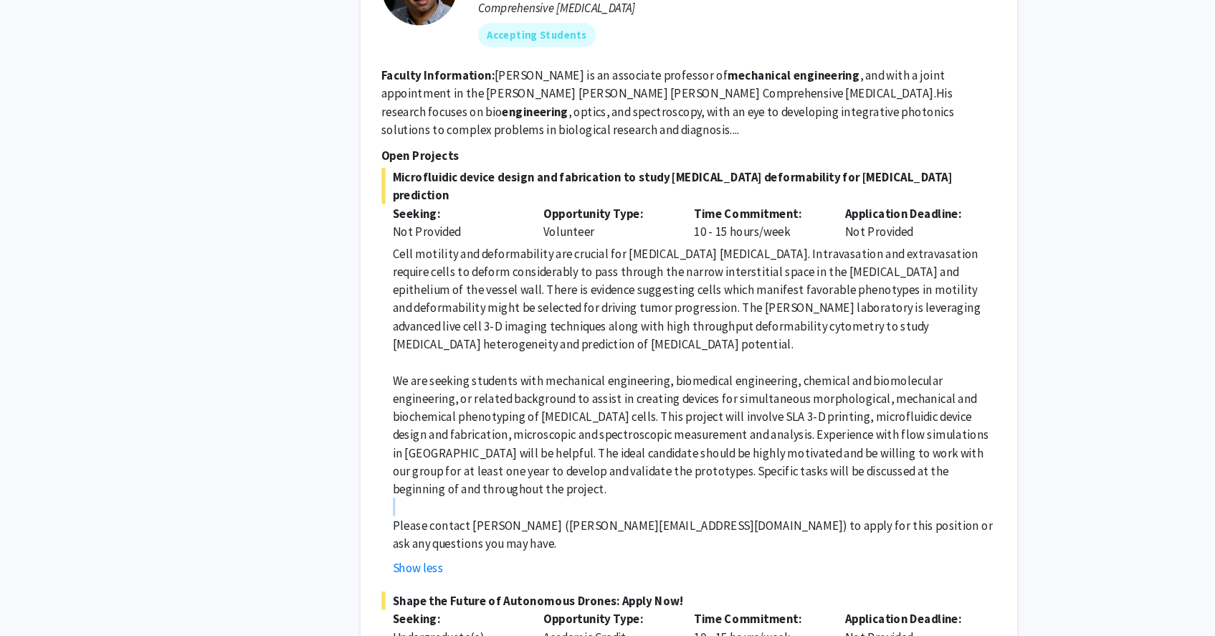
scroll to position [1586, 0]
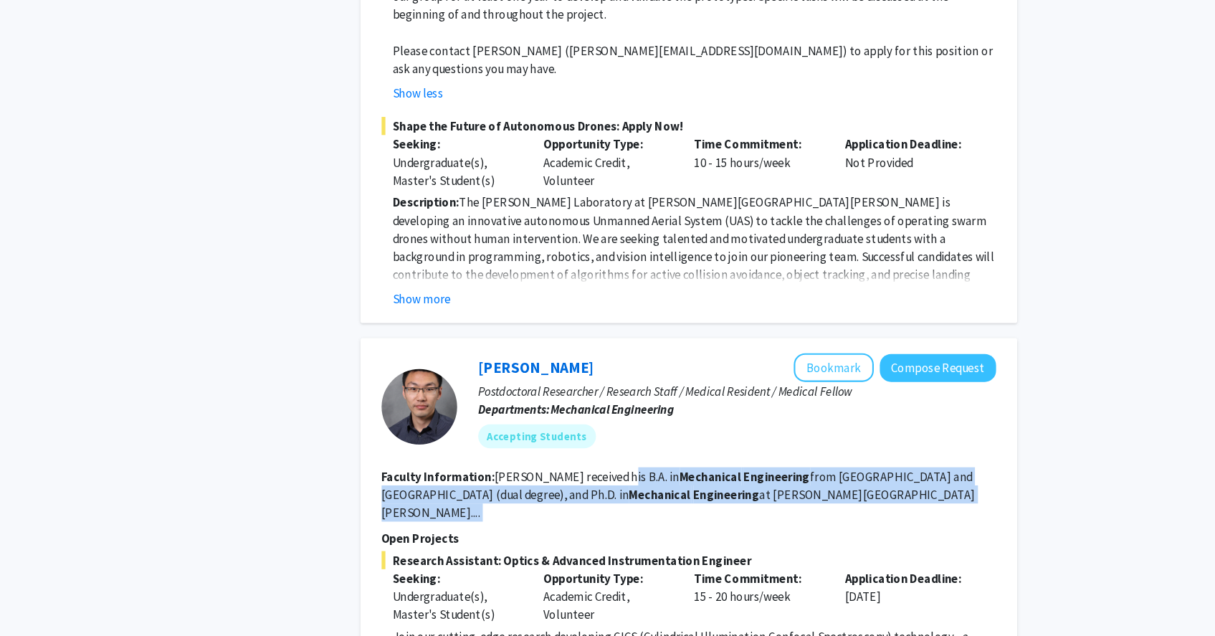
drag, startPoint x: 641, startPoint y: 400, endPoint x: 708, endPoint y: 429, distance: 72.6
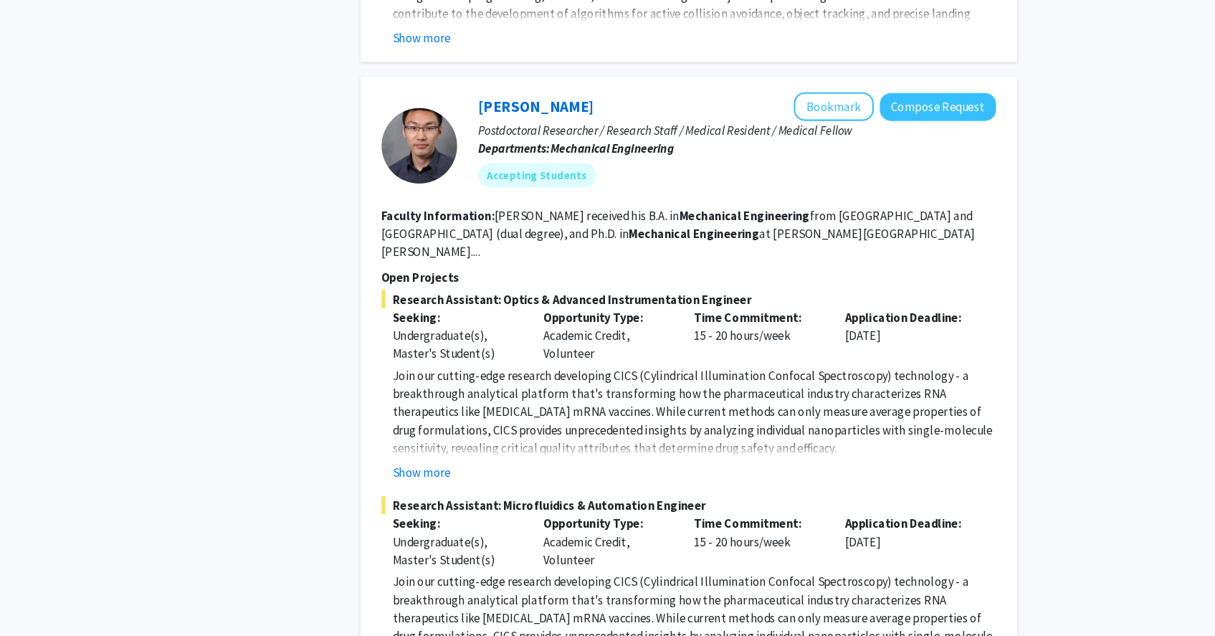
scroll to position [1832, 0]
click at [482, 473] on button "Show more" at bounding box center [461, 481] width 55 height 17
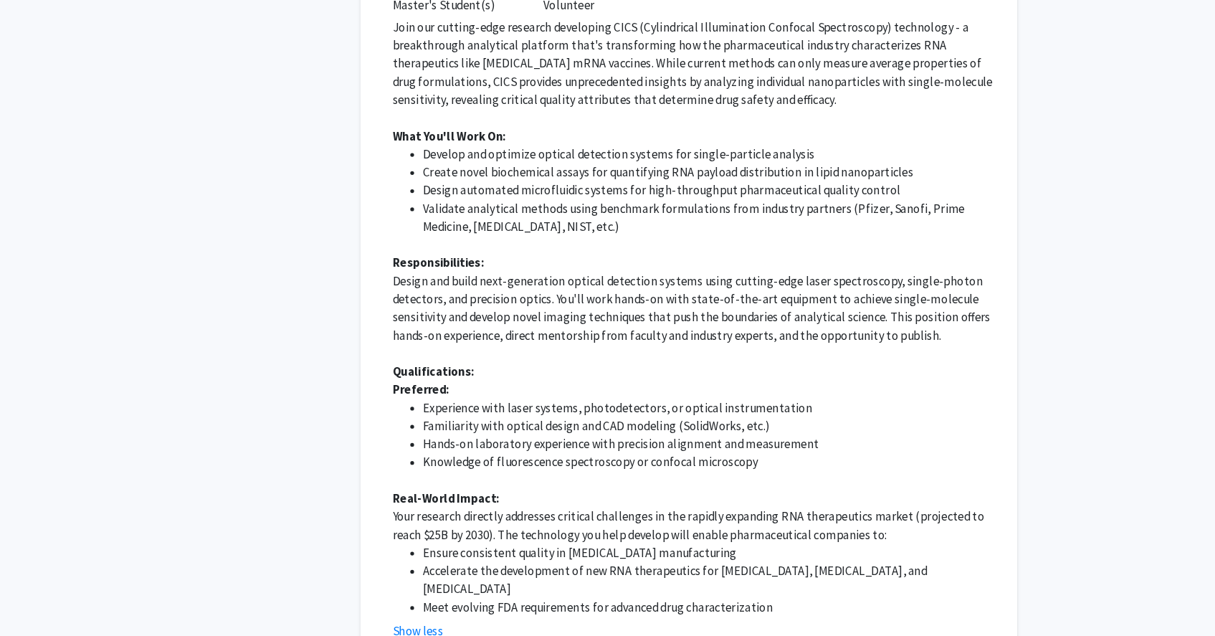
scroll to position [2275, 0]
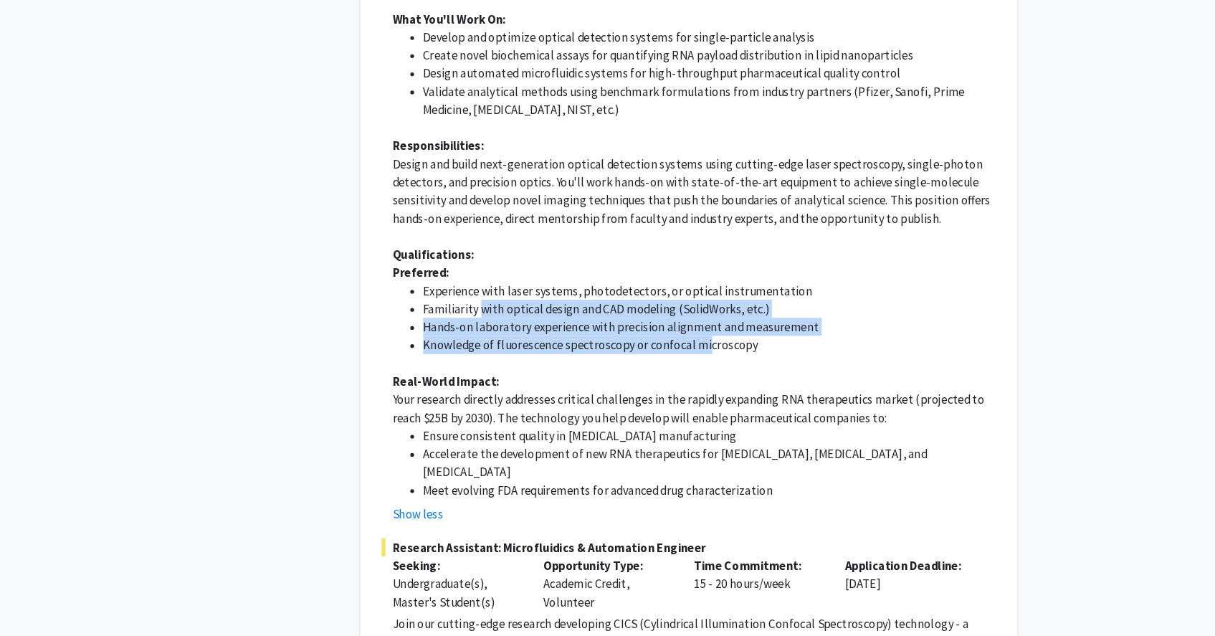
drag, startPoint x: 516, startPoint y: 226, endPoint x: 730, endPoint y: 248, distance: 214.7
click at [730, 300] on ul "Experience with laser systems, photodetectors, or optical instrumentation Famil…" at bounding box center [720, 334] width 573 height 69
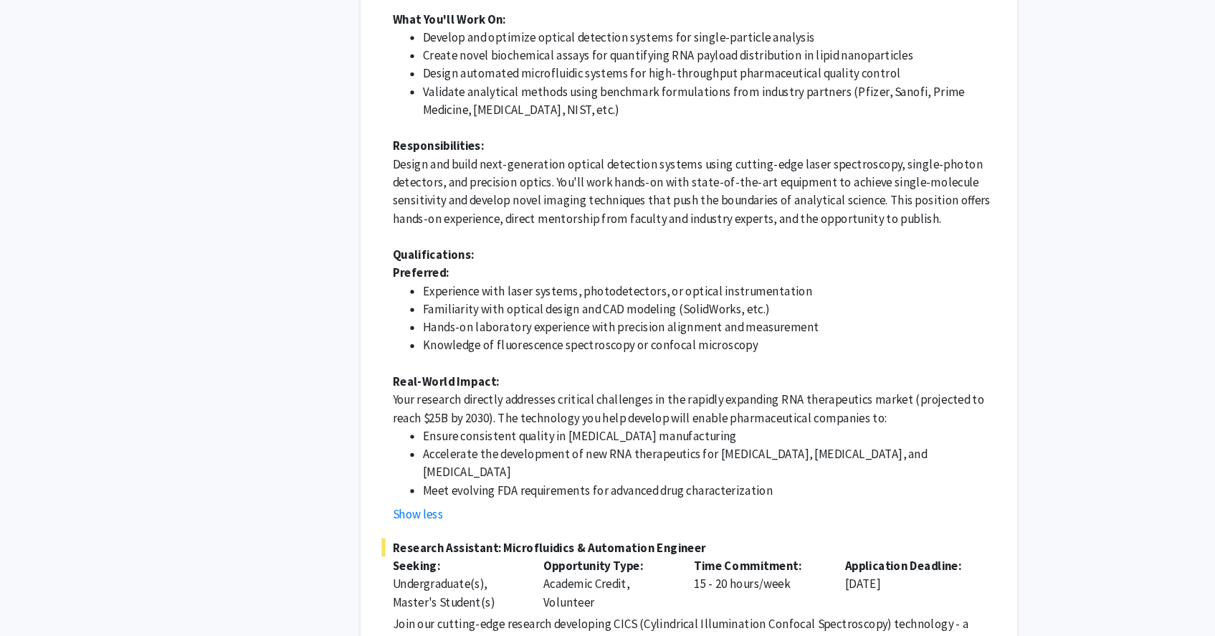
drag, startPoint x: 730, startPoint y: 248, endPoint x: 734, endPoint y: 242, distance: 7.8
click at [731, 300] on ul "Experience with laser systems, photodetectors, or optical instrumentation Famil…" at bounding box center [720, 334] width 573 height 69
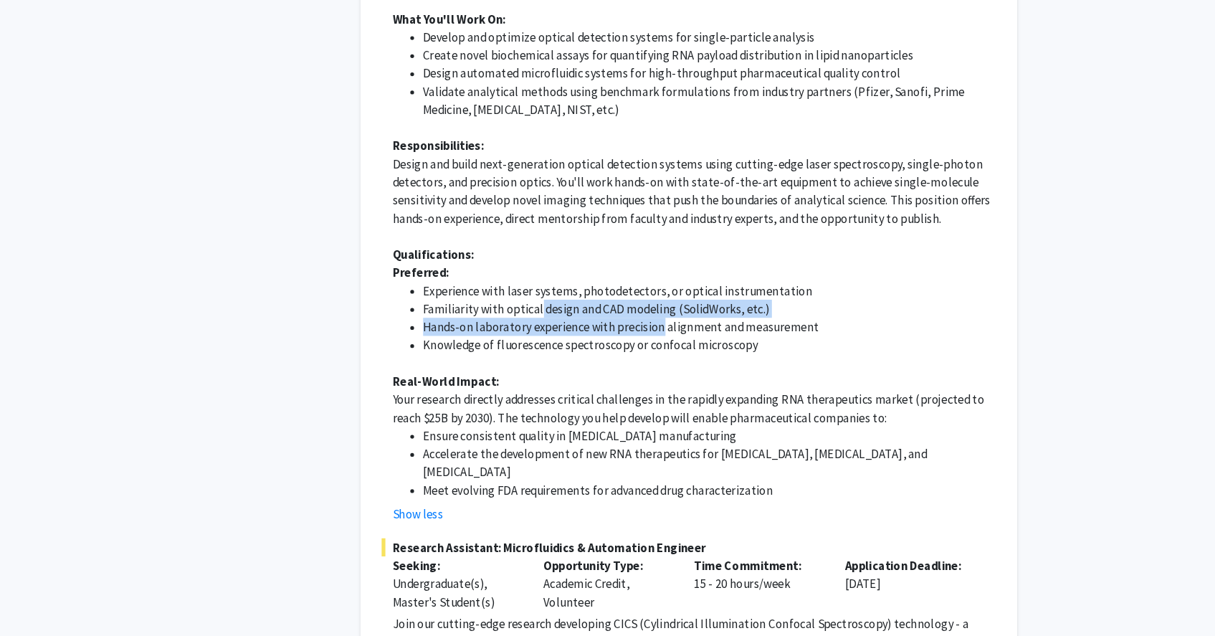
drag, startPoint x: 474, startPoint y: 244, endPoint x: 692, endPoint y: 241, distance: 217.9
click at [691, 300] on ul "Experience with laser systems, photodetectors, or optical instrumentation Famil…" at bounding box center [720, 334] width 573 height 69
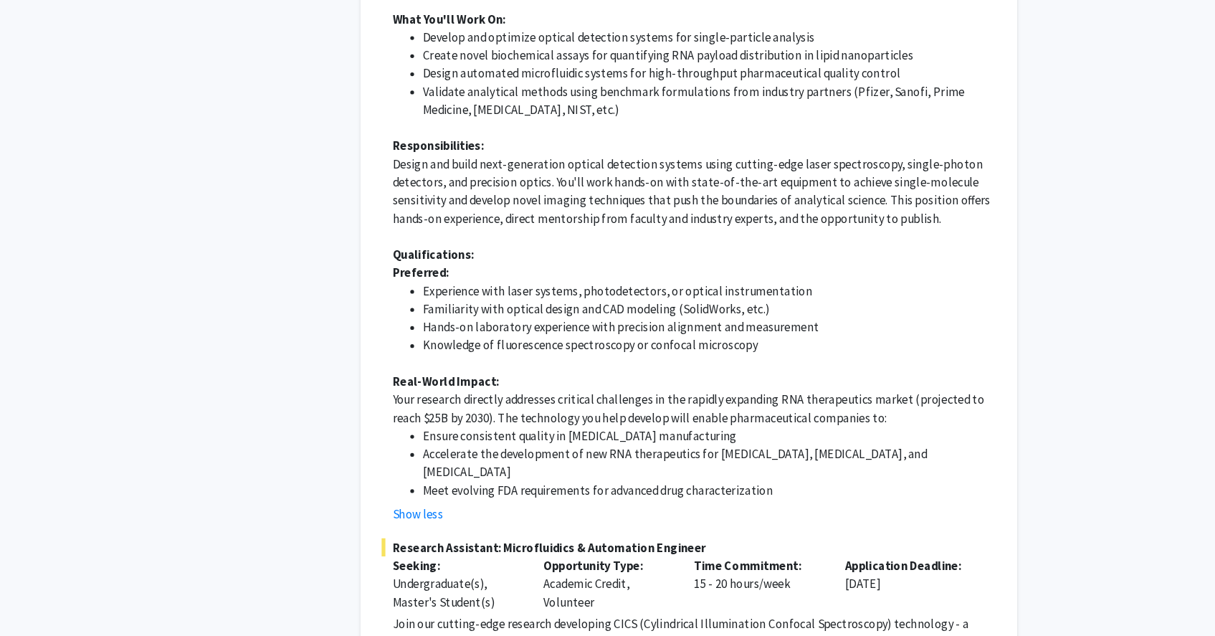
click at [697, 334] on li "Hands-on laboratory experience with precision alignment and measurement" at bounding box center [735, 342] width 544 height 17
drag, startPoint x: 727, startPoint y: 240, endPoint x: 839, endPoint y: 242, distance: 111.8
click at [839, 334] on li "Hands-on laboratory experience with precision alignment and measurement" at bounding box center [735, 342] width 544 height 17
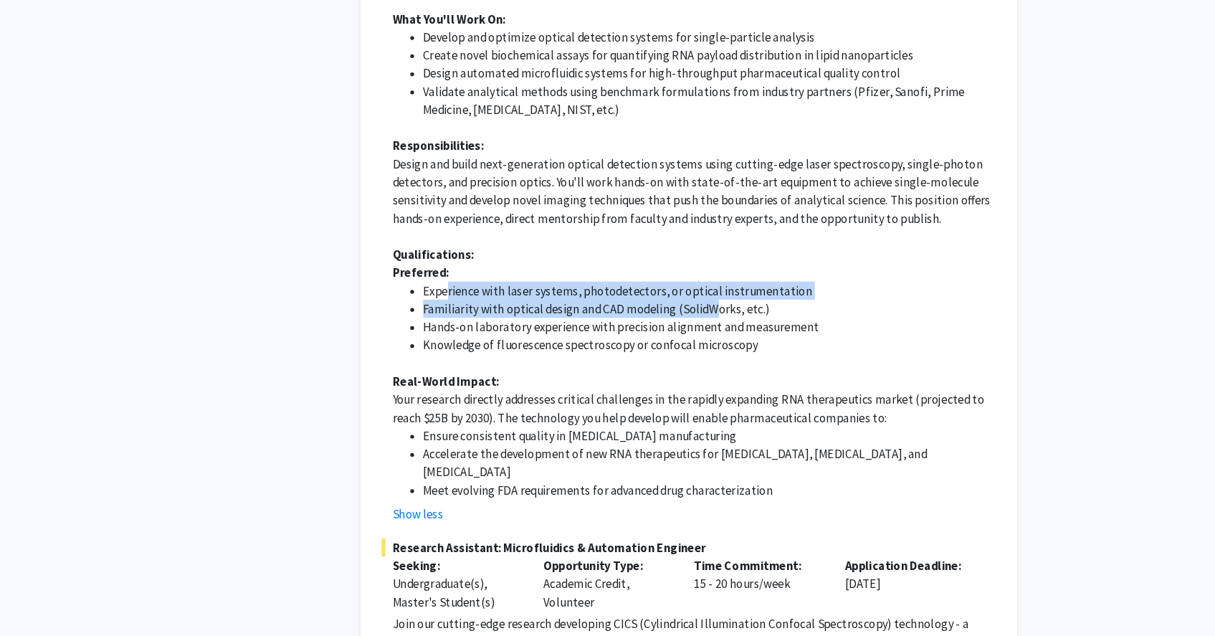
drag, startPoint x: 572, startPoint y: 209, endPoint x: 747, endPoint y: 221, distance: 175.3
click at [743, 300] on ul "Experience with laser systems, photodetectors, or optical instrumentation Famil…" at bounding box center [720, 334] width 573 height 69
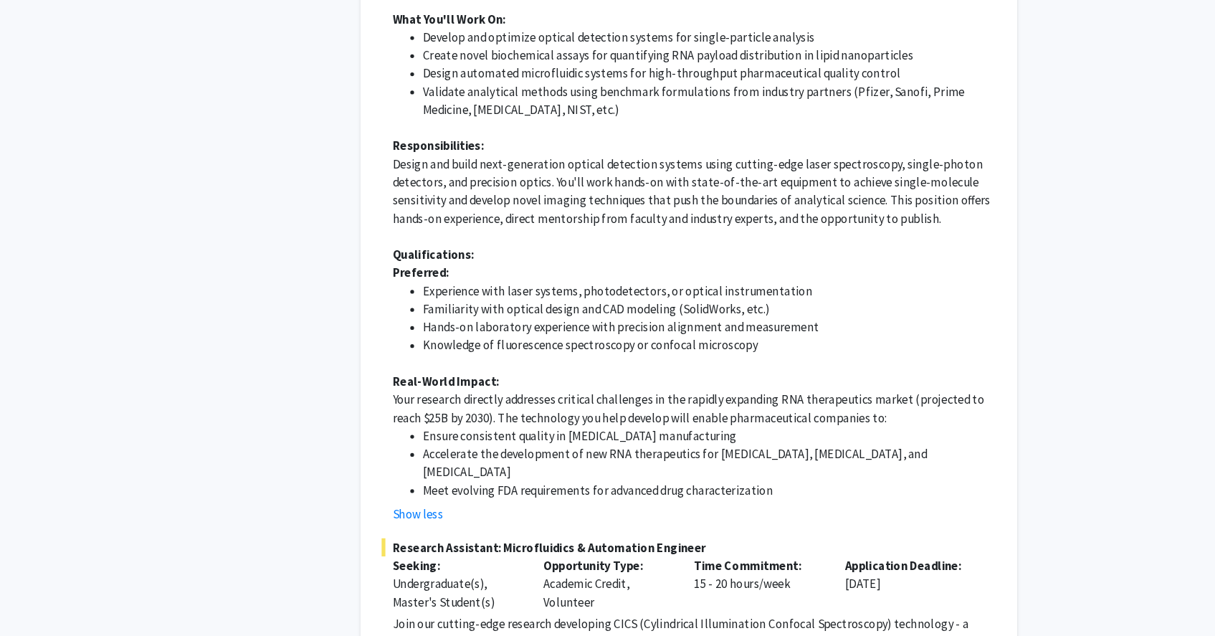
click at [765, 317] on li "Familiarity with optical design and CAD modeling (SolidWorks, etc.)" at bounding box center [735, 325] width 544 height 17
drag, startPoint x: 704, startPoint y: 202, endPoint x: 750, endPoint y: 229, distance: 53.0
click at [750, 300] on ul "Experience with laser systems, photodetectors, or optical instrumentation Famil…" at bounding box center [720, 334] width 573 height 69
drag, startPoint x: 512, startPoint y: 247, endPoint x: 699, endPoint y: 259, distance: 187.4
click at [691, 351] on li "Knowledge of fluorescence spectroscopy or confocal microscopy" at bounding box center [735, 359] width 544 height 17
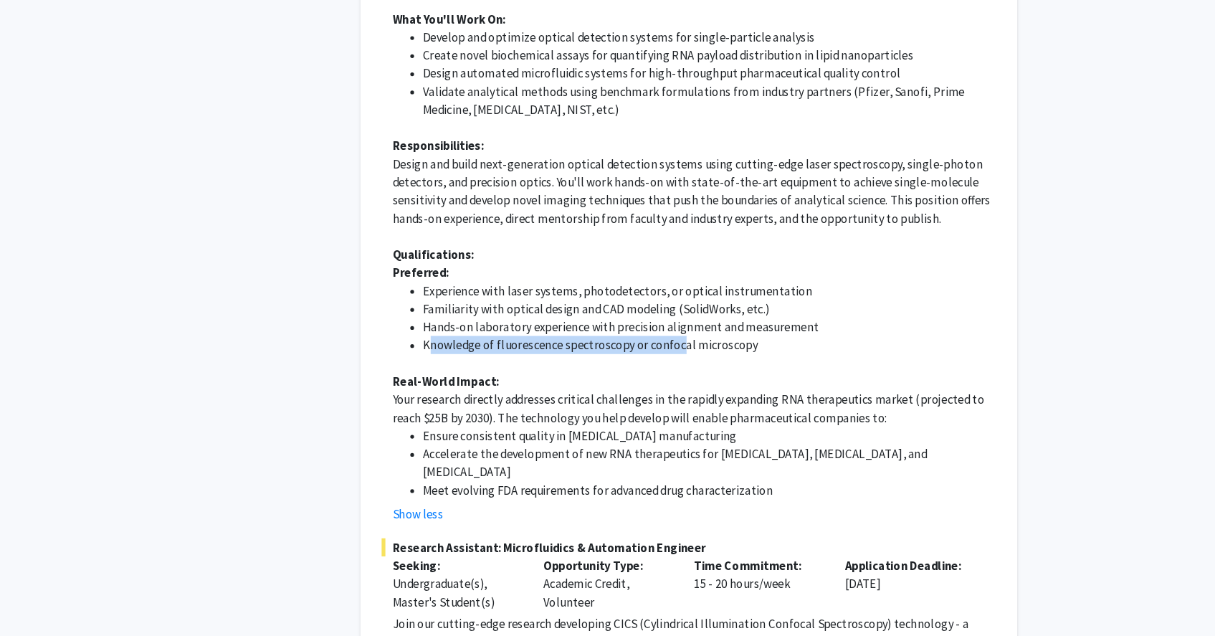
drag, startPoint x: 661, startPoint y: 252, endPoint x: 471, endPoint y: 250, distance: 189.9
click at [471, 351] on li "Knowledge of fluorescence spectroscopy or confocal microscopy" at bounding box center [735, 359] width 544 height 17
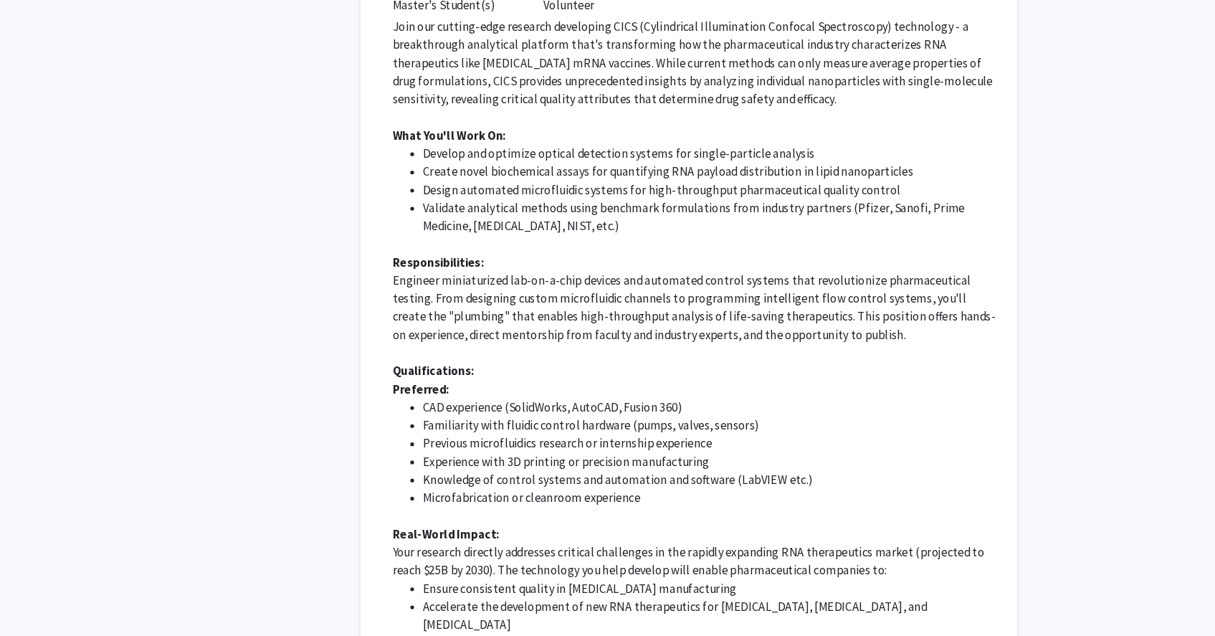
scroll to position [2848, 0]
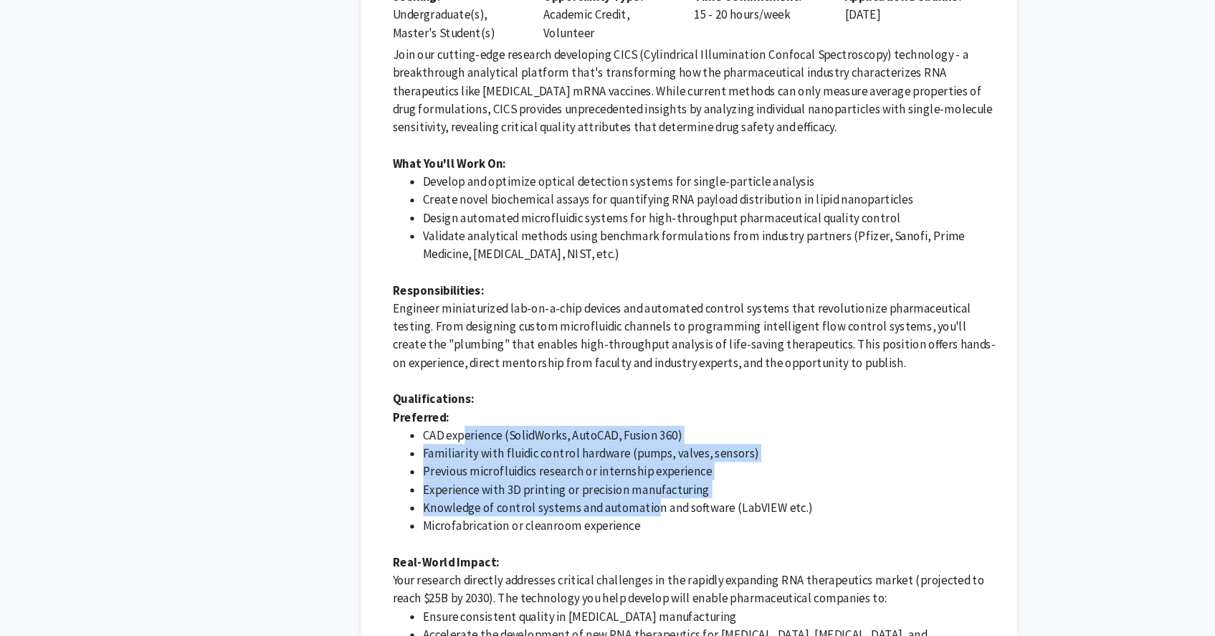
drag, startPoint x: 503, startPoint y: 297, endPoint x: 676, endPoint y: 362, distance: 184.4
click at [676, 404] on ul "CAD experience (SolidWorks, AutoCAD, Fusion 360) Familiarity with fluidic contr…" at bounding box center [720, 455] width 573 height 103
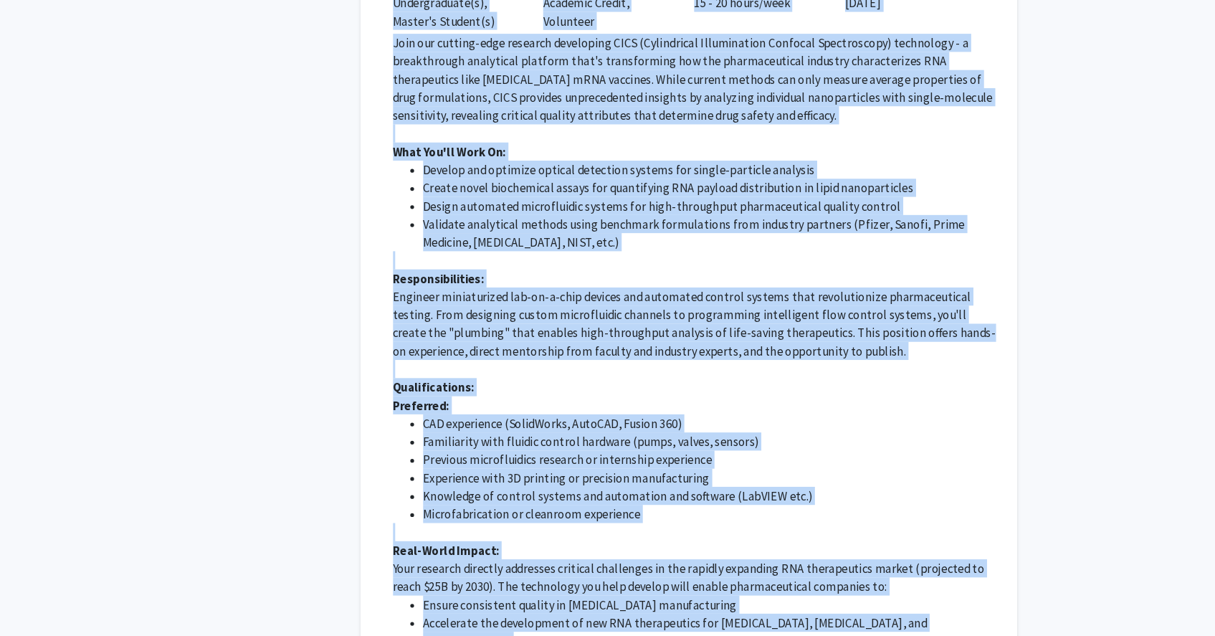
scroll to position [2838, 0]
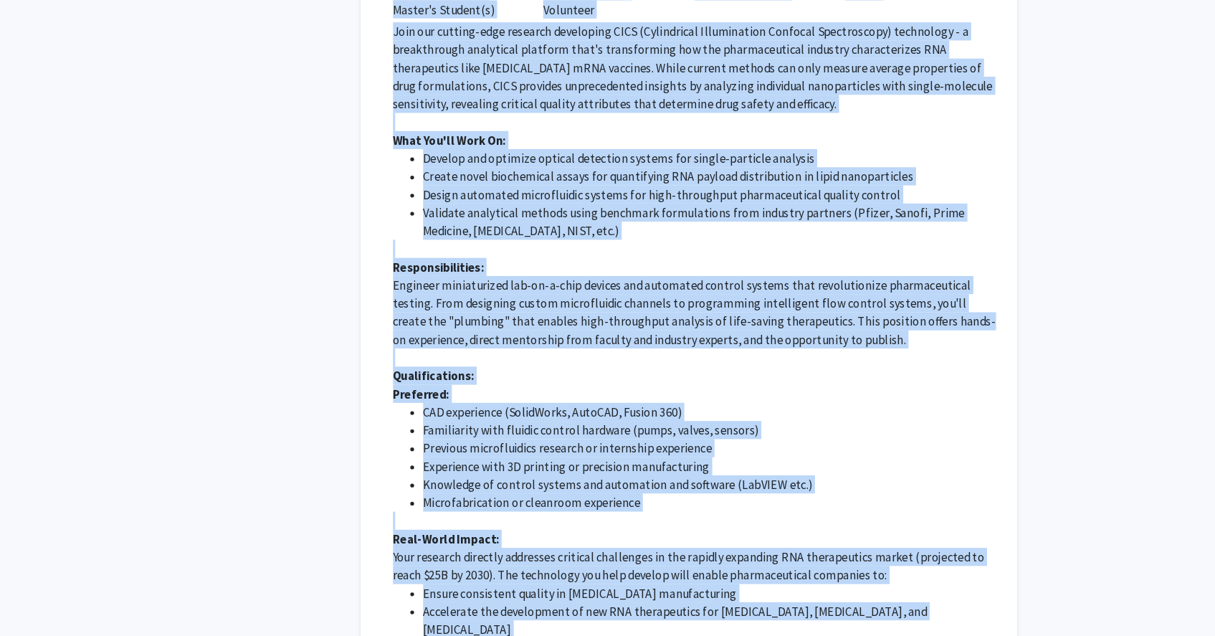
drag, startPoint x: 435, startPoint y: 242, endPoint x: 793, endPoint y: 514, distance: 449.5
click at [793, 514] on div "Research Assistant: Microfluidics & Automation Engineer Seeking: Undergraduate(…" at bounding box center [715, 329] width 583 height 697
copy div "Research Assistant: Microfluidics & Automation Engineer Seeking: Undergraduate(…"
click at [801, 635] on li "Meet evolving FDA requirements for advanced drug characterization" at bounding box center [735, 646] width 544 height 17
